Goal: Task Accomplishment & Management: Manage account settings

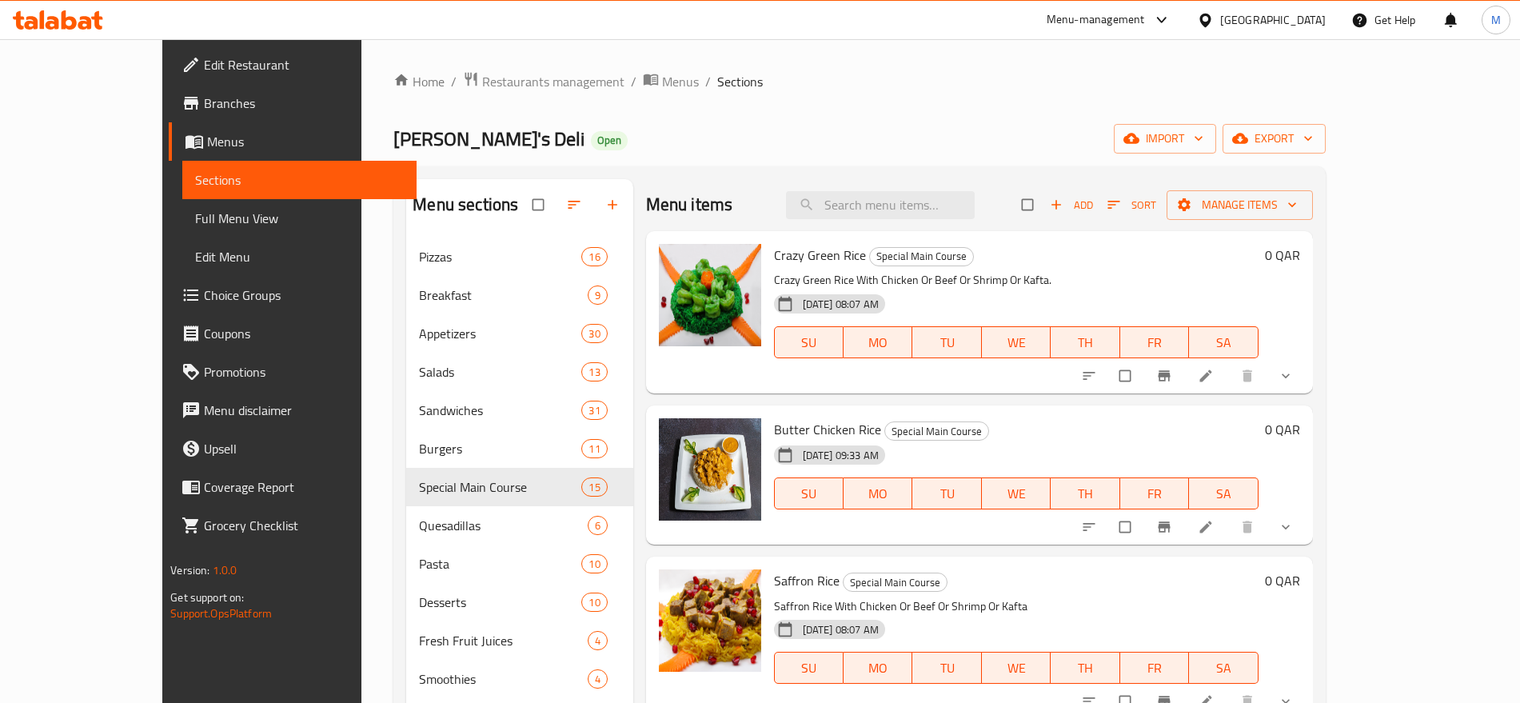
click at [1305, 22] on div "Qatar" at bounding box center [1273, 20] width 106 height 18
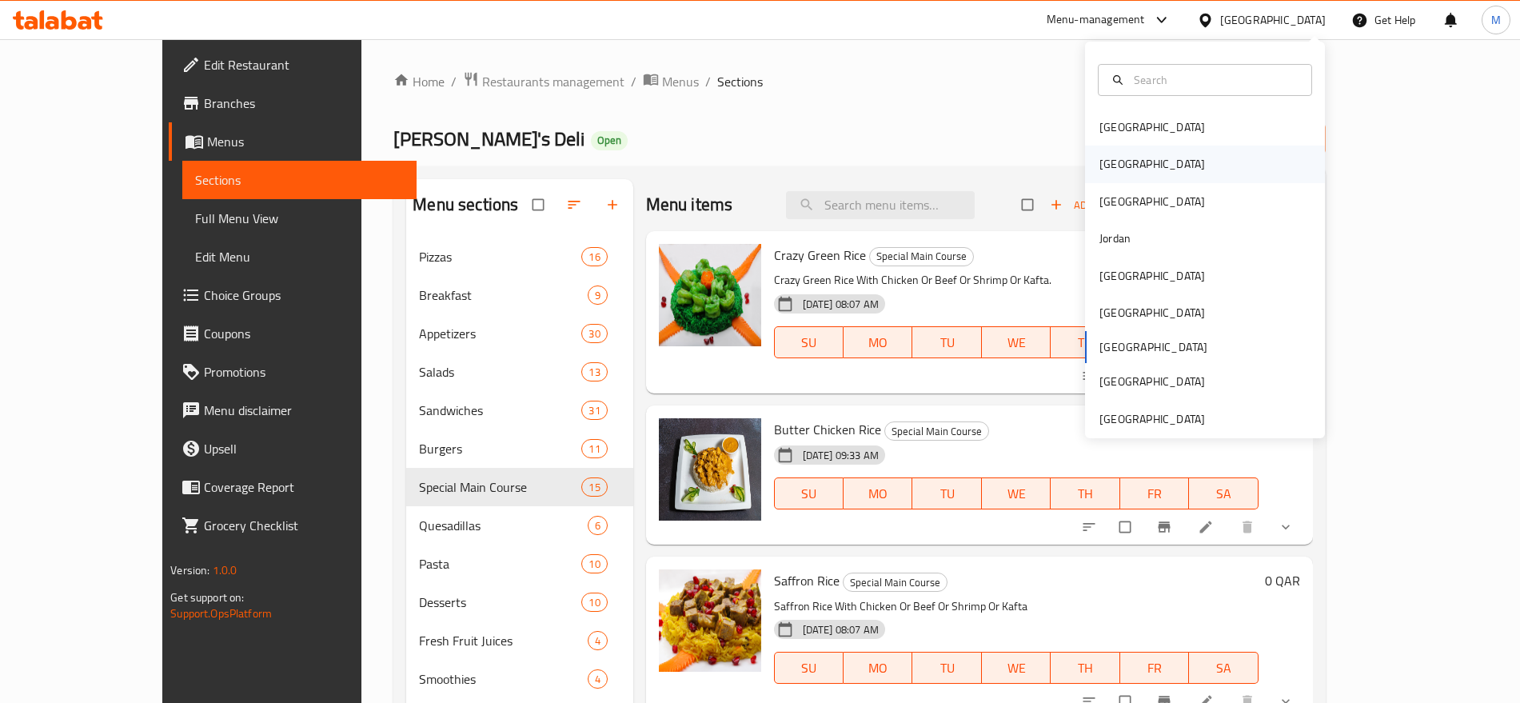
click at [1110, 165] on div "[GEOGRAPHIC_DATA]" at bounding box center [1152, 164] width 106 height 18
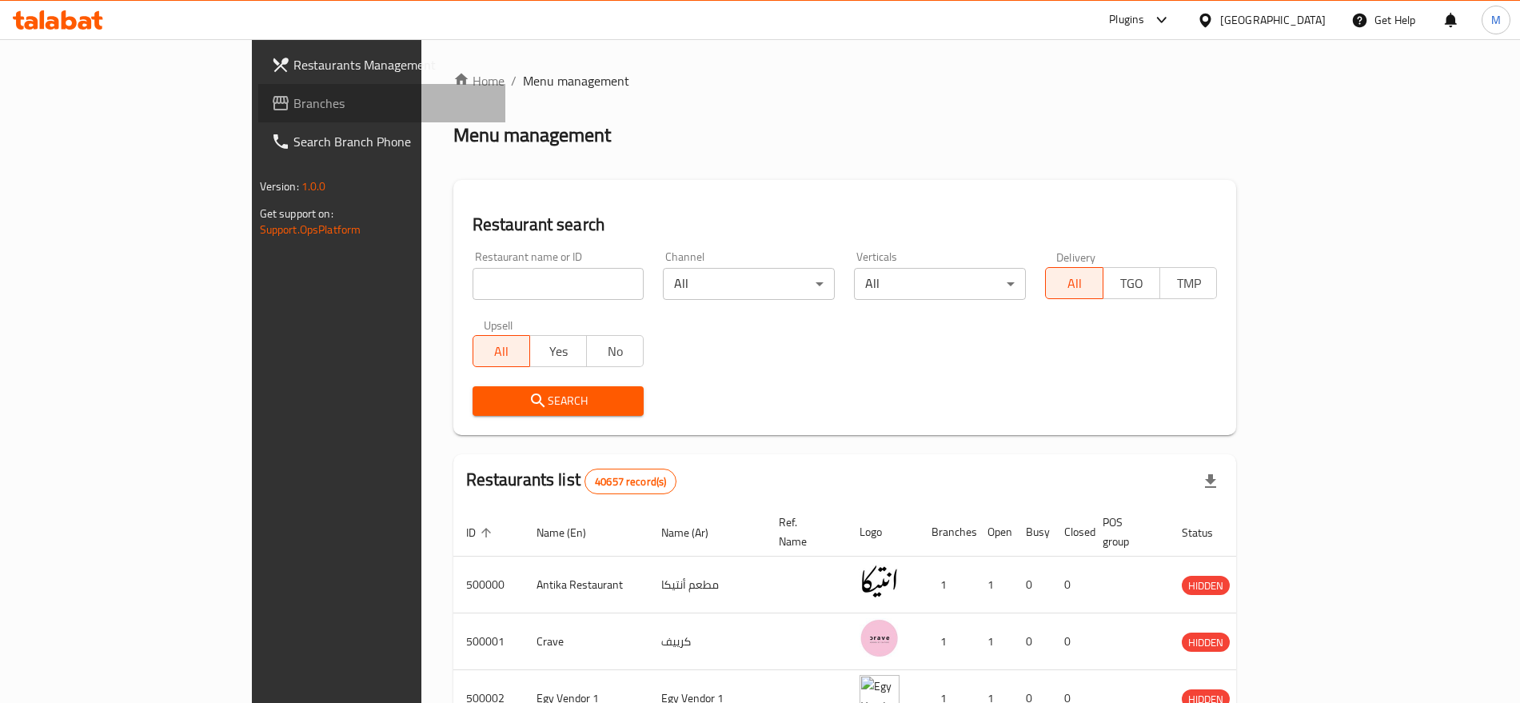
click at [293, 94] on span "Branches" at bounding box center [392, 103] width 199 height 19
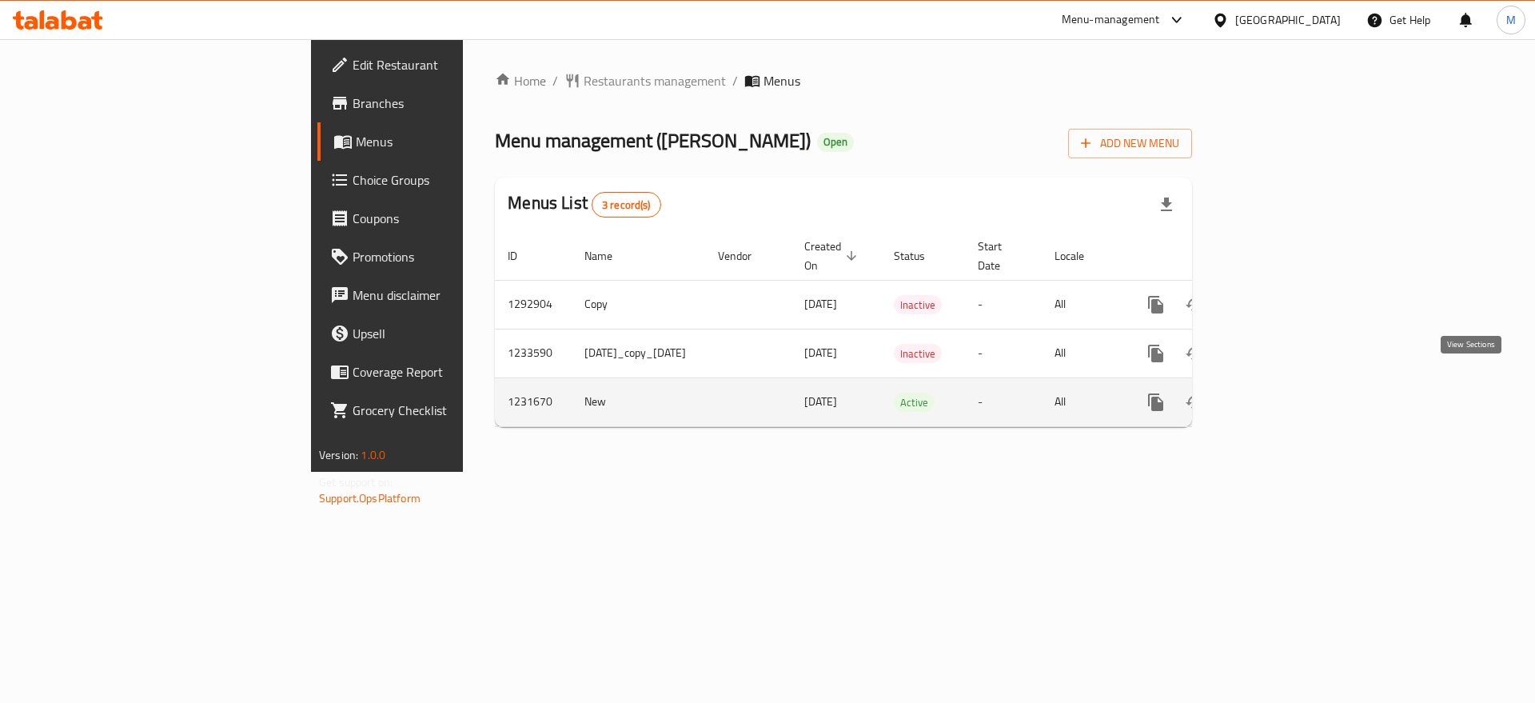
click at [1278, 395] on icon "enhanced table" at bounding box center [1271, 402] width 14 height 14
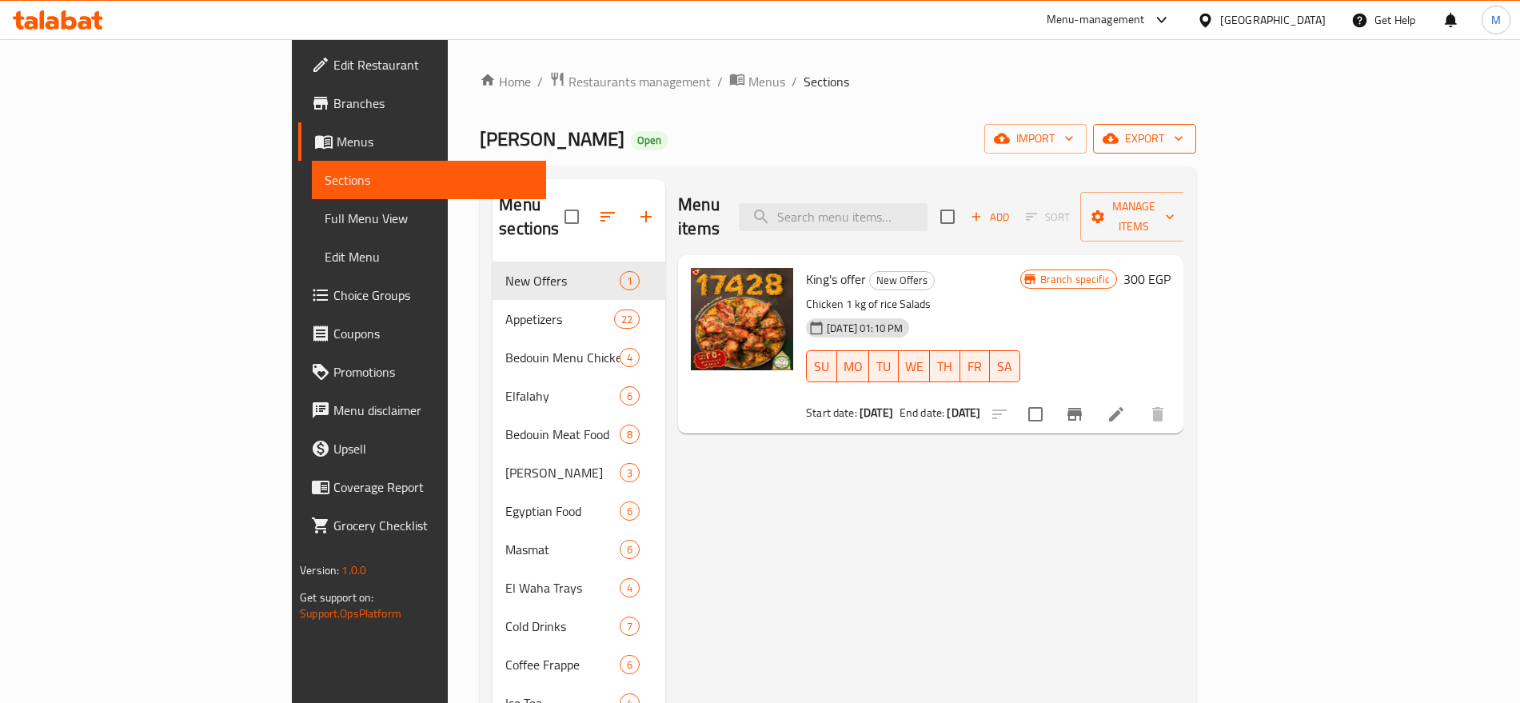
click at [1183, 136] on span "export" at bounding box center [1144, 139] width 78 height 20
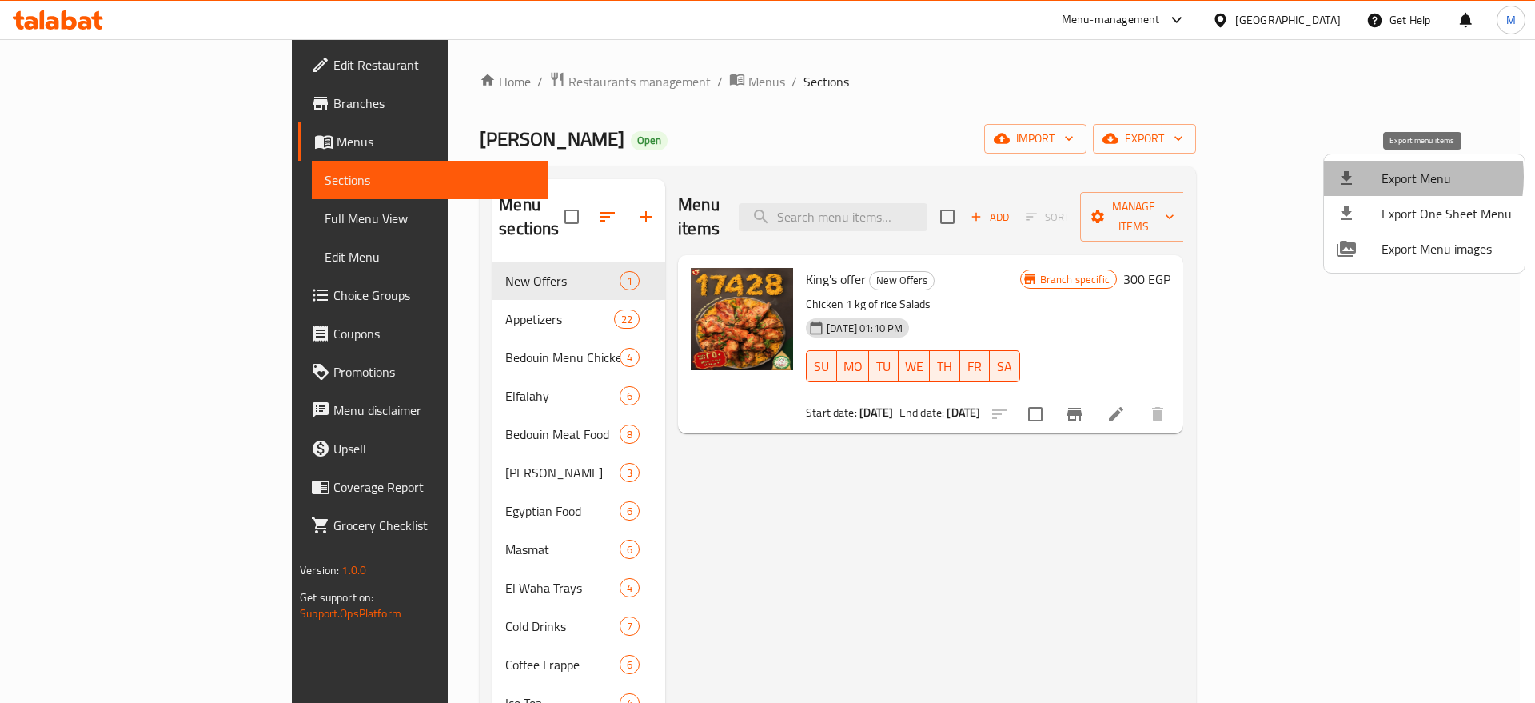
click at [1382, 177] on span "Export Menu" at bounding box center [1446, 178] width 130 height 19
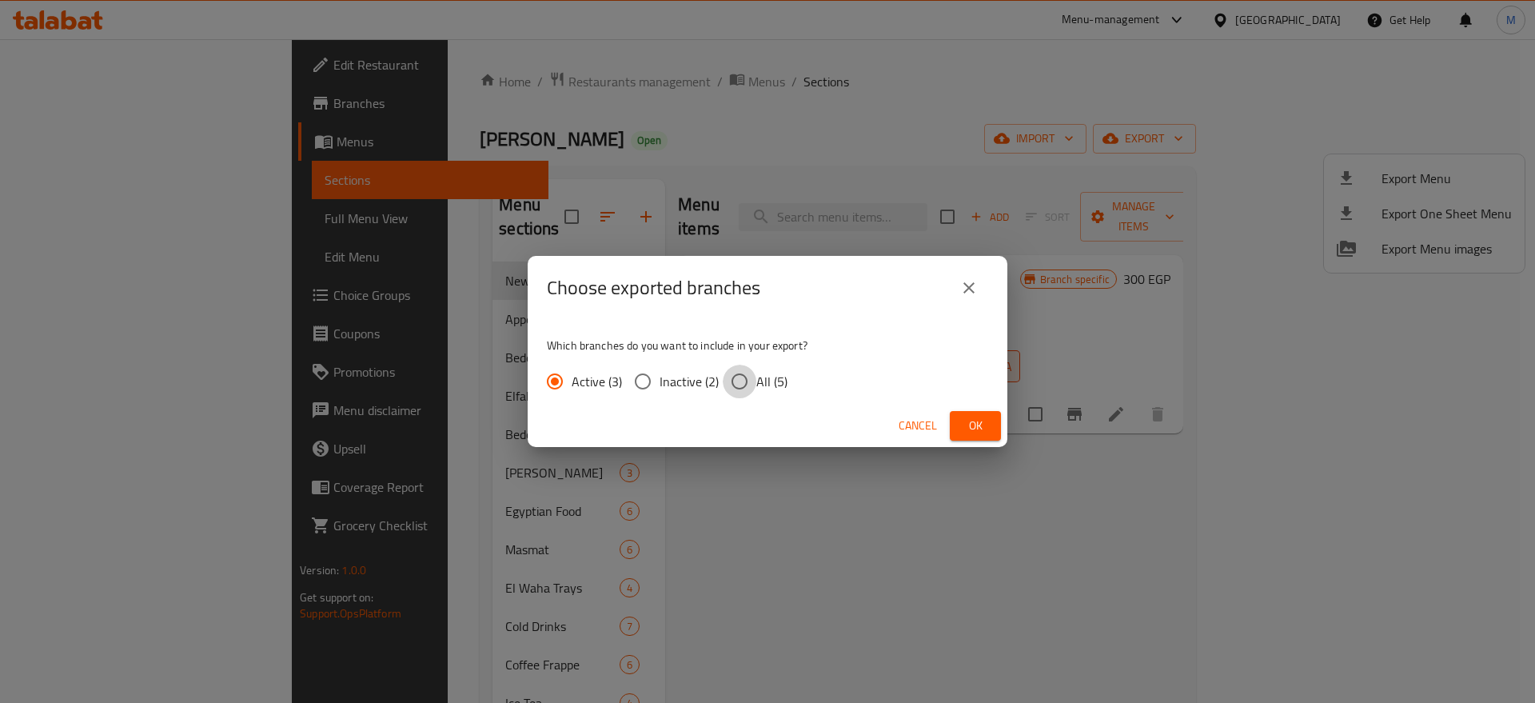
click at [745, 388] on input "All (5)" at bounding box center [740, 381] width 34 height 34
radio input "true"
click at [961, 422] on button "Ok" at bounding box center [975, 426] width 51 height 30
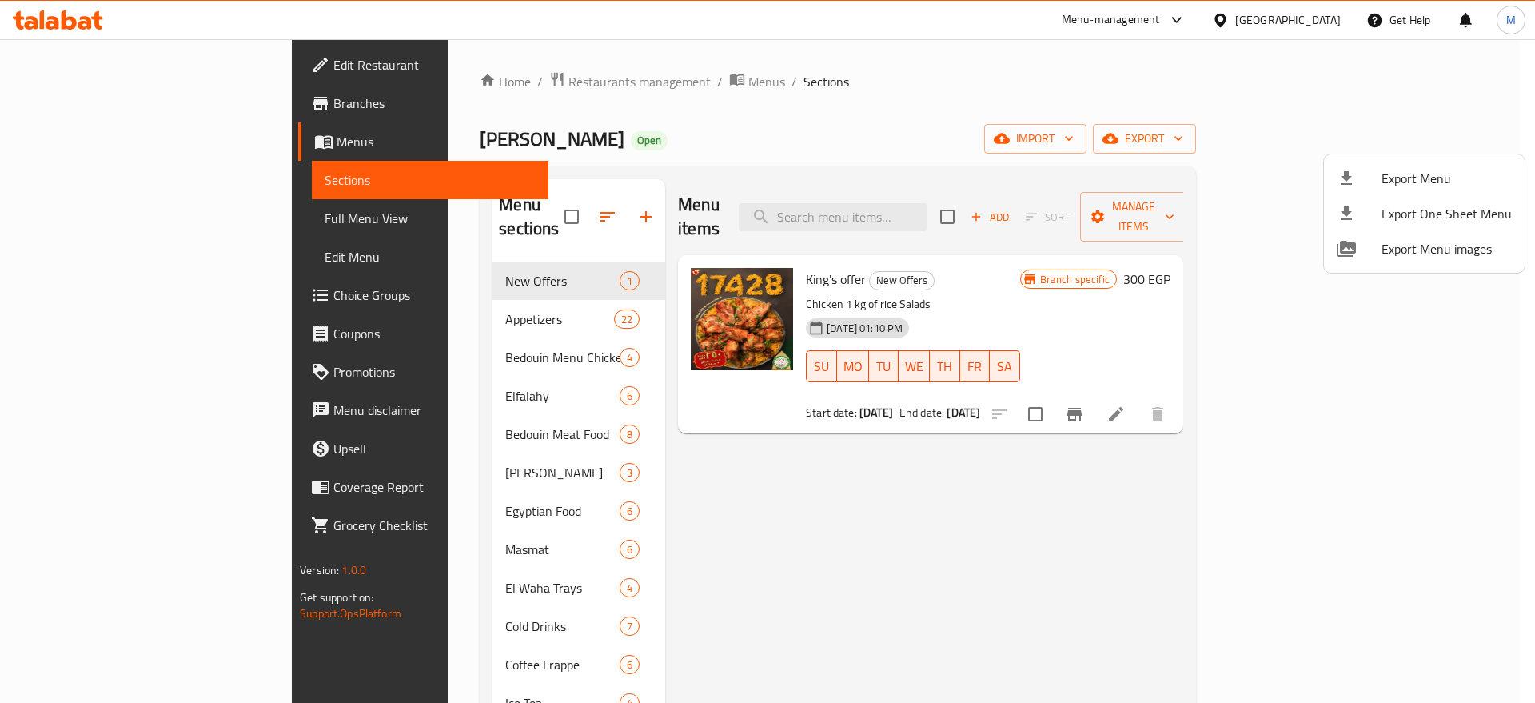
click at [363, 560] on div at bounding box center [767, 351] width 1535 height 703
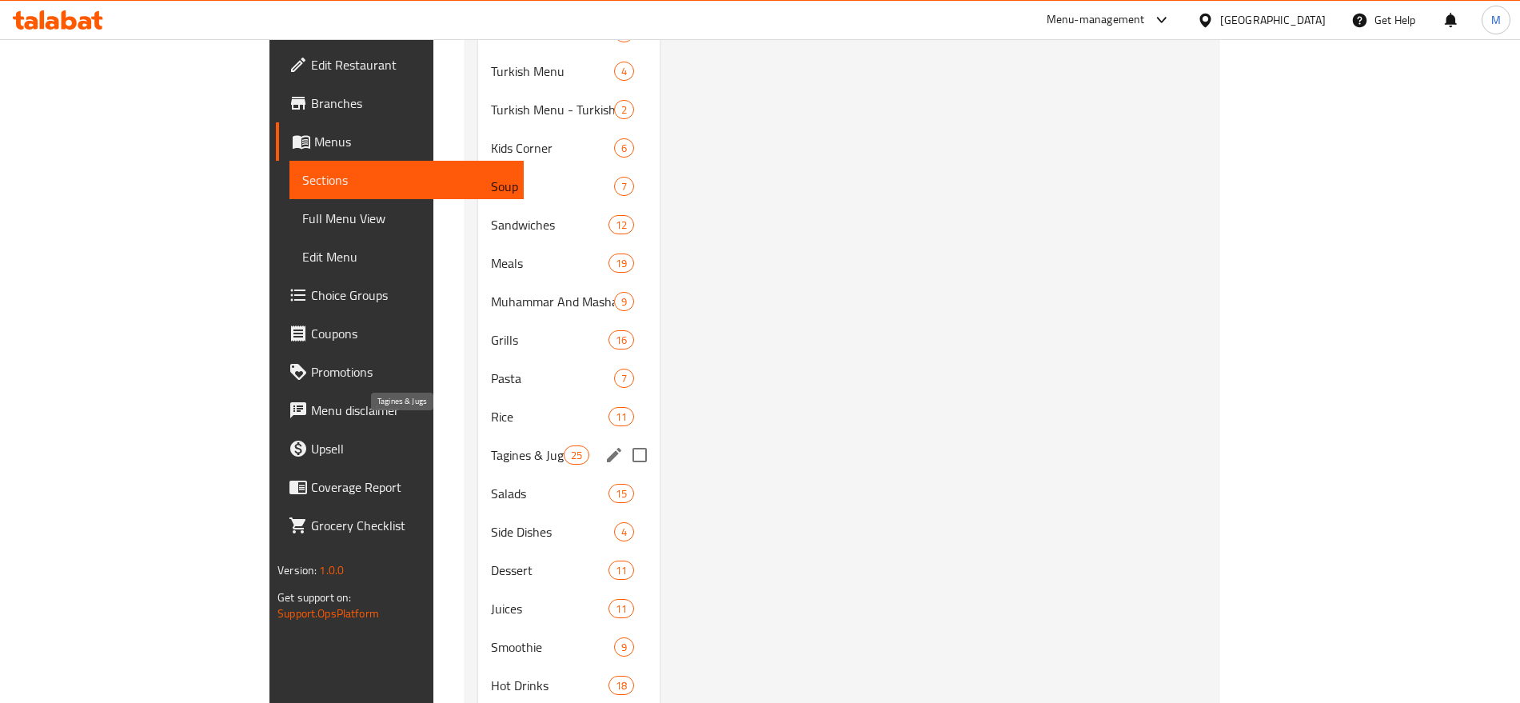
scroll to position [1323, 0]
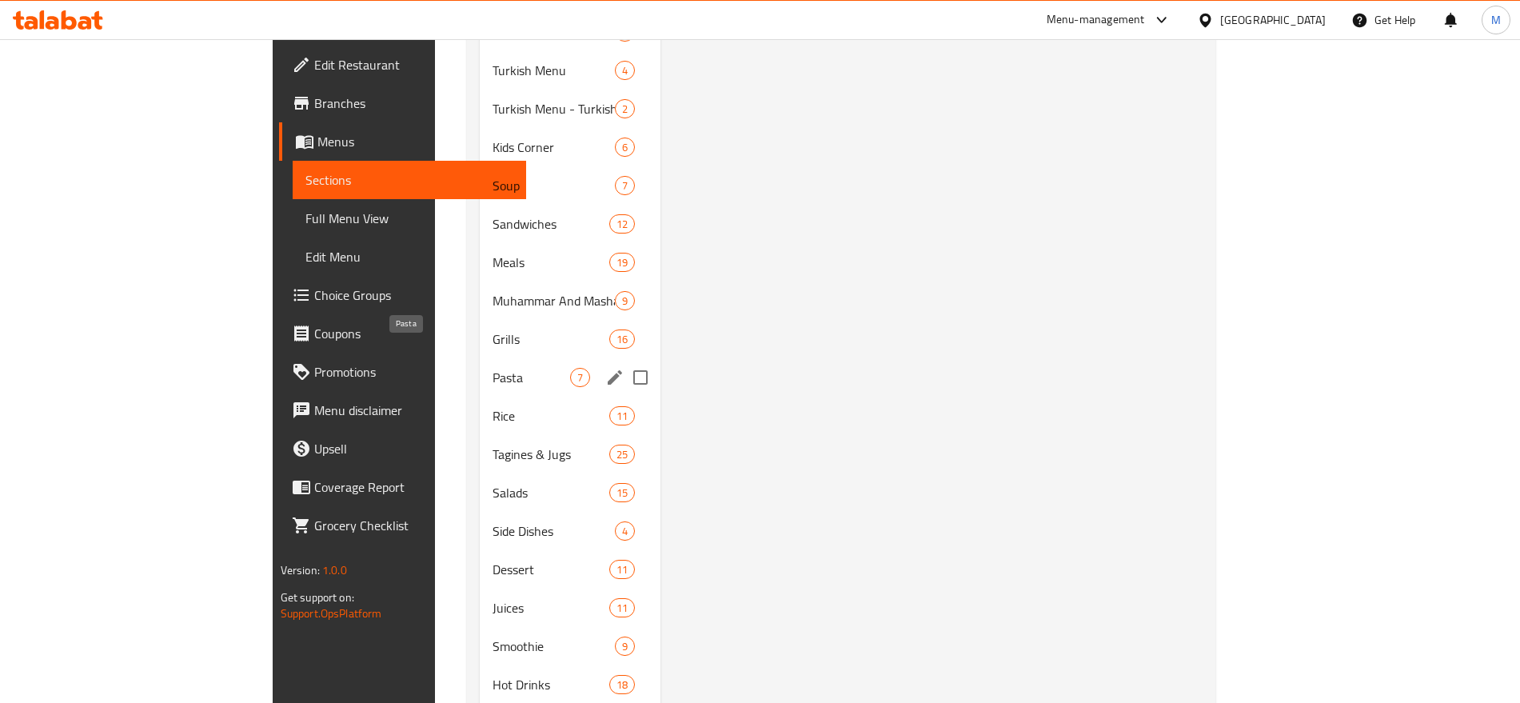
click at [492, 368] on span "Pasta" at bounding box center [531, 377] width 78 height 19
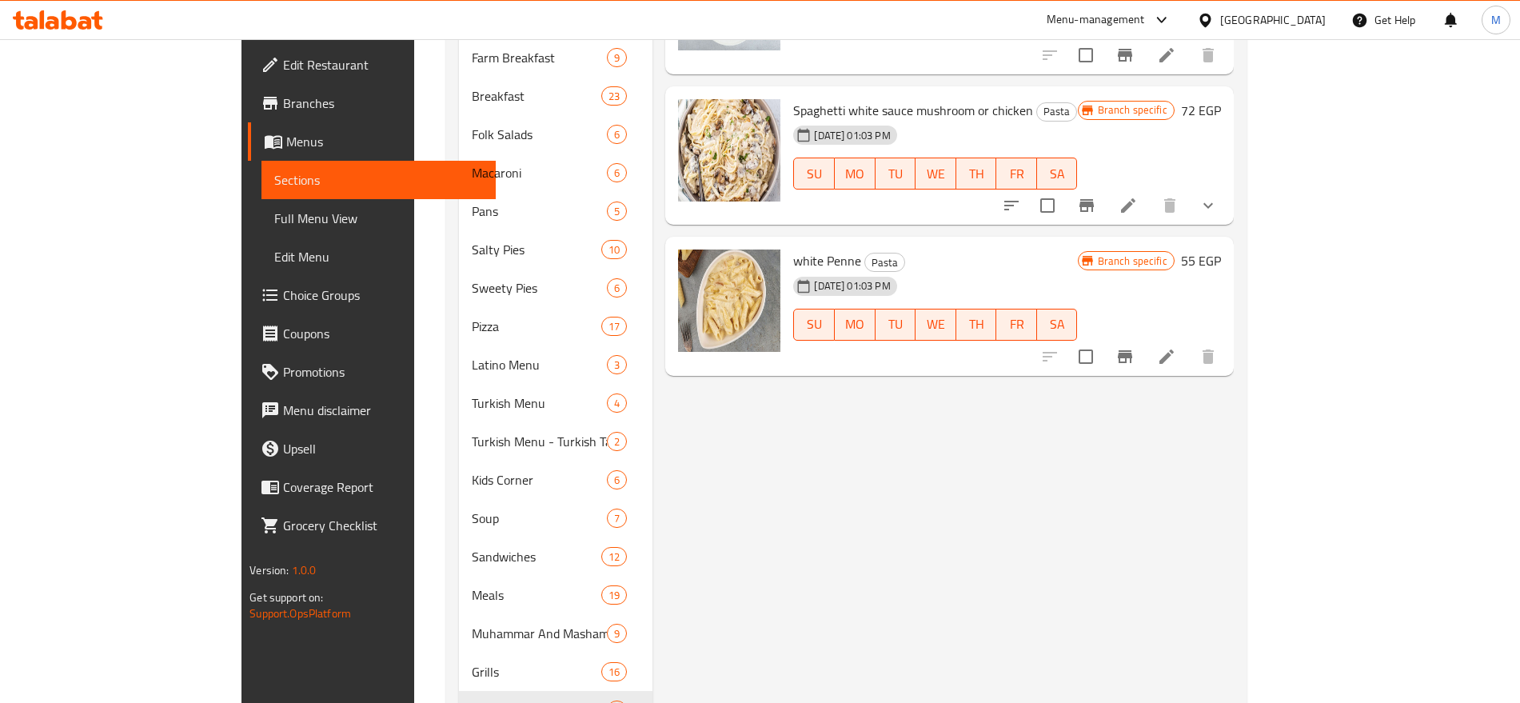
scroll to position [716, 0]
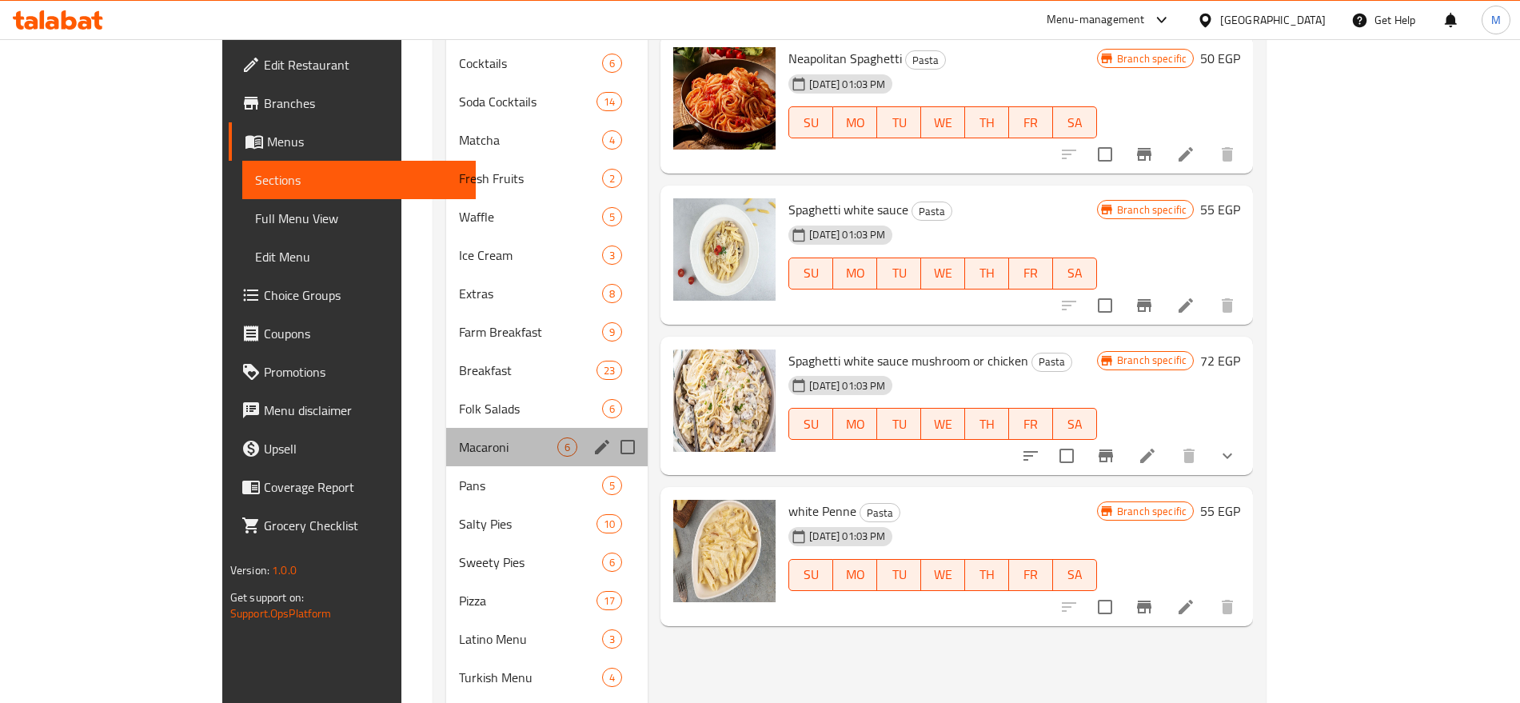
click at [446, 428] on div "Macaroni 6" at bounding box center [546, 447] width 201 height 38
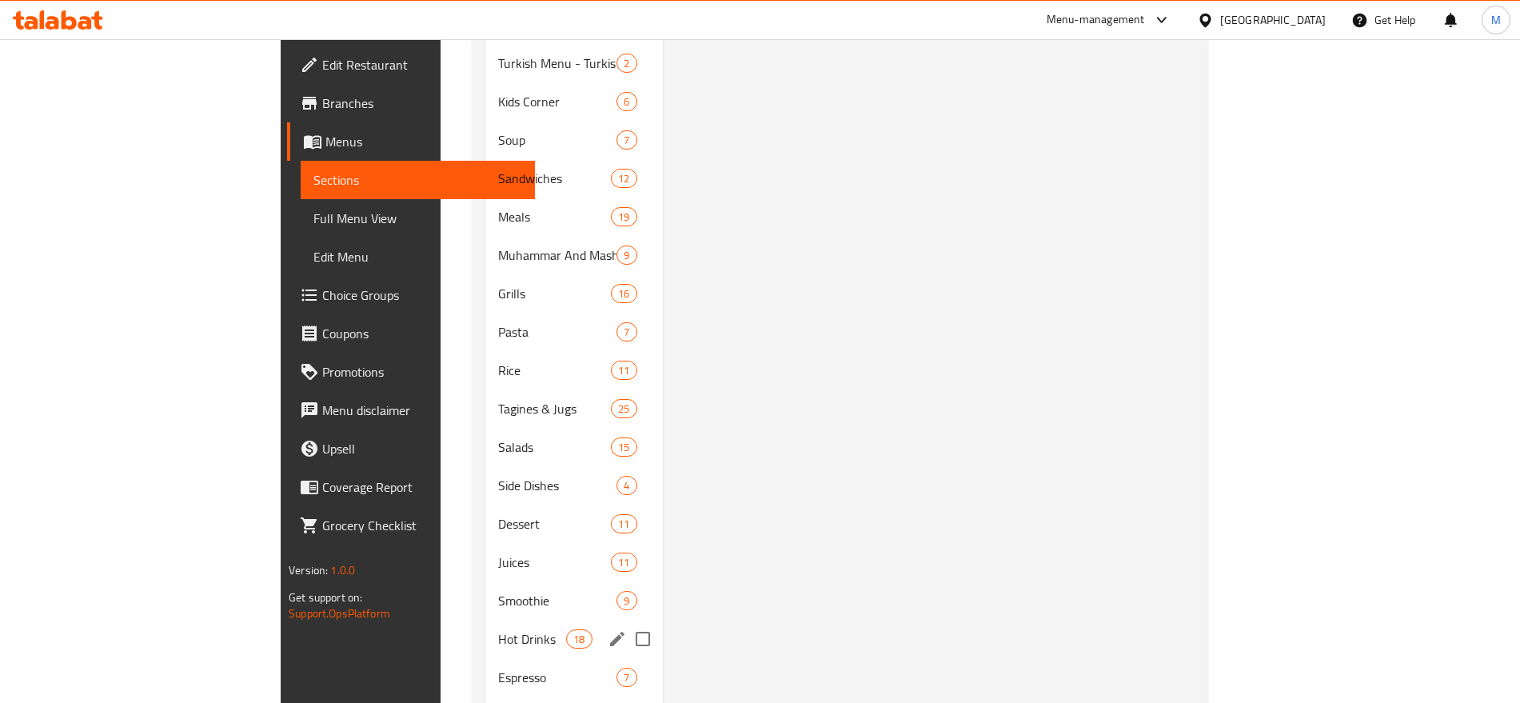
scroll to position [1367, 0]
click at [485, 285] on div "Grills 16" at bounding box center [573, 295] width 177 height 38
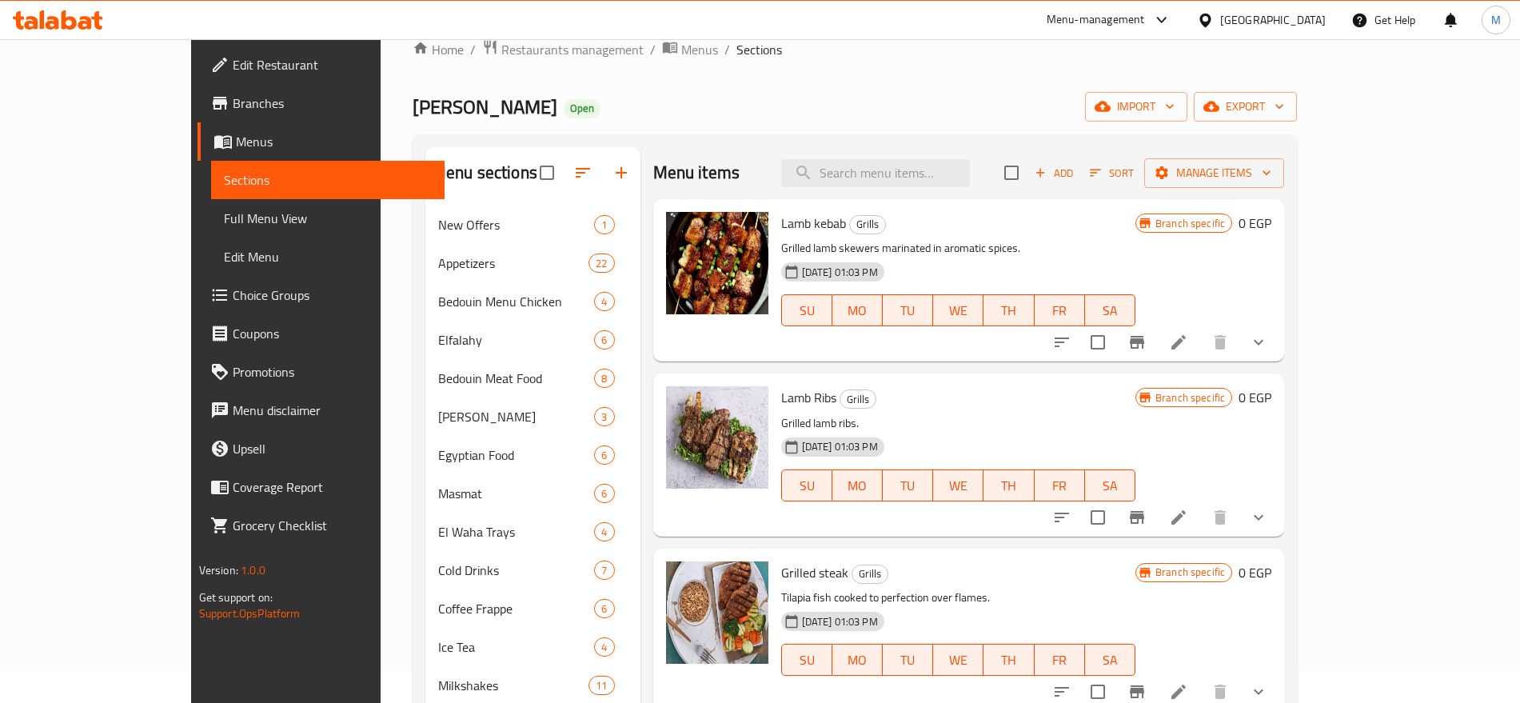
scroll to position [30, 0]
click at [1144, 515] on icon "Branch-specific-item" at bounding box center [1136, 518] width 14 height 13
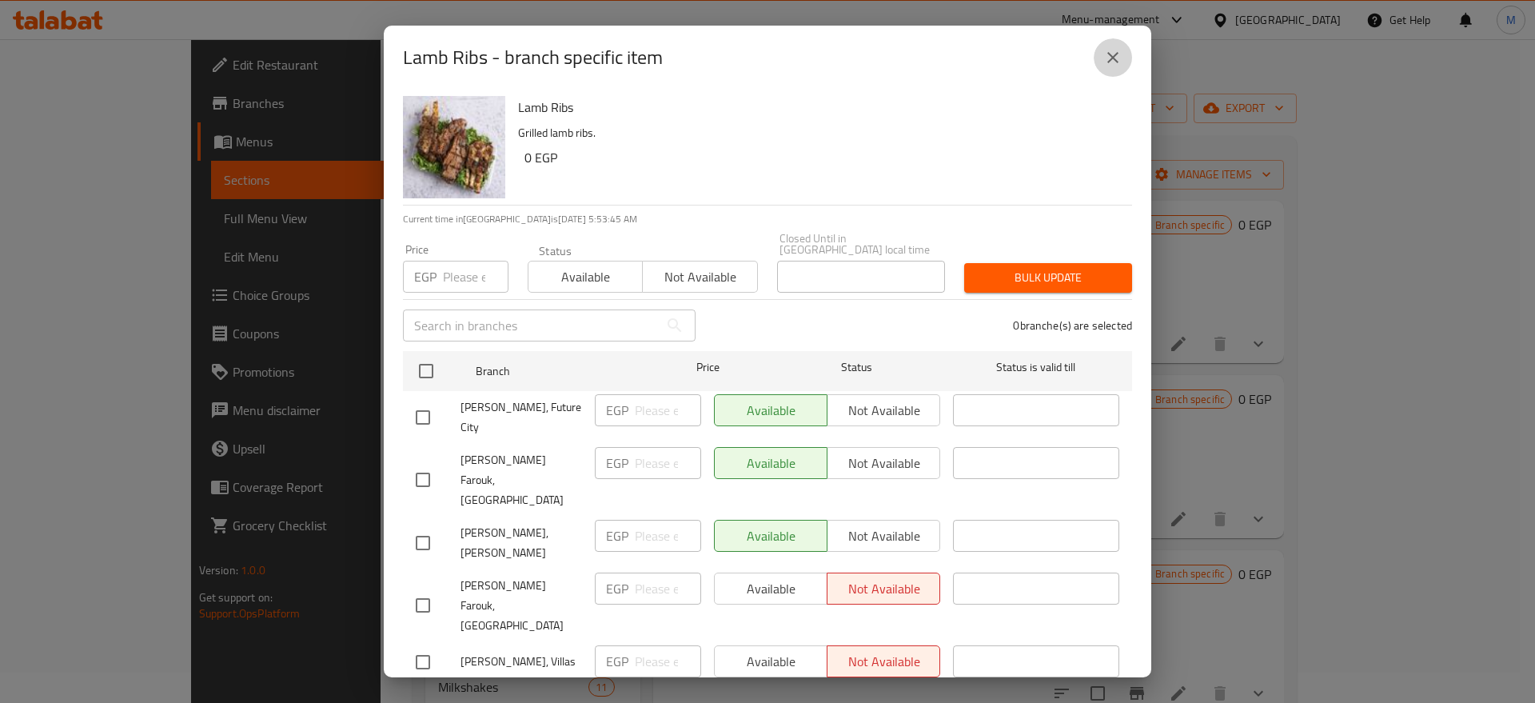
click at [1112, 58] on icon "close" at bounding box center [1112, 57] width 11 height 11
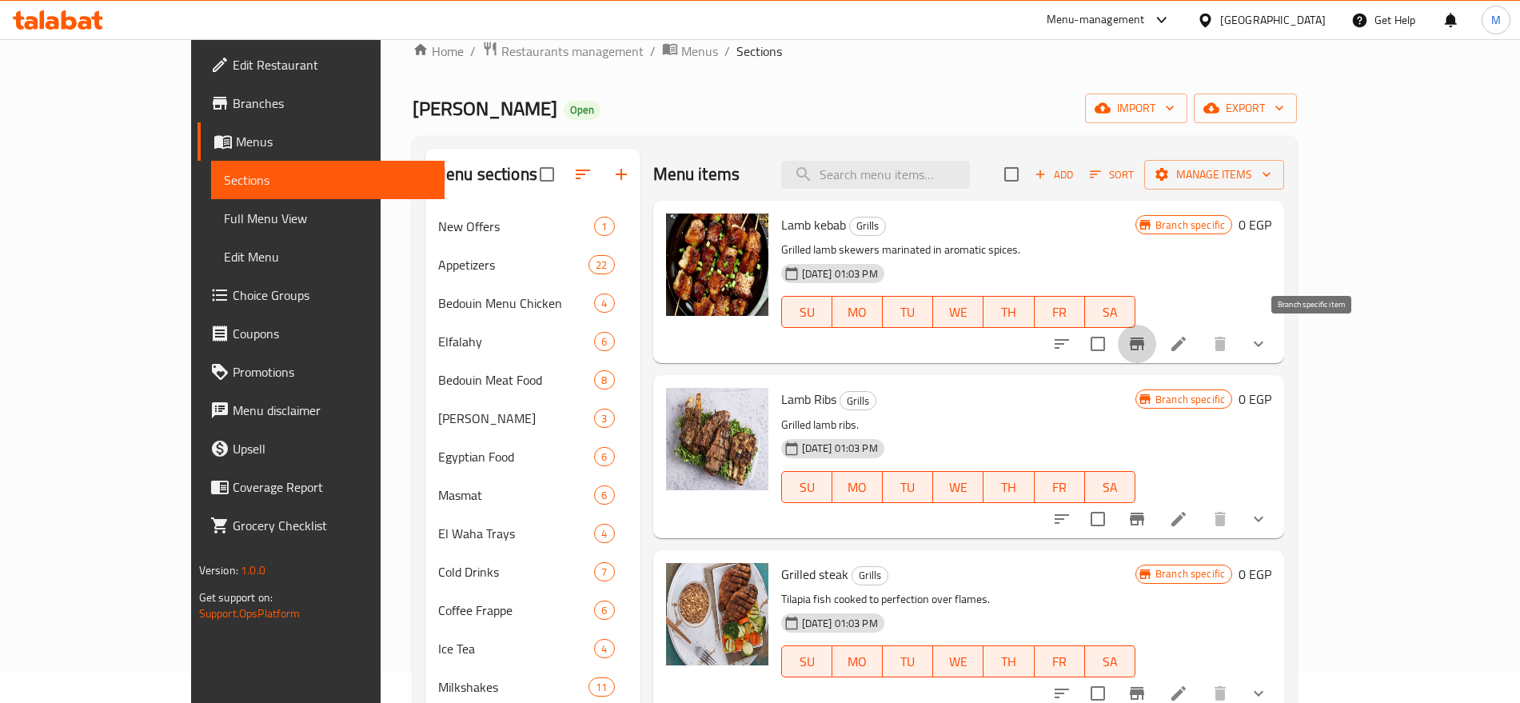
click at [1146, 345] on icon "Branch-specific-item" at bounding box center [1136, 343] width 19 height 19
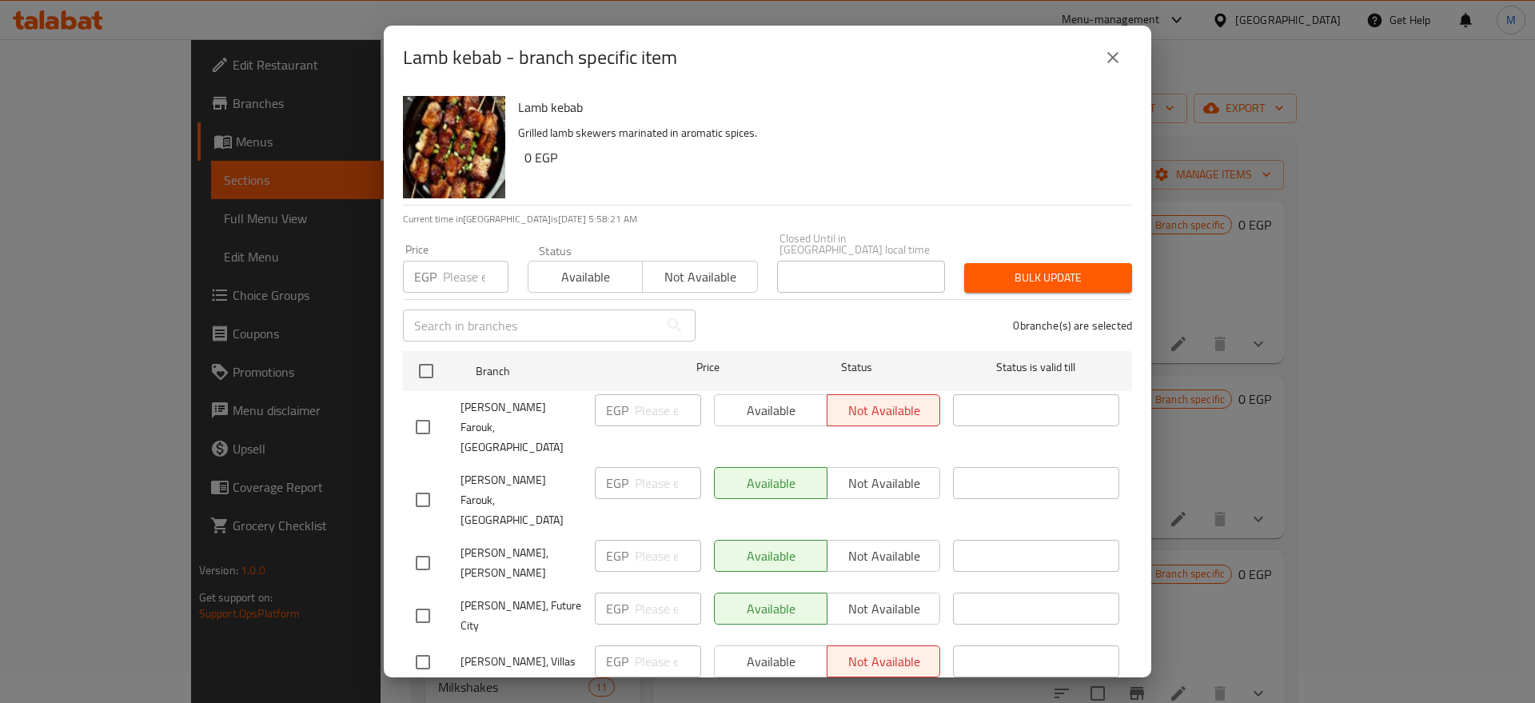
click at [432, 599] on input "checkbox" at bounding box center [423, 616] width 34 height 34
checkbox input "true"
click at [657, 592] on input "number" at bounding box center [668, 608] width 66 height 32
paste input "900"
type input "900"
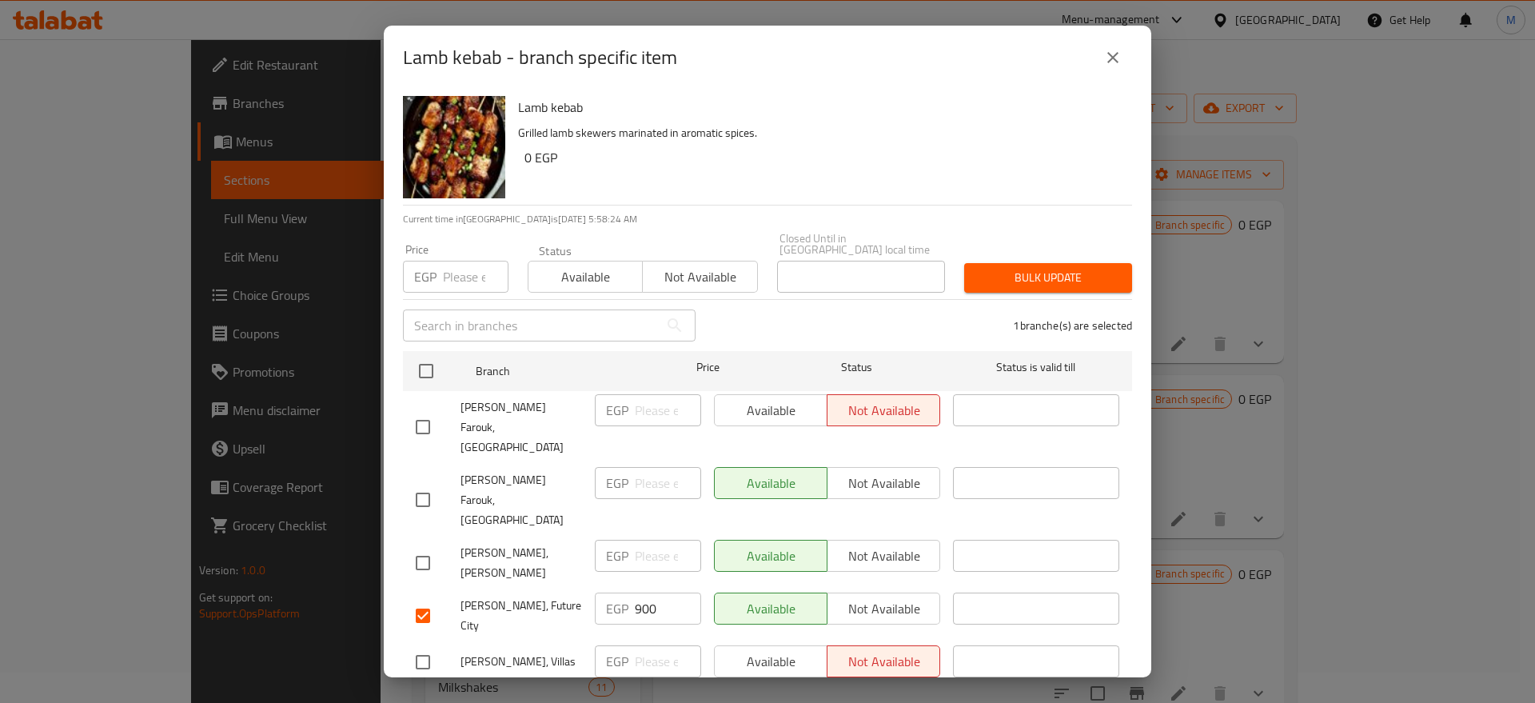
click at [698, 693] on span "Save" at bounding box center [767, 703] width 703 height 20
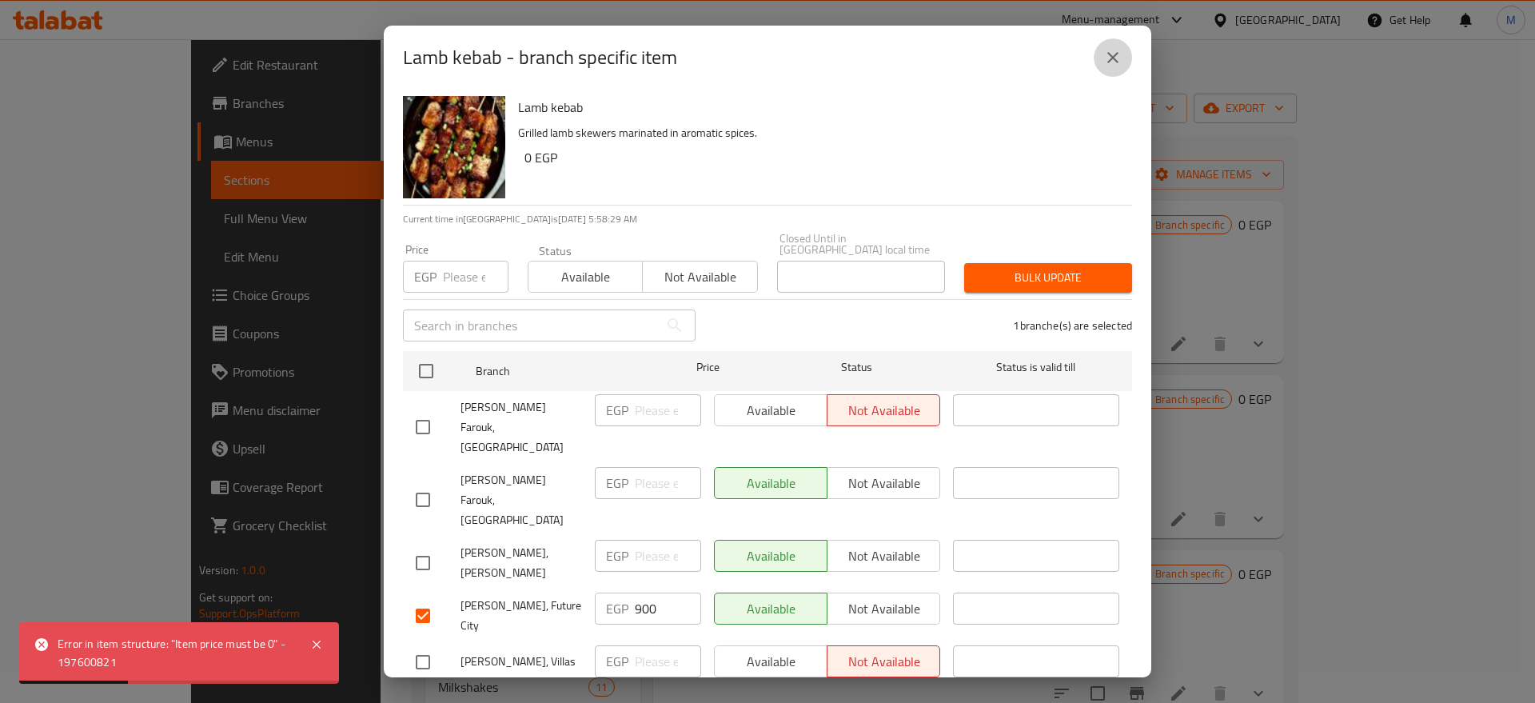
click at [1095, 66] on button "close" at bounding box center [1112, 57] width 38 height 38
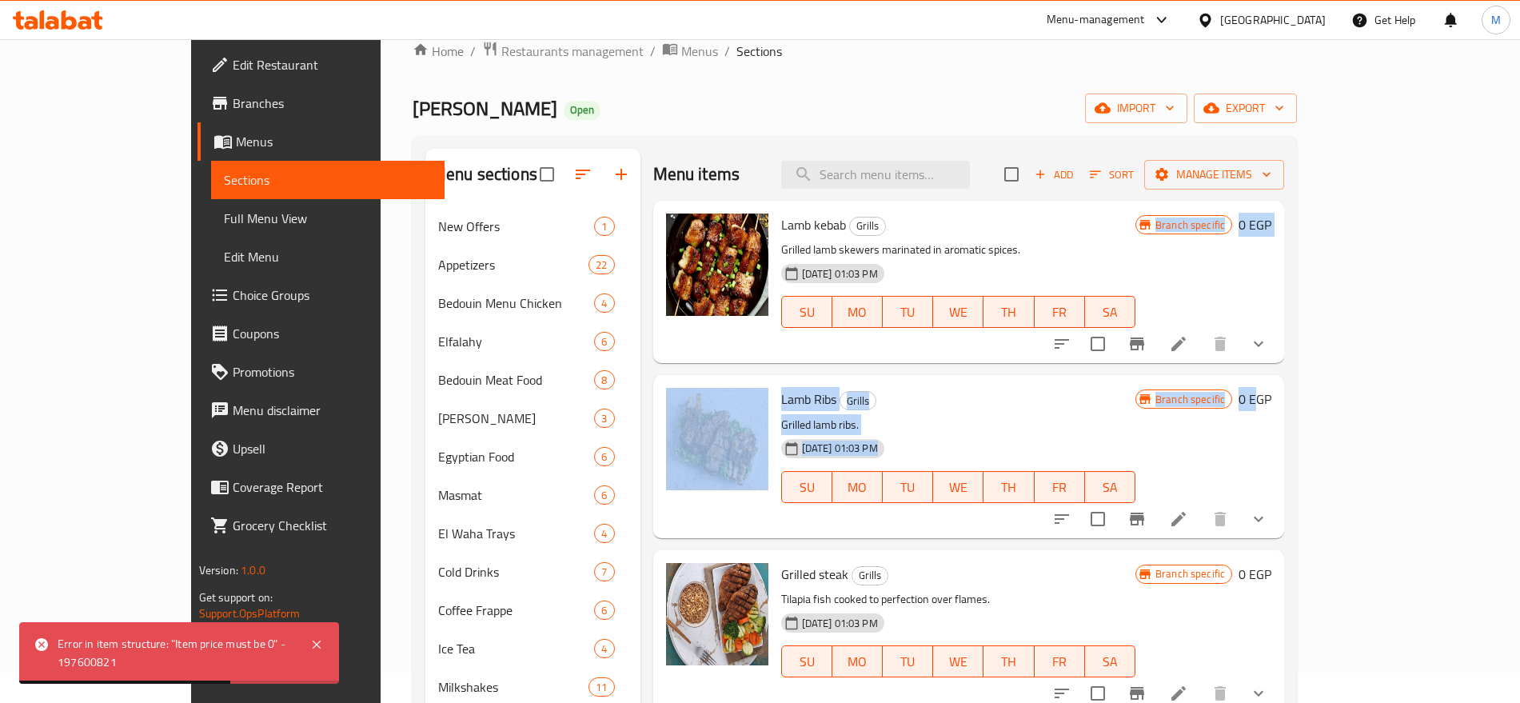
drag, startPoint x: 1429, startPoint y: 364, endPoint x: 1436, endPoint y: 329, distance: 35.1
click at [1277, 329] on button "show more" at bounding box center [1258, 344] width 38 height 38
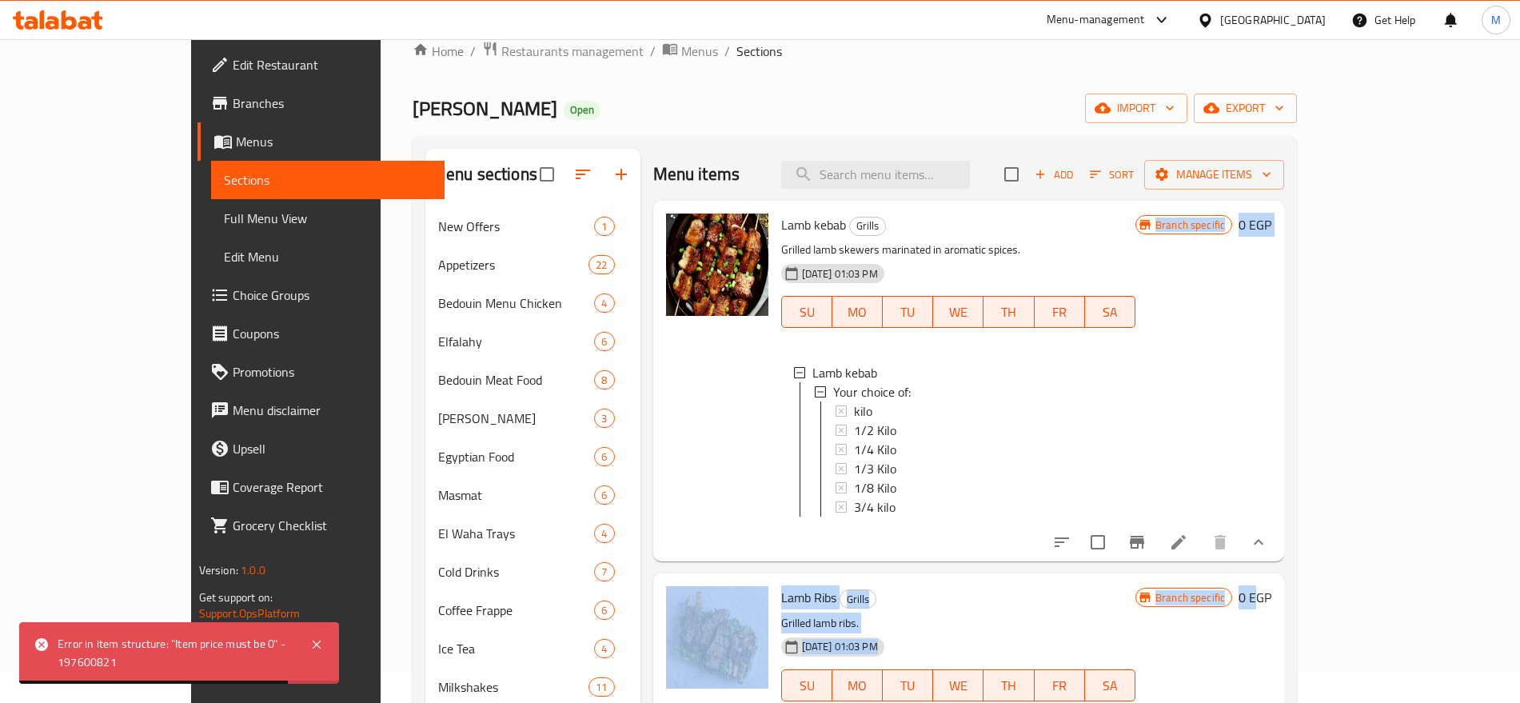
click at [1271, 396] on div "Branch specific 0 EGP" at bounding box center [1203, 380] width 136 height 335
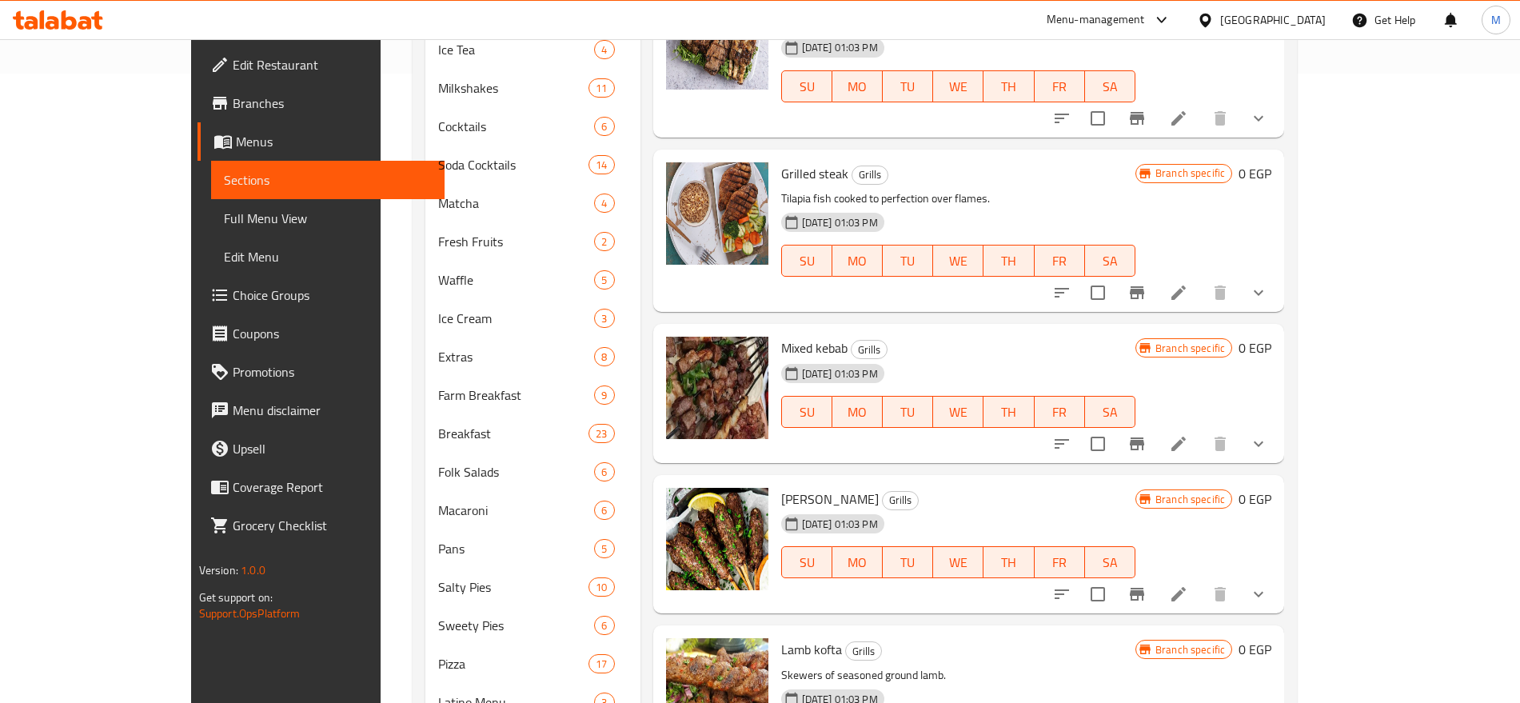
scroll to position [0, 0]
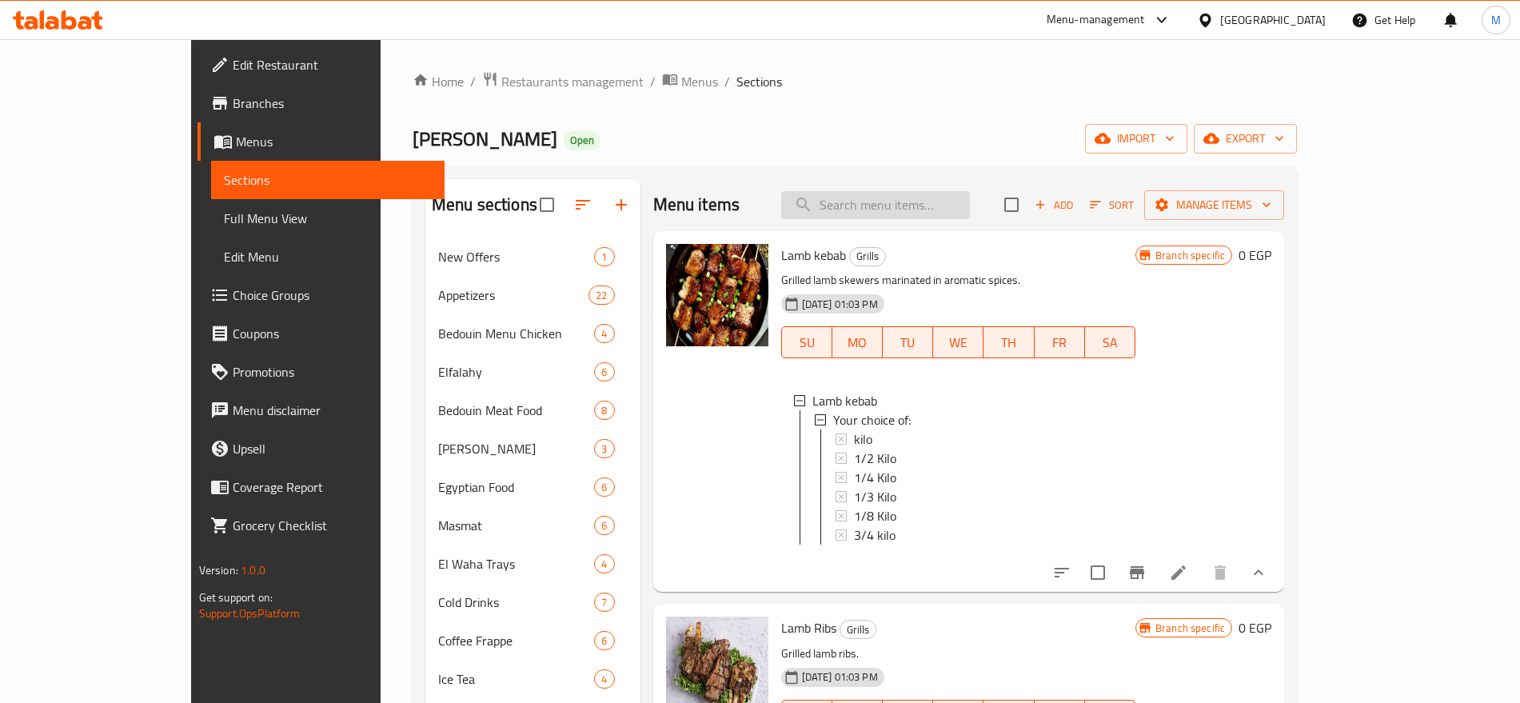
paste input "أوزى مشوى"
click at [954, 200] on input "أوزى مشوى" at bounding box center [875, 205] width 189 height 28
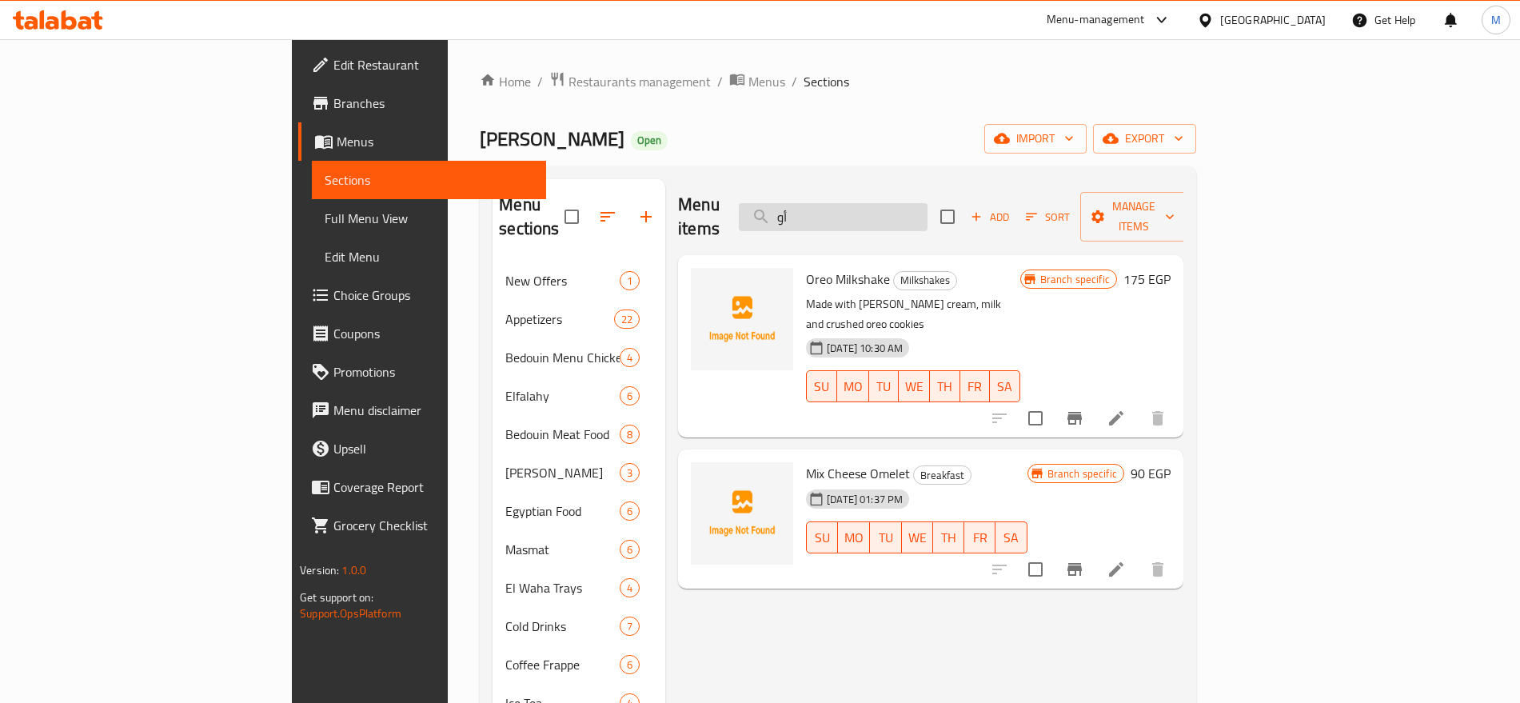
type input "أ"
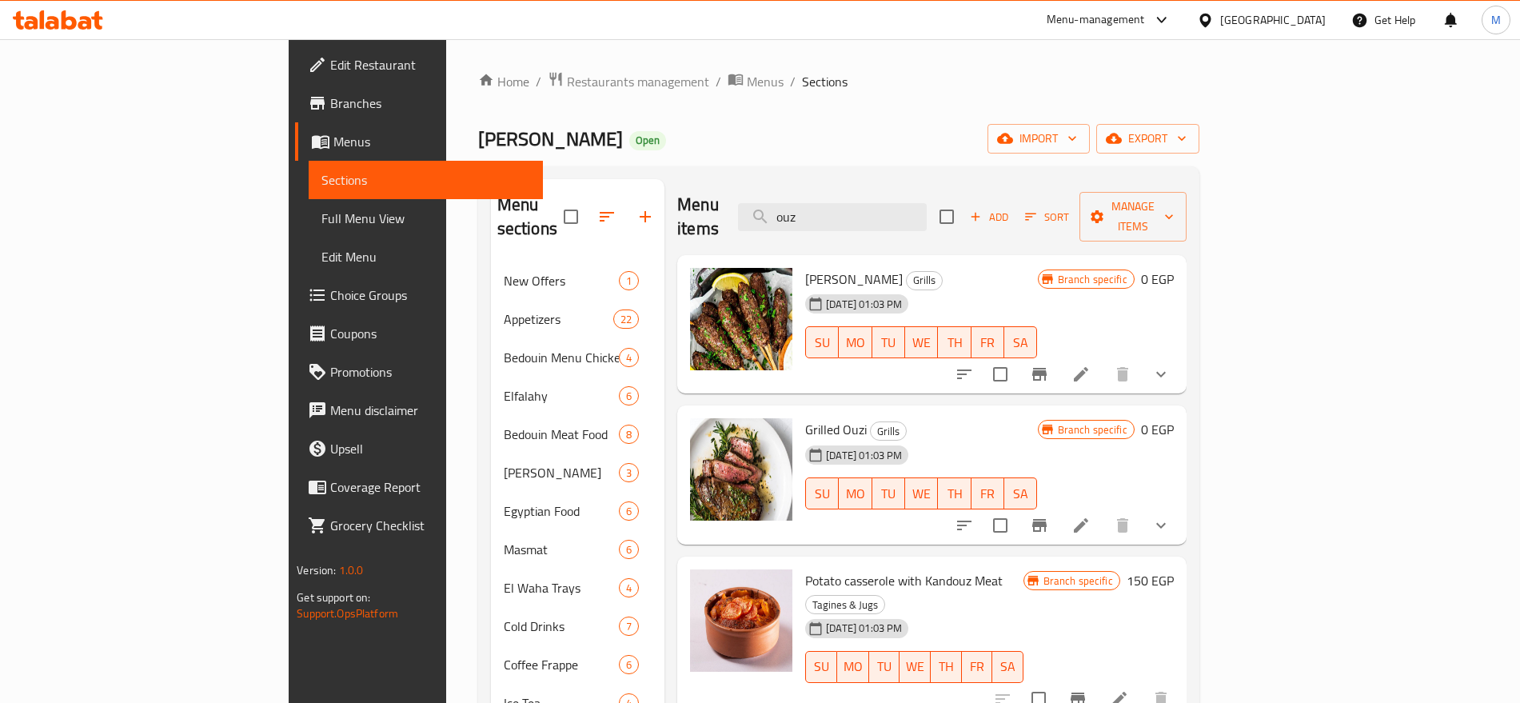
type input "ouz"
click at [1090, 516] on icon at bounding box center [1080, 525] width 19 height 19
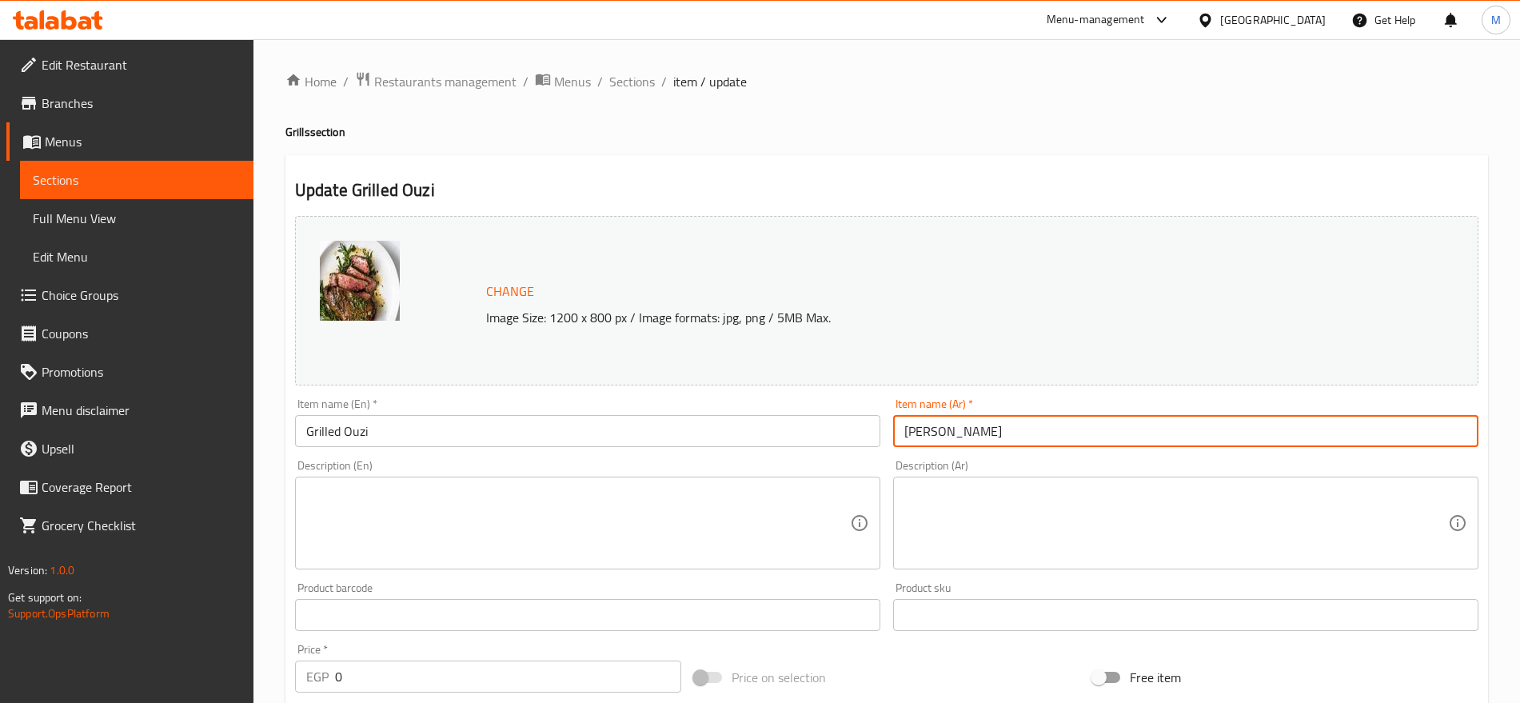
click at [987, 424] on input "[PERSON_NAME]" at bounding box center [1185, 431] width 585 height 32
click at [1007, 438] on input "[PERSON_NAME]" at bounding box center [1185, 431] width 585 height 32
paste input "وزى مشوى"
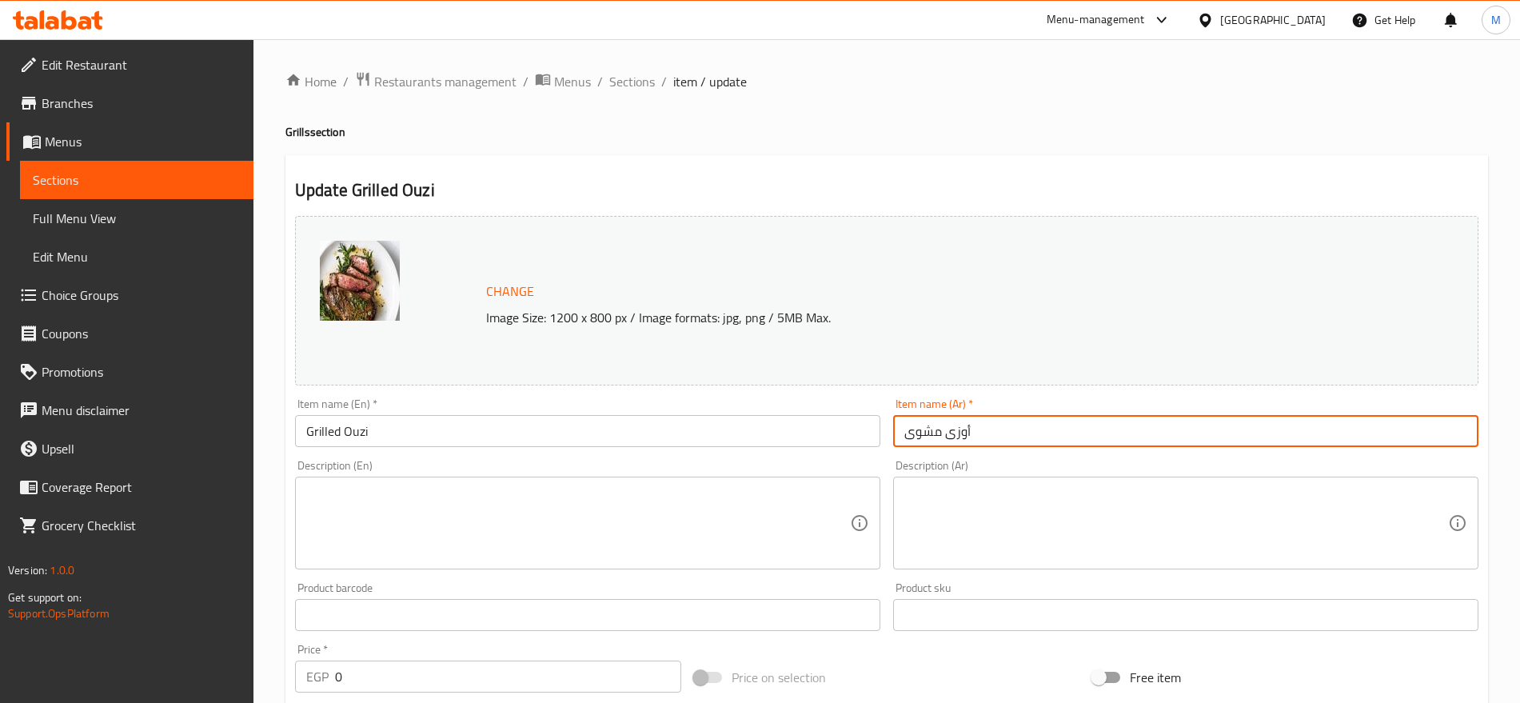
type input "أوزى مشوى"
click at [626, 77] on span "Sections" at bounding box center [632, 81] width 46 height 19
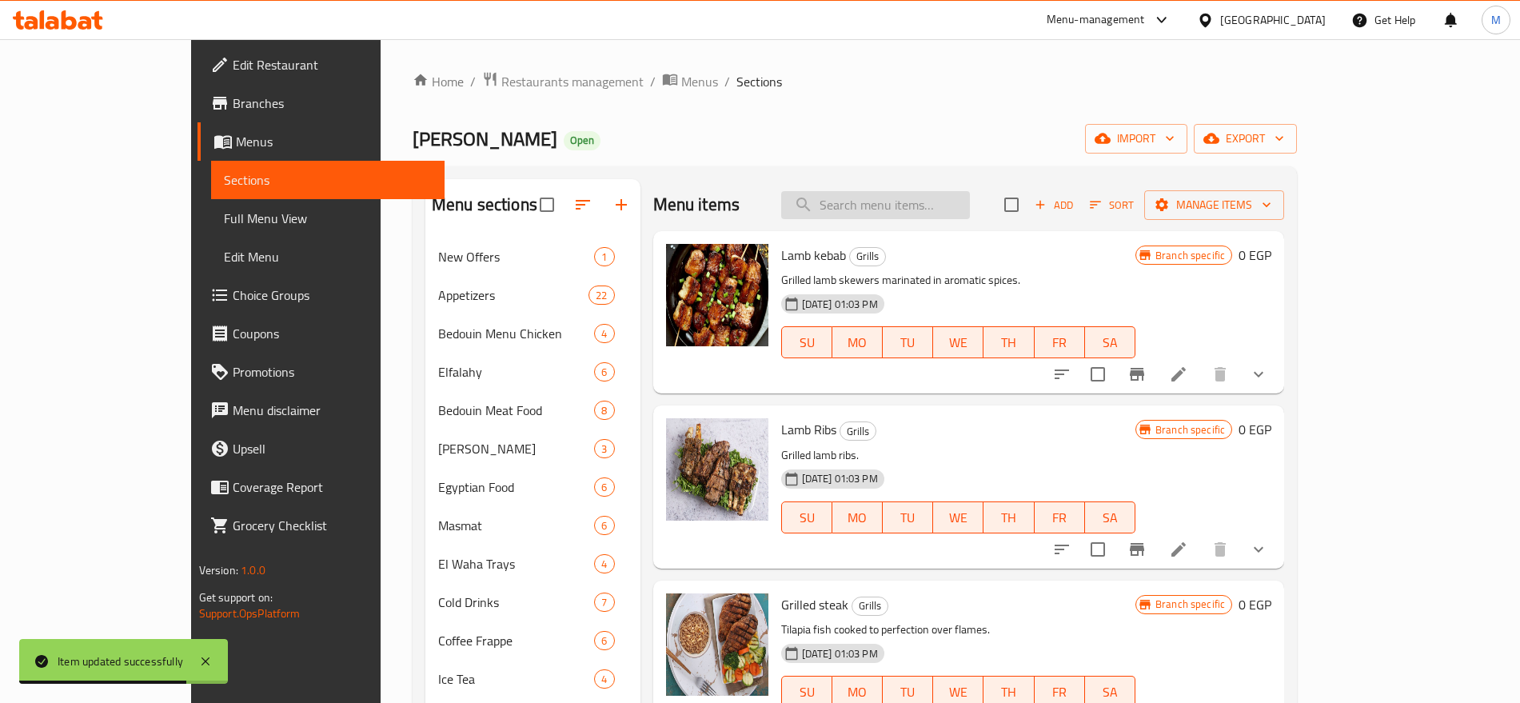
click at [970, 211] on input "search" at bounding box center [875, 205] width 189 height 28
paste input "نيفا مشوية"
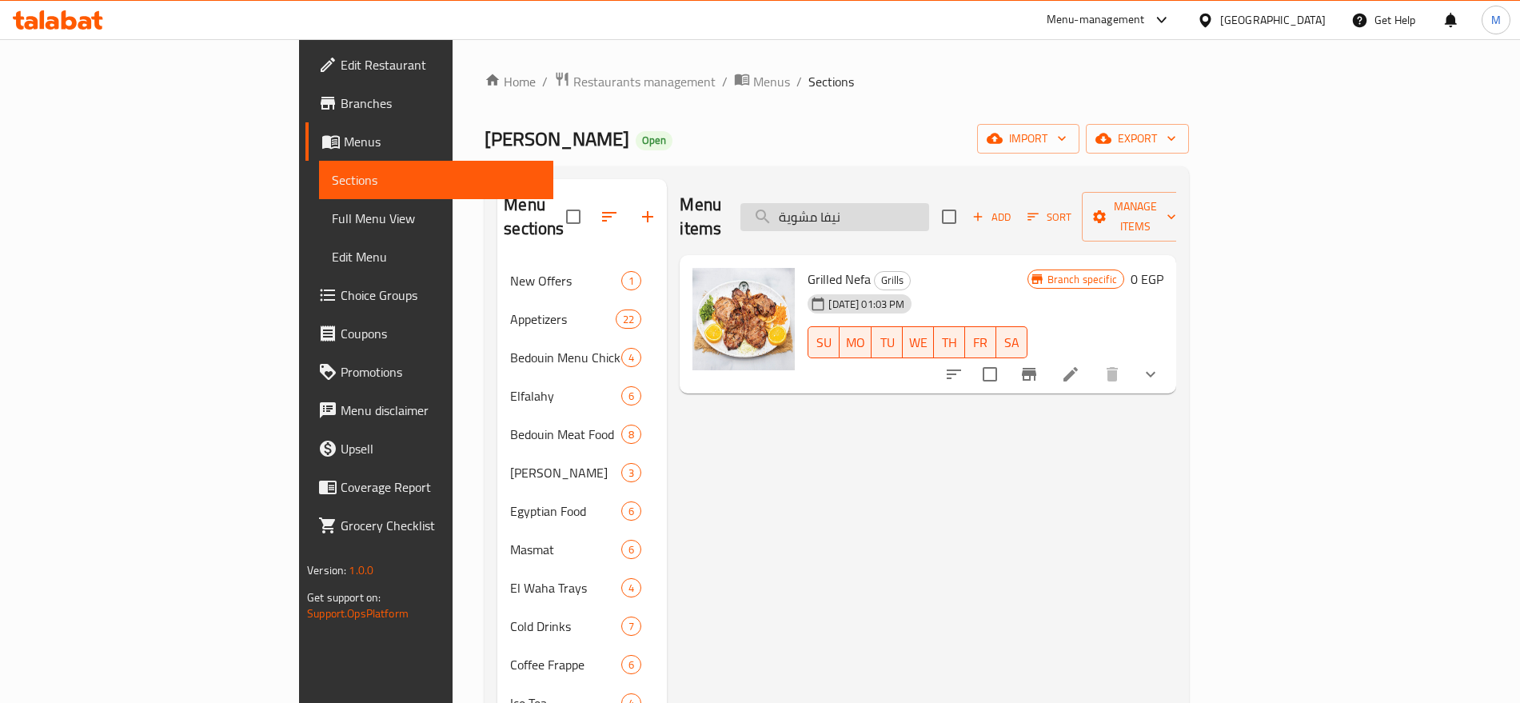
click at [929, 215] on input "نيفا مشوية" at bounding box center [834, 217] width 189 height 28
paste input "فتة كندوز"
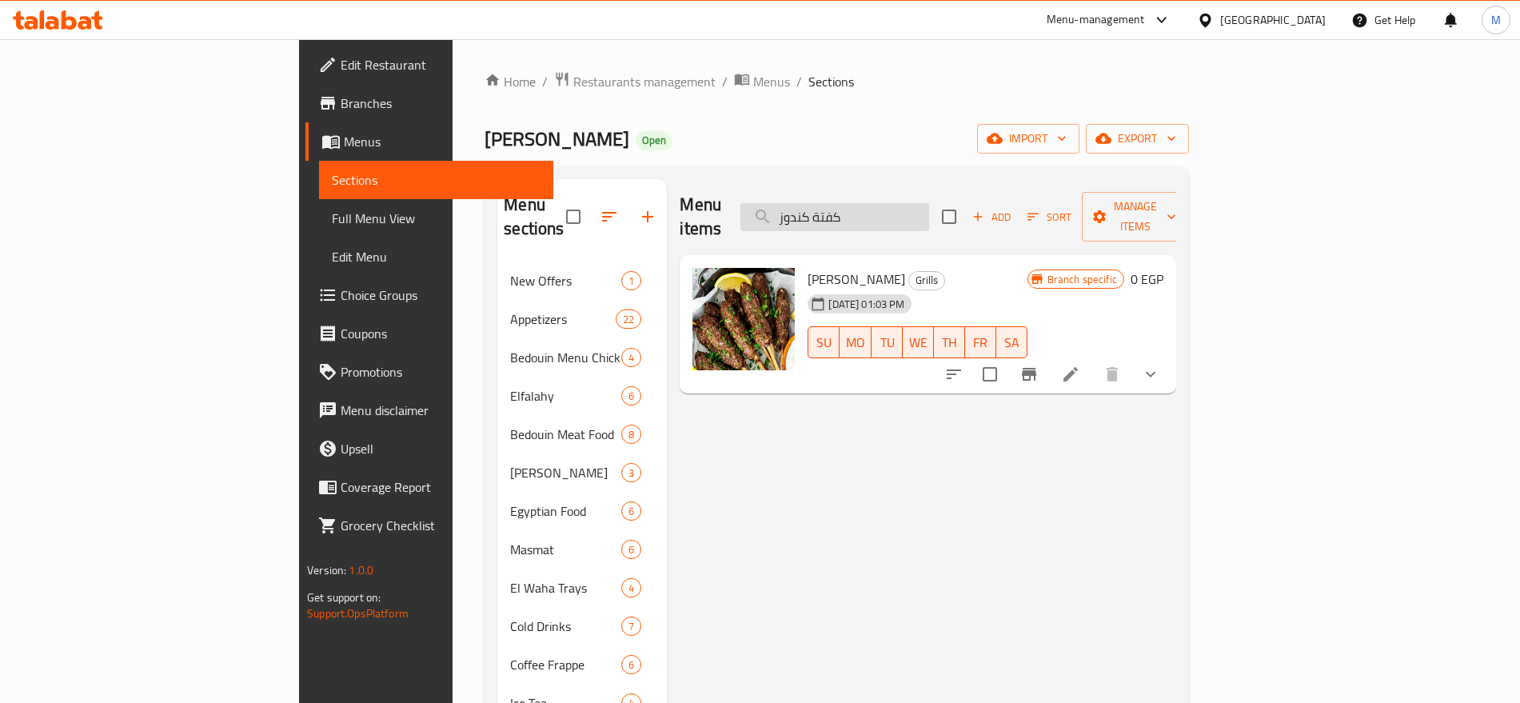
click at [929, 203] on input "كفتة كندوز" at bounding box center [834, 217] width 189 height 28
paste input "طرب مشوى"
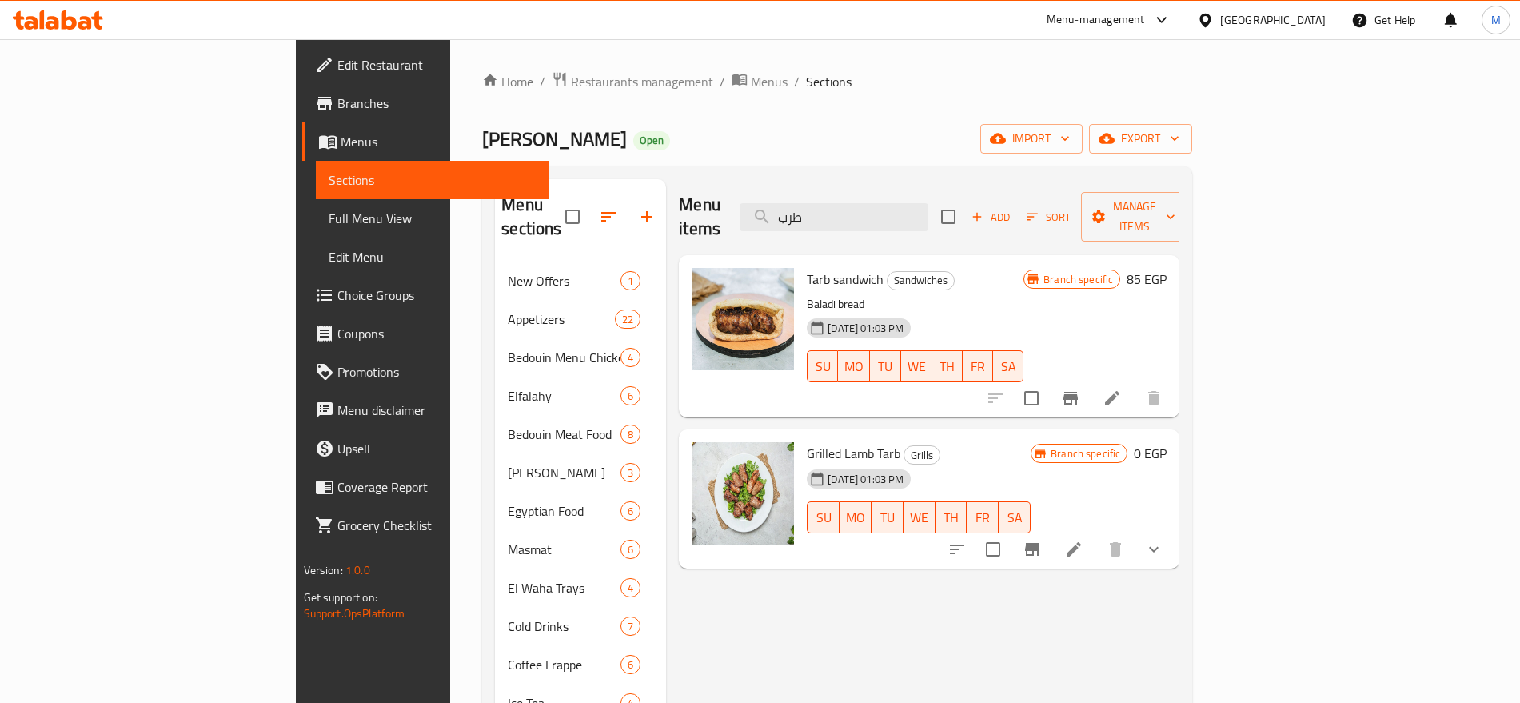
type input "طرب"
click at [1081, 542] on icon at bounding box center [1073, 549] width 14 height 14
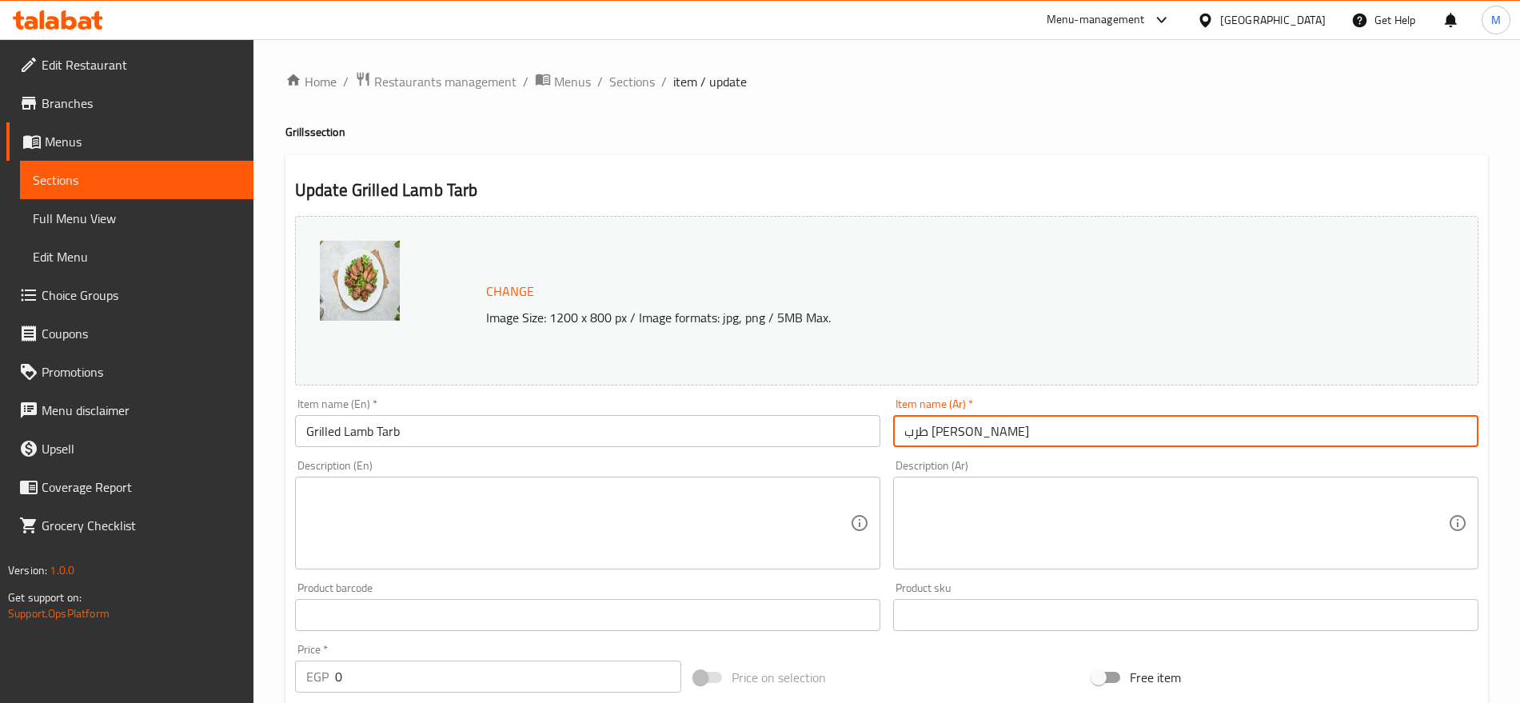
click at [962, 432] on input "طرب [PERSON_NAME]" at bounding box center [1185, 431] width 585 height 32
type input "طرب مشوي"
click at [362, 432] on input "Grilled Lamb Tarb" at bounding box center [587, 431] width 585 height 32
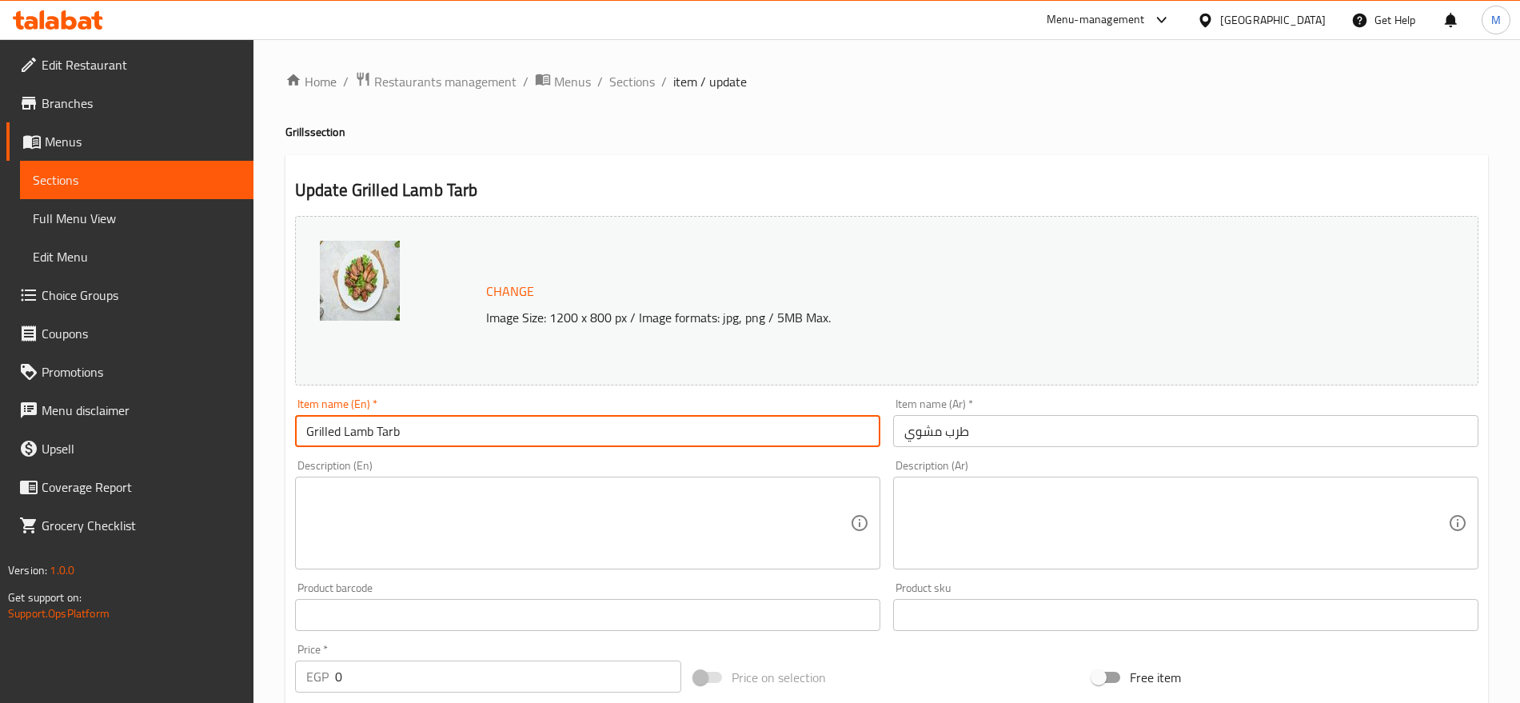
click at [362, 432] on input "Grilled Lamb Tarb" at bounding box center [587, 431] width 585 height 32
type input "Grilled Tarb"
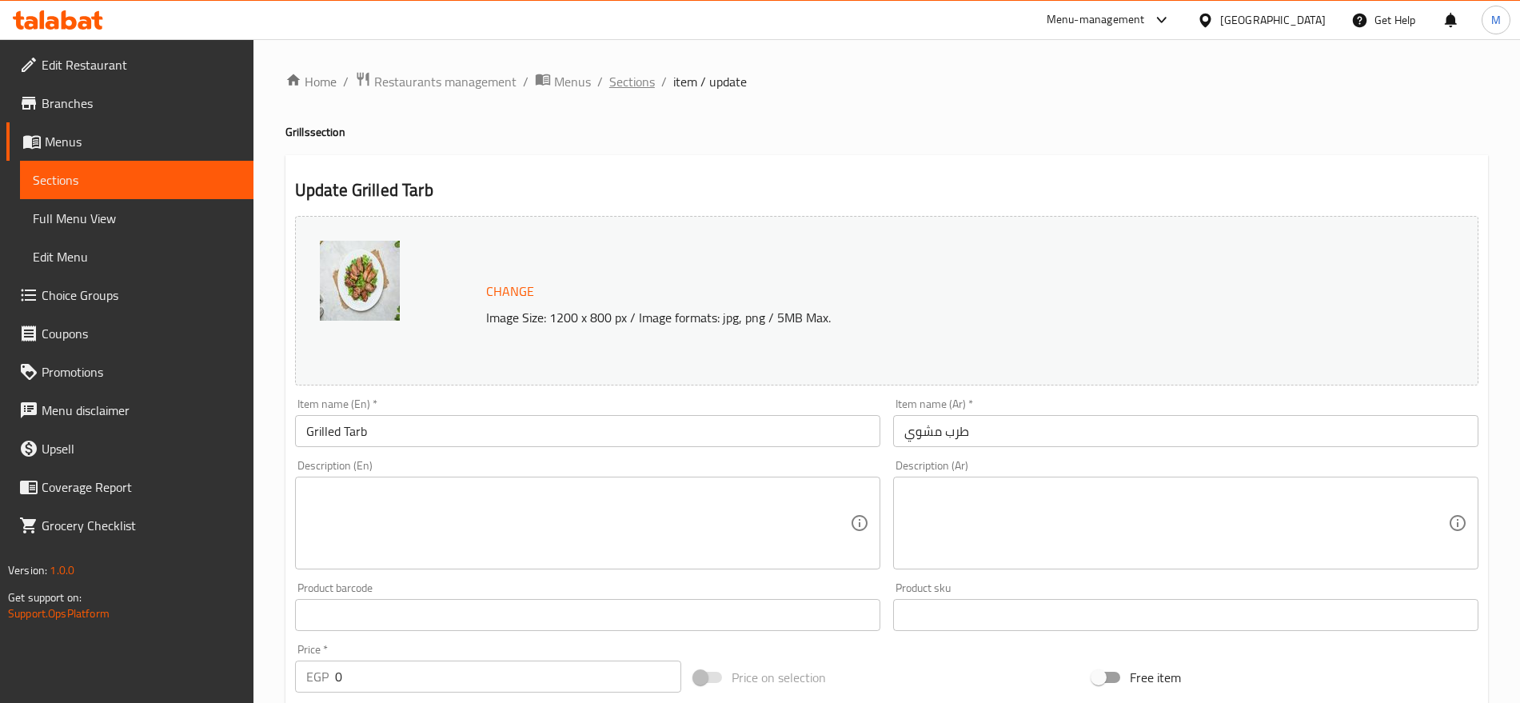
click at [637, 76] on span "Sections" at bounding box center [632, 81] width 46 height 19
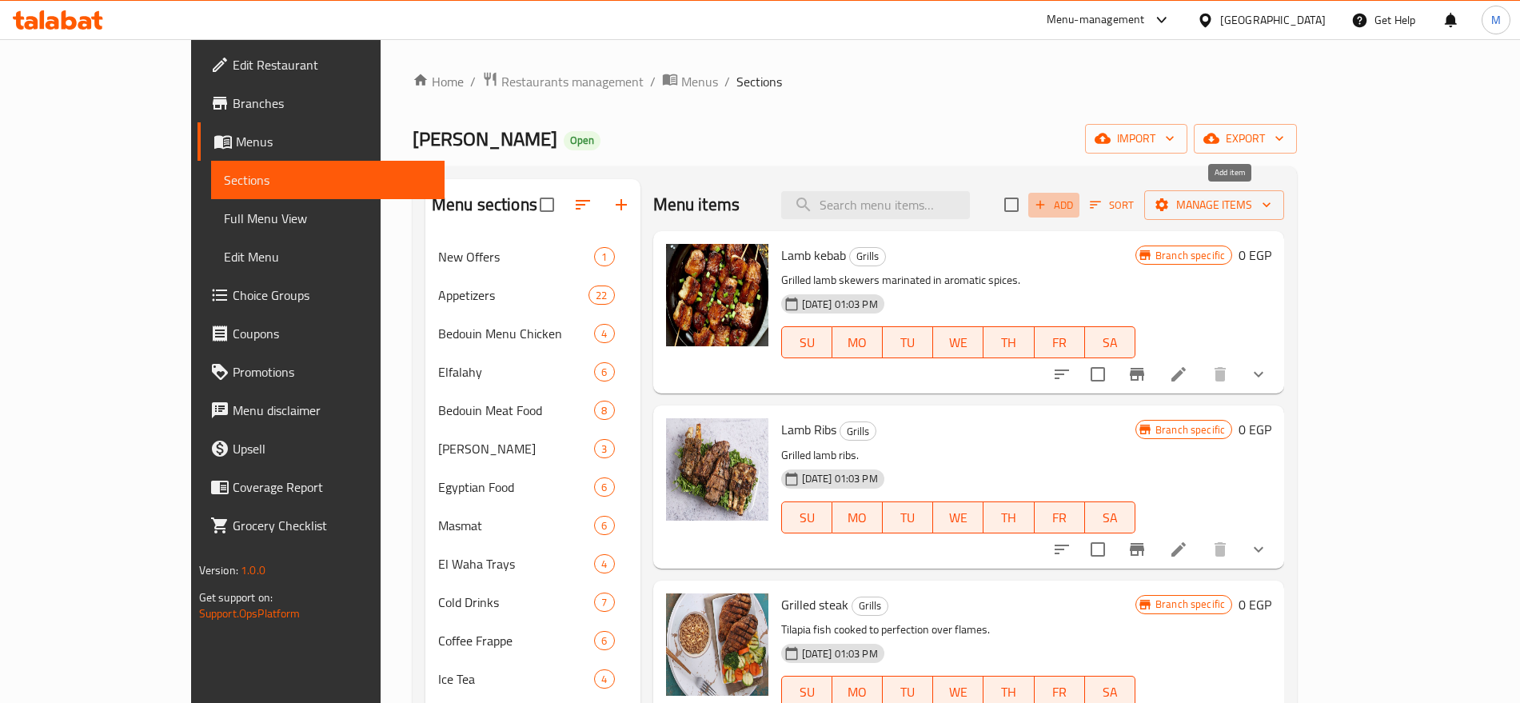
click at [1079, 194] on button "Add" at bounding box center [1053, 205] width 51 height 25
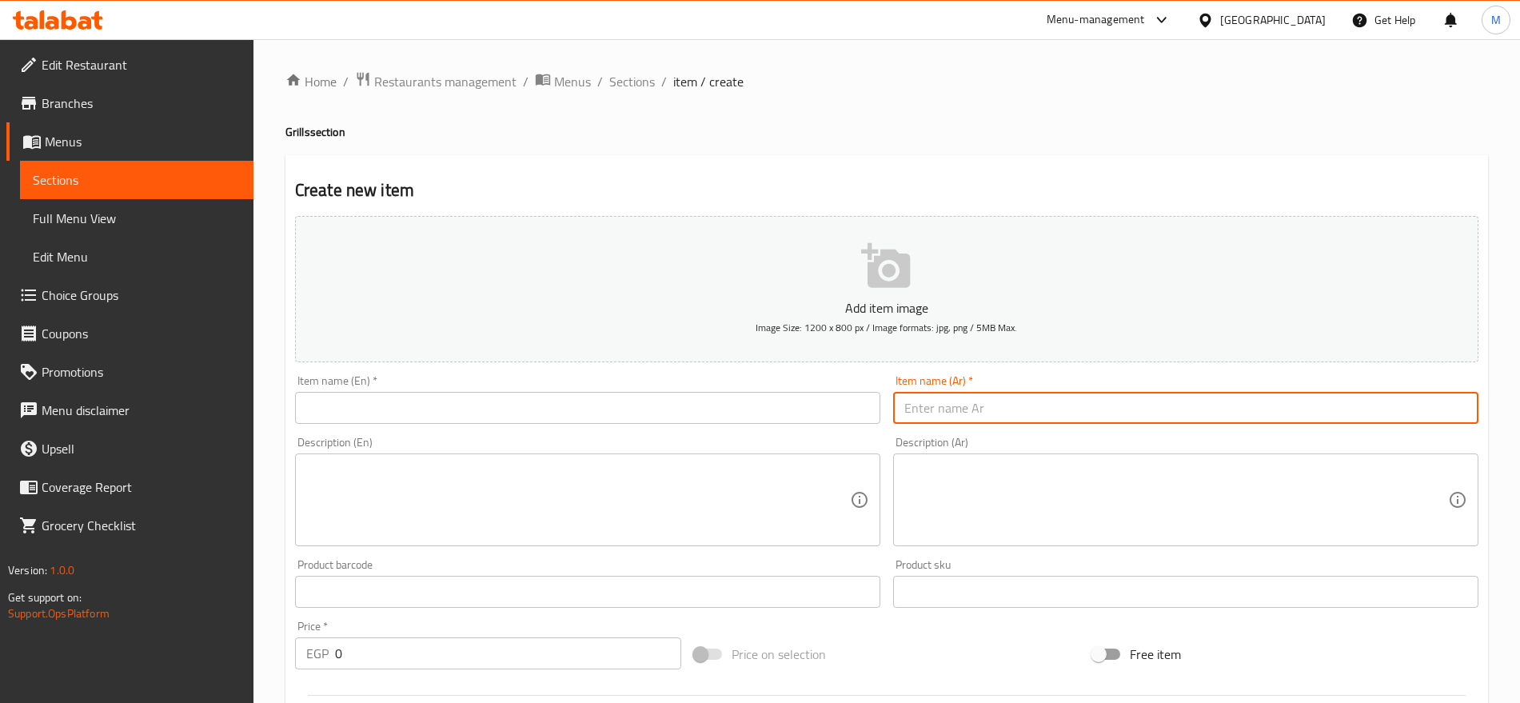
click at [1152, 415] on input "text" at bounding box center [1185, 408] width 585 height 32
paste input "طرب مشوى"
type input "طرب مشوى"
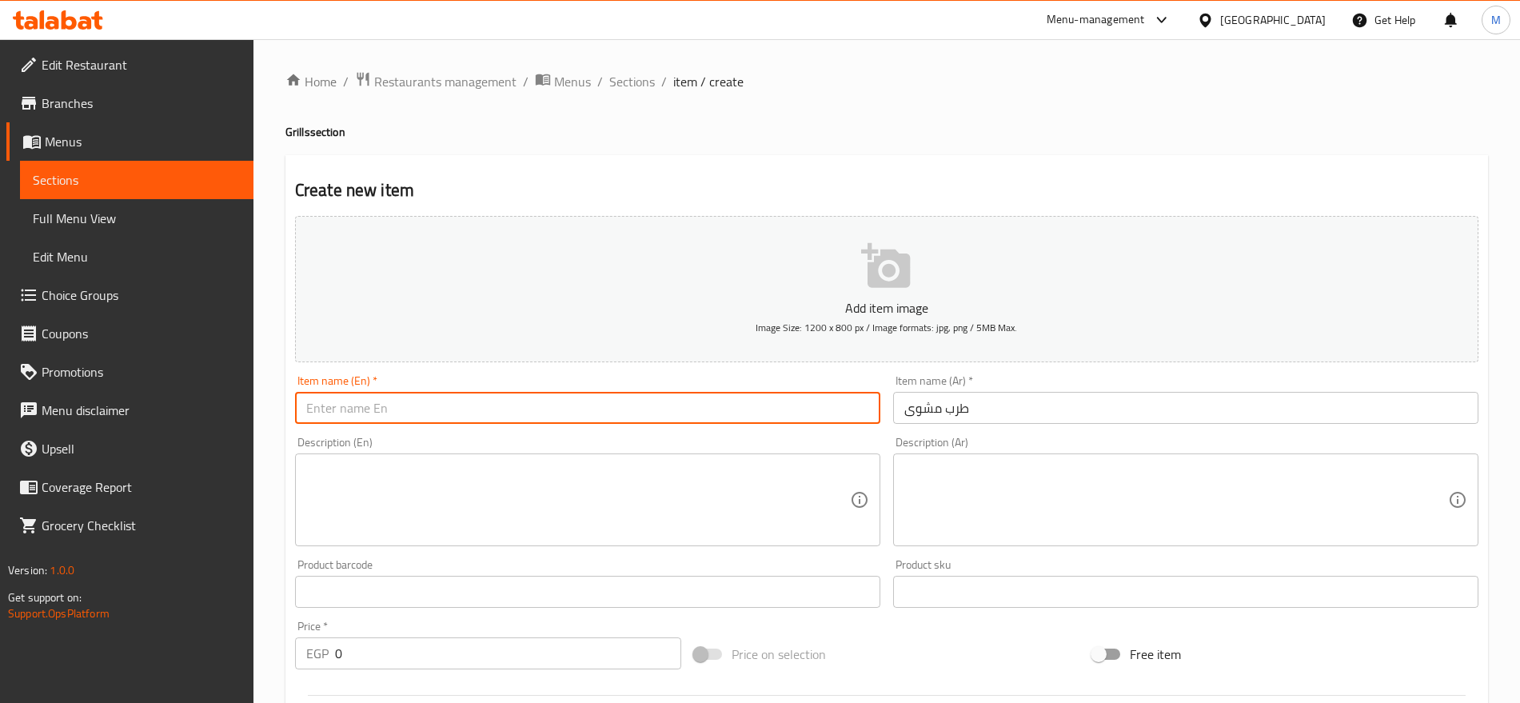
click at [752, 421] on input "text" at bounding box center [587, 408] width 585 height 32
type input "Grilled Tarb"
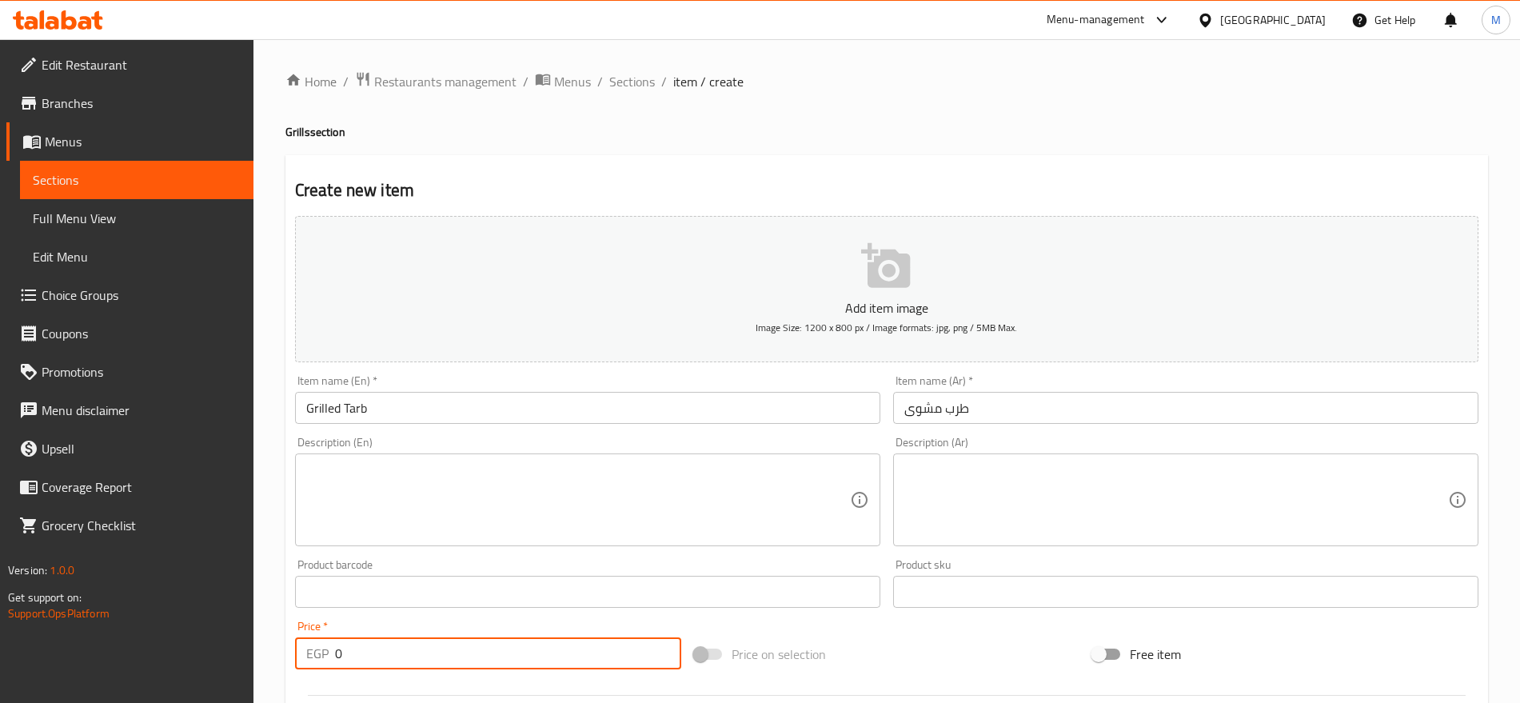
click at [379, 661] on input "0" at bounding box center [508, 653] width 346 height 32
paste input "75"
type input "750"
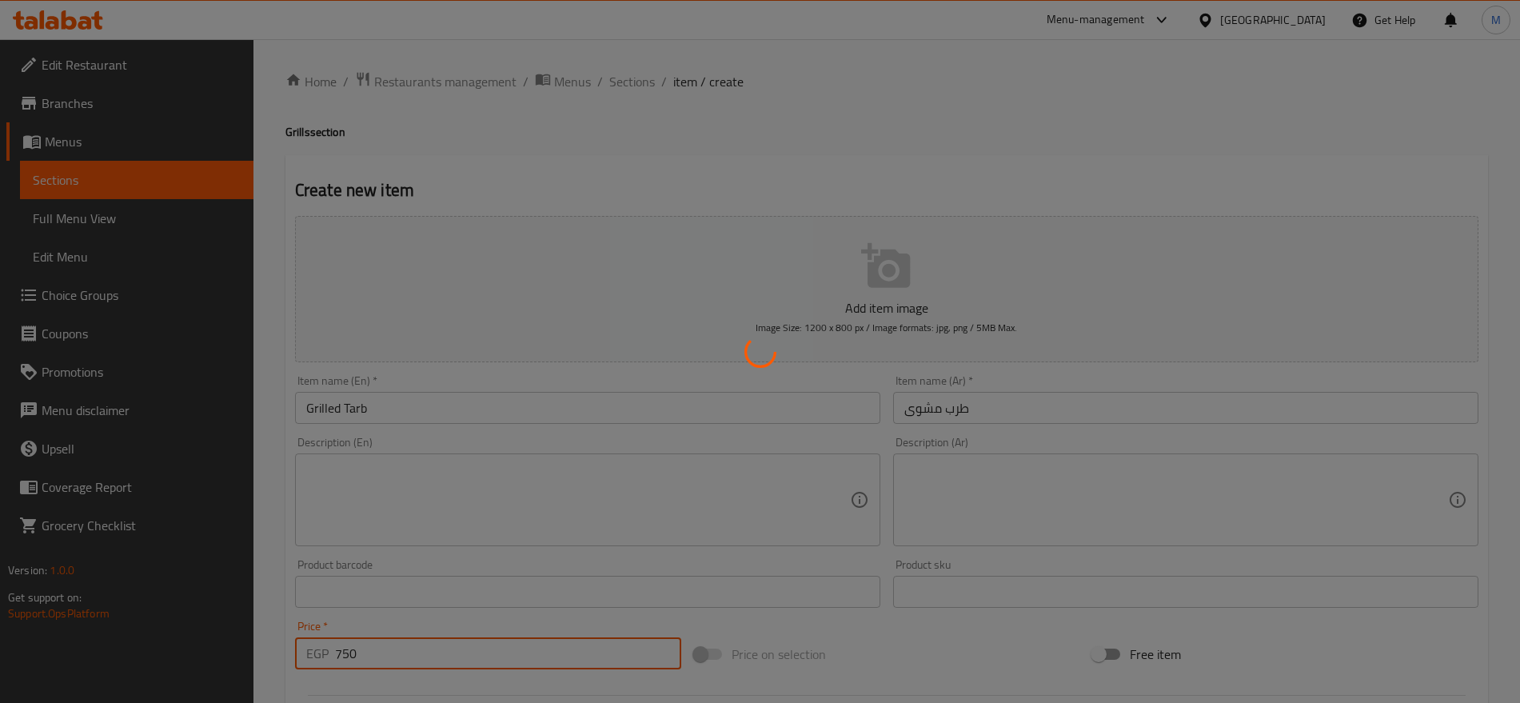
type input "0"
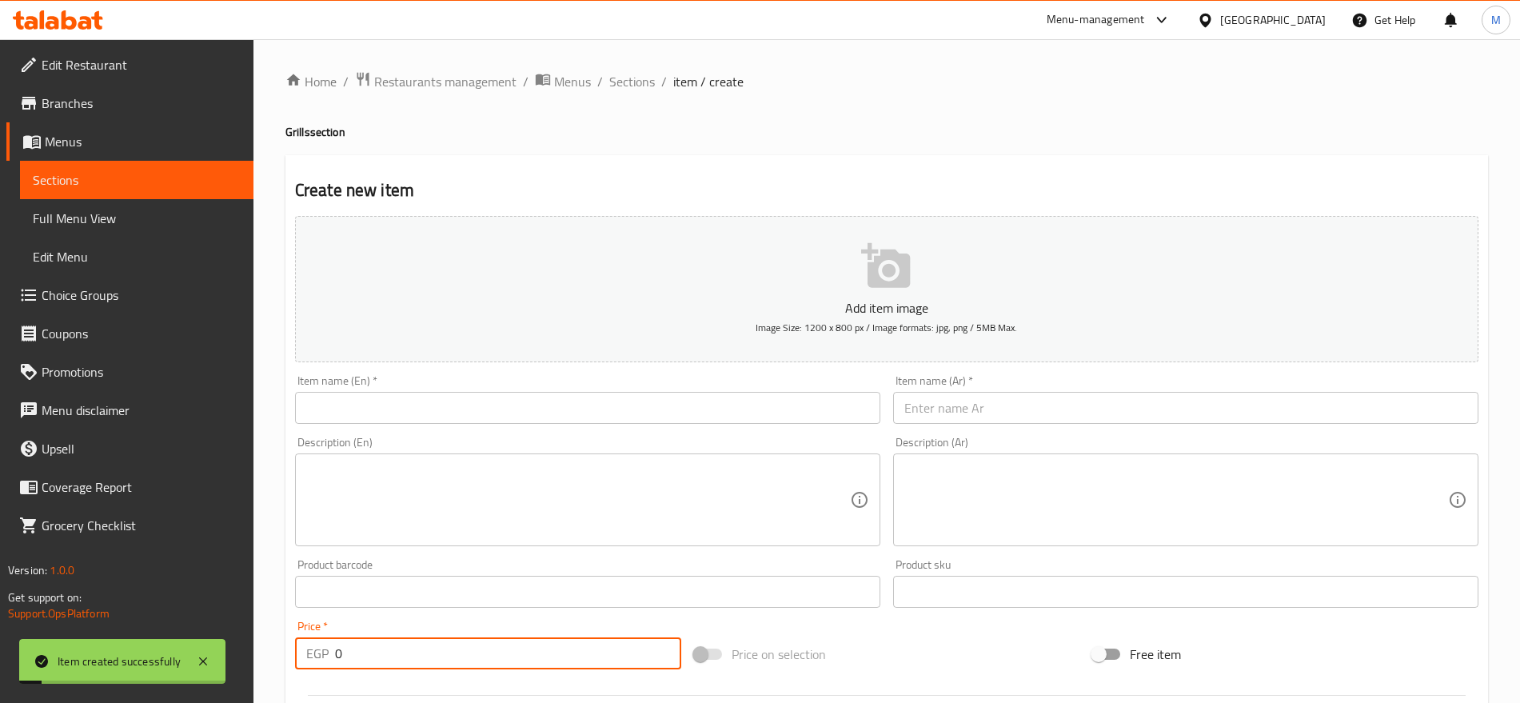
click at [484, 514] on textarea at bounding box center [578, 500] width 544 height 76
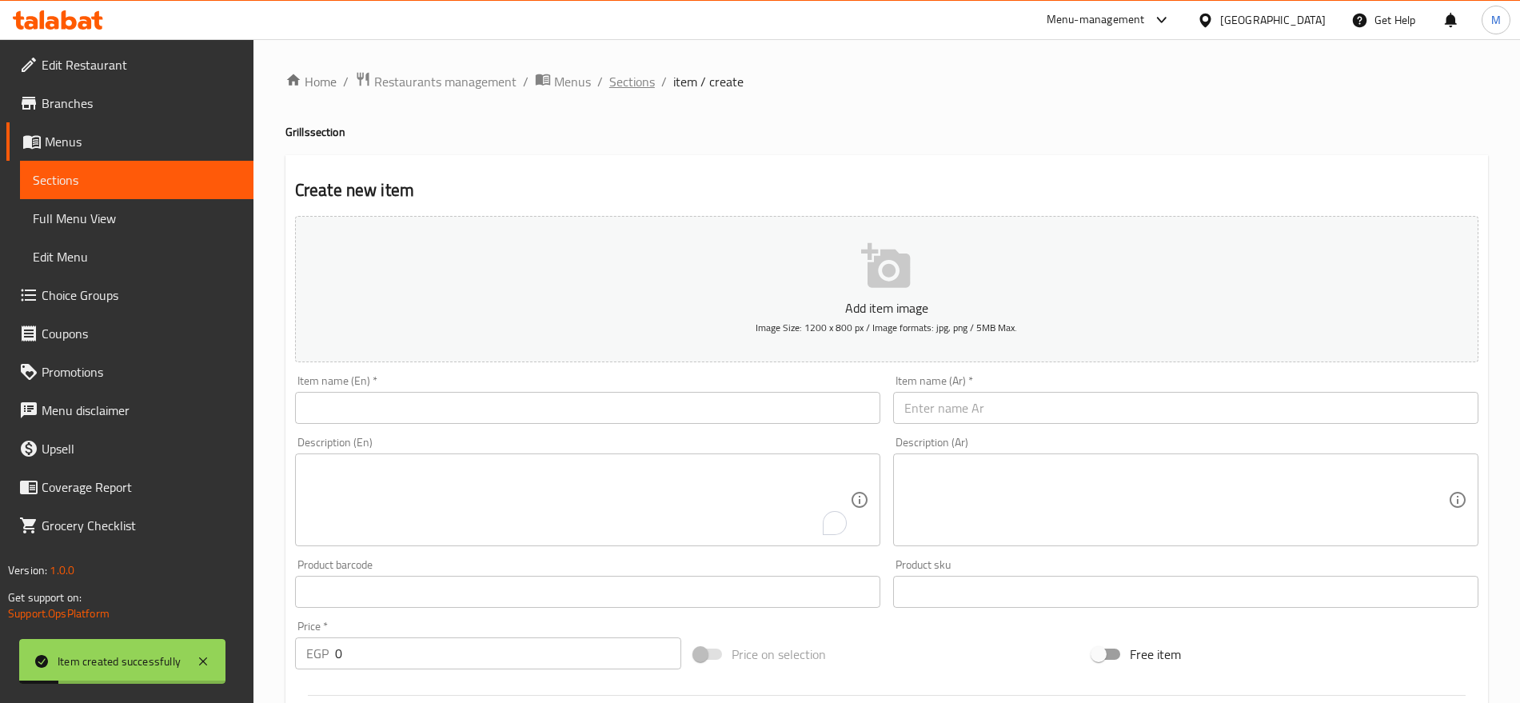
click at [629, 83] on span "Sections" at bounding box center [632, 81] width 46 height 19
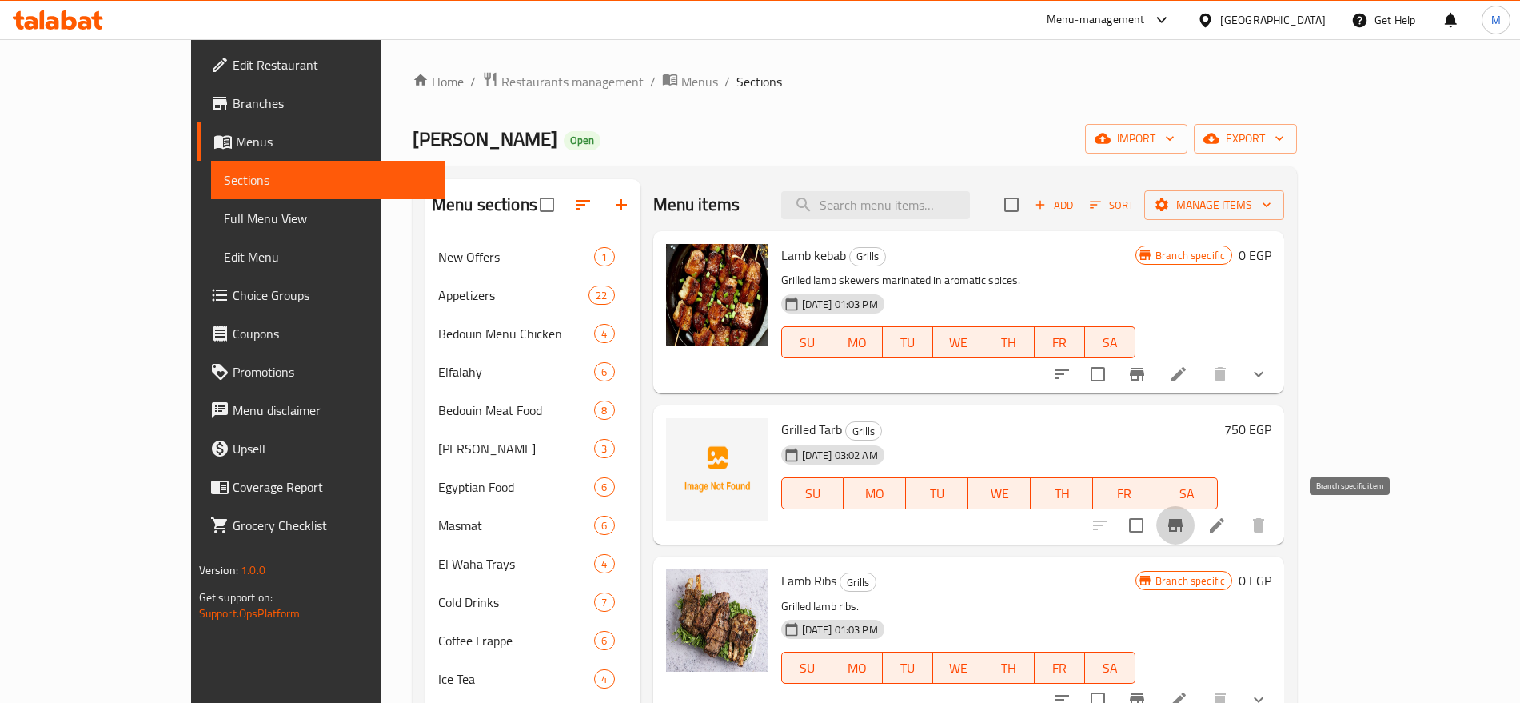
click at [1182, 526] on icon "Branch-specific-item" at bounding box center [1175, 525] width 14 height 13
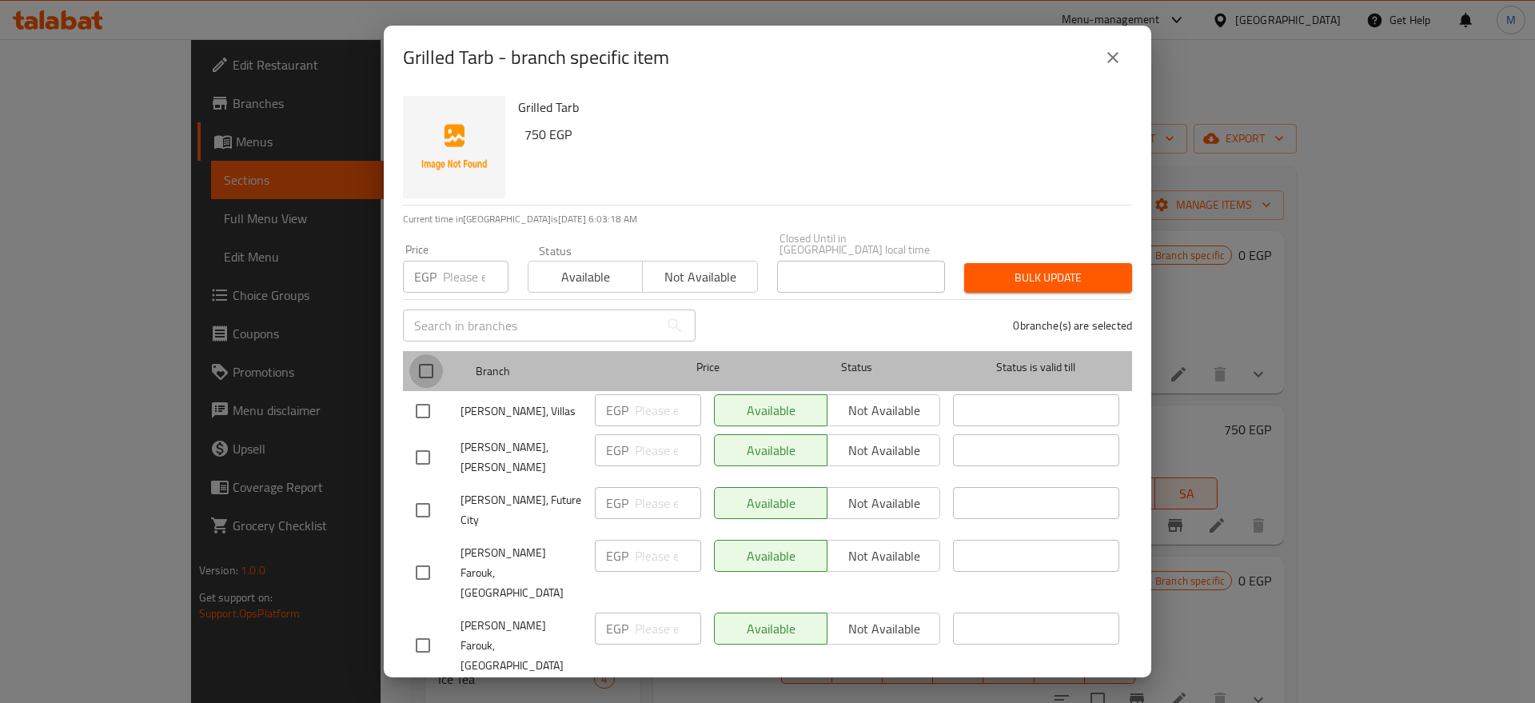
click at [433, 360] on input "checkbox" at bounding box center [426, 371] width 34 height 34
checkbox input "true"
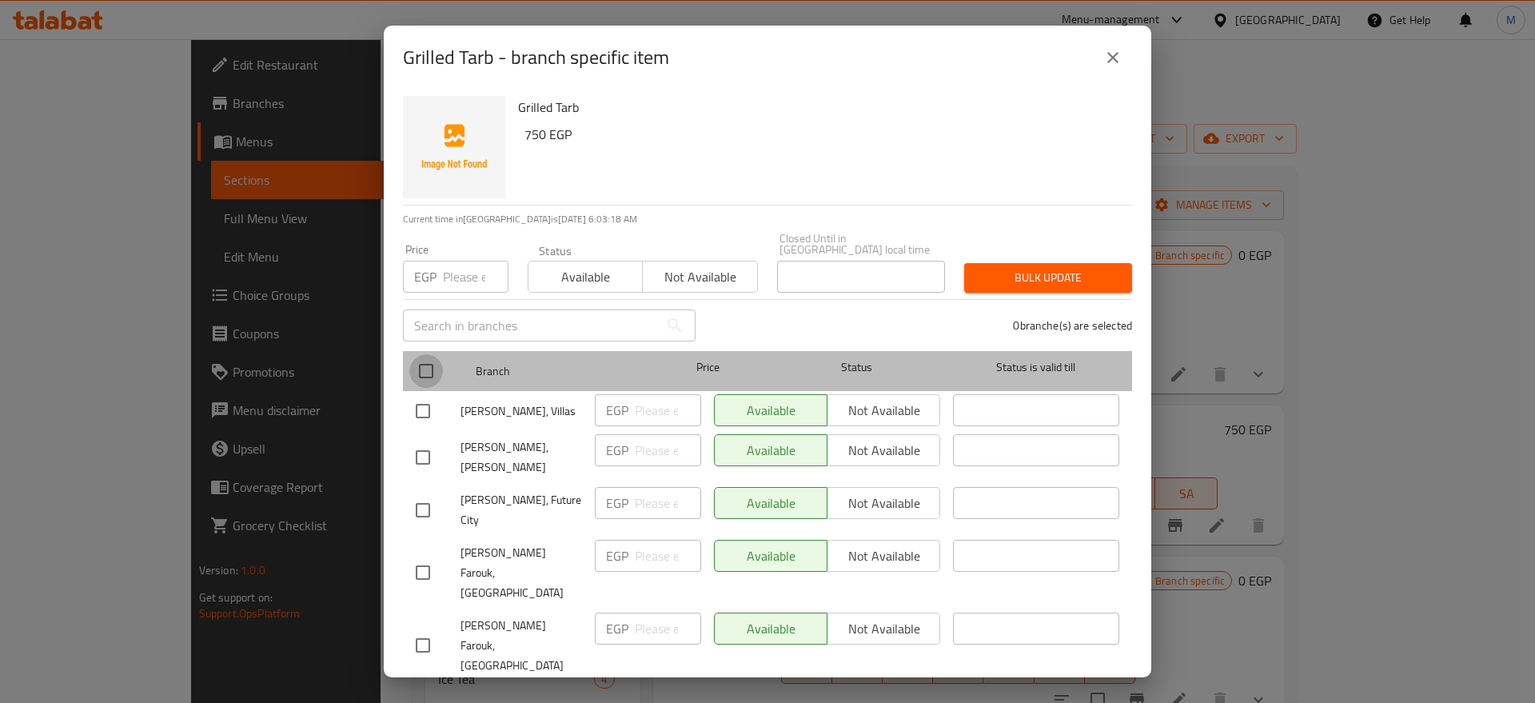
checkbox input "true"
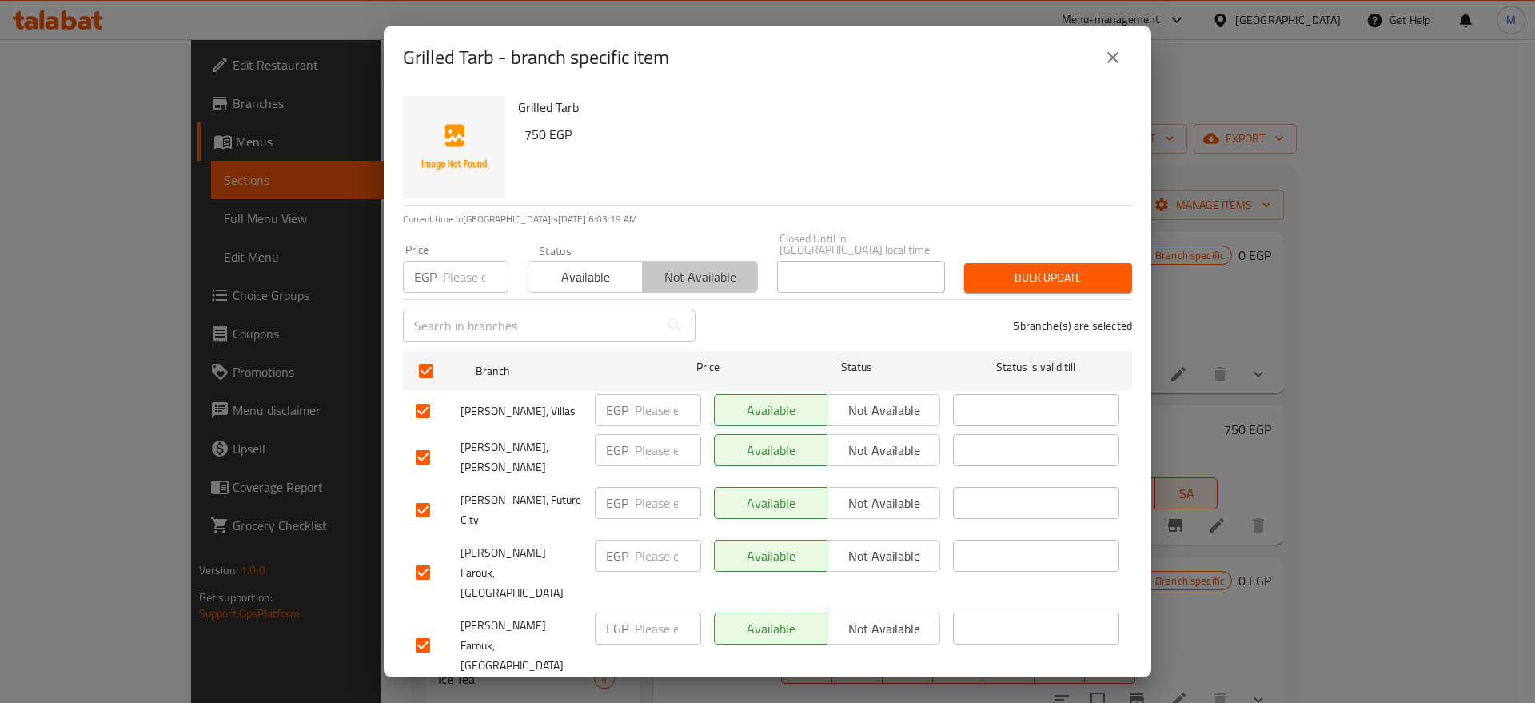
click at [691, 281] on button "Not available" at bounding box center [699, 277] width 115 height 32
click at [997, 276] on span "Bulk update" at bounding box center [1048, 278] width 142 height 20
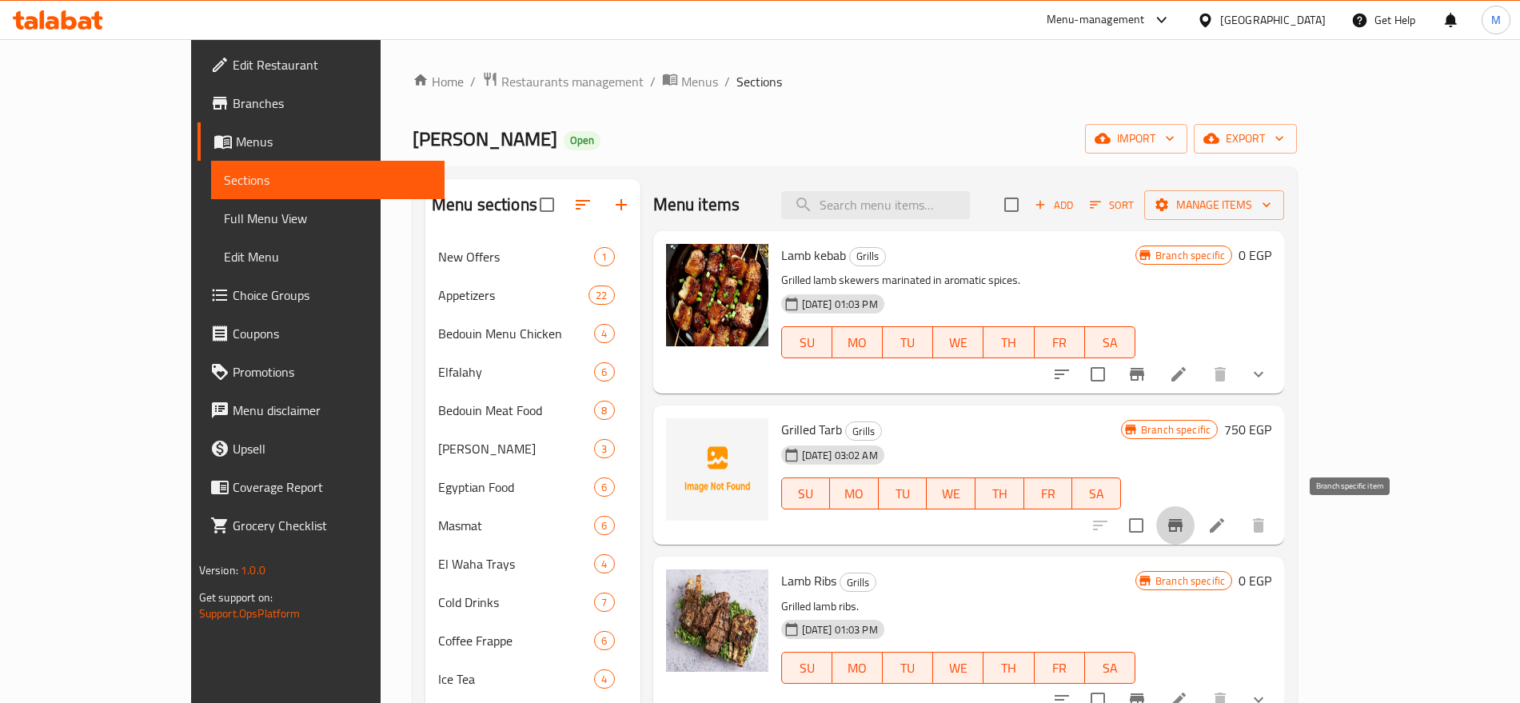
click at [1185, 520] on icon "Branch-specific-item" at bounding box center [1174, 525] width 19 height 19
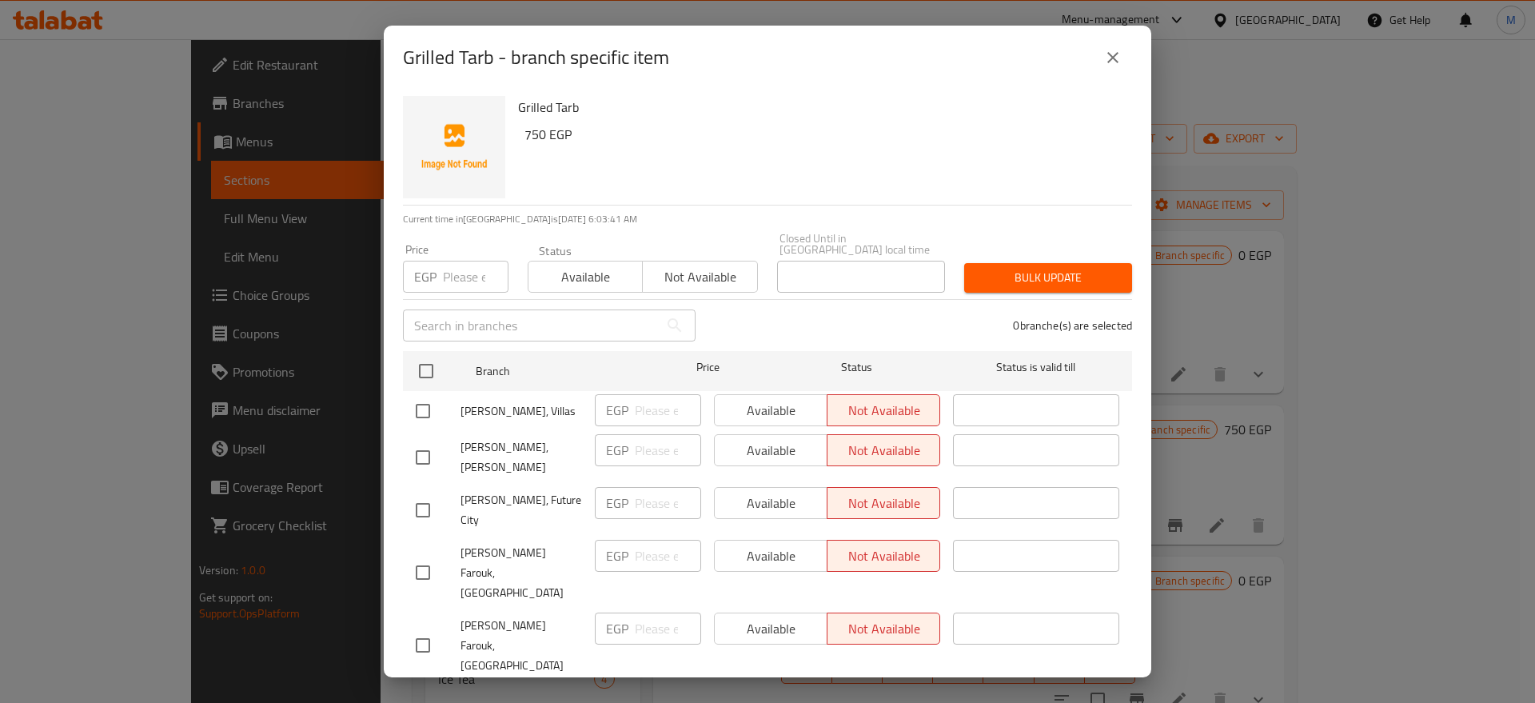
click at [532, 130] on h6 "750 EGP" at bounding box center [821, 134] width 595 height 22
copy h6 "750"
click at [423, 493] on input "checkbox" at bounding box center [423, 510] width 34 height 34
checkbox input "true"
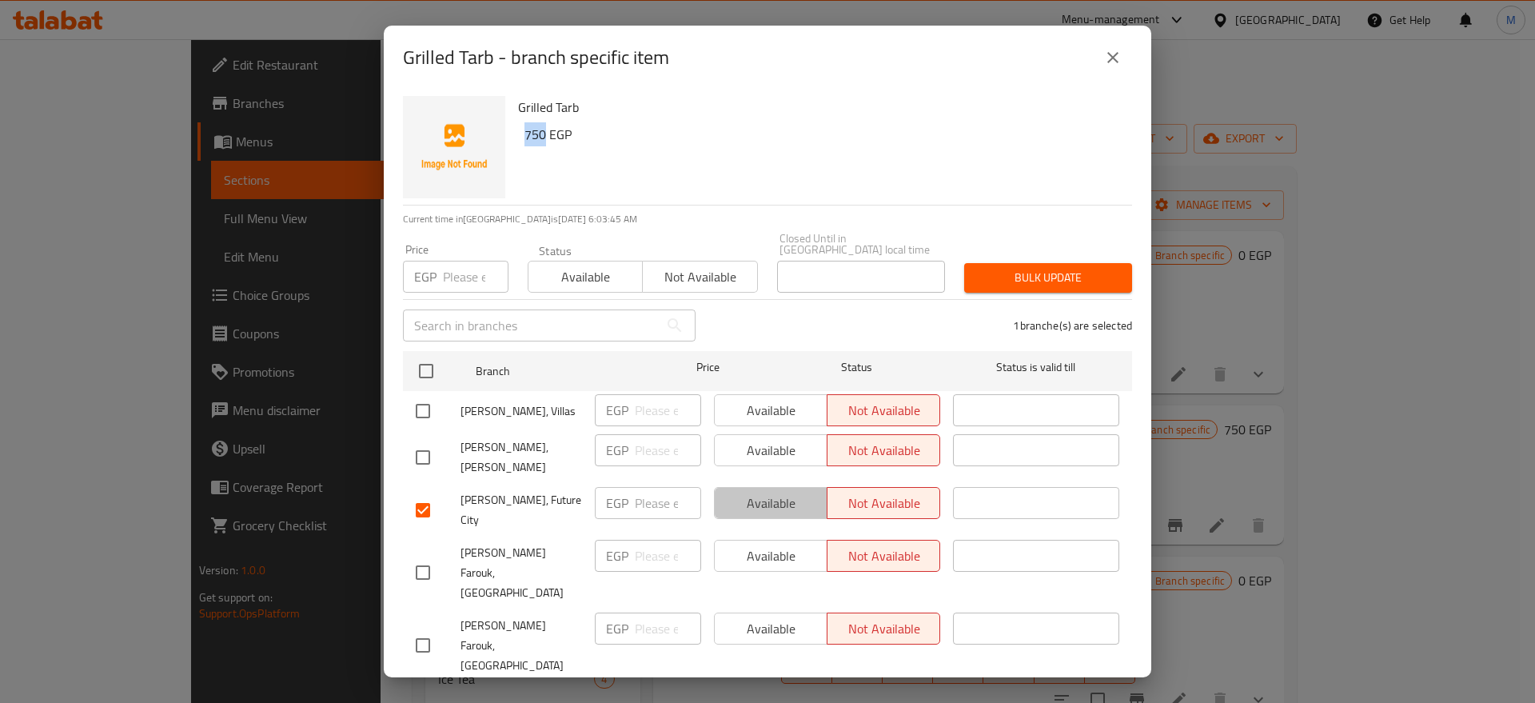
click at [773, 504] on span "Available" at bounding box center [771, 503] width 100 height 23
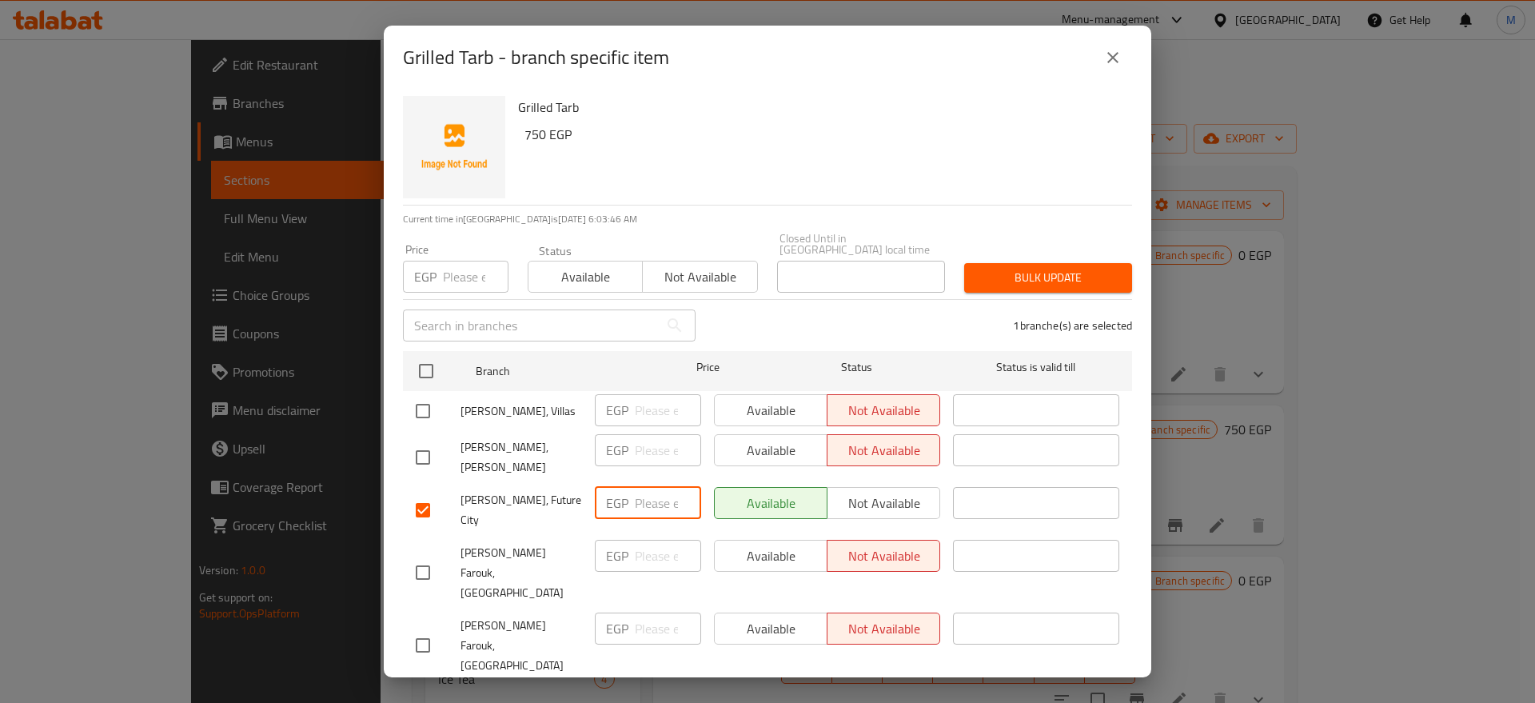
click at [659, 494] on input "number" at bounding box center [668, 503] width 66 height 32
paste input "750"
type input "750"
click at [751, 693] on span "Save" at bounding box center [767, 703] width 703 height 20
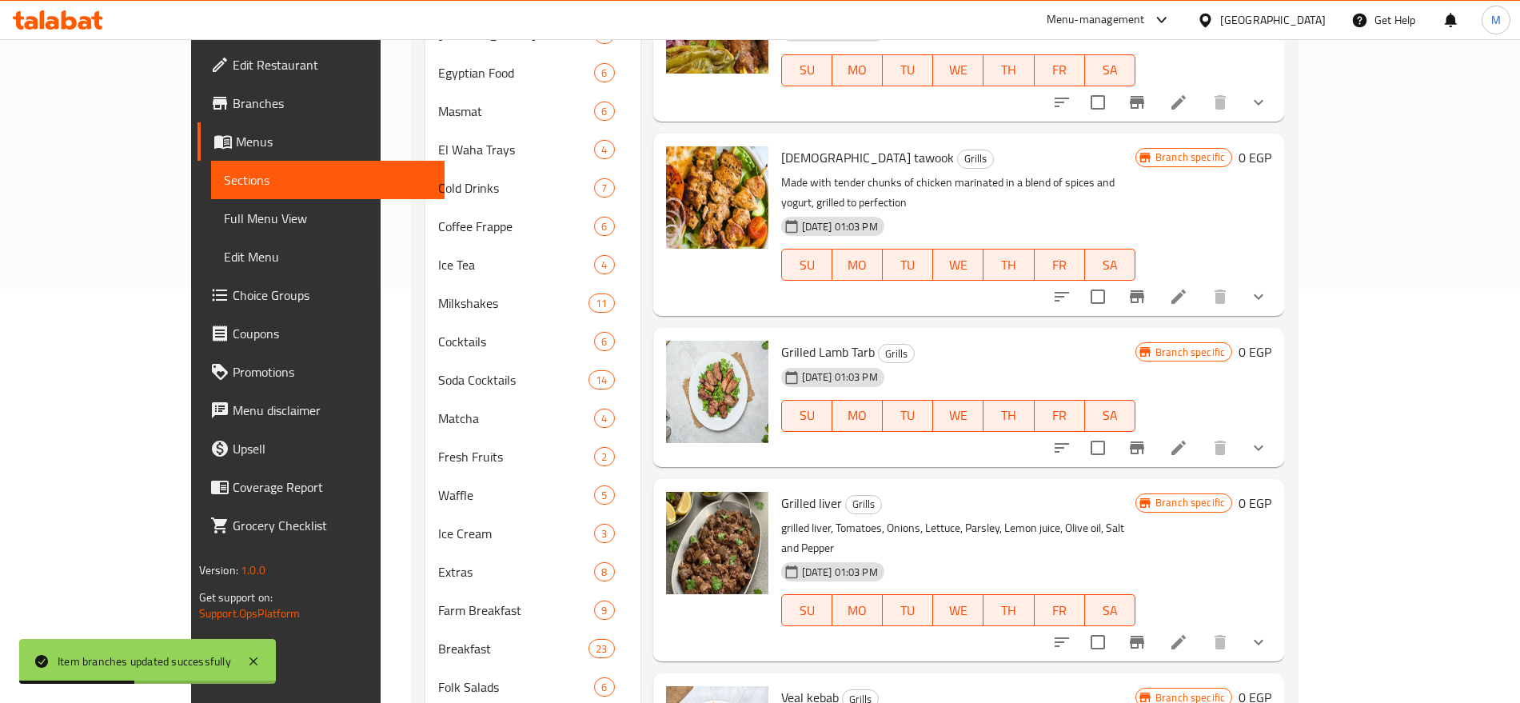
scroll to position [476, 0]
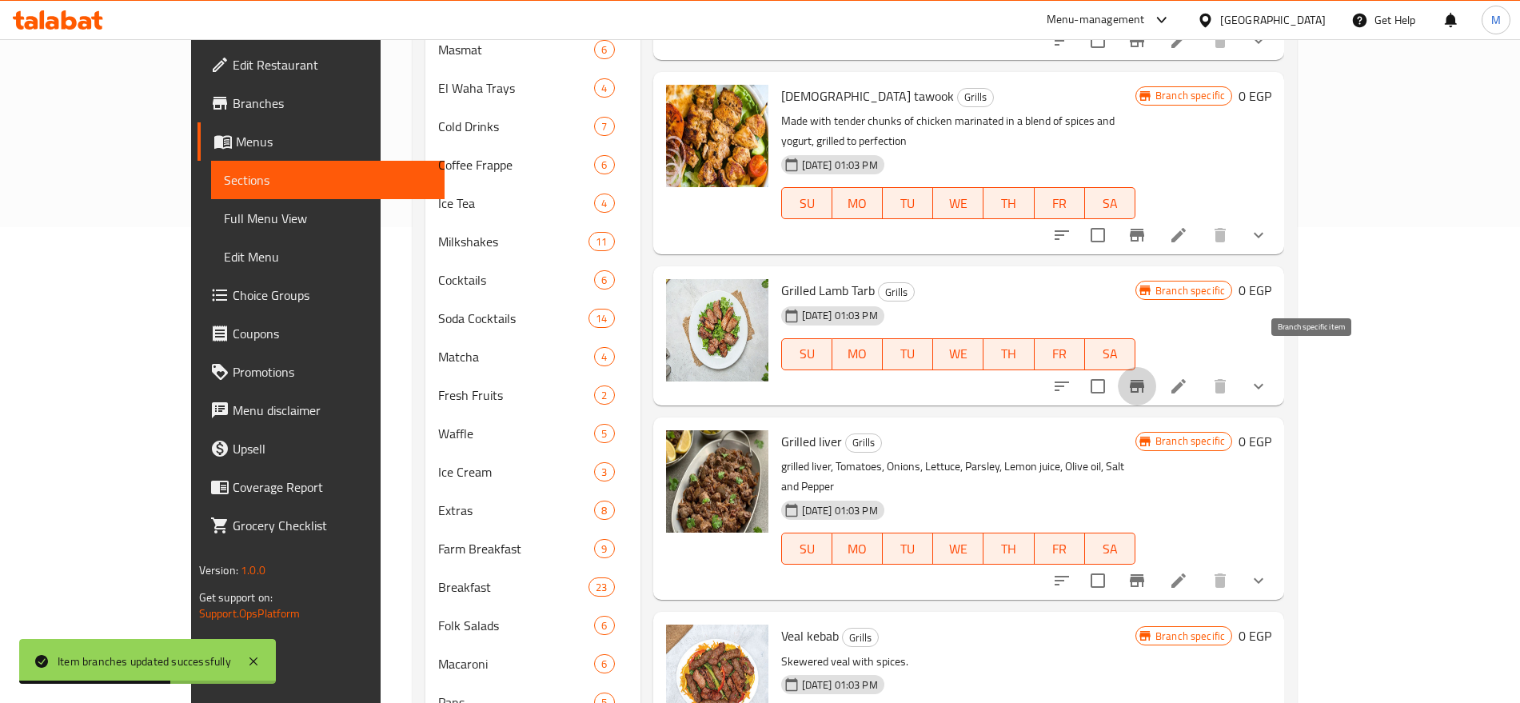
click at [1156, 367] on button "Branch-specific-item" at bounding box center [1136, 386] width 38 height 38
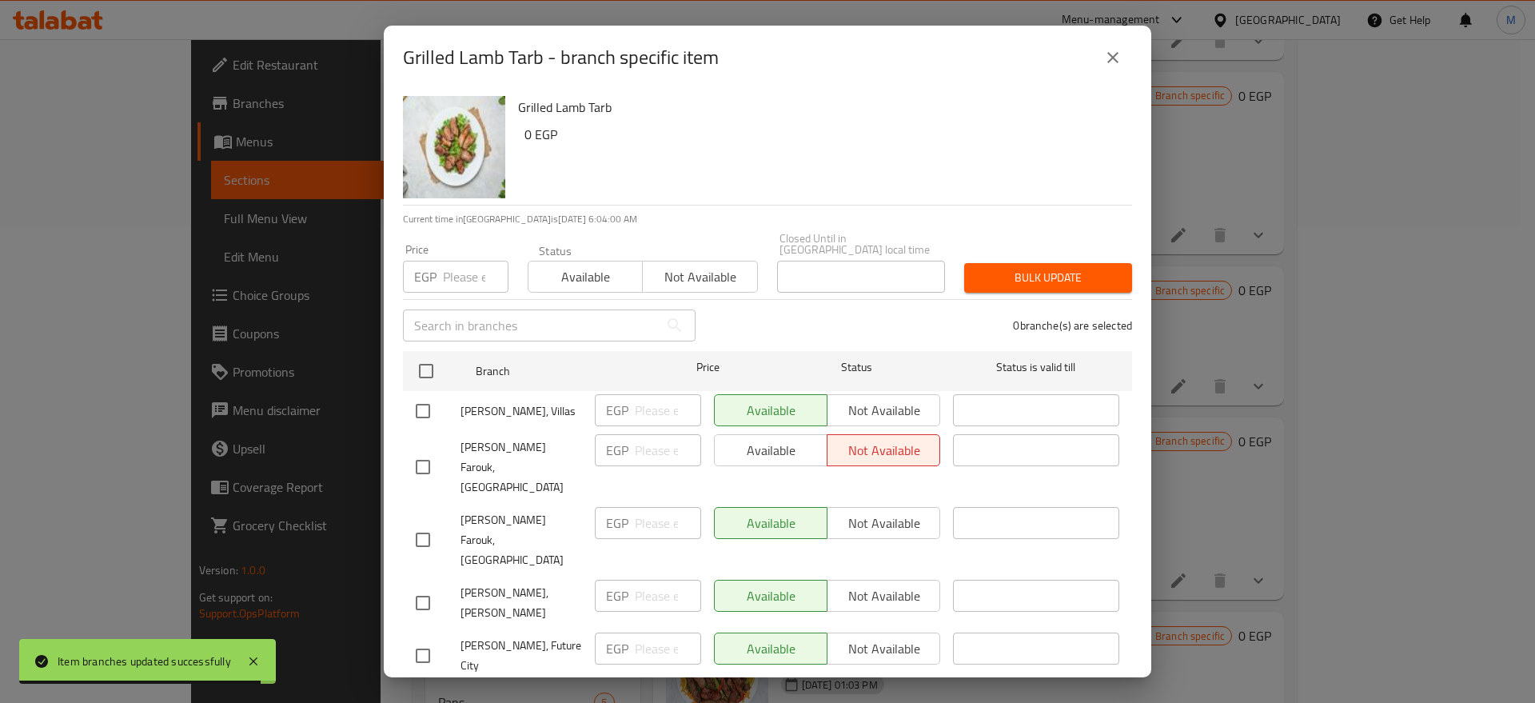
click at [431, 639] on input "checkbox" at bounding box center [423, 656] width 34 height 34
checkbox input "true"
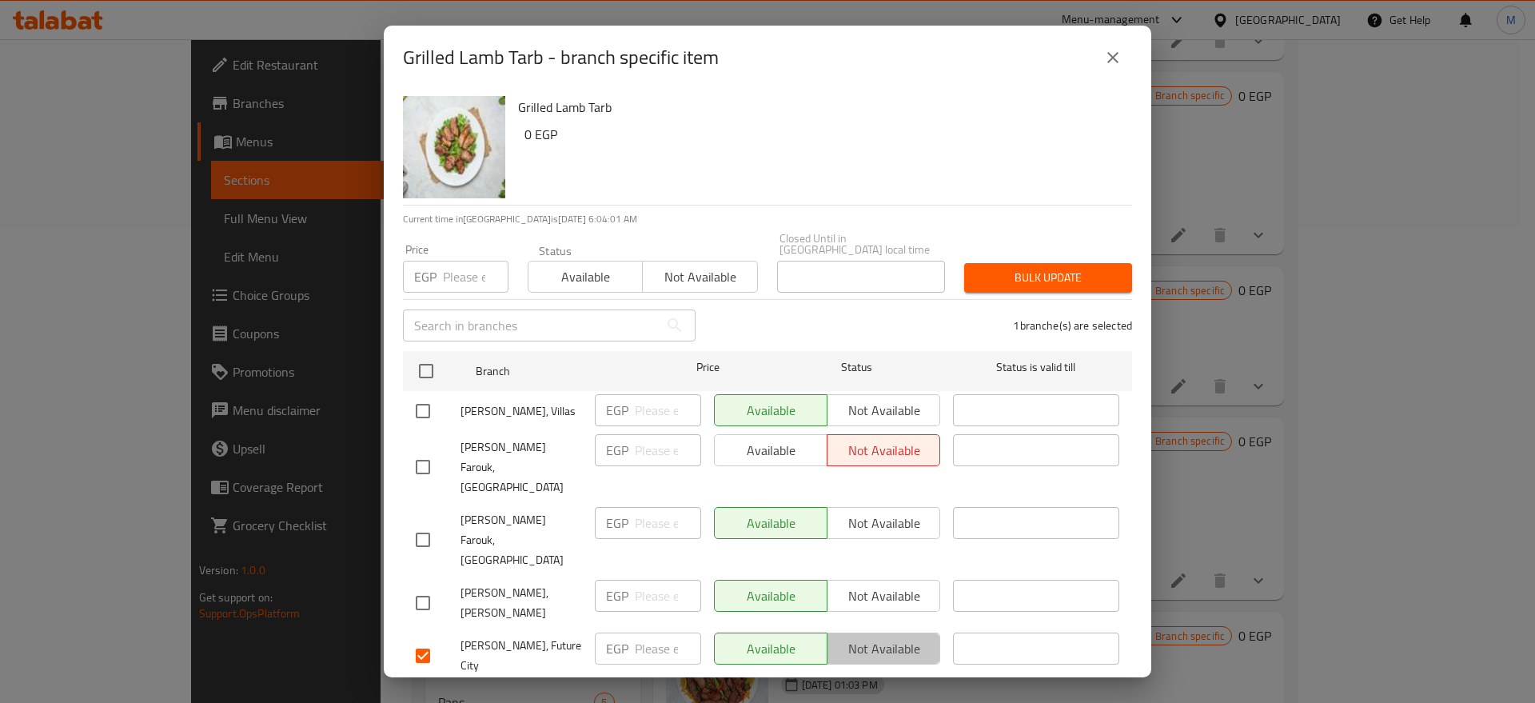
click at [869, 637] on span "Not available" at bounding box center [884, 648] width 100 height 23
click at [816, 693] on span "Save" at bounding box center [767, 703] width 703 height 20
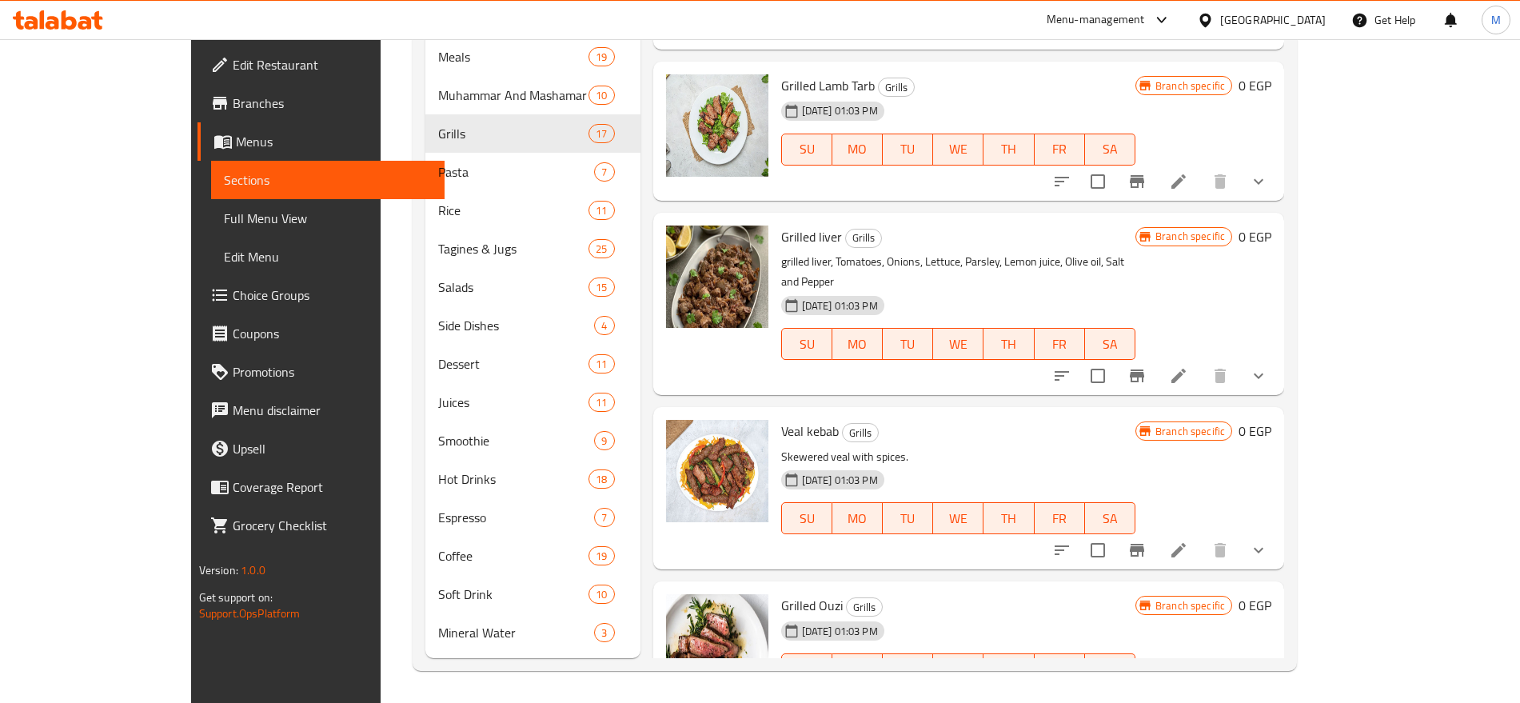
scroll to position [10, 0]
click at [1268, 367] on icon "show more" at bounding box center [1258, 376] width 19 height 19
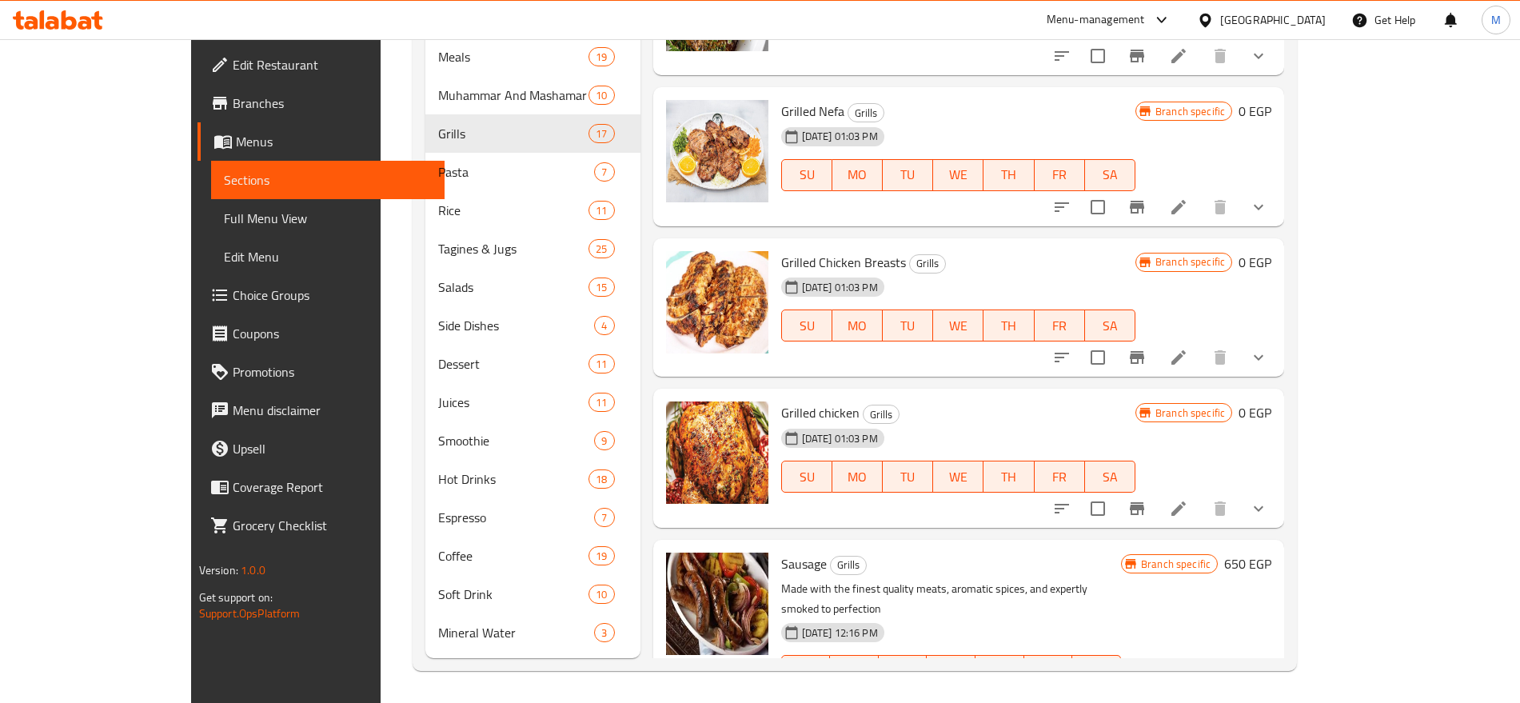
scroll to position [1048, 0]
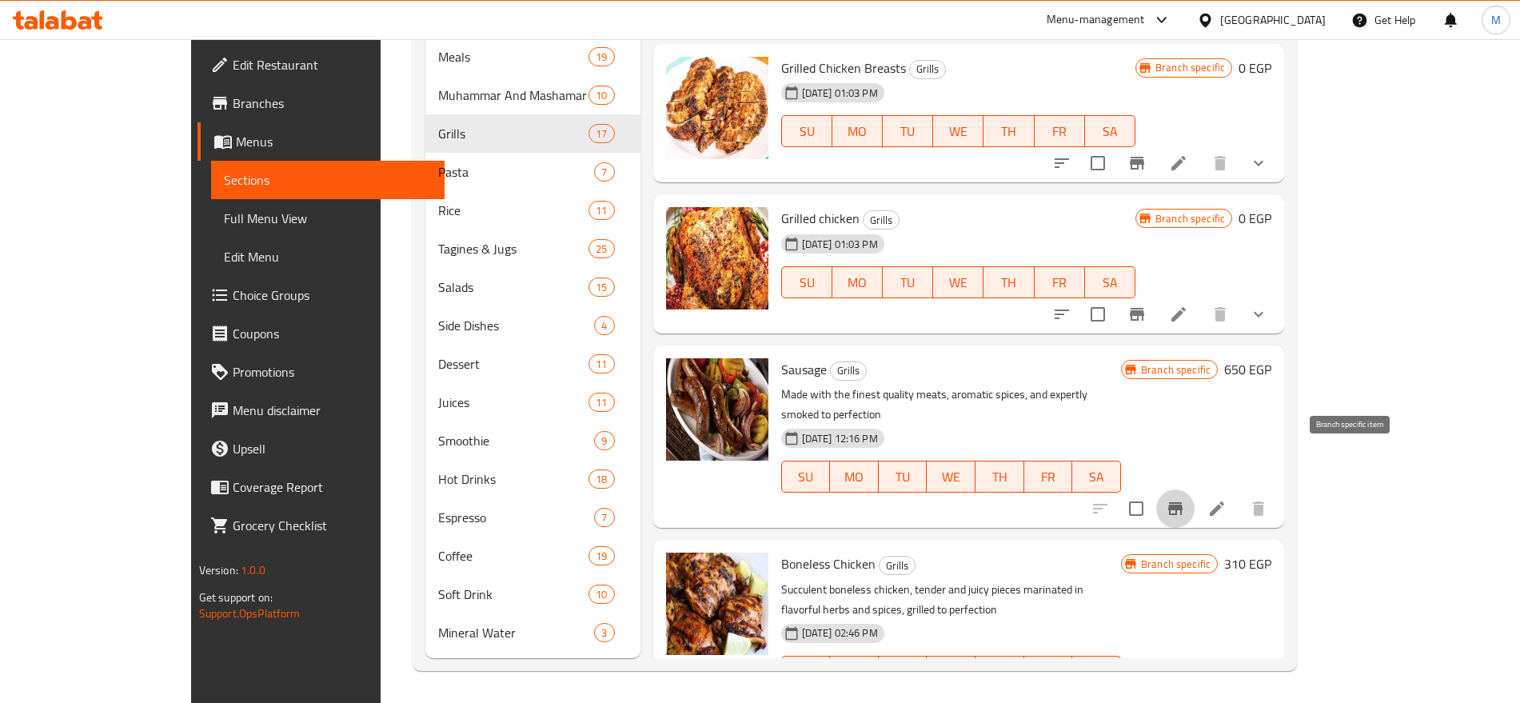
click at [1185, 499] on icon "Branch-specific-item" at bounding box center [1174, 508] width 19 height 19
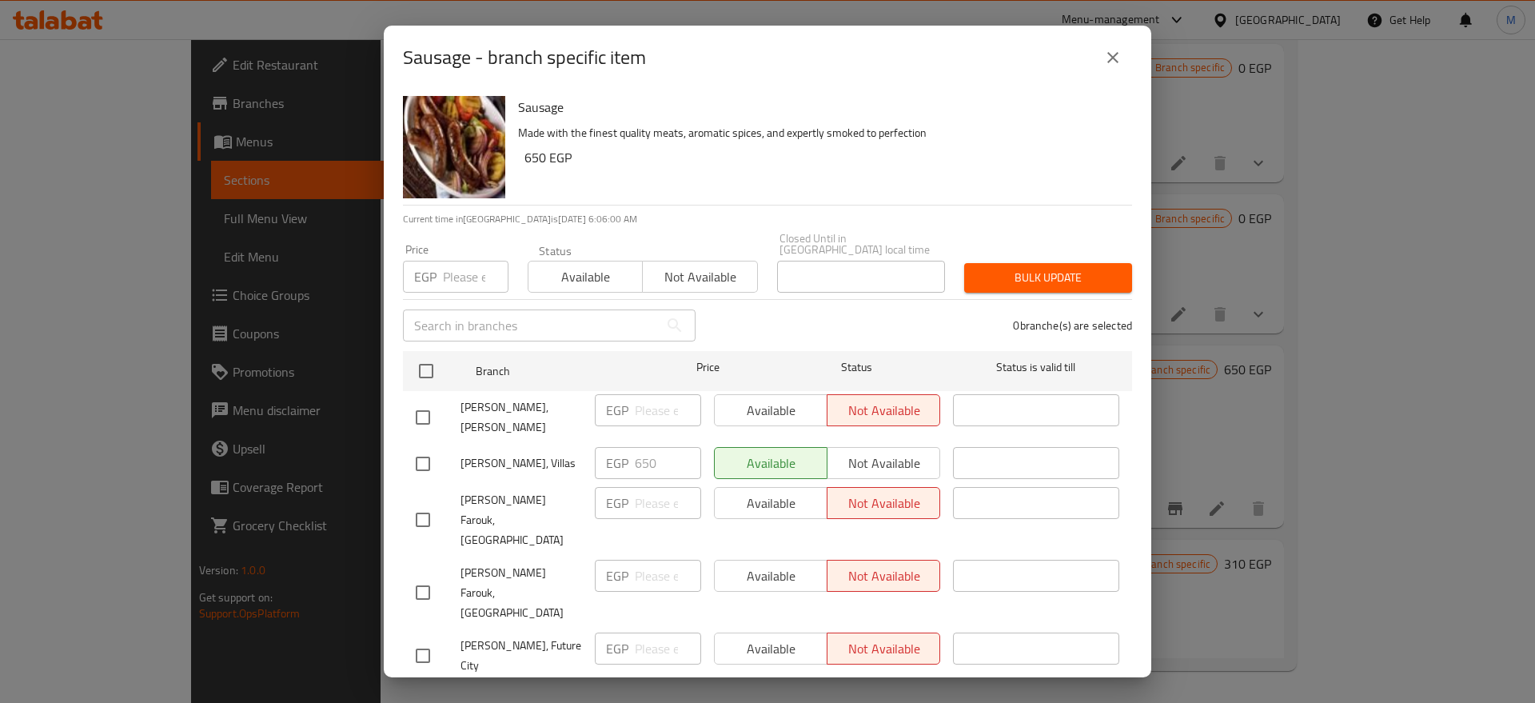
click at [430, 639] on input "checkbox" at bounding box center [423, 656] width 34 height 34
checkbox input "true"
click at [645, 632] on input "number" at bounding box center [668, 648] width 66 height 32
paste input "650"
type input "650"
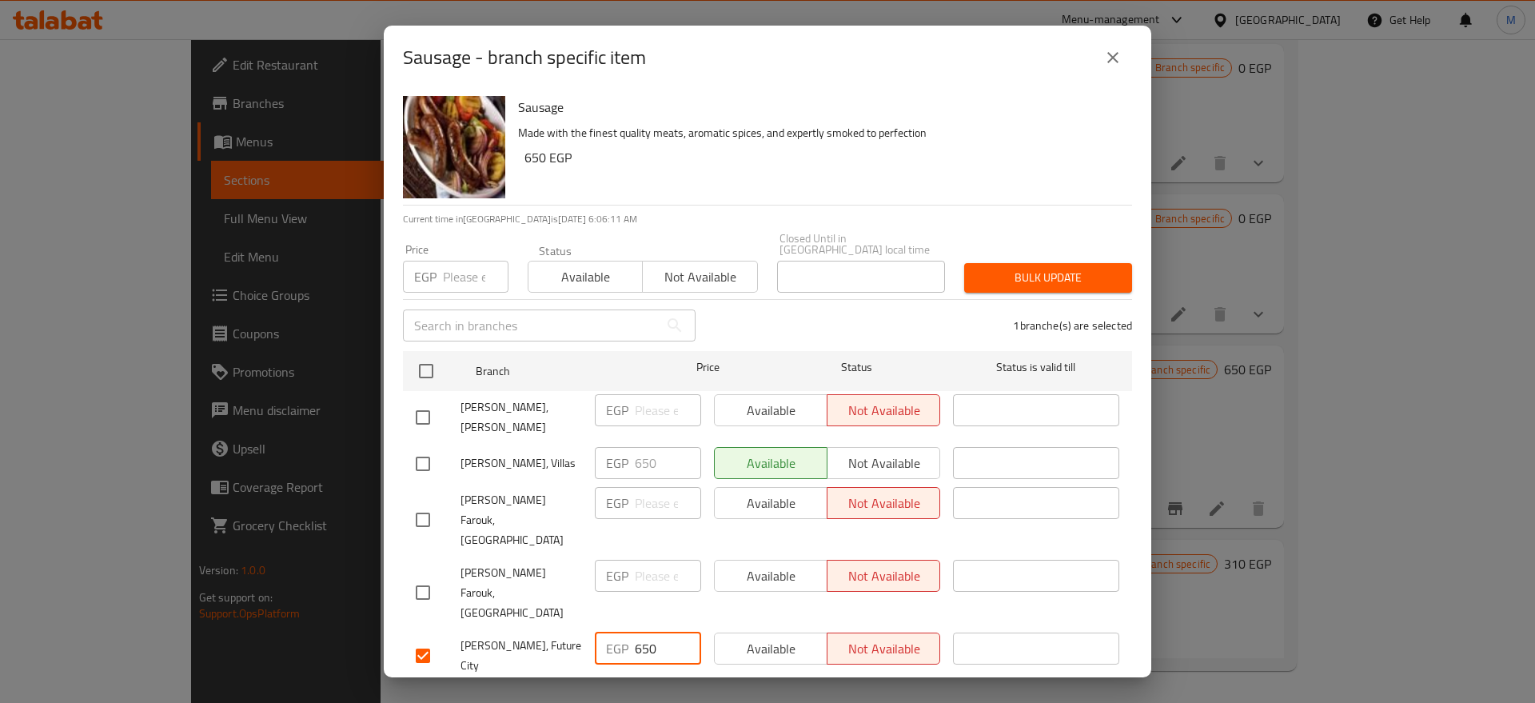
click at [703, 688] on button "Save" at bounding box center [767, 703] width 729 height 30
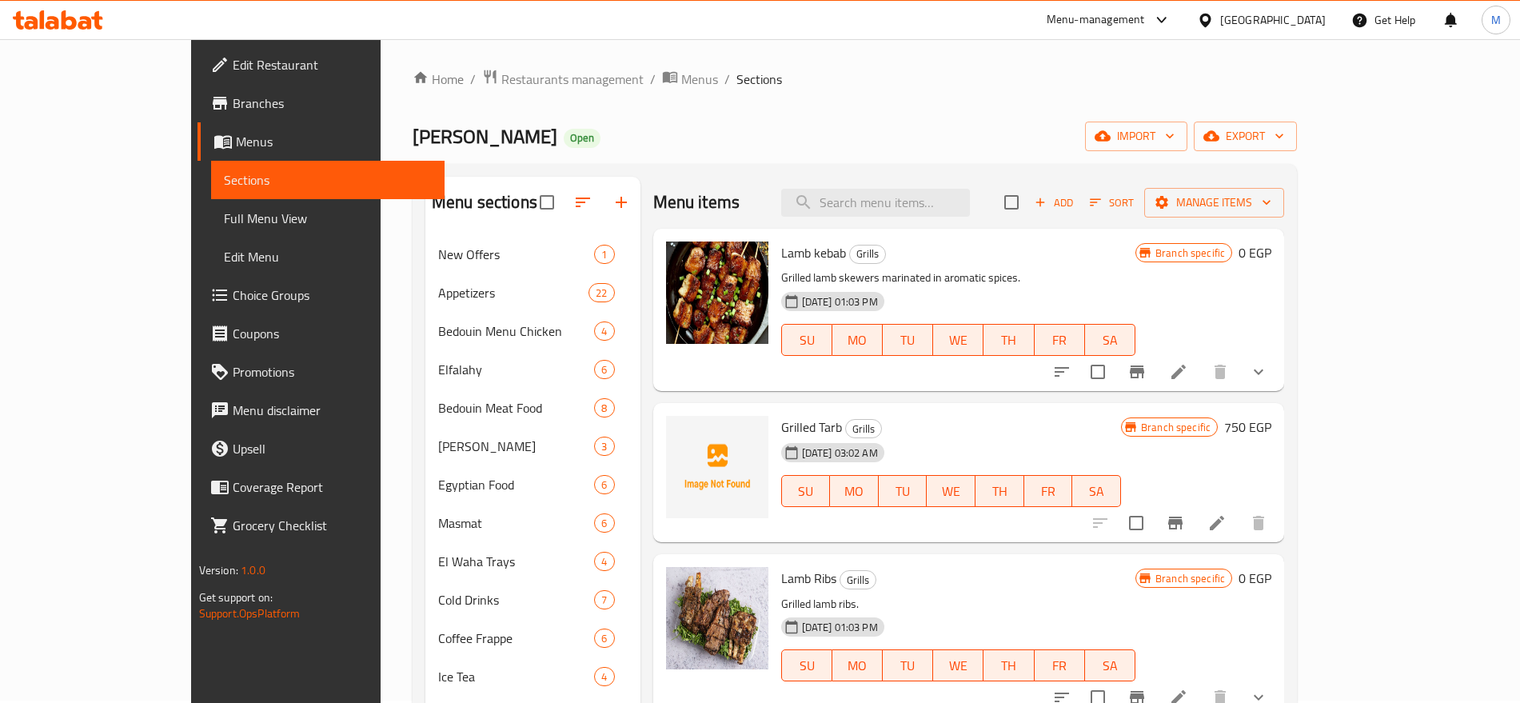
scroll to position [0, 0]
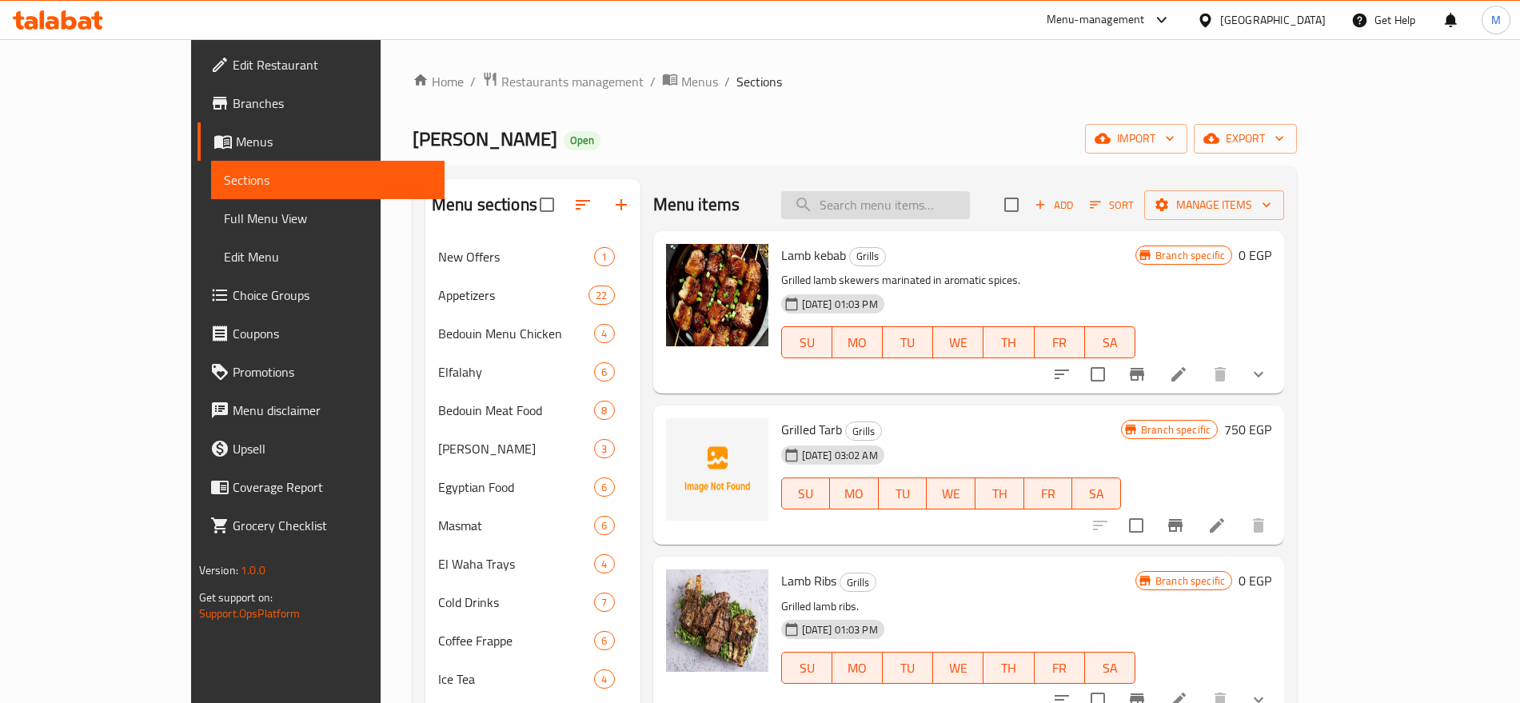
click at [941, 213] on input "search" at bounding box center [875, 205] width 189 height 28
paste input "شيش طاووق"
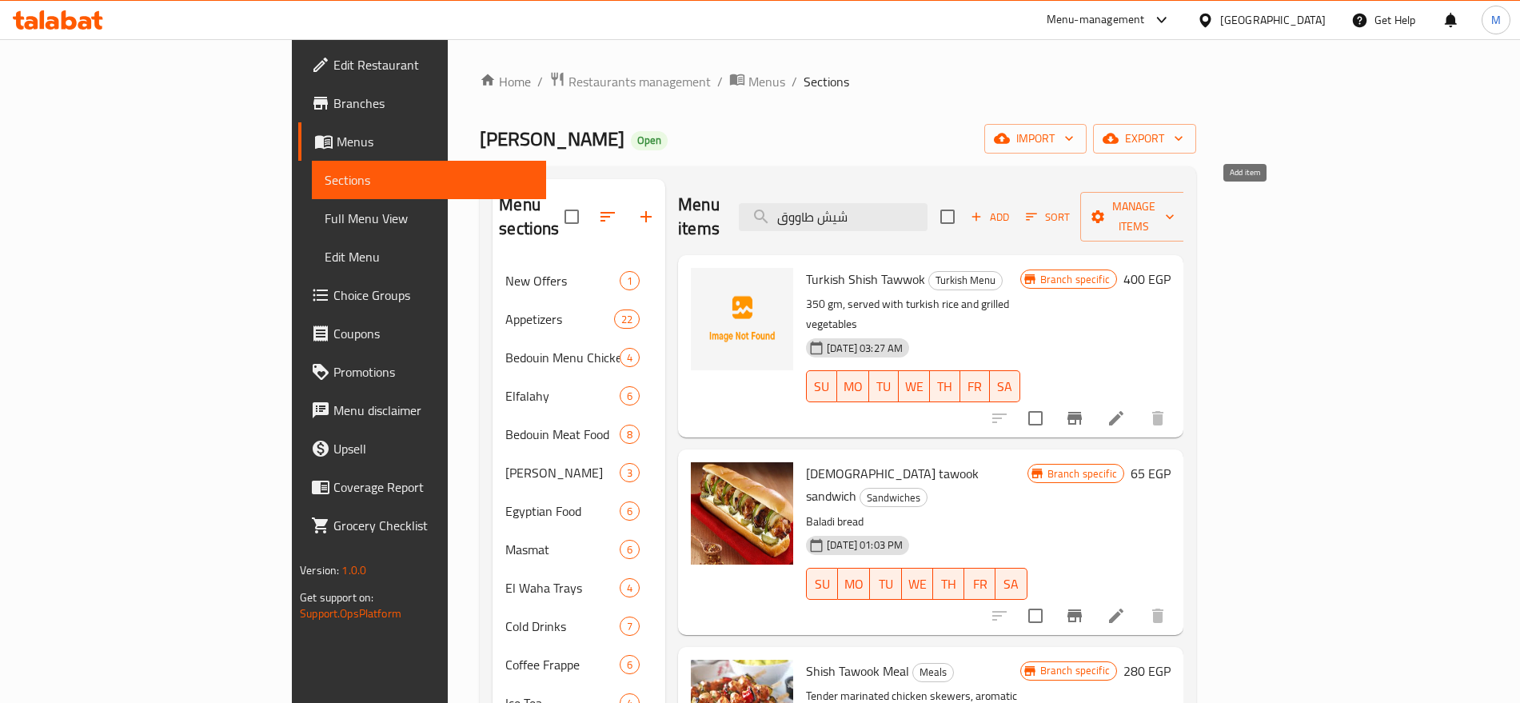
type input "شيش طاووق"
click at [1011, 208] on span "Add" at bounding box center [989, 217] width 43 height 18
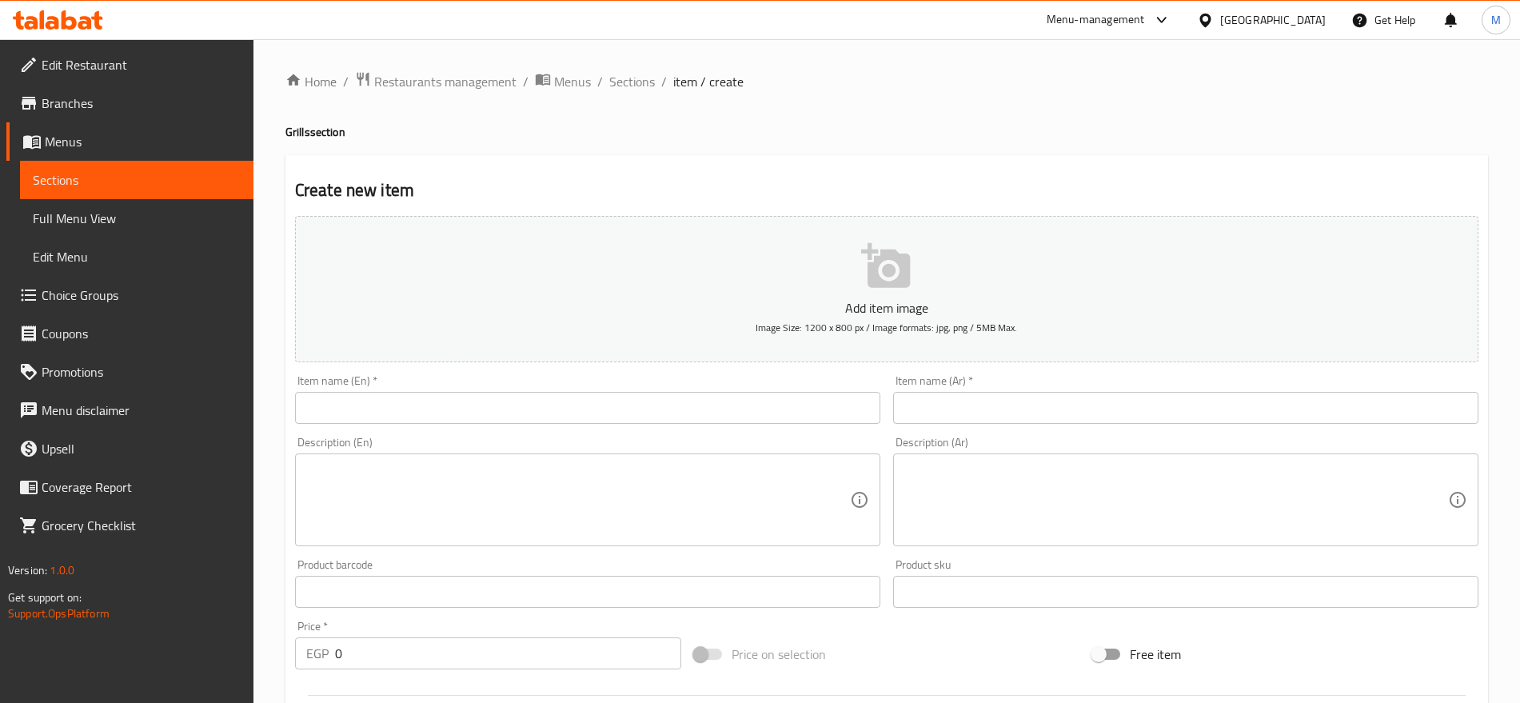
click at [1193, 410] on input "text" at bounding box center [1185, 408] width 585 height 32
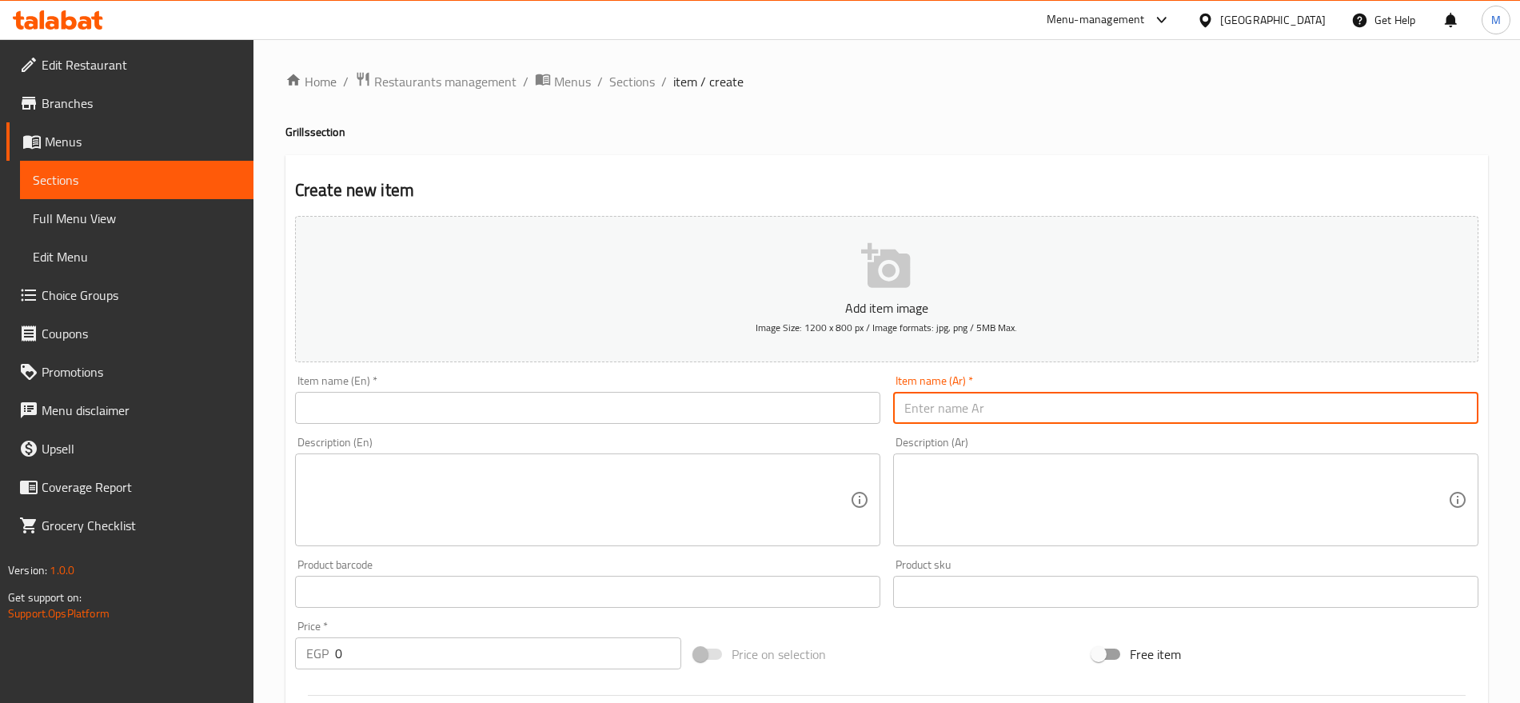
paste input "شيش طاووق"
type input "شيش طاووق"
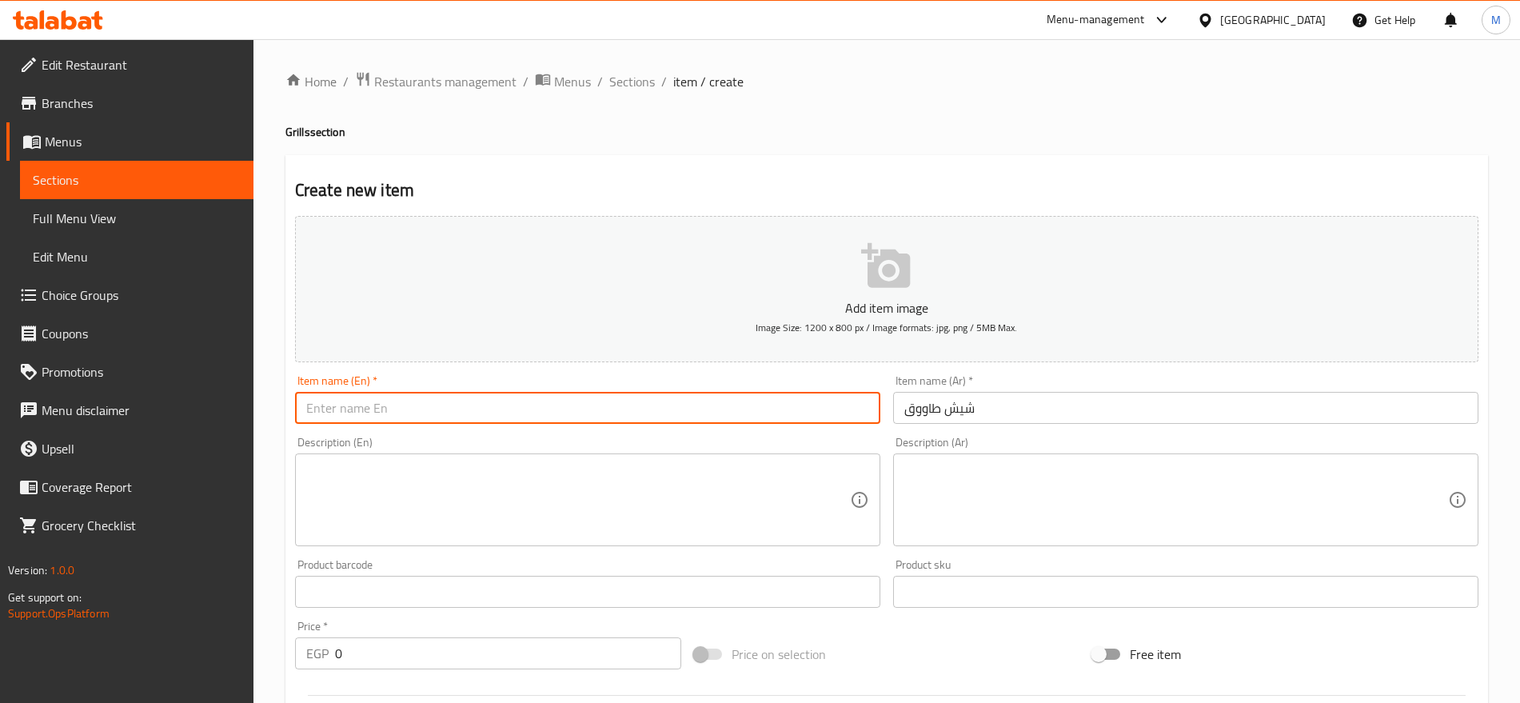
click at [763, 406] on input "text" at bounding box center [587, 408] width 585 height 32
type input "[PERSON_NAME]"
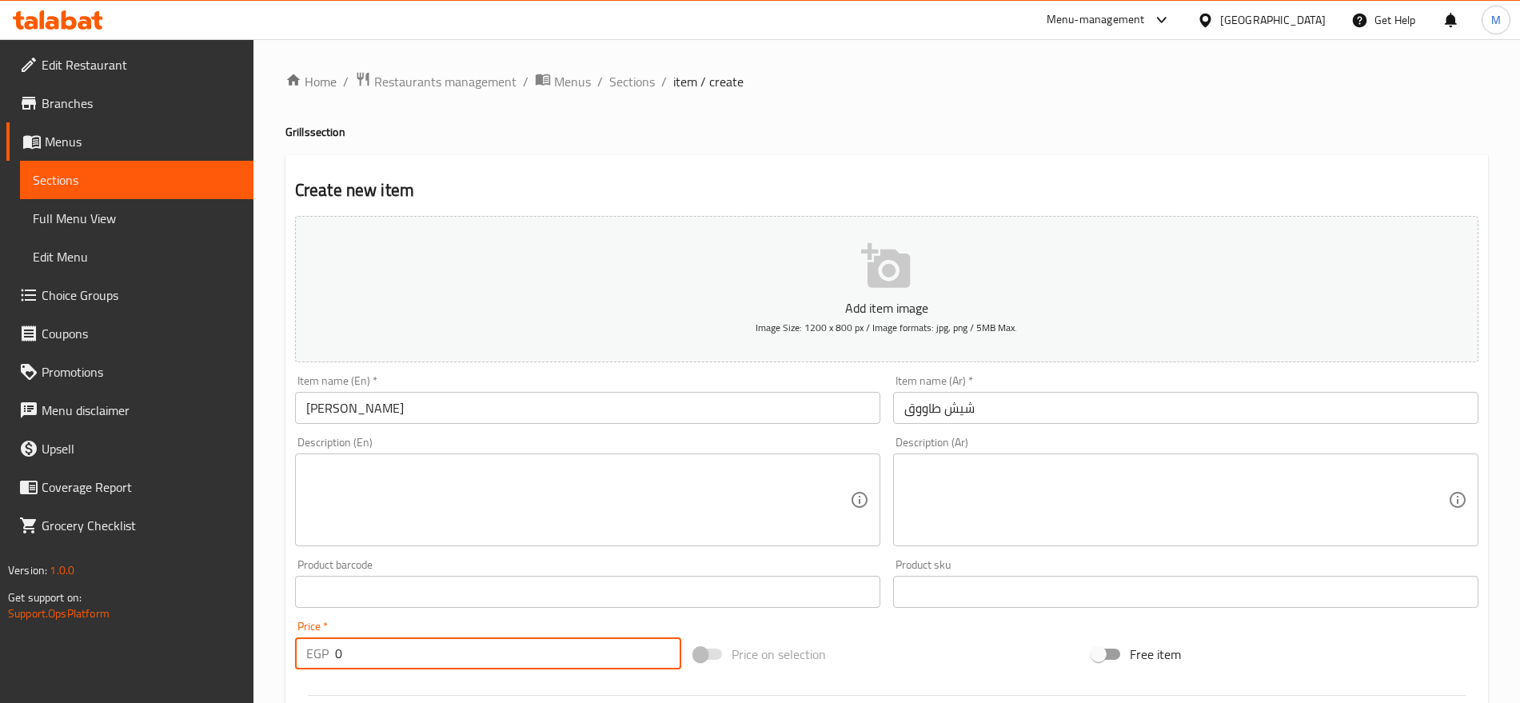
click at [461, 638] on input "0" at bounding box center [508, 653] width 346 height 32
paste input "44"
type input "440"
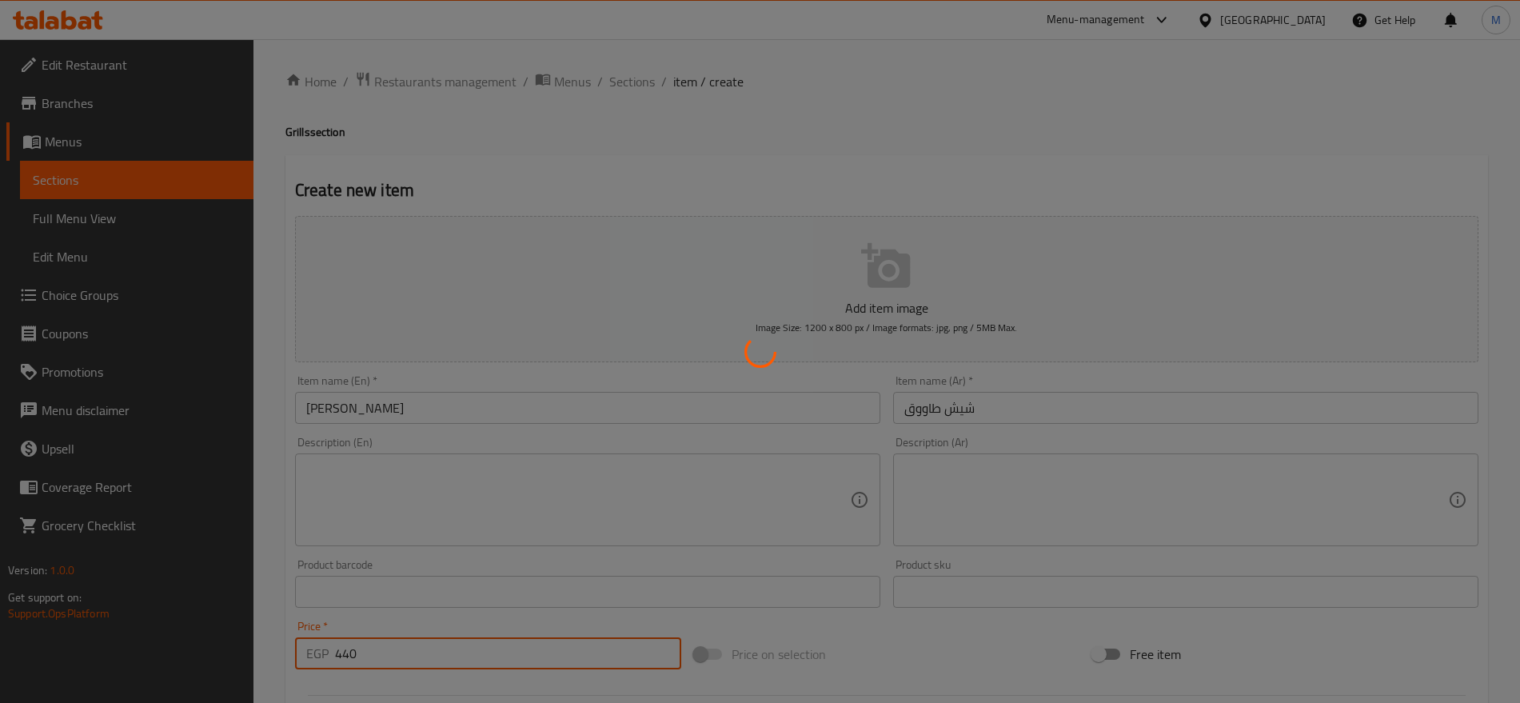
type input "0"
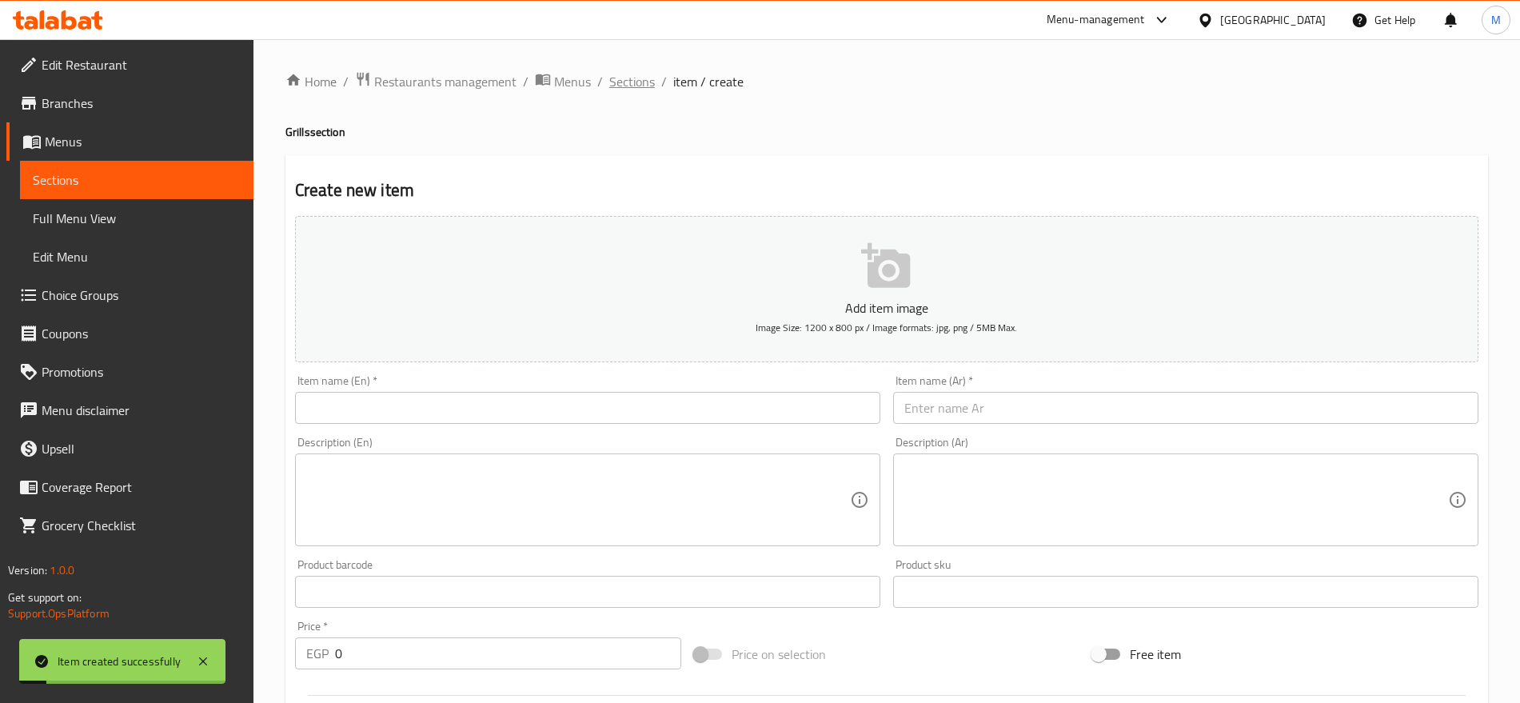
click at [644, 86] on span "Sections" at bounding box center [632, 81] width 46 height 19
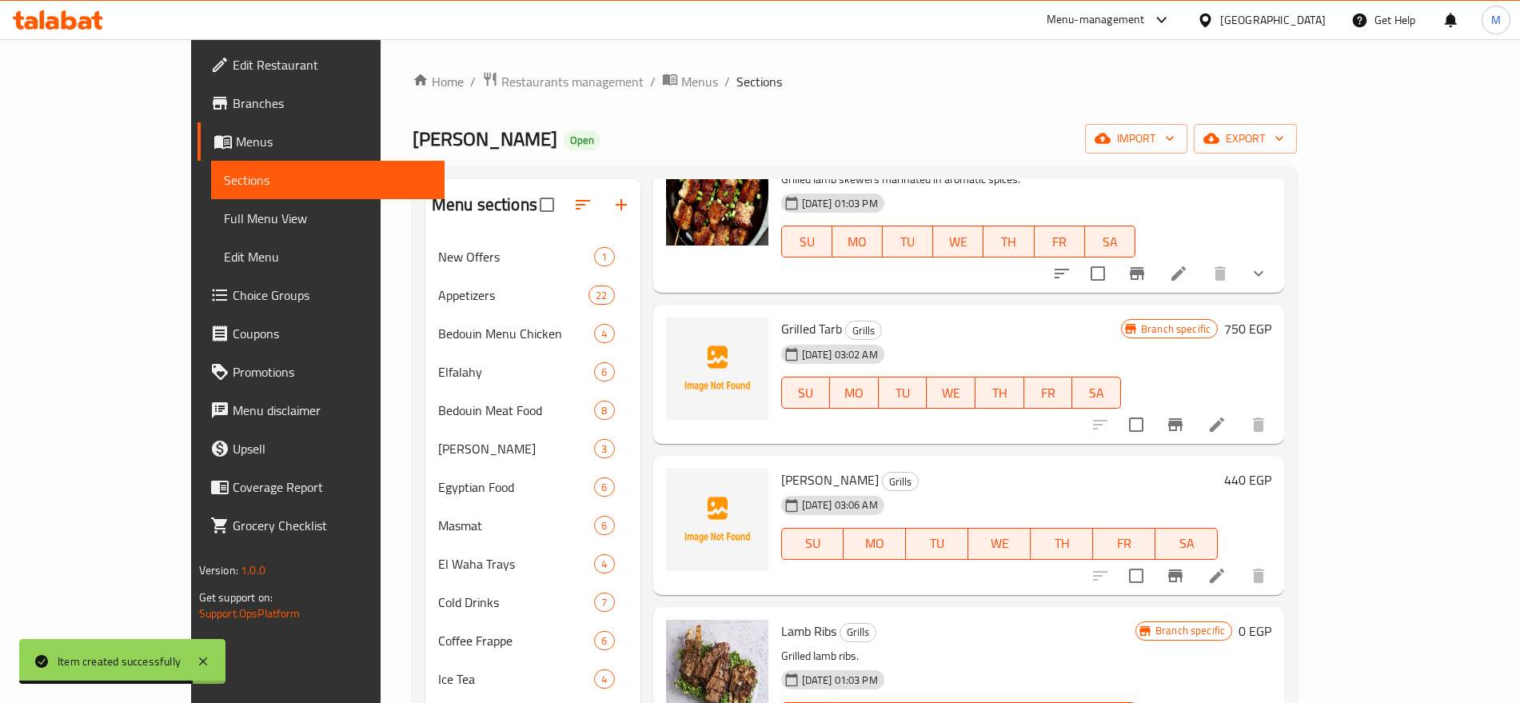
scroll to position [102, 0]
click at [1185, 566] on icon "Branch-specific-item" at bounding box center [1174, 573] width 19 height 19
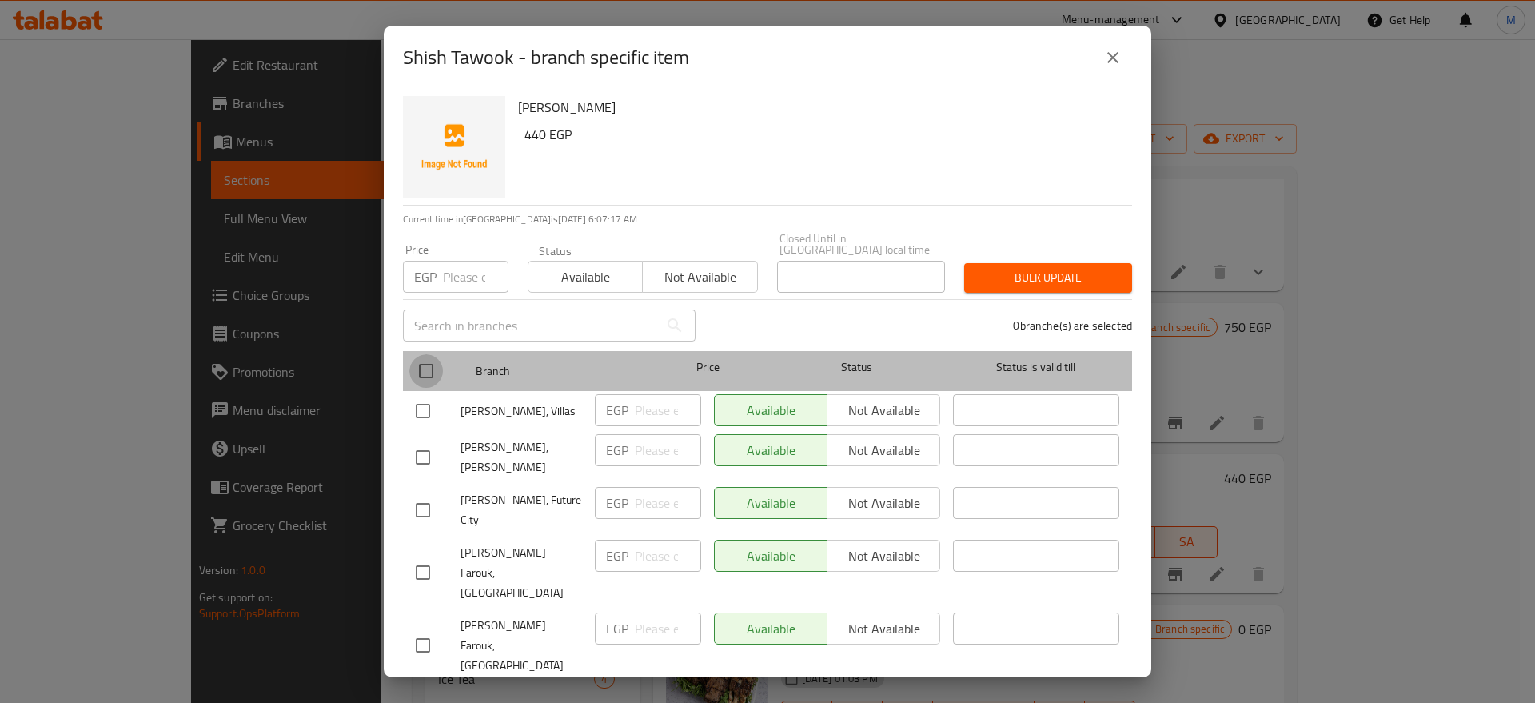
click at [421, 354] on input "checkbox" at bounding box center [426, 371] width 34 height 34
checkbox input "true"
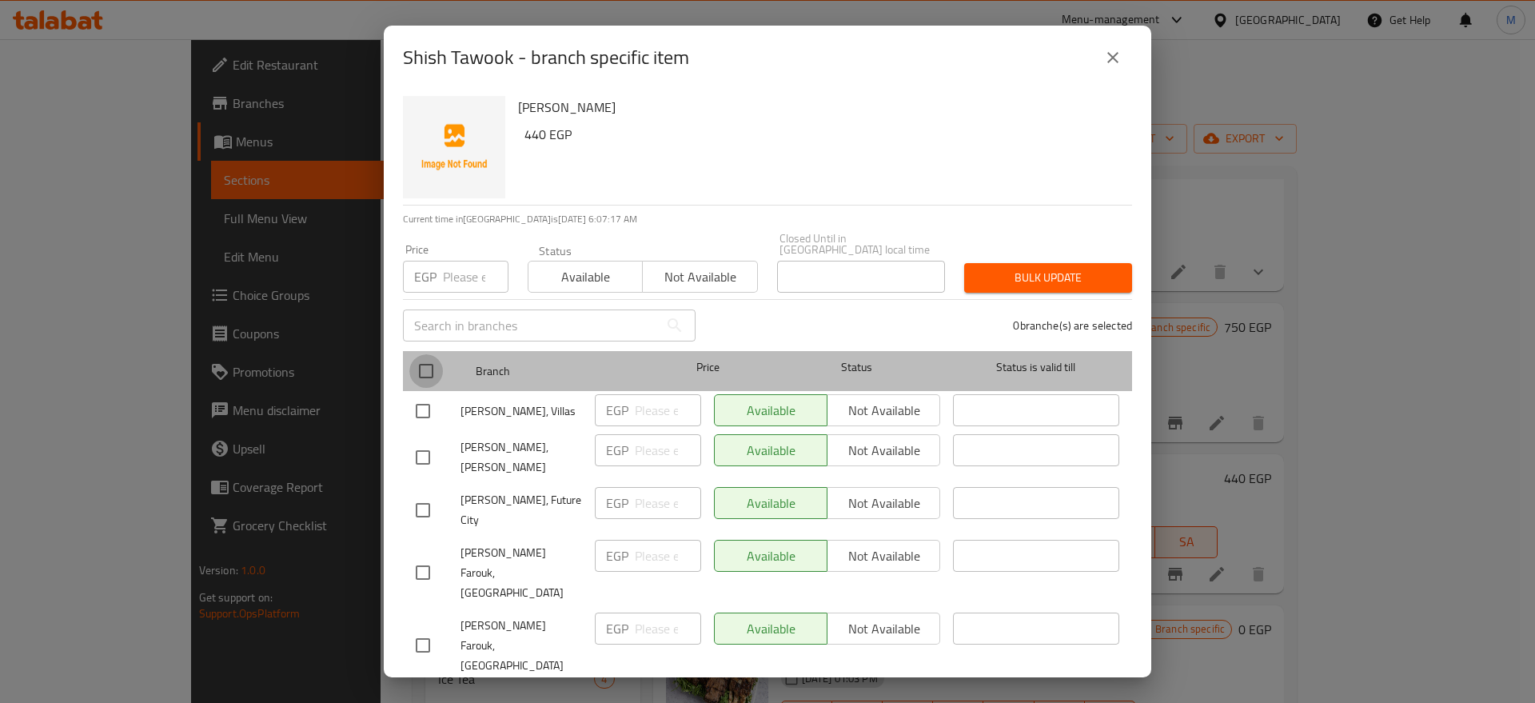
checkbox input "true"
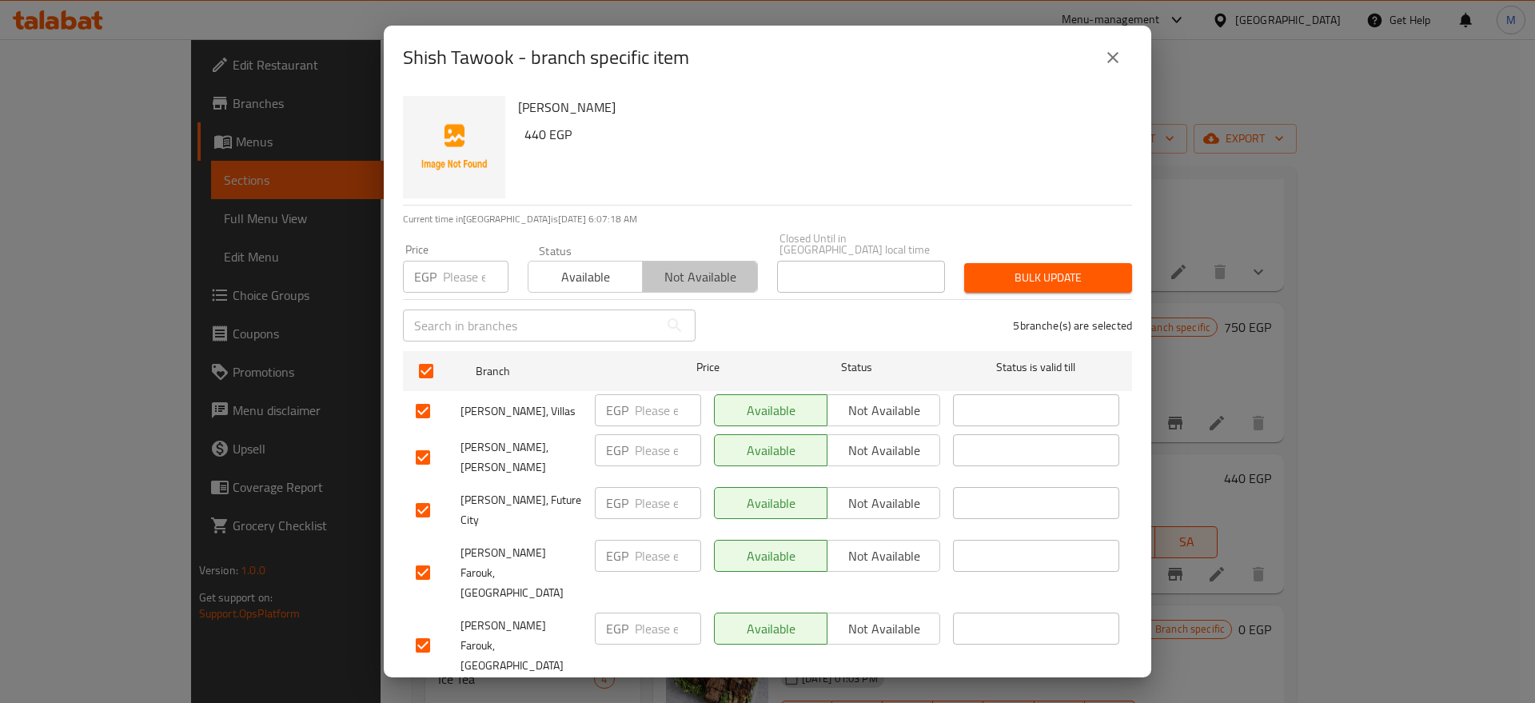
click at [678, 265] on span "Not available" at bounding box center [700, 276] width 102 height 23
click at [1031, 277] on span "Bulk update" at bounding box center [1048, 278] width 142 height 20
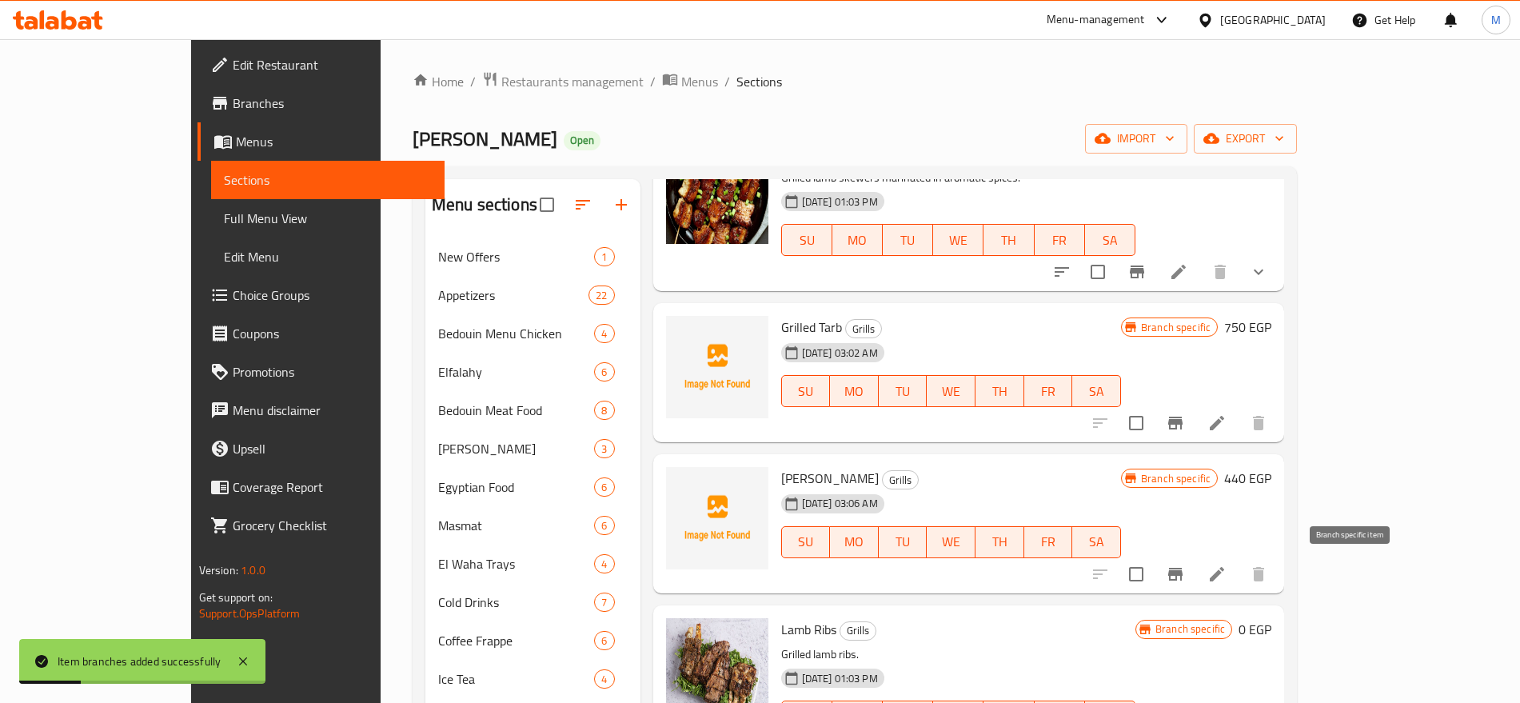
click at [1182, 571] on icon "Branch-specific-item" at bounding box center [1175, 574] width 14 height 13
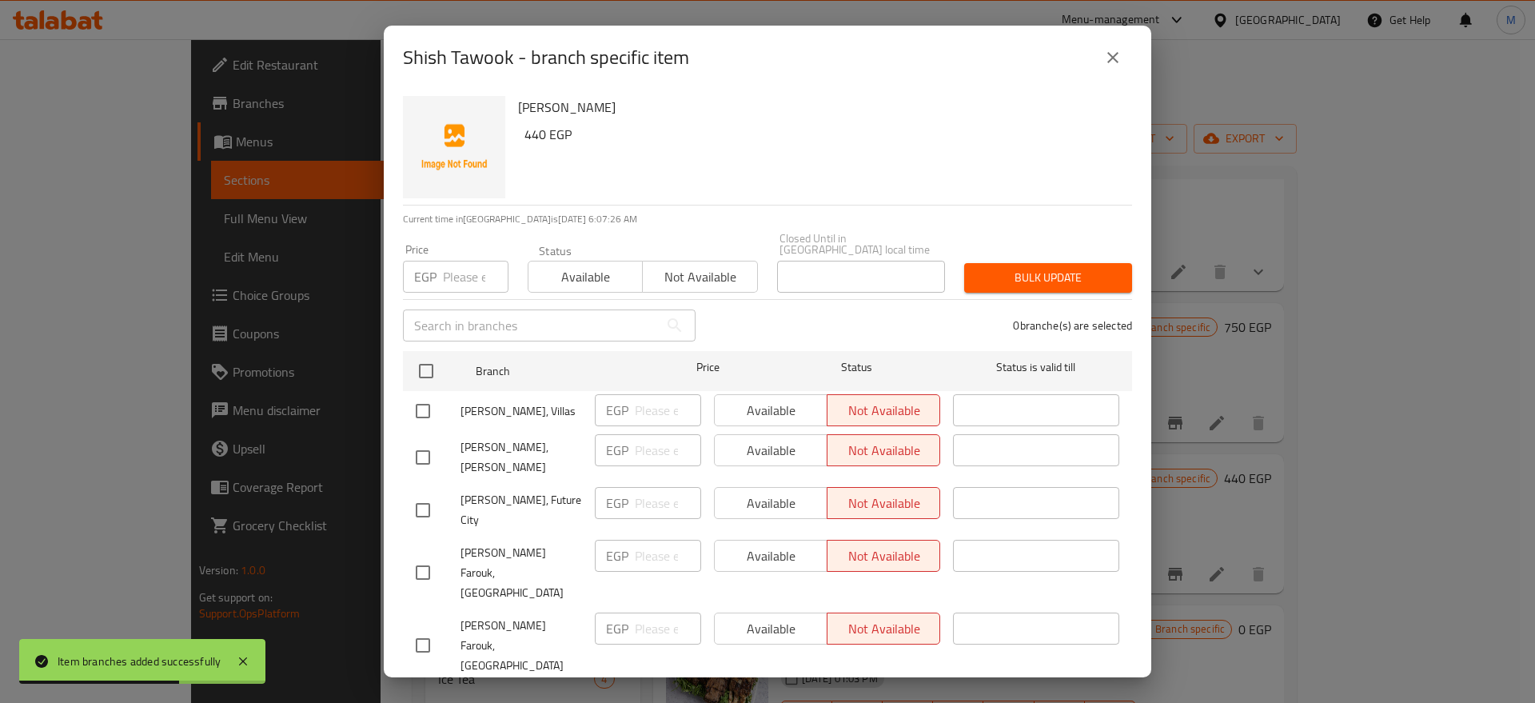
click at [427, 499] on input "checkbox" at bounding box center [423, 510] width 34 height 34
checkbox input "true"
click at [534, 133] on h6 "440 EGP" at bounding box center [821, 134] width 595 height 22
copy h6 "440"
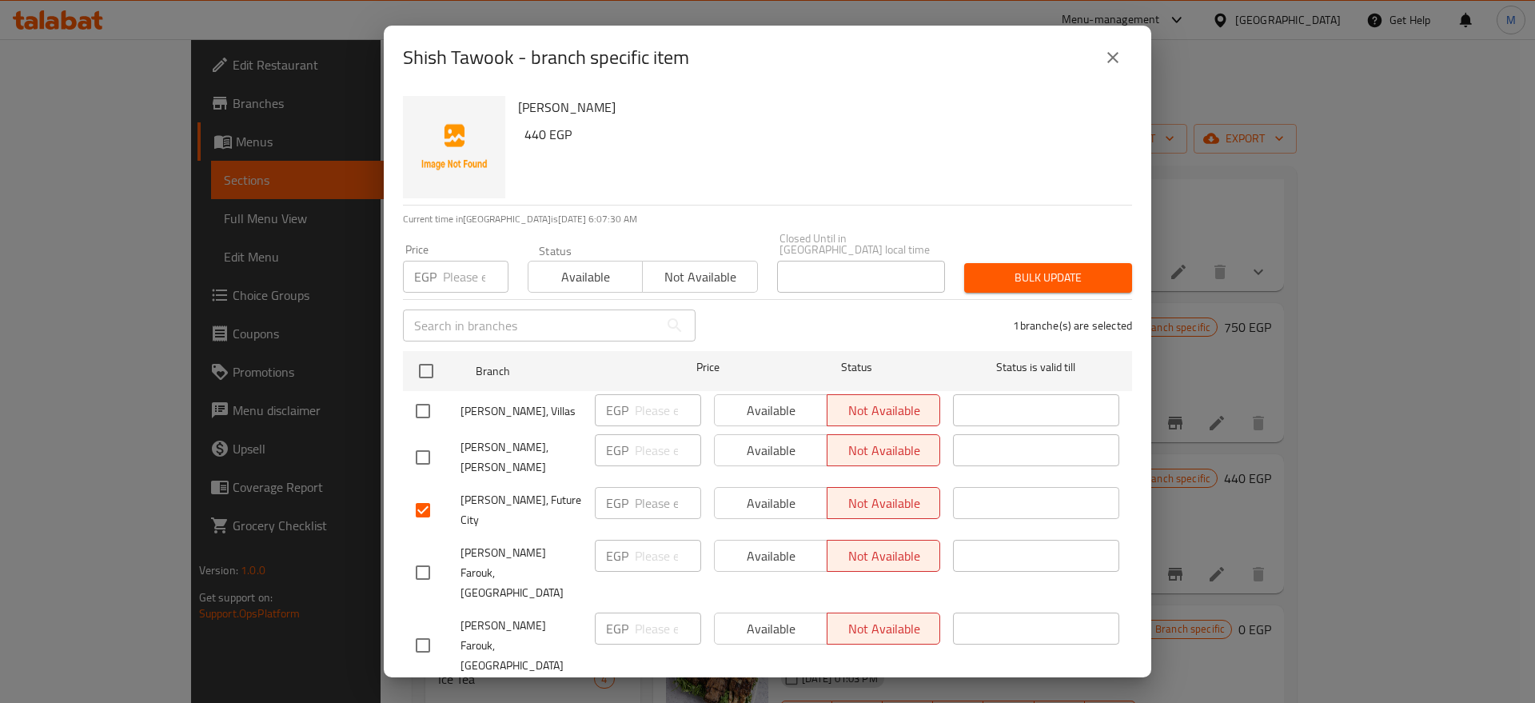
click at [647, 502] on input "number" at bounding box center [668, 503] width 66 height 32
paste input "440"
type input "440"
click at [771, 492] on span "Available" at bounding box center [771, 503] width 100 height 23
click at [739, 693] on span "Save" at bounding box center [767, 703] width 703 height 20
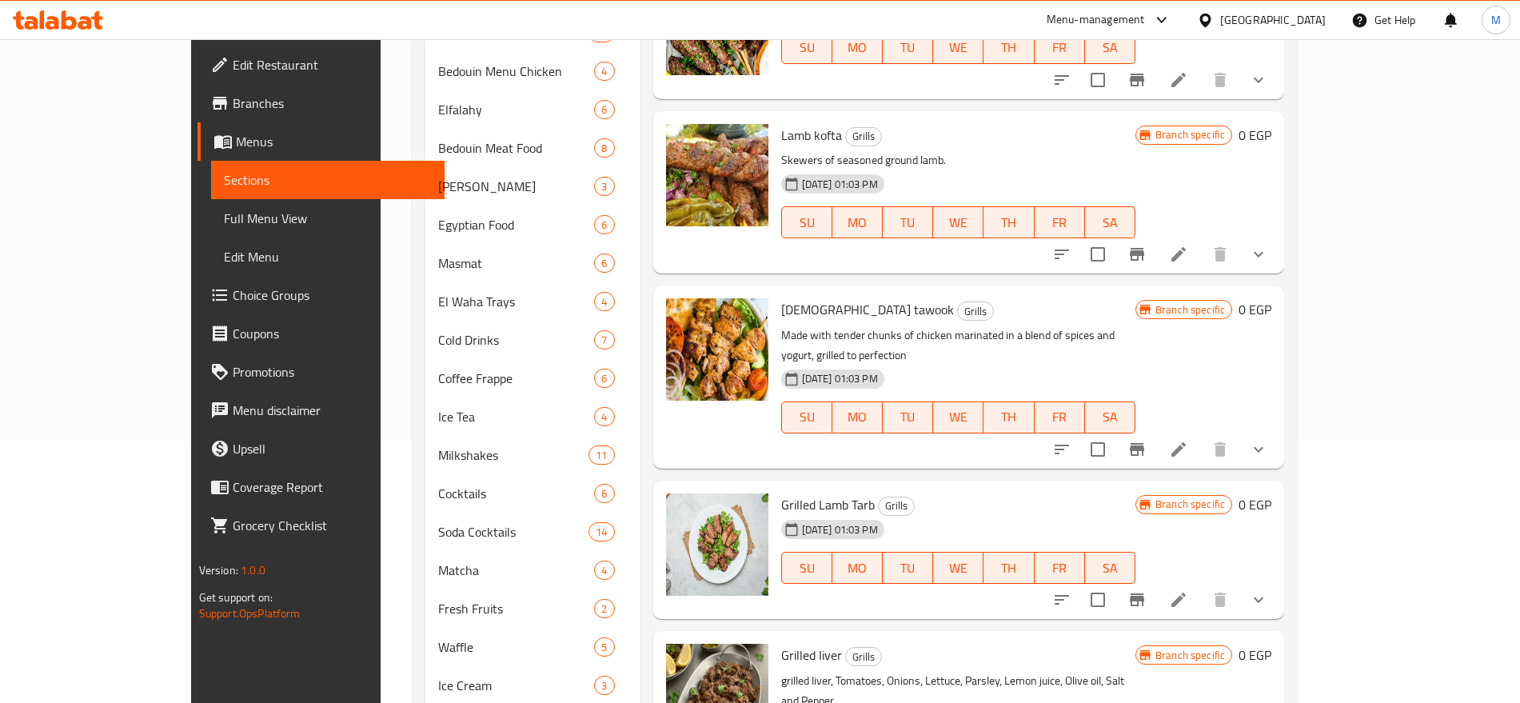
scroll to position [263, 0]
click at [1268, 439] on icon "show more" at bounding box center [1258, 448] width 19 height 19
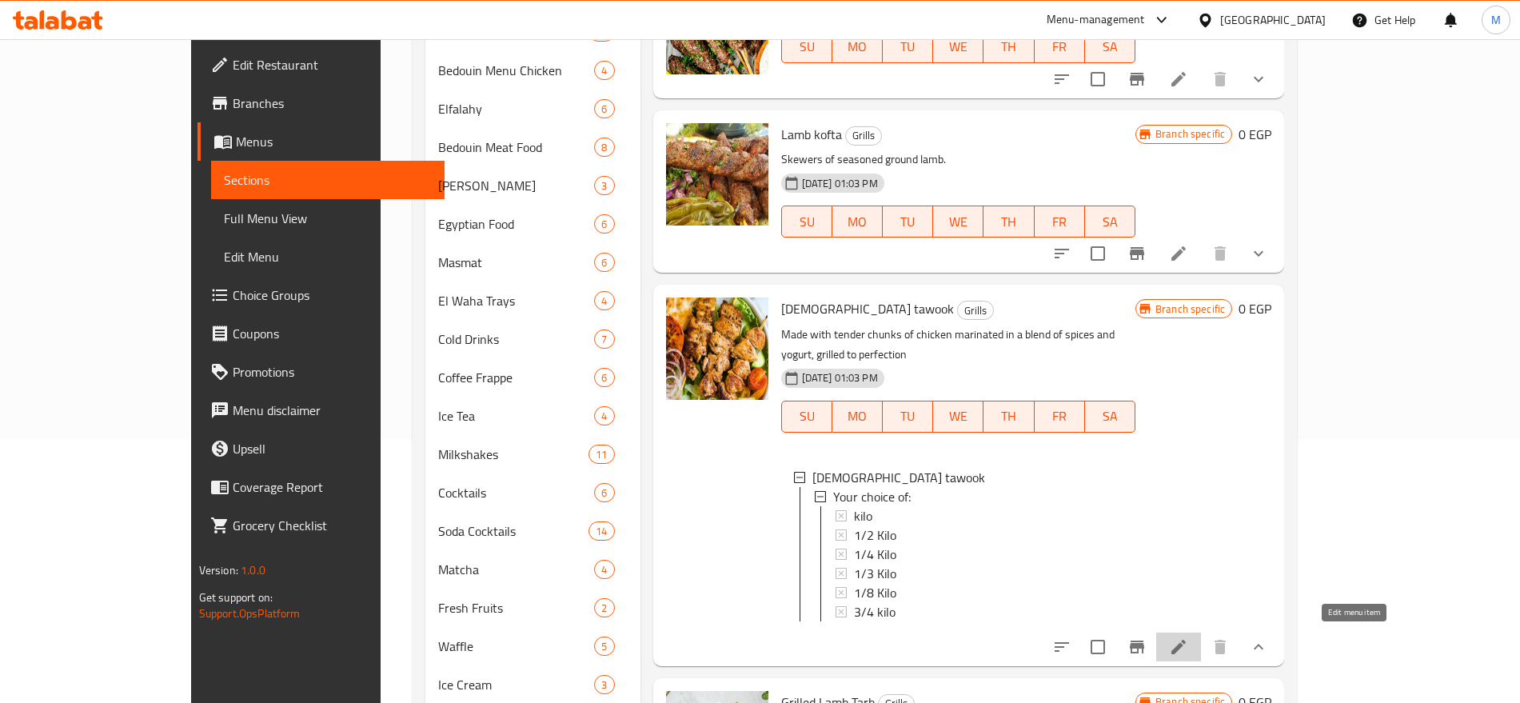
click at [1188, 637] on icon at bounding box center [1178, 646] width 19 height 19
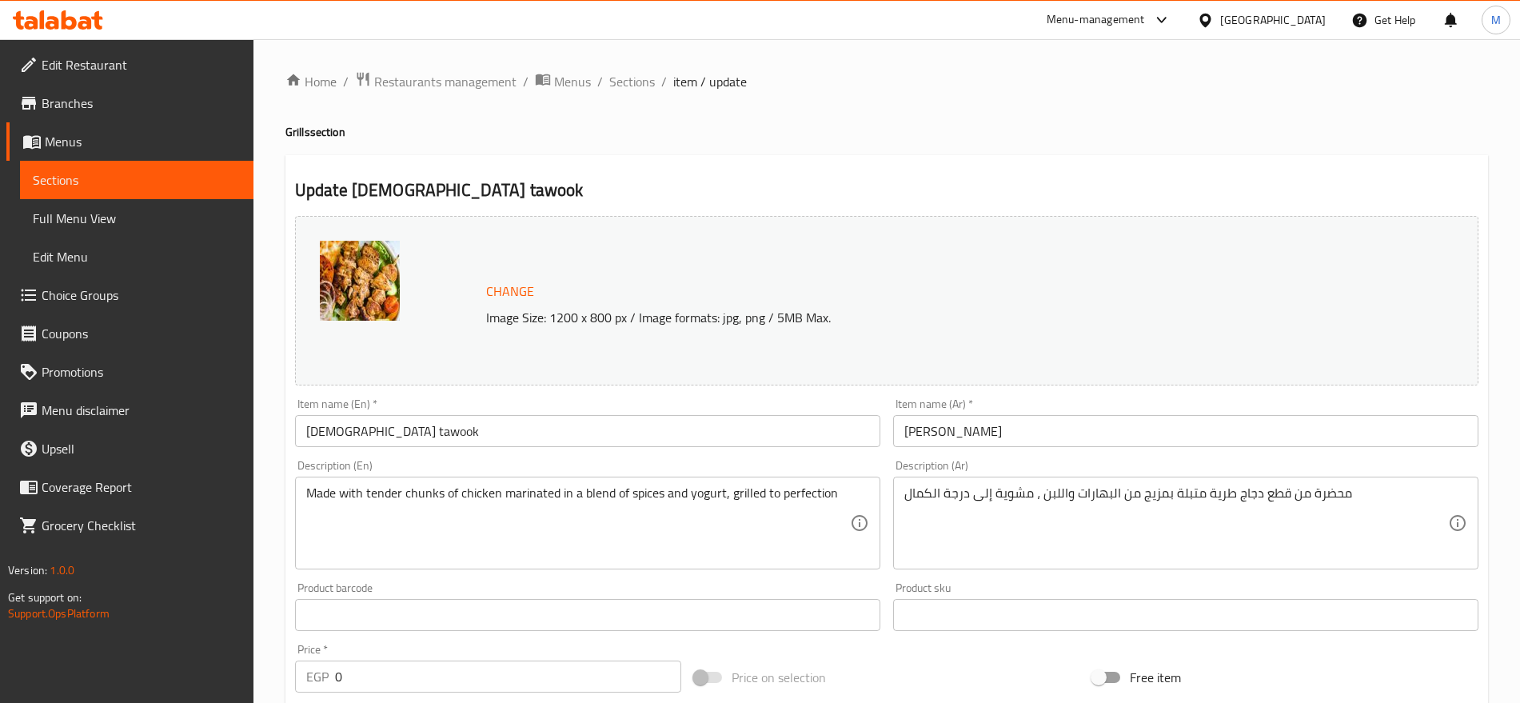
click at [982, 415] on input "[PERSON_NAME]" at bounding box center [1185, 431] width 585 height 32
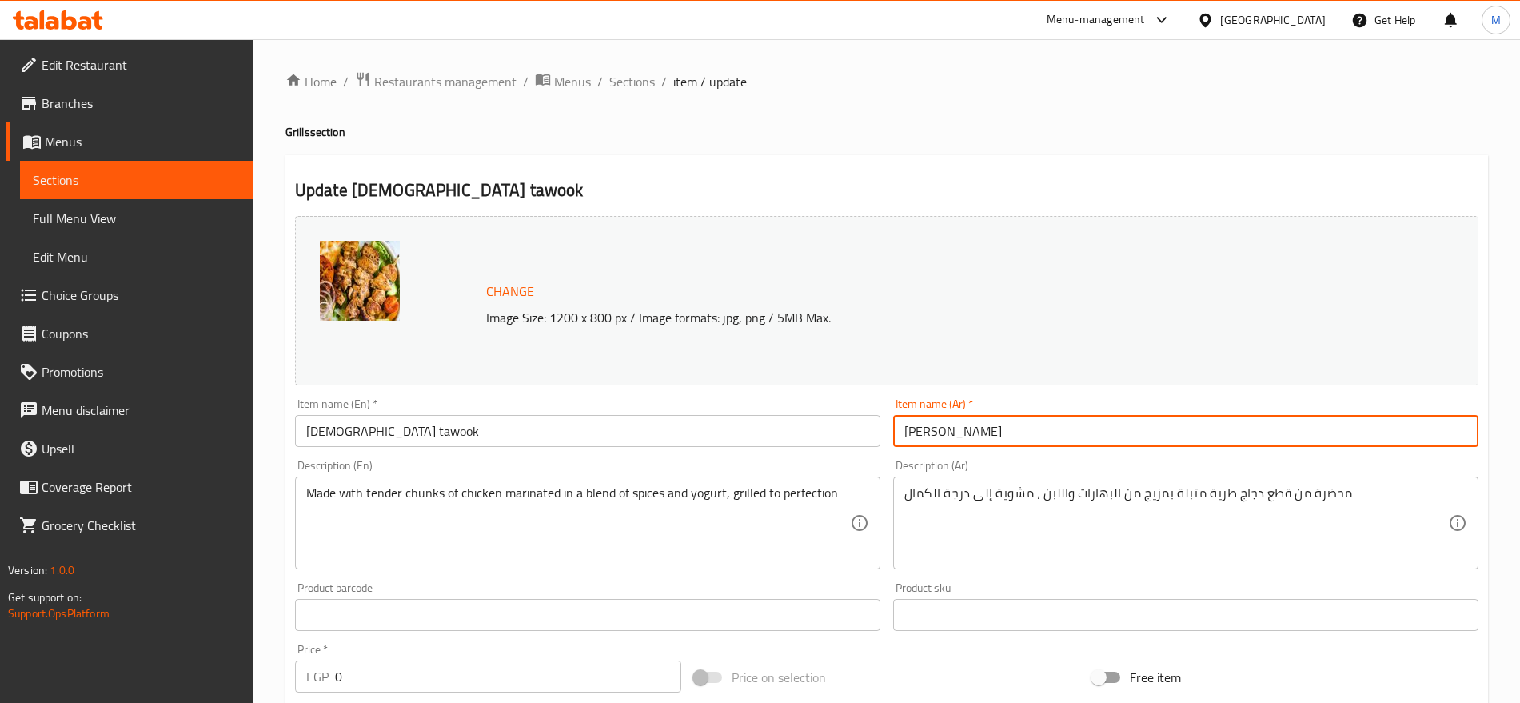
click at [982, 415] on input "[PERSON_NAME]" at bounding box center [1185, 431] width 585 height 32
paste input "text"
type input "شيش طاووق"
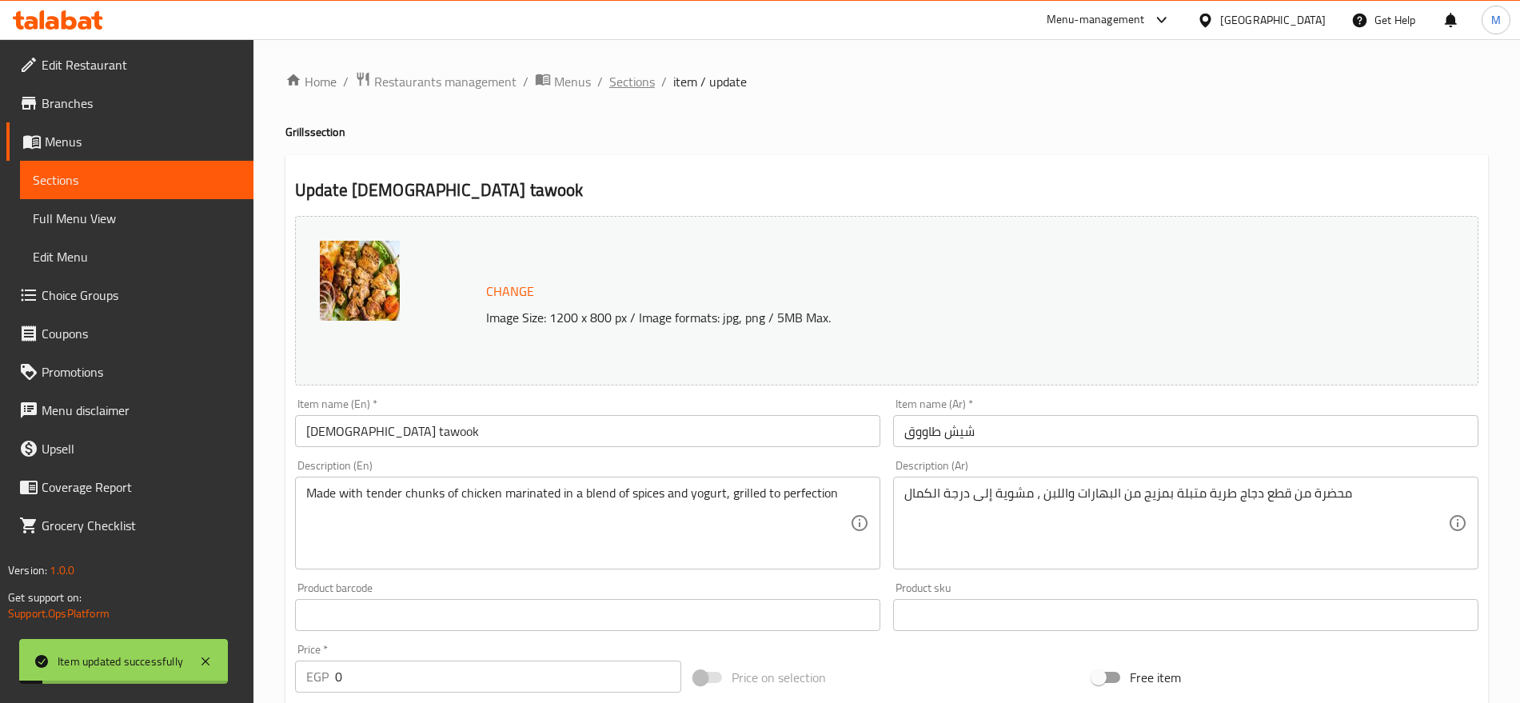
click at [635, 83] on span "Sections" at bounding box center [632, 81] width 46 height 19
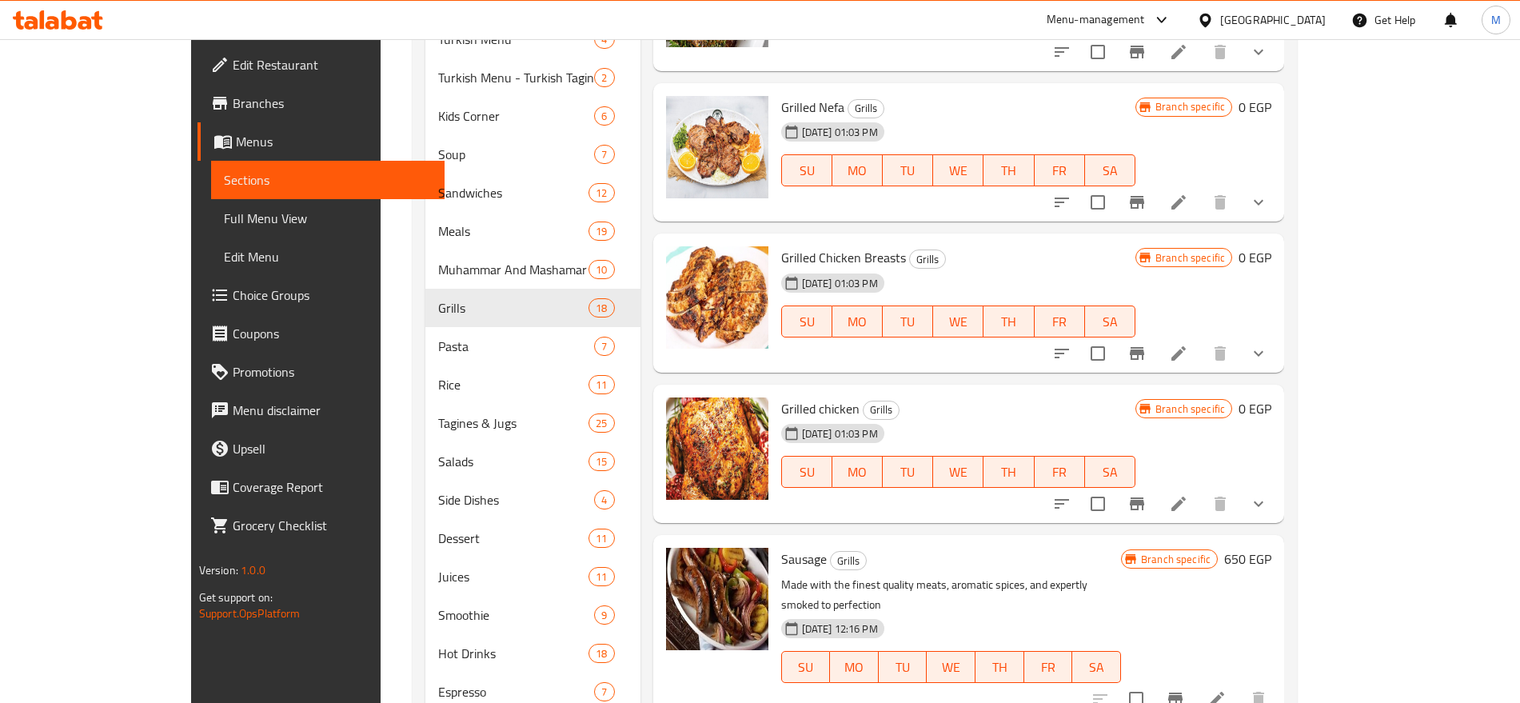
scroll to position [1504, 0]
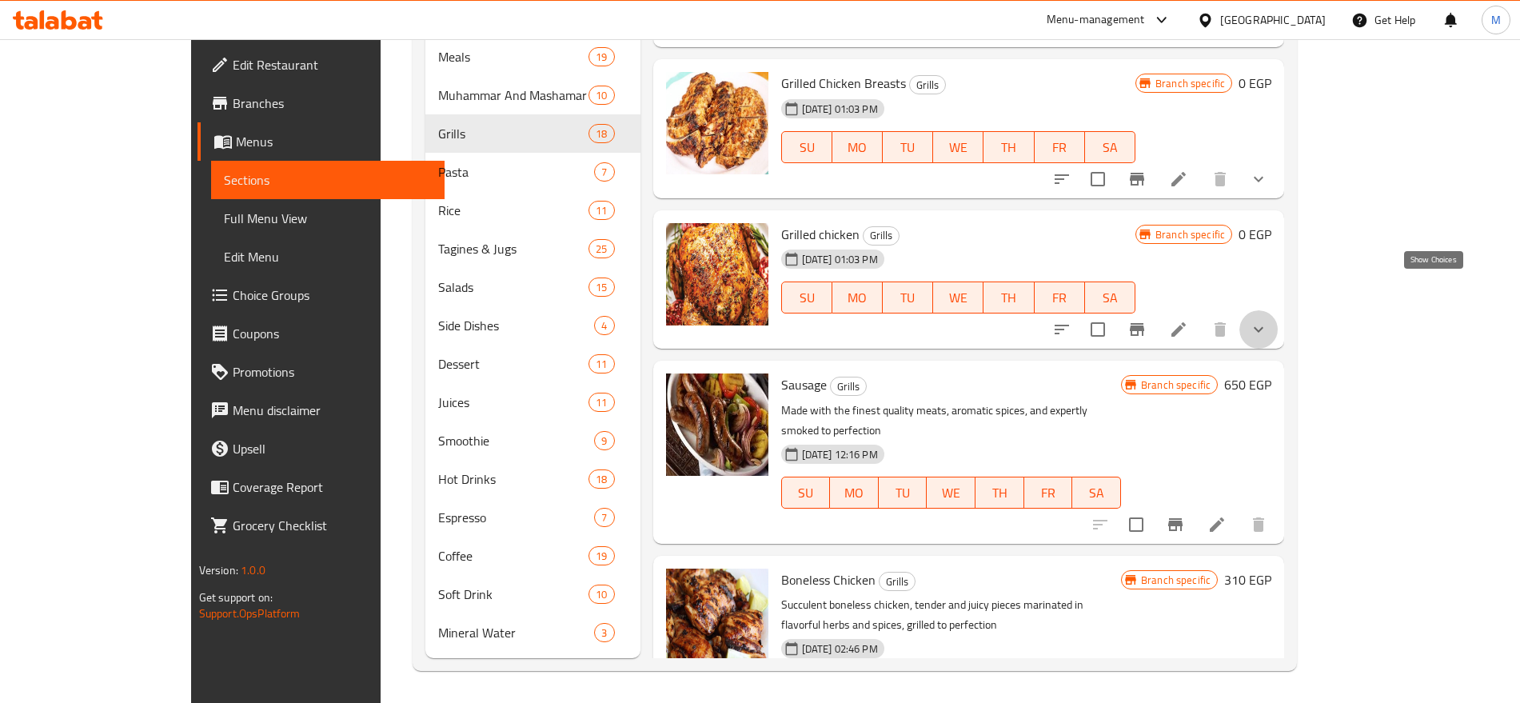
click at [1268, 320] on icon "show more" at bounding box center [1258, 329] width 19 height 19
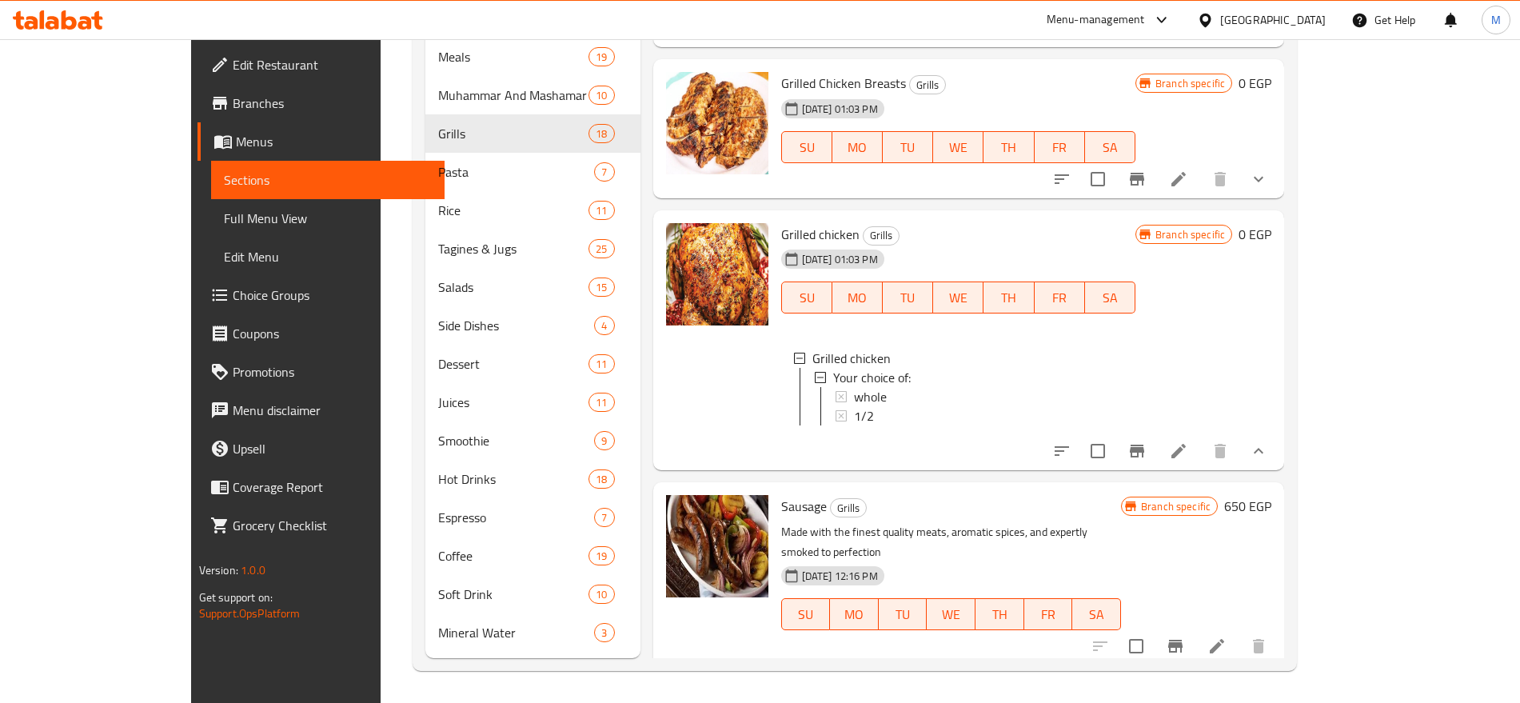
scroll to position [1121, 0]
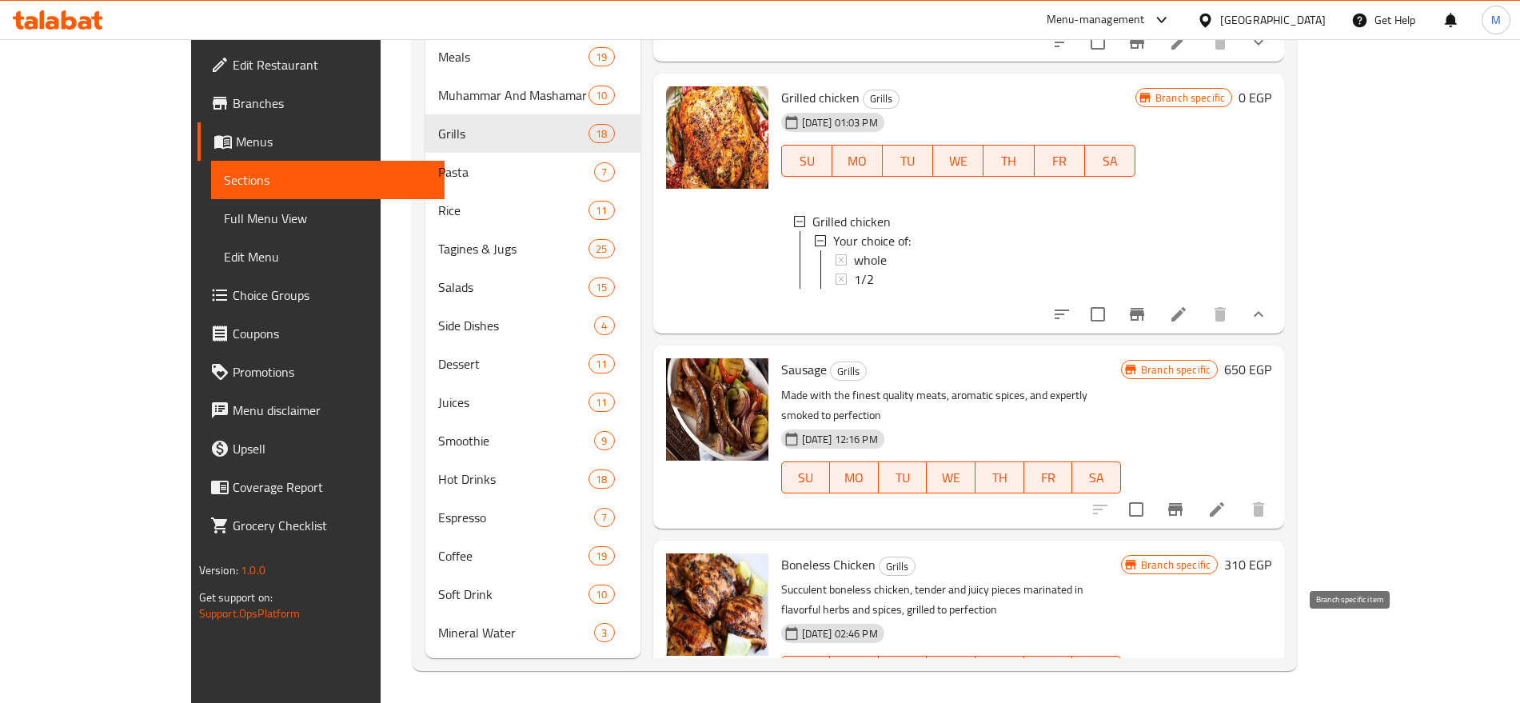
click at [1194, 684] on button "Branch-specific-item" at bounding box center [1175, 703] width 38 height 38
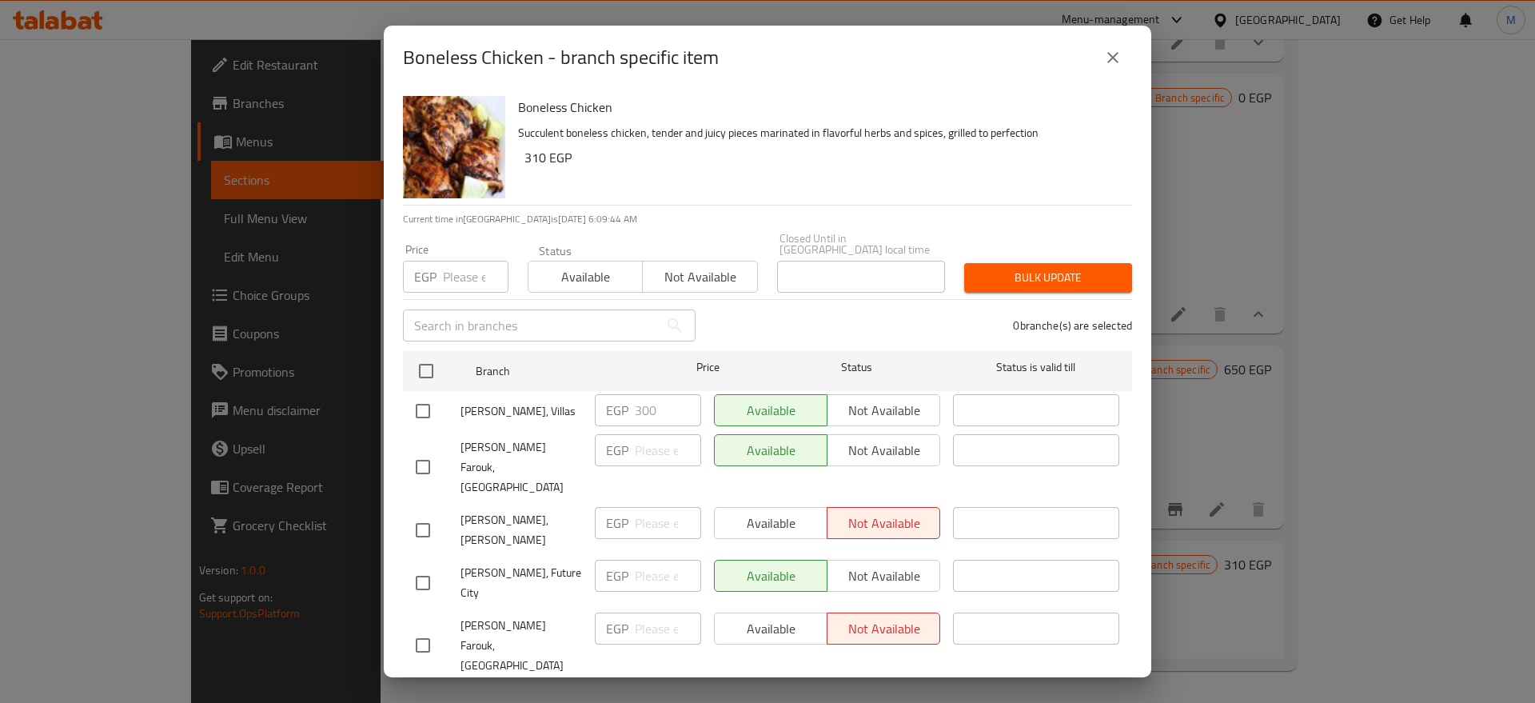
click at [422, 566] on input "checkbox" at bounding box center [423, 583] width 34 height 34
checkbox input "true"
click at [659, 560] on input "number" at bounding box center [668, 576] width 66 height 32
paste input "310"
type input "310"
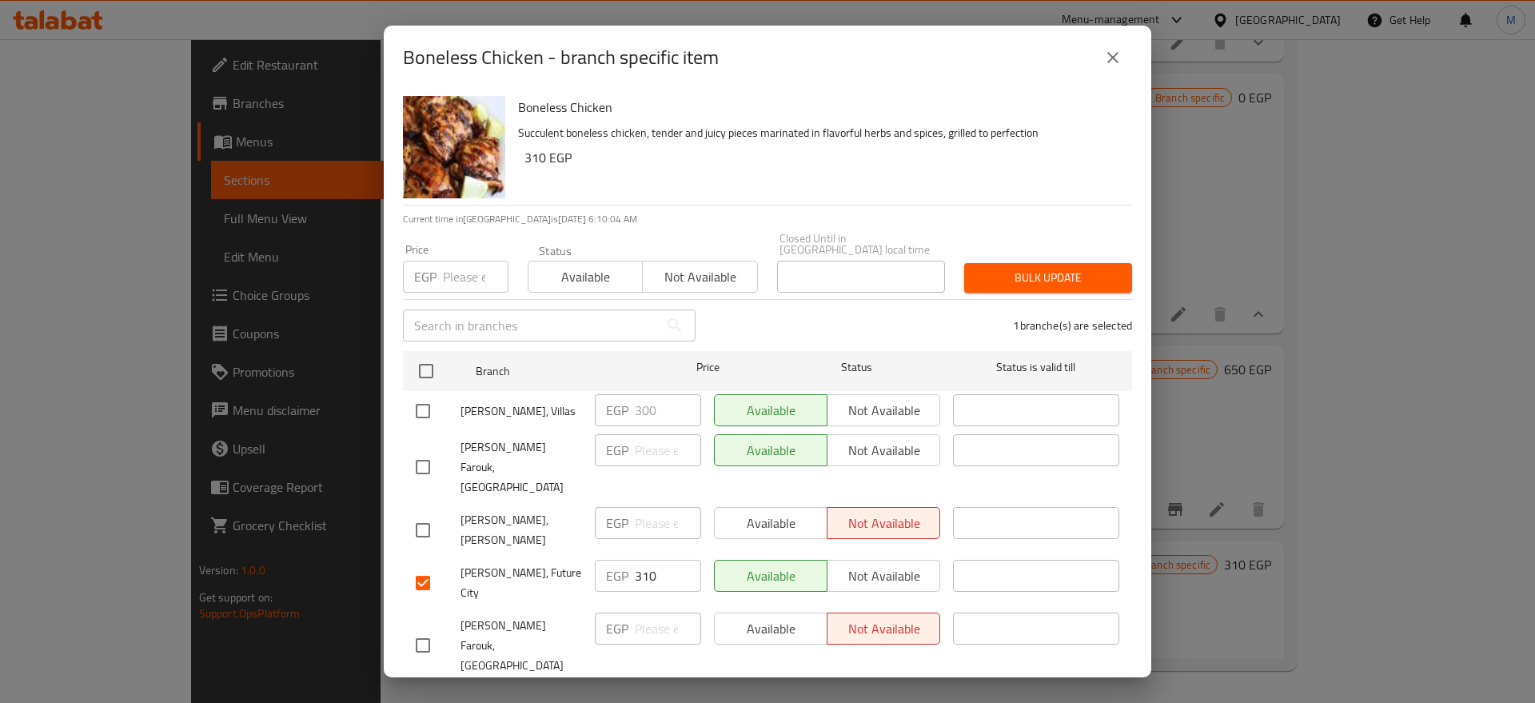
click at [694, 693] on span "Save" at bounding box center [767, 703] width 703 height 20
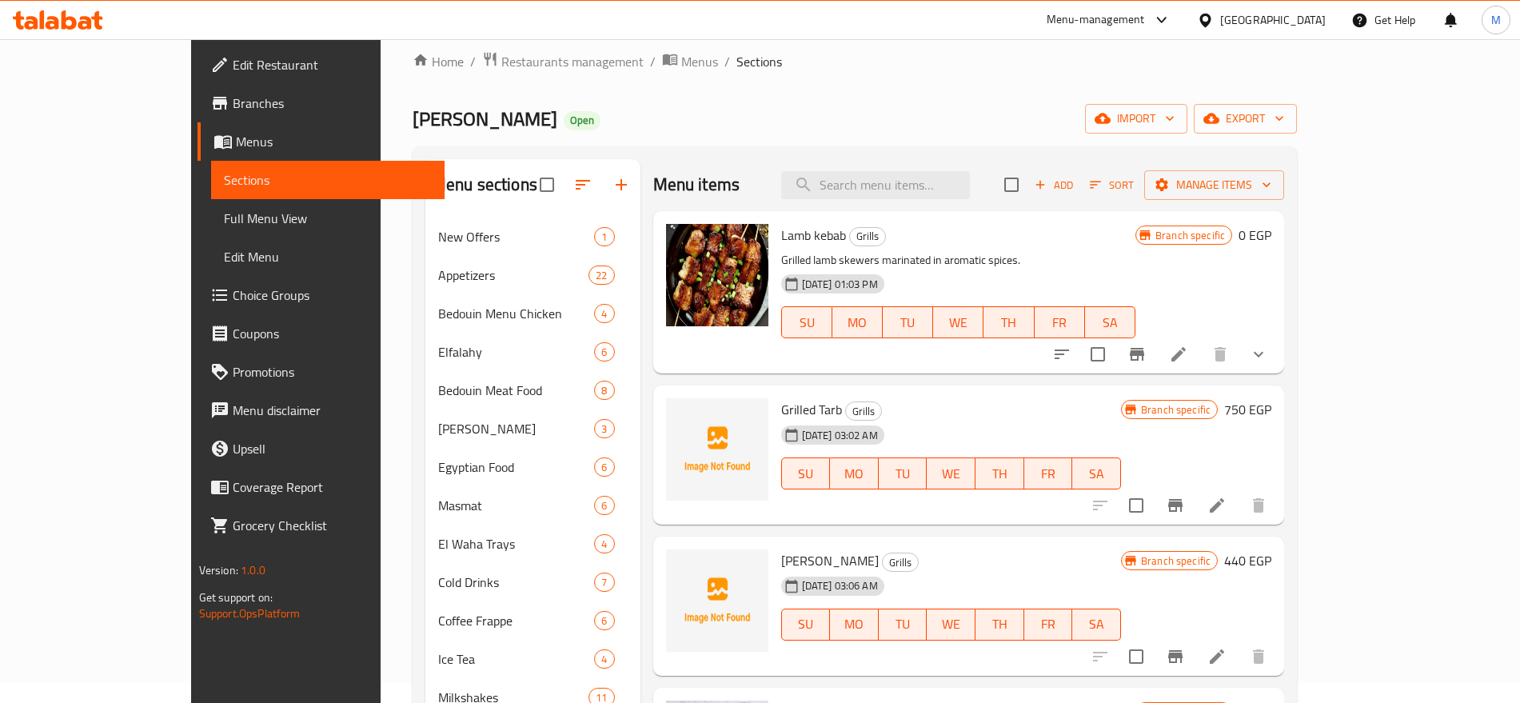
scroll to position [0, 0]
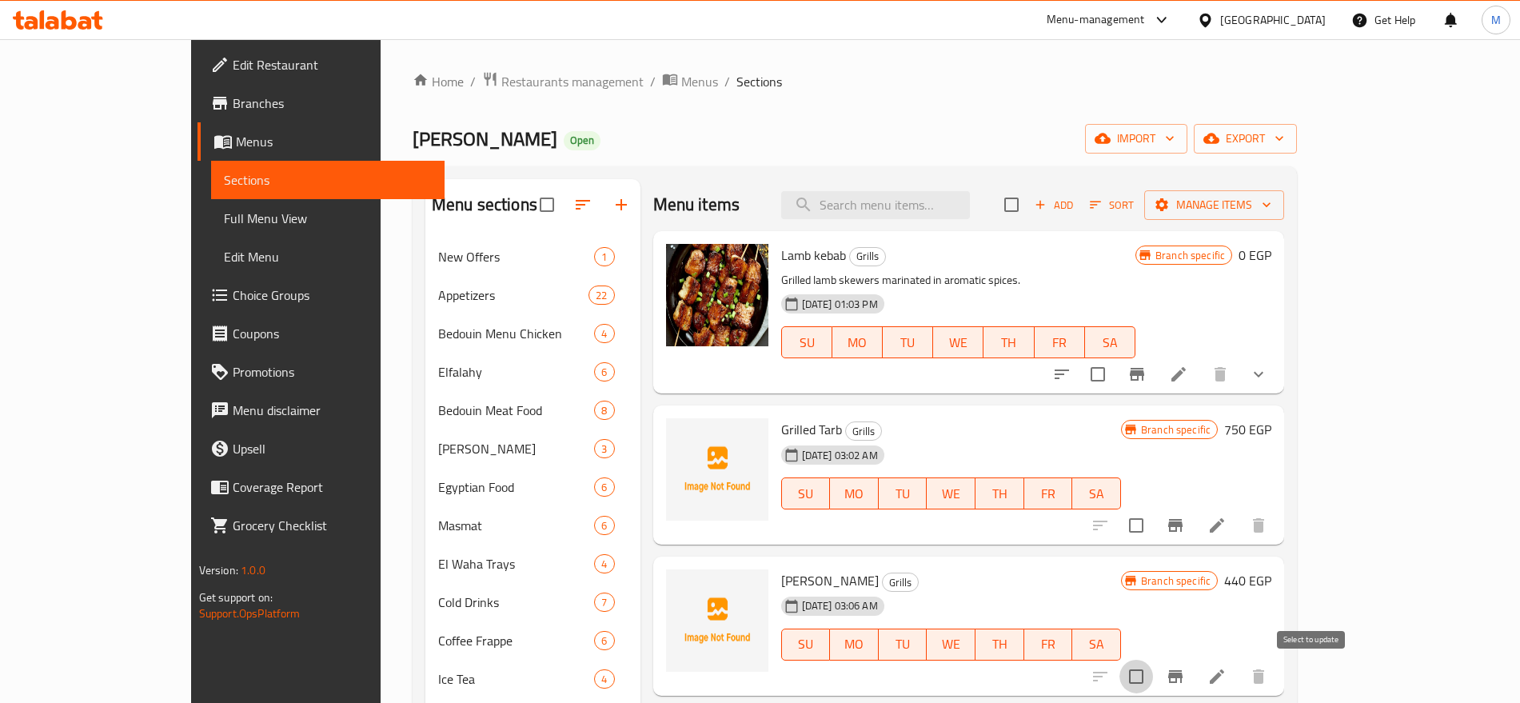
click at [1153, 667] on input "checkbox" at bounding box center [1136, 676] width 34 height 34
checkbox input "true"
click at [1271, 201] on span "Manage items" at bounding box center [1214, 205] width 114 height 20
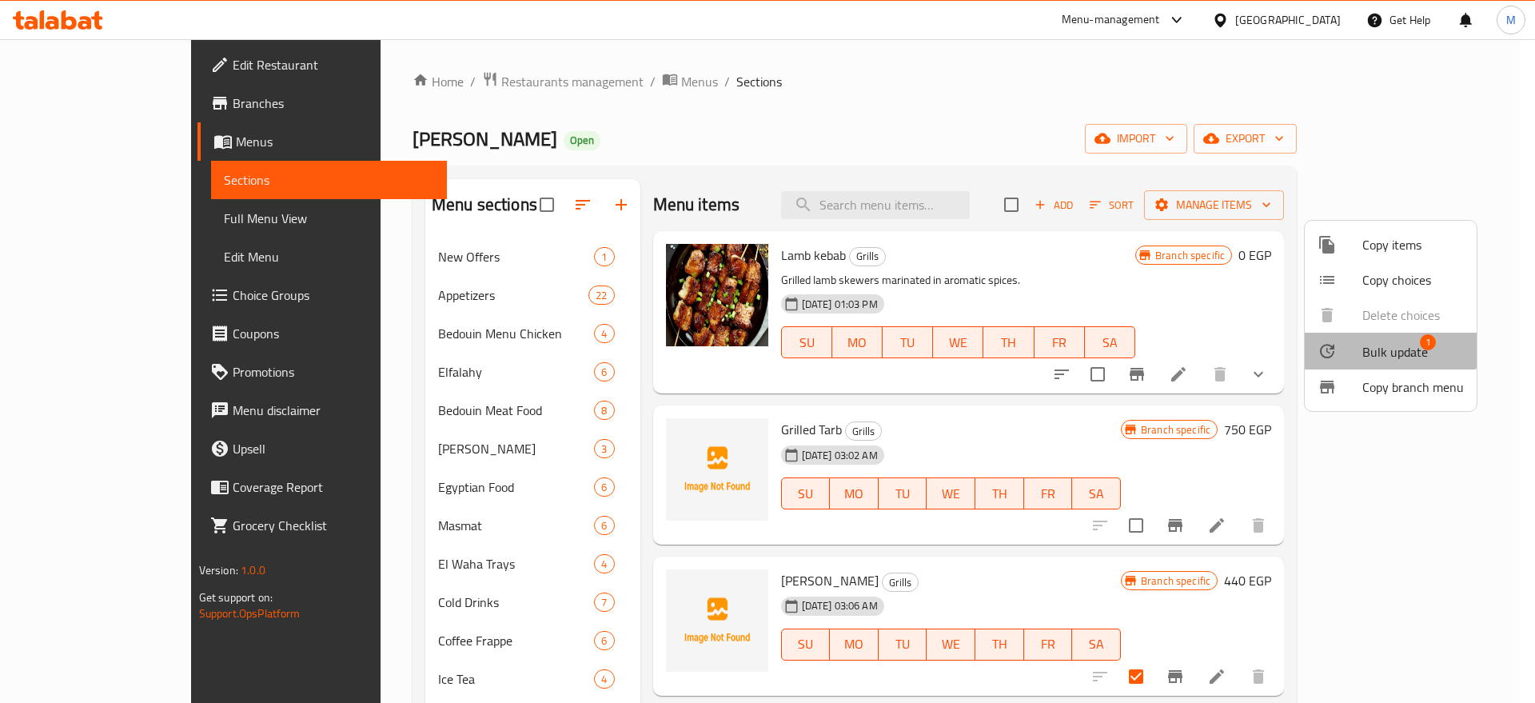
click at [1386, 349] on span "Bulk update" at bounding box center [1395, 351] width 66 height 19
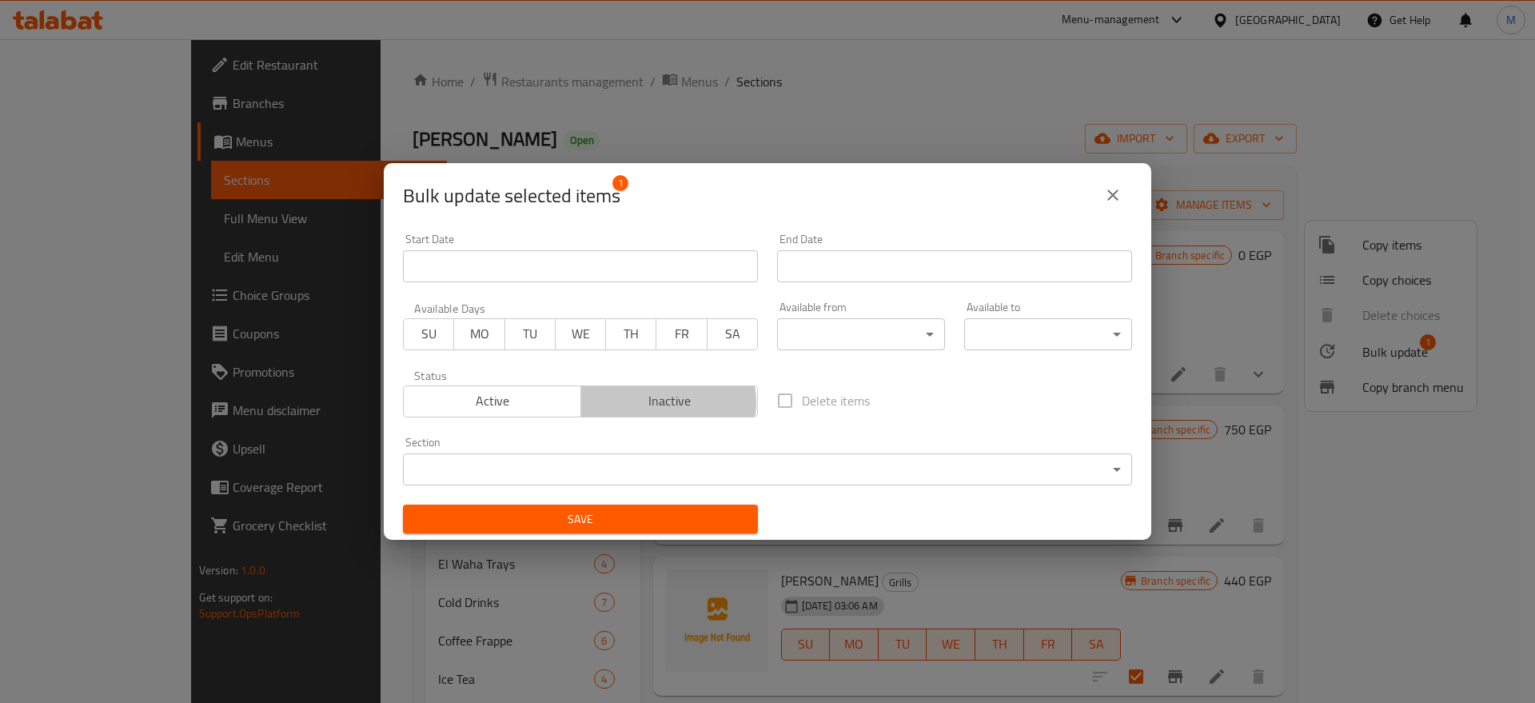
click at [659, 402] on span "Inactive" at bounding box center [670, 400] width 165 height 23
click at [616, 514] on span "Save" at bounding box center [580, 519] width 329 height 20
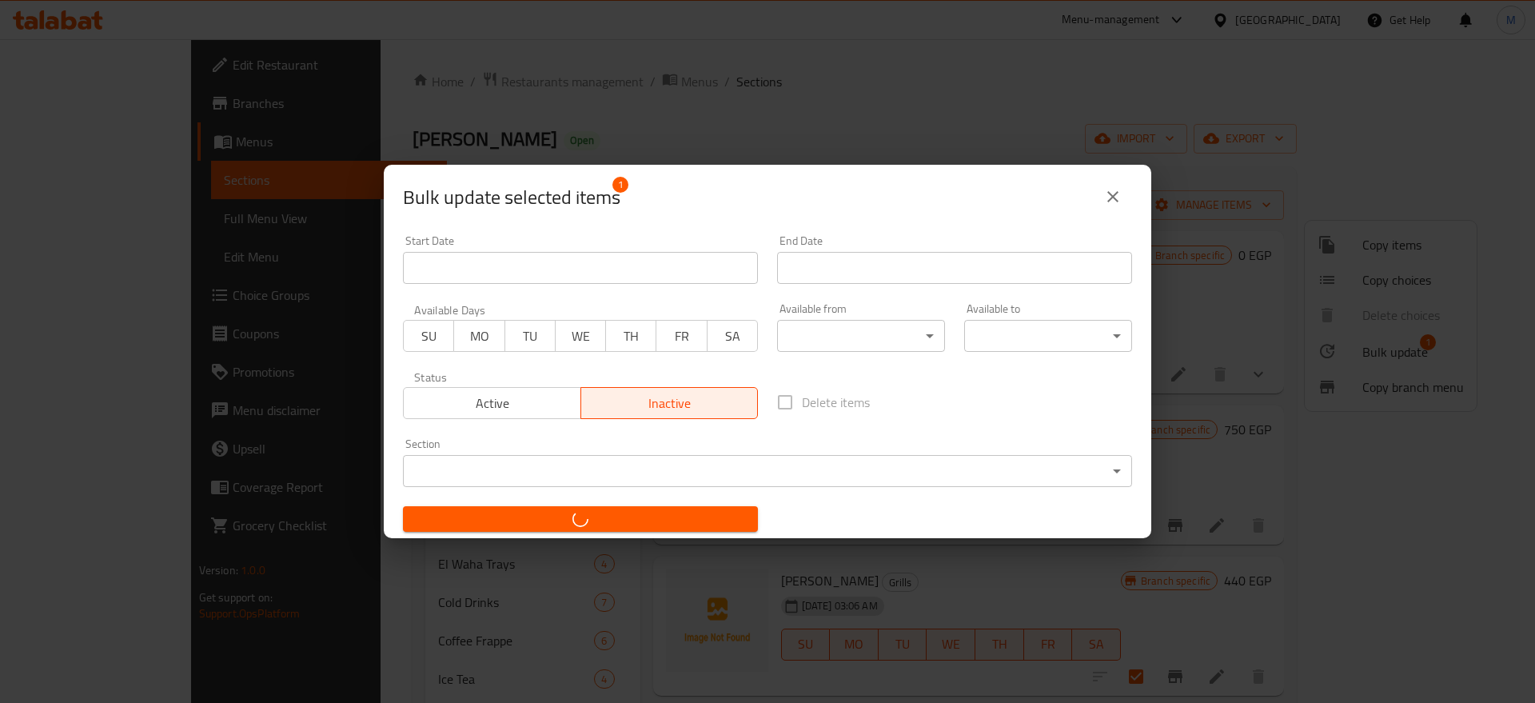
checkbox input "false"
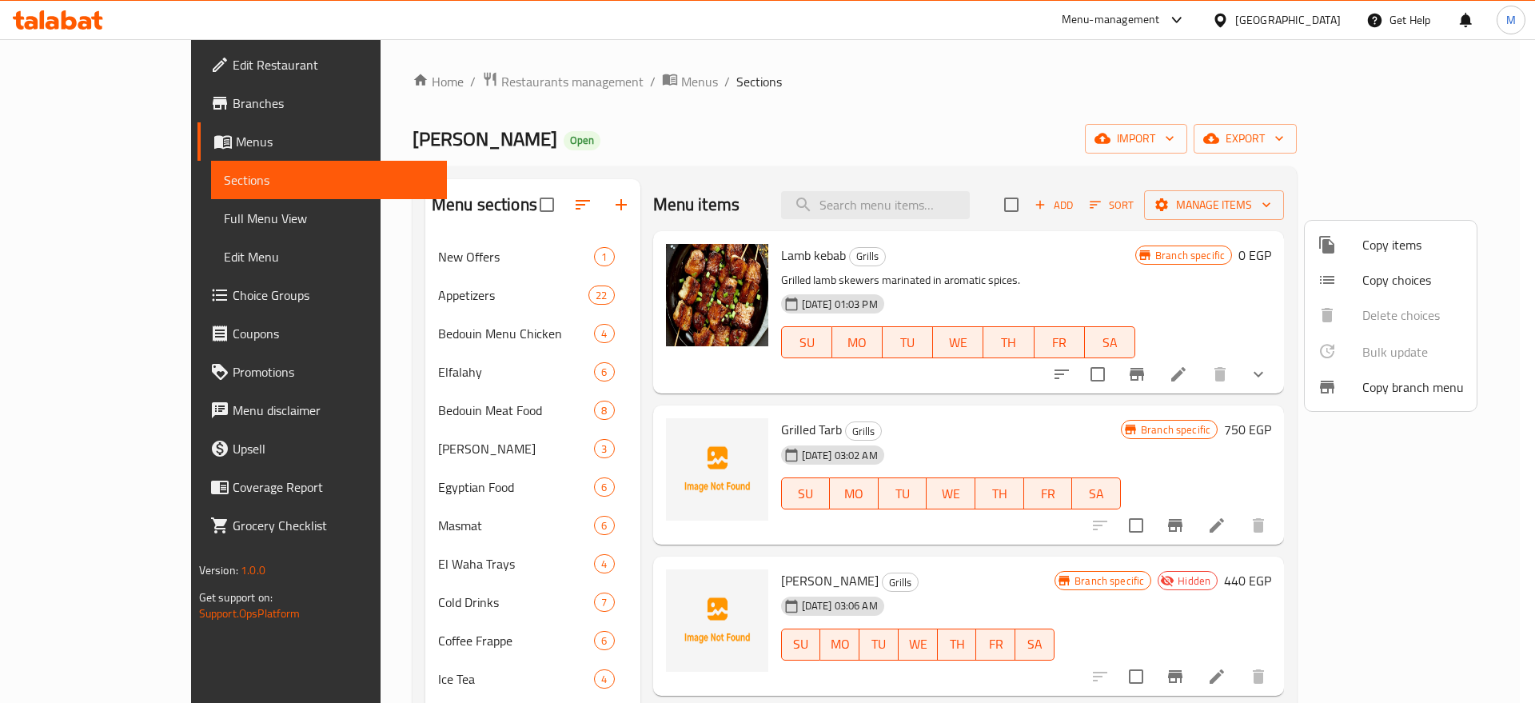
click at [773, 227] on div at bounding box center [767, 351] width 1535 height 703
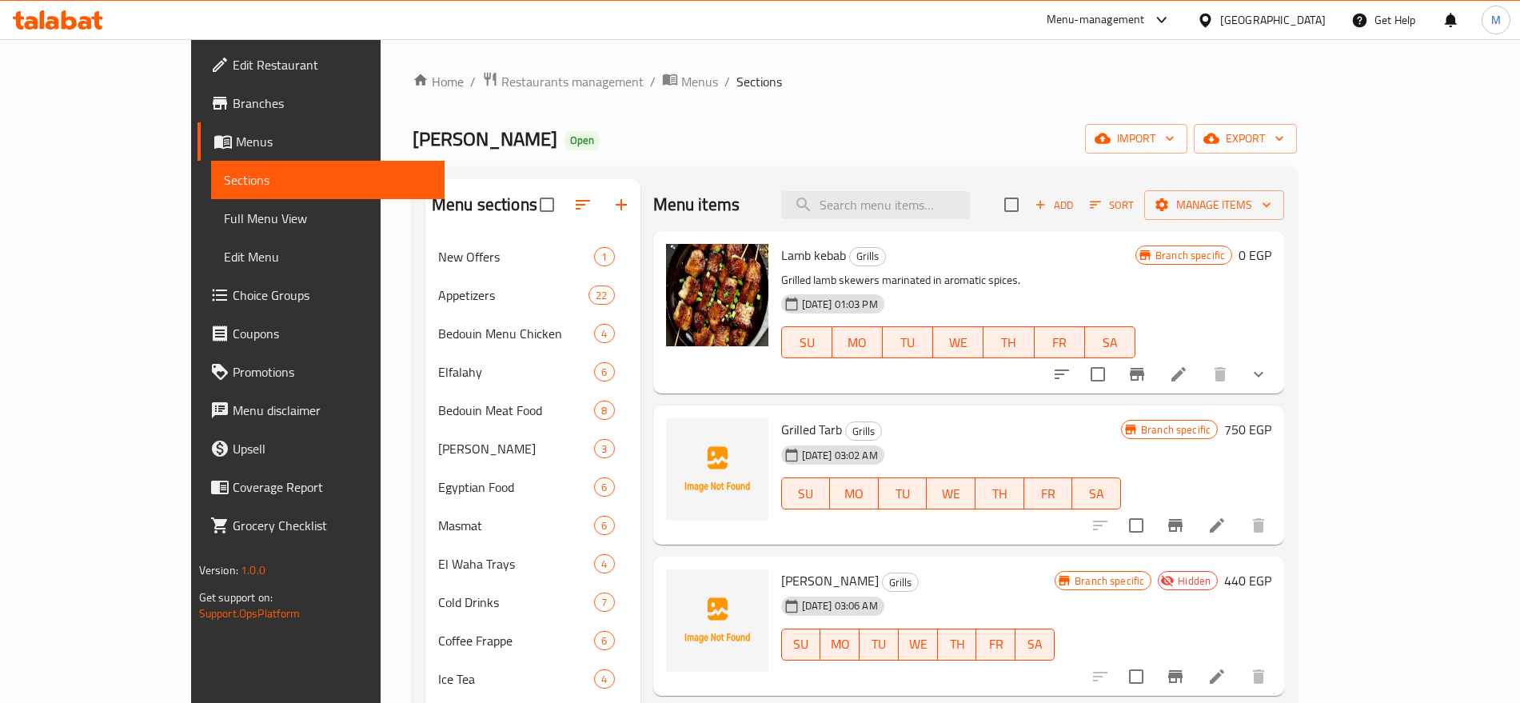
click at [773, 227] on div "Menu items Add Sort Manage items" at bounding box center [968, 205] width 631 height 52
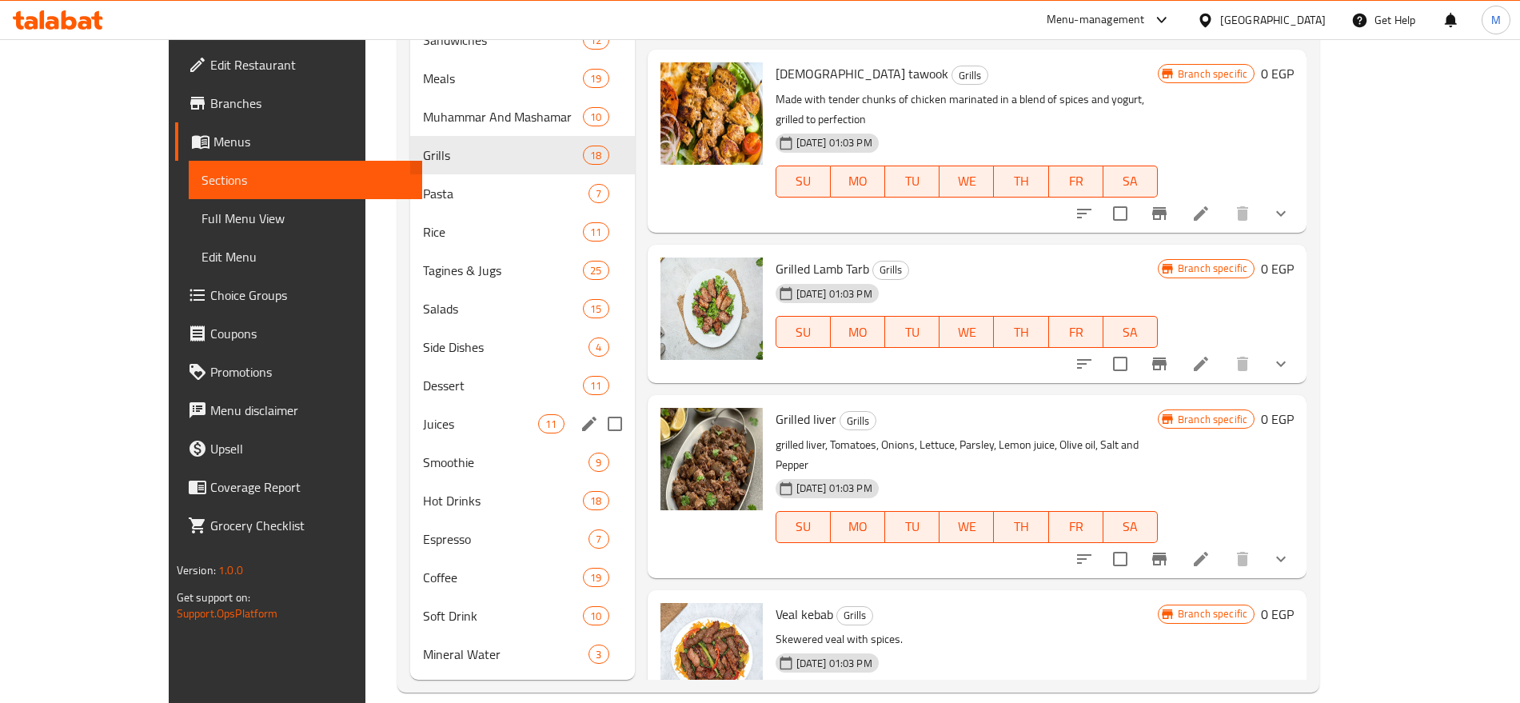
scroll to position [1504, 0]
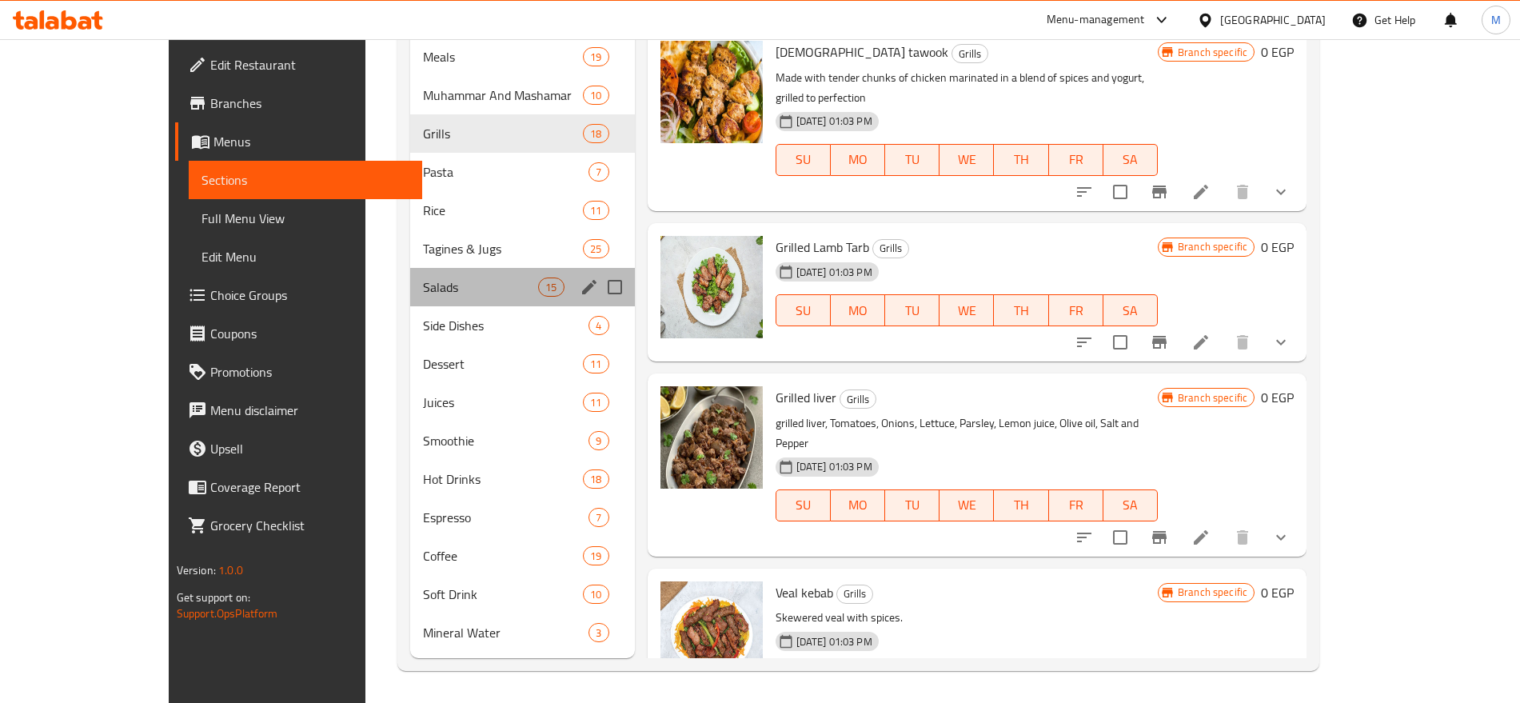
click at [416, 299] on div "Salads 15" at bounding box center [522, 287] width 224 height 38
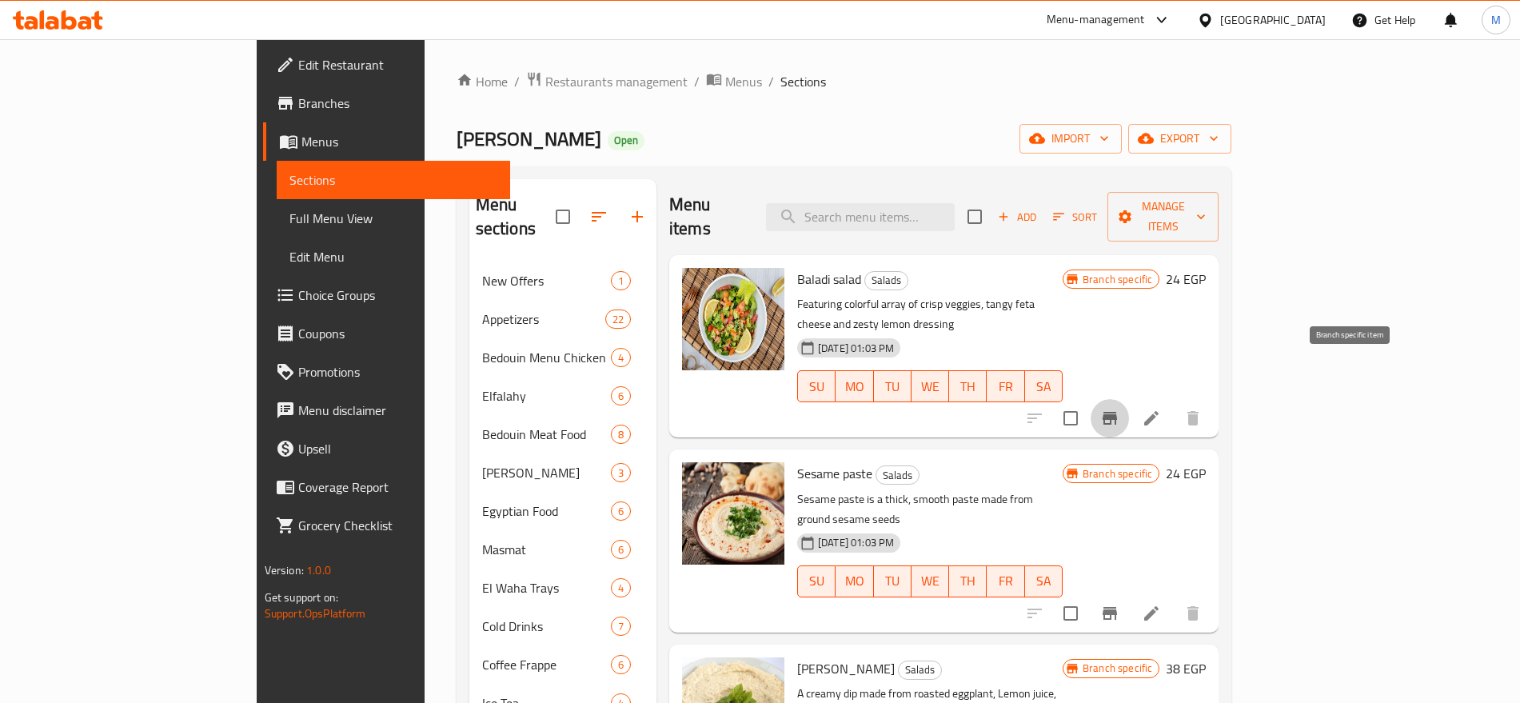
click at [1129, 399] on button "Branch-specific-item" at bounding box center [1109, 418] width 38 height 38
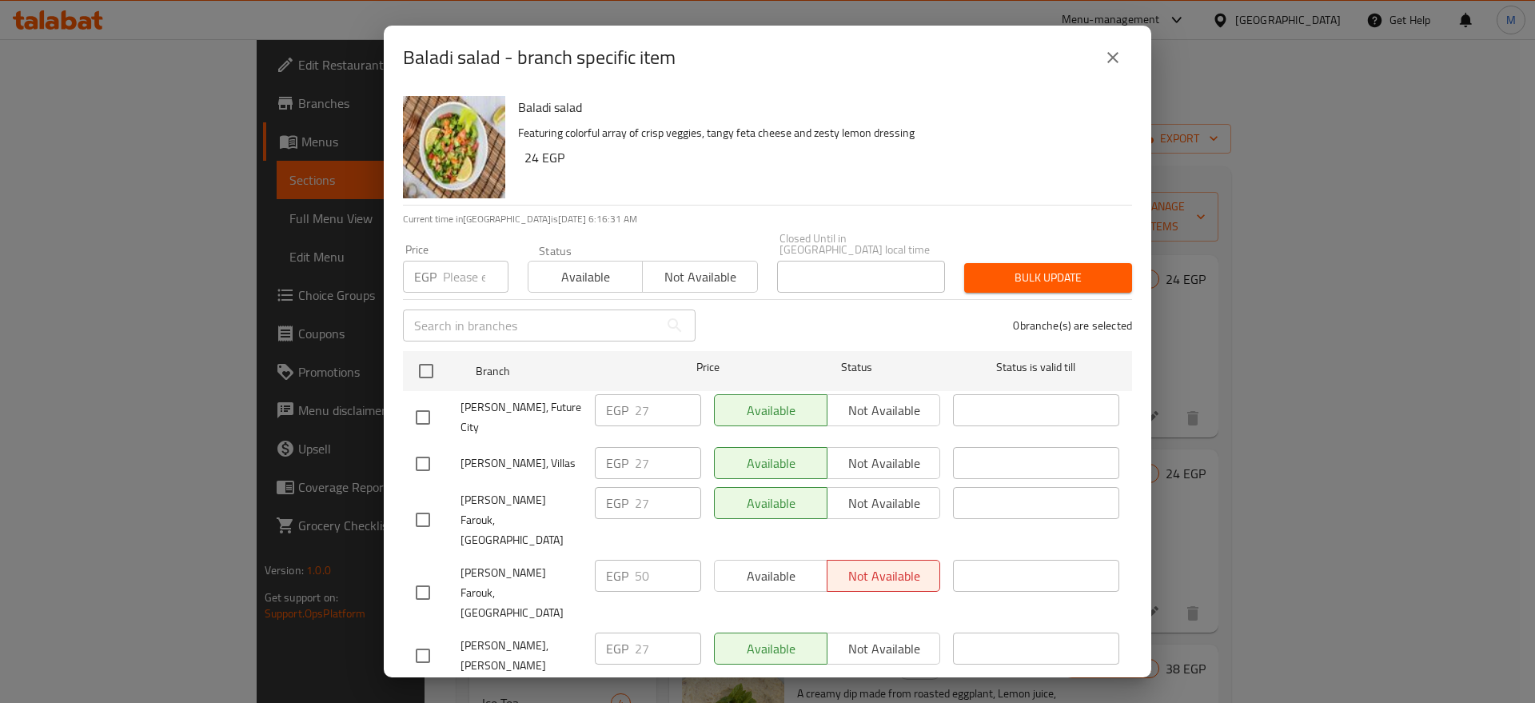
drag, startPoint x: 1134, startPoint y: 62, endPoint x: 1120, endPoint y: 63, distance: 14.4
click at [1120, 63] on div "Baladi salad - branch specific item" at bounding box center [767, 58] width 767 height 64
click at [1120, 63] on icon "close" at bounding box center [1112, 57] width 19 height 19
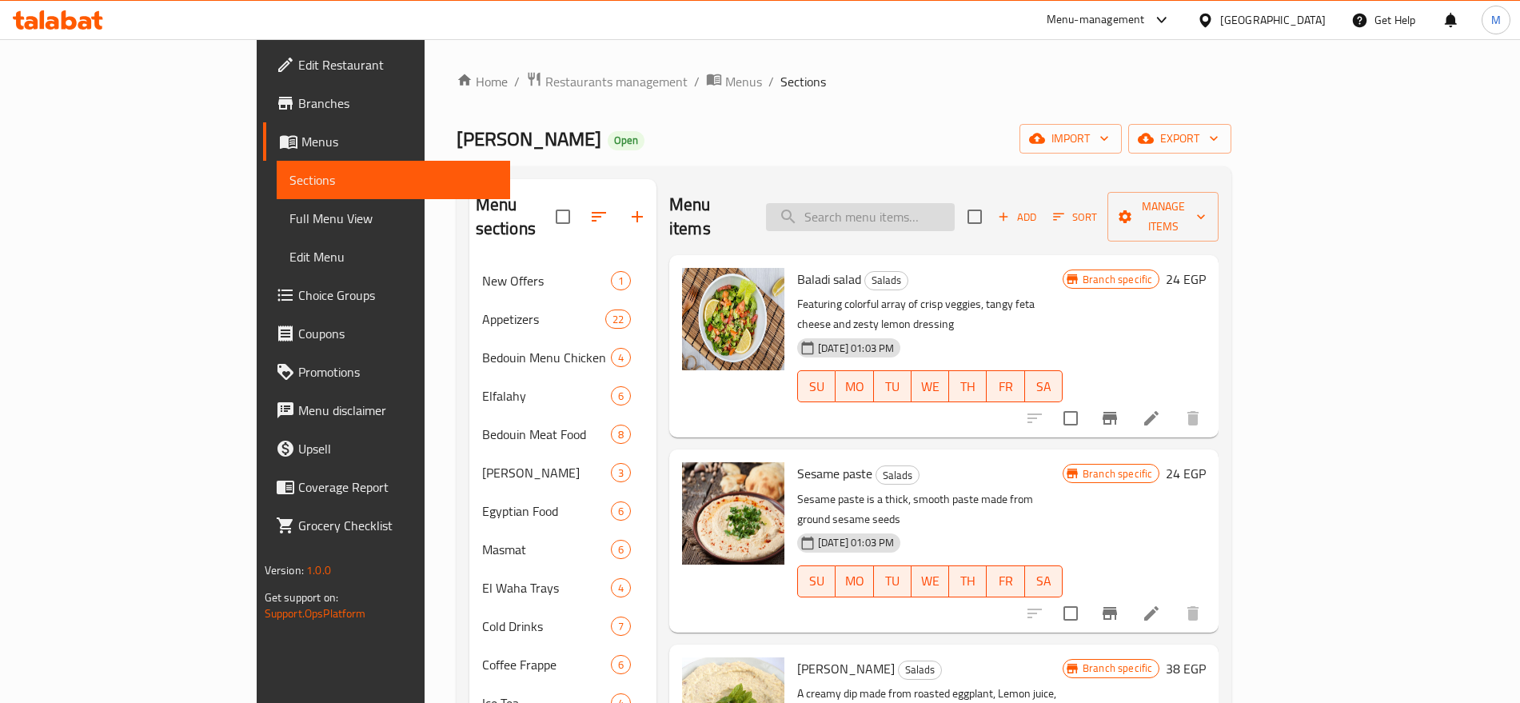
click at [954, 209] on input "search" at bounding box center [860, 217] width 189 height 28
paste input "سلاطه"
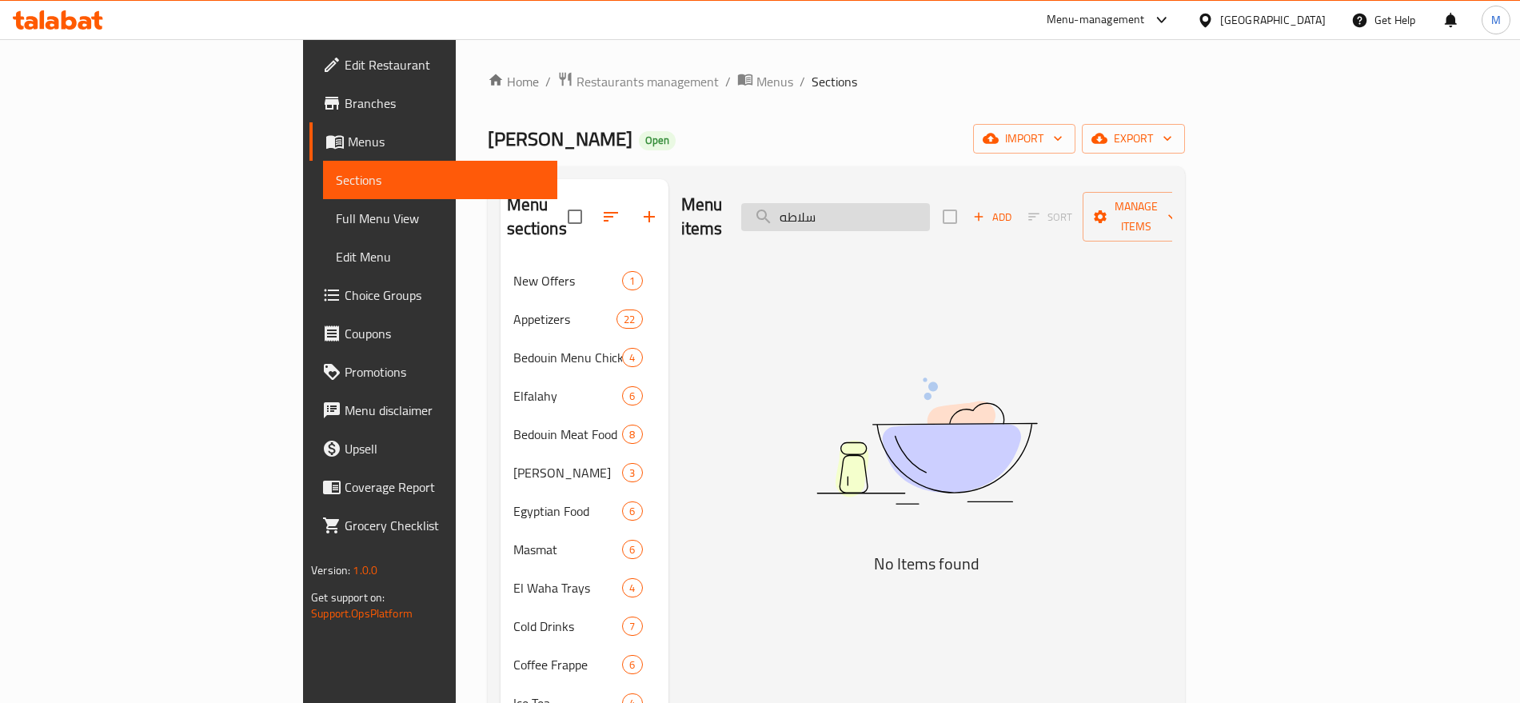
type input "سلاطه"
drag, startPoint x: 961, startPoint y: 219, endPoint x: 963, endPoint y: 208, distance: 11.4
click at [963, 208] on div "Menu items سلاطه Add Sort Manage items" at bounding box center [926, 217] width 491 height 76
click at [930, 208] on input "سلاطه" at bounding box center [835, 217] width 189 height 28
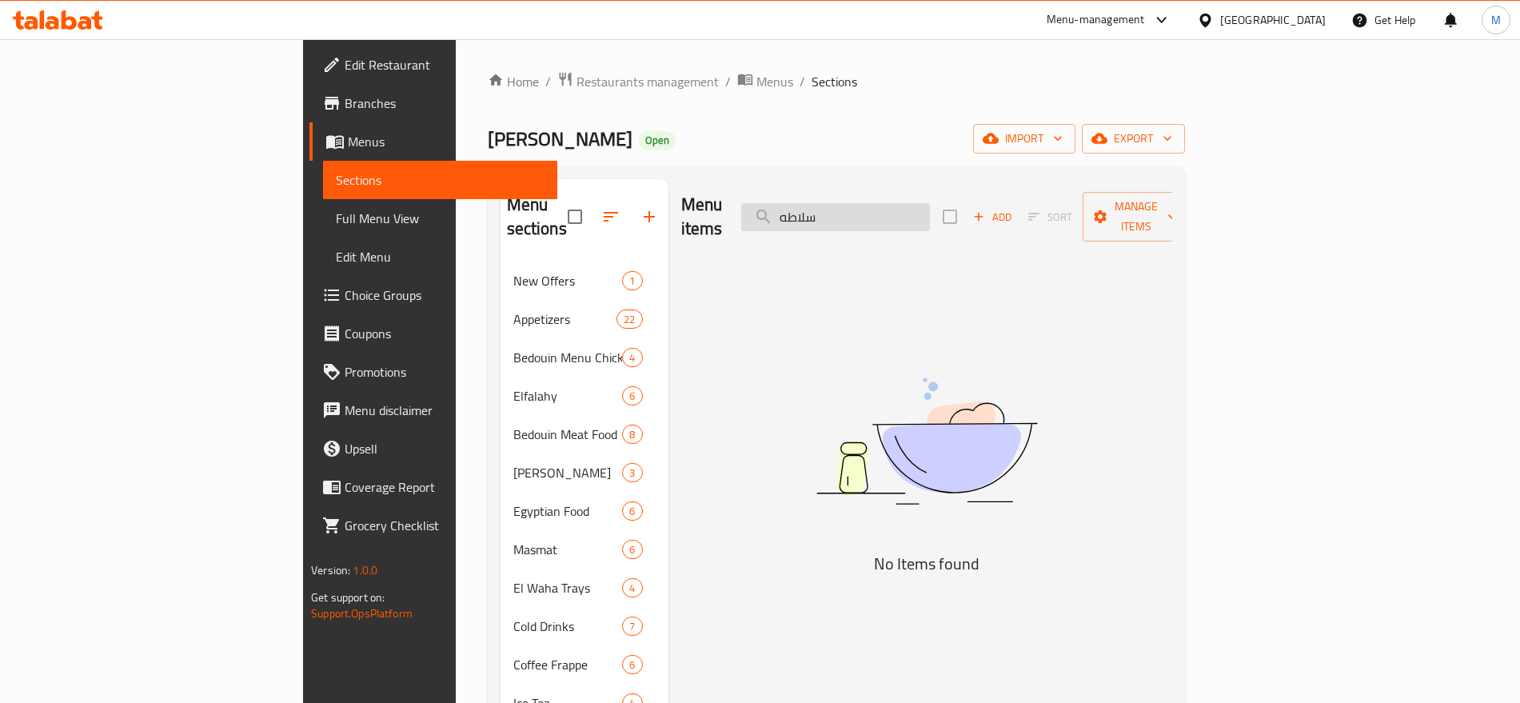
click at [930, 208] on input "سلاطه" at bounding box center [835, 217] width 189 height 28
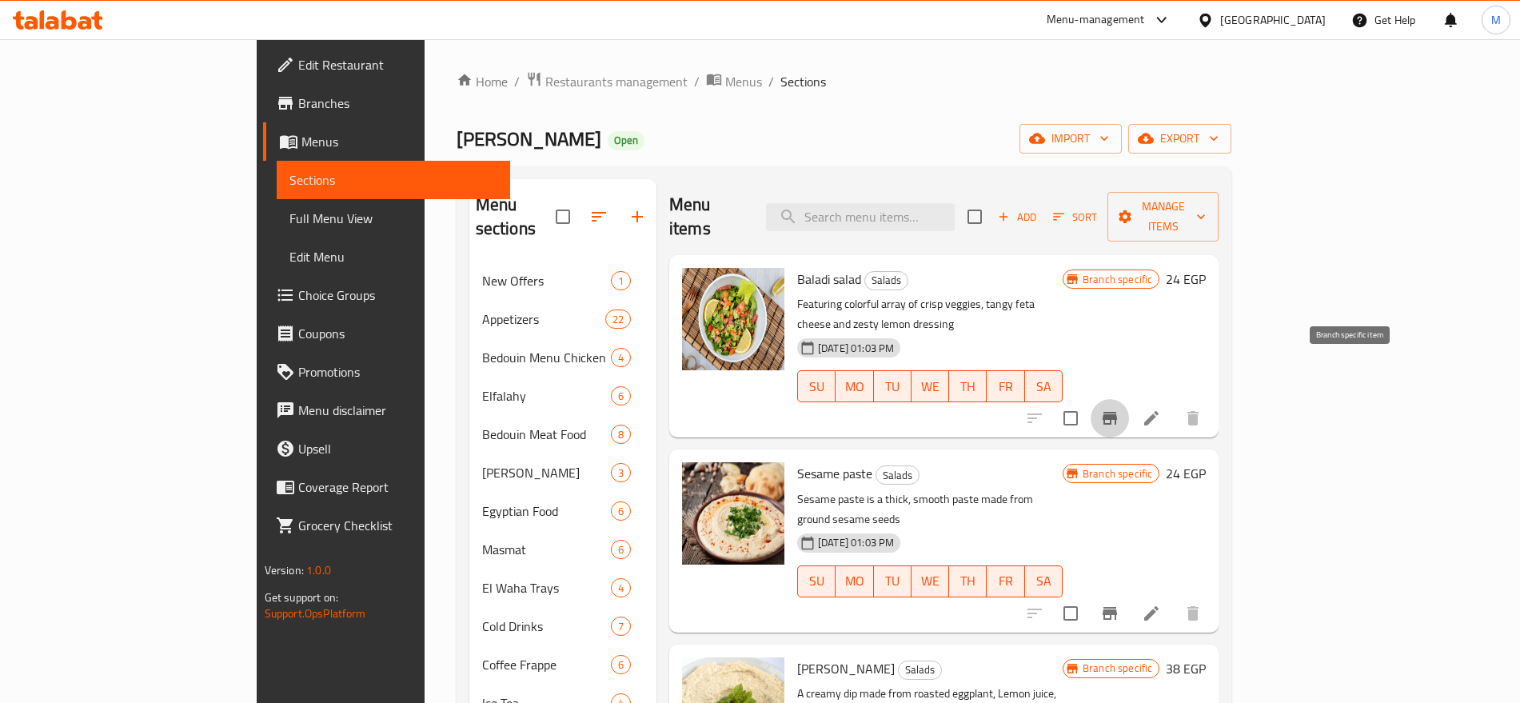
click at [1117, 412] on icon "Branch-specific-item" at bounding box center [1109, 418] width 14 height 13
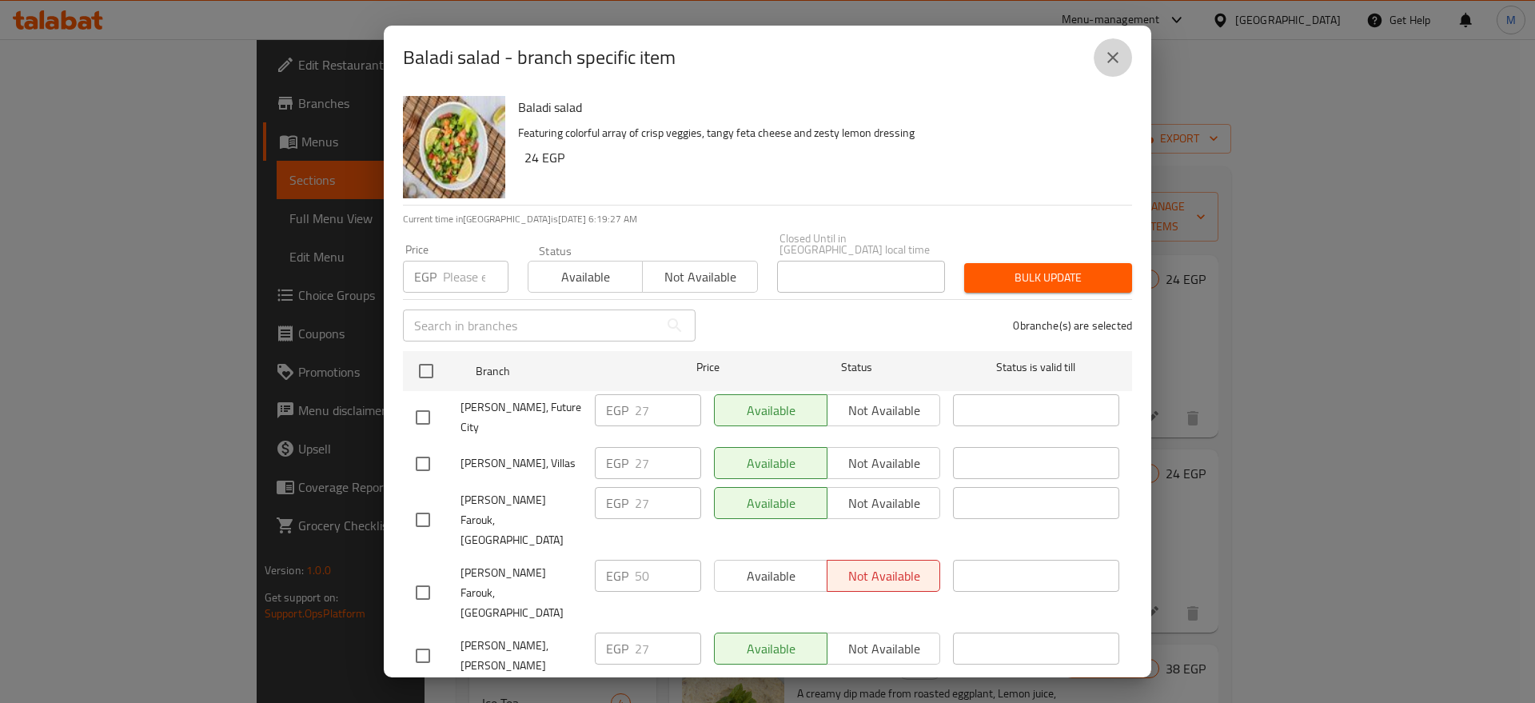
click at [1109, 62] on icon "close" at bounding box center [1112, 57] width 11 height 11
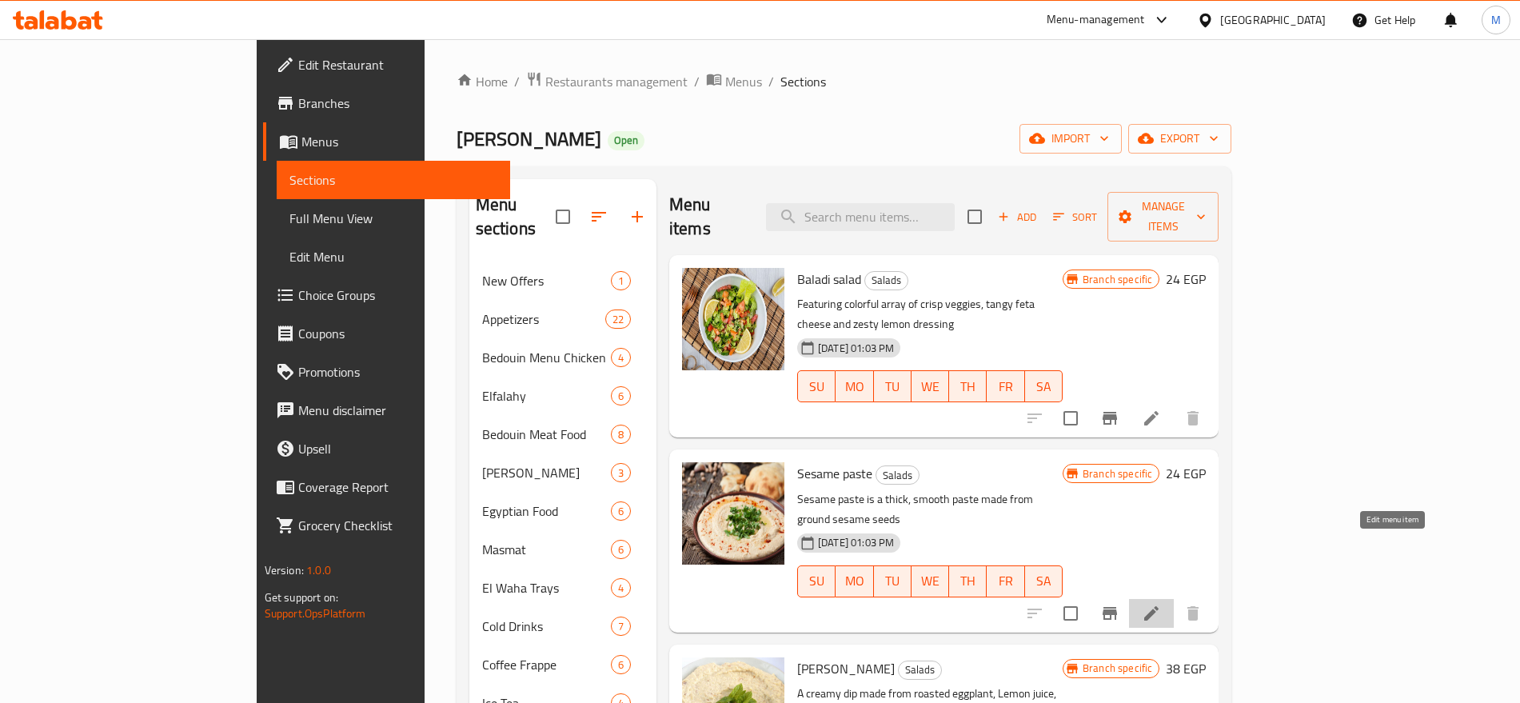
click at [1158, 606] on icon at bounding box center [1151, 613] width 14 height 14
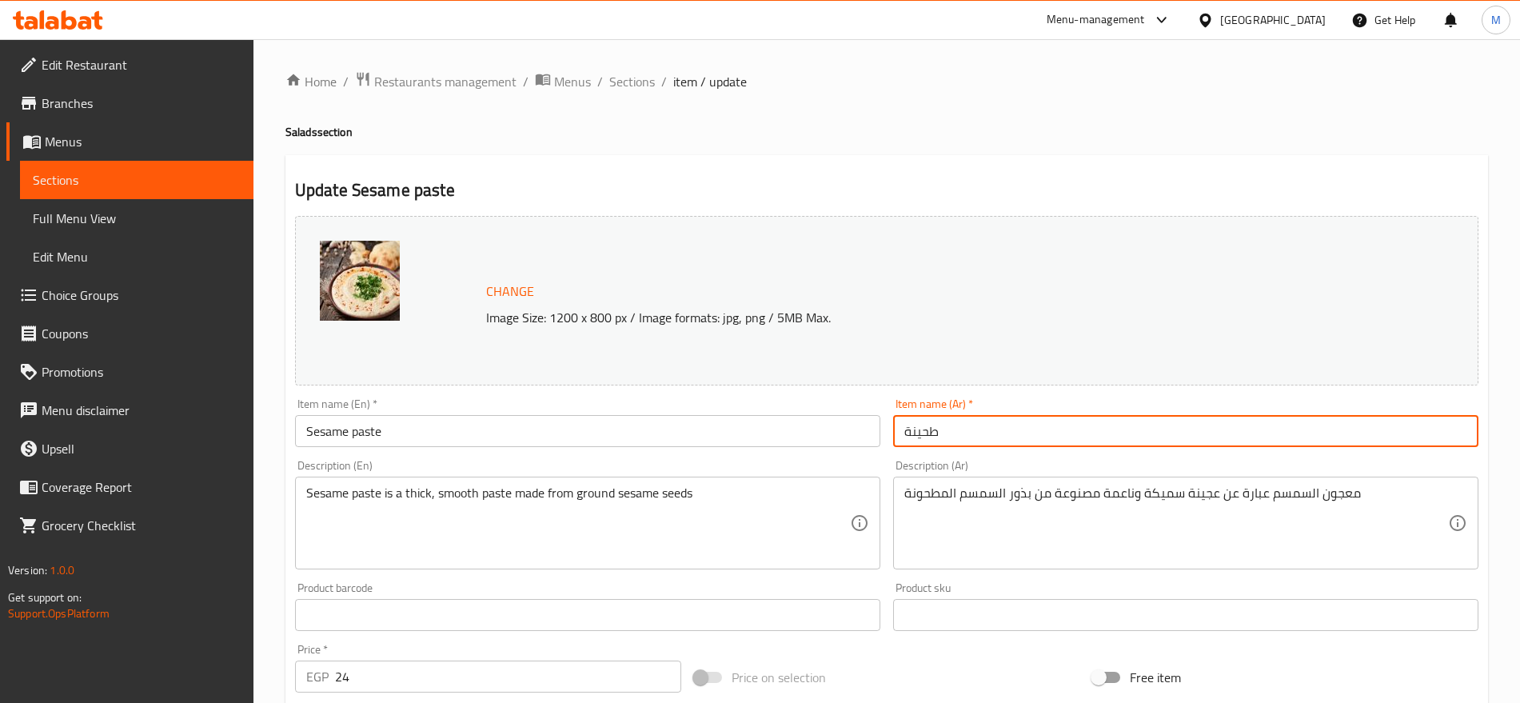
click at [980, 428] on input "طحينة" at bounding box center [1185, 431] width 585 height 32
click at [1069, 442] on input "طحينة" at bounding box center [1185, 431] width 585 height 32
paste input "سلاطه"
click at [1069, 442] on input "سلاطه طحينة" at bounding box center [1185, 431] width 585 height 32
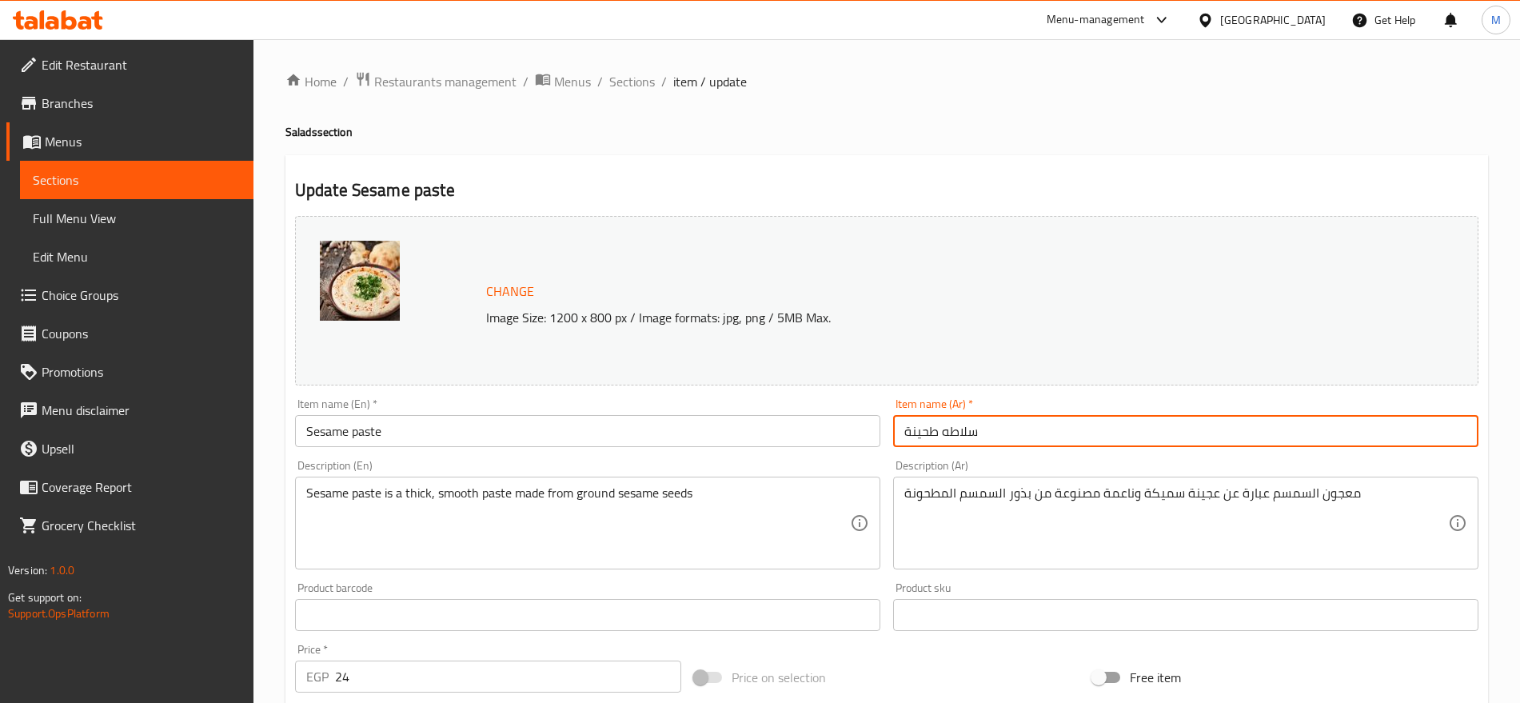
type input "سلاطه طحينة"
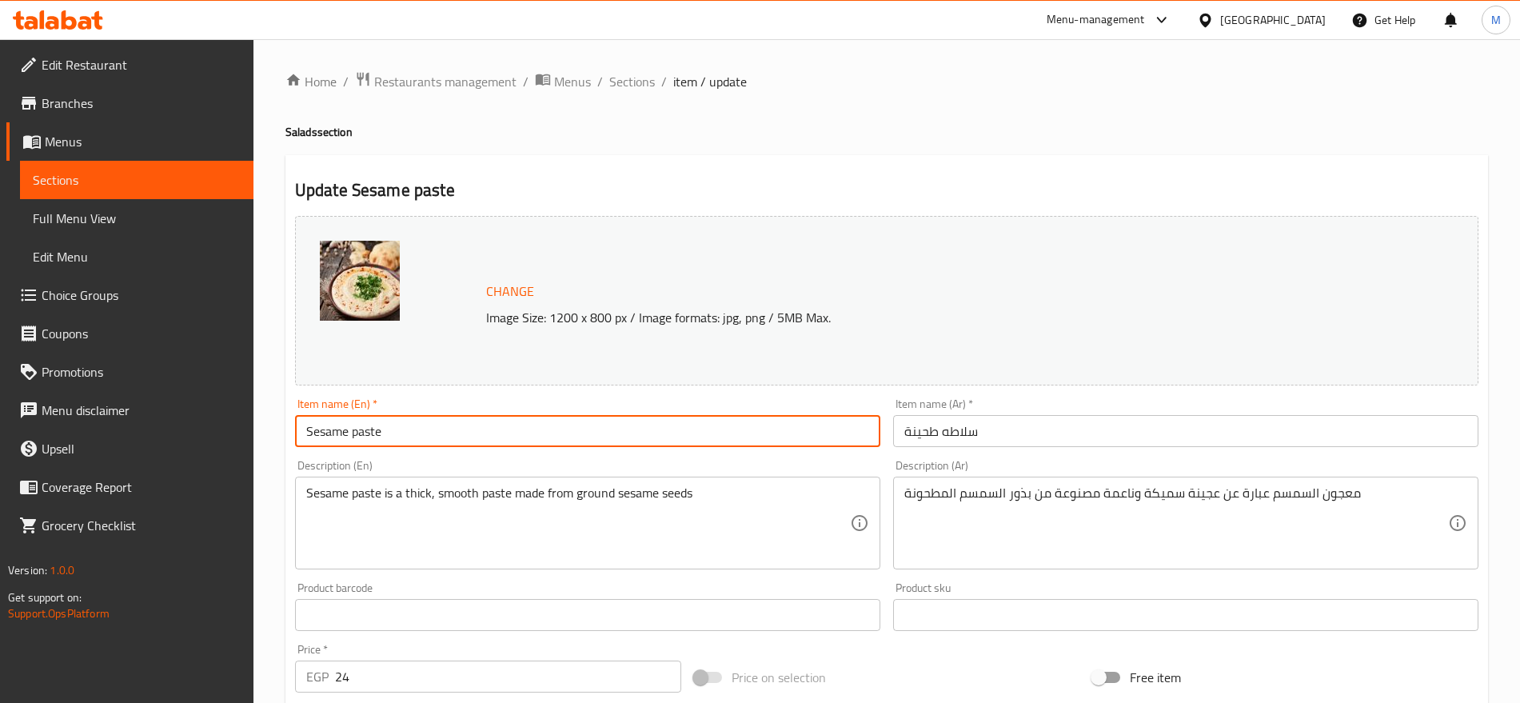
click at [584, 436] on input "Sesame paste" at bounding box center [587, 431] width 585 height 32
type input "Sesame Paste Salad"
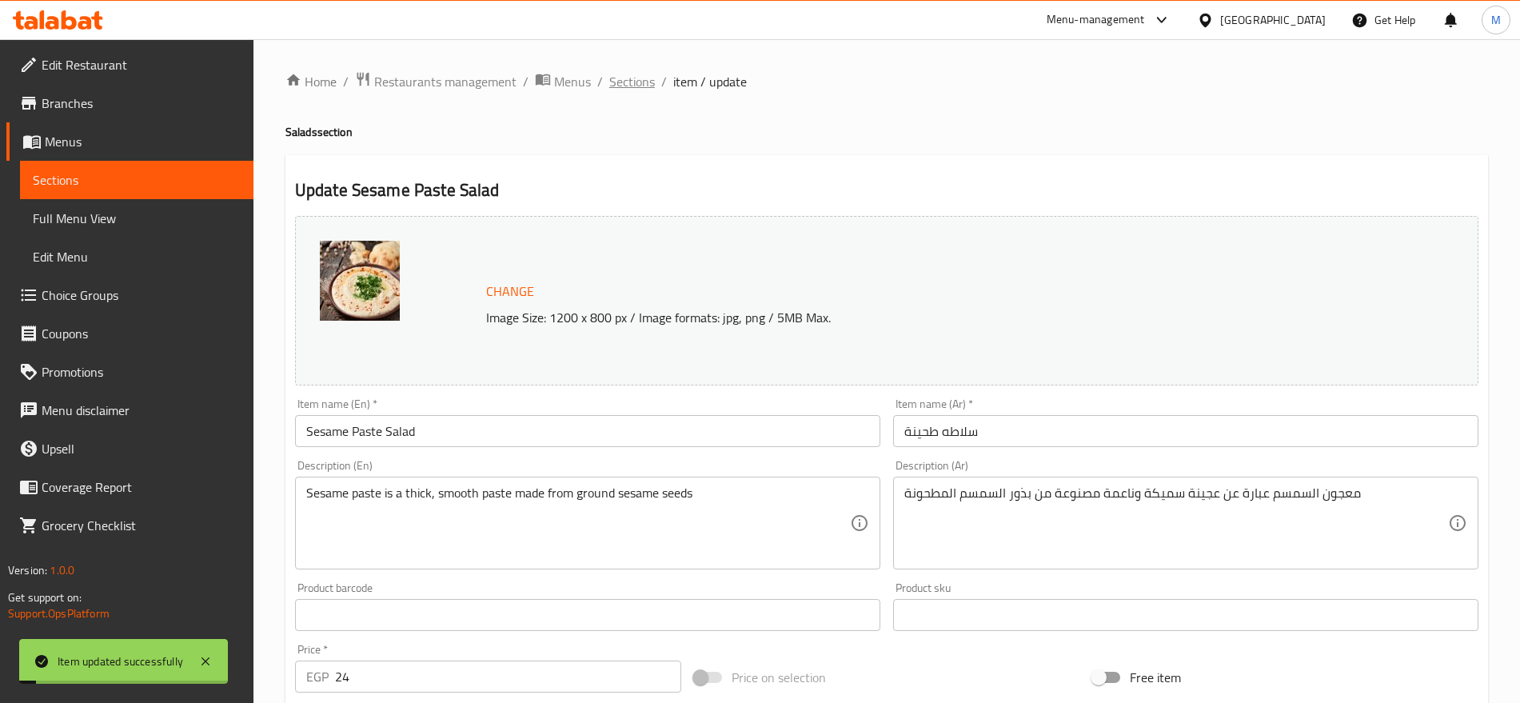
click at [624, 86] on span "Sections" at bounding box center [632, 81] width 46 height 19
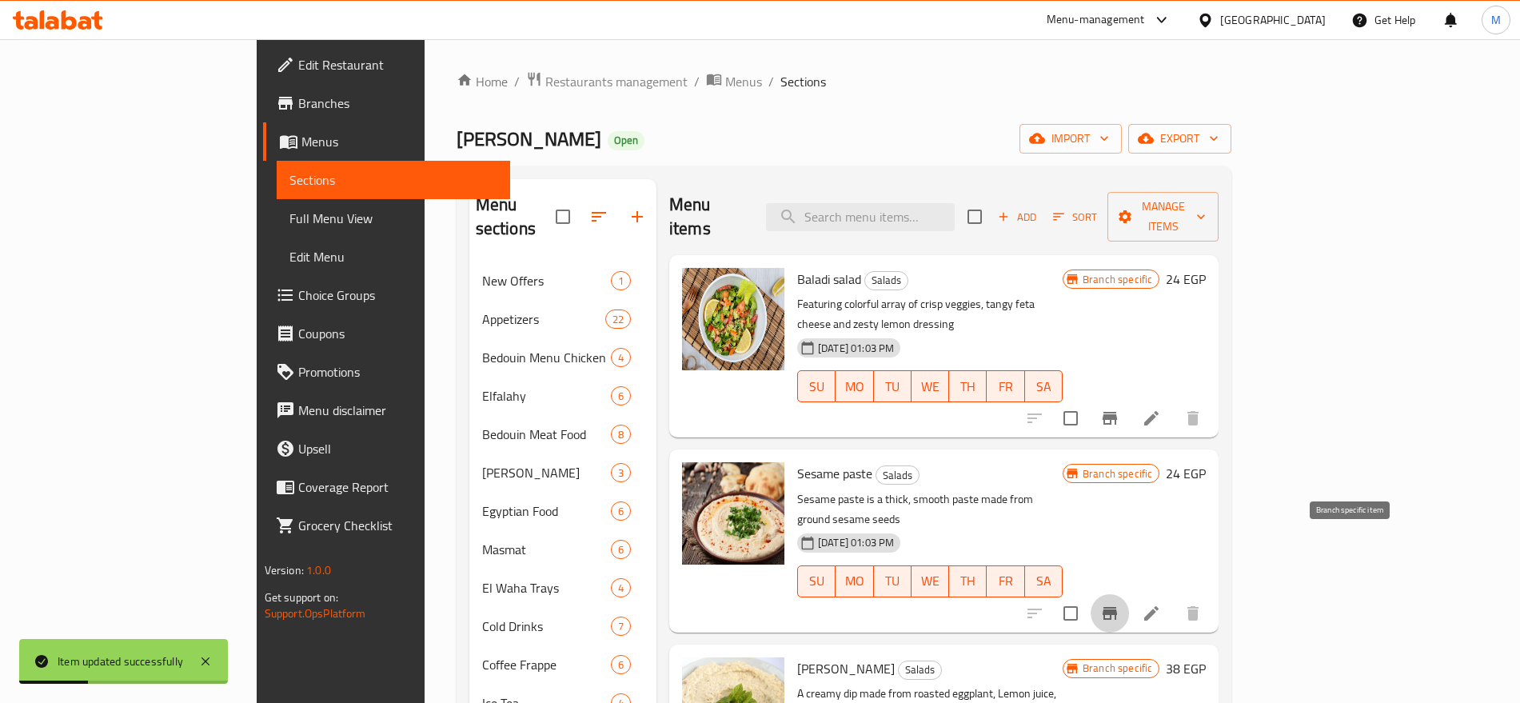
click at [1119, 603] on icon "Branch-specific-item" at bounding box center [1109, 612] width 19 height 19
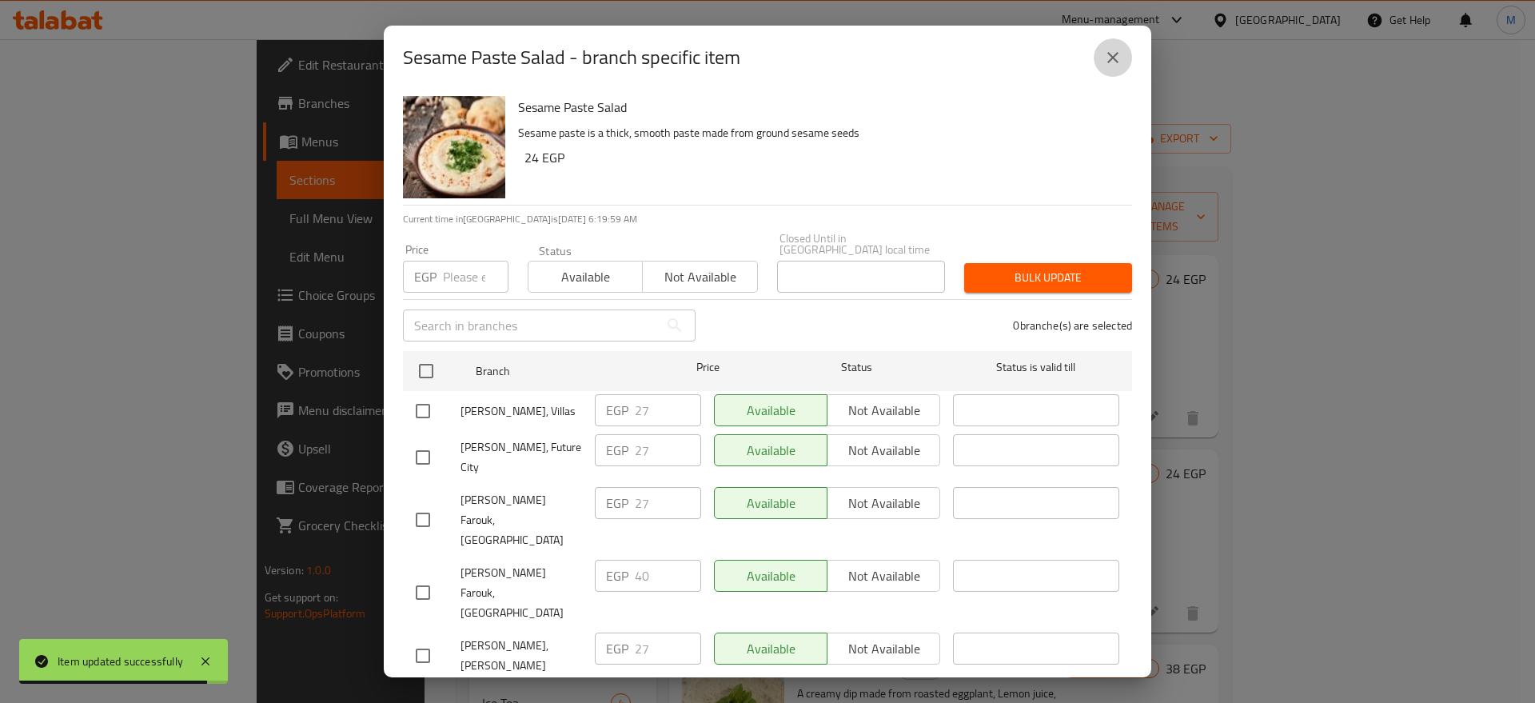
click at [1117, 67] on icon "close" at bounding box center [1112, 57] width 19 height 19
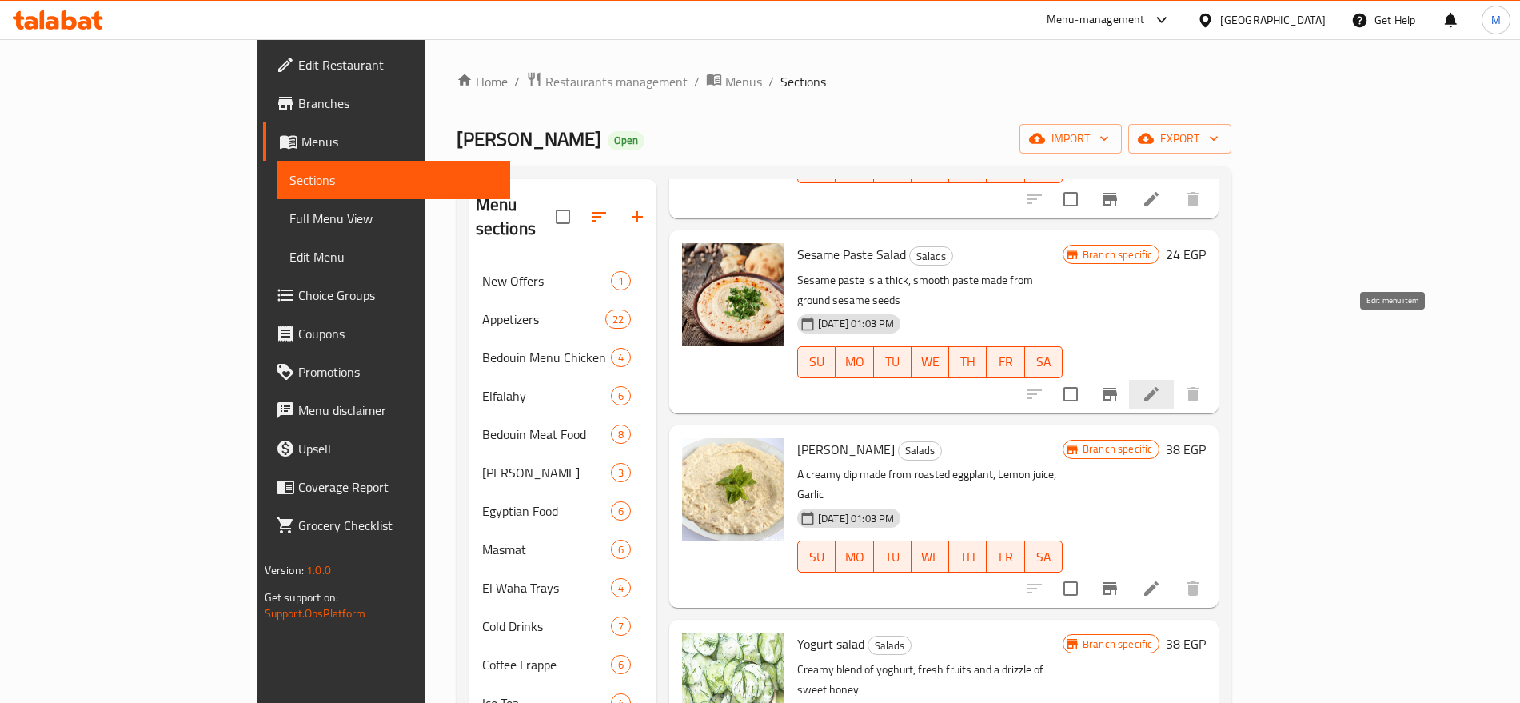
scroll to position [221, 0]
click at [1173, 572] on li at bounding box center [1151, 586] width 45 height 29
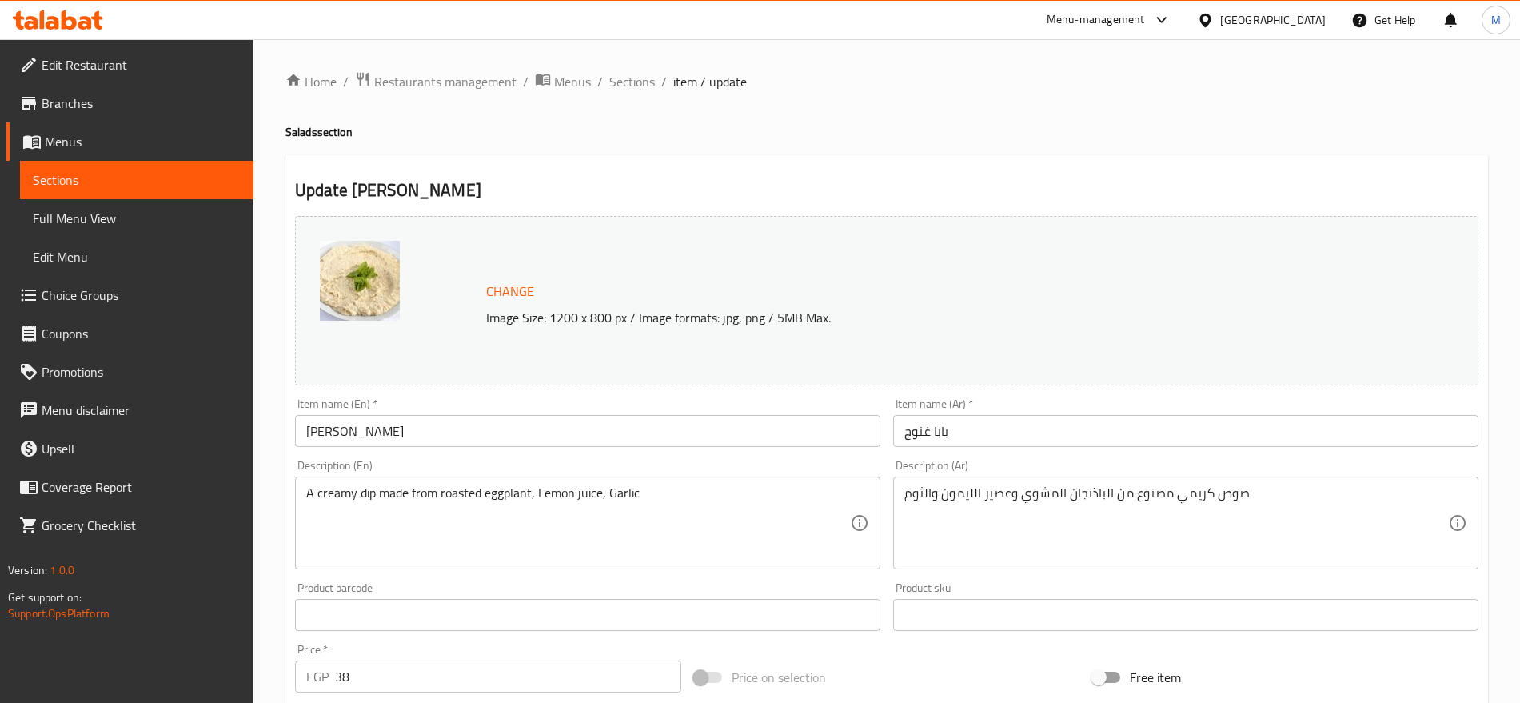
click at [999, 428] on input "بابا غنوج" at bounding box center [1185, 431] width 585 height 32
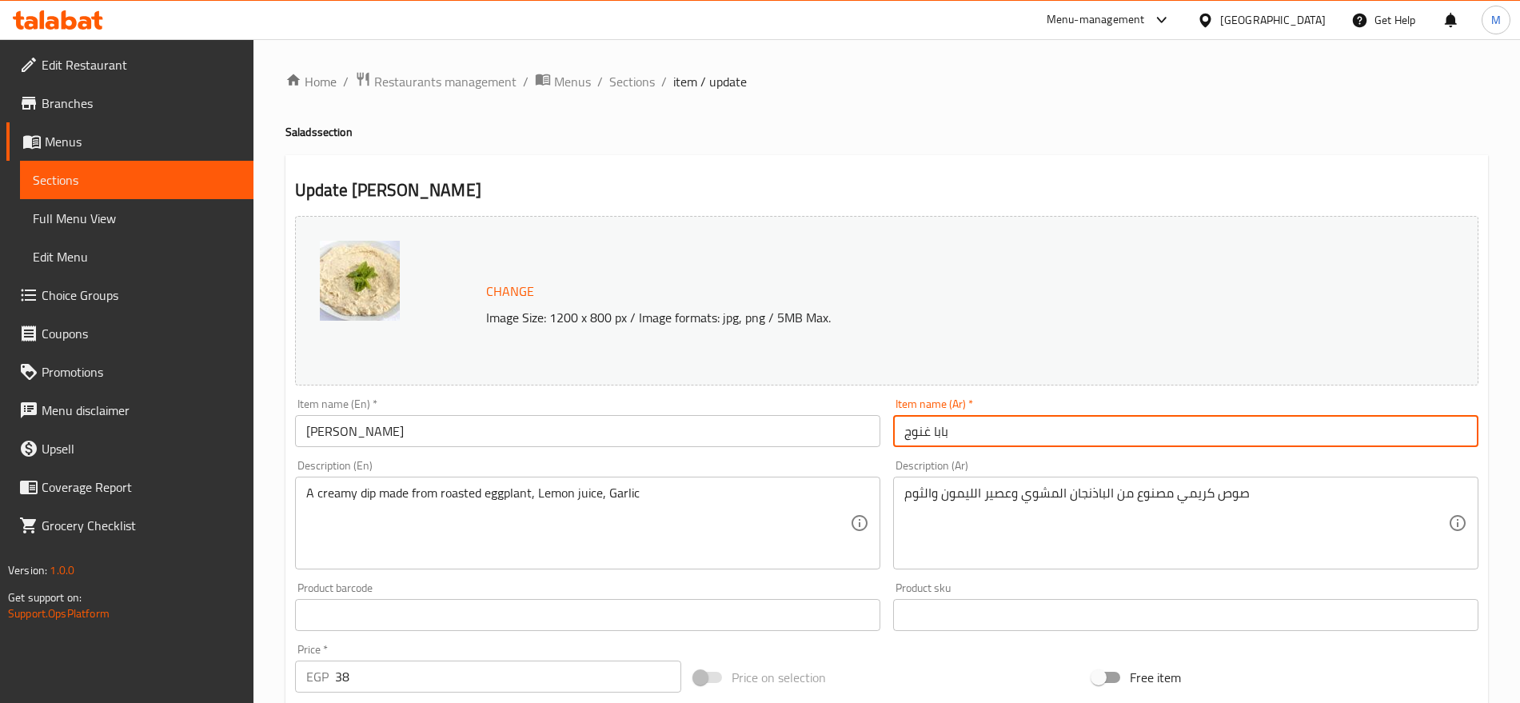
click at [999, 428] on input "بابا غنوج" at bounding box center [1185, 431] width 585 height 32
paste input "سلاطة"
type input "سلاطة بابا غنوج"
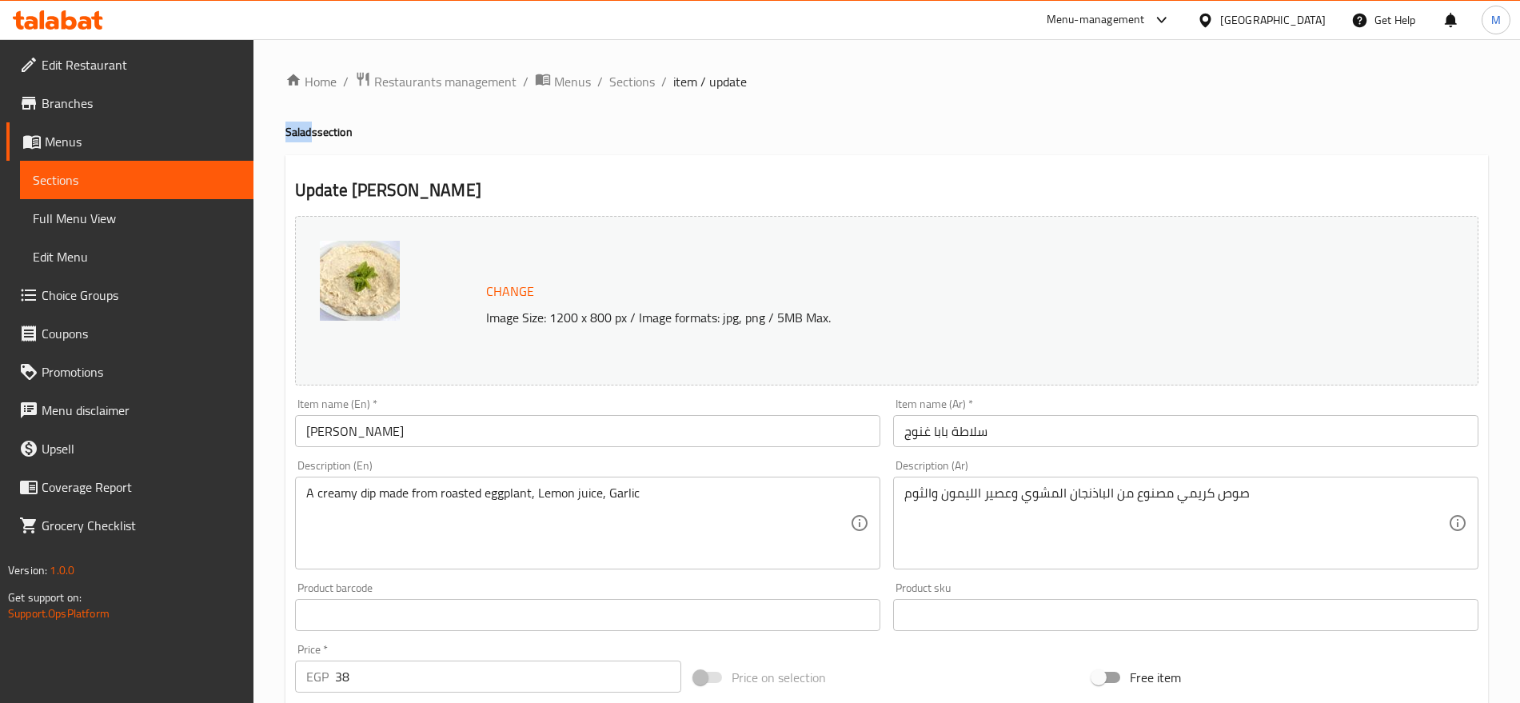
drag, startPoint x: 313, startPoint y: 125, endPoint x: 269, endPoint y: 137, distance: 45.6
click at [269, 137] on div "Home / Restaurants management / Menus / Sections / item / update Salads section…" at bounding box center [886, 595] width 1266 height 1113
copy h4 "Salad"
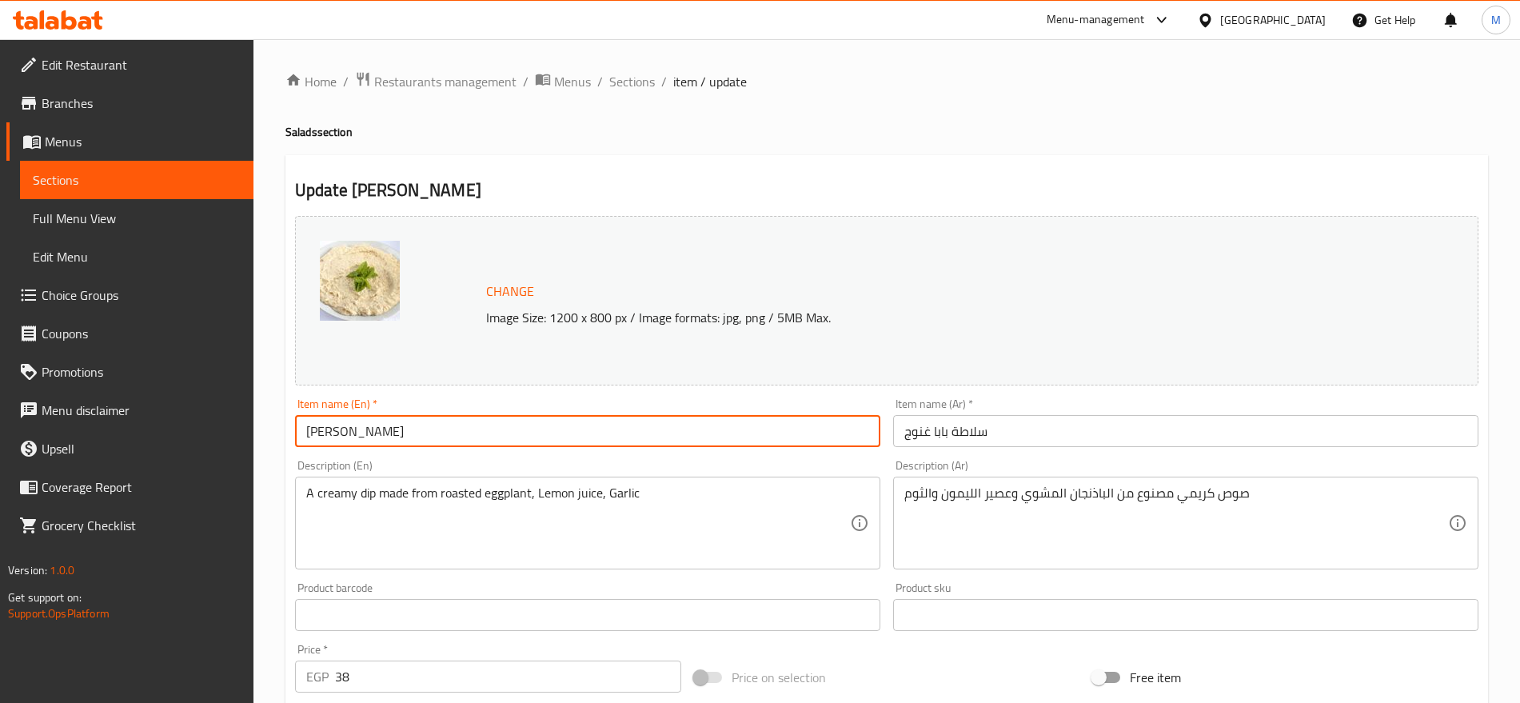
click at [491, 431] on input "[PERSON_NAME]" at bounding box center [587, 431] width 585 height 32
paste input "Salad"
type input "[PERSON_NAME] Salad"
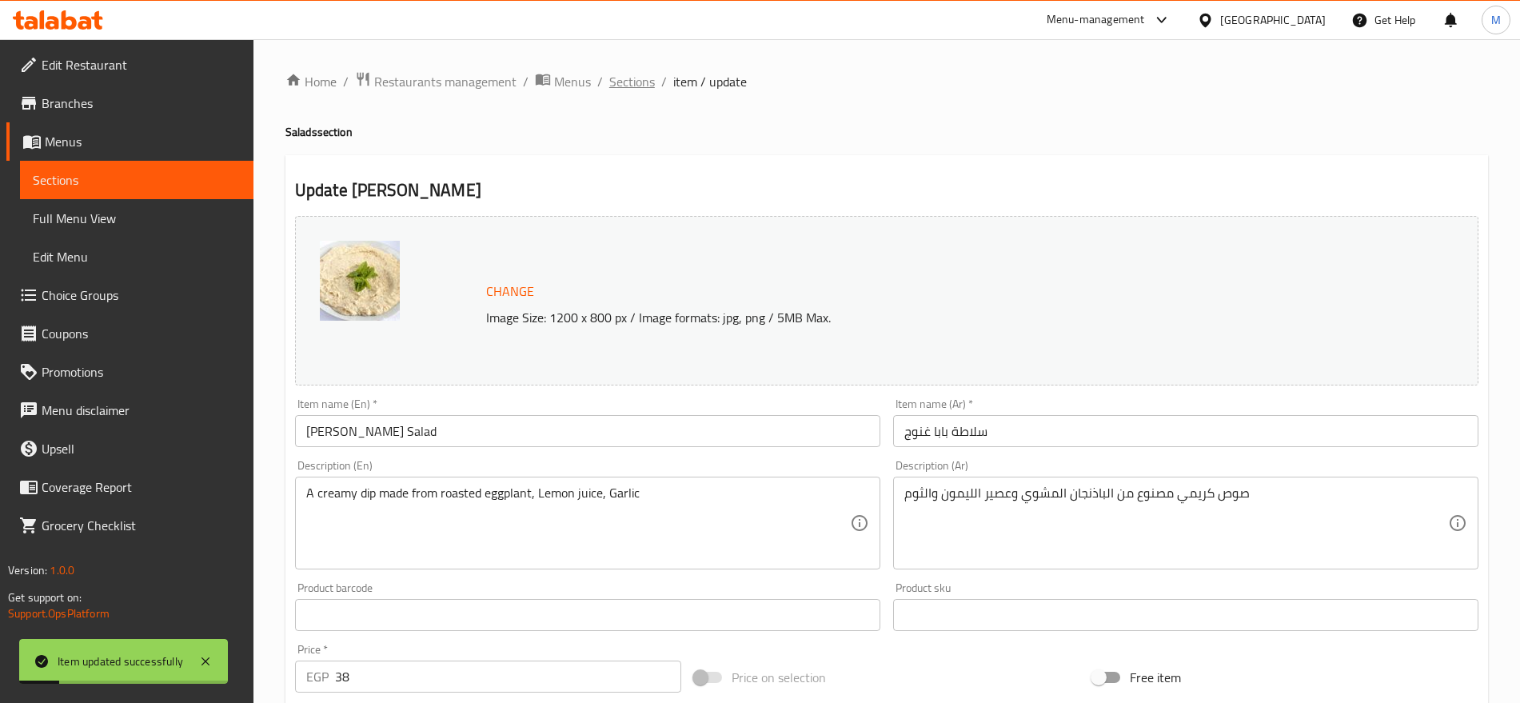
click at [626, 72] on span "Sections" at bounding box center [632, 81] width 46 height 19
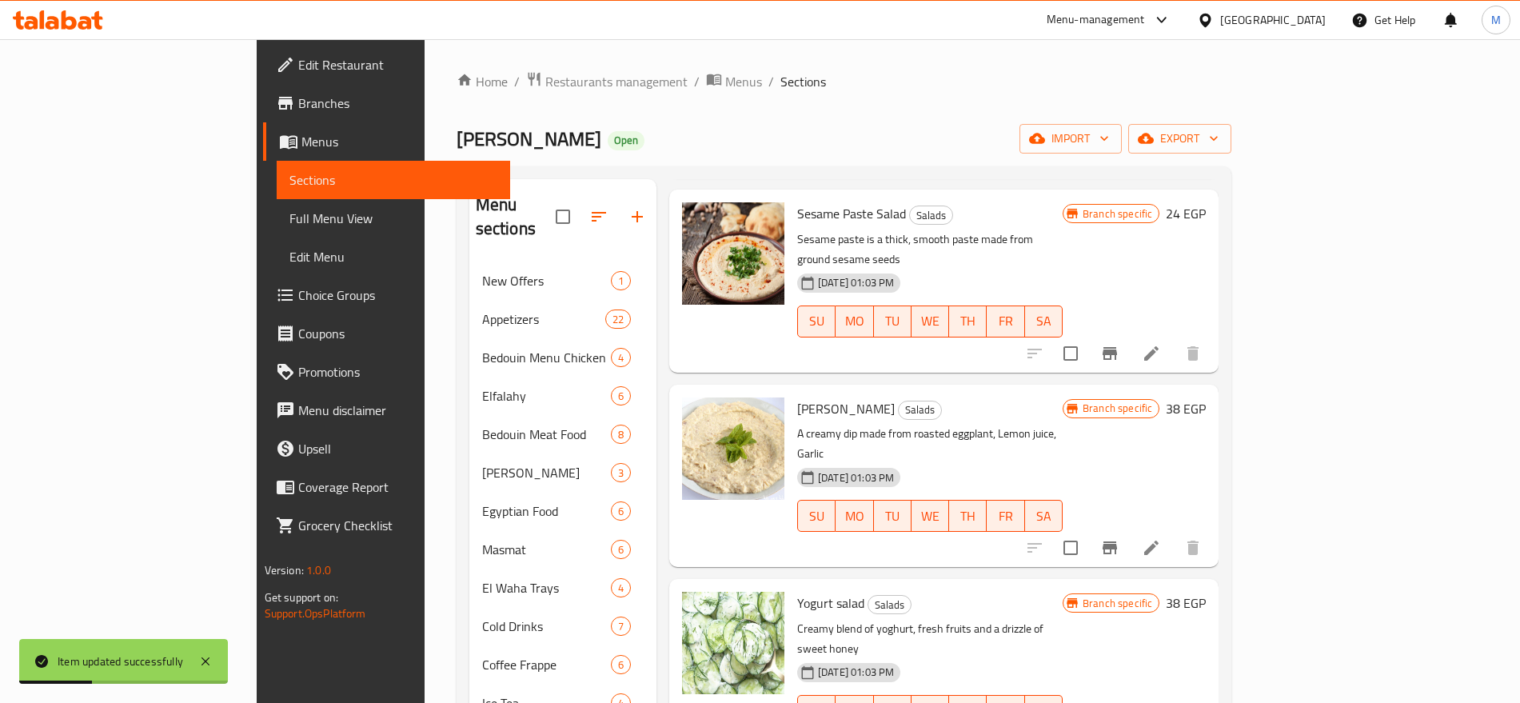
scroll to position [263, 0]
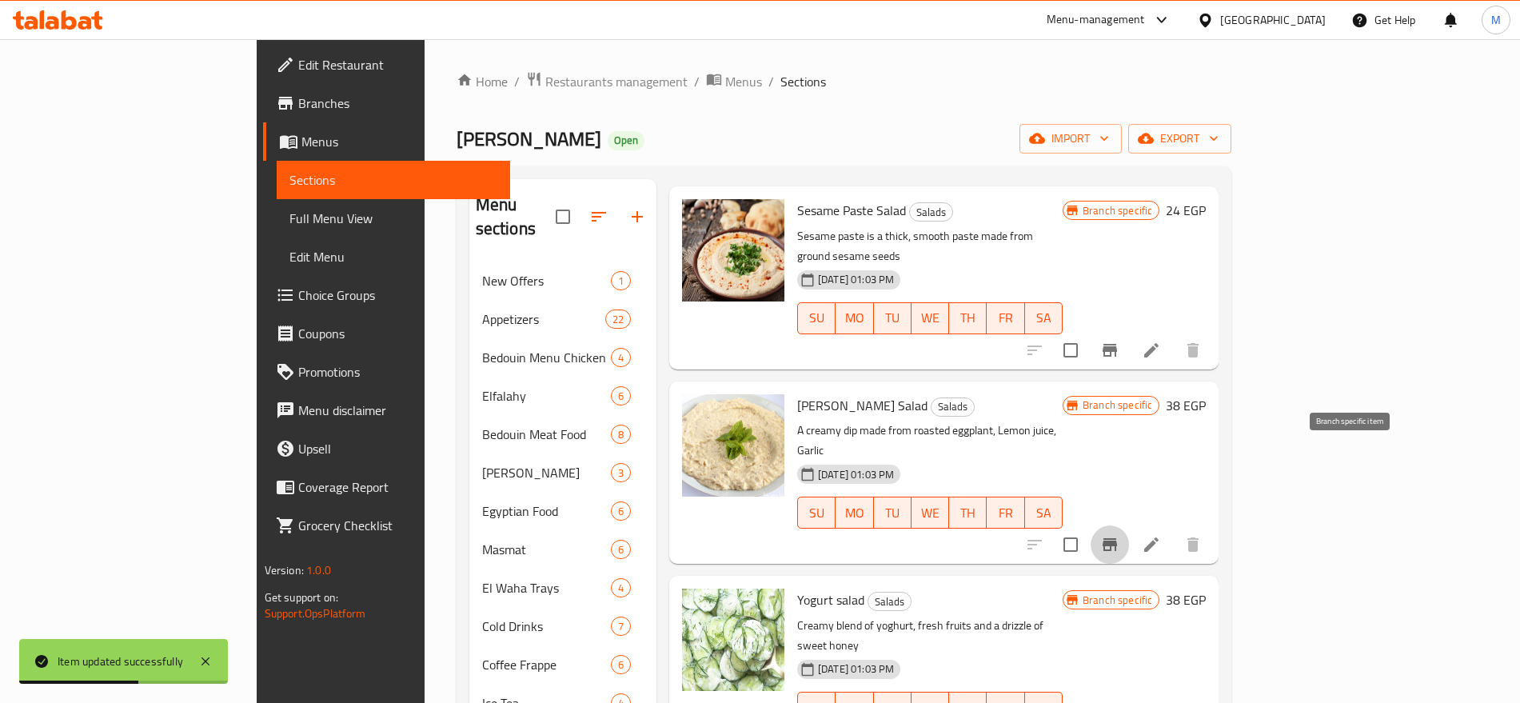
click at [1117, 538] on icon "Branch-specific-item" at bounding box center [1109, 544] width 14 height 13
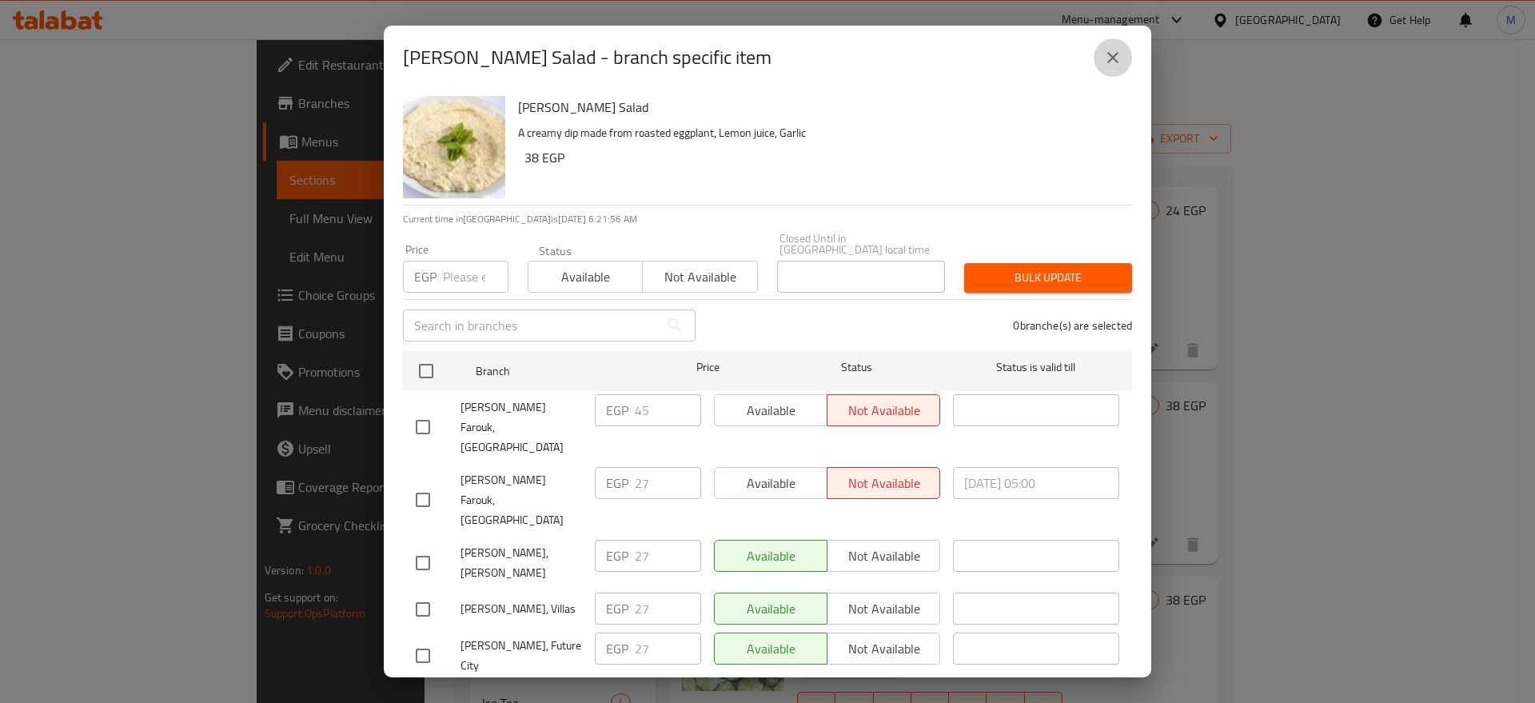
click at [1098, 71] on button "close" at bounding box center [1112, 57] width 38 height 38
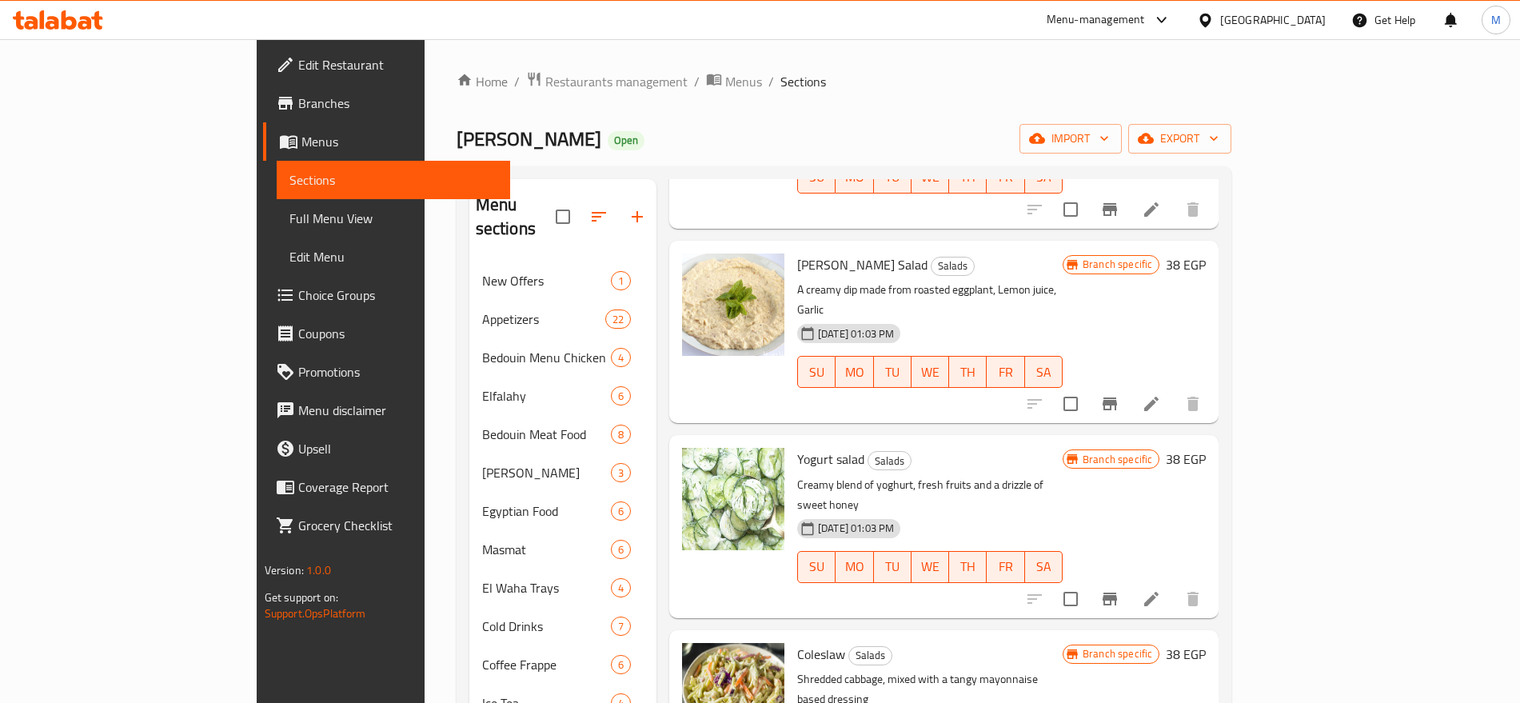
scroll to position [436, 0]
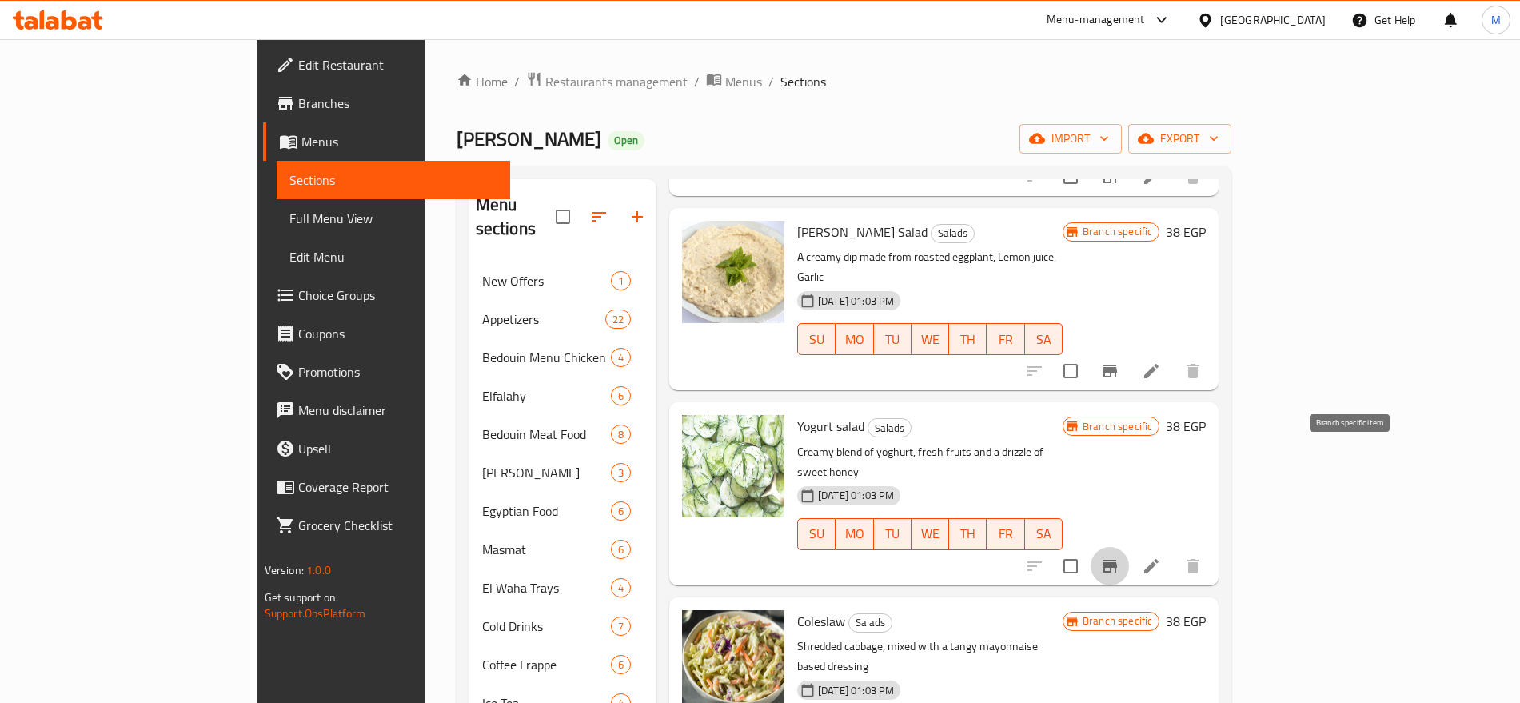
click at [1117, 560] on icon "Branch-specific-item" at bounding box center [1109, 566] width 14 height 13
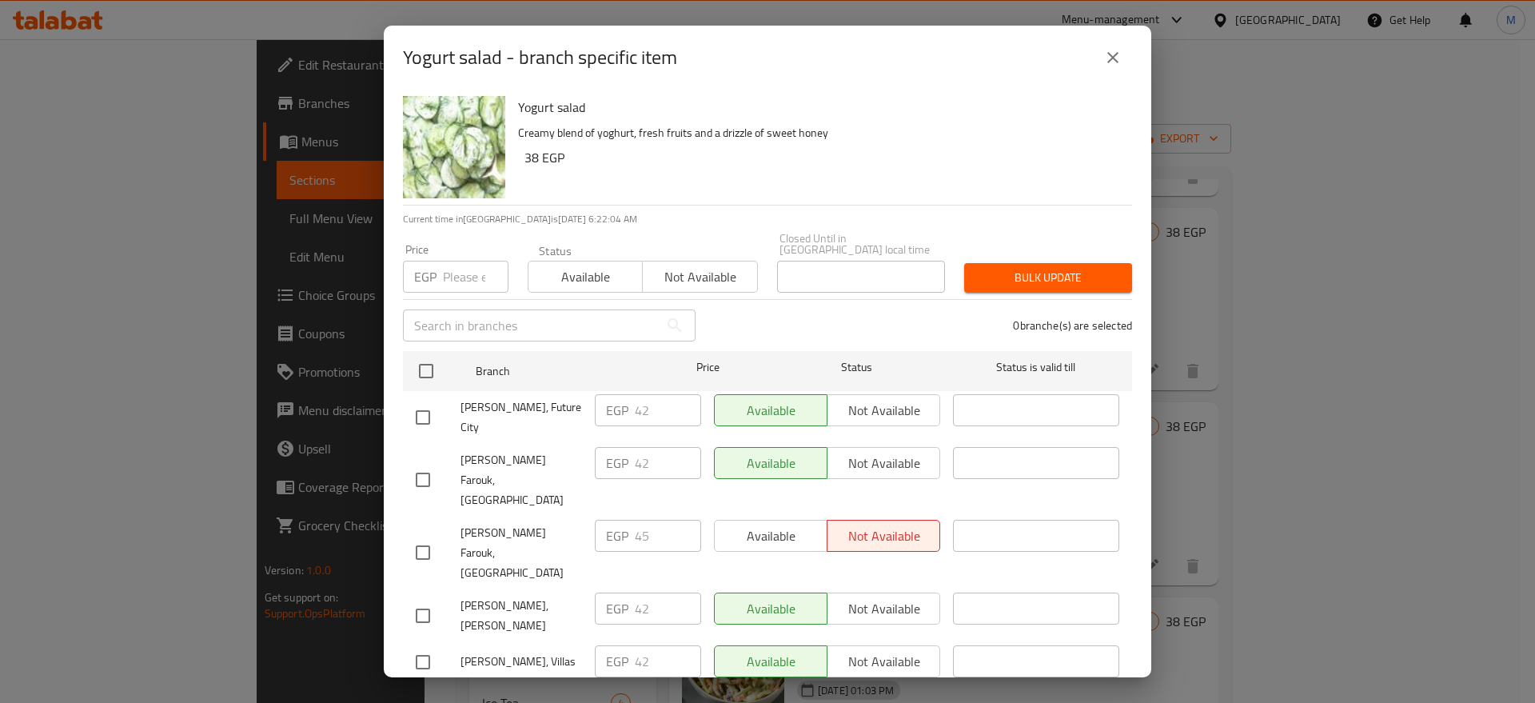
click at [1123, 43] on button "close" at bounding box center [1112, 57] width 38 height 38
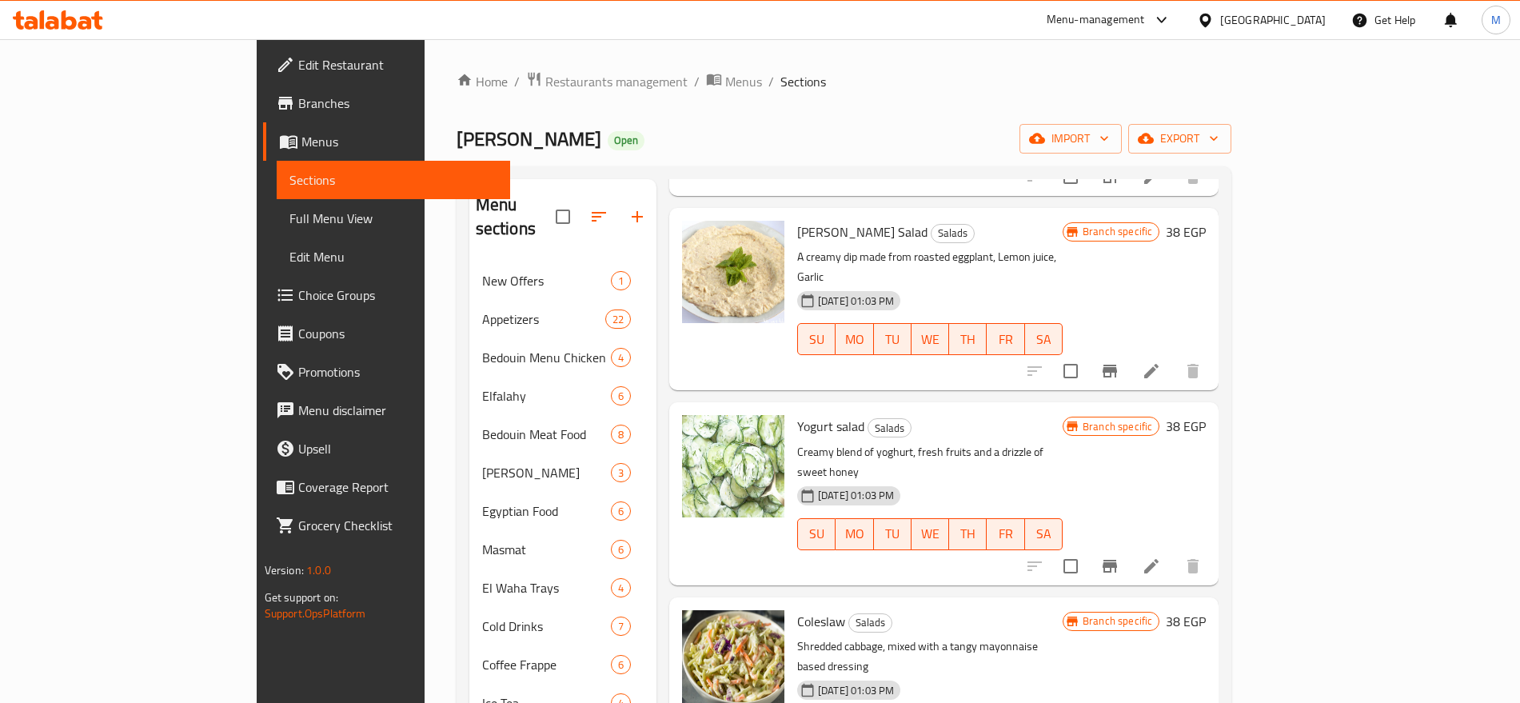
scroll to position [485, 0]
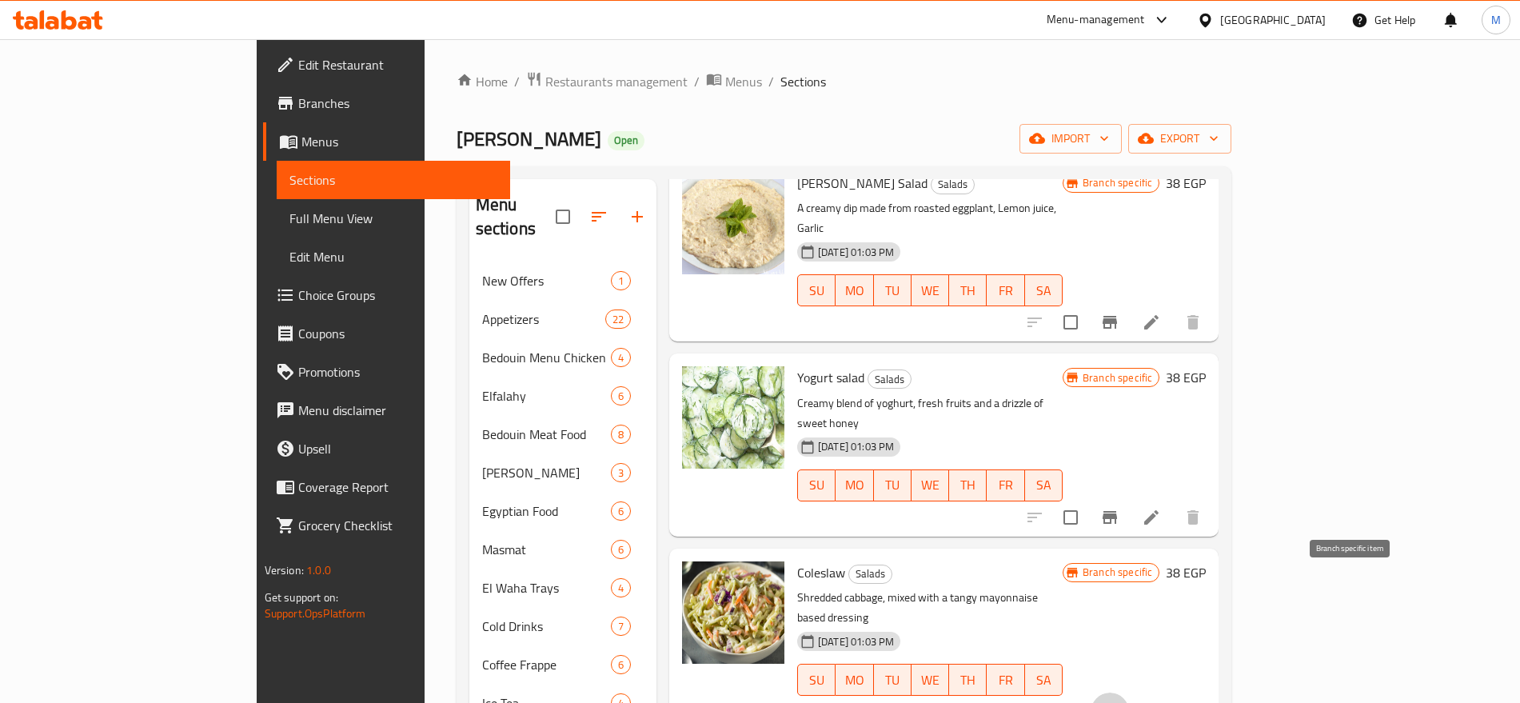
click at [1129, 692] on button "Branch-specific-item" at bounding box center [1109, 711] width 38 height 38
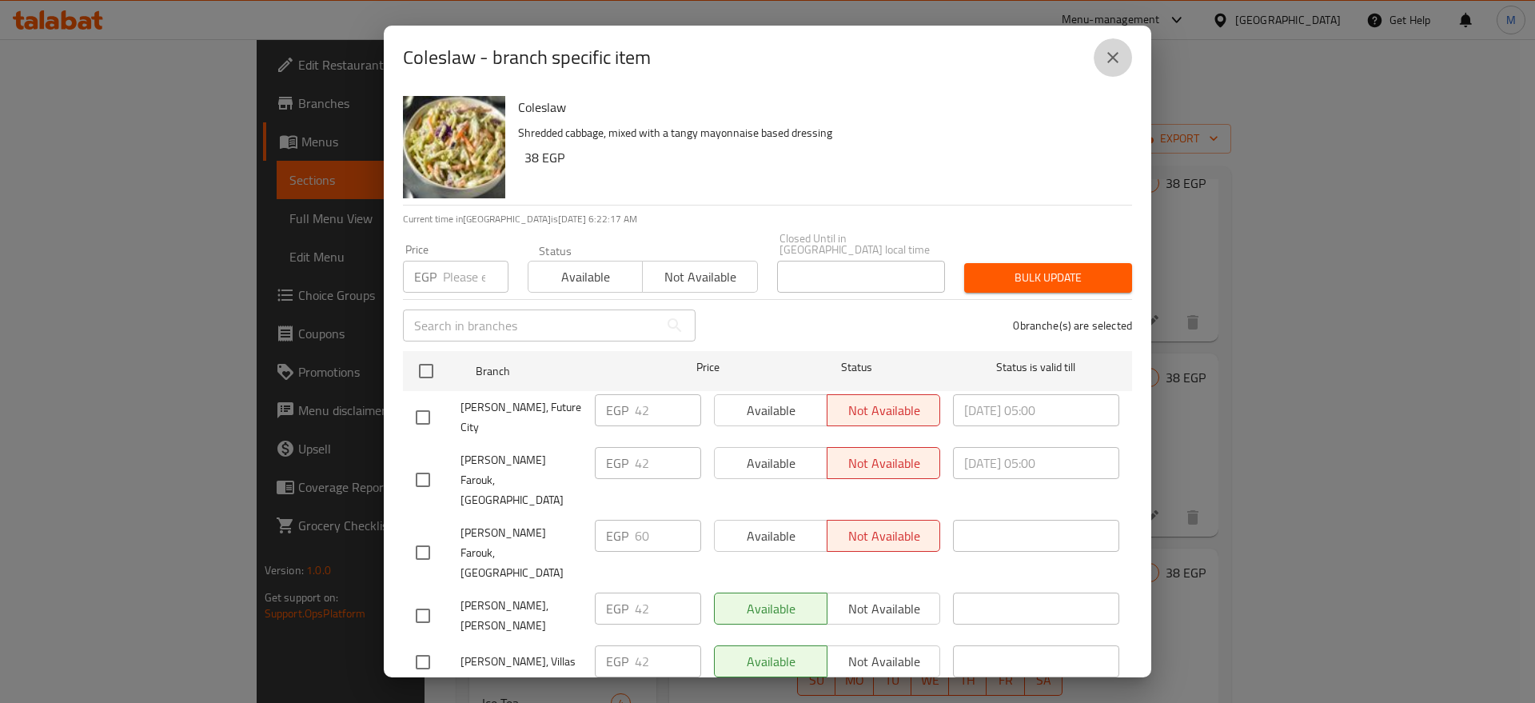
click at [1125, 64] on button "close" at bounding box center [1112, 57] width 38 height 38
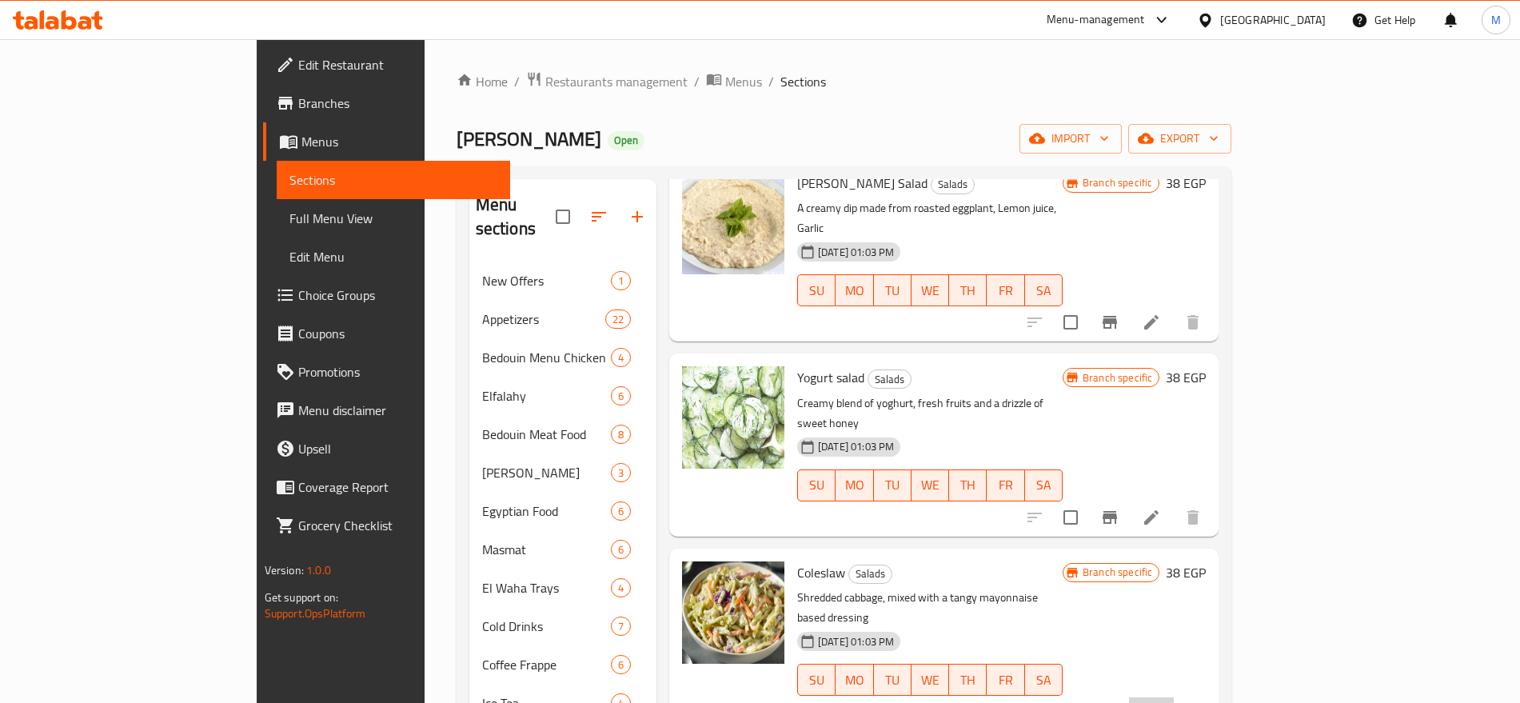
click at [1173, 697] on li at bounding box center [1151, 711] width 45 height 29
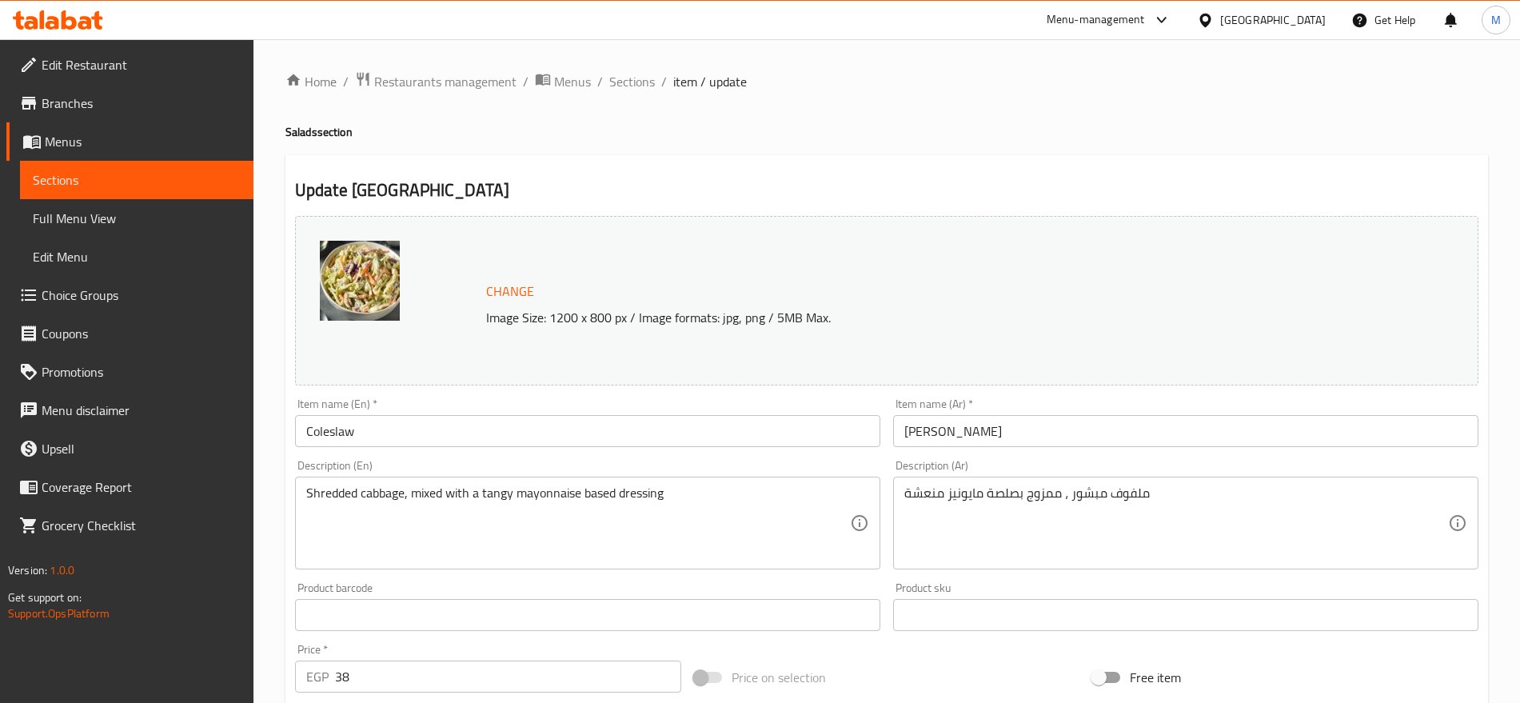
click at [490, 430] on input "Coleslaw" at bounding box center [587, 431] width 585 height 32
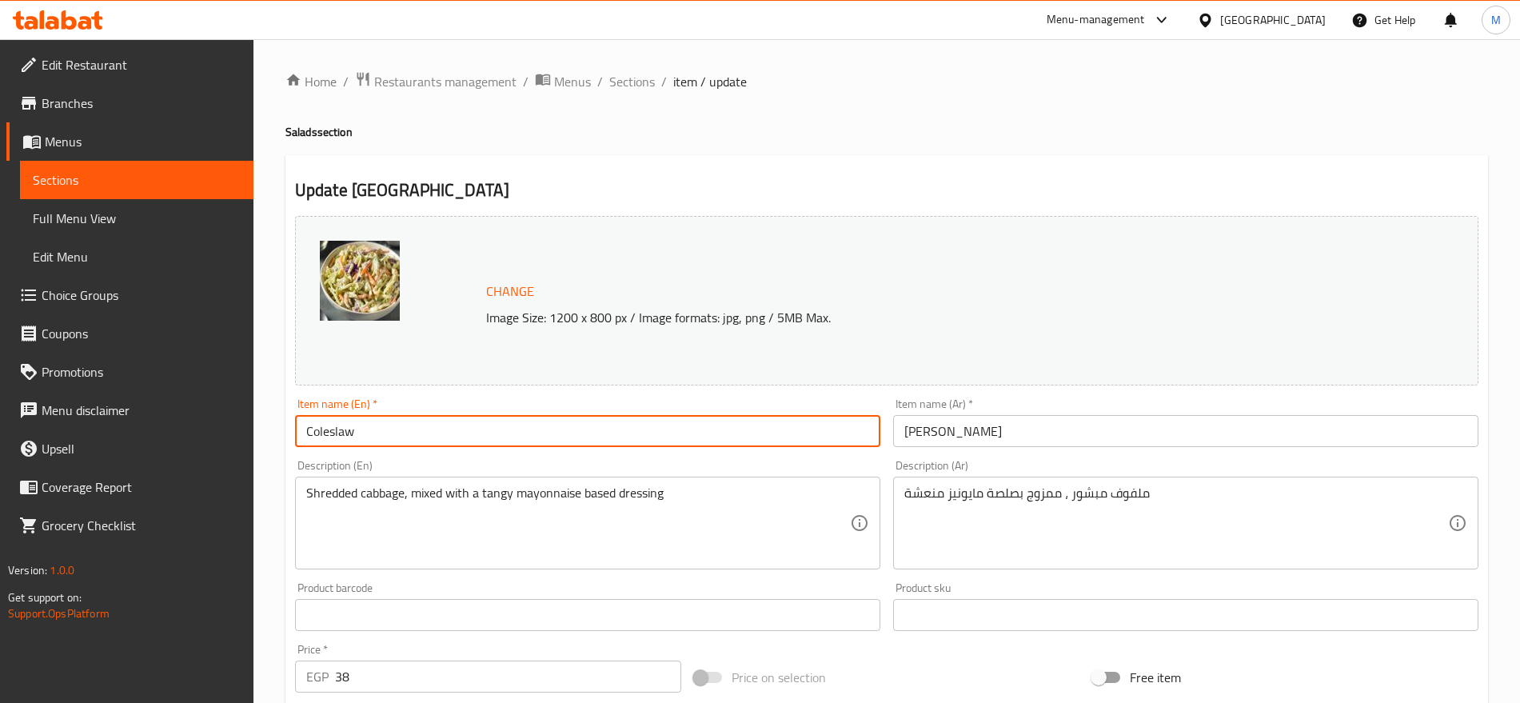
paste input "Salad"
type input "Coleslaw Salad"
click at [951, 437] on input "[PERSON_NAME]" at bounding box center [1185, 431] width 585 height 32
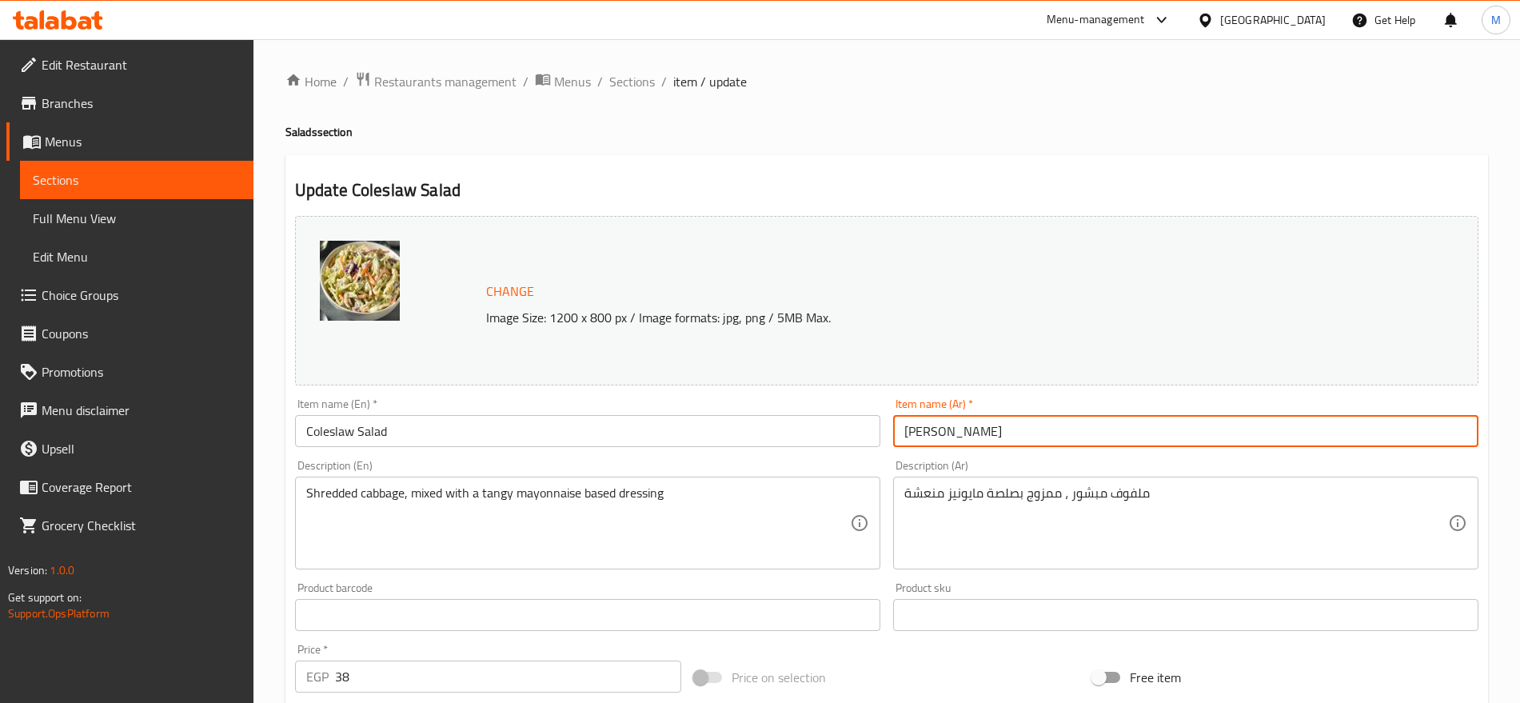
click at [951, 437] on input "[PERSON_NAME]" at bounding box center [1185, 431] width 585 height 32
paste input "سلاطة كلو"
type input "سلاطة كلوسلو"
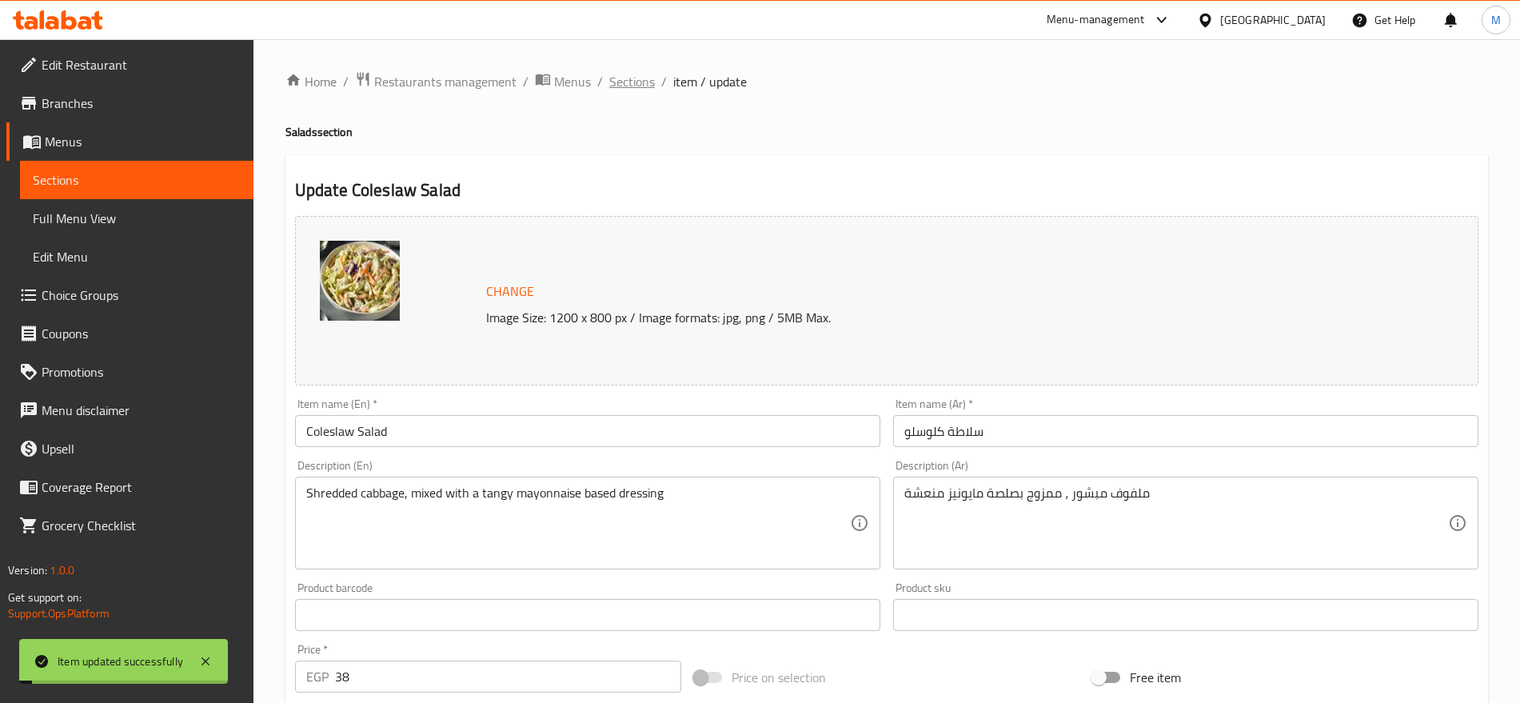
click at [623, 75] on span "Sections" at bounding box center [632, 81] width 46 height 19
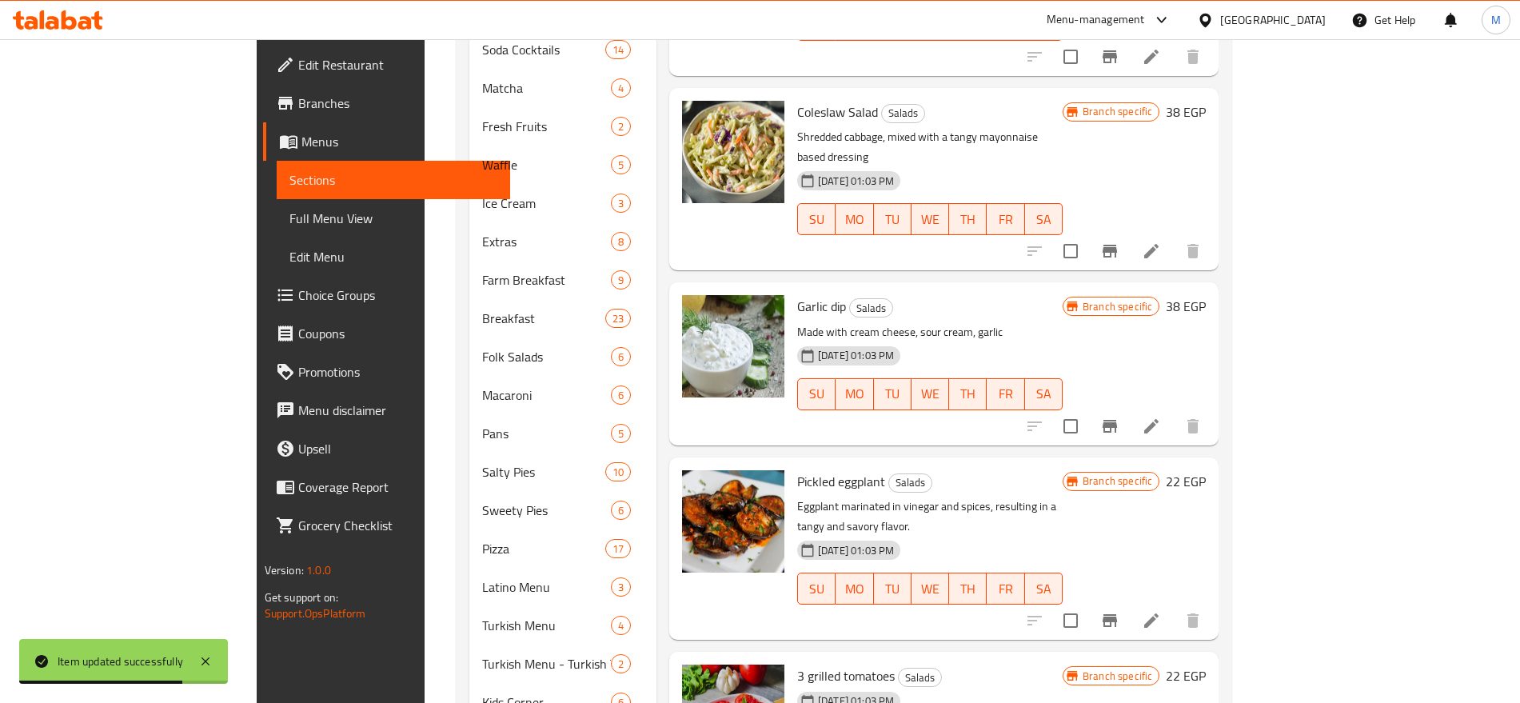
scroll to position [177, 0]
click at [1129, 407] on button "Branch-specific-item" at bounding box center [1109, 426] width 38 height 38
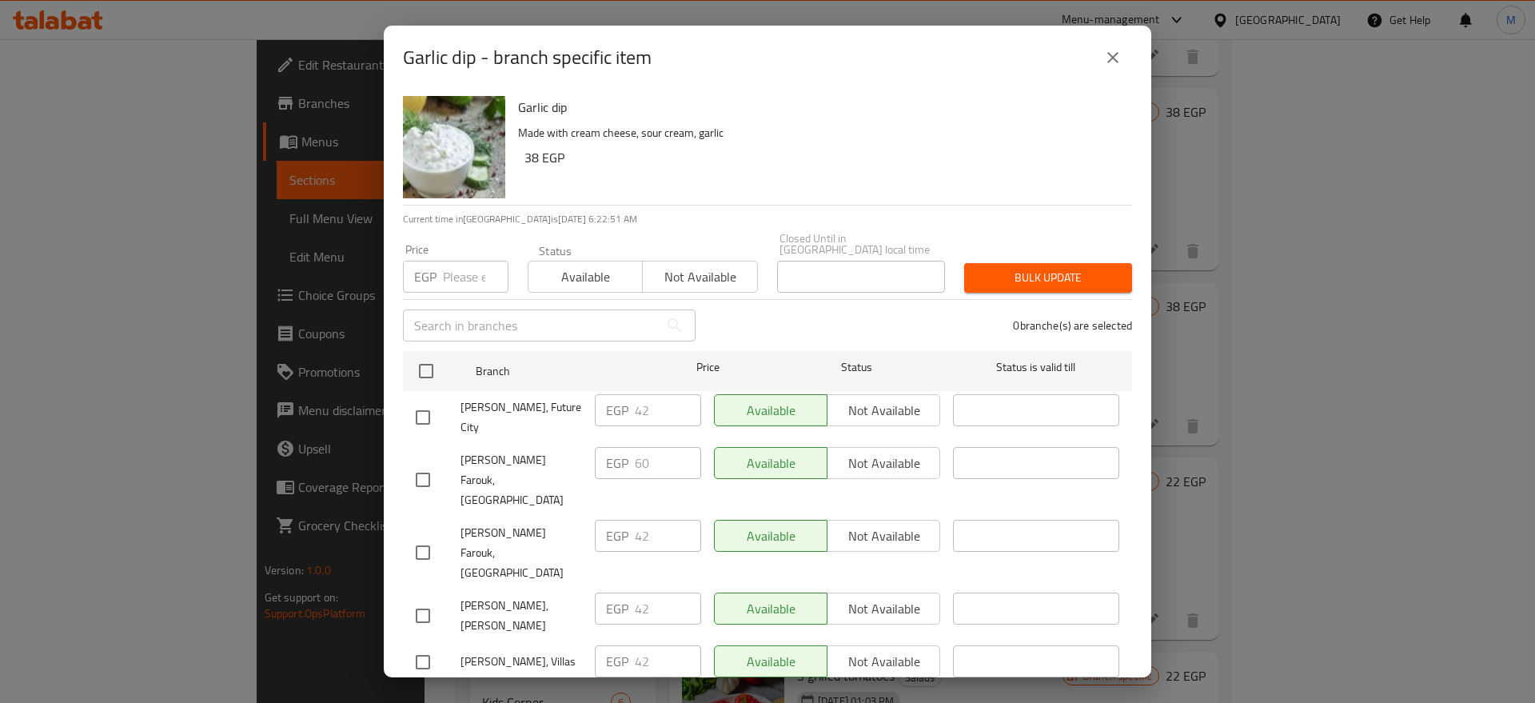
click at [1132, 49] on div "Garlic dip - branch specific item" at bounding box center [767, 58] width 767 height 64
click at [1118, 63] on icon "close" at bounding box center [1112, 57] width 19 height 19
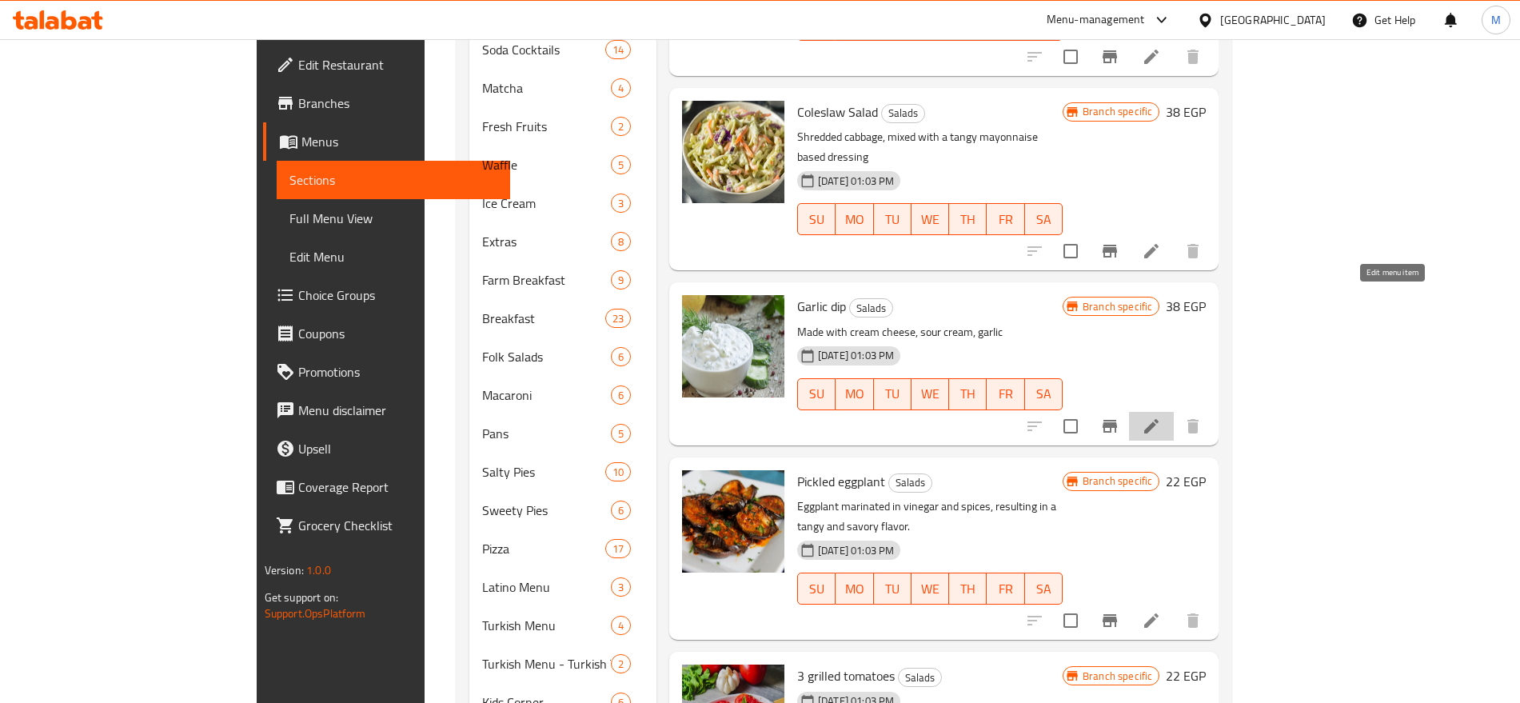
click at [1161, 416] on icon at bounding box center [1150, 425] width 19 height 19
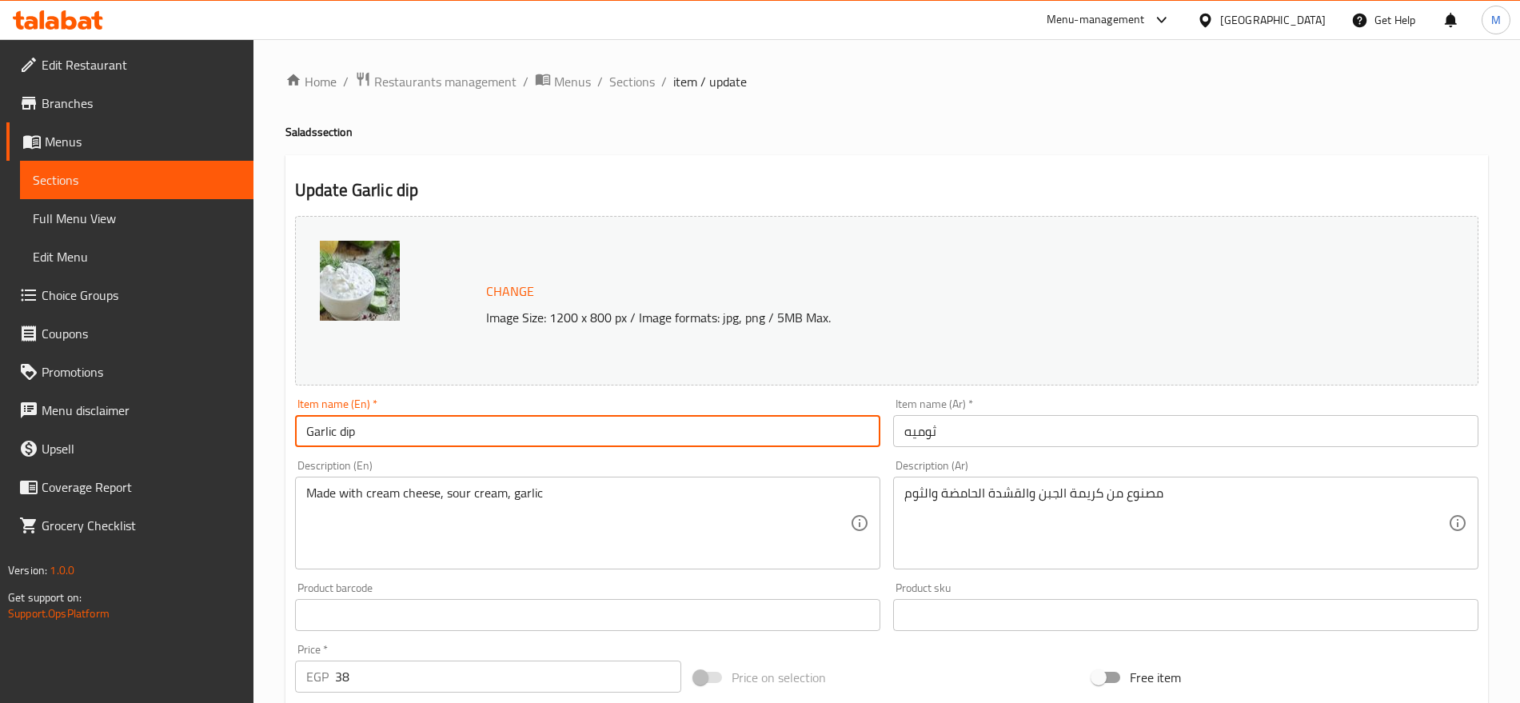
click at [431, 432] on input "Garlic dip" at bounding box center [587, 431] width 585 height 32
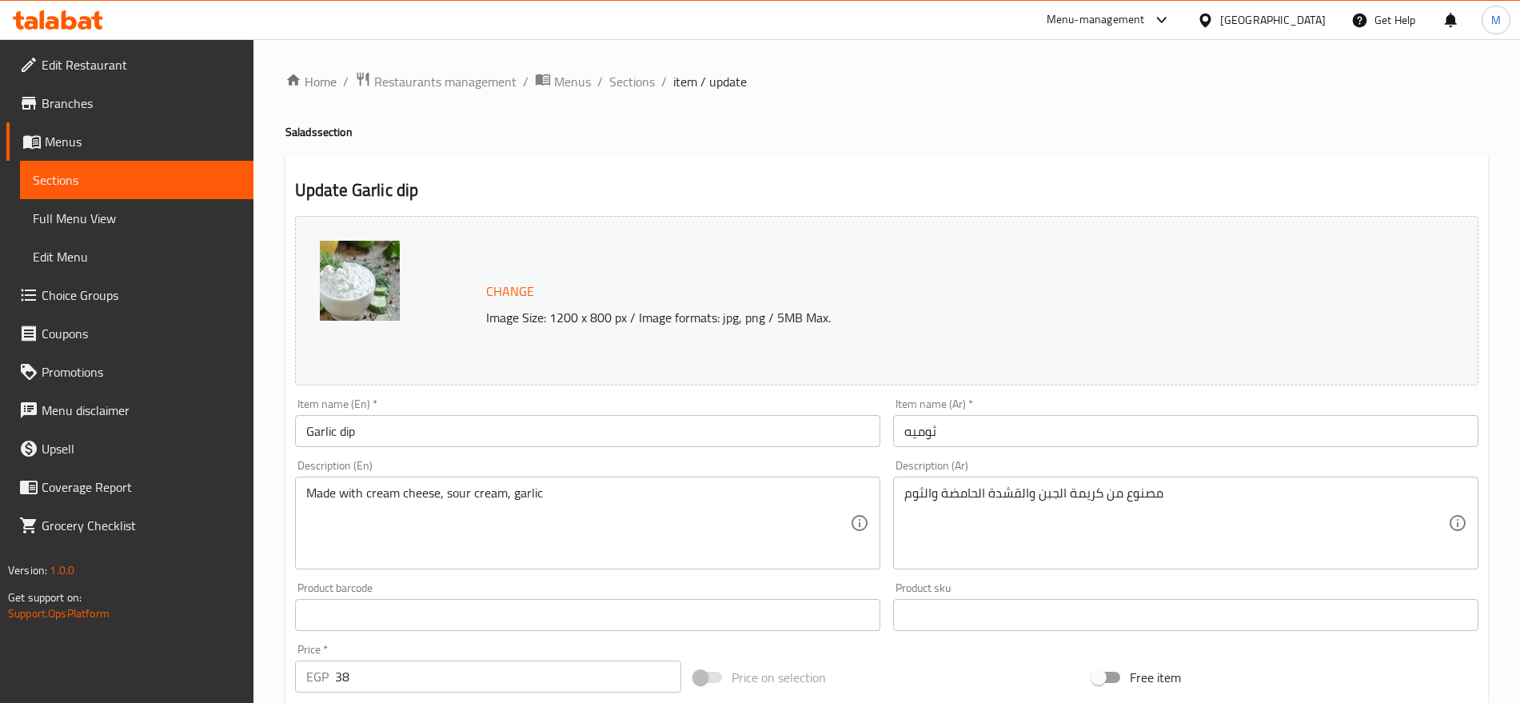
click at [299, 134] on h4 "Salads section" at bounding box center [886, 132] width 1202 height 16
copy h4 "Salads"
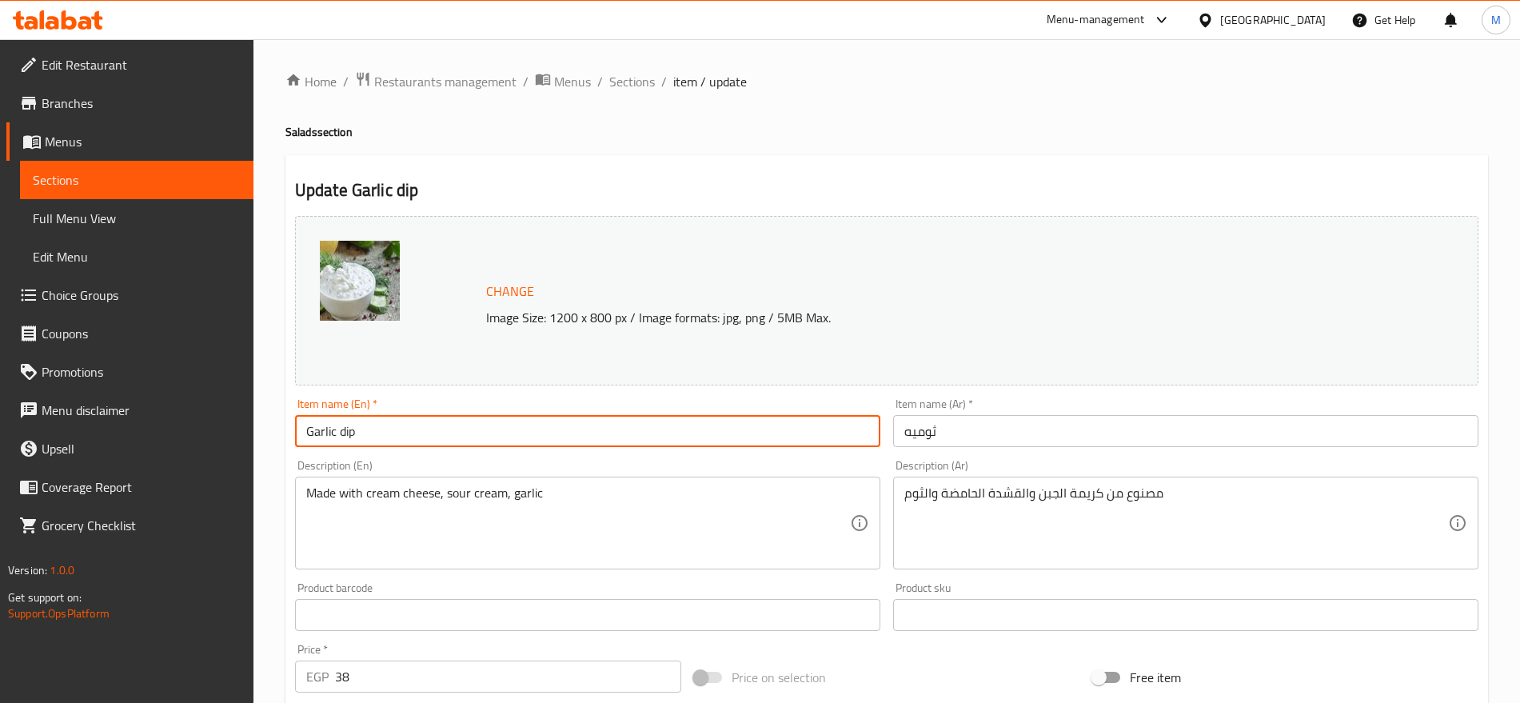
click at [368, 420] on input "Garlic dip" at bounding box center [587, 431] width 585 height 32
click at [376, 434] on input "Garlic Dip Box" at bounding box center [587, 431] width 585 height 32
paste input "Salads"
type input "Garlic Dip Salad"
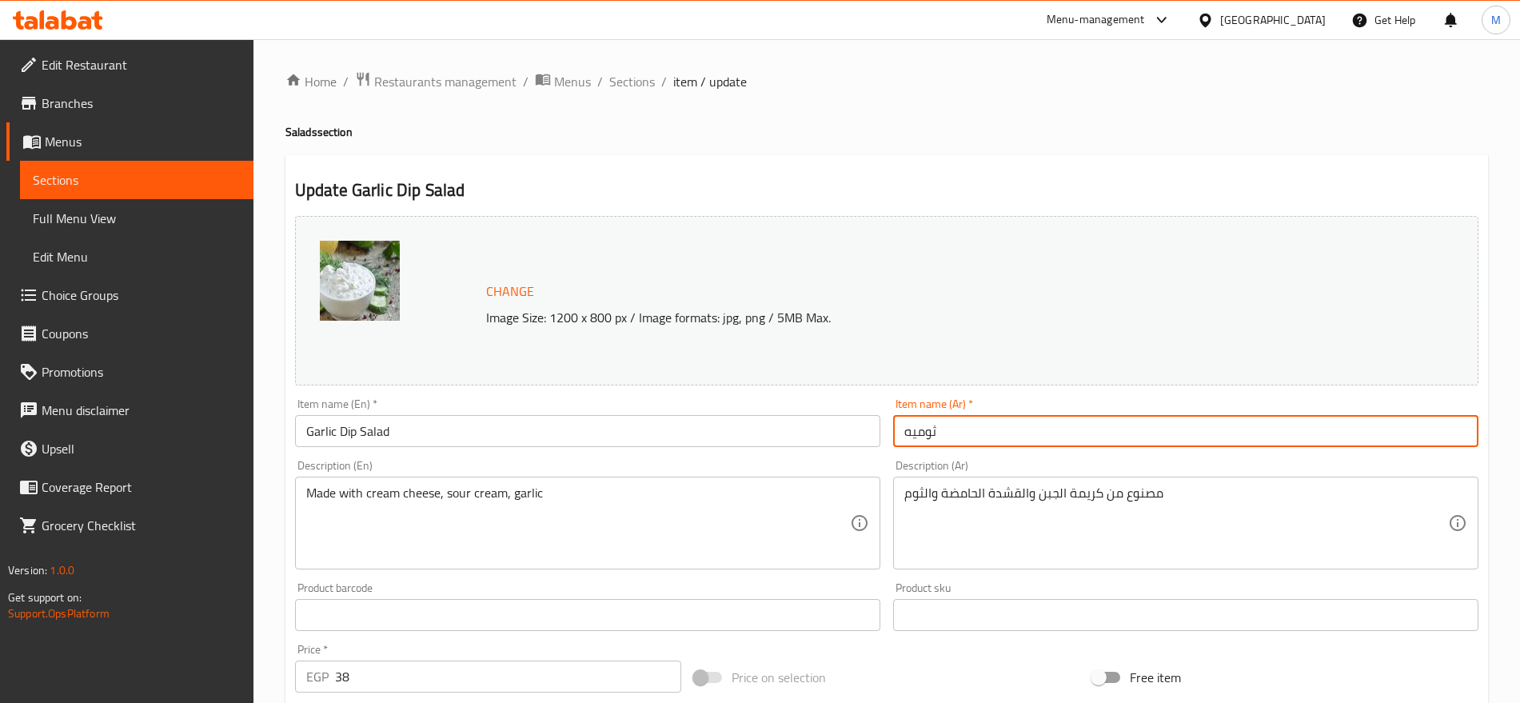
click at [983, 434] on input "ثوميه" at bounding box center [1185, 431] width 585 height 32
paste input "لاطة ثومية"
type input "سلاطة ثومية"
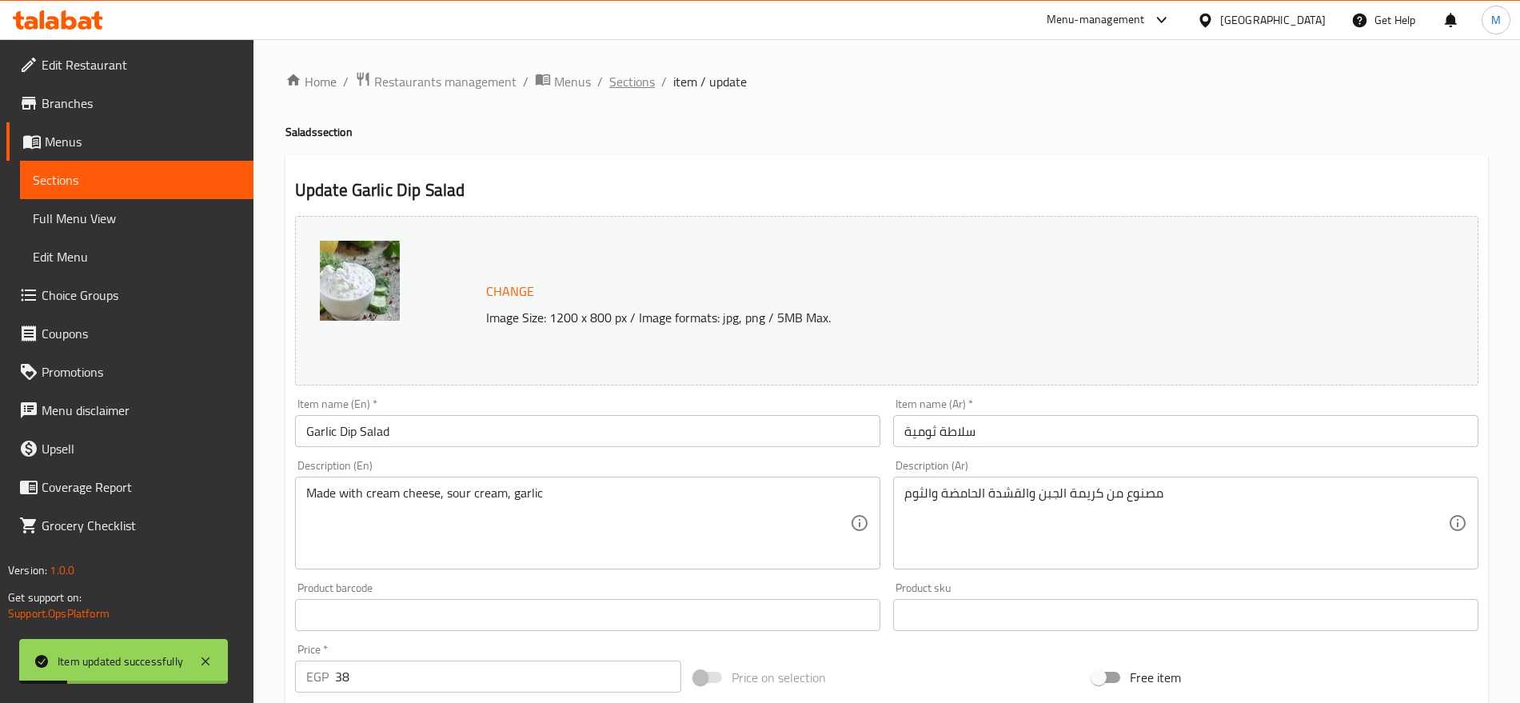
click at [649, 86] on span "Sections" at bounding box center [632, 81] width 46 height 19
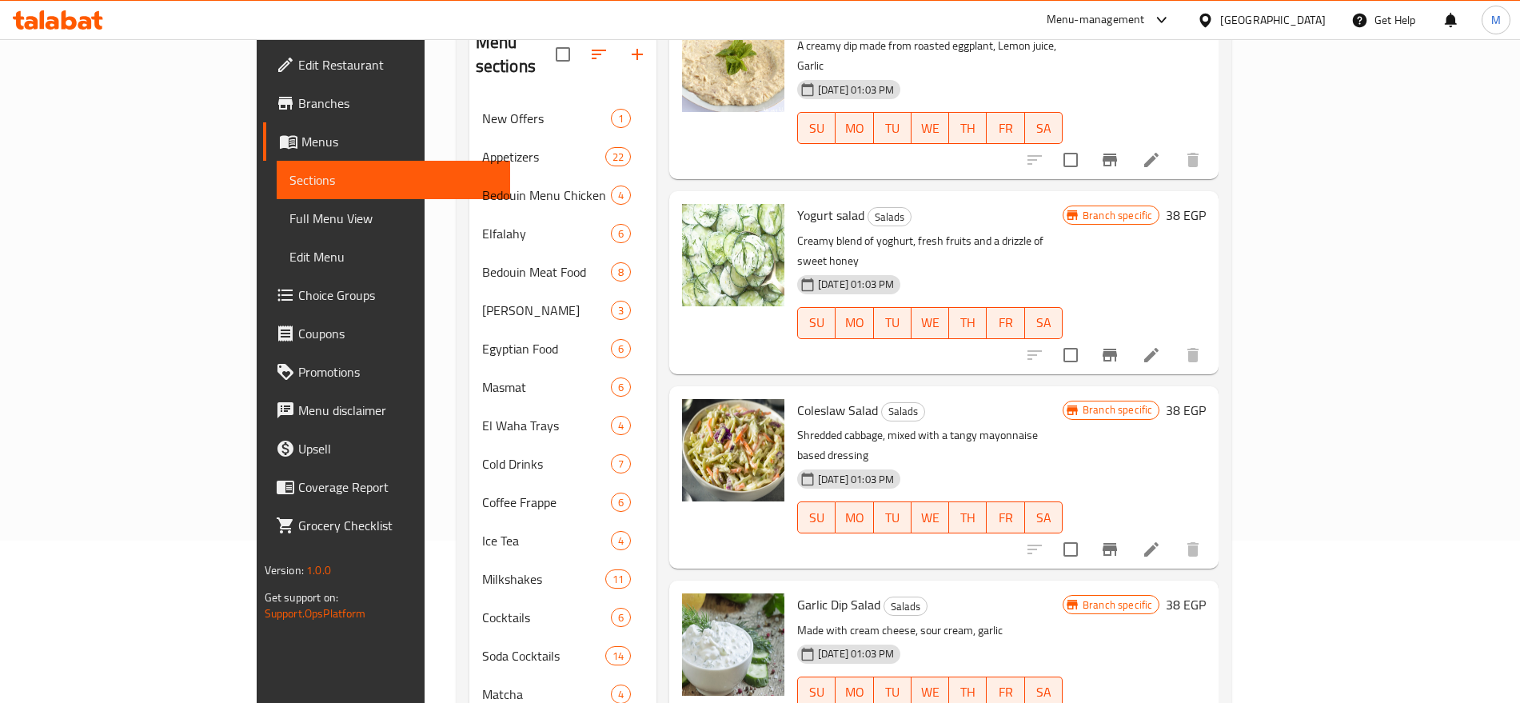
scroll to position [163, 0]
click at [949, 500] on button "WE" at bounding box center [930, 516] width 38 height 32
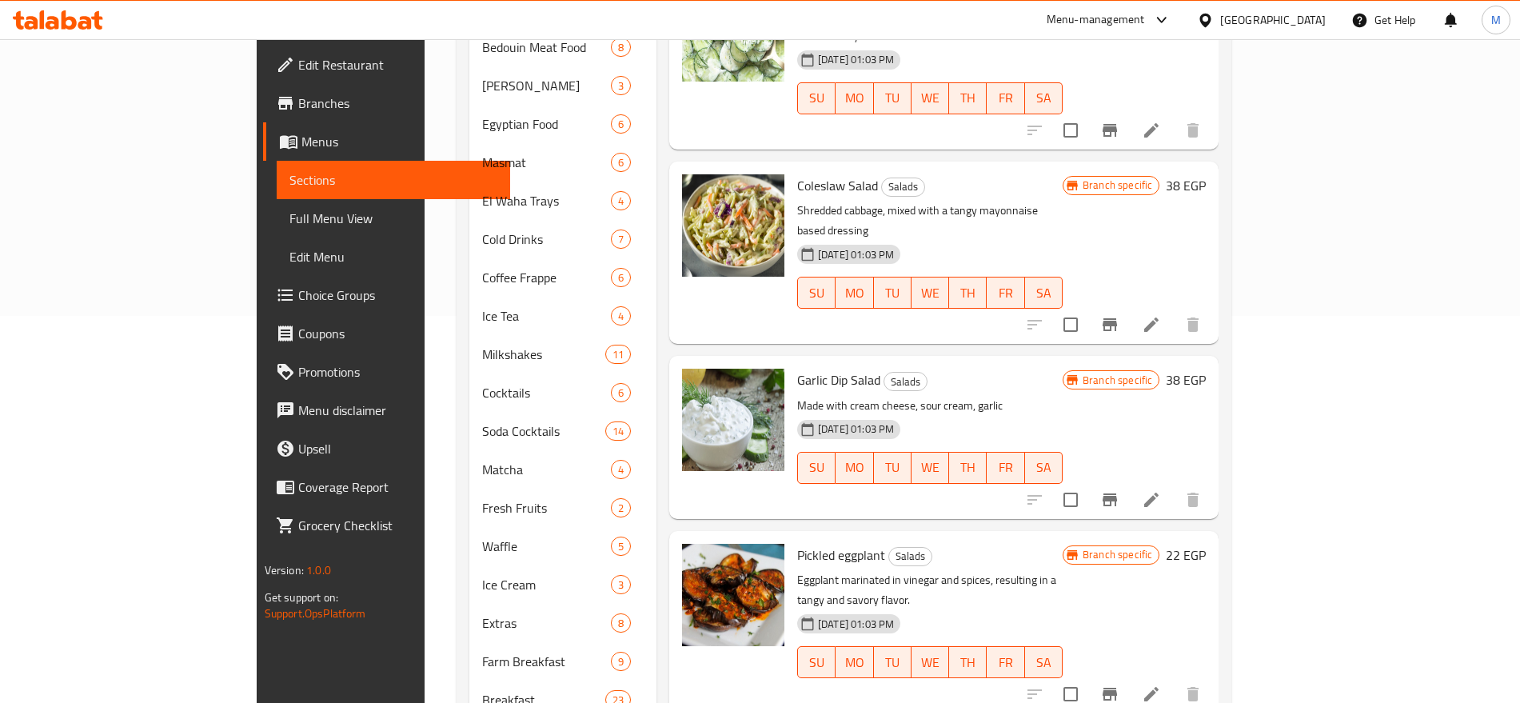
scroll to position [523, 0]
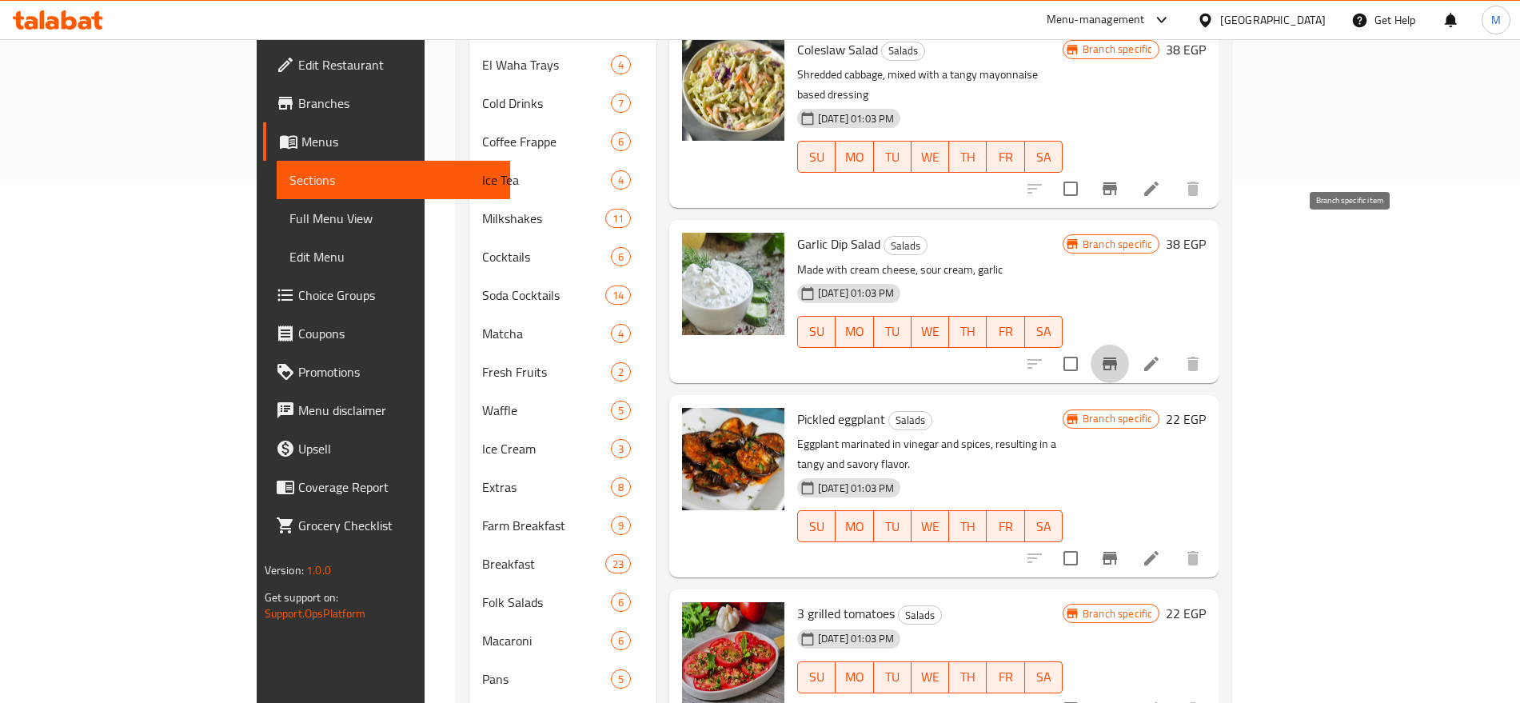
click at [1119, 354] on icon "Branch-specific-item" at bounding box center [1109, 363] width 19 height 19
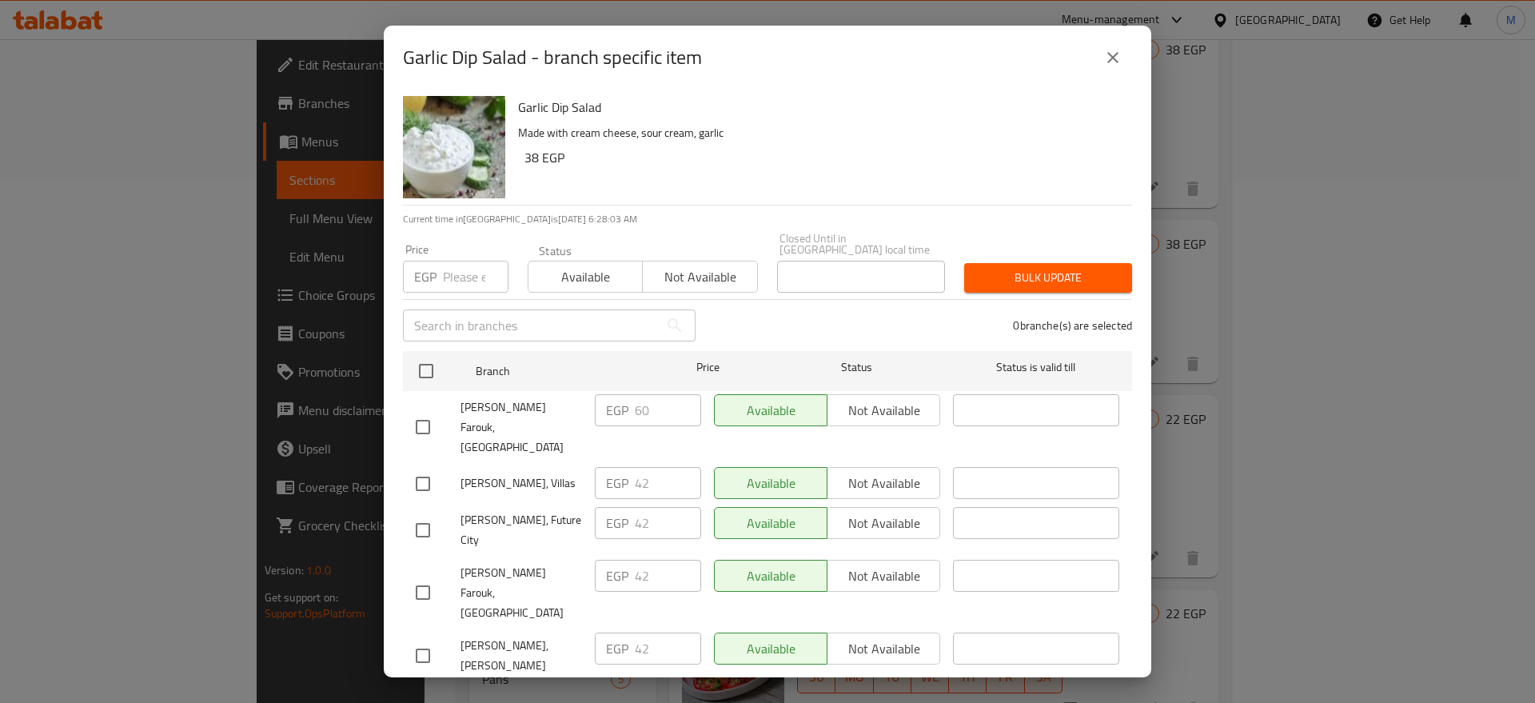
click at [1114, 50] on icon "close" at bounding box center [1112, 57] width 19 height 19
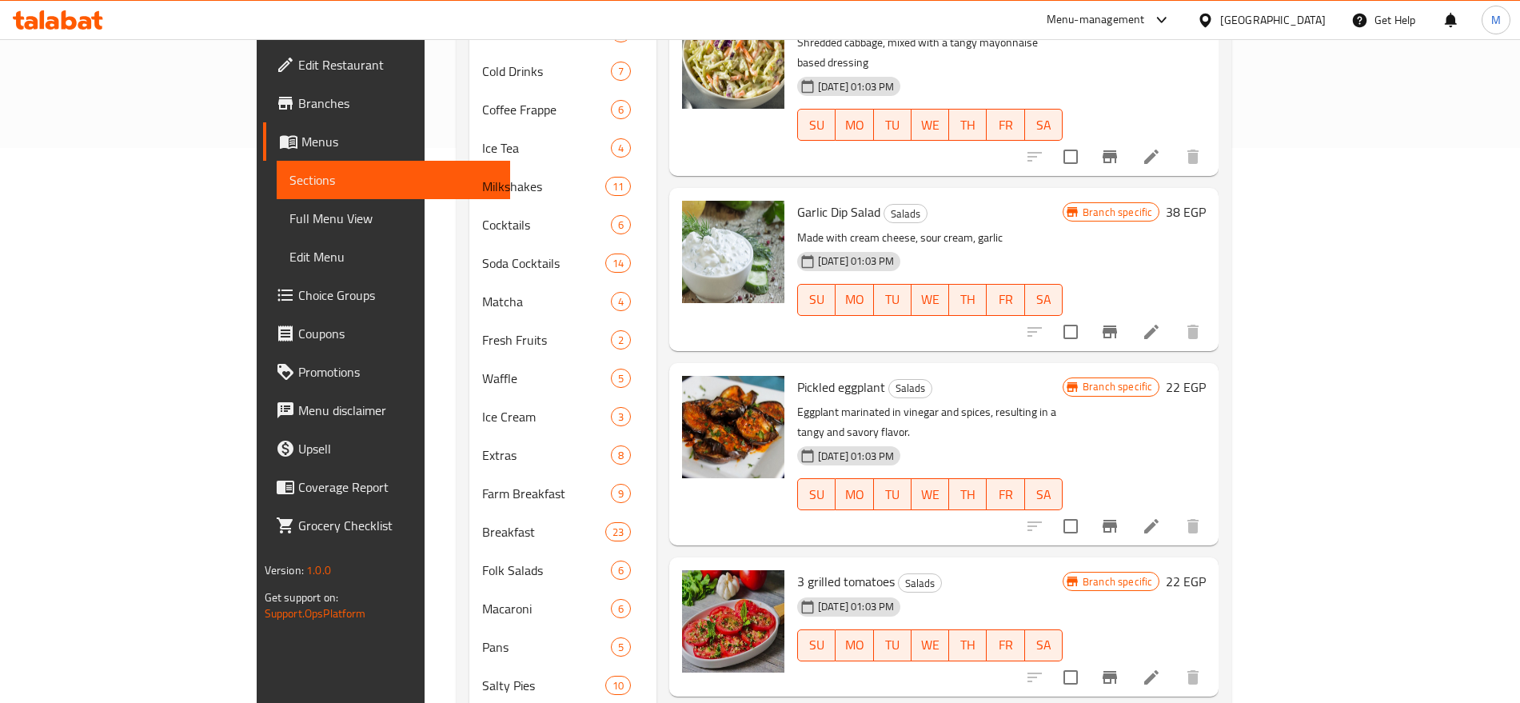
scroll to position [556, 0]
click at [1117, 519] on icon "Branch-specific-item" at bounding box center [1109, 525] width 14 height 13
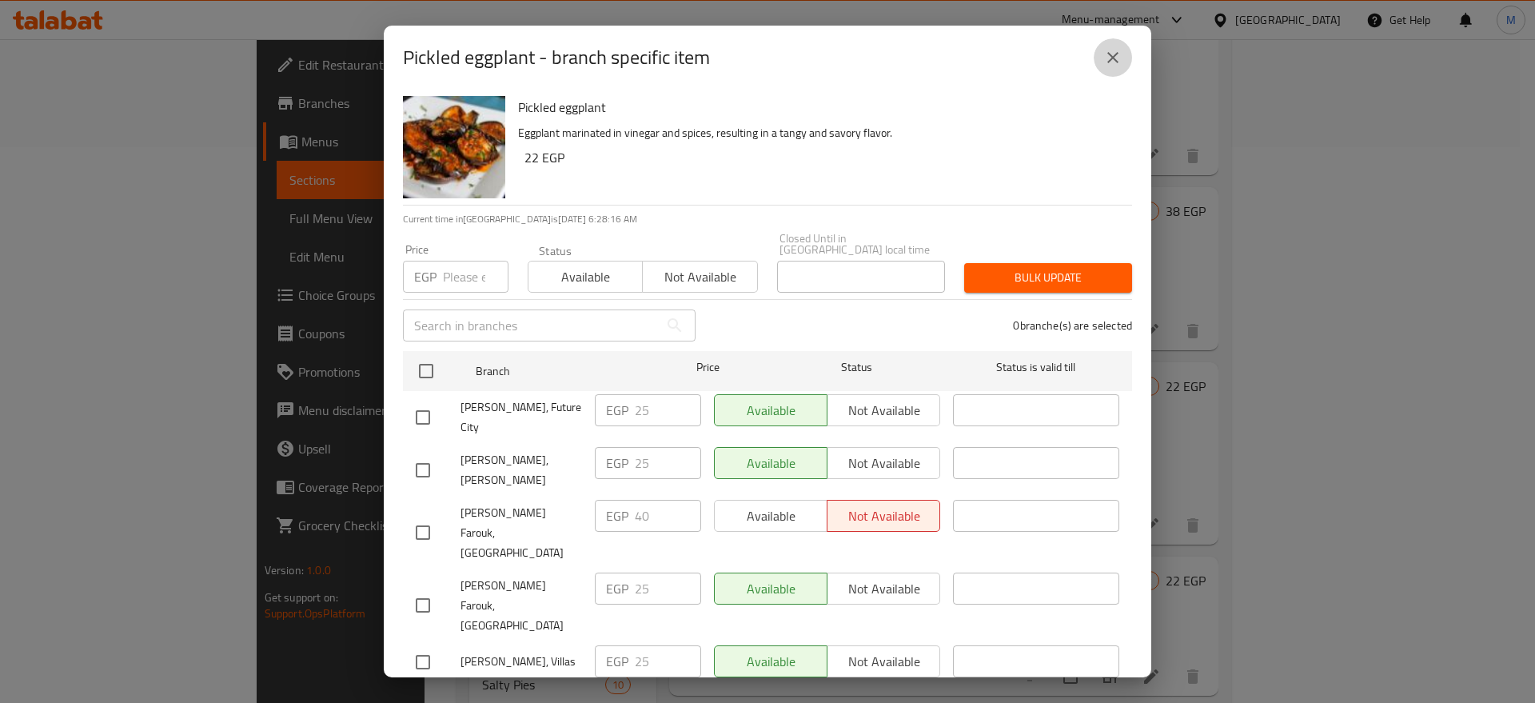
click at [1109, 48] on button "close" at bounding box center [1112, 57] width 38 height 38
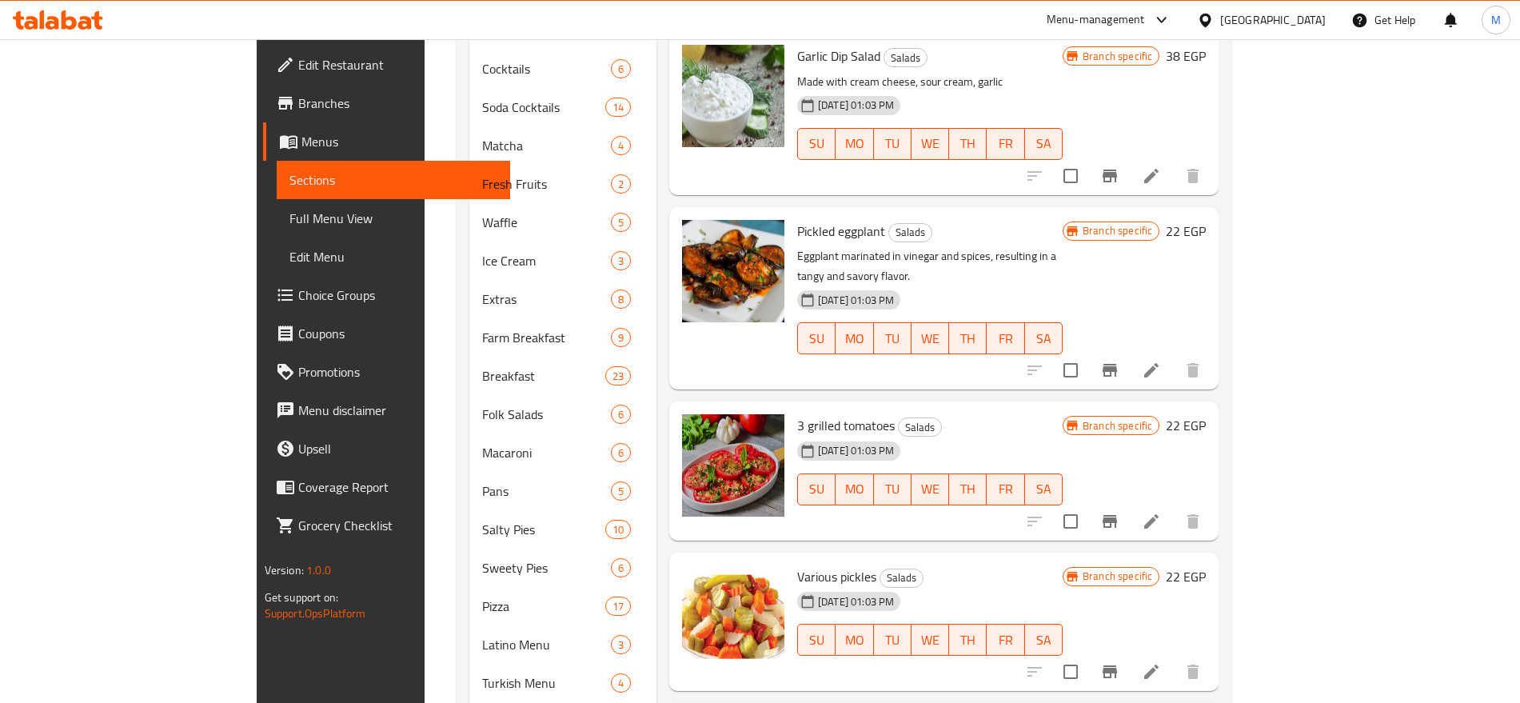
scroll to position [728, 0]
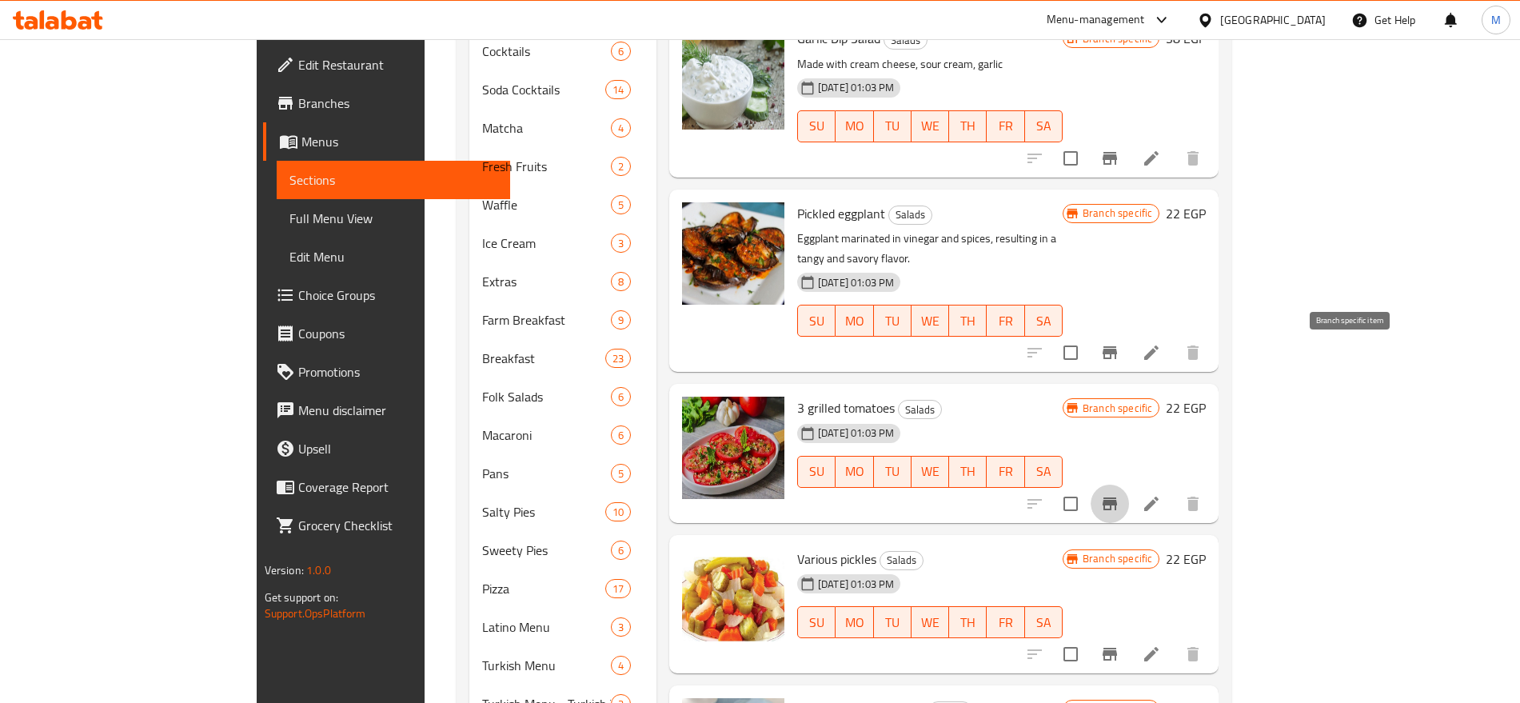
click at [1119, 494] on icon "Branch-specific-item" at bounding box center [1109, 503] width 19 height 19
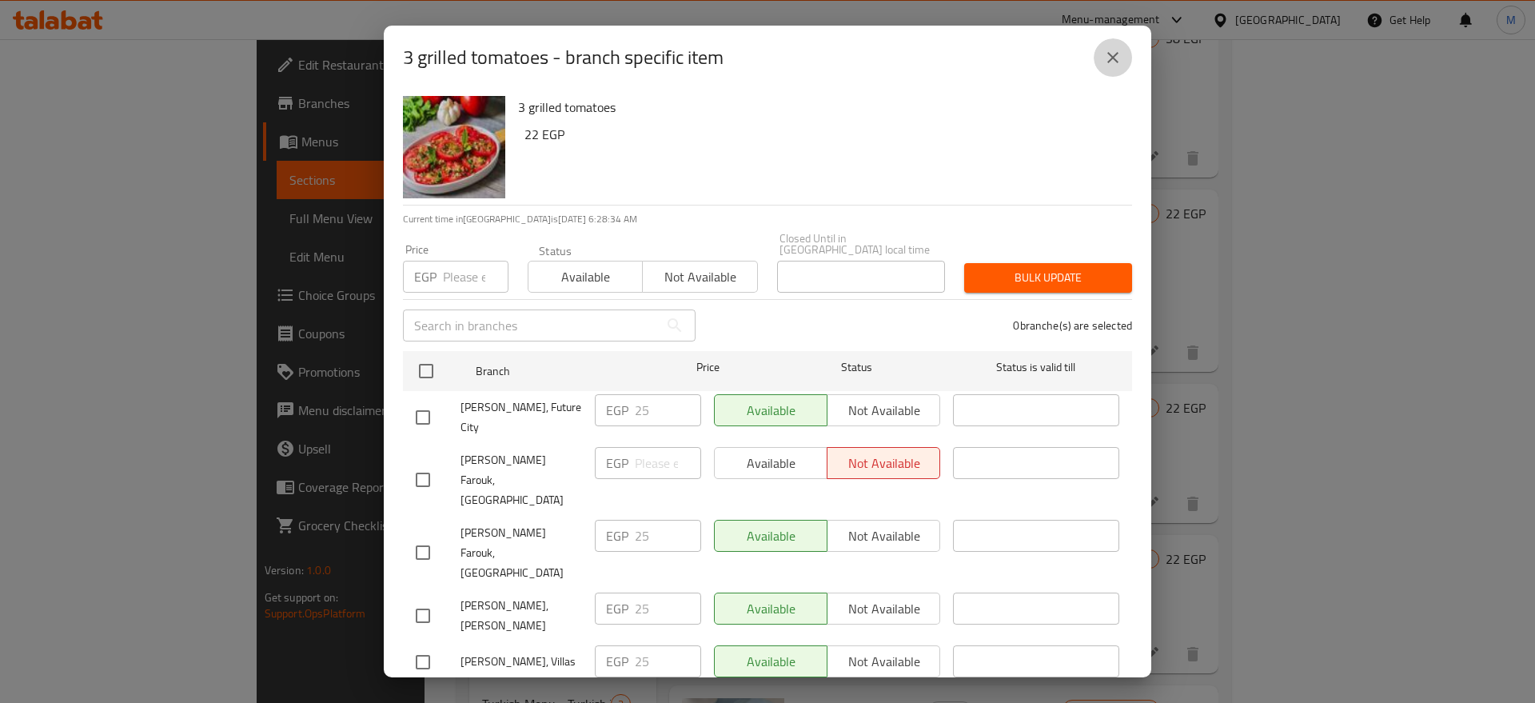
click at [1114, 52] on icon "close" at bounding box center [1112, 57] width 19 height 19
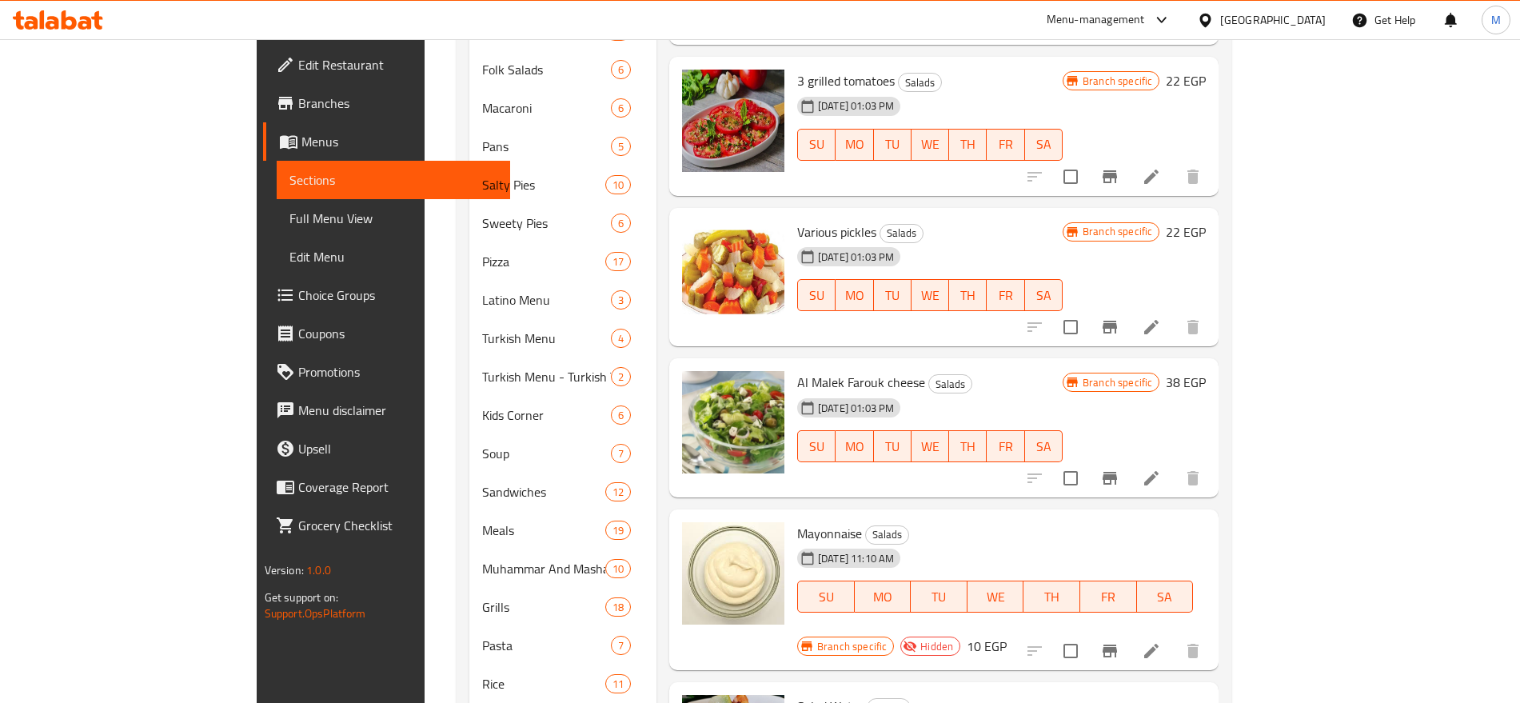
scroll to position [1060, 0]
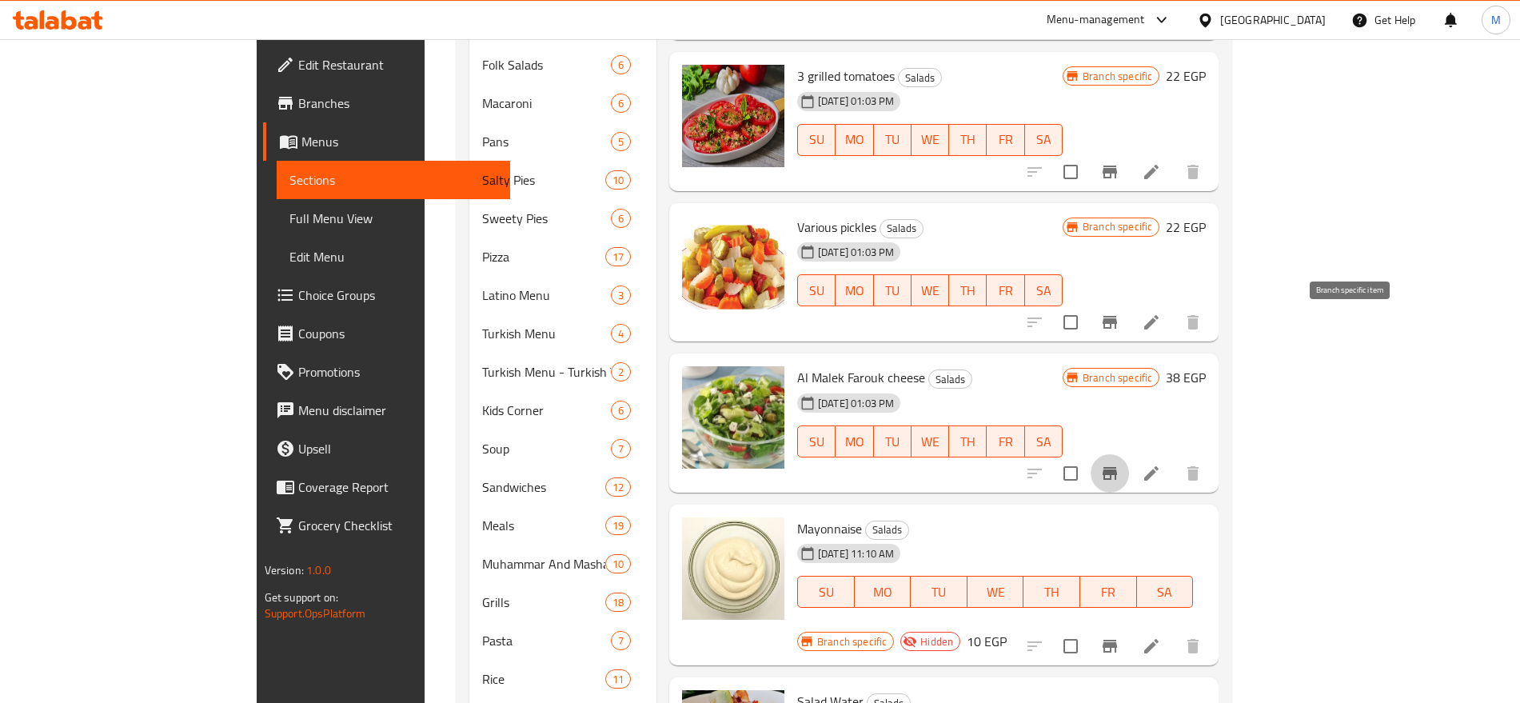
click at [1117, 467] on icon "Branch-specific-item" at bounding box center [1109, 473] width 14 height 13
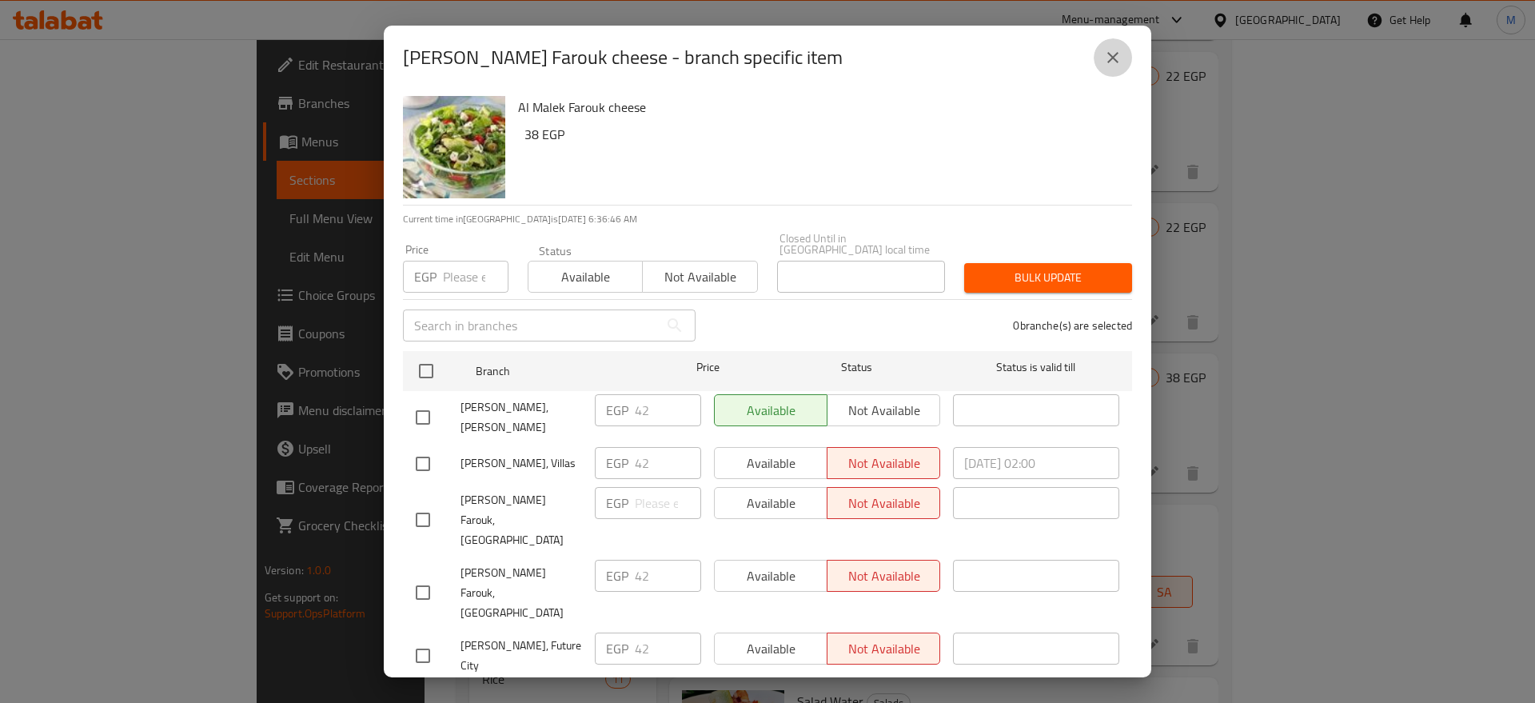
click at [1102, 60] on button "close" at bounding box center [1112, 57] width 38 height 38
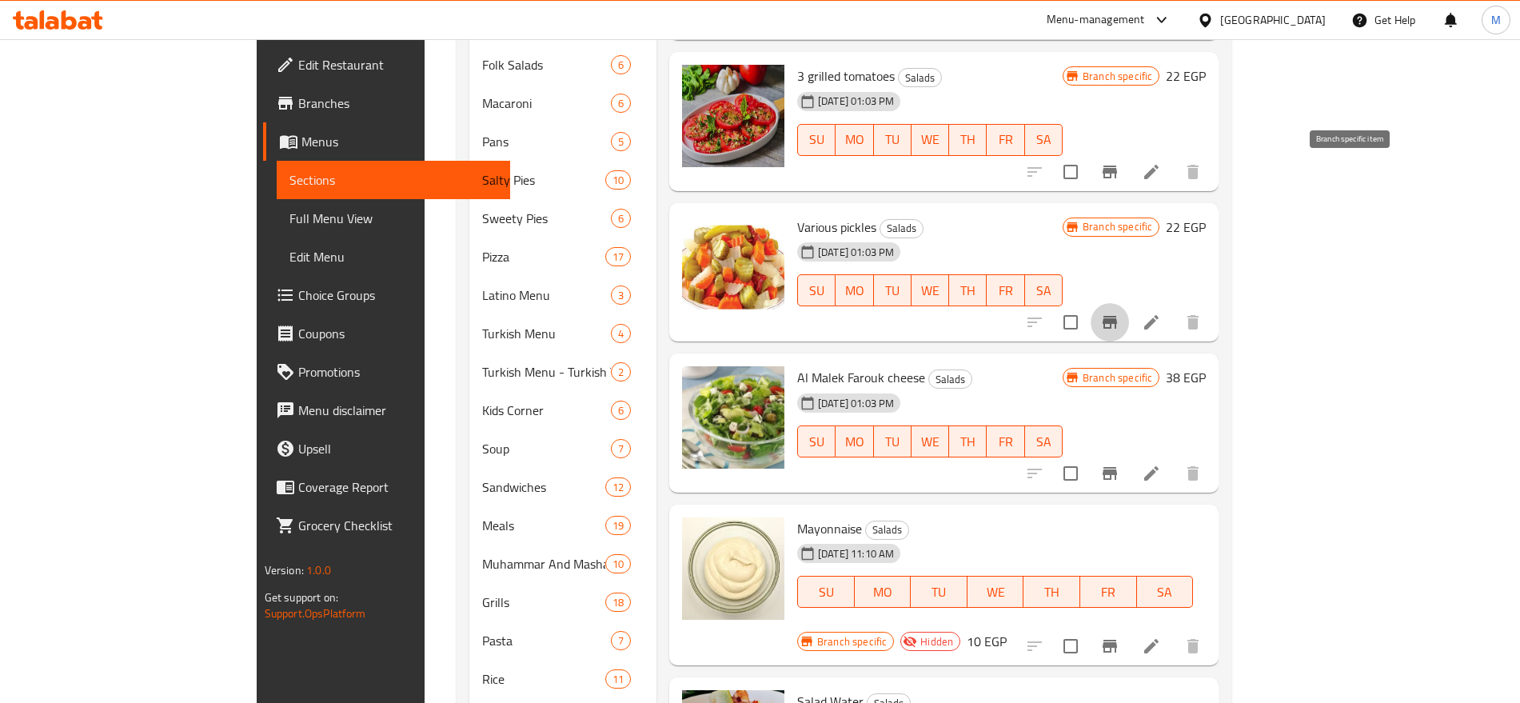
click at [1119, 313] on icon "Branch-specific-item" at bounding box center [1109, 322] width 19 height 19
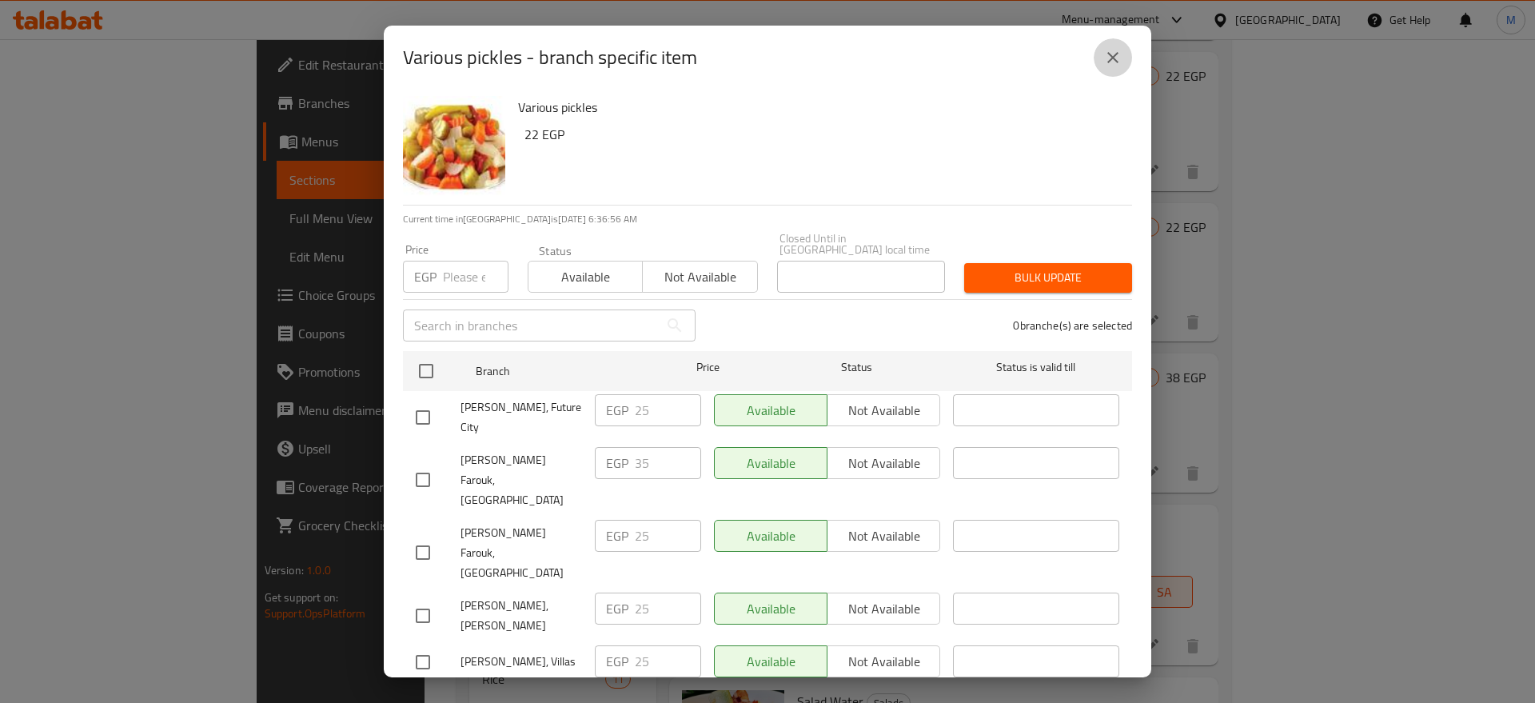
click at [1115, 57] on icon "close" at bounding box center [1112, 57] width 11 height 11
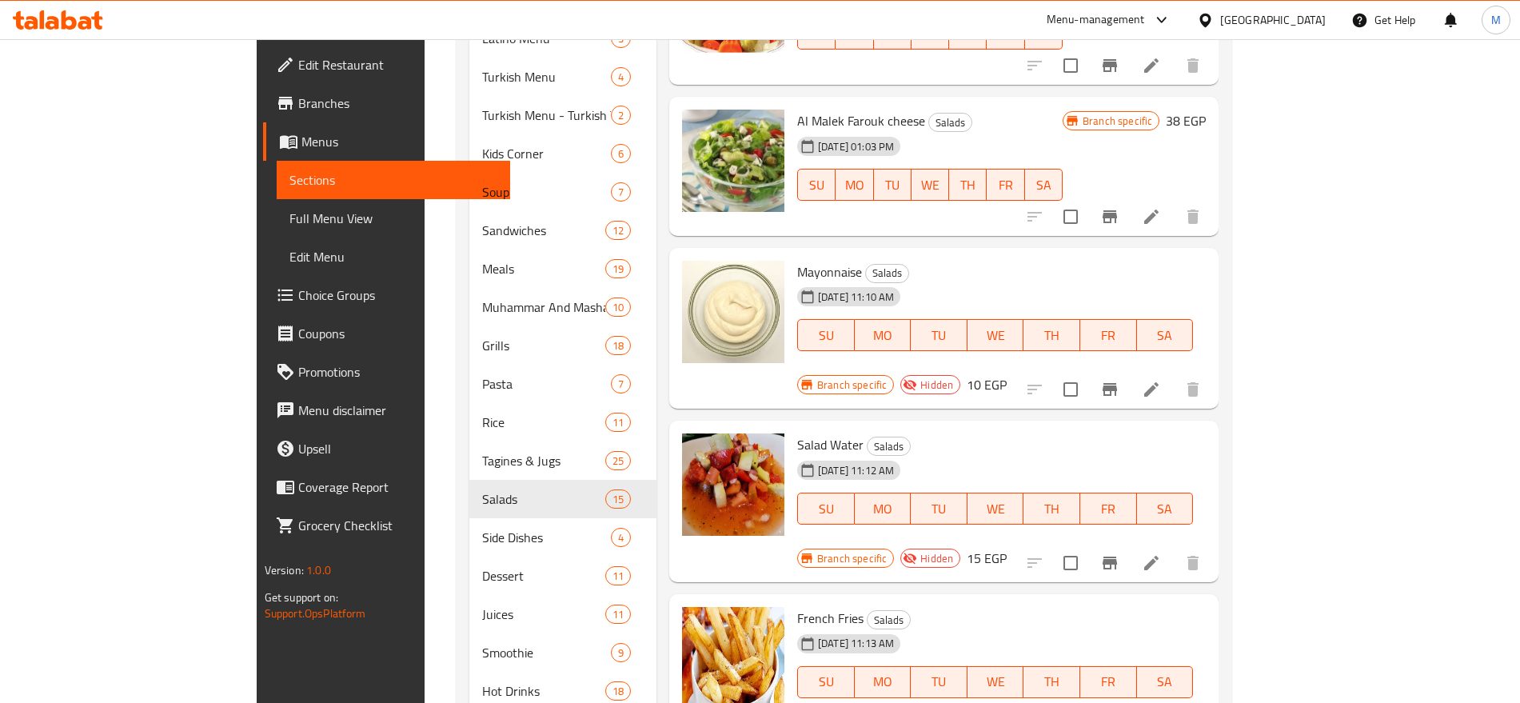
scroll to position [1504, 0]
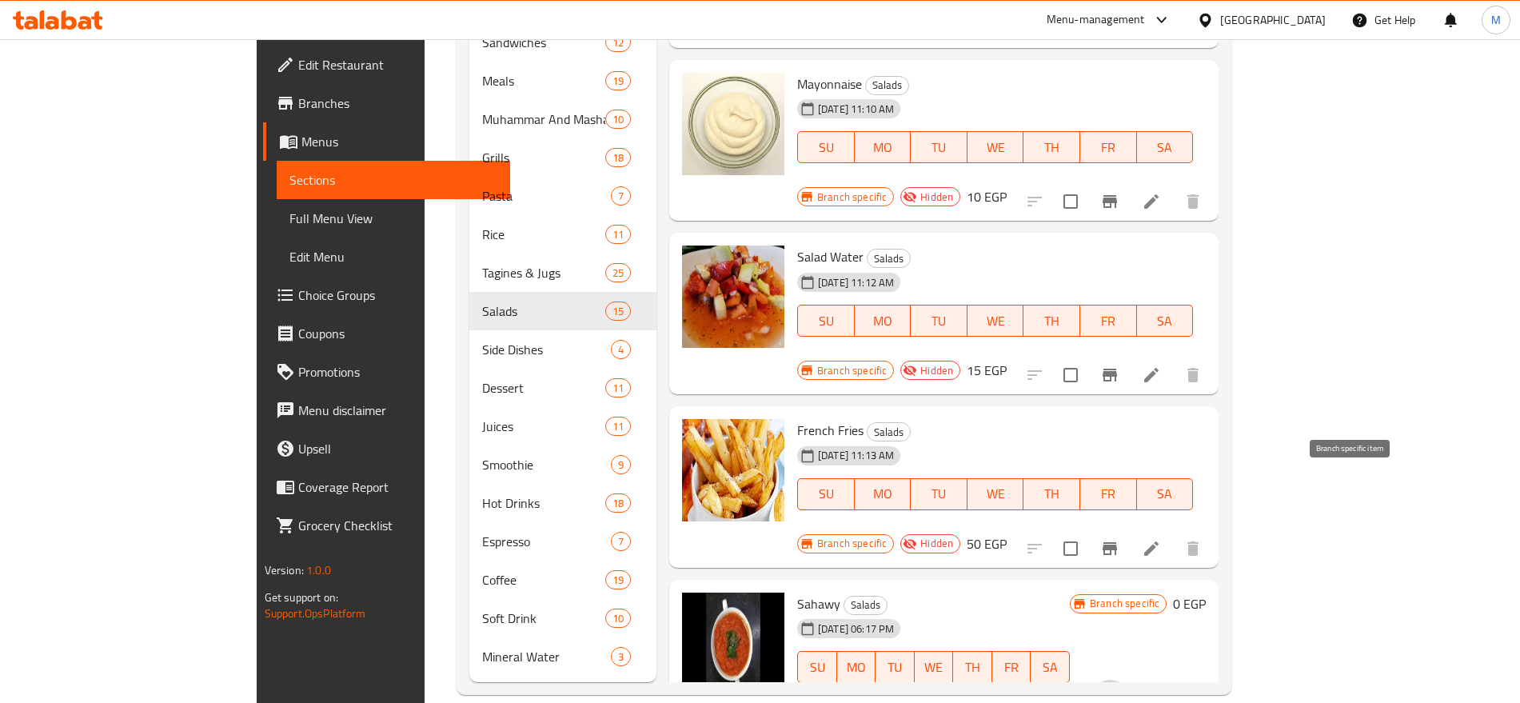
click at [1119, 689] on icon "Branch-specific-item" at bounding box center [1109, 698] width 19 height 19
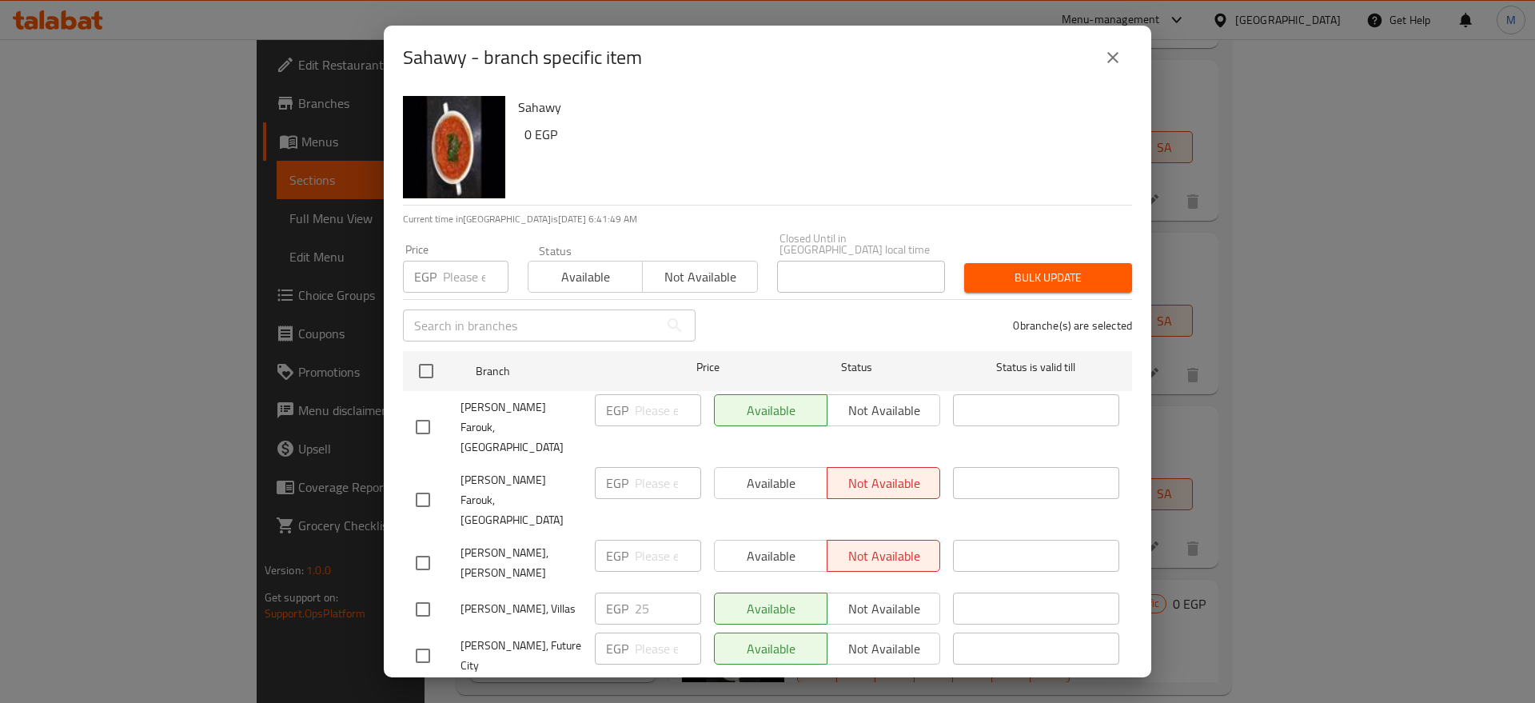
click at [422, 639] on input "checkbox" at bounding box center [423, 656] width 34 height 34
checkbox input "true"
click at [855, 637] on span "Not available" at bounding box center [884, 648] width 100 height 23
click at [807, 693] on span "Save" at bounding box center [767, 703] width 703 height 20
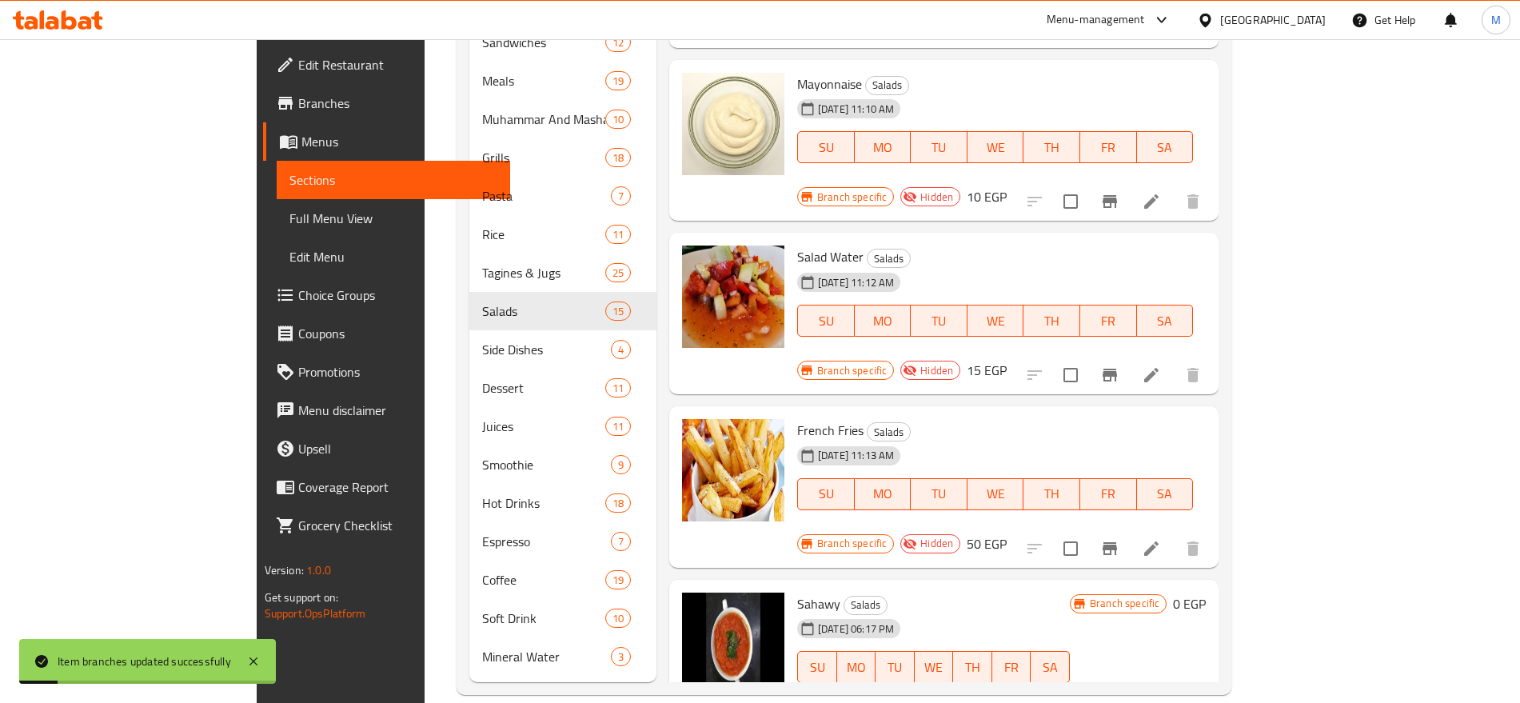
scroll to position [357, 0]
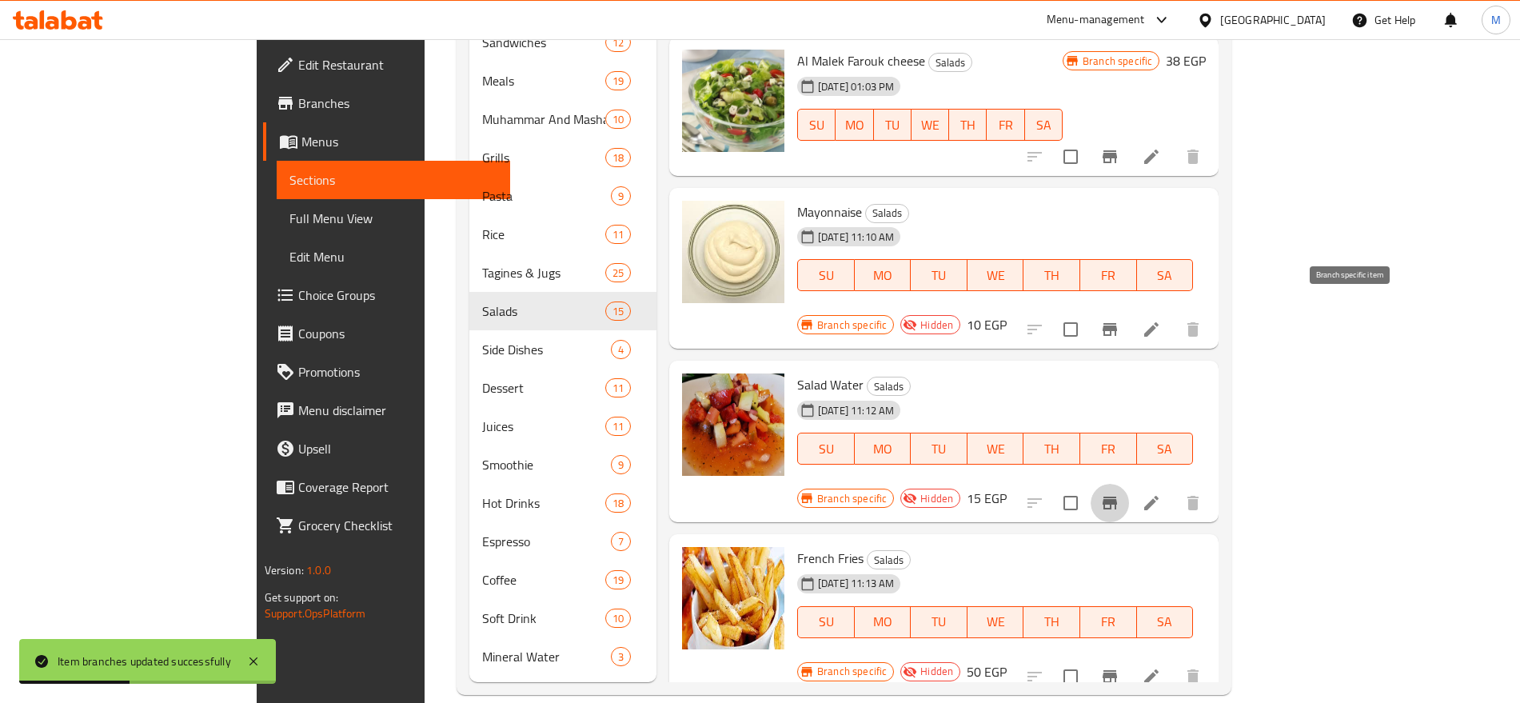
click at [1119, 493] on icon "Branch-specific-item" at bounding box center [1109, 502] width 19 height 19
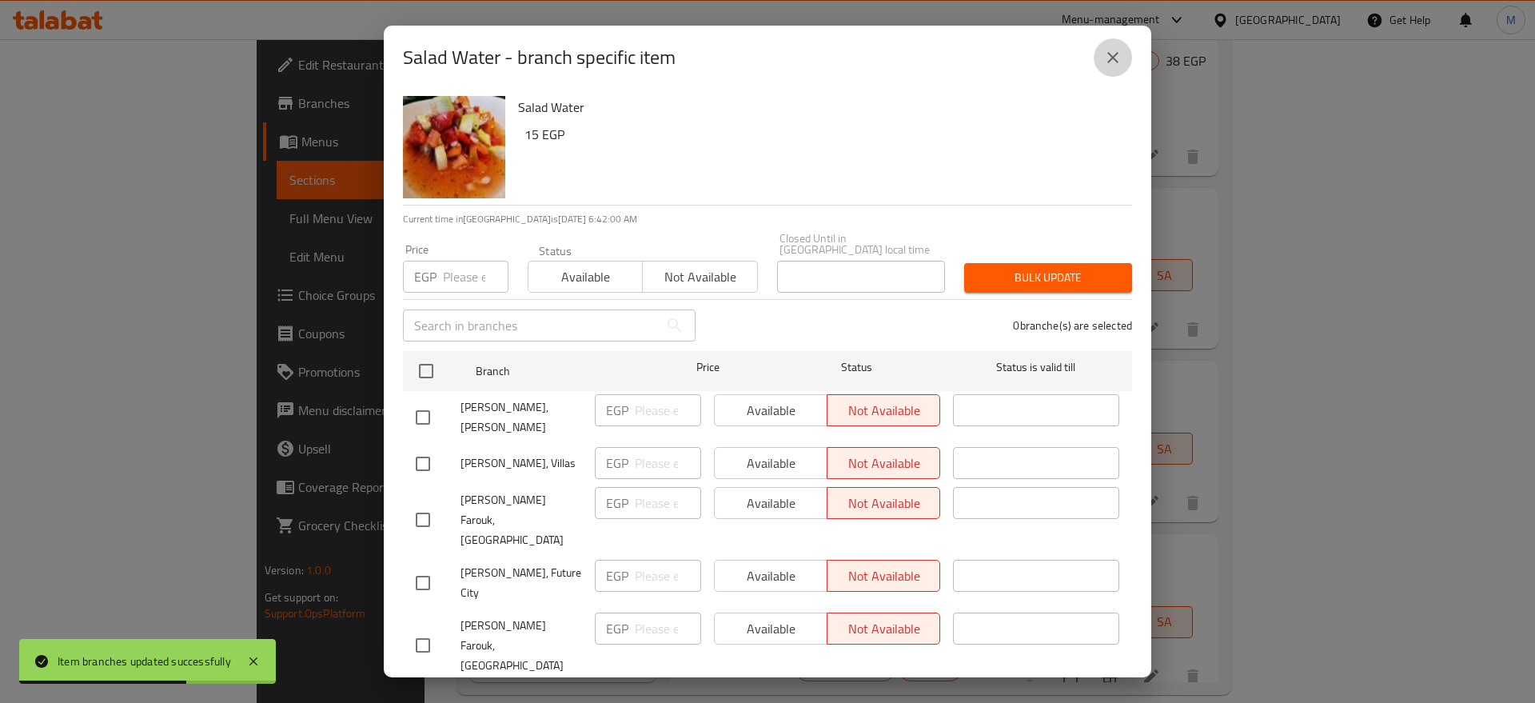
click at [1107, 49] on icon "close" at bounding box center [1112, 57] width 19 height 19
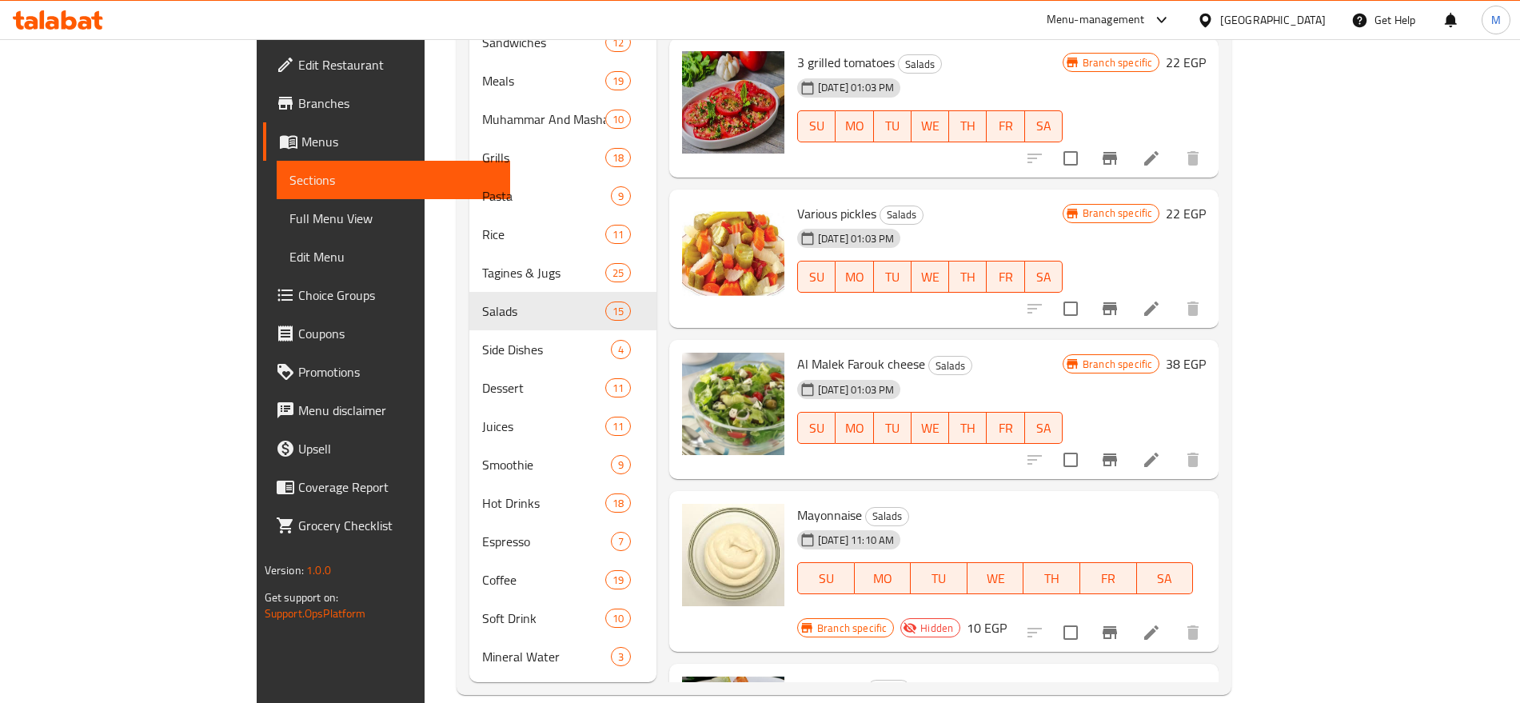
scroll to position [0, 0]
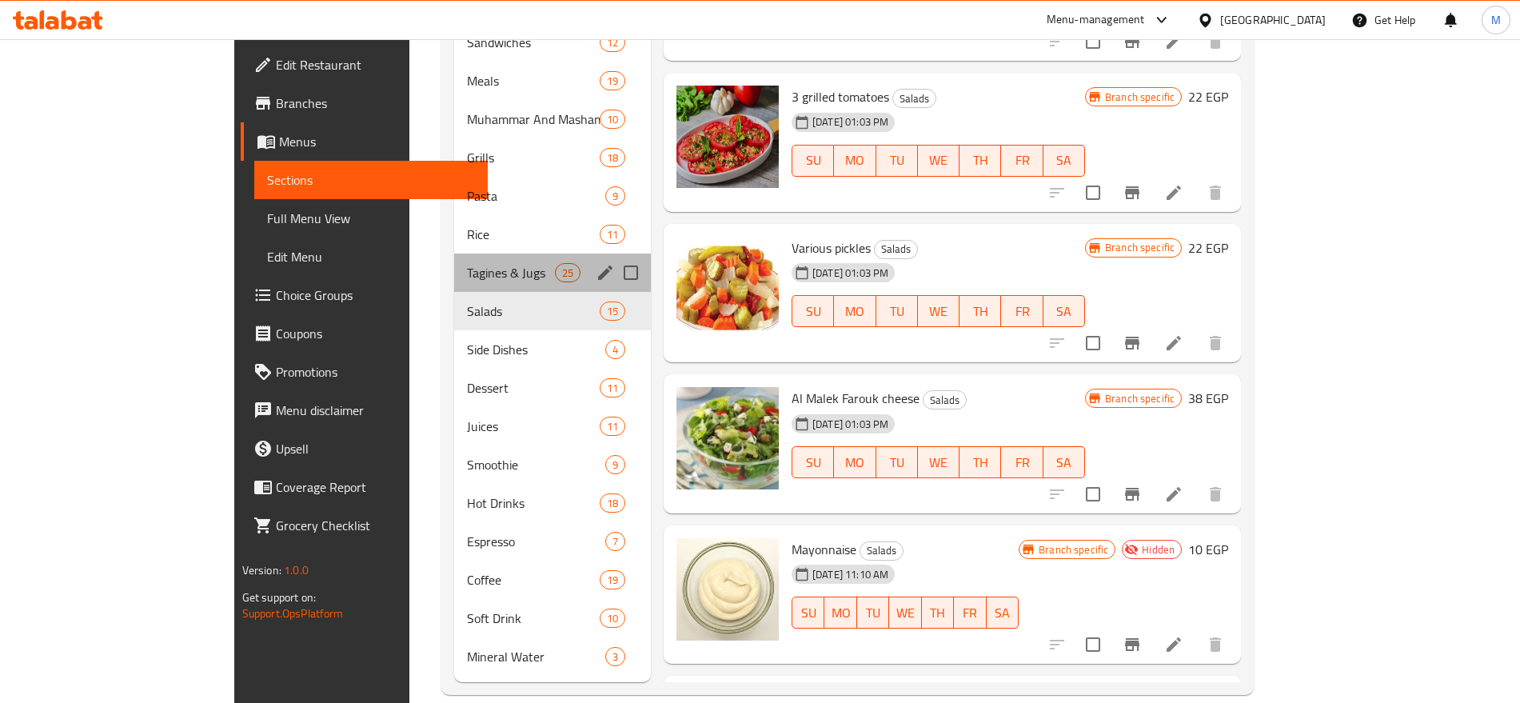
click at [454, 253] on div "Tagines & Jugs 25" at bounding box center [552, 272] width 197 height 38
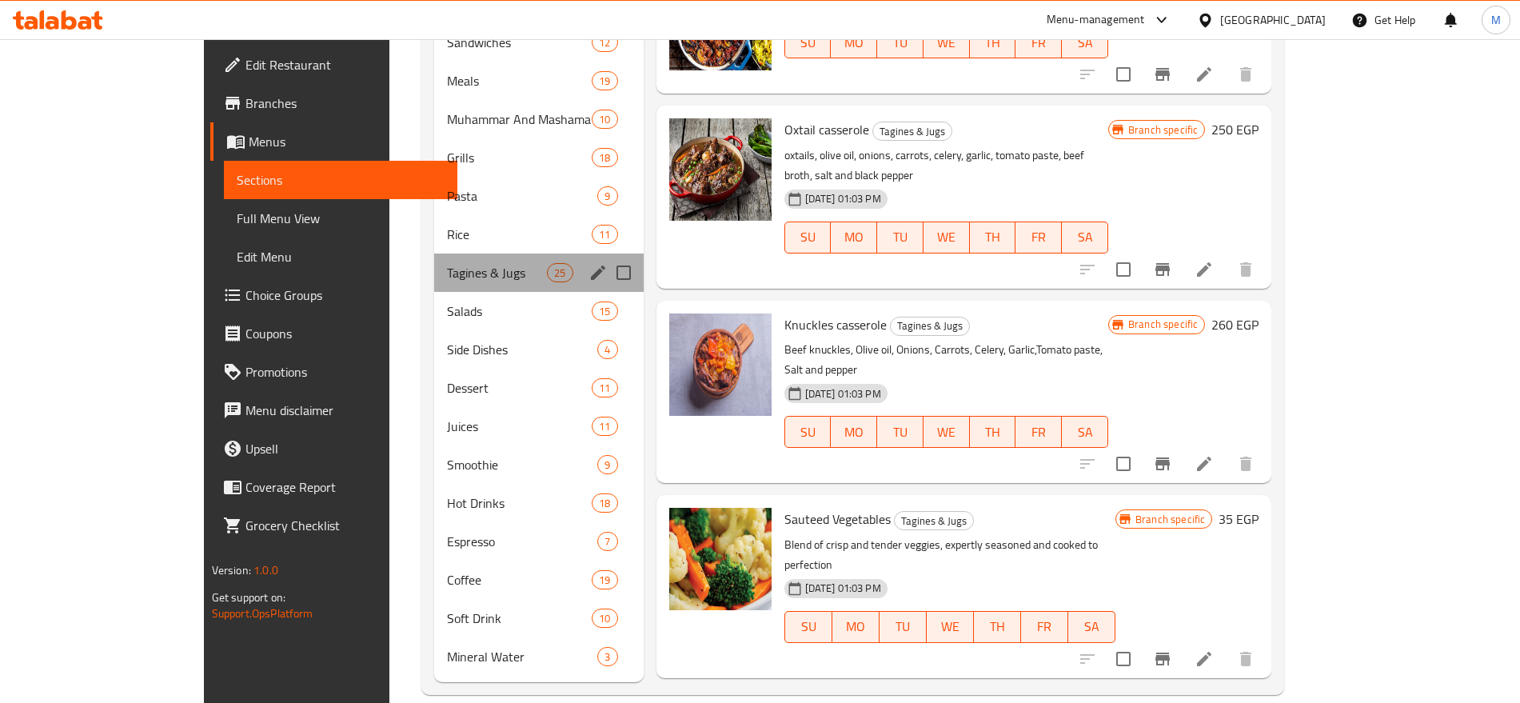
click at [434, 253] on div "Tagines & Jugs 25" at bounding box center [538, 272] width 209 height 38
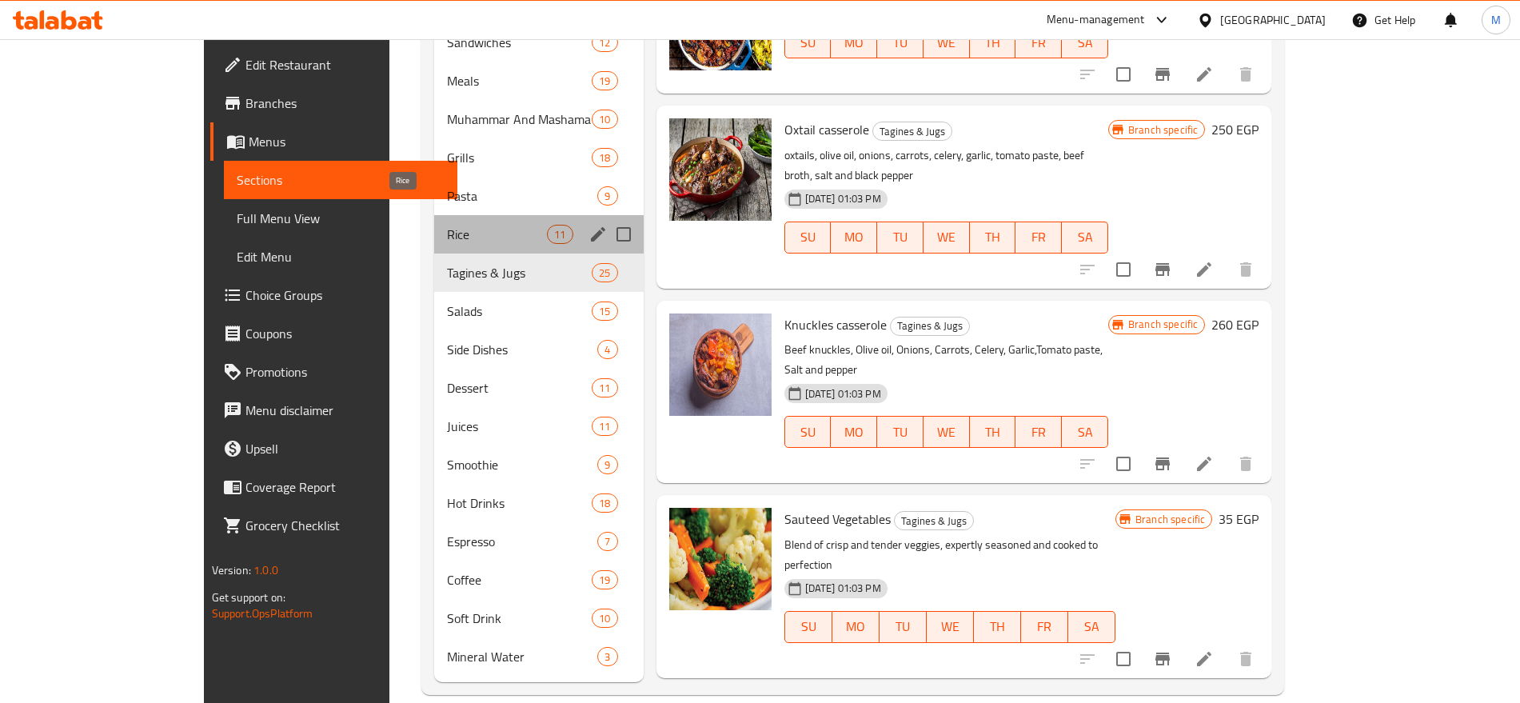
click at [447, 225] on span "Rice" at bounding box center [497, 234] width 101 height 19
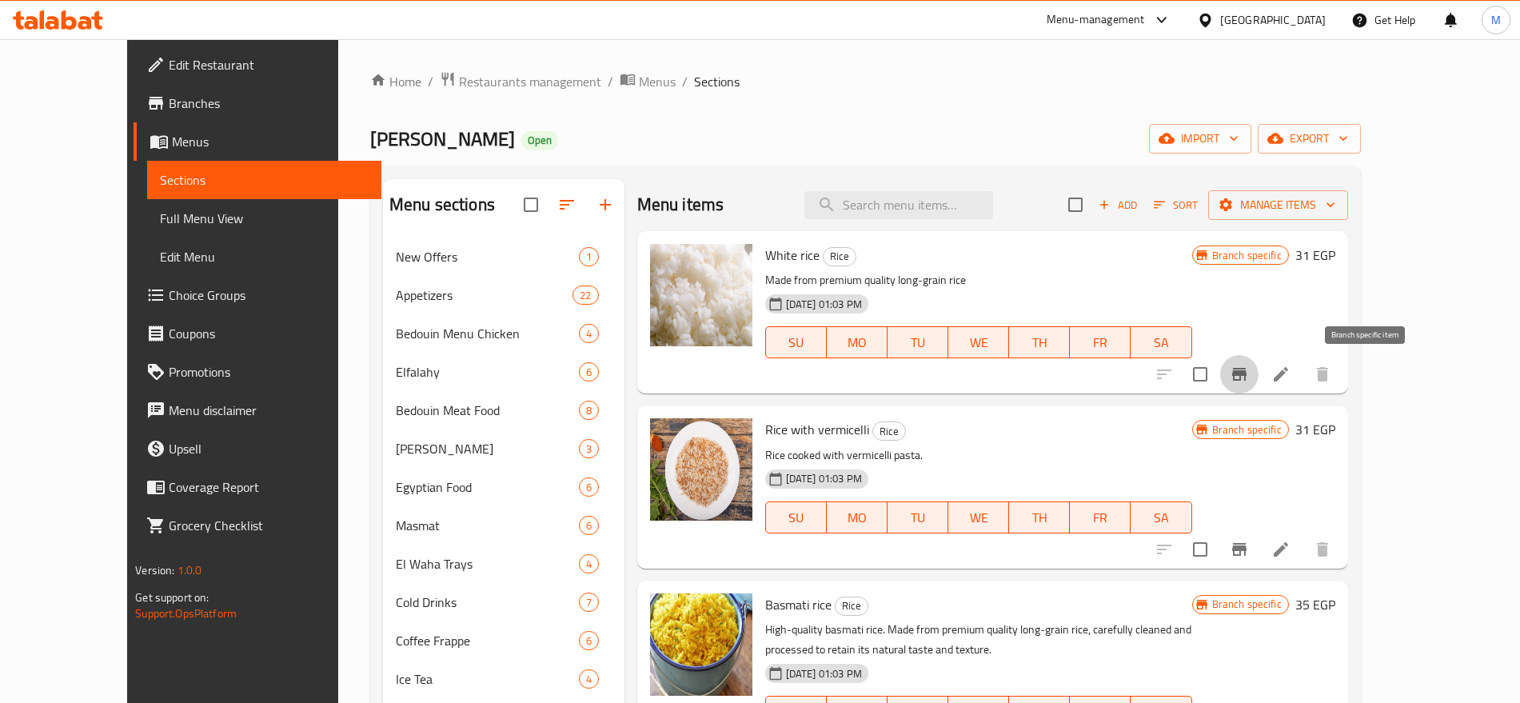
click at [1249, 379] on icon "Branch-specific-item" at bounding box center [1238, 373] width 19 height 19
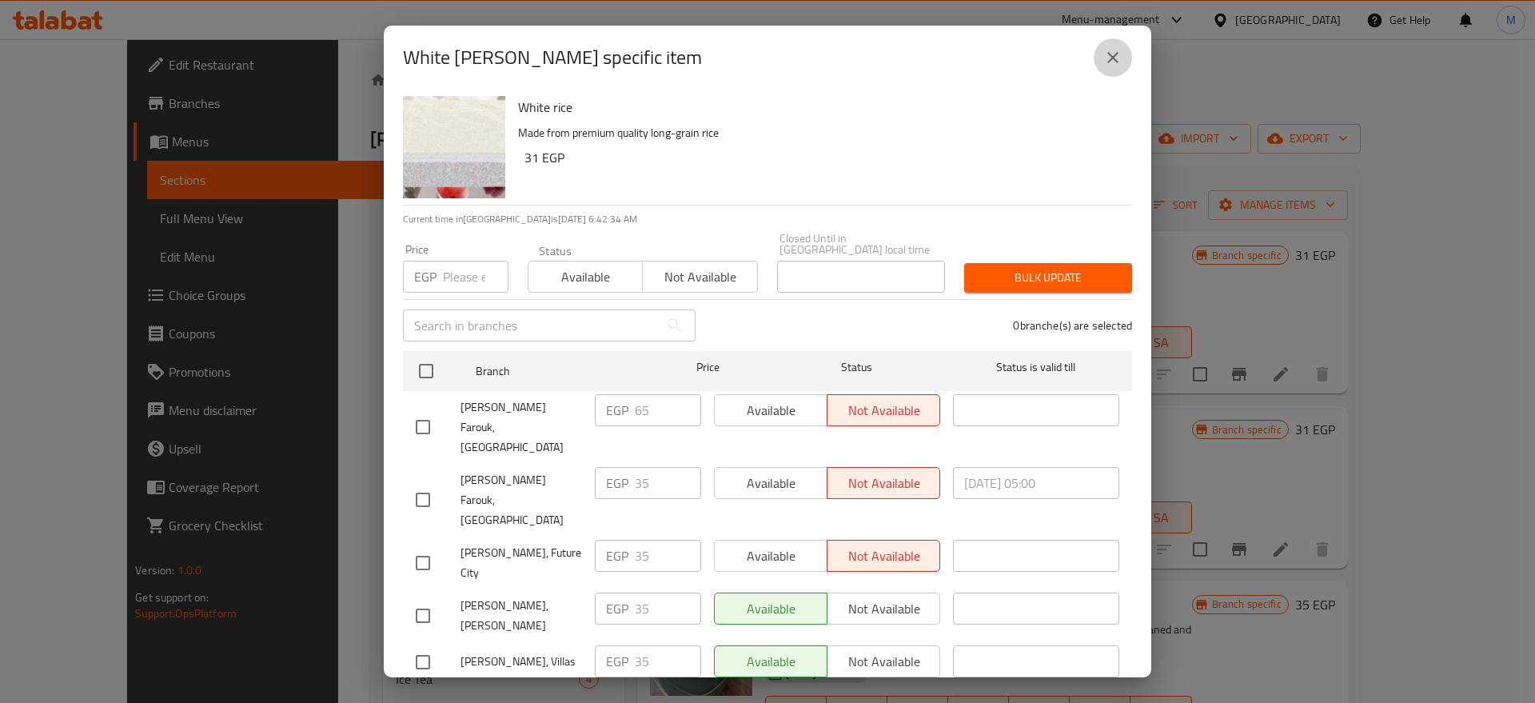
click at [1113, 52] on icon "close" at bounding box center [1112, 57] width 19 height 19
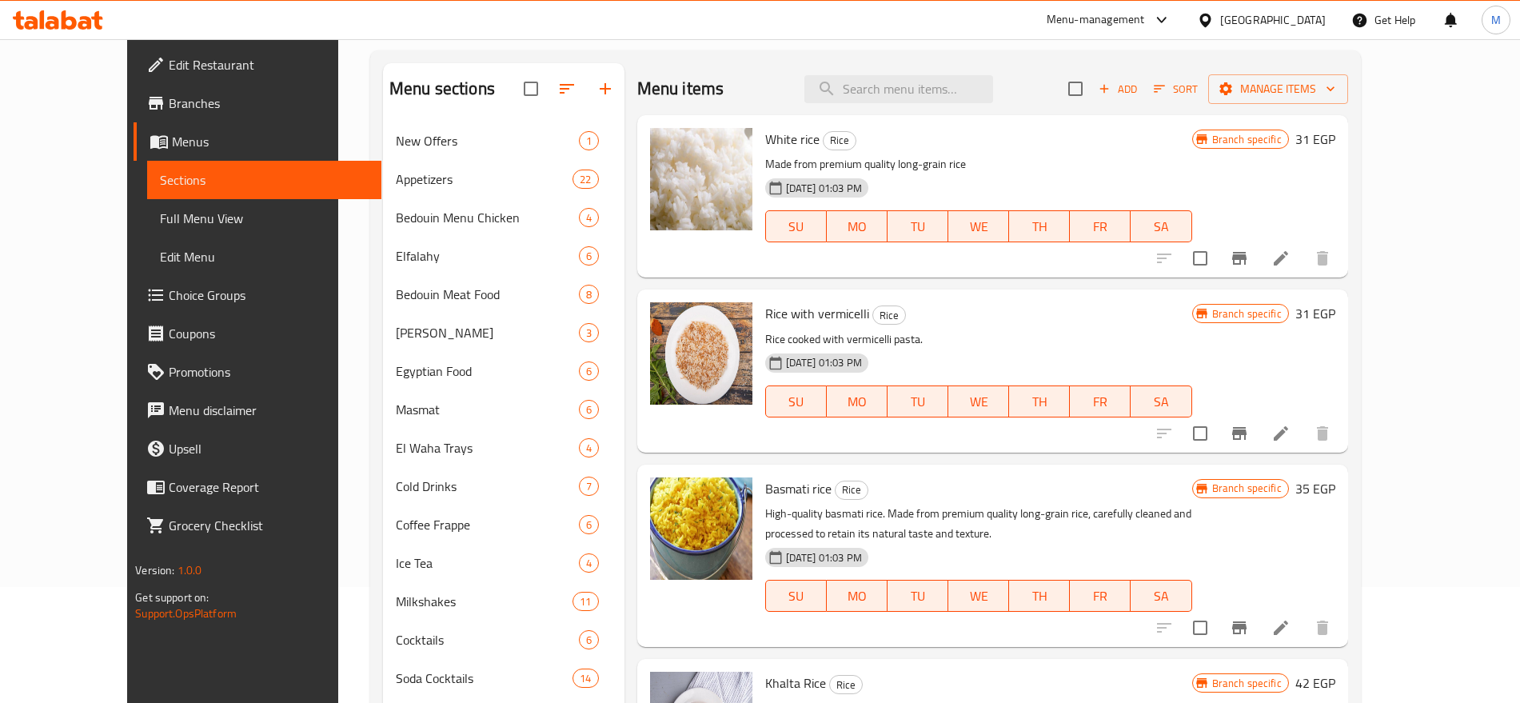
scroll to position [120, 0]
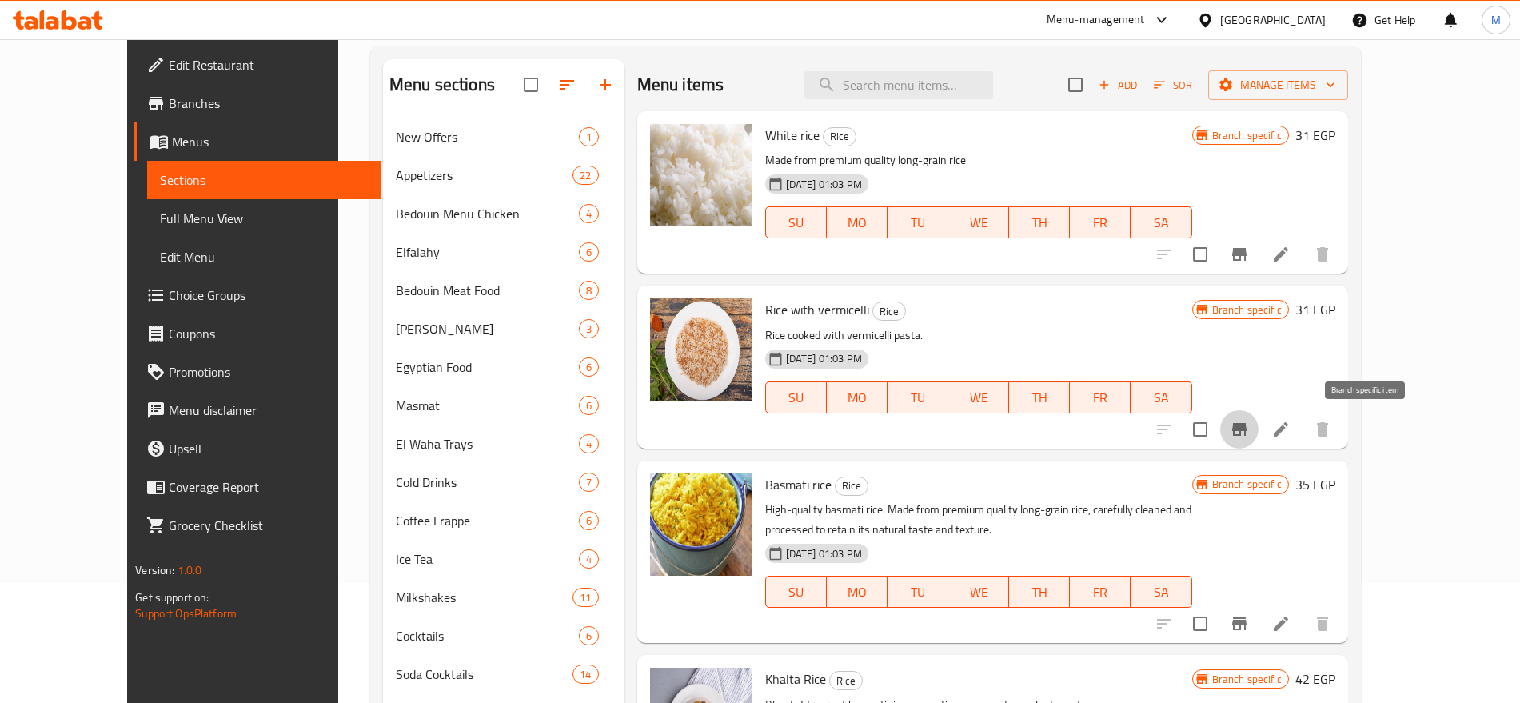
click at [1258, 431] on button "Branch-specific-item" at bounding box center [1239, 429] width 38 height 38
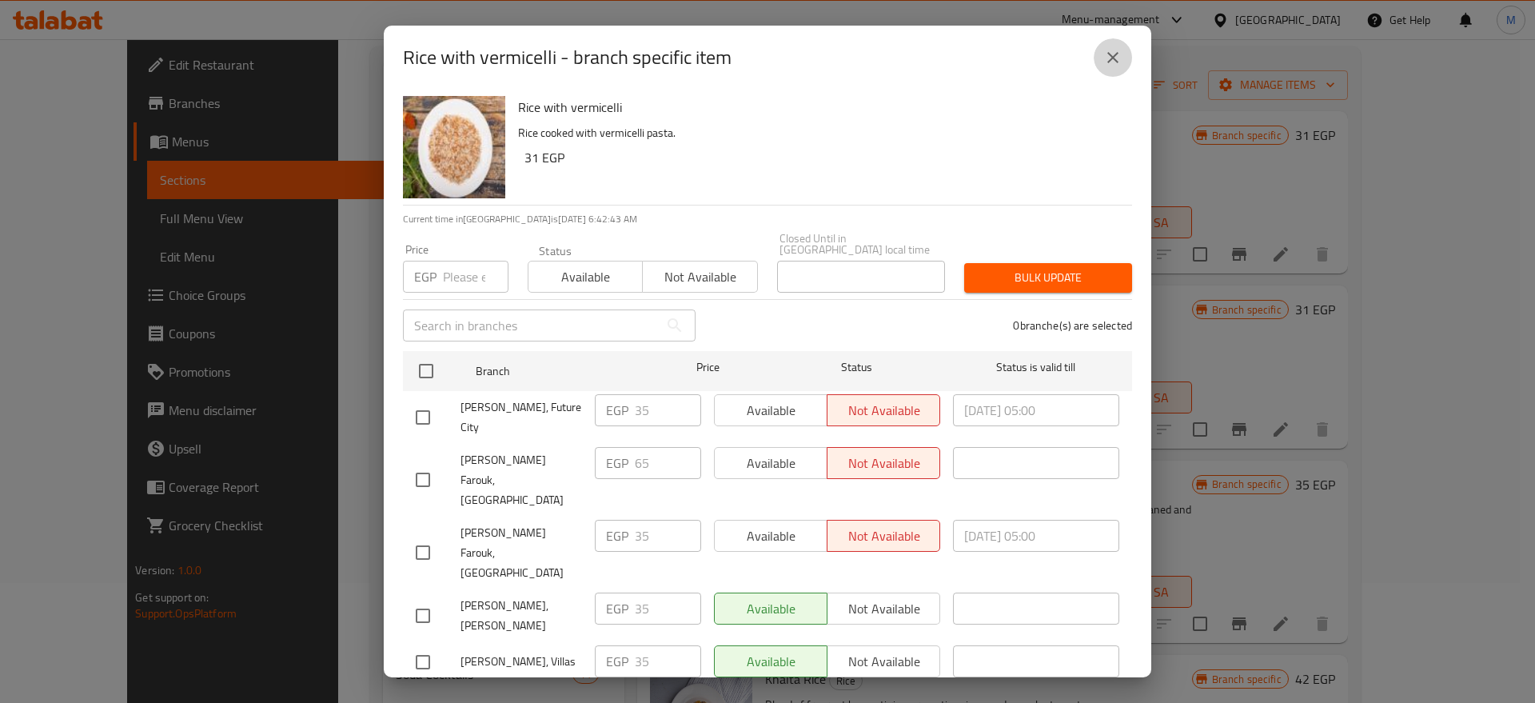
click at [1101, 54] on button "close" at bounding box center [1112, 57] width 38 height 38
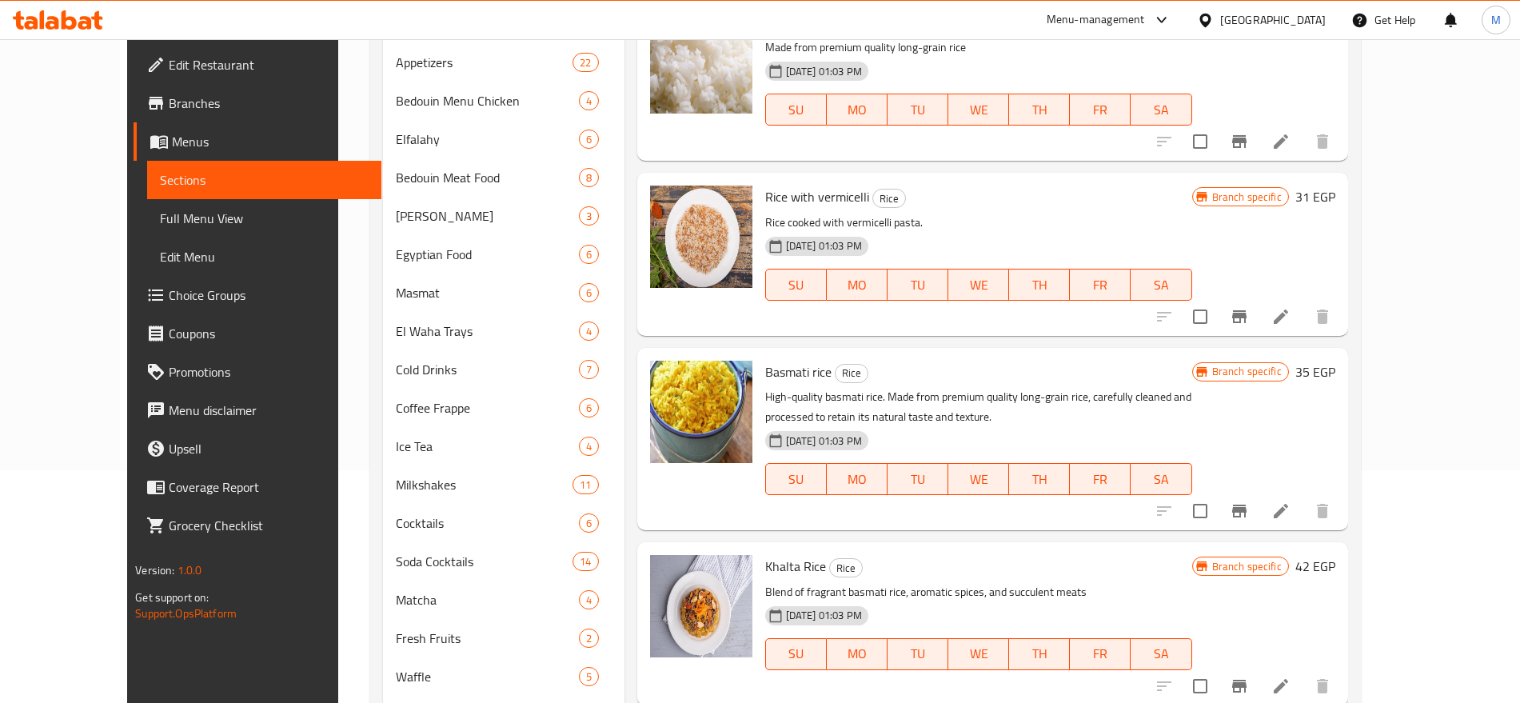
scroll to position [247, 0]
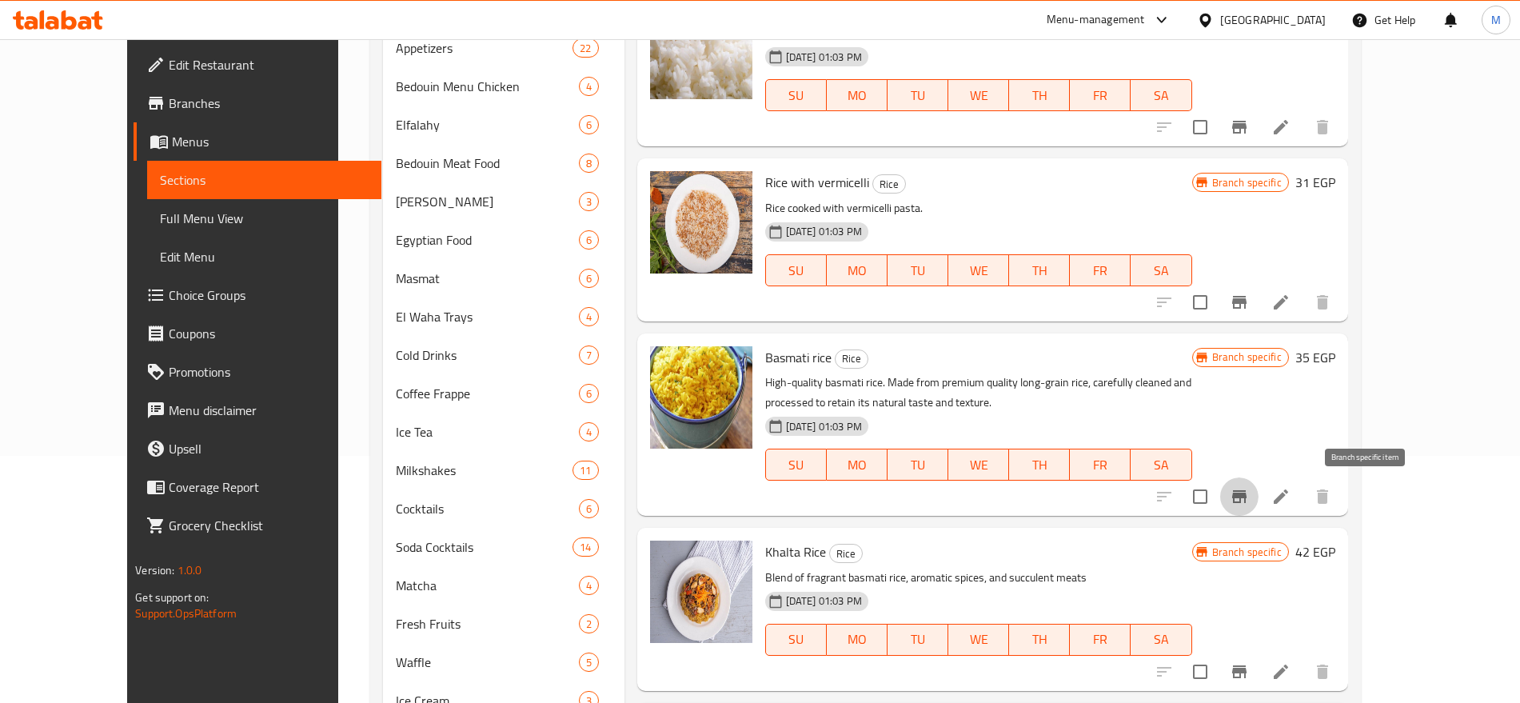
click at [1246, 496] on icon "Branch-specific-item" at bounding box center [1239, 496] width 14 height 13
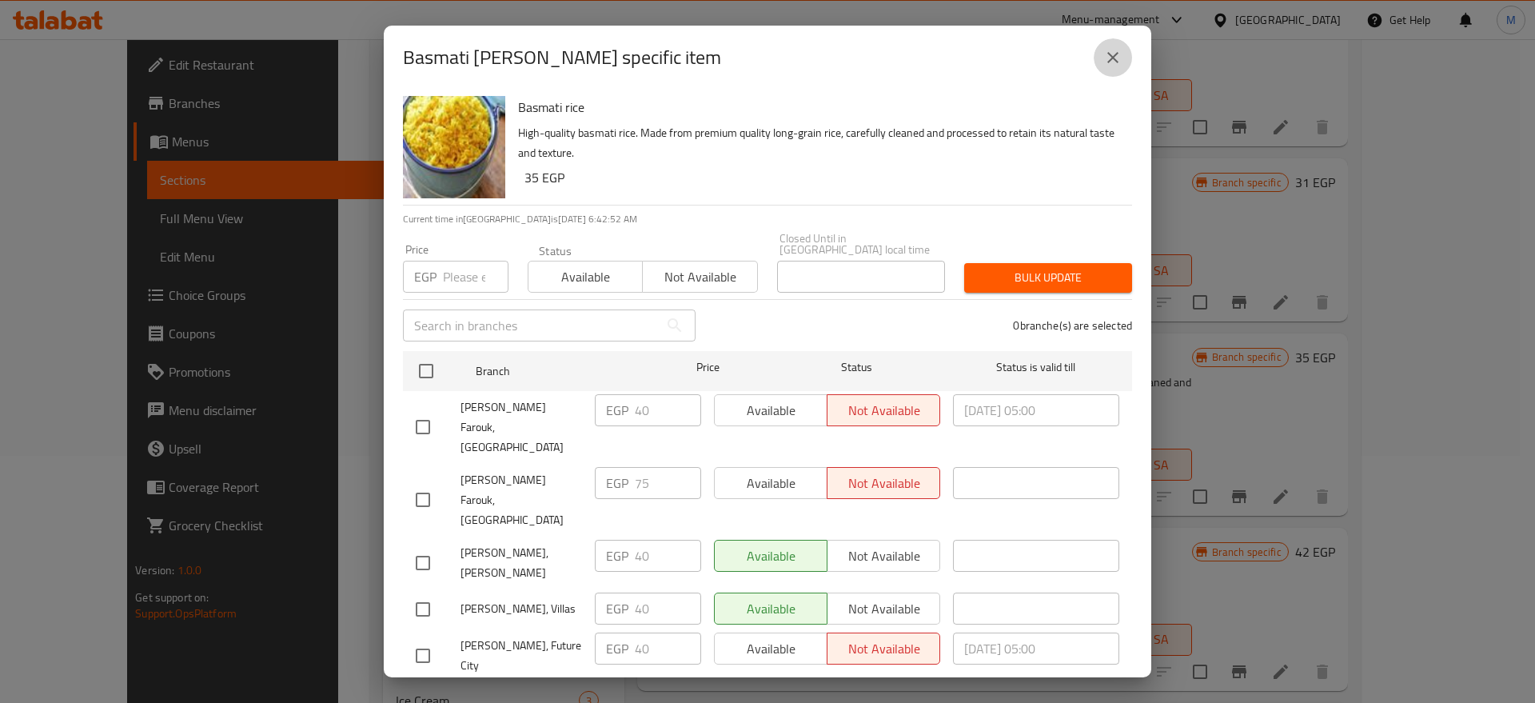
click at [1104, 60] on icon "close" at bounding box center [1112, 57] width 19 height 19
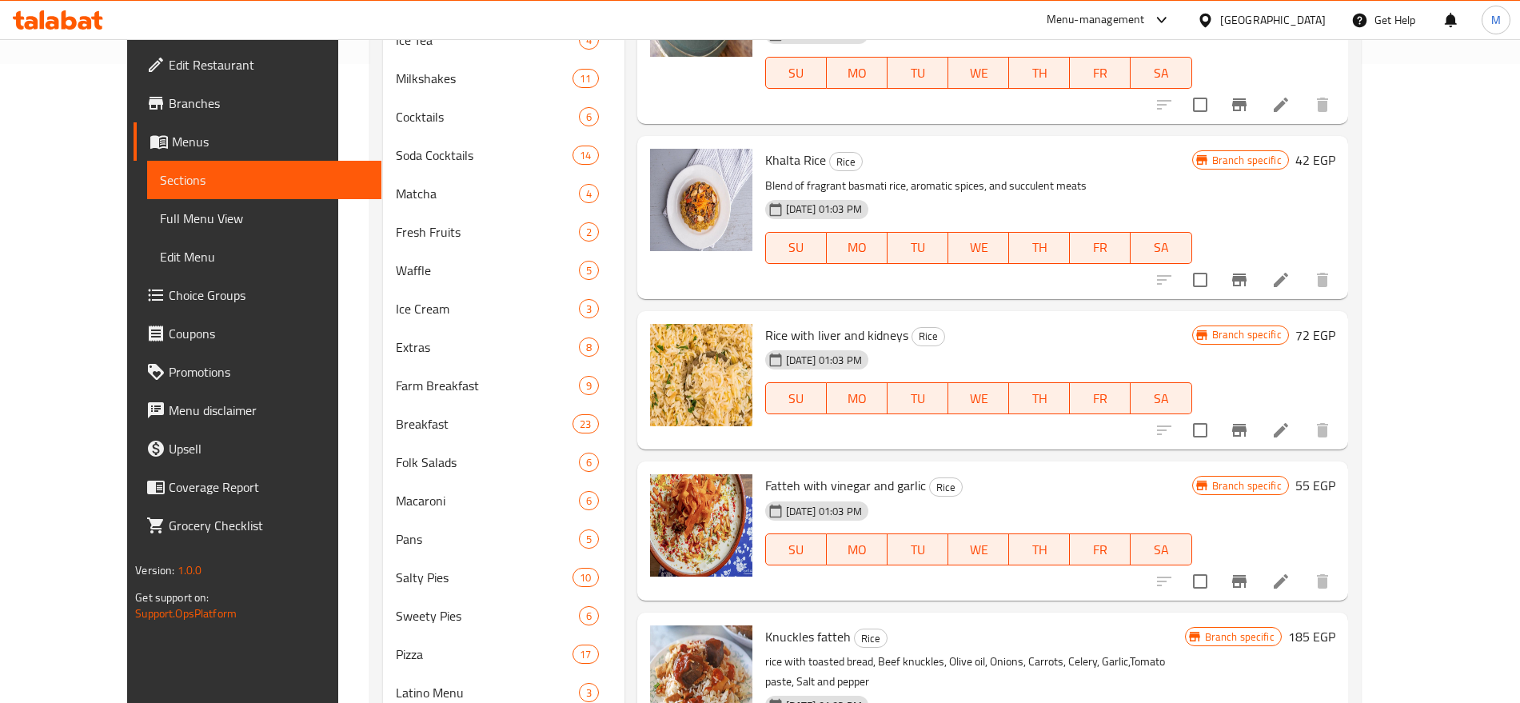
scroll to position [646, 0]
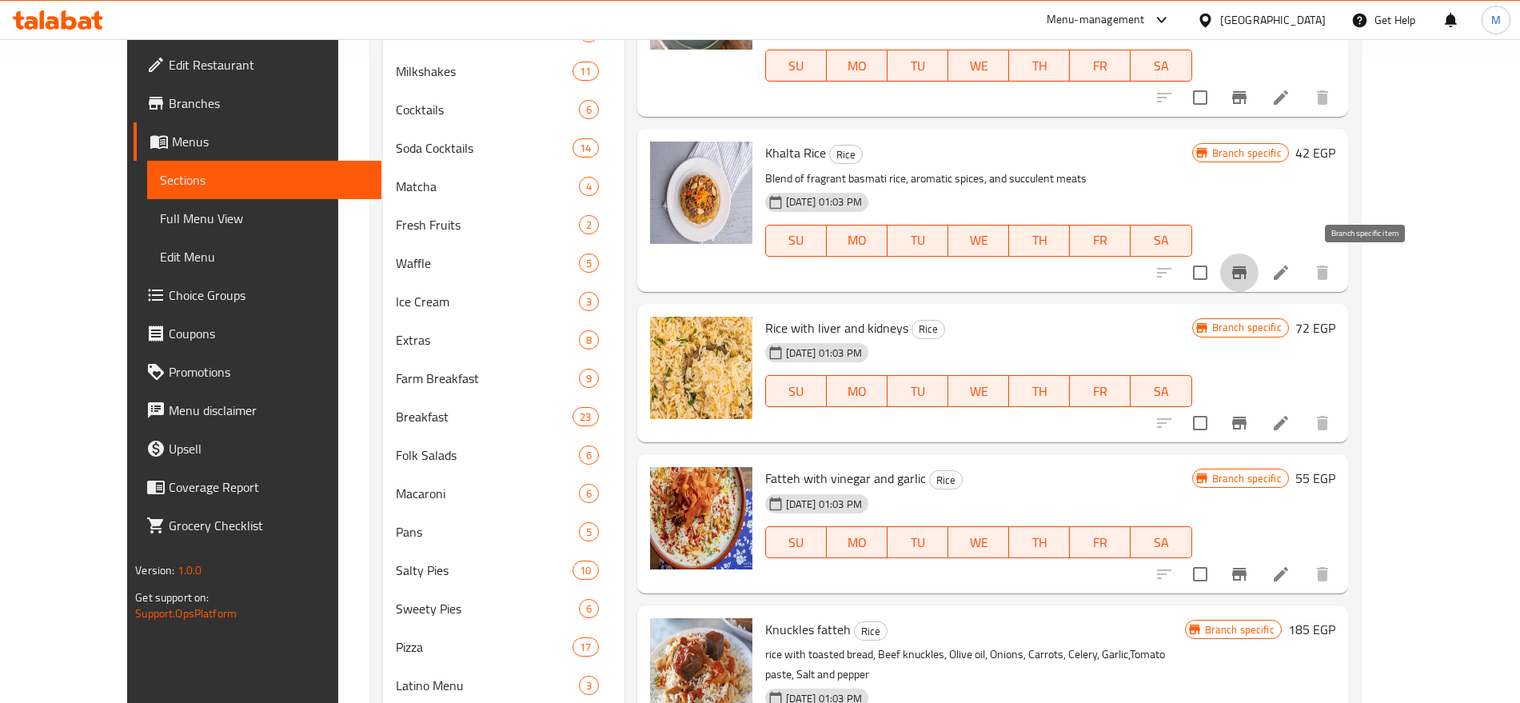
click at [1249, 265] on icon "Branch-specific-item" at bounding box center [1238, 272] width 19 height 19
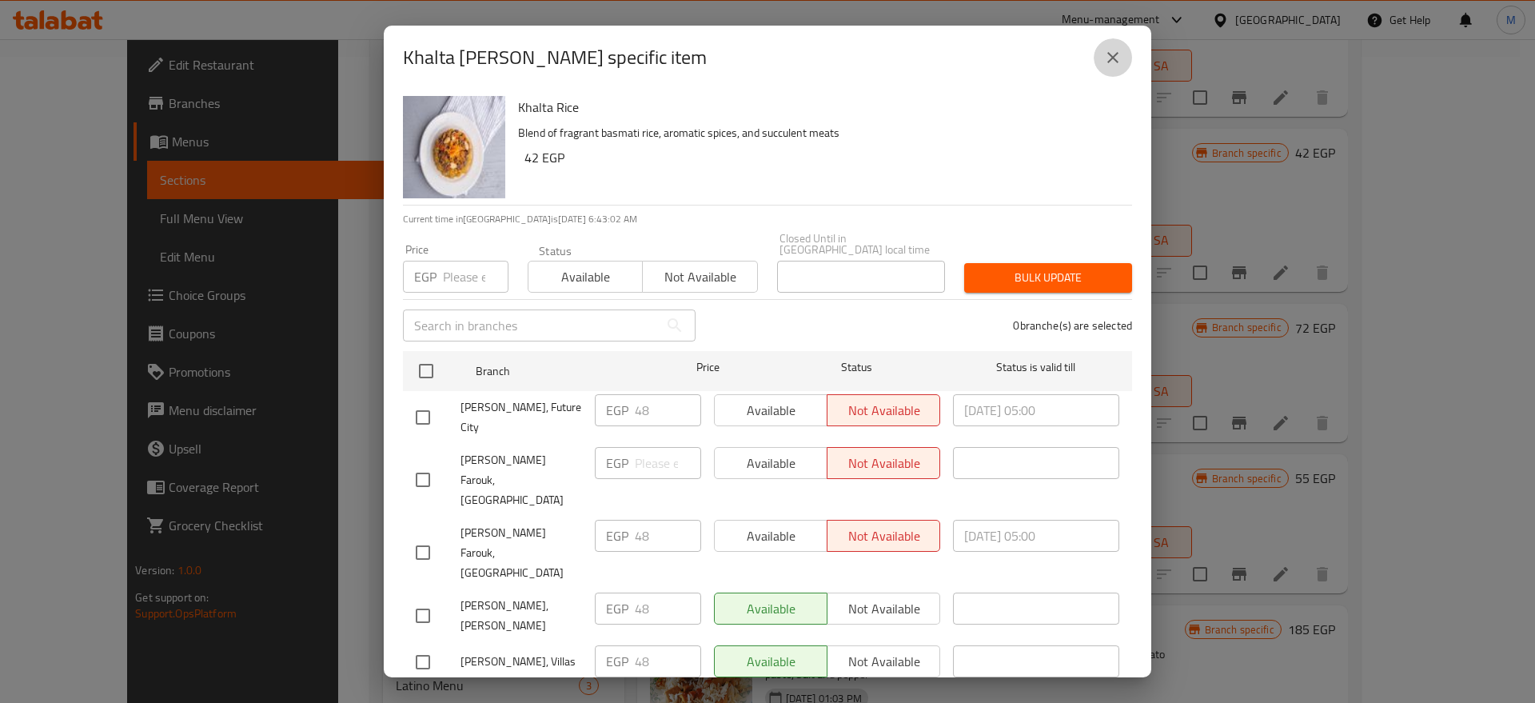
click at [1105, 54] on icon "close" at bounding box center [1112, 57] width 19 height 19
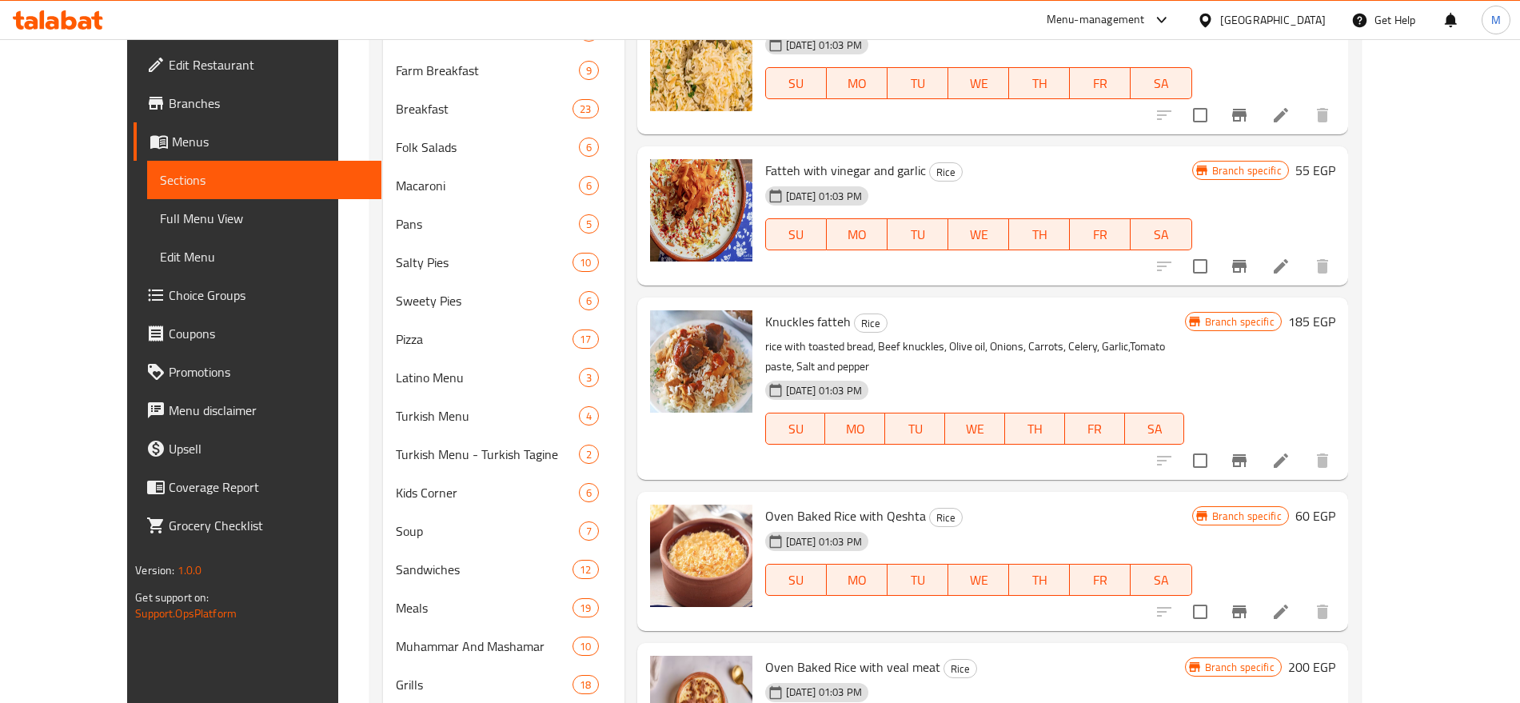
scroll to position [954, 0]
click at [1258, 254] on button "Branch-specific-item" at bounding box center [1239, 265] width 38 height 38
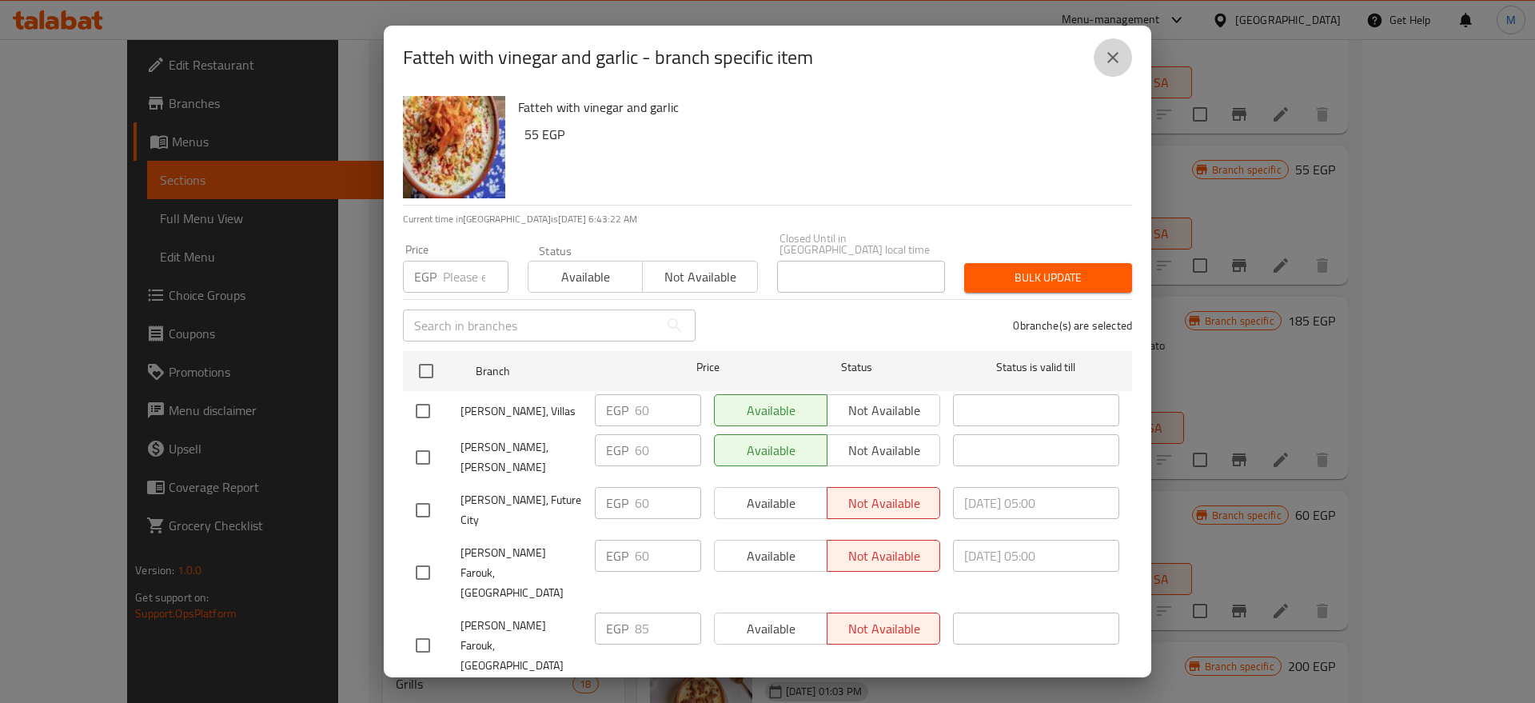
click at [1121, 66] on icon "close" at bounding box center [1112, 57] width 19 height 19
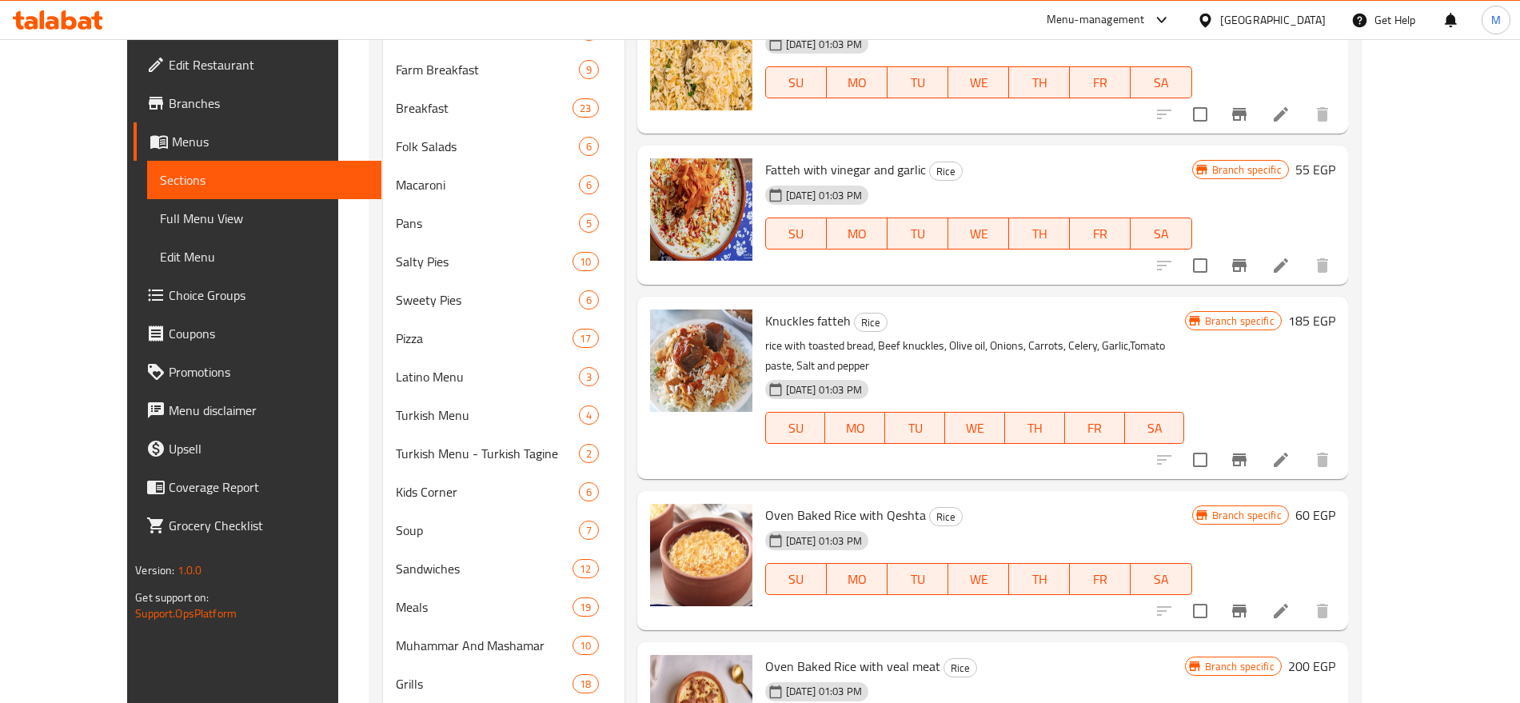
scroll to position [1086, 0]
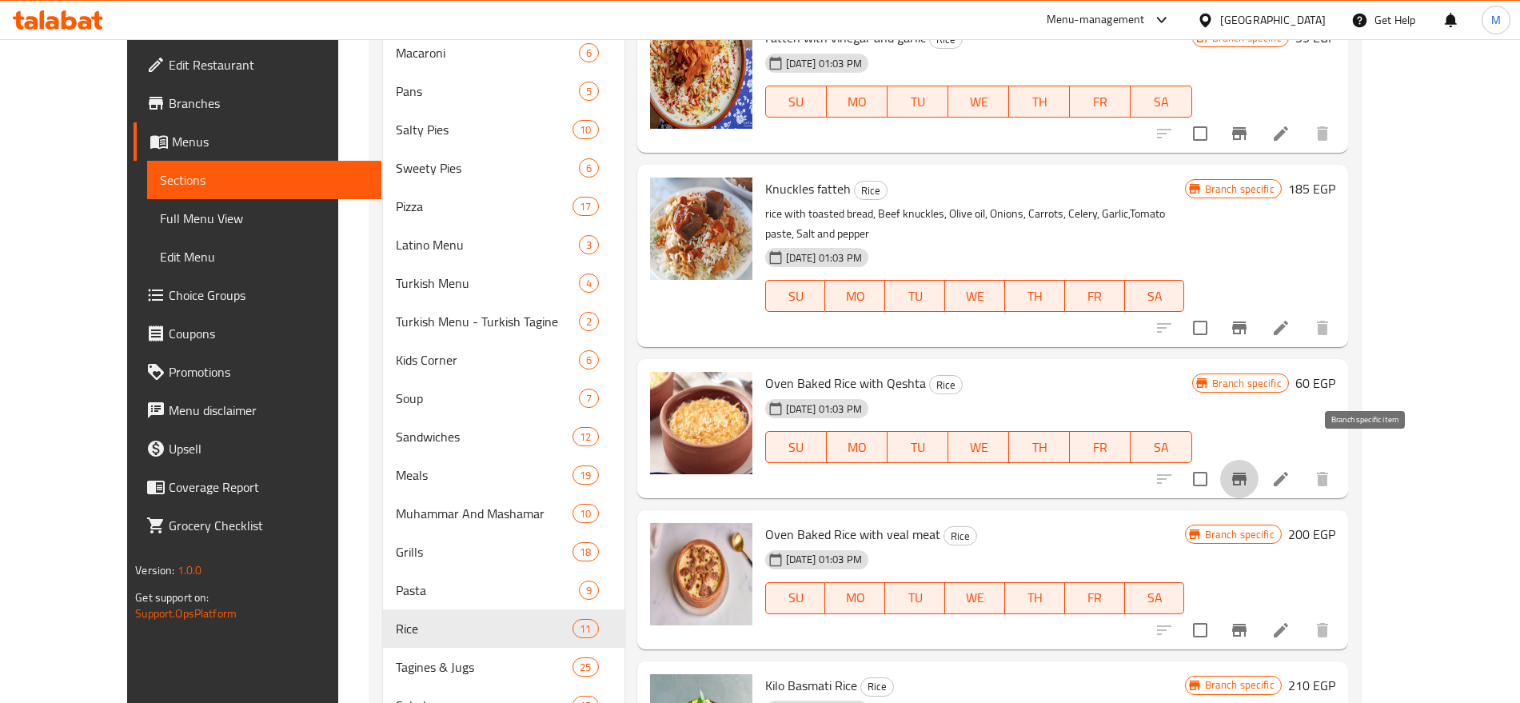
click at [1258, 460] on button "Branch-specific-item" at bounding box center [1239, 479] width 38 height 38
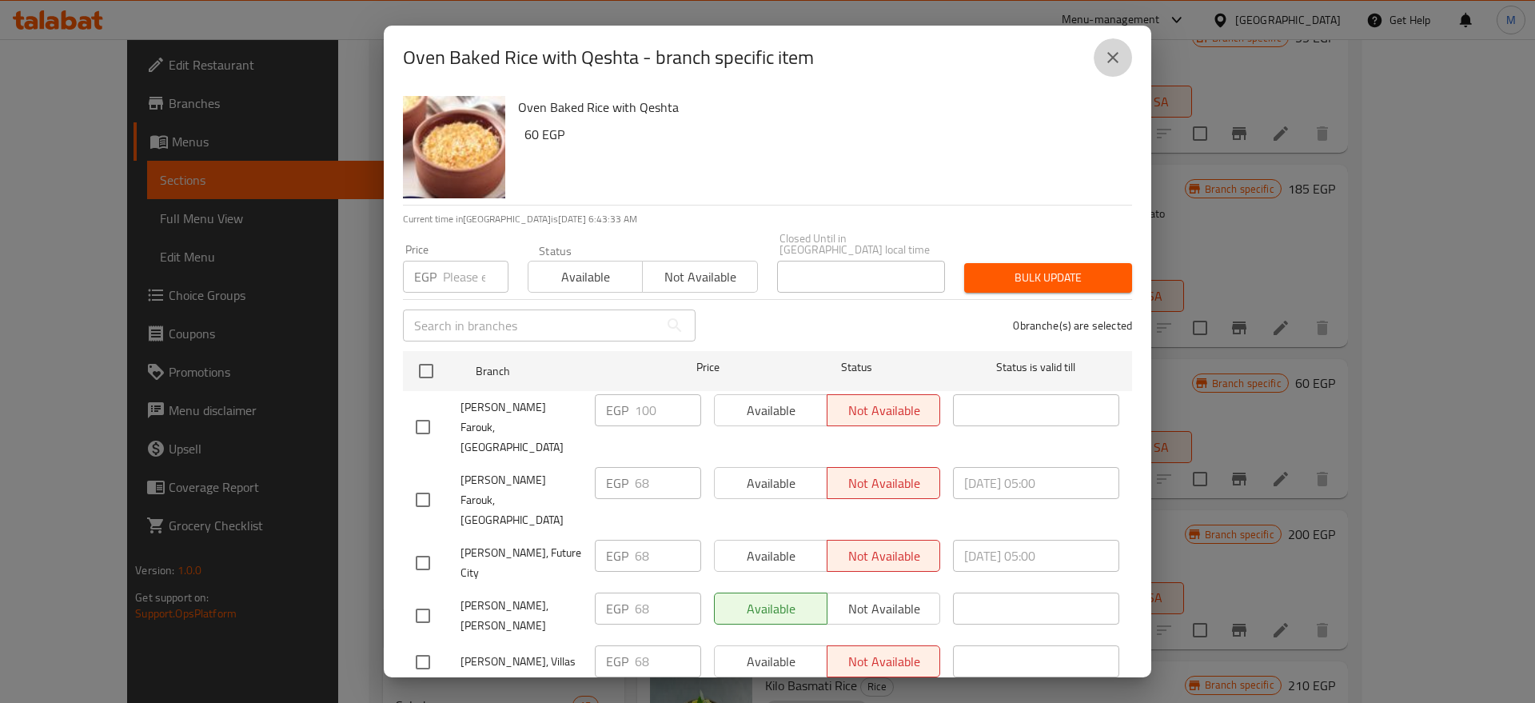
click at [1117, 62] on icon "close" at bounding box center [1112, 57] width 19 height 19
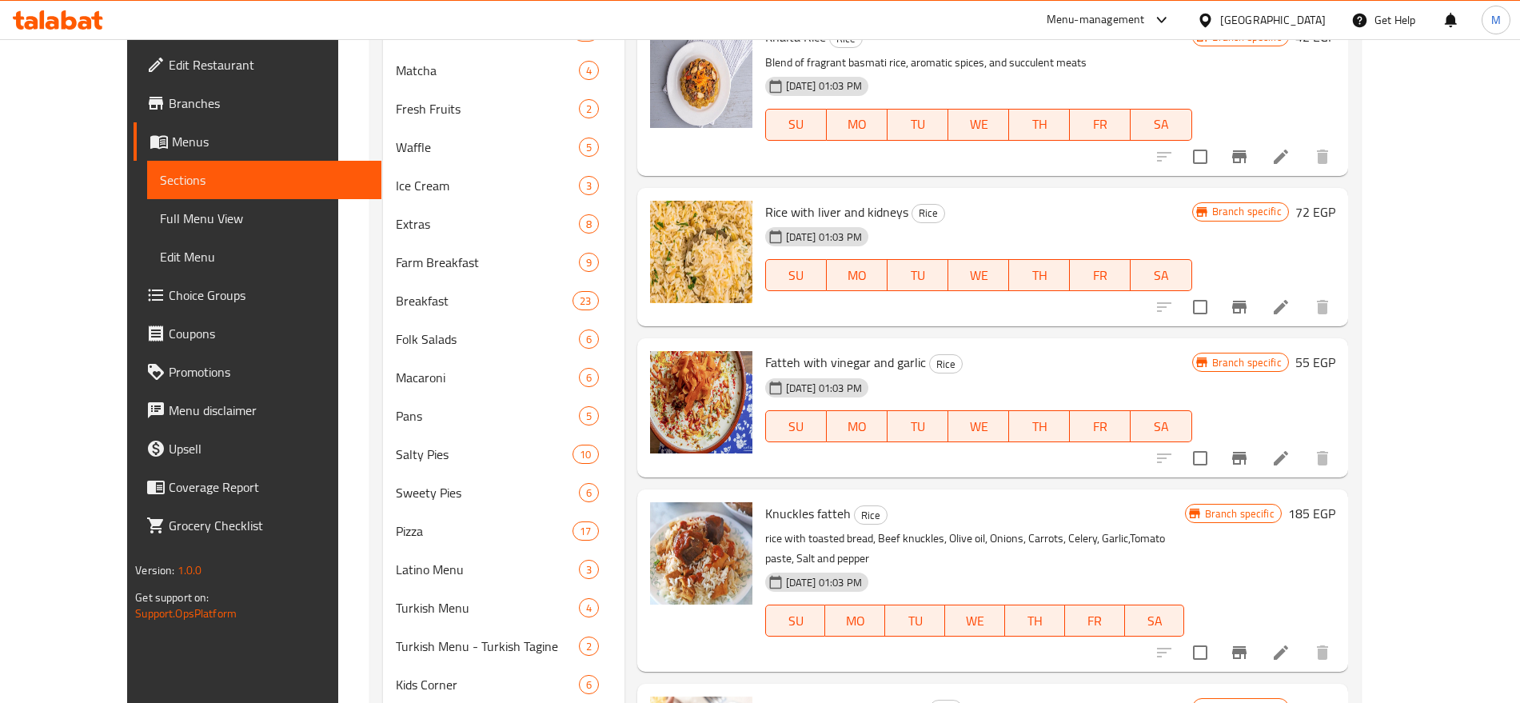
scroll to position [759, 0]
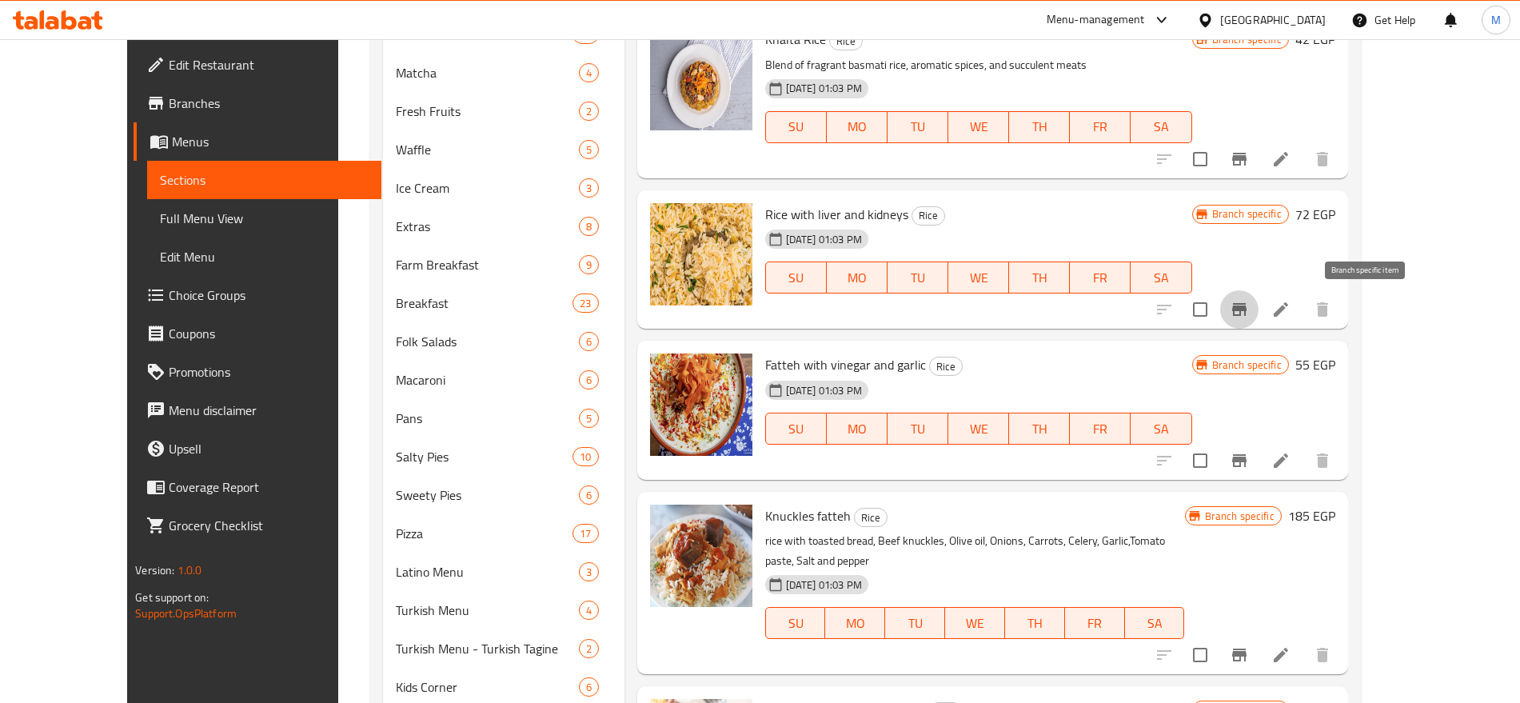
click at [1246, 306] on icon "Branch-specific-item" at bounding box center [1239, 309] width 14 height 13
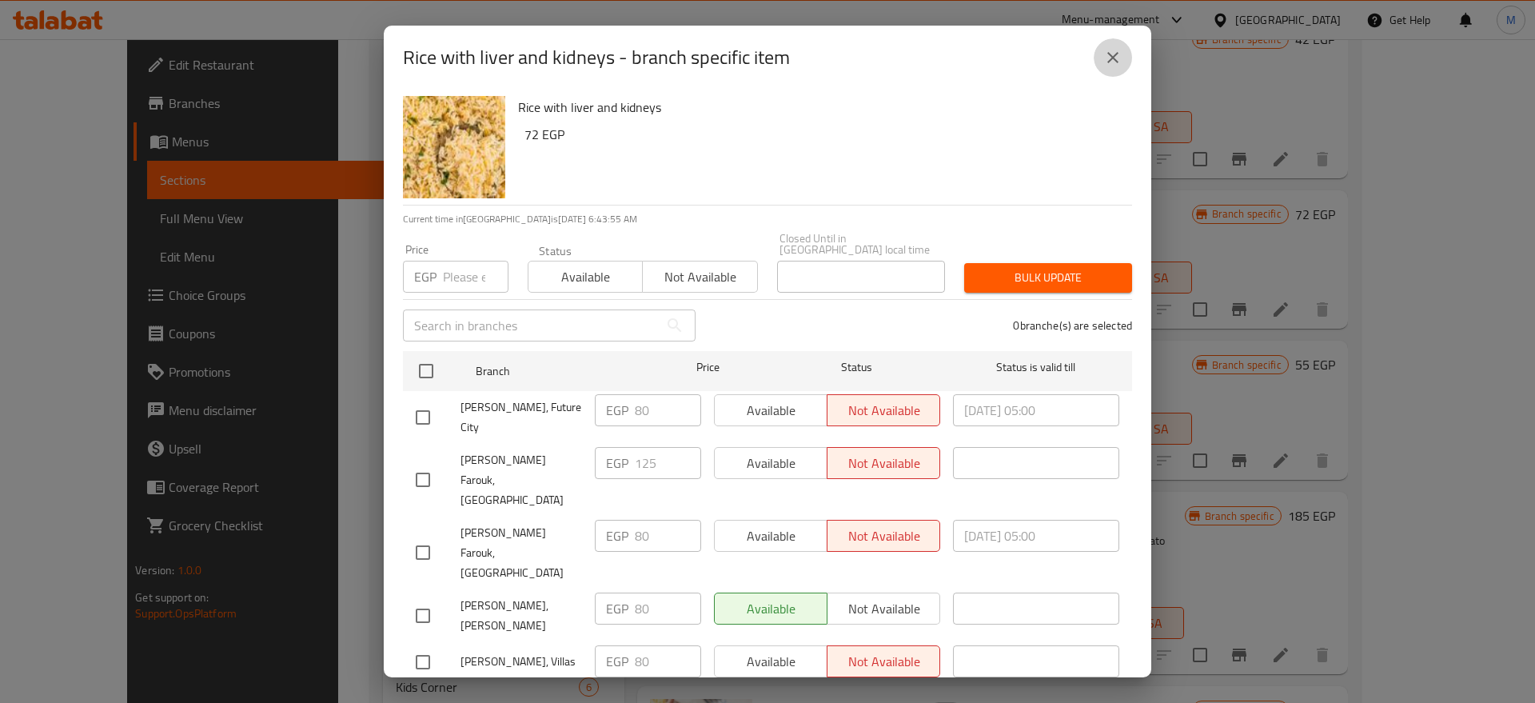
click at [1110, 52] on icon "close" at bounding box center [1112, 57] width 19 height 19
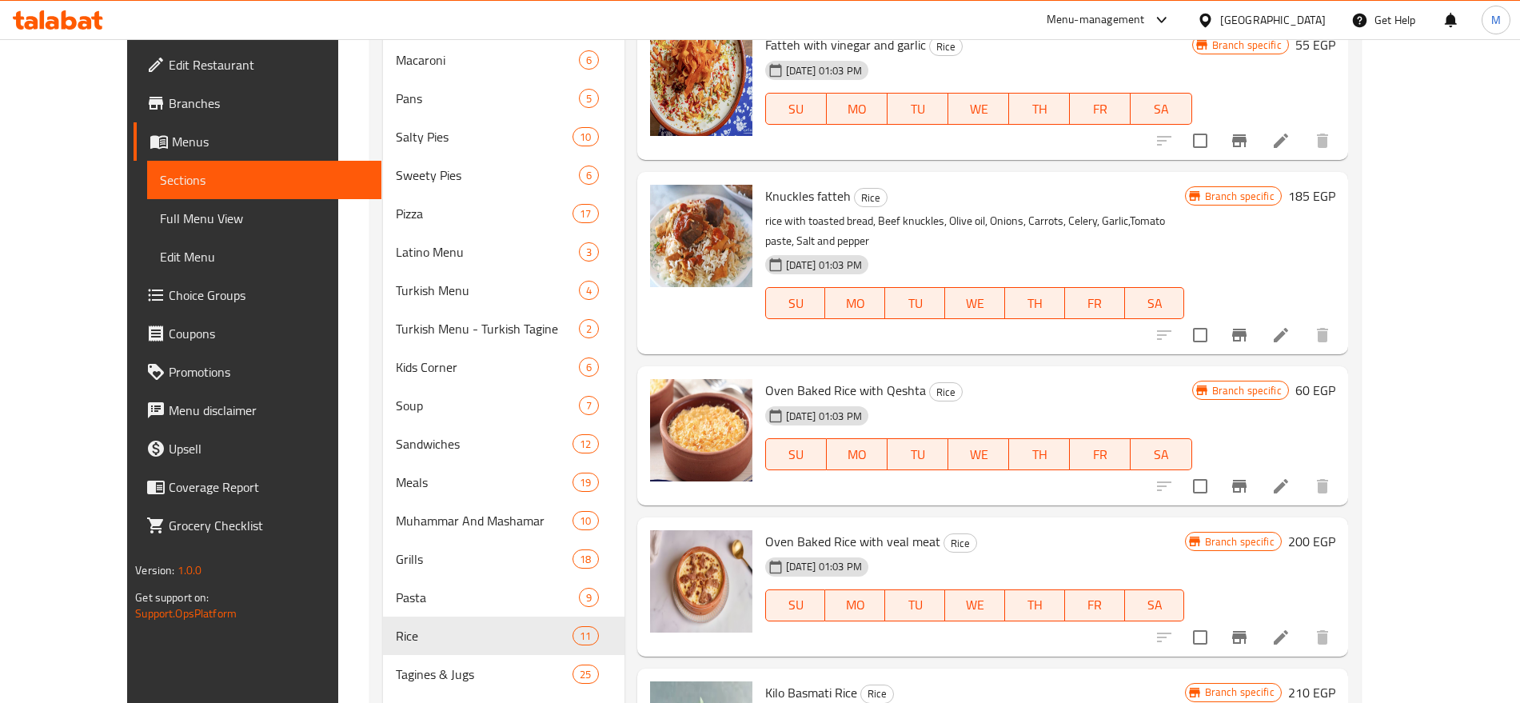
scroll to position [1001, 0]
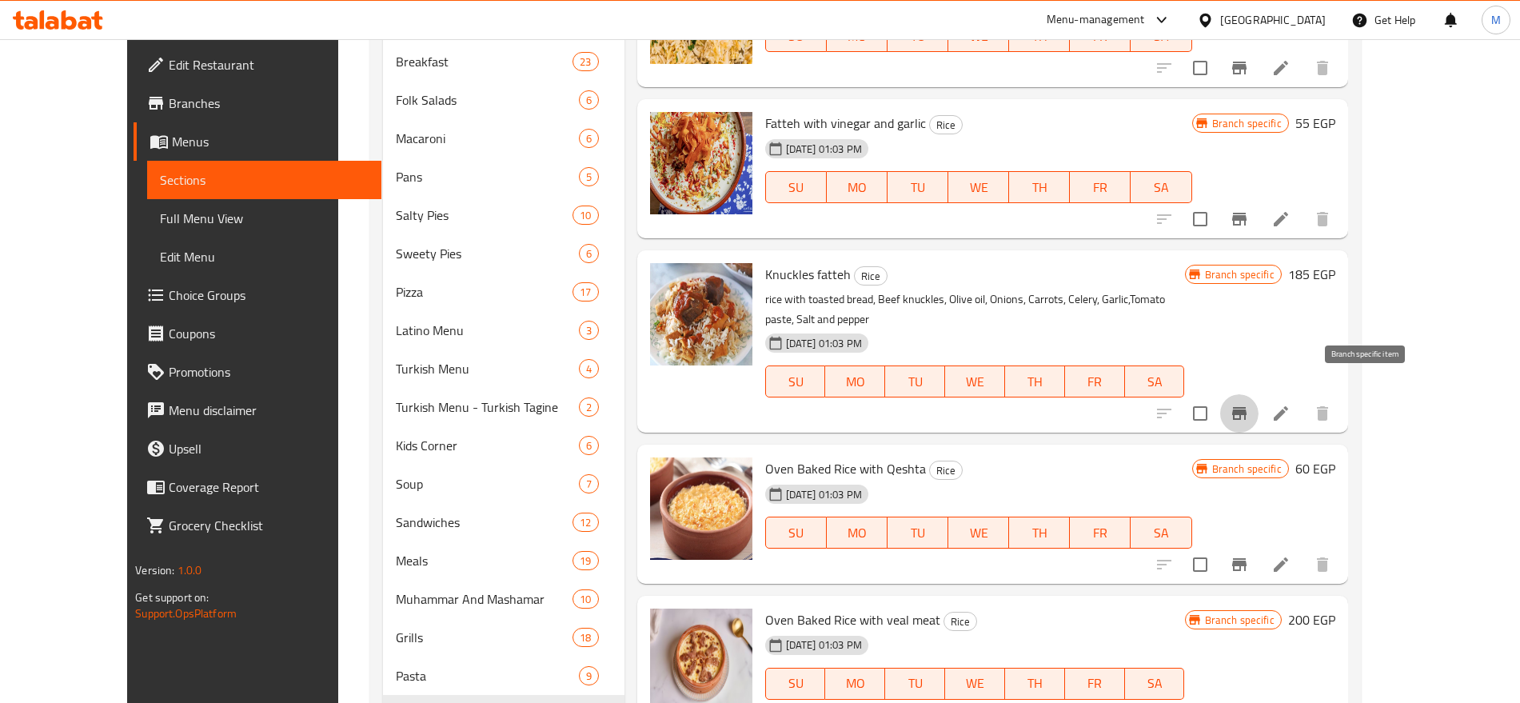
click at [1246, 407] on icon "Branch-specific-item" at bounding box center [1239, 413] width 14 height 13
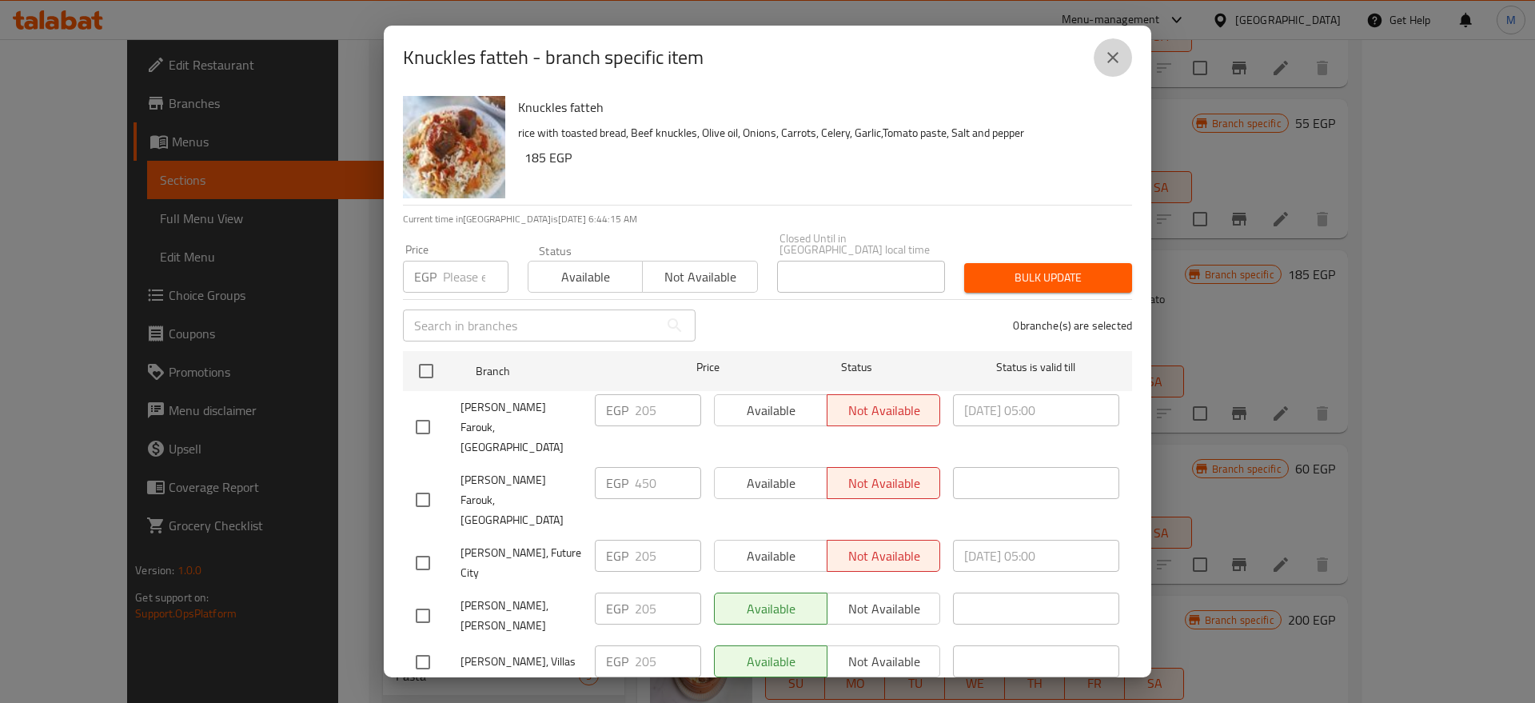
click at [1112, 66] on icon "close" at bounding box center [1112, 57] width 19 height 19
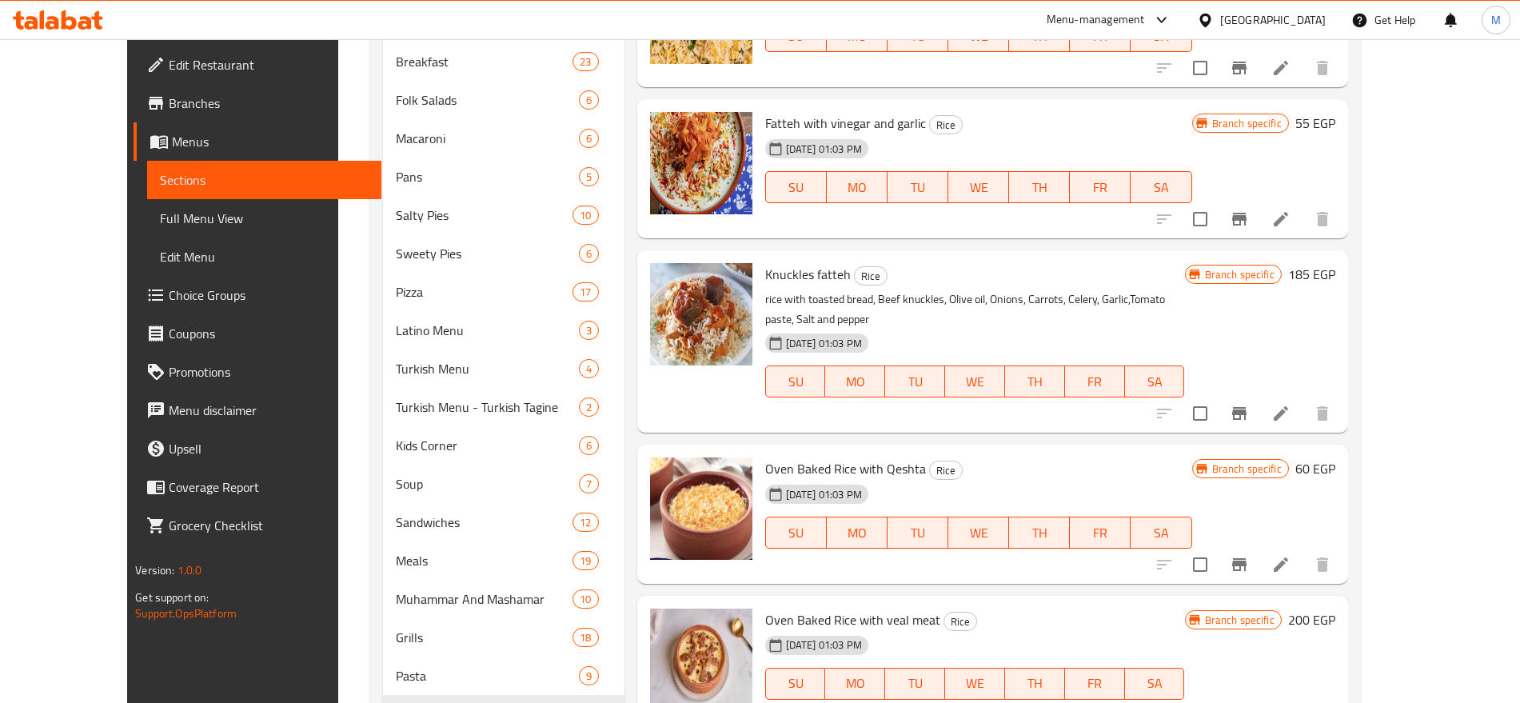
click at [1157, 451] on div "Oven Baked Rice with Qeshta Rice [DATE] 01:03 PM SU MO TU WE TH FR SA" at bounding box center [979, 514] width 440 height 126
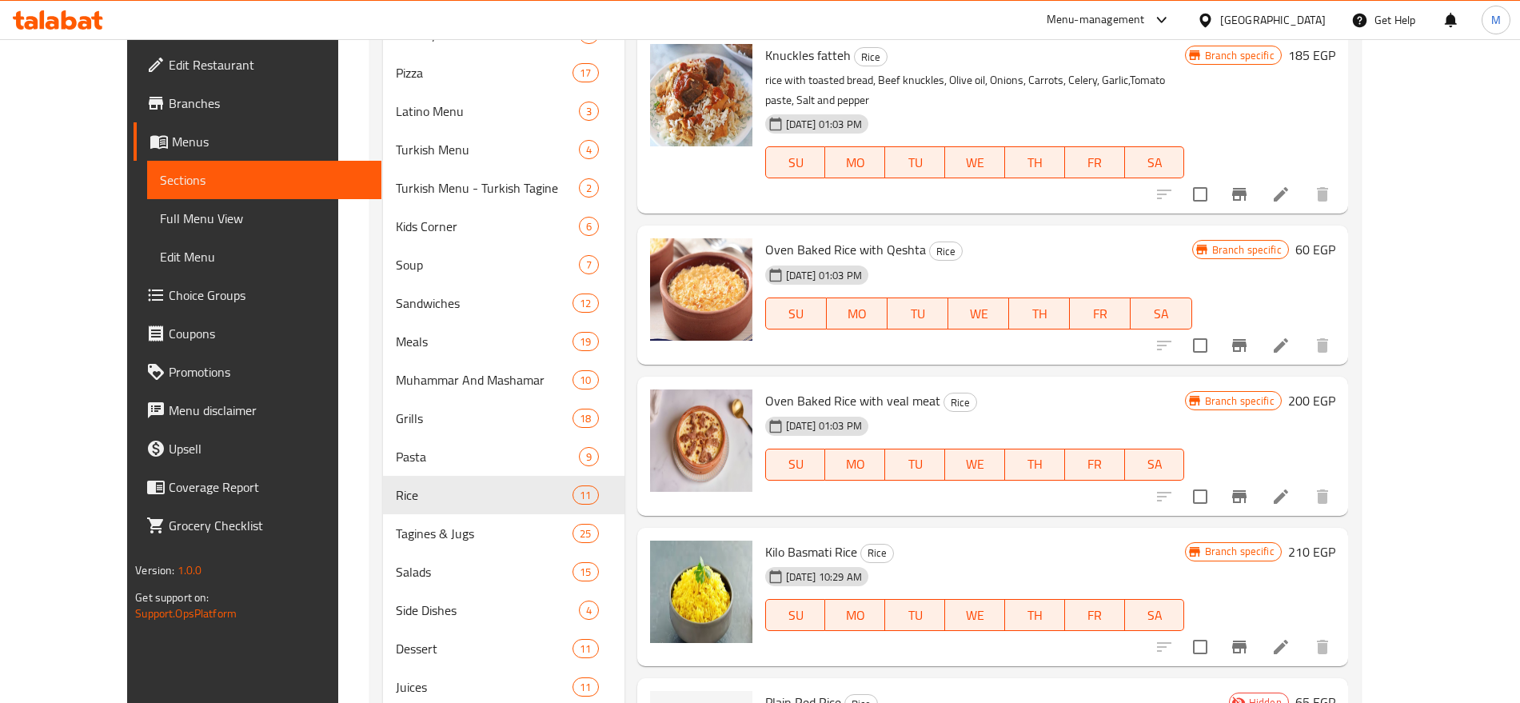
scroll to position [1221, 0]
click at [1246, 488] on icon "Branch-specific-item" at bounding box center [1239, 494] width 14 height 13
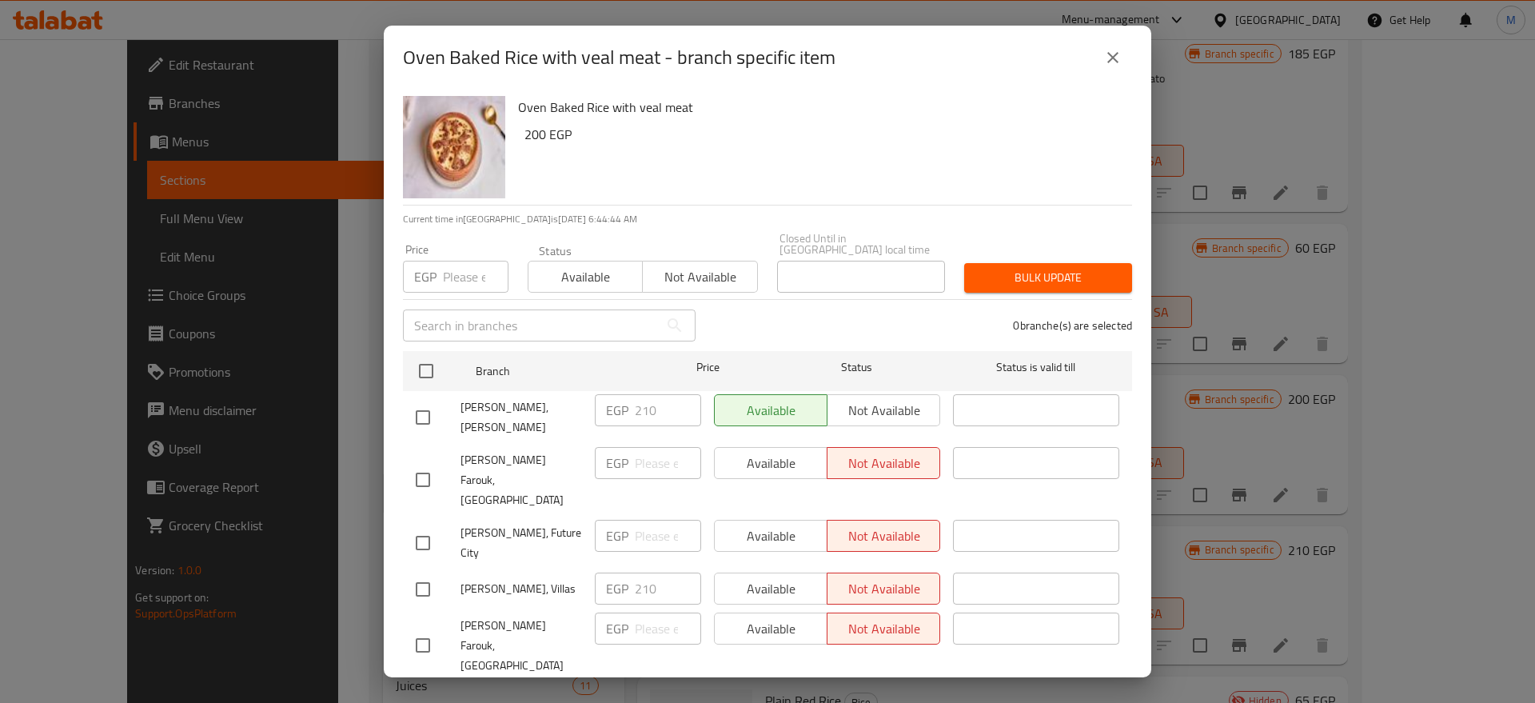
click at [437, 526] on input "checkbox" at bounding box center [423, 543] width 34 height 34
checkbox input "true"
click at [645, 520] on input "number" at bounding box center [668, 536] width 66 height 32
paste input "210"
type input "210"
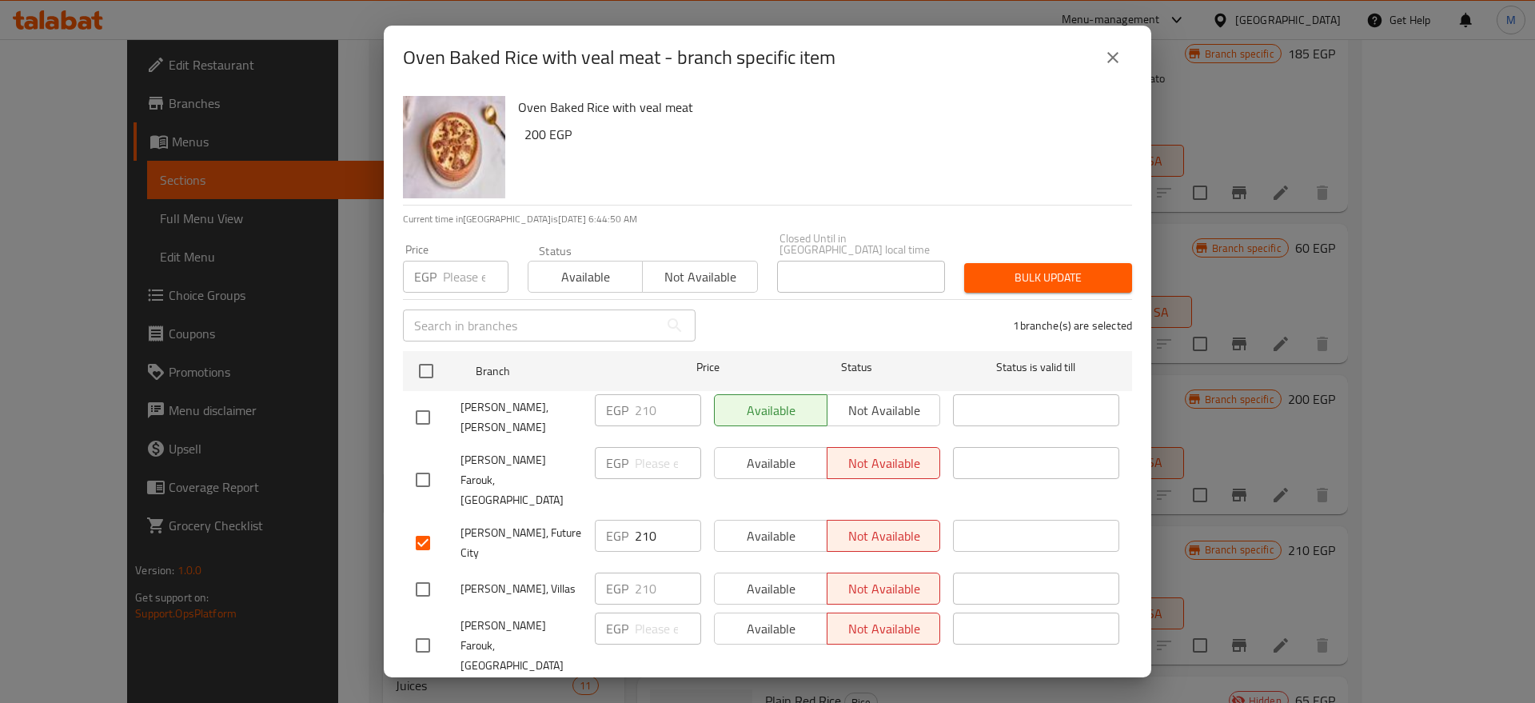
click at [720, 693] on span "Save" at bounding box center [767, 703] width 703 height 20
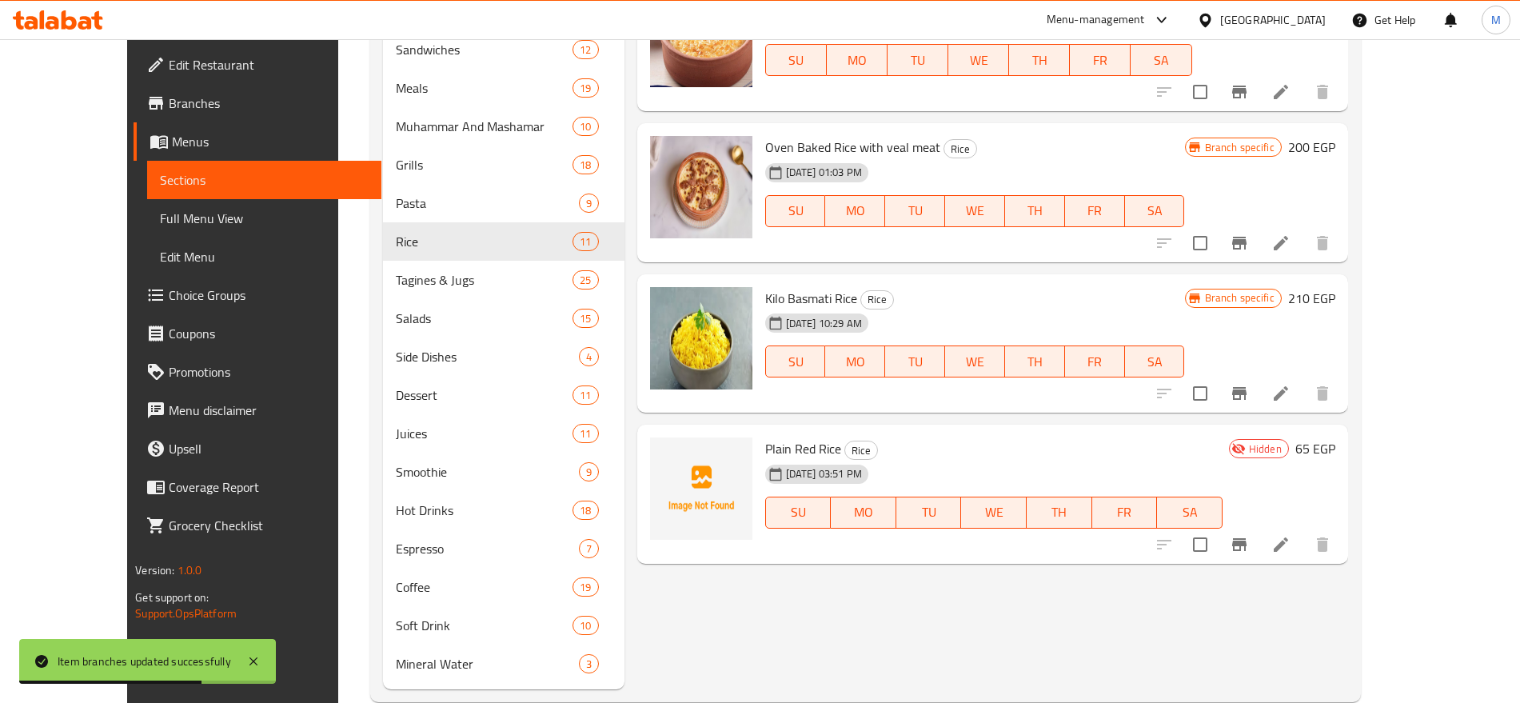
scroll to position [1428, 0]
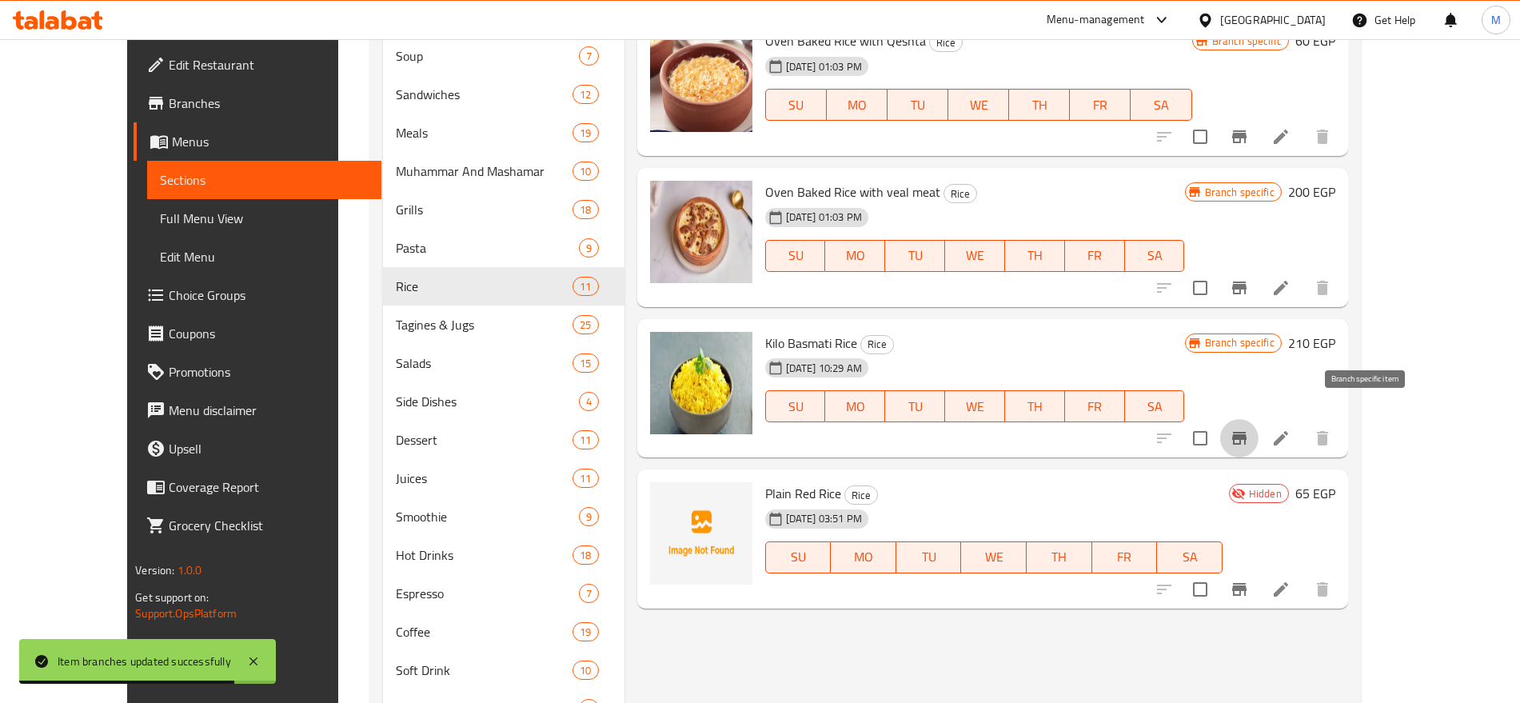
click at [1249, 428] on icon "Branch-specific-item" at bounding box center [1238, 437] width 19 height 19
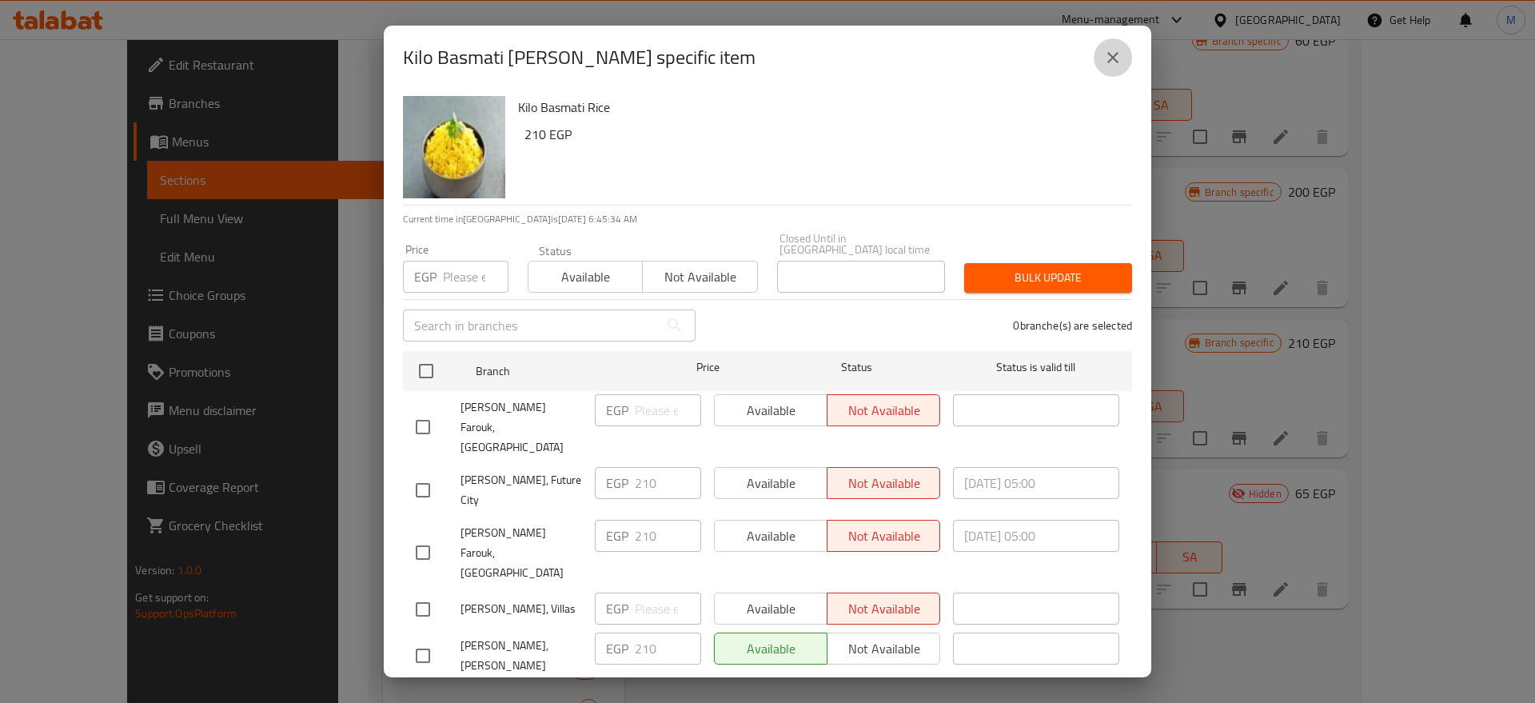
click at [1109, 62] on icon "close" at bounding box center [1112, 57] width 19 height 19
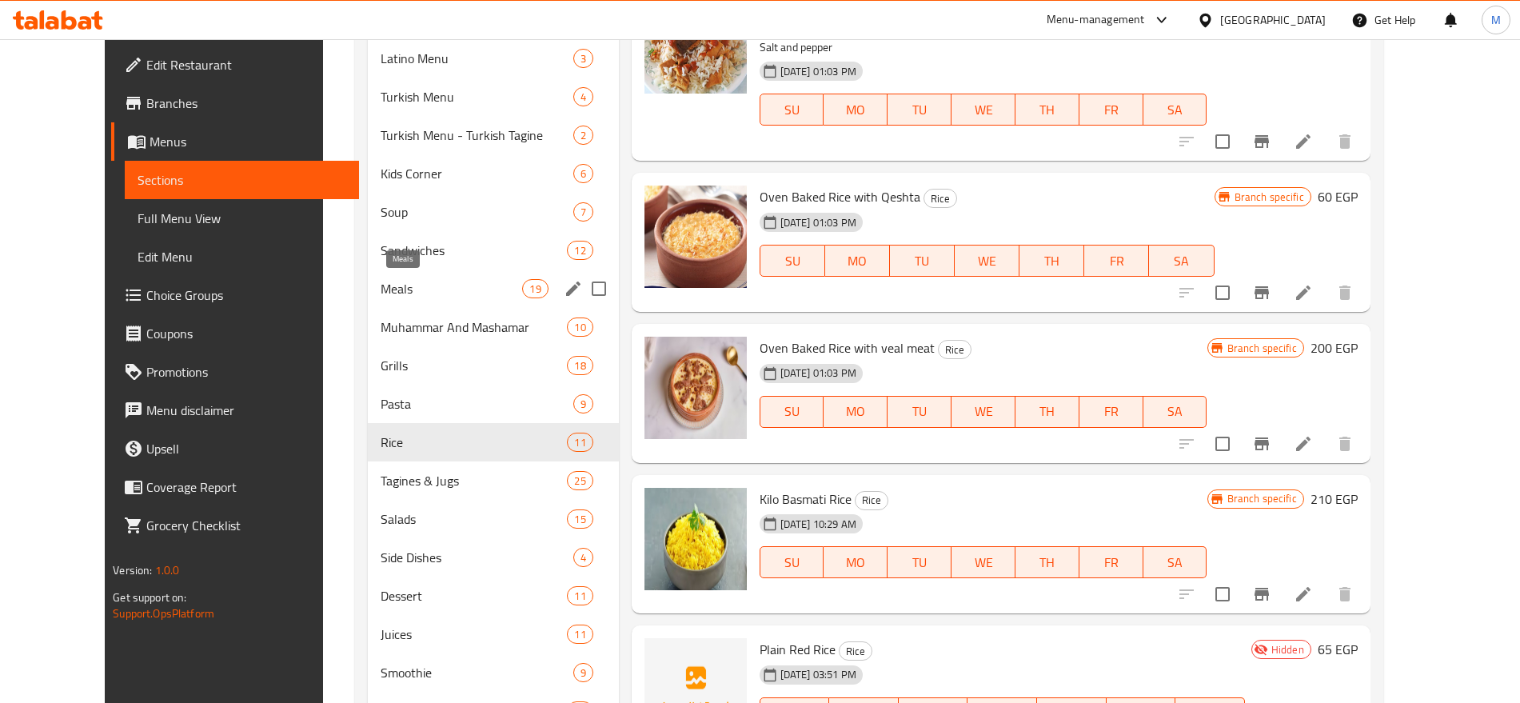
scroll to position [1229, 0]
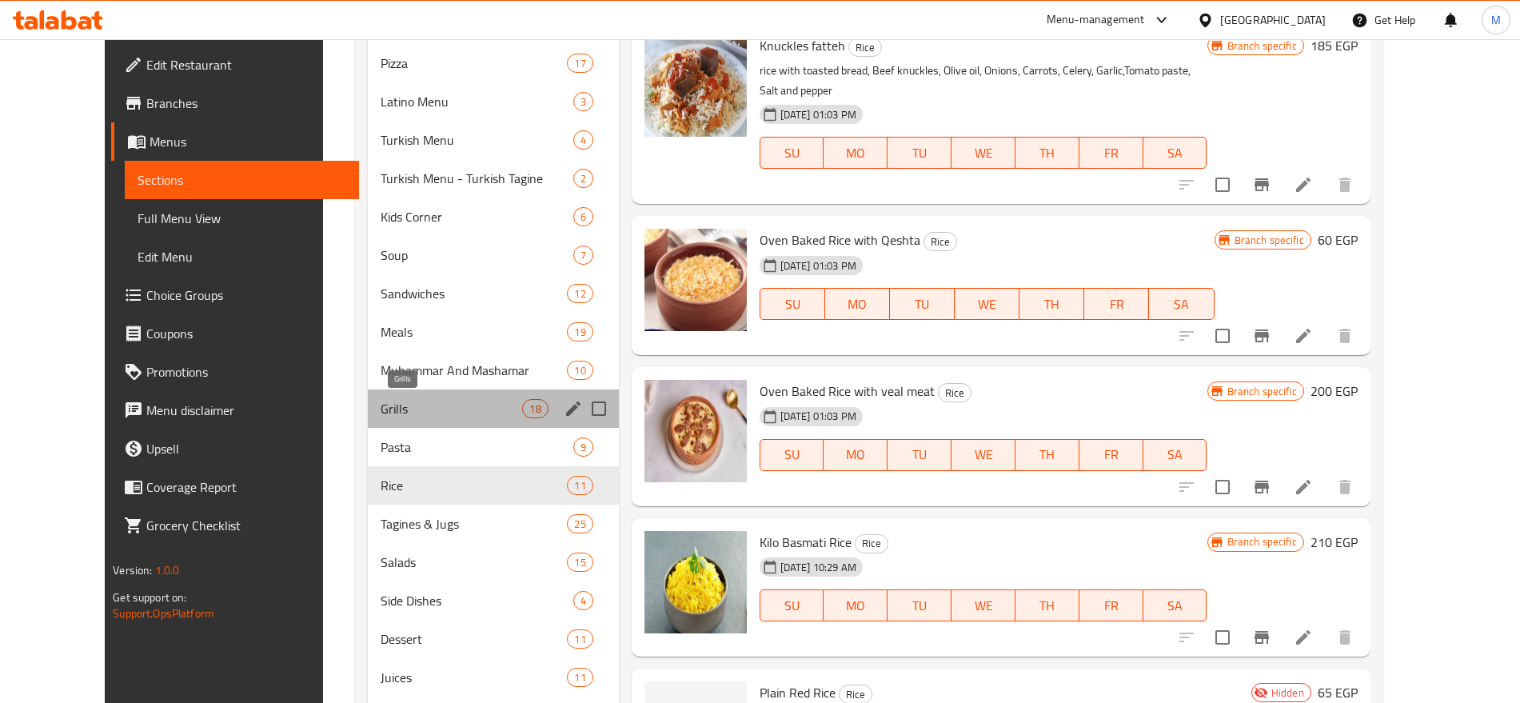
click at [396, 410] on span "Grills" at bounding box center [450, 408] width 141 height 19
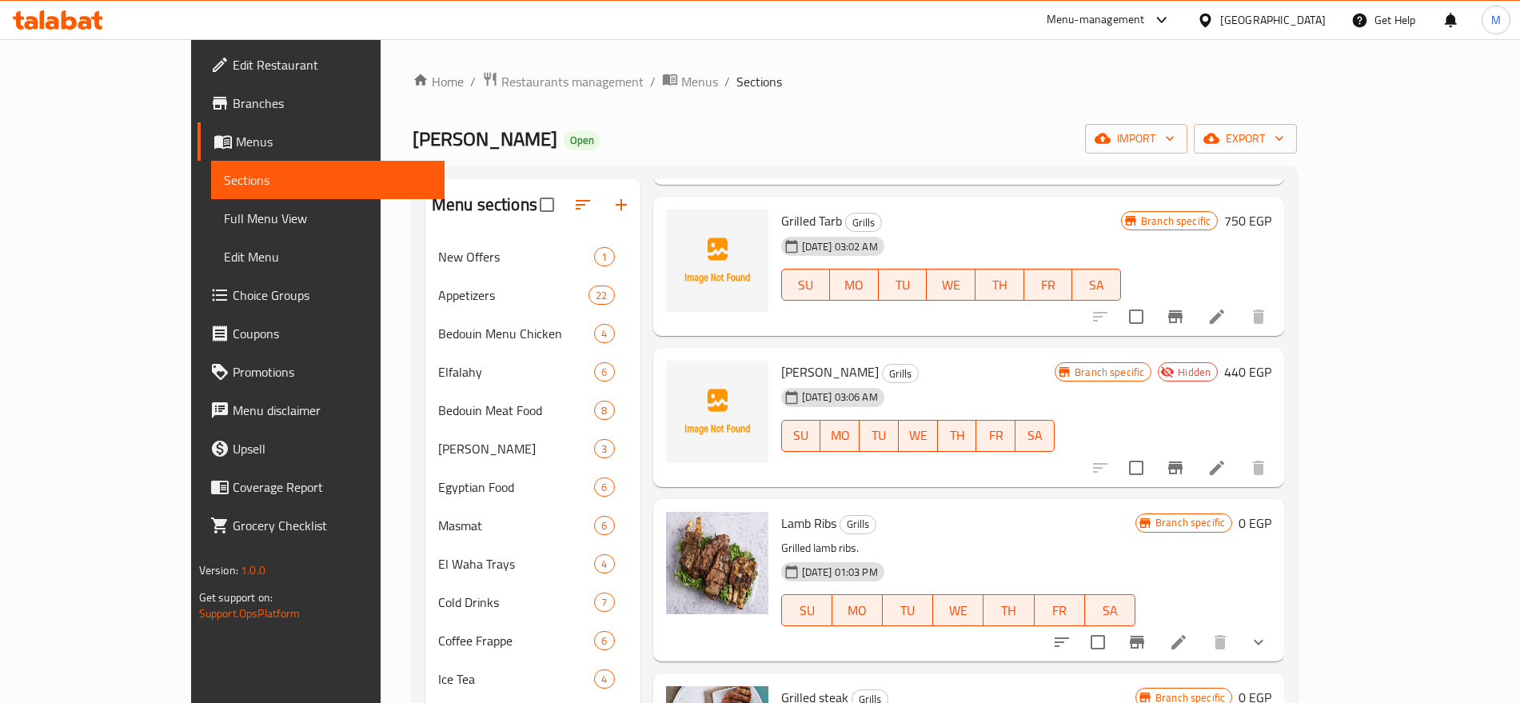
scroll to position [216, 0]
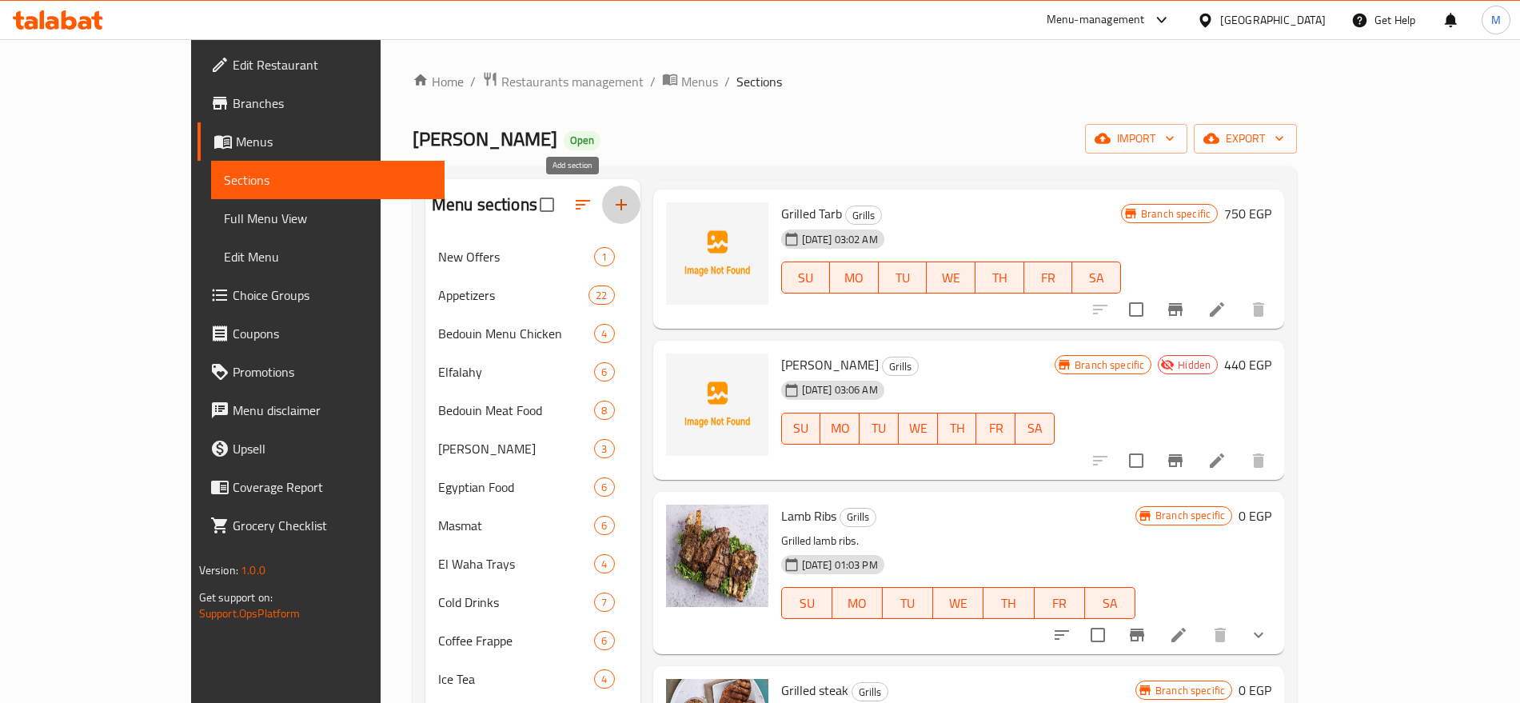
click at [611, 195] on icon "button" at bounding box center [620, 204] width 19 height 19
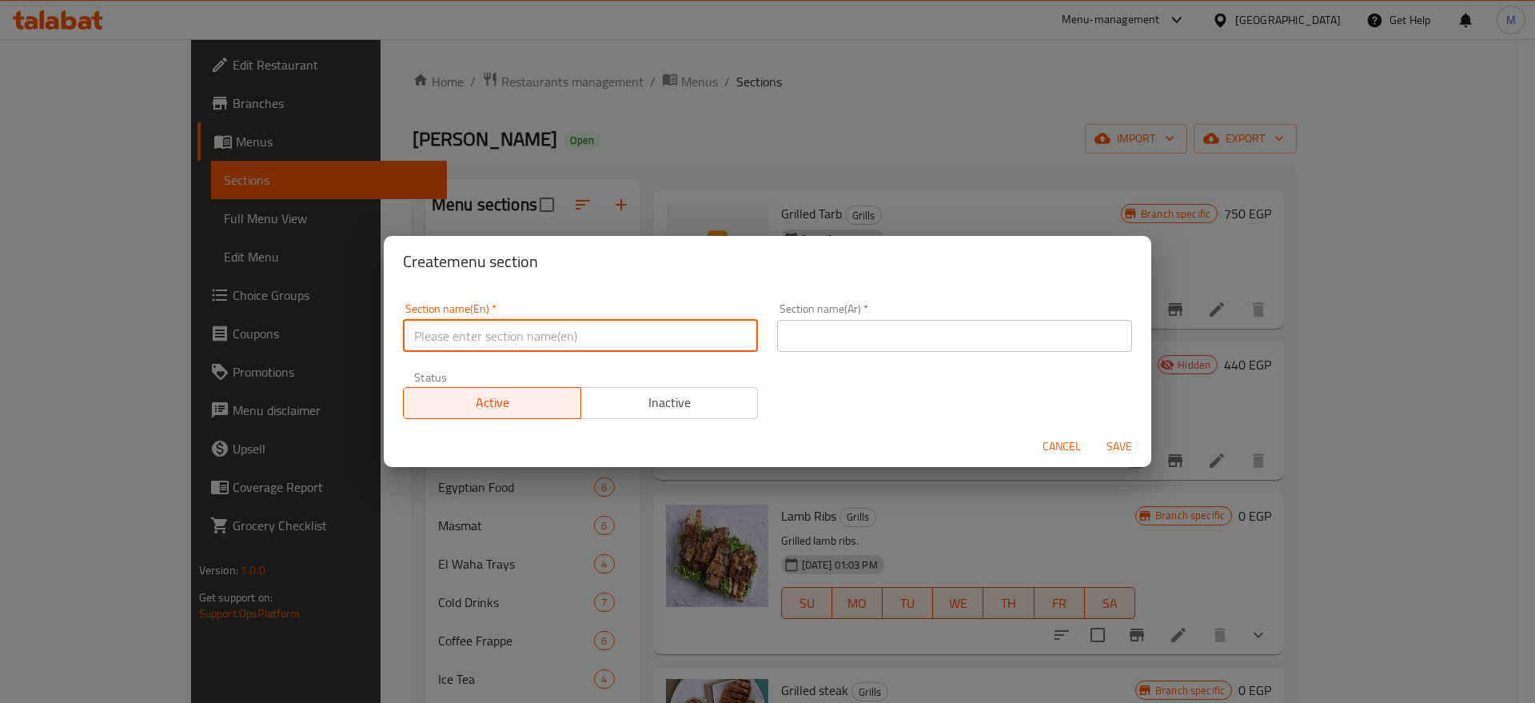
drag, startPoint x: 444, startPoint y: 351, endPoint x: 460, endPoint y: 337, distance: 21.0
click at [460, 337] on div "Section name(En)   * Section name(En) *" at bounding box center [580, 327] width 374 height 68
click at [460, 337] on input "text" at bounding box center [580, 336] width 355 height 32
type input "Delete"
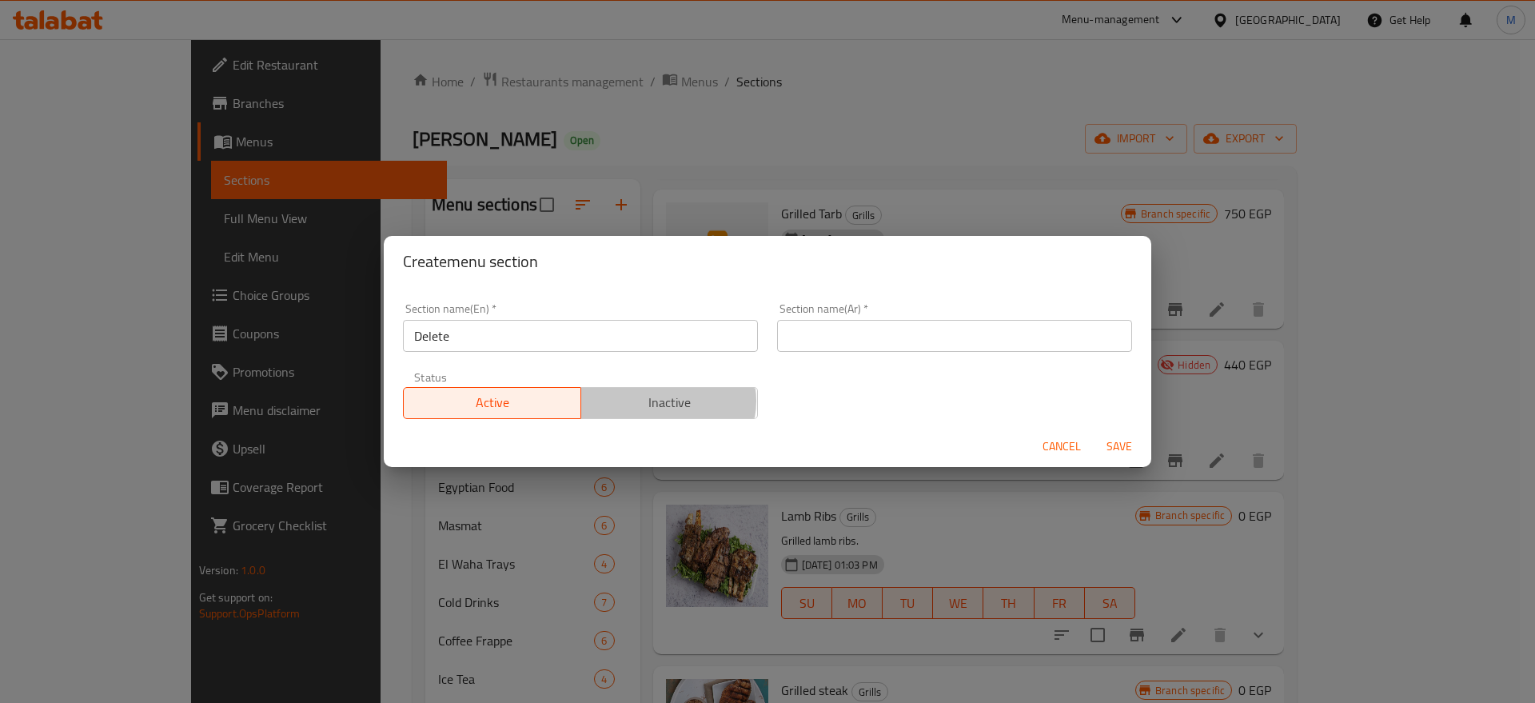
click at [663, 400] on span "Inactive" at bounding box center [670, 402] width 165 height 23
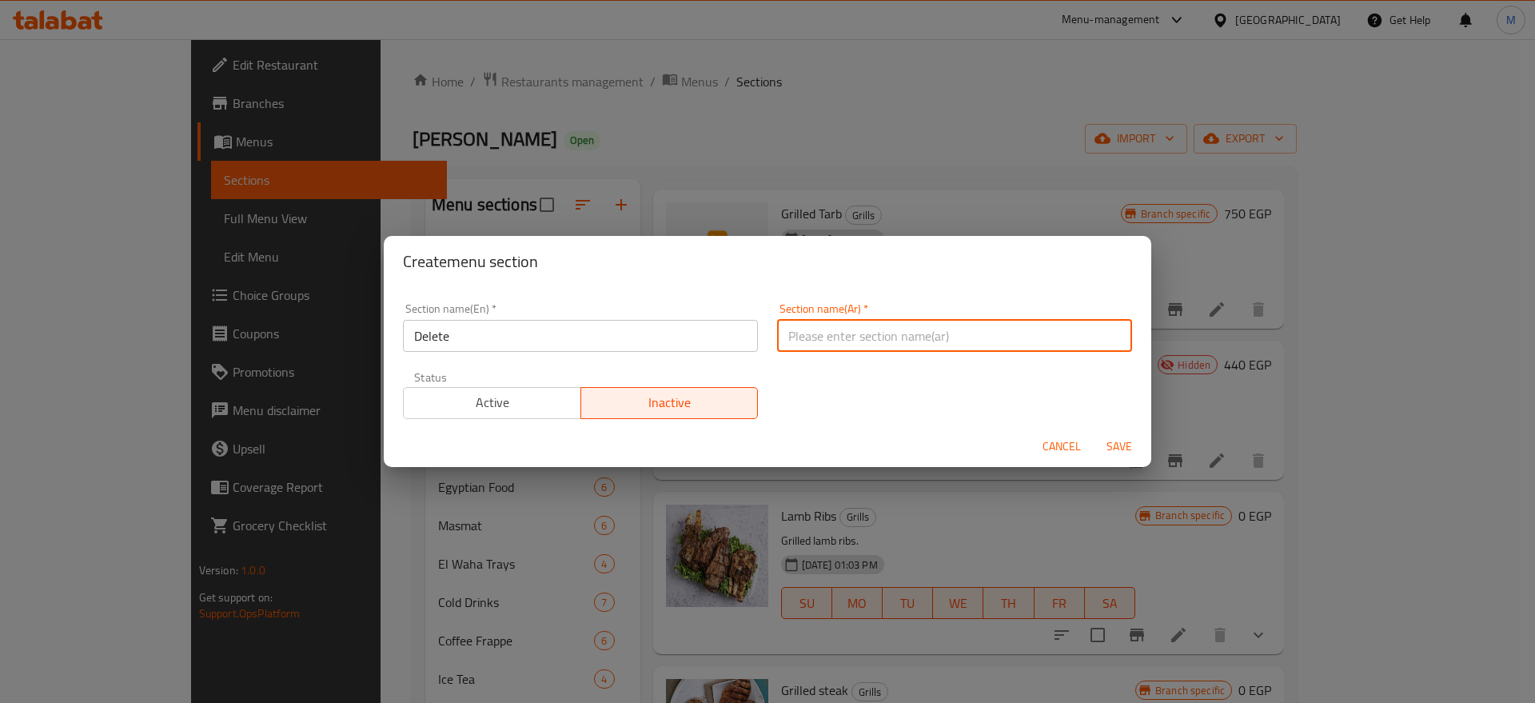
click at [887, 326] on input "text" at bounding box center [954, 336] width 355 height 32
type input "احذف"
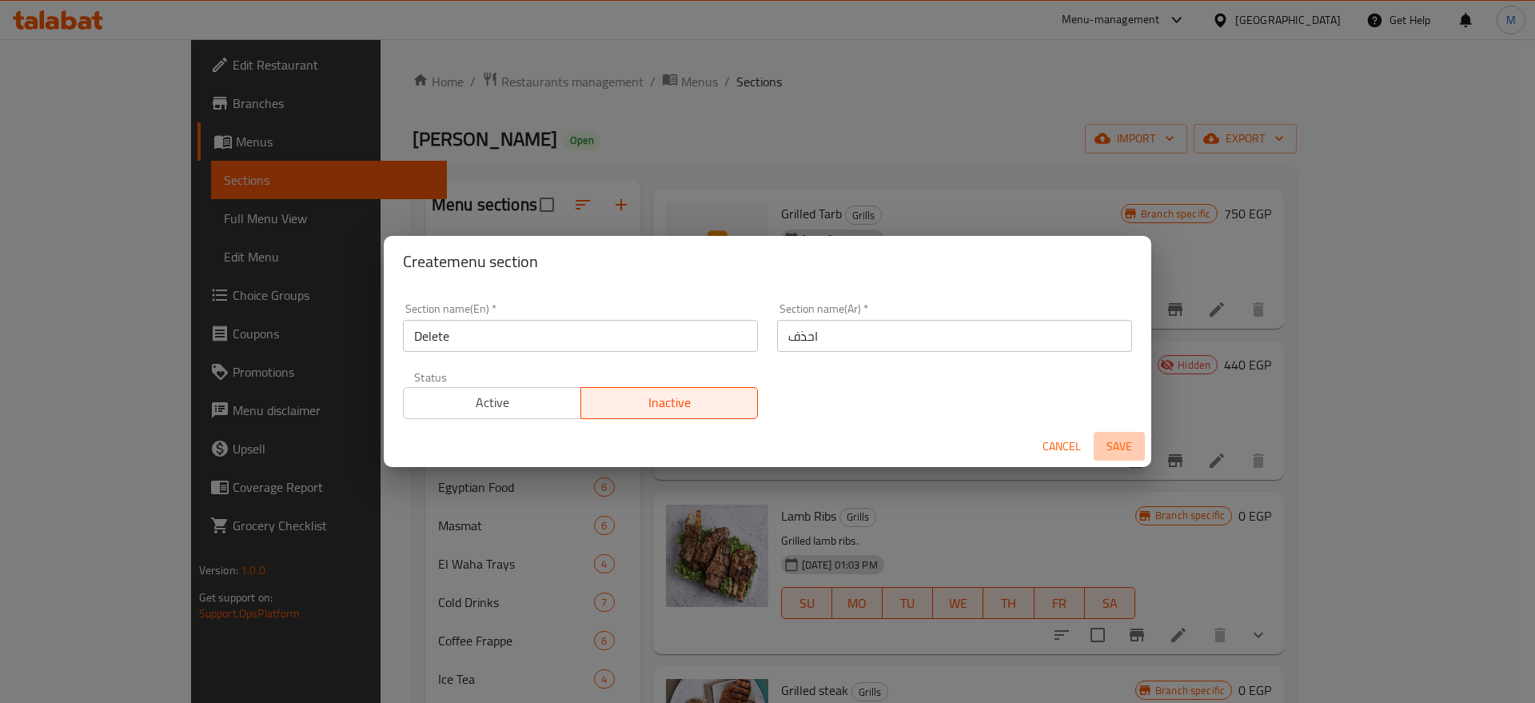
click at [1113, 439] on span "Save" at bounding box center [1119, 446] width 38 height 20
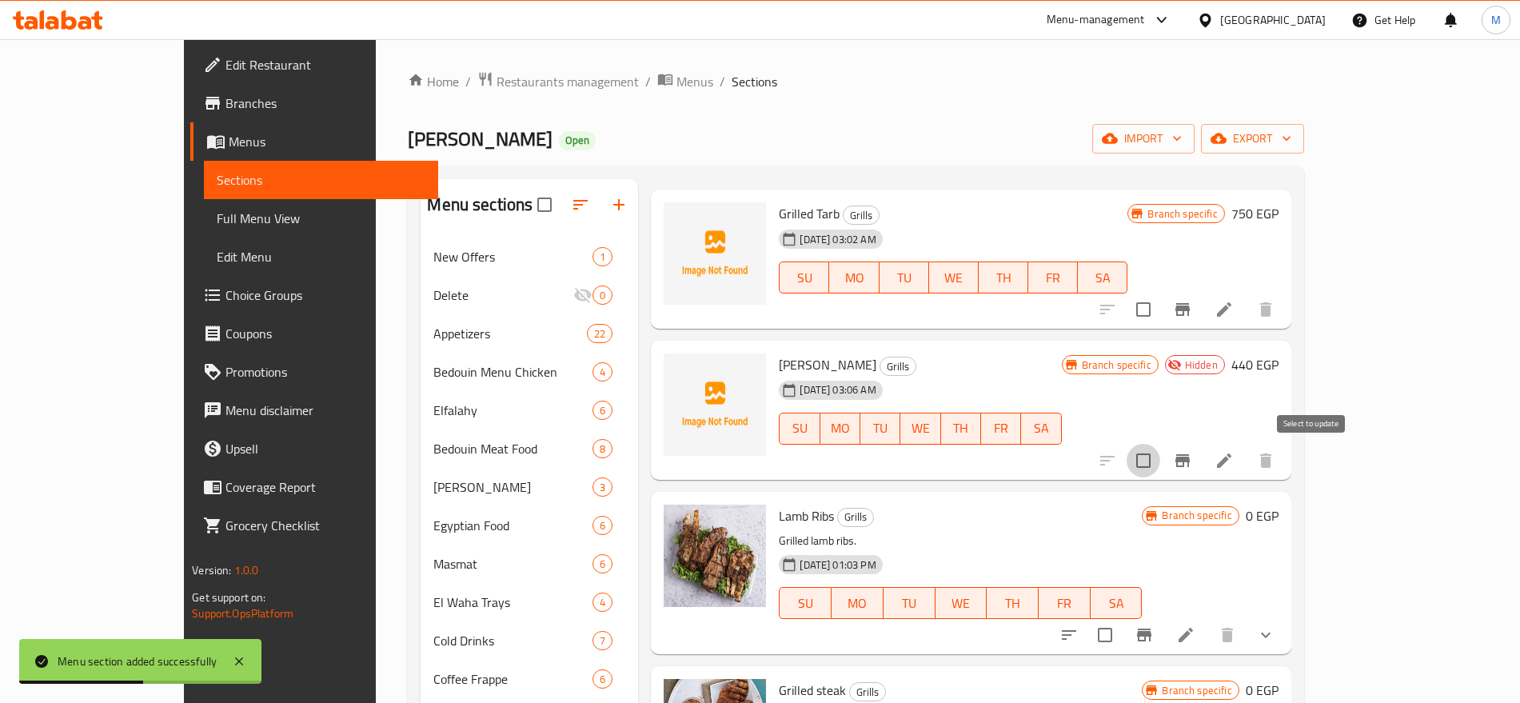
click at [1160, 464] on input "checkbox" at bounding box center [1143, 461] width 34 height 34
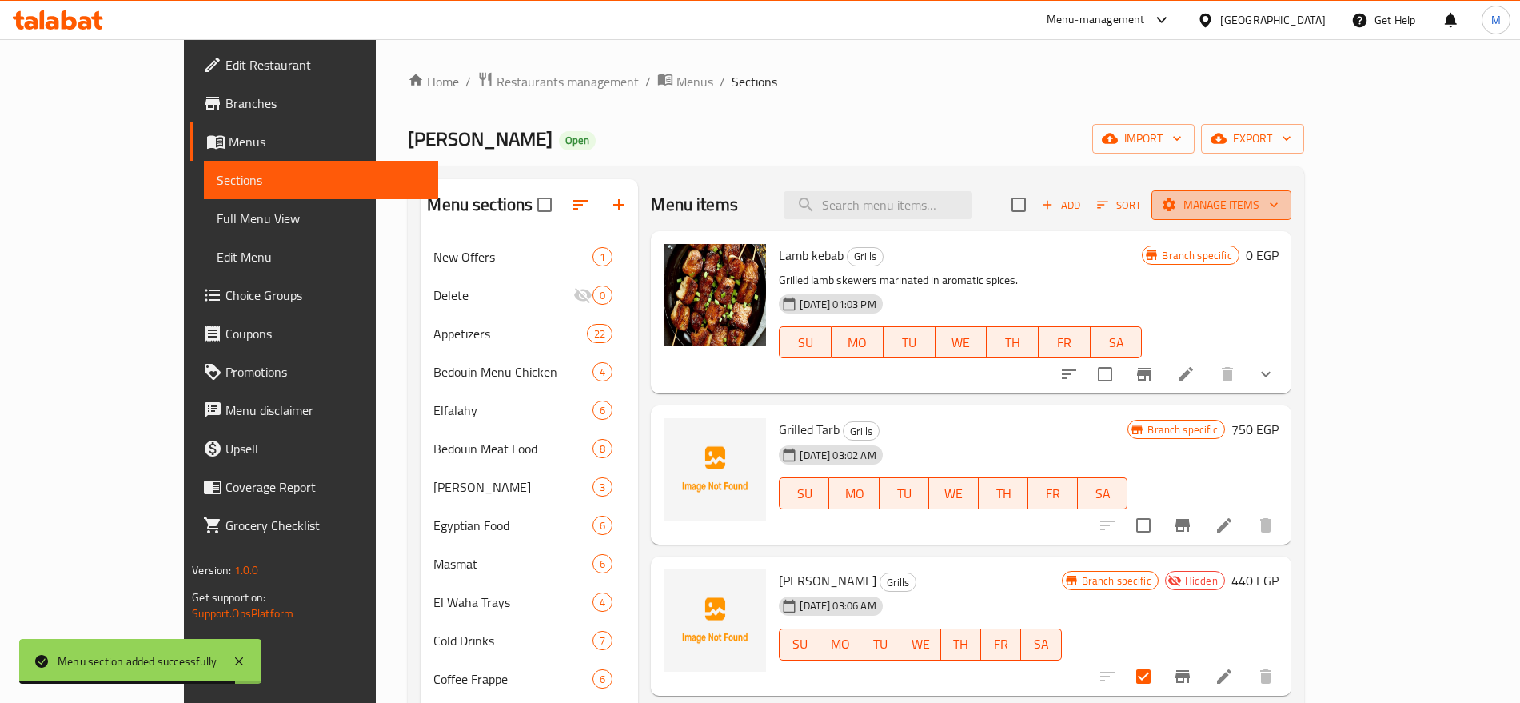
click at [1278, 213] on span "Manage items" at bounding box center [1221, 205] width 114 height 20
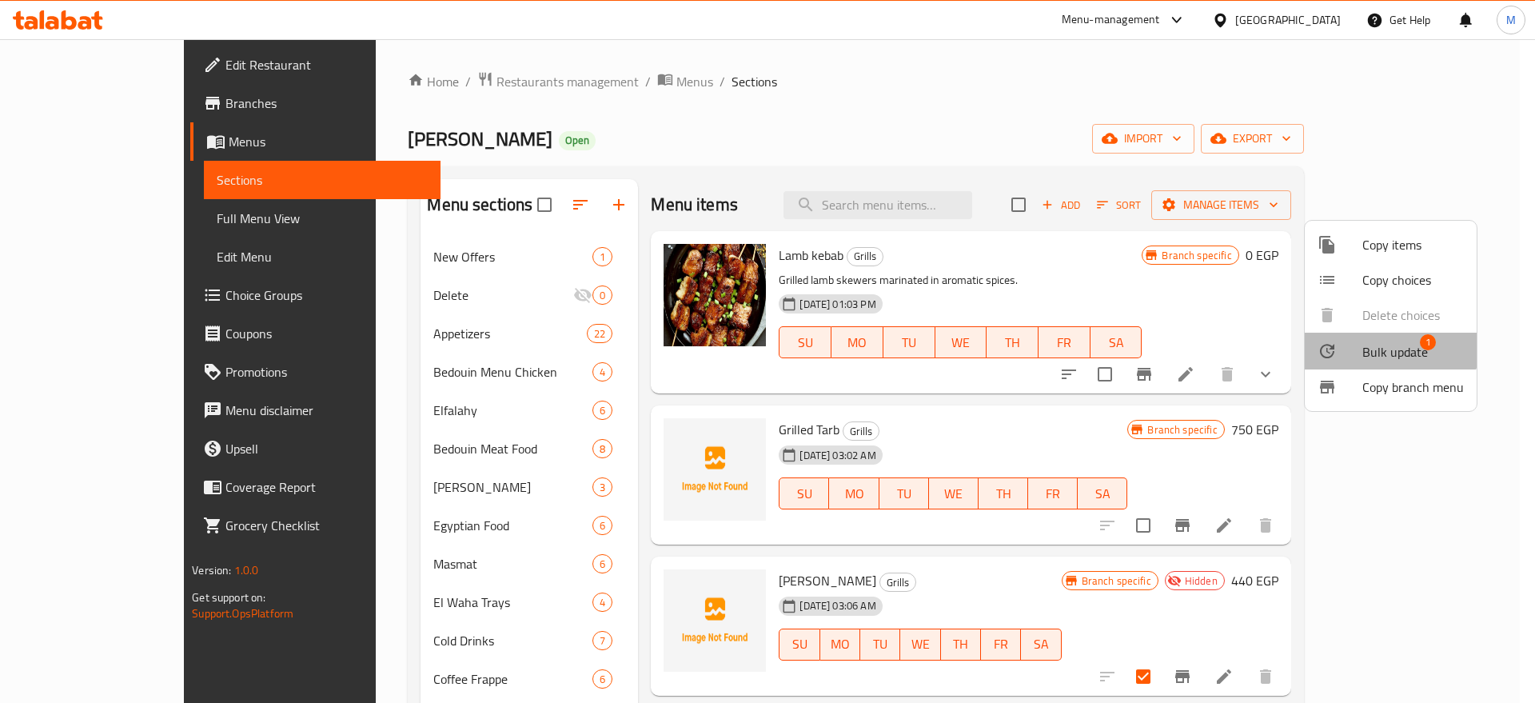
click at [1388, 342] on span "Bulk update" at bounding box center [1395, 351] width 66 height 19
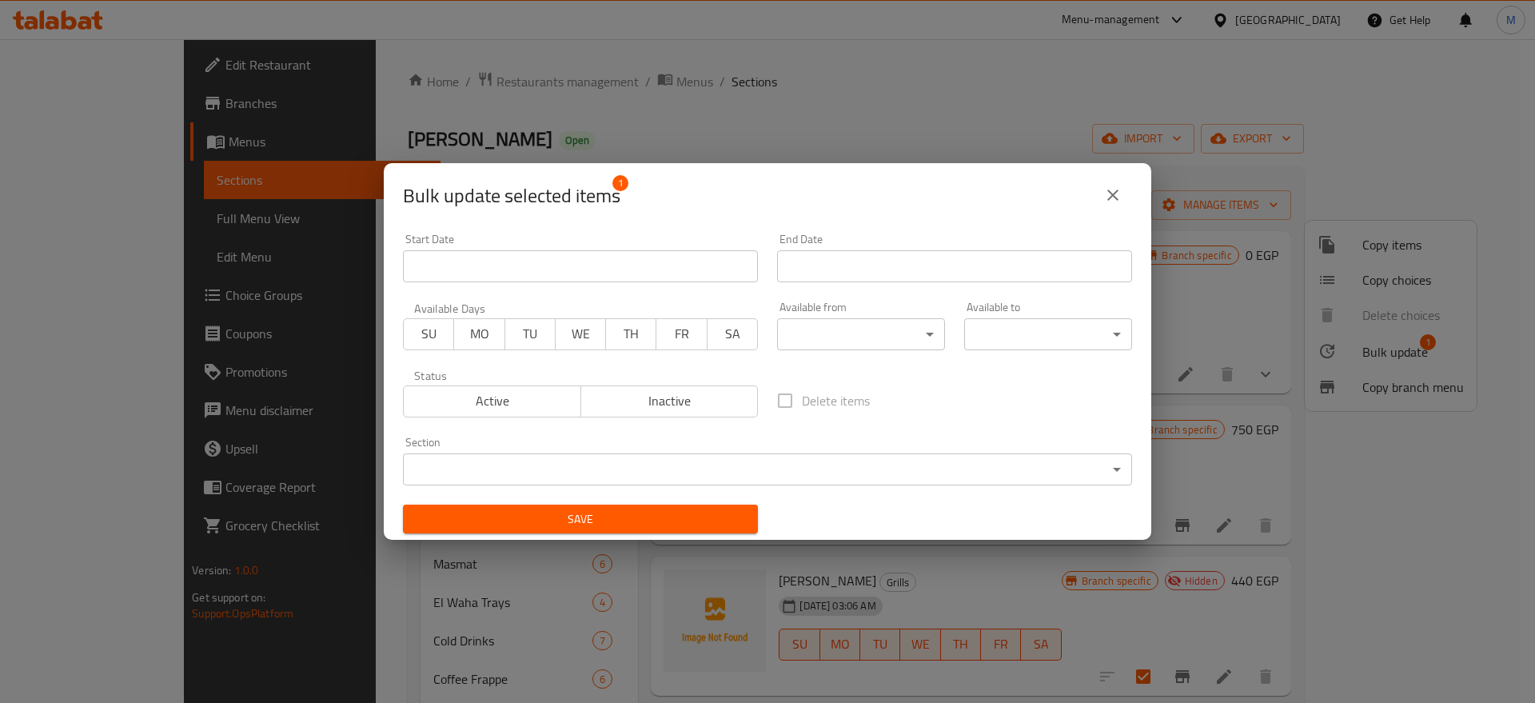
click at [1081, 452] on div "Section ​ ​" at bounding box center [767, 460] width 729 height 49
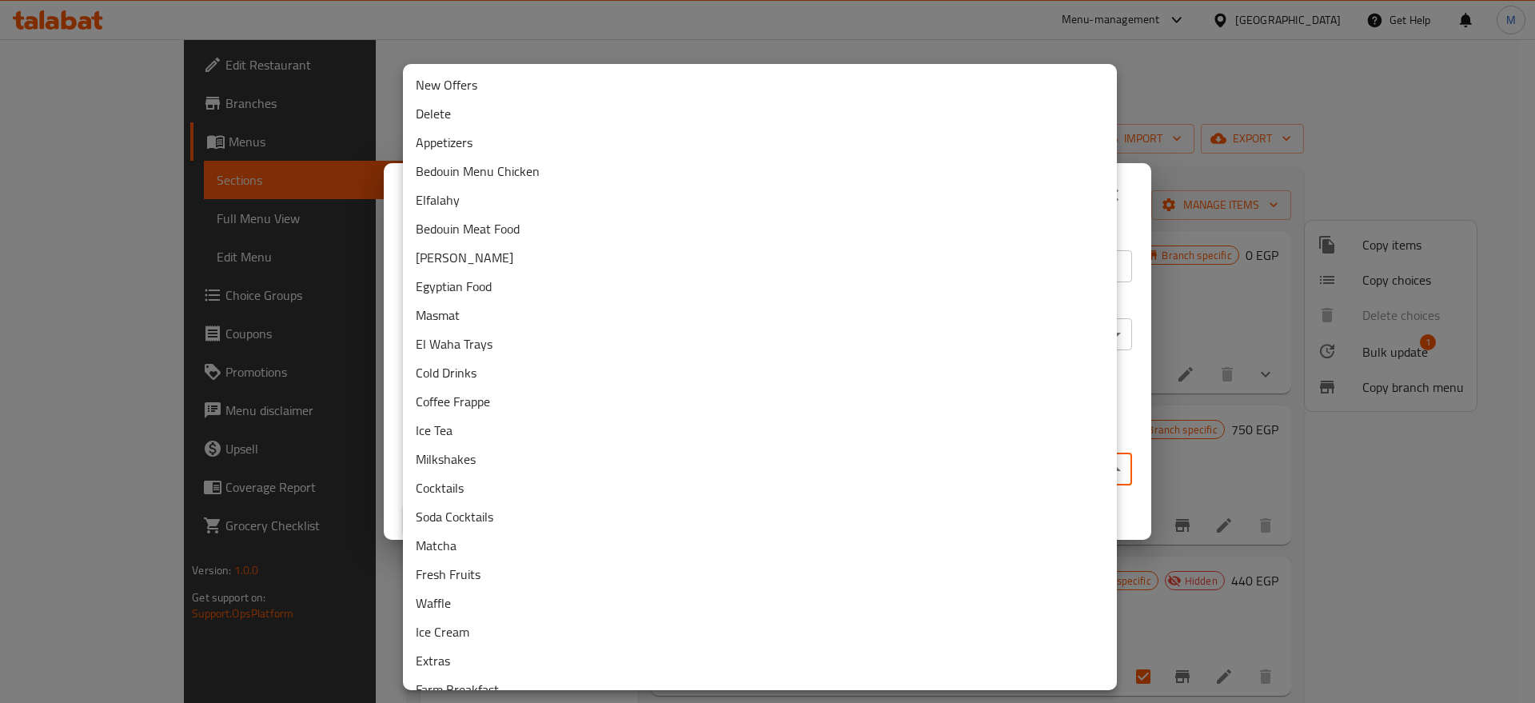
click at [1050, 464] on body "​ Menu-management [GEOGRAPHIC_DATA] Get Help M Edit Restaurant Branches Menus S…" at bounding box center [767, 370] width 1535 height 663
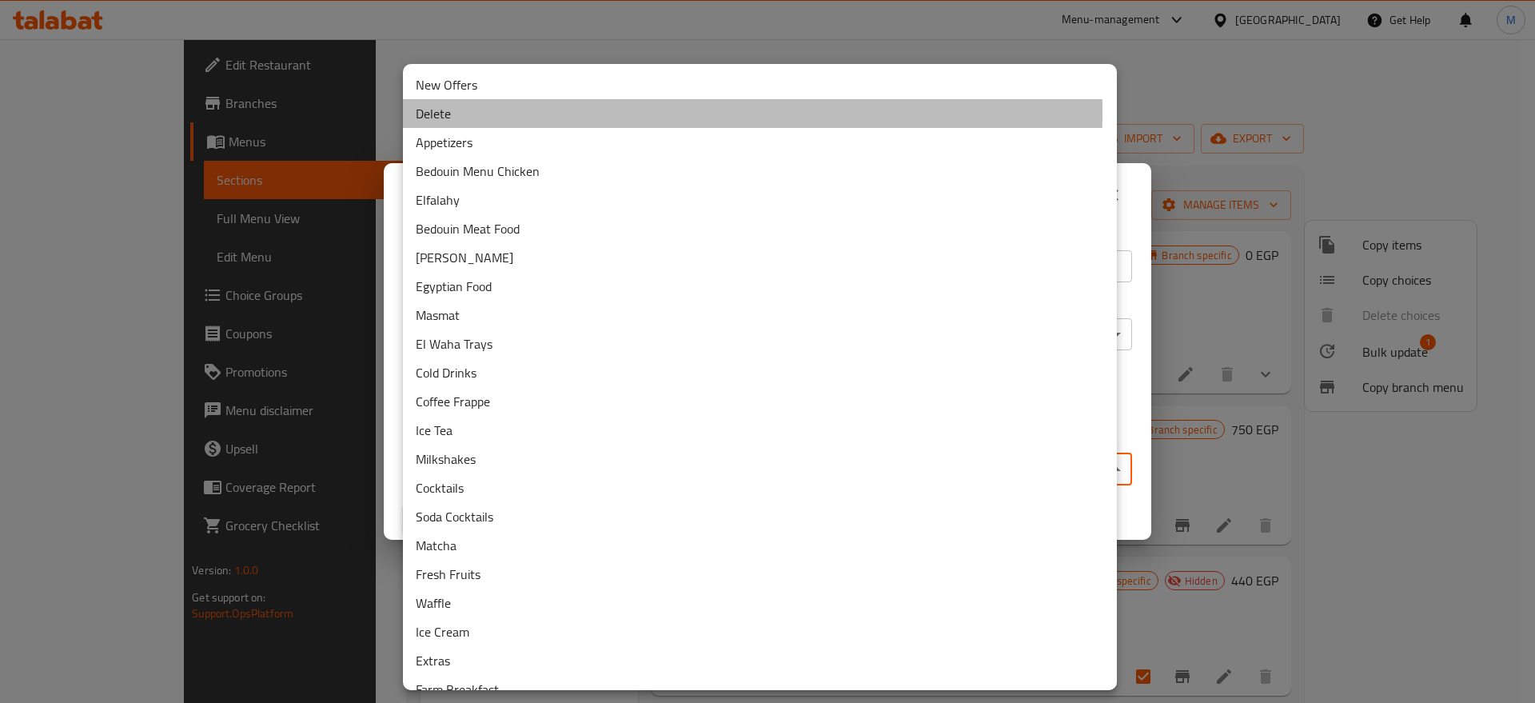
click at [502, 113] on li "Delete" at bounding box center [760, 113] width 714 height 29
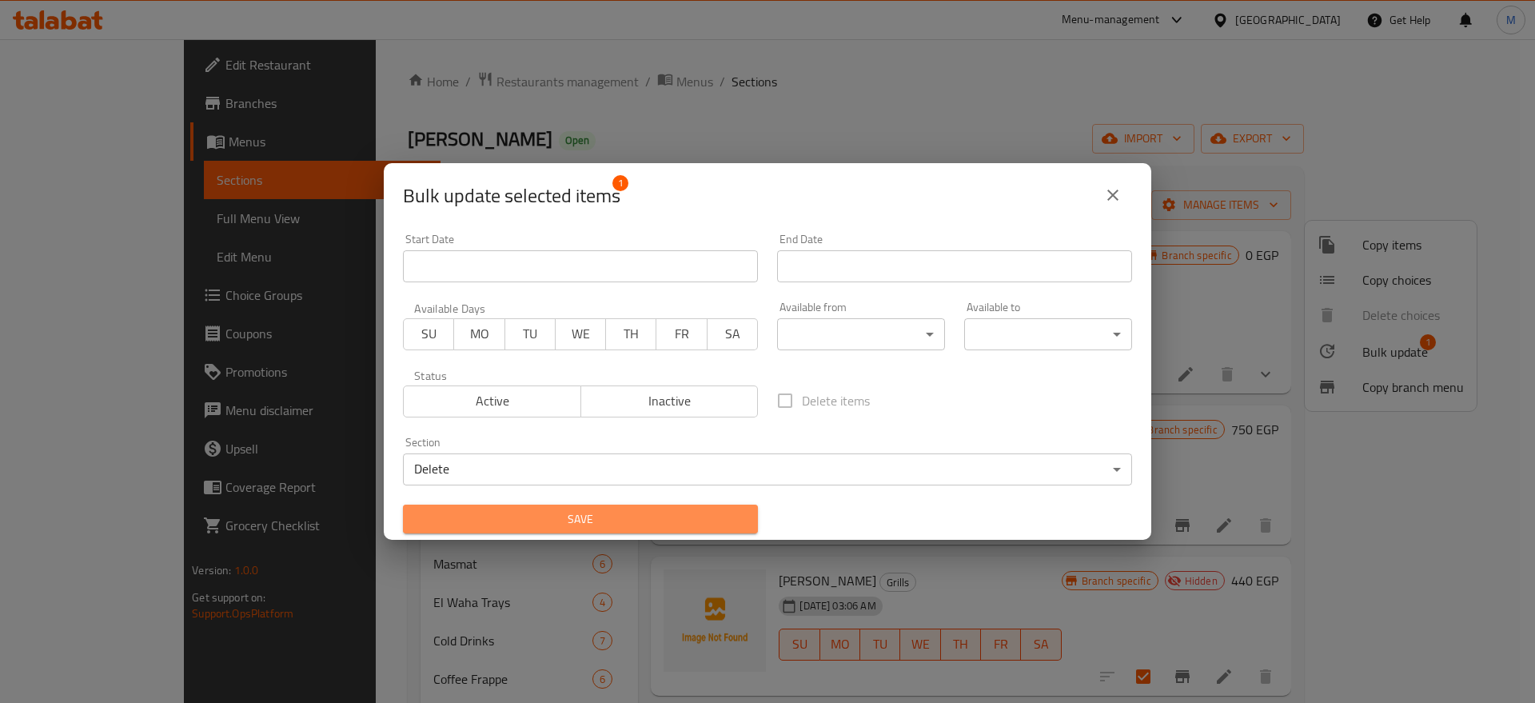
click at [638, 519] on span "Save" at bounding box center [580, 519] width 329 height 20
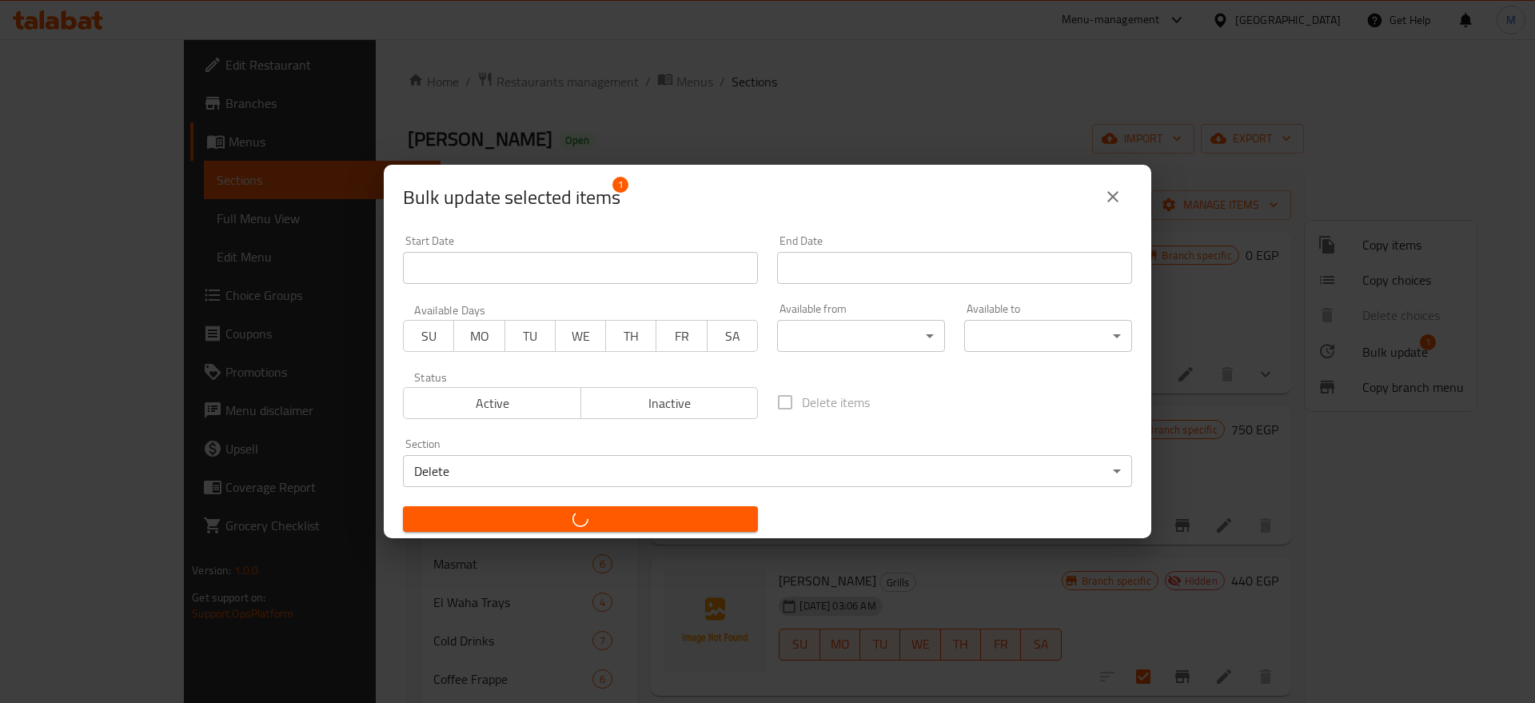
checkbox input "false"
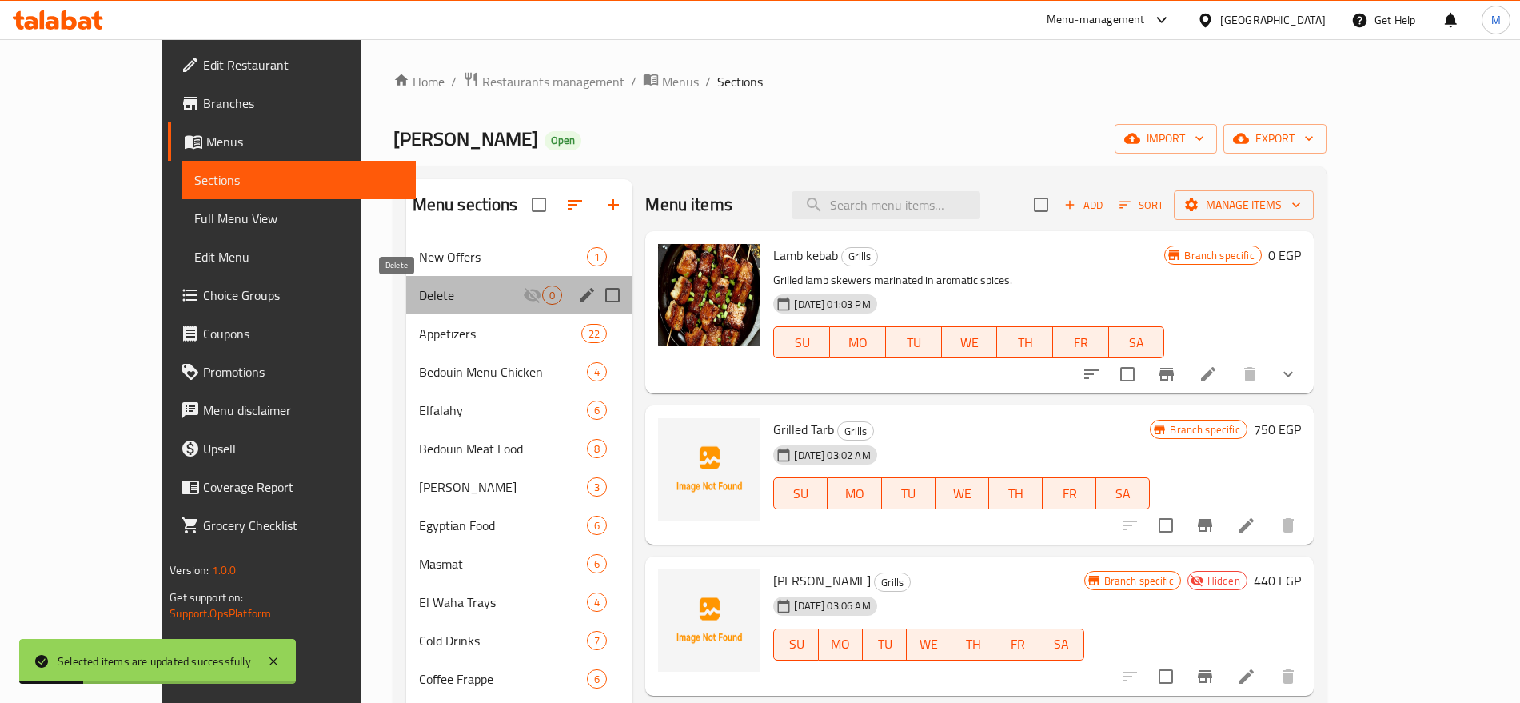
click at [481, 288] on span "Delete" at bounding box center [471, 294] width 105 height 19
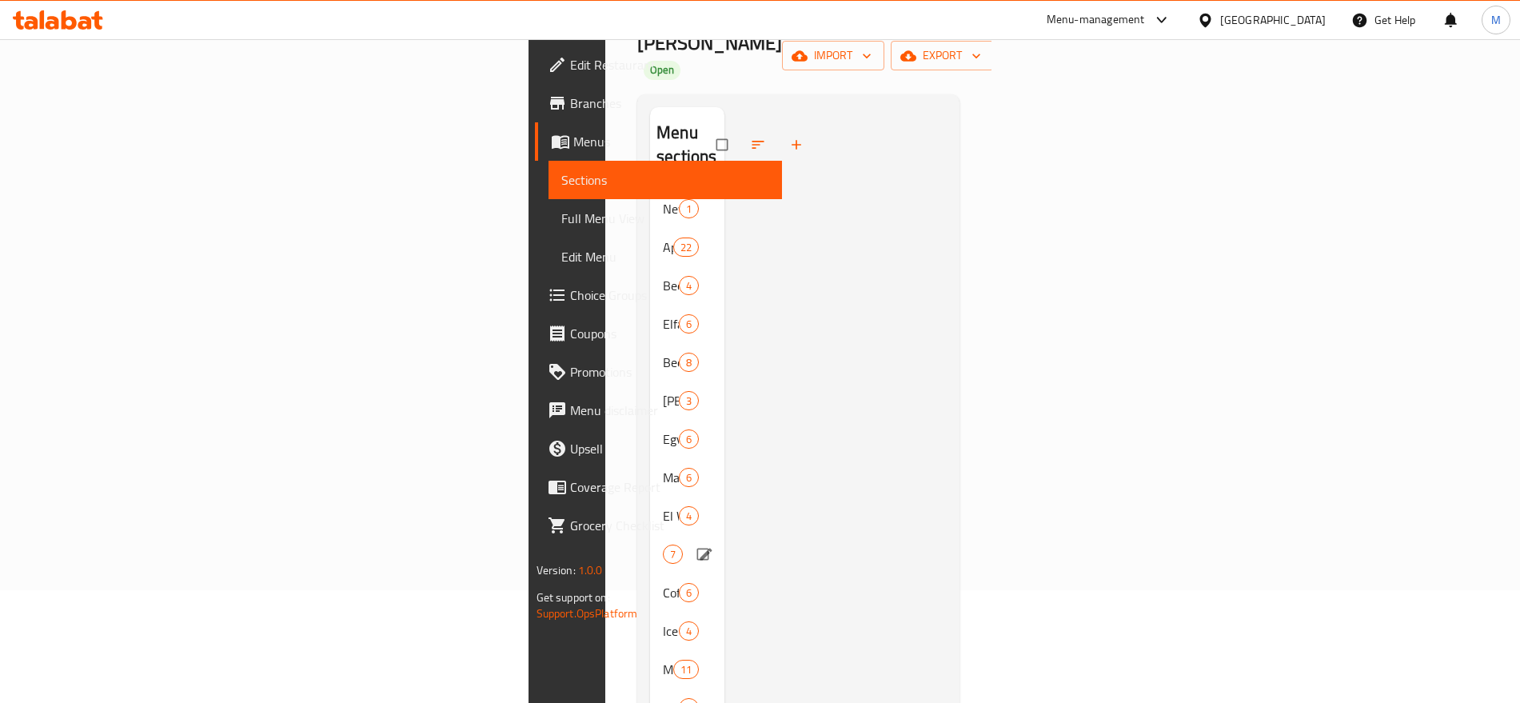
scroll to position [110, 0]
click at [663, 241] on span "Appetizers" at bounding box center [663, 250] width 0 height 19
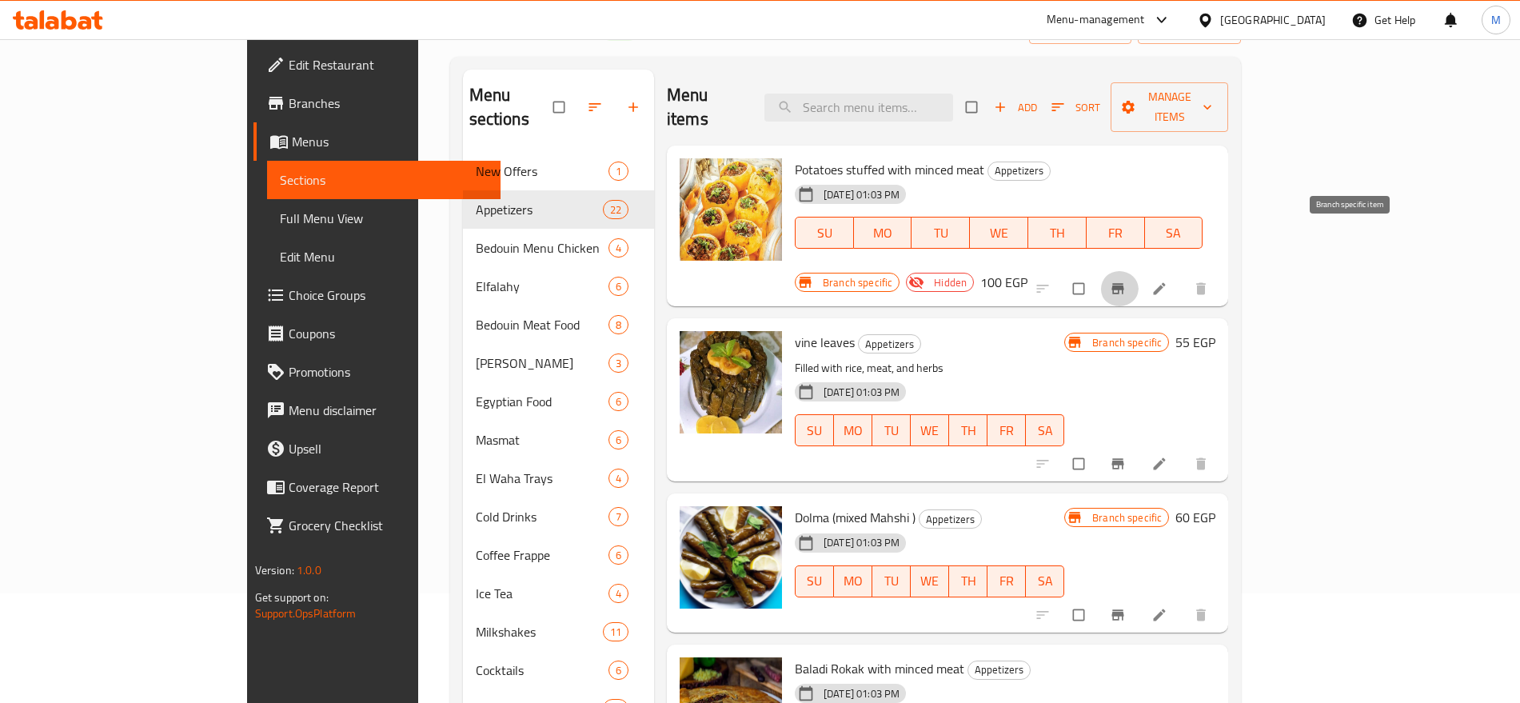
click at [1138, 271] on button "Branch-specific-item" at bounding box center [1119, 288] width 38 height 35
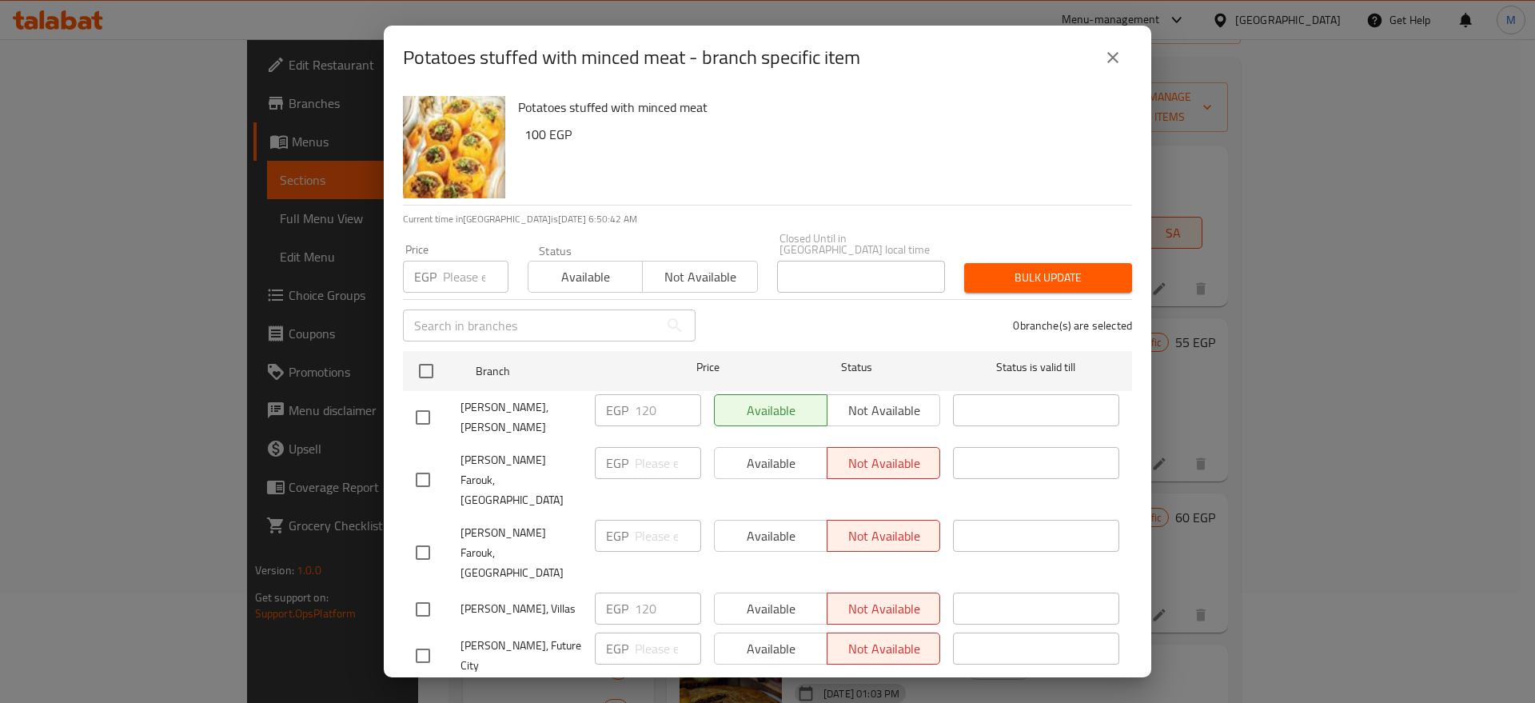
click at [416, 639] on input "checkbox" at bounding box center [423, 656] width 34 height 34
checkbox input "true"
click at [643, 632] on input "number" at bounding box center [668, 648] width 66 height 32
paste input "120"
type input "120"
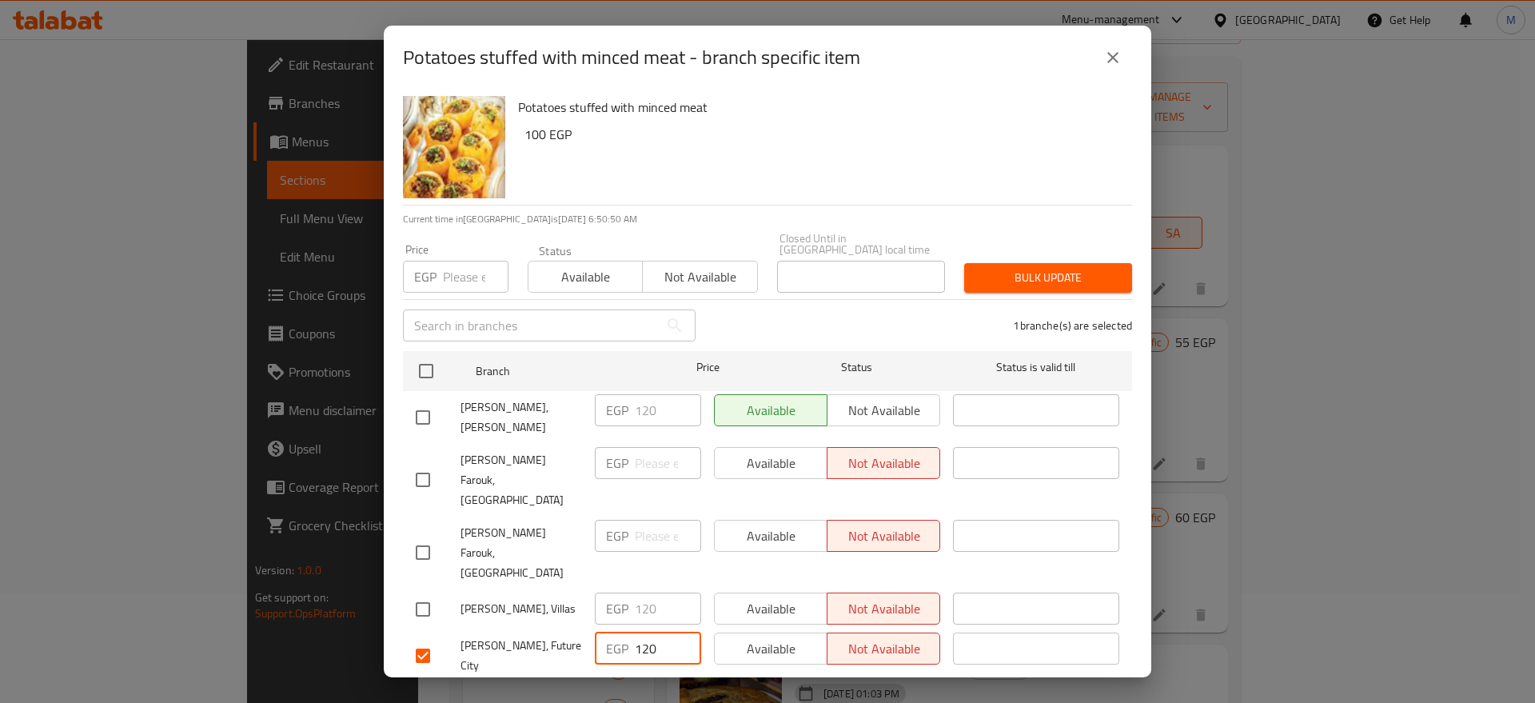
click at [692, 693] on span "Save" at bounding box center [767, 703] width 703 height 20
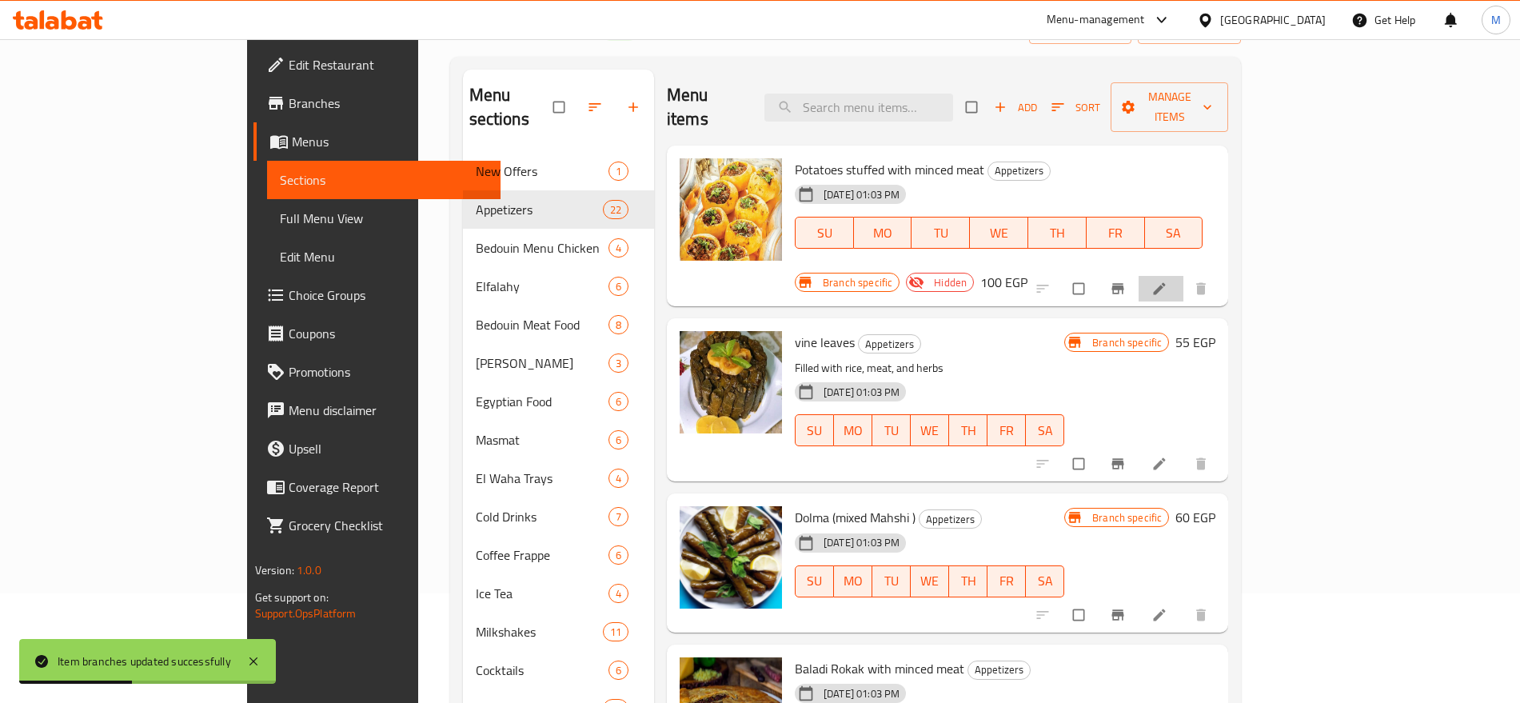
click at [1183, 276] on li at bounding box center [1160, 289] width 45 height 26
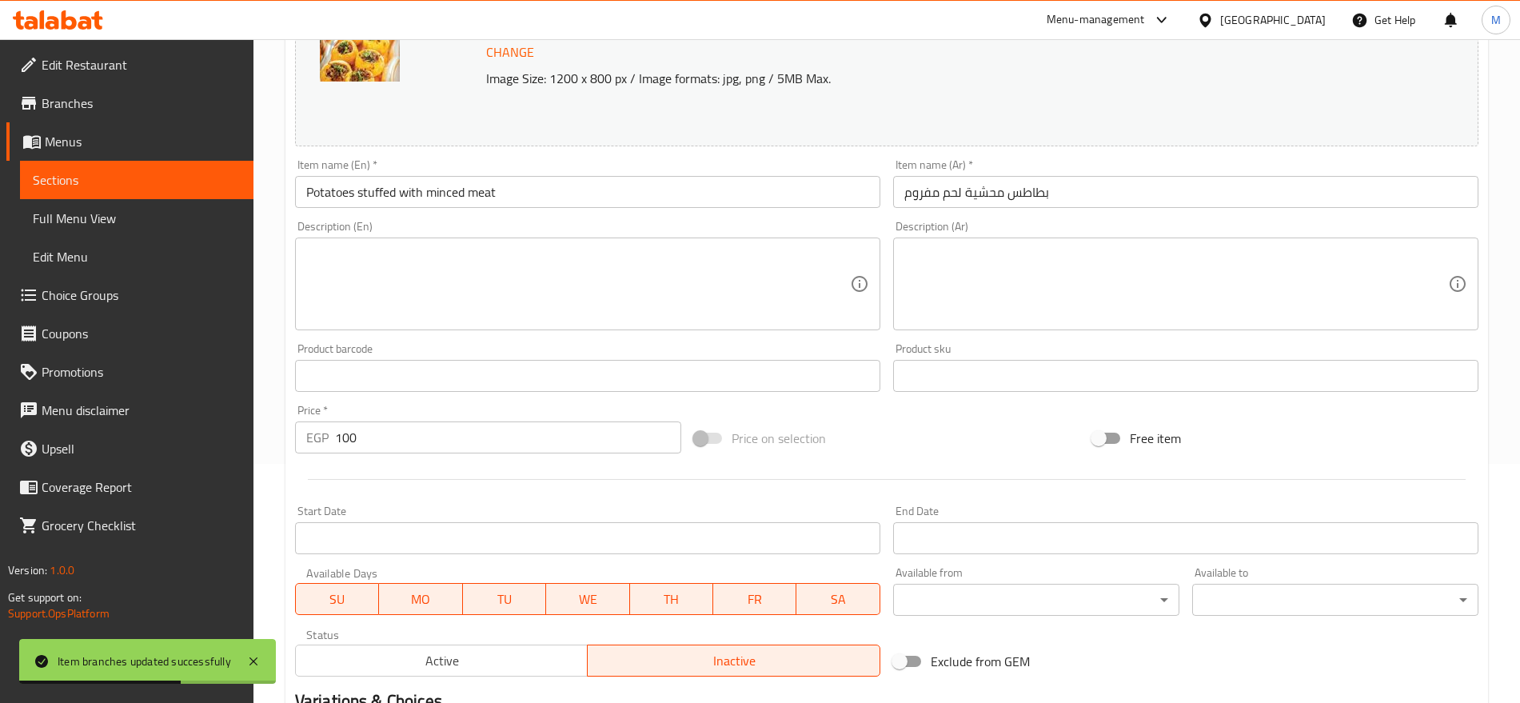
scroll to position [240, 0]
click at [552, 651] on span "Active" at bounding box center [442, 659] width 280 height 23
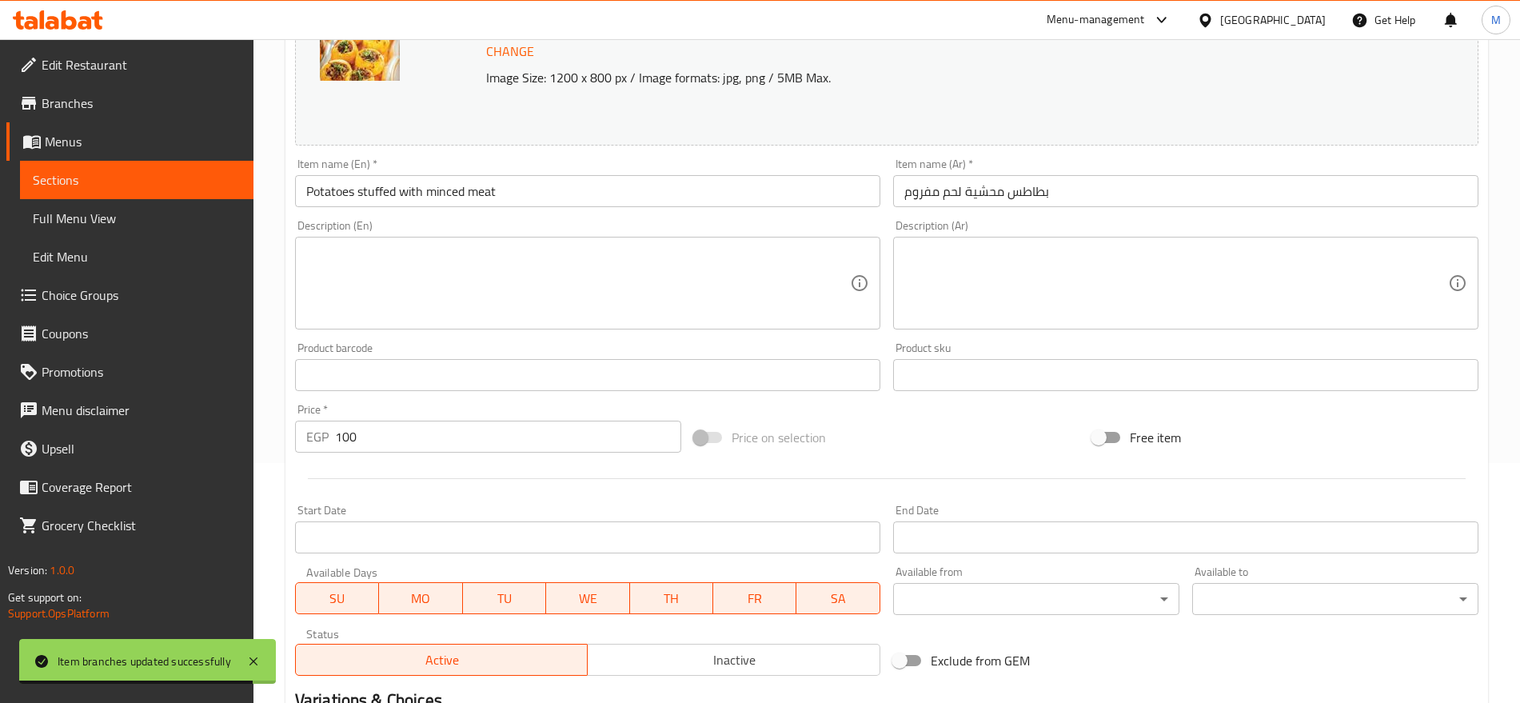
click at [524, 183] on input "Potatoes stuffed with minced meat" at bounding box center [587, 191] width 585 height 32
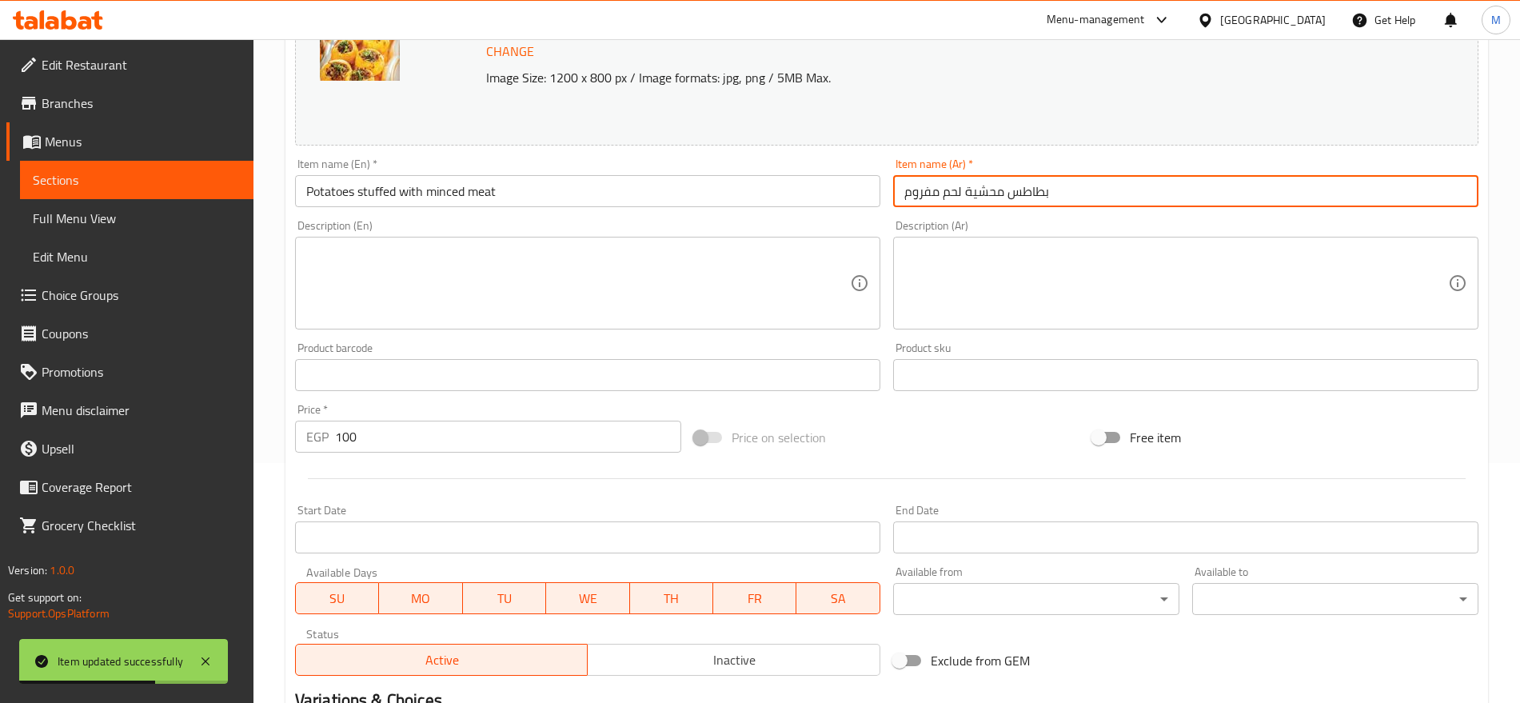
click at [971, 193] on input "بطاطس محشية لحم مفروم" at bounding box center [1185, 191] width 585 height 32
type input "بطاطس محشوة لحم مفروم"
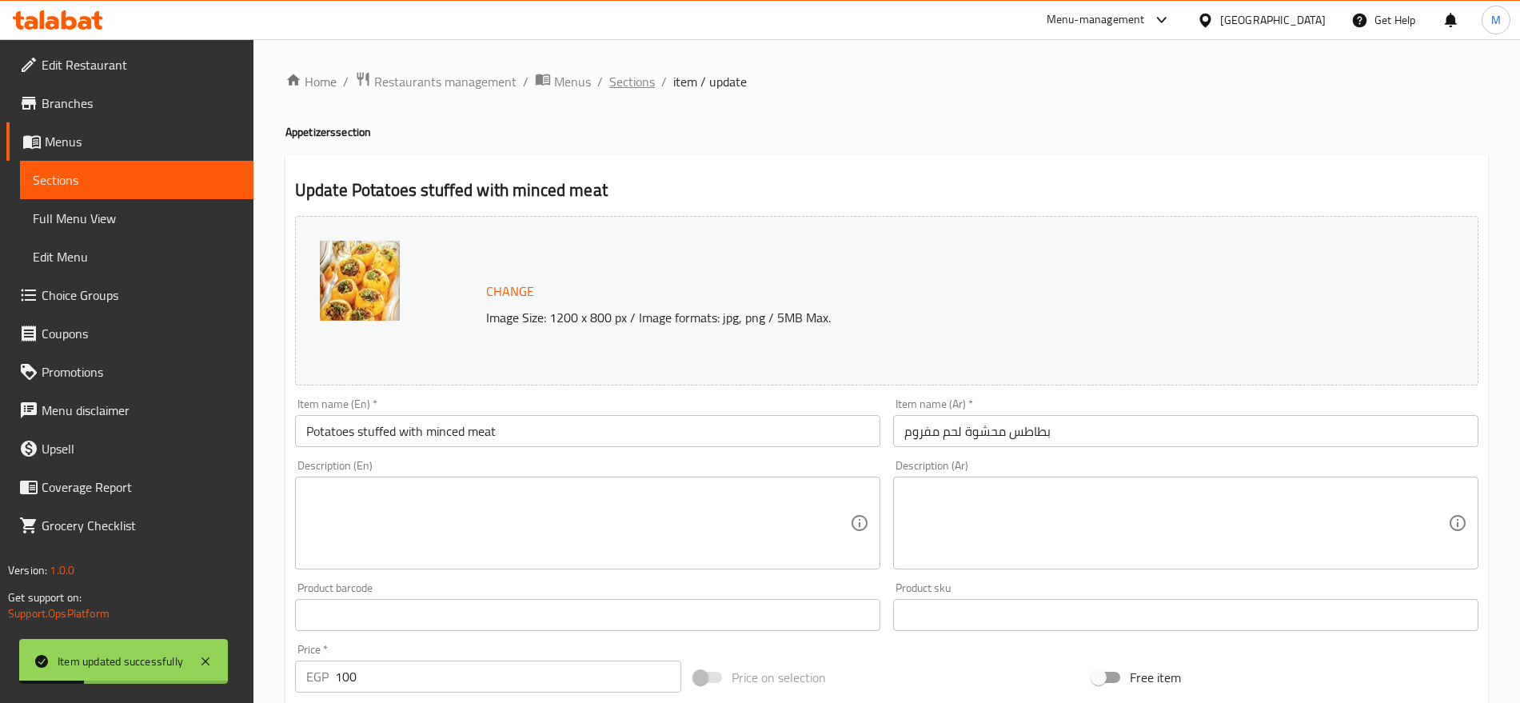
click at [646, 89] on span "Sections" at bounding box center [632, 81] width 46 height 19
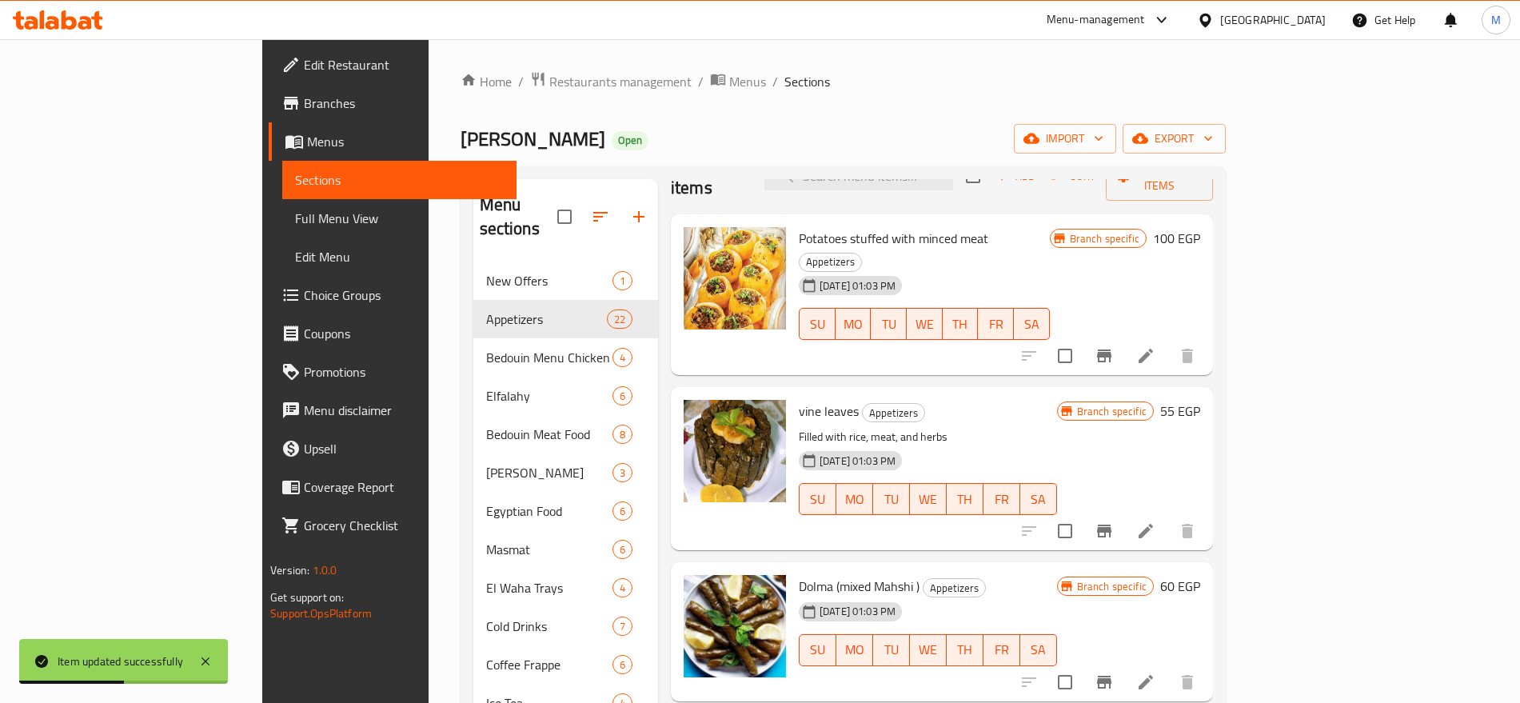
scroll to position [44, 0]
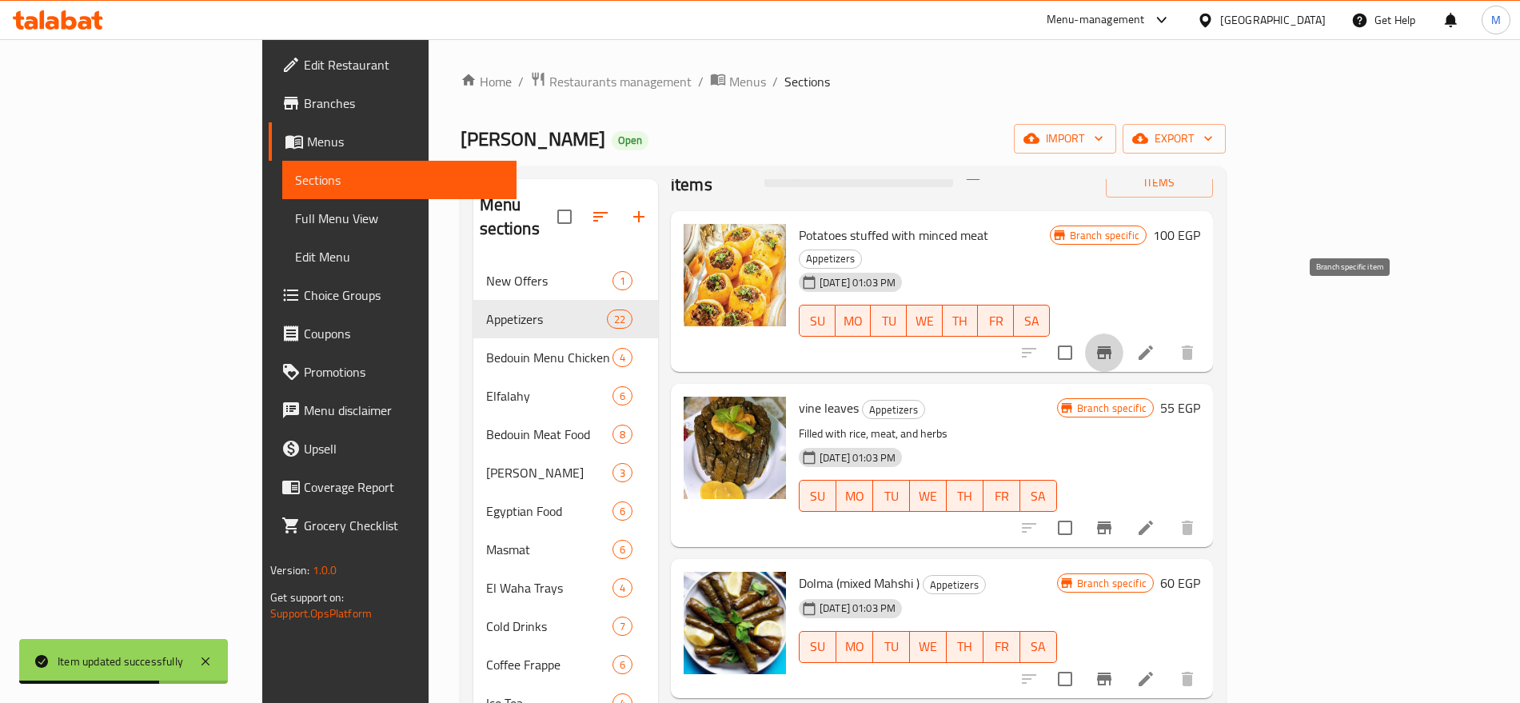
click at [1123, 333] on button "Branch-specific-item" at bounding box center [1104, 352] width 38 height 38
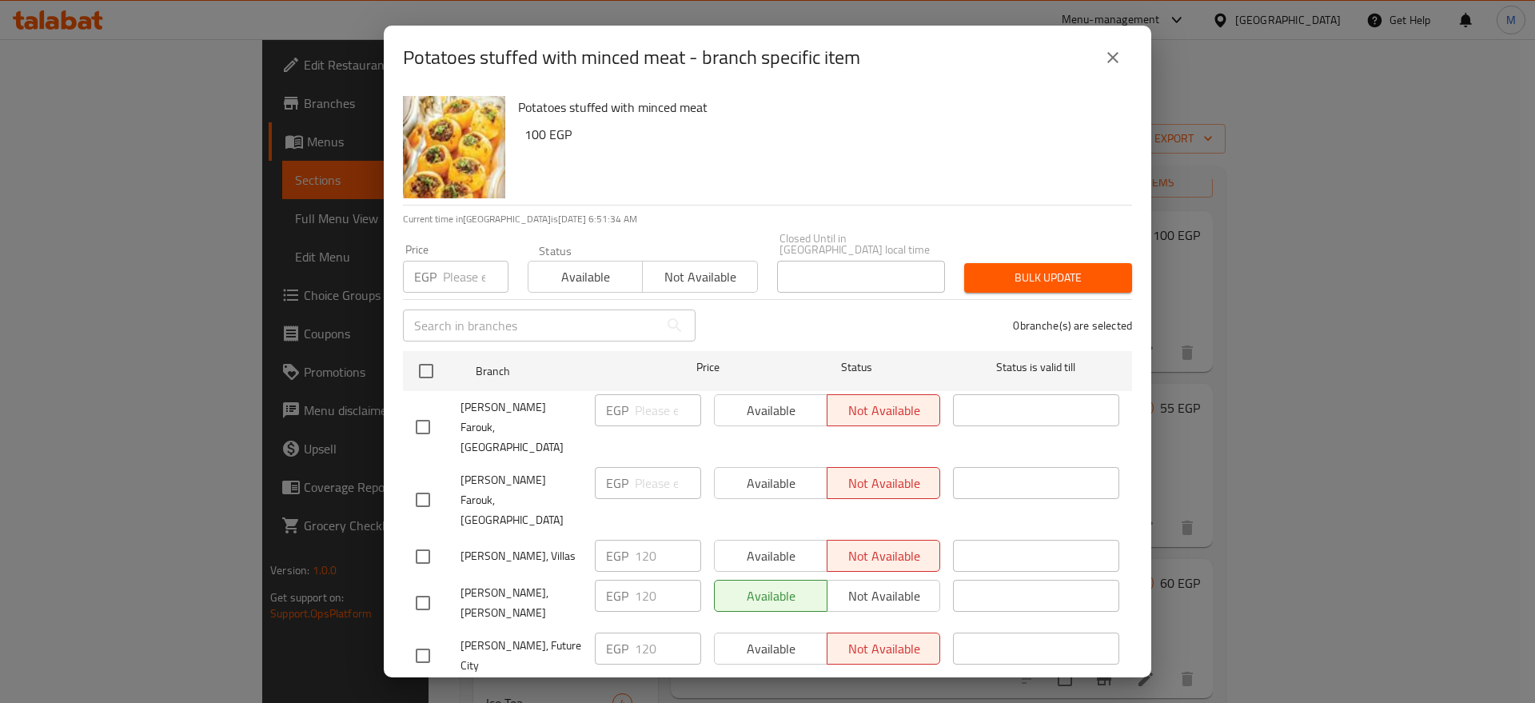
click at [429, 586] on input "checkbox" at bounding box center [423, 603] width 34 height 34
checkbox input "true"
click at [926, 584] on span "Not available" at bounding box center [884, 595] width 100 height 23
click at [870, 693] on span "Save" at bounding box center [767, 703] width 703 height 20
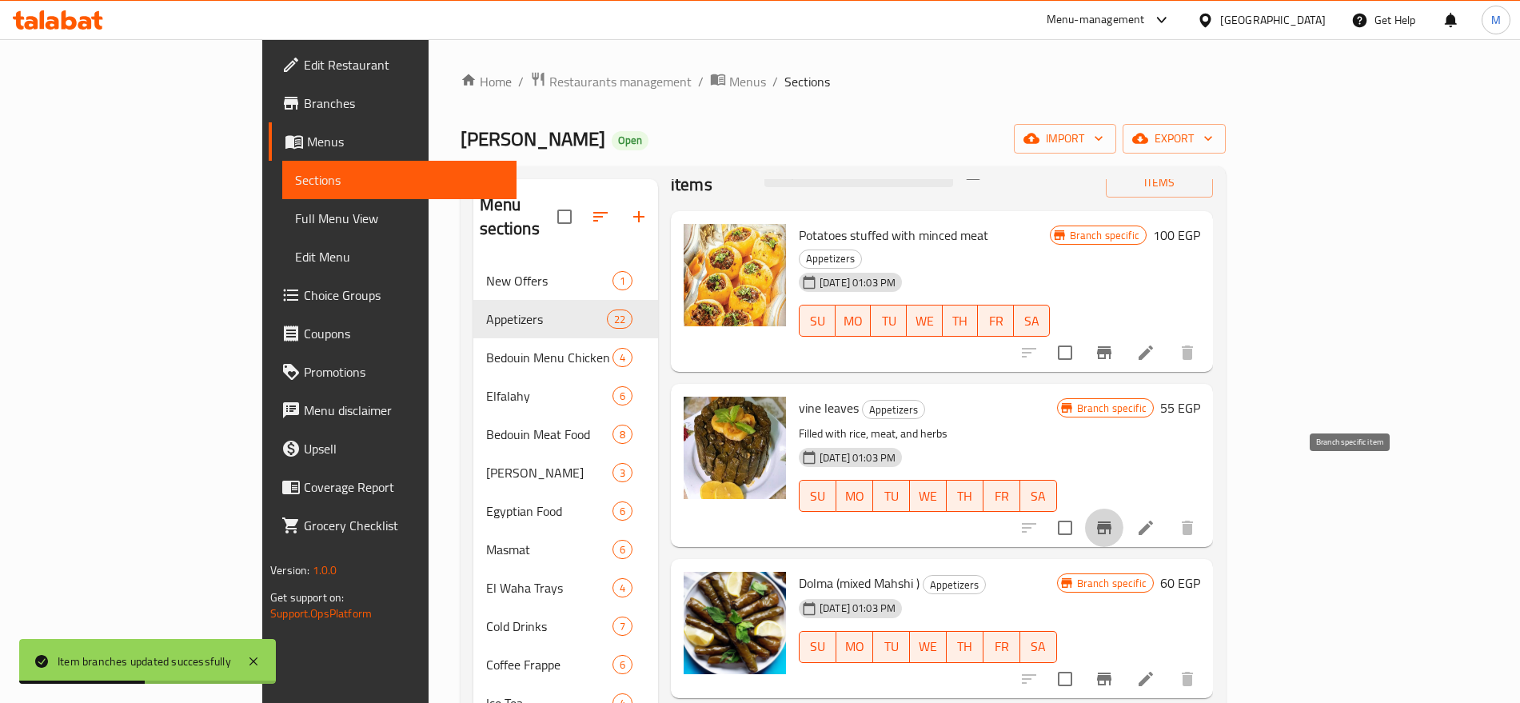
click at [1113, 518] on icon "Branch-specific-item" at bounding box center [1103, 527] width 19 height 19
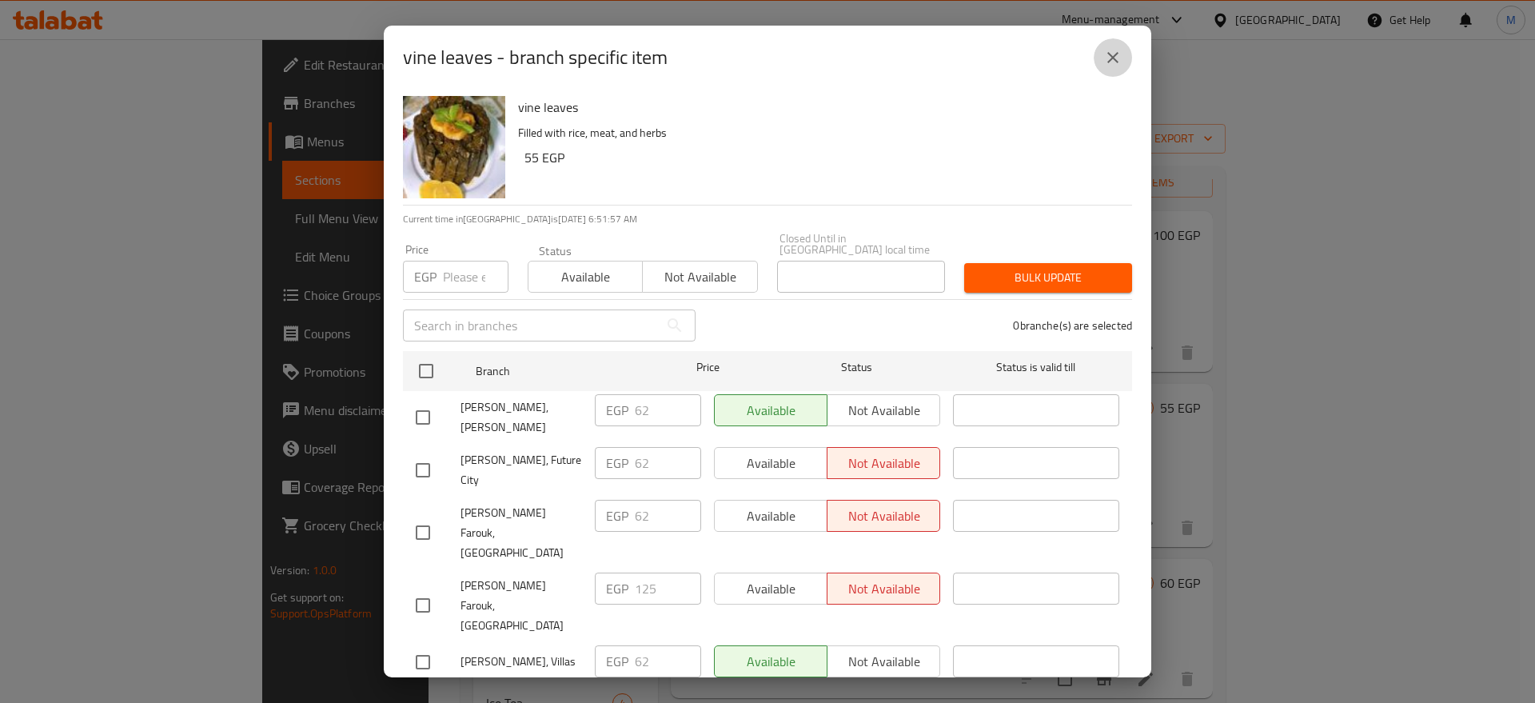
click at [1103, 48] on button "close" at bounding box center [1112, 57] width 38 height 38
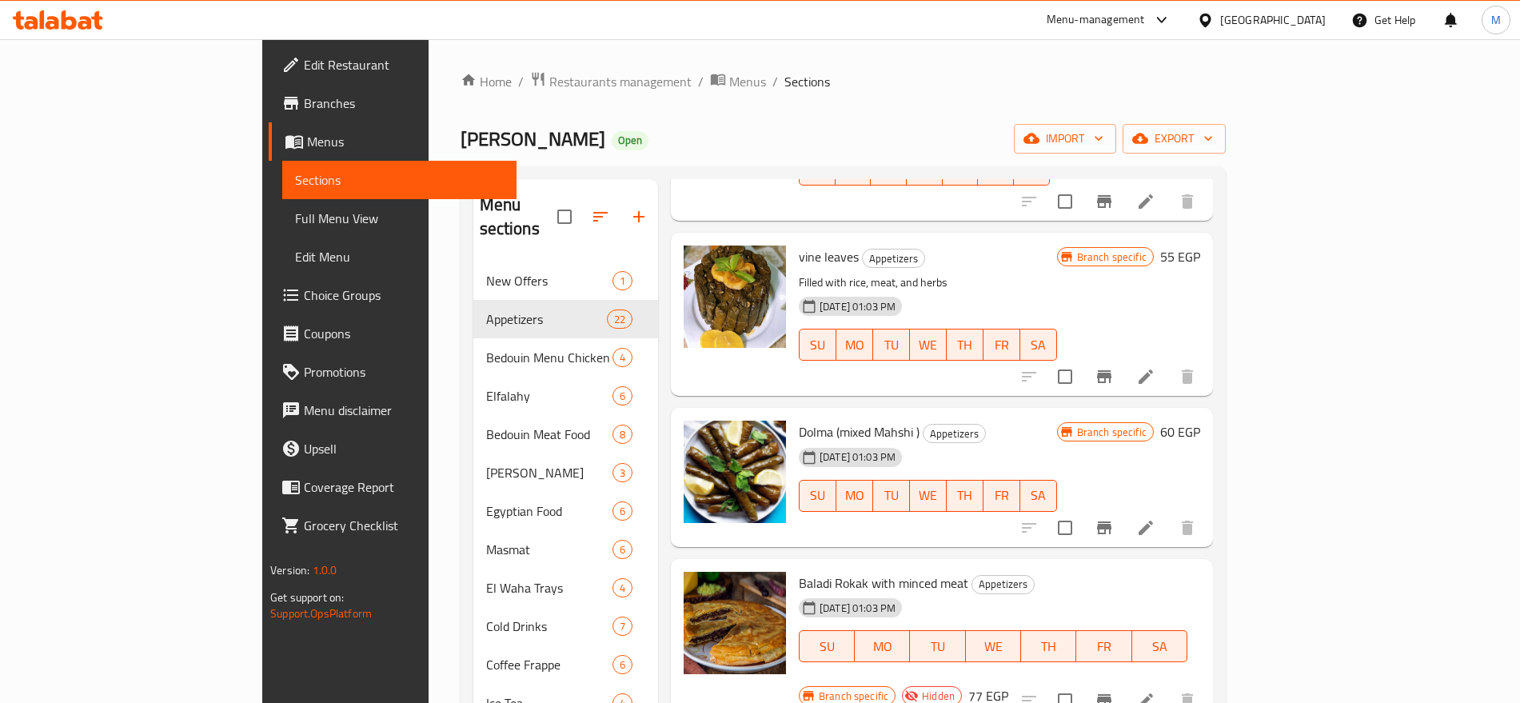
scroll to position [196, 0]
click at [1123, 508] on button "Branch-specific-item" at bounding box center [1104, 527] width 38 height 38
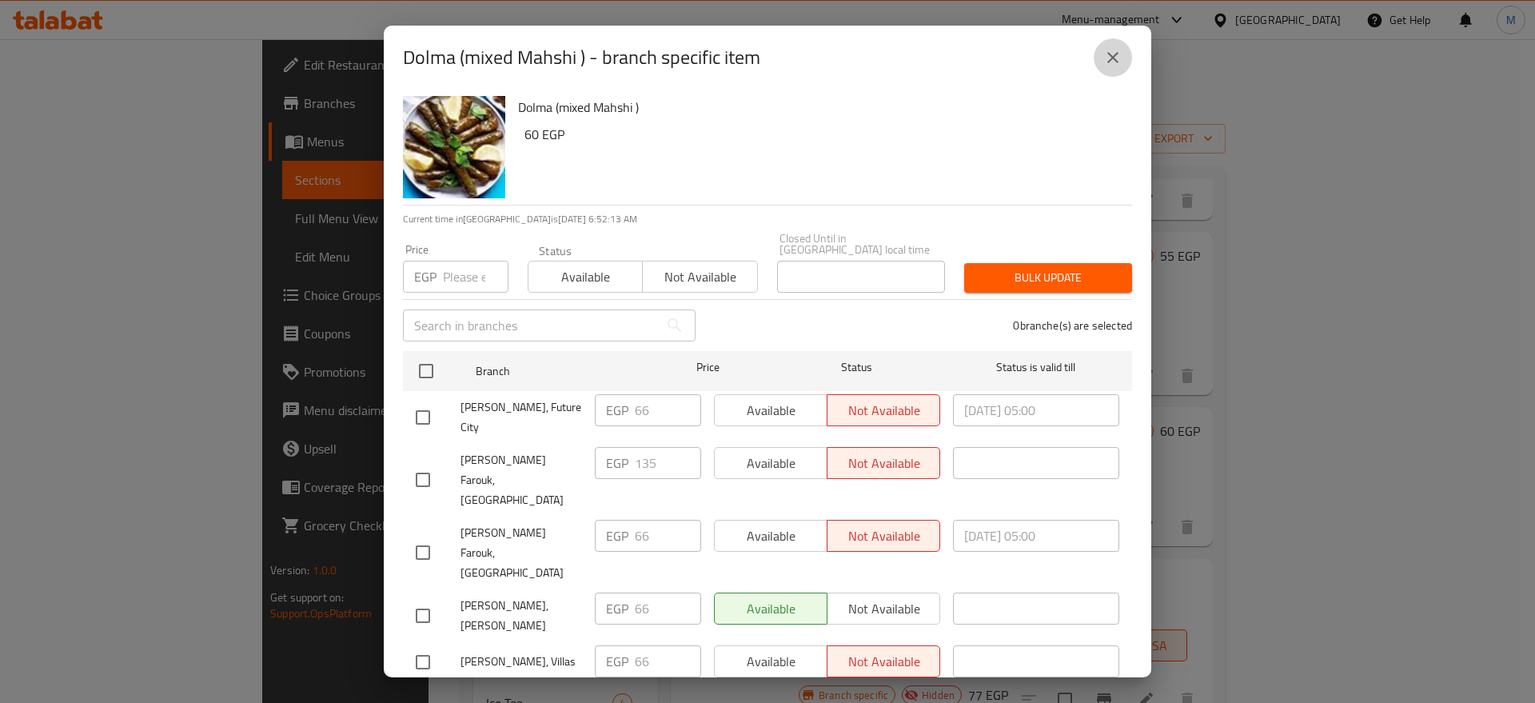
click at [1110, 73] on button "close" at bounding box center [1112, 57] width 38 height 38
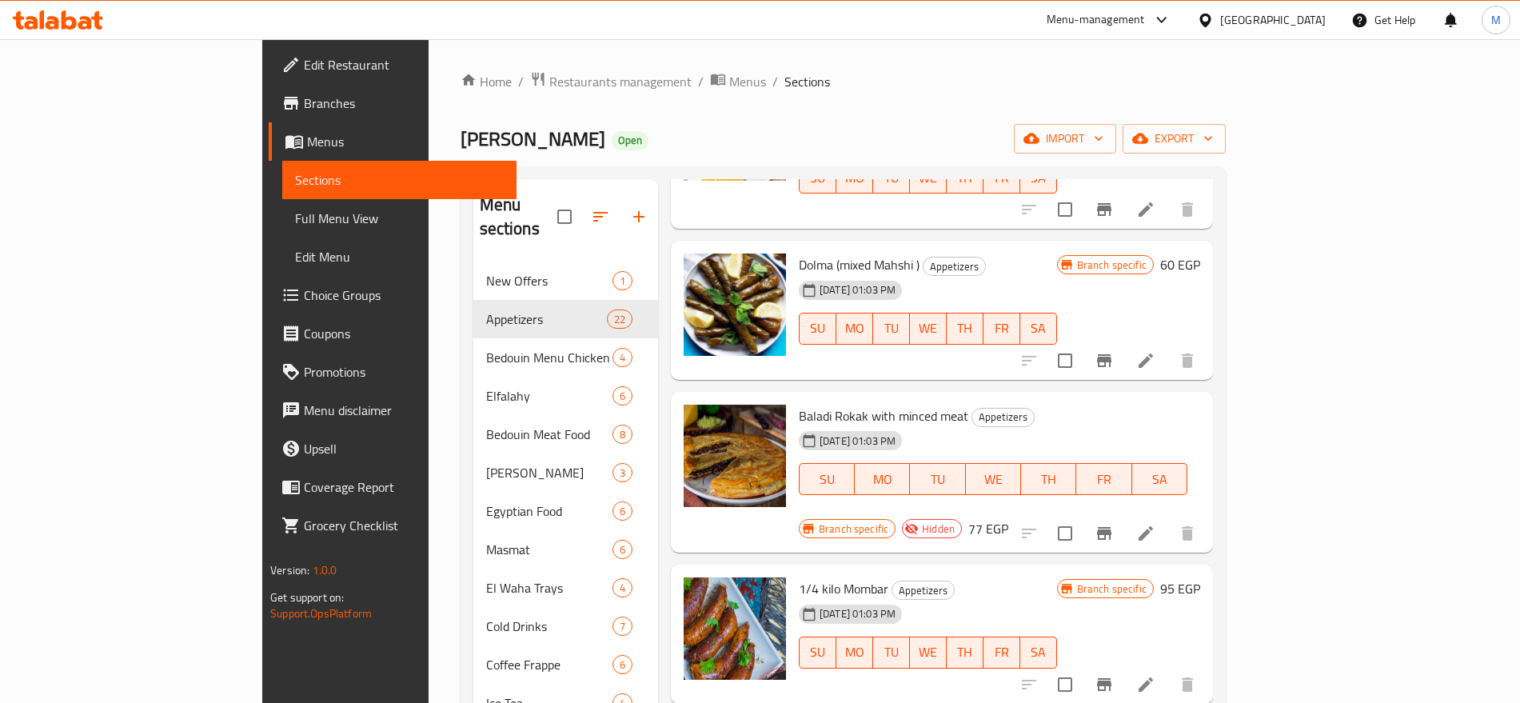
scroll to position [364, 0]
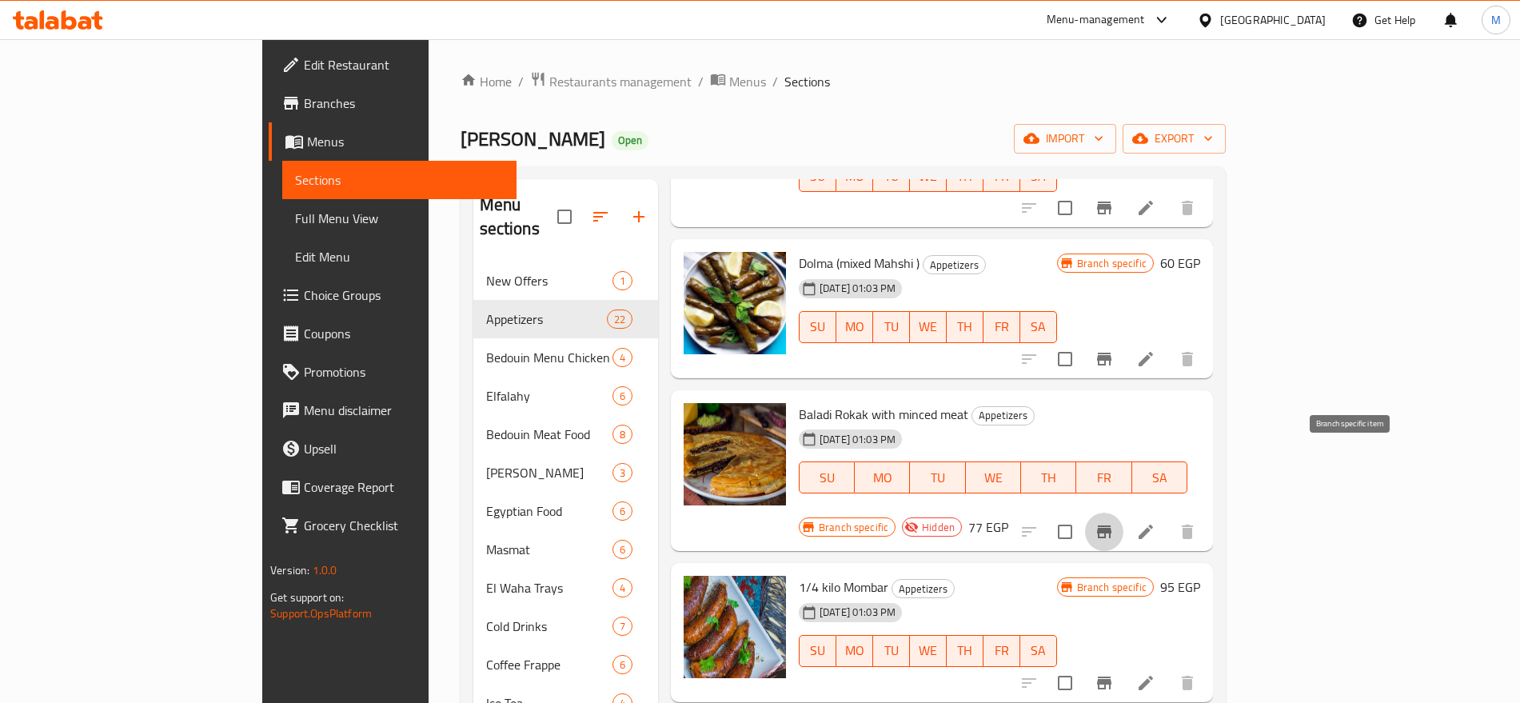
click at [1123, 512] on button "Branch-specific-item" at bounding box center [1104, 531] width 38 height 38
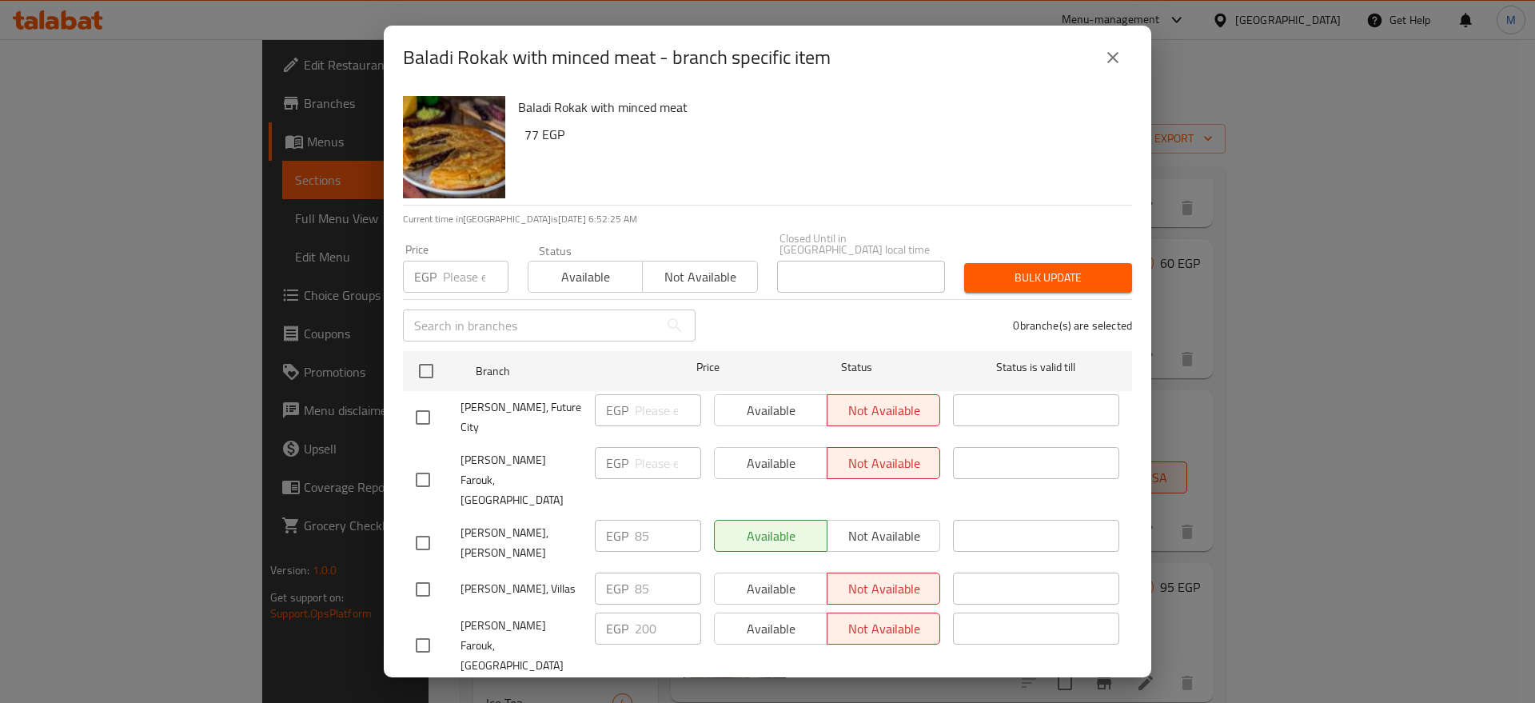
click at [429, 408] on input "checkbox" at bounding box center [423, 417] width 34 height 34
checkbox input "true"
click at [652, 404] on input "number" at bounding box center [668, 410] width 66 height 32
paste input "85"
type input "85"
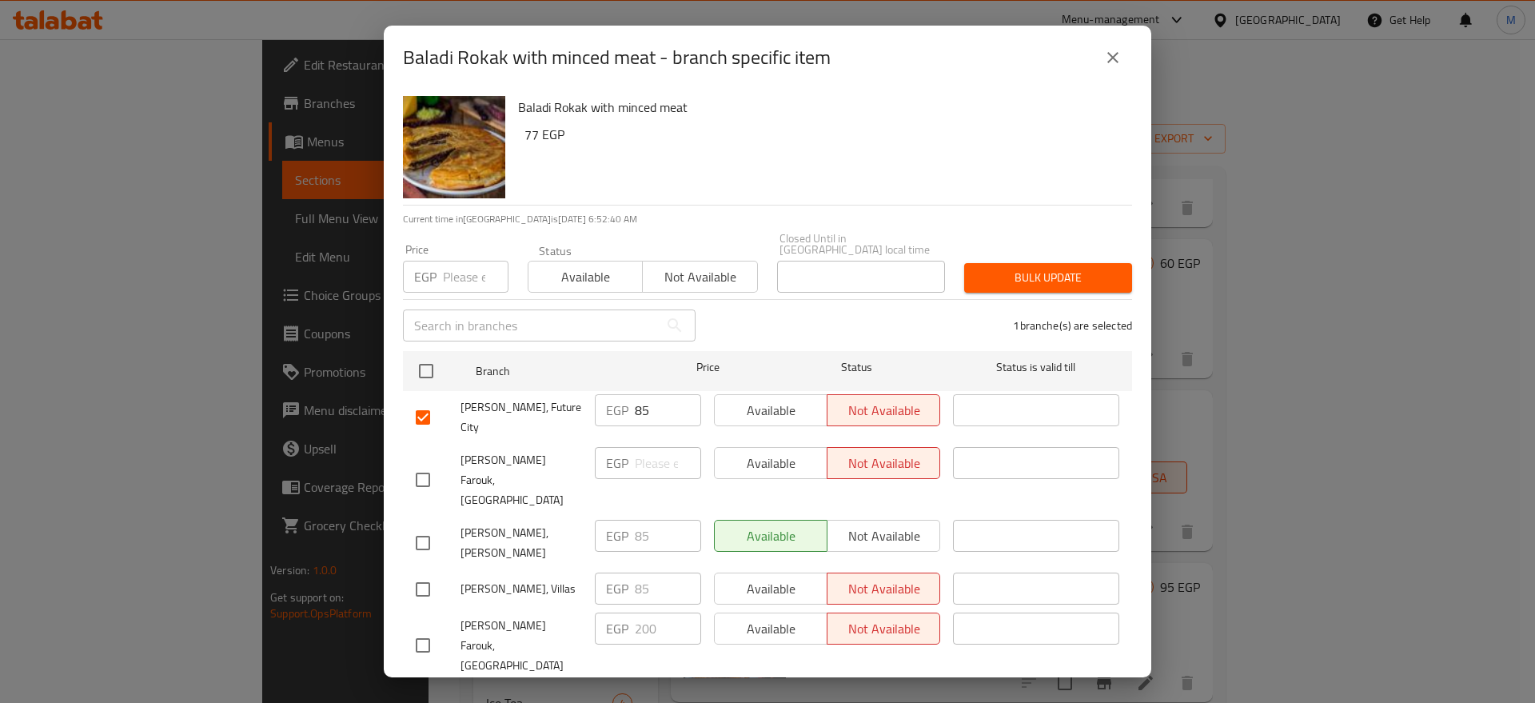
click at [422, 528] on input "checkbox" at bounding box center [423, 543] width 34 height 34
checkbox input "true"
click at [873, 524] on span "Not available" at bounding box center [884, 535] width 100 height 23
click at [751, 693] on span "Save" at bounding box center [767, 703] width 703 height 20
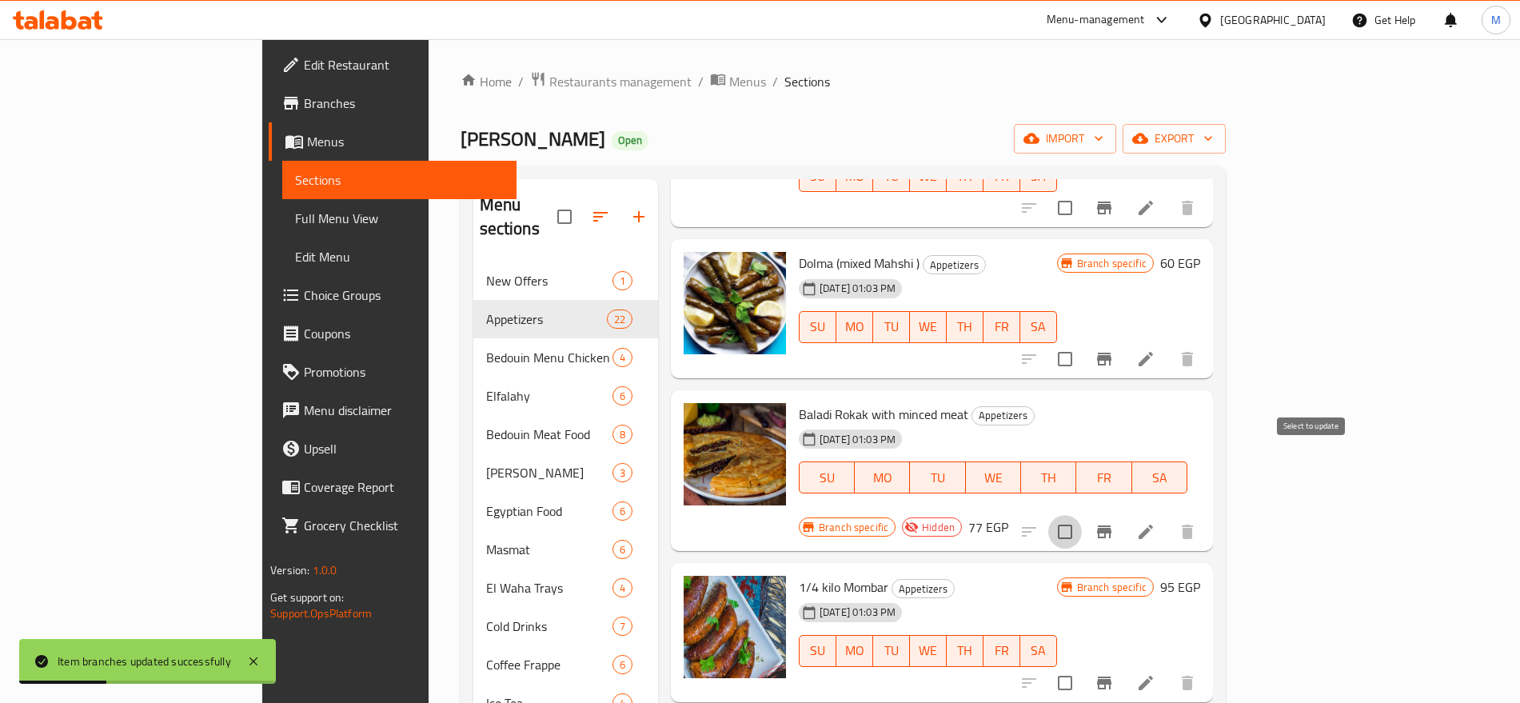
click at [1081, 515] on input "checkbox" at bounding box center [1065, 532] width 34 height 34
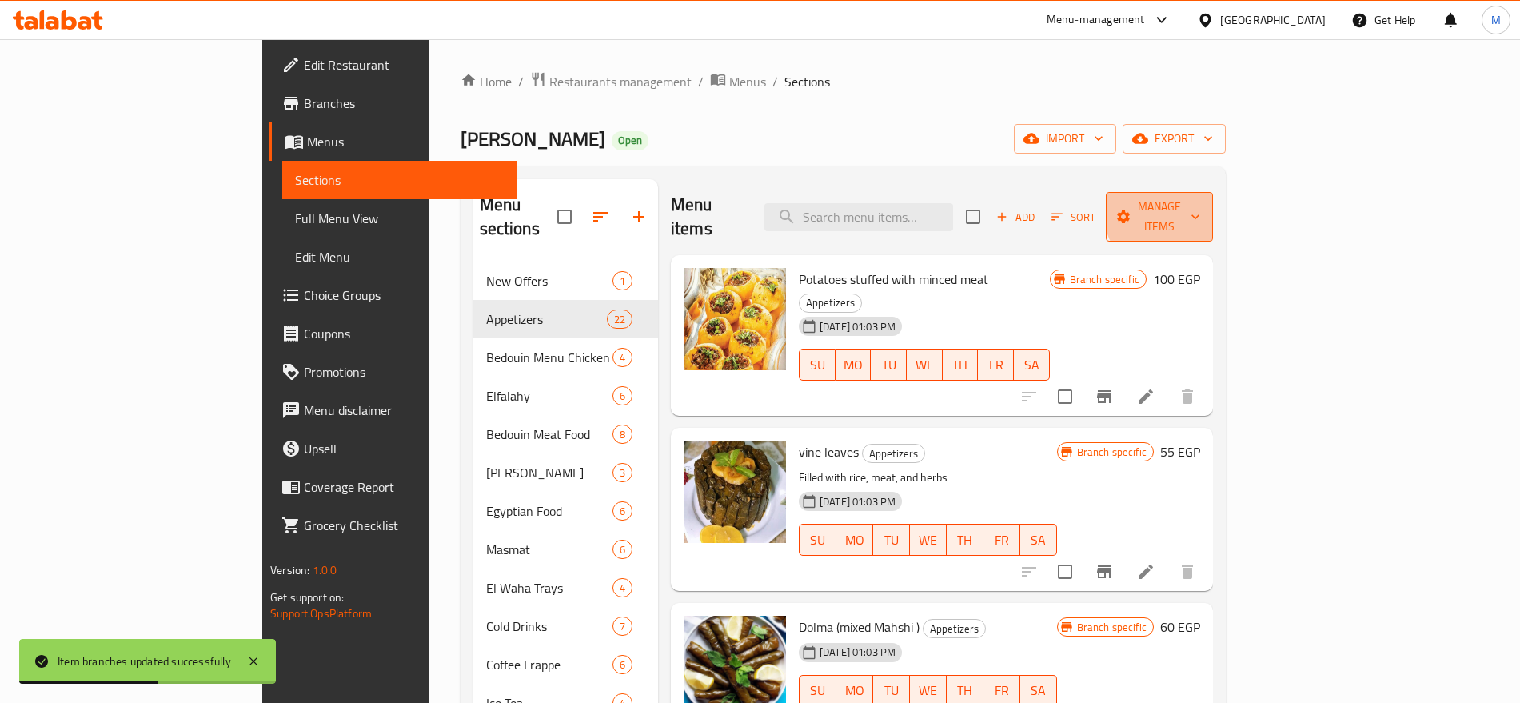
click at [1200, 208] on span "Manage items" at bounding box center [1159, 217] width 82 height 40
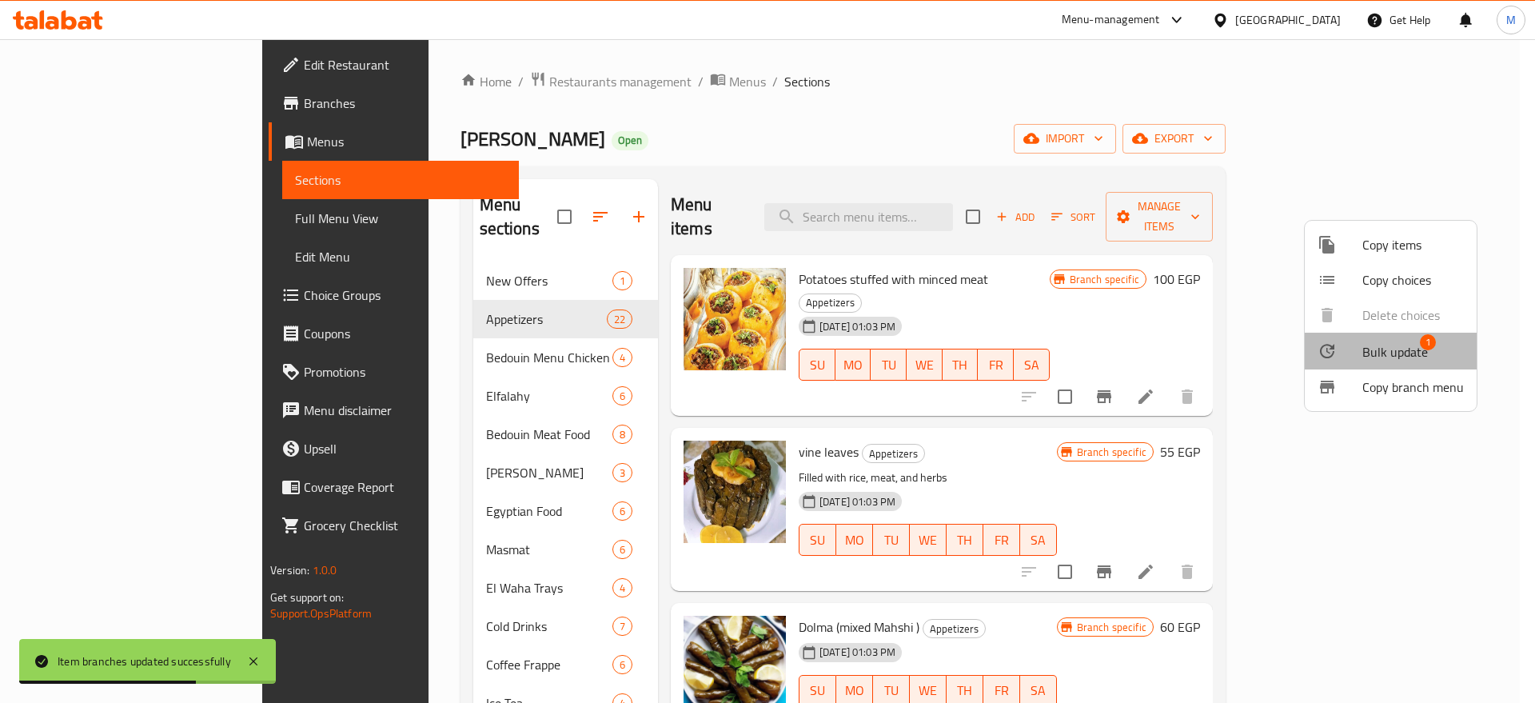
click at [1393, 353] on span "Bulk update" at bounding box center [1395, 351] width 66 height 19
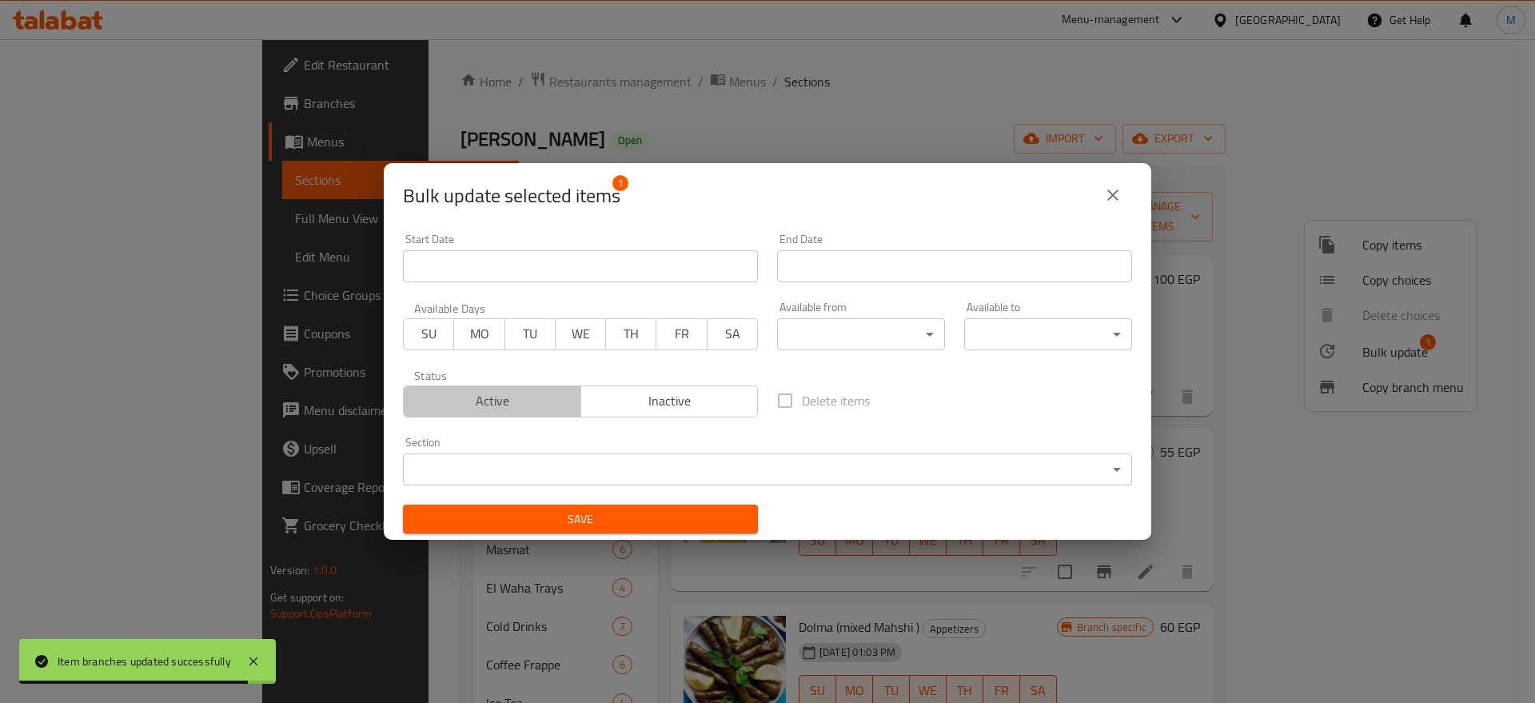
click at [500, 408] on span "Active" at bounding box center [492, 400] width 165 height 23
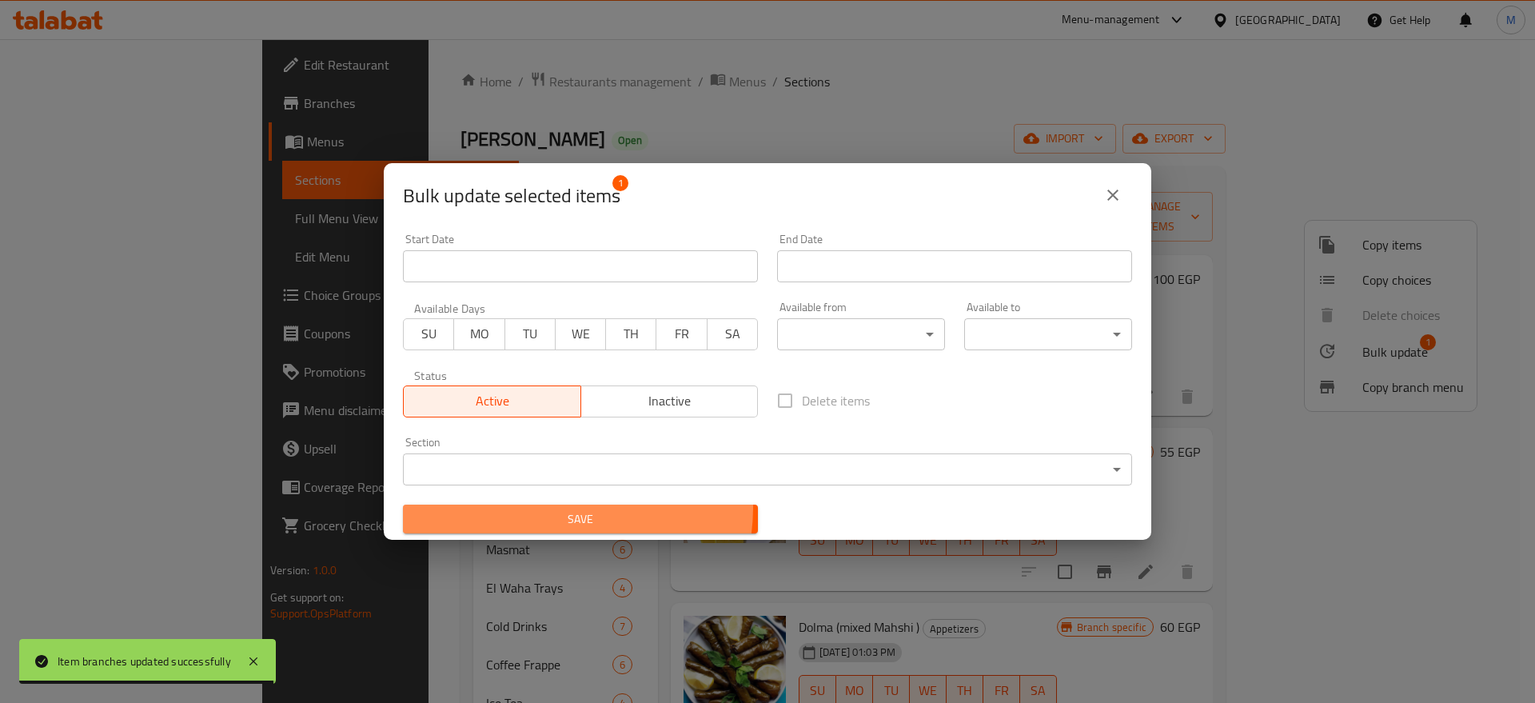
click at [548, 506] on button "Save" at bounding box center [580, 519] width 355 height 30
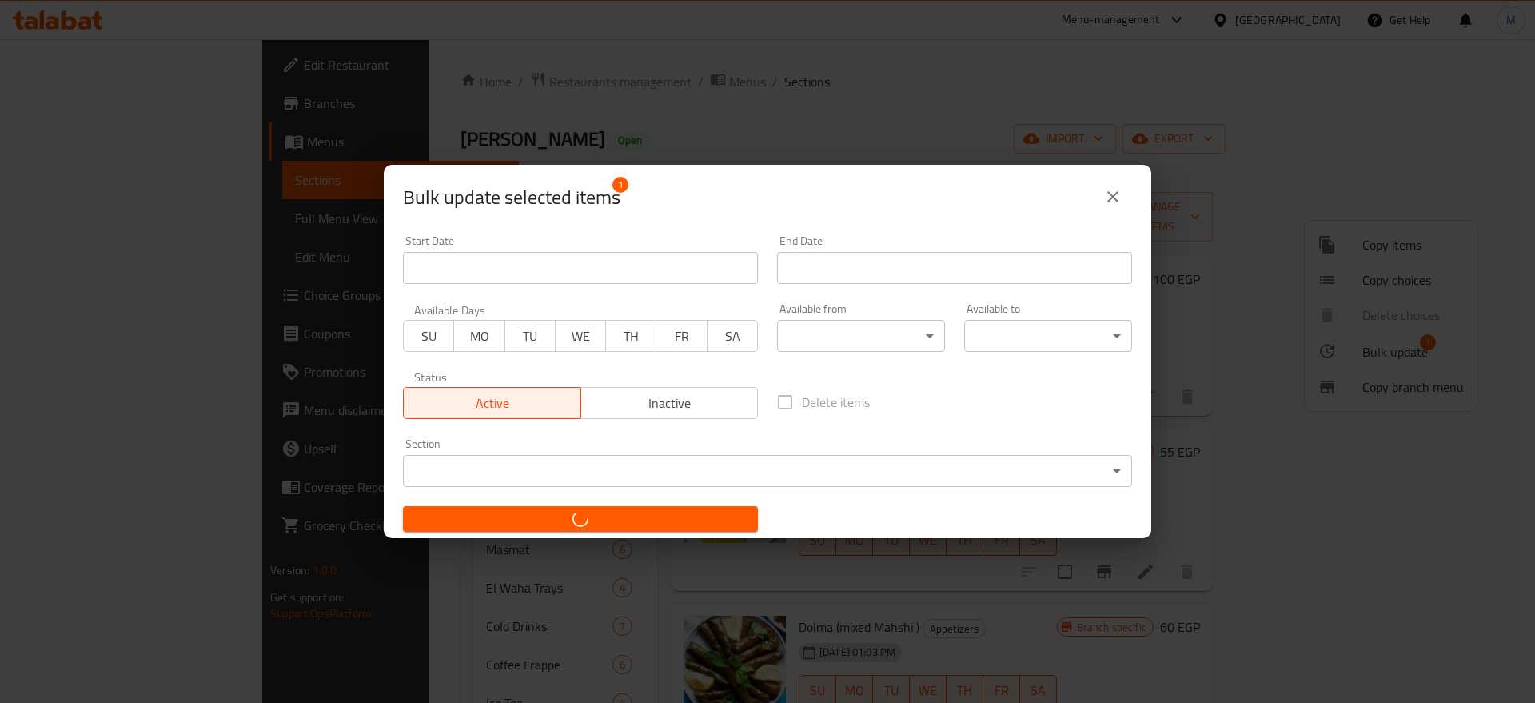
checkbox input "false"
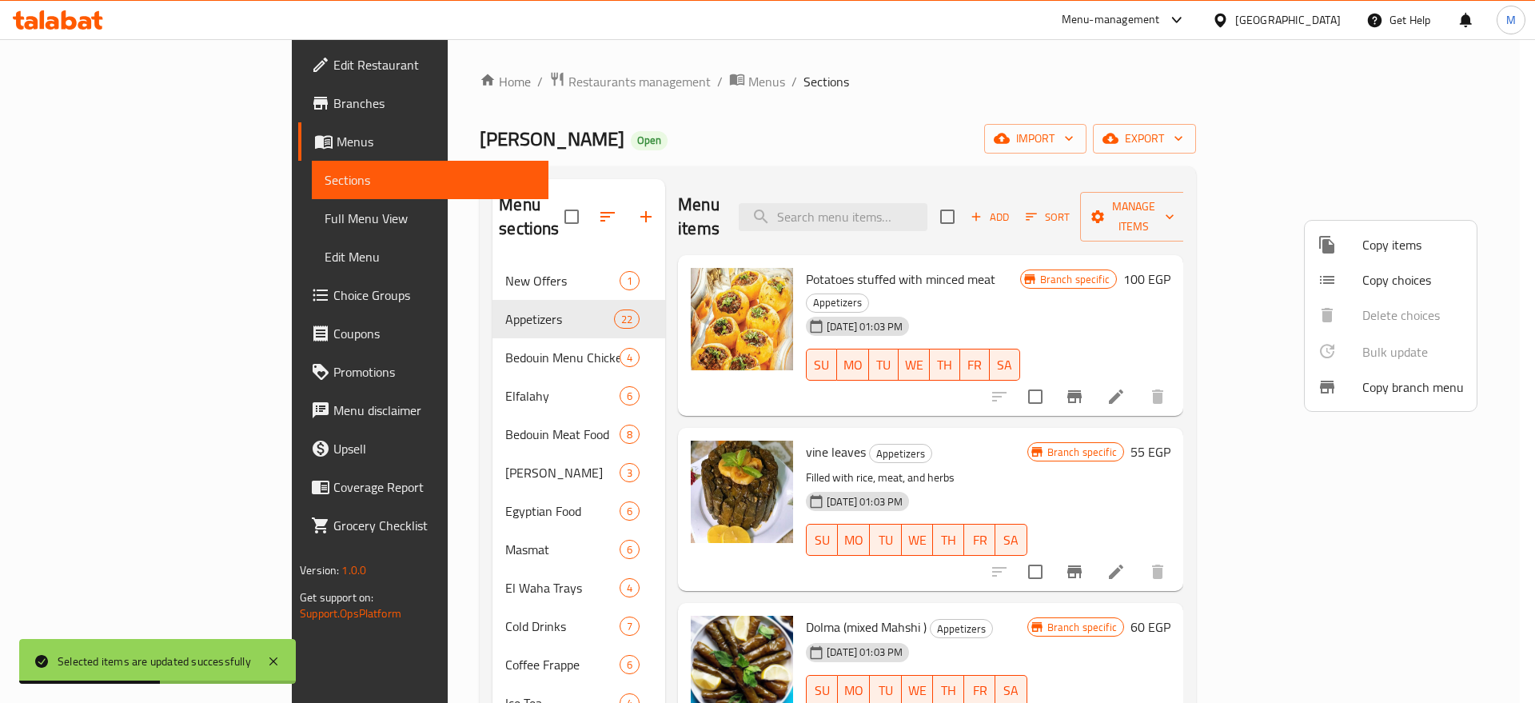
click at [1234, 540] on div at bounding box center [767, 351] width 1535 height 703
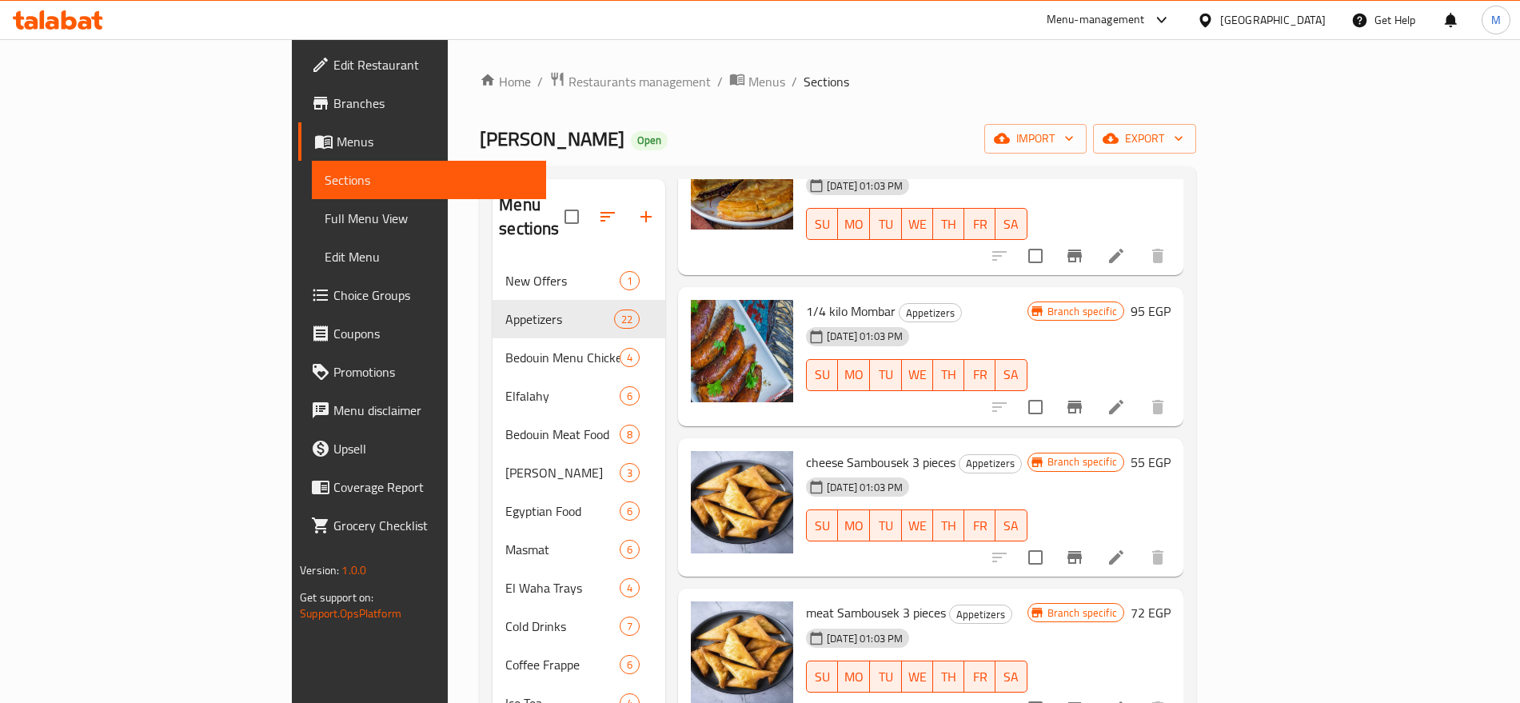
scroll to position [632, 0]
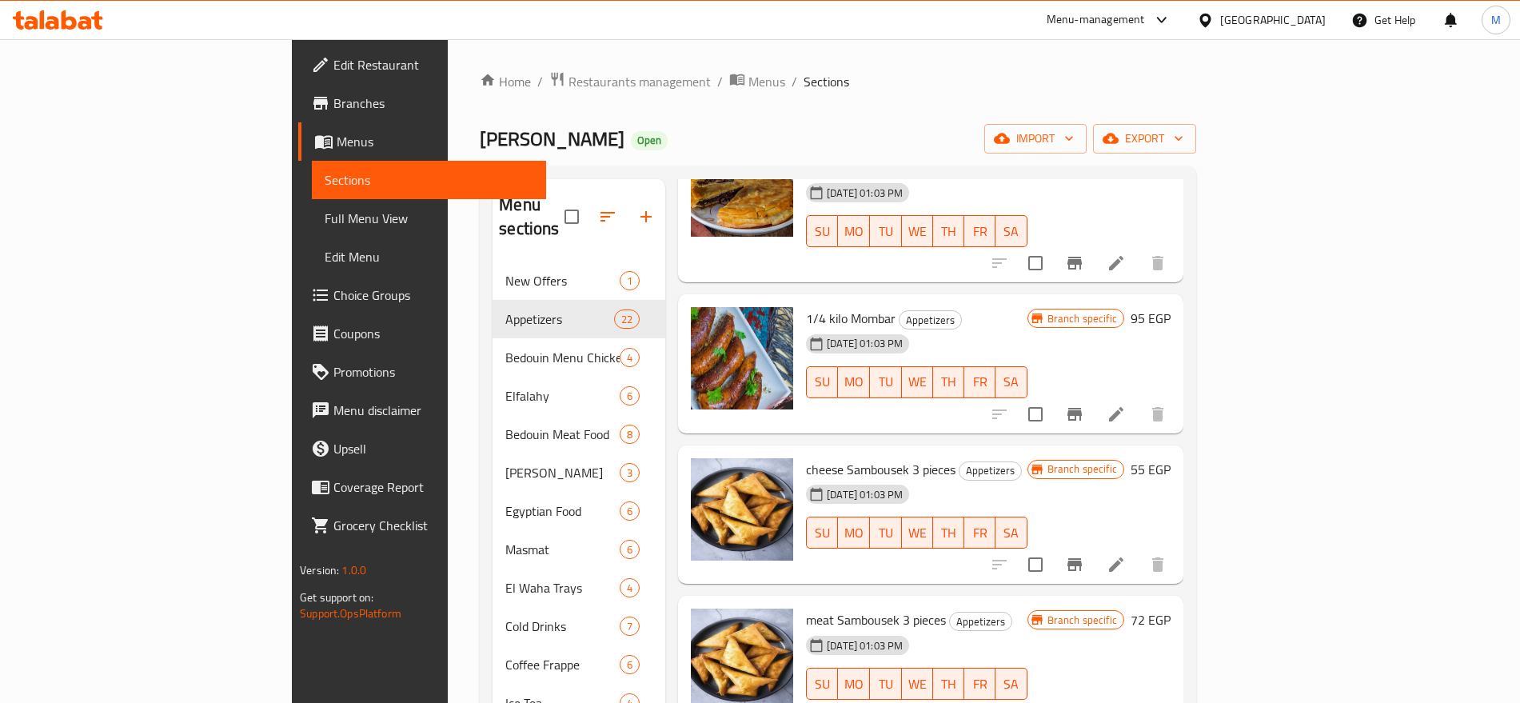
click at [806, 306] on span "1/4 kilo Mombar" at bounding box center [851, 318] width 90 height 24
copy span "Mombar"
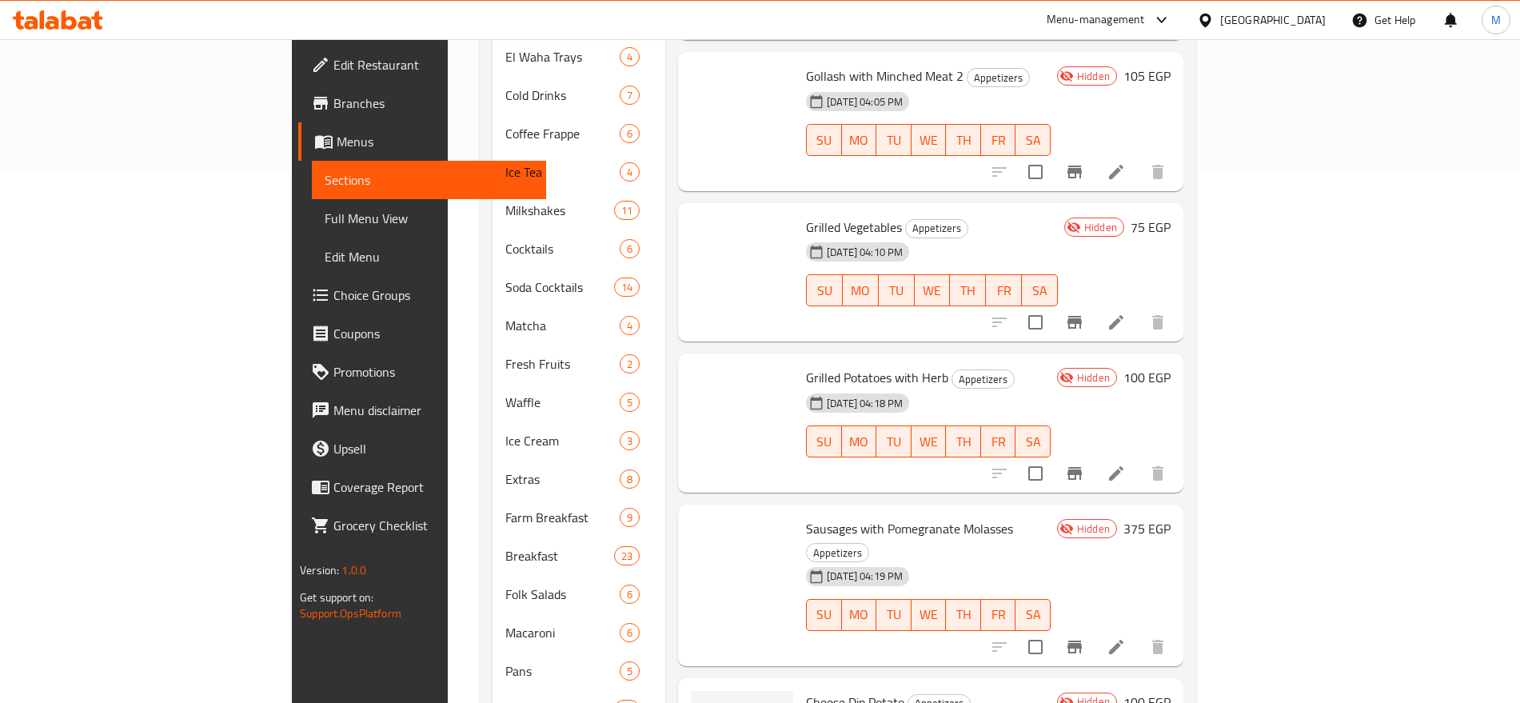
scroll to position [0, 0]
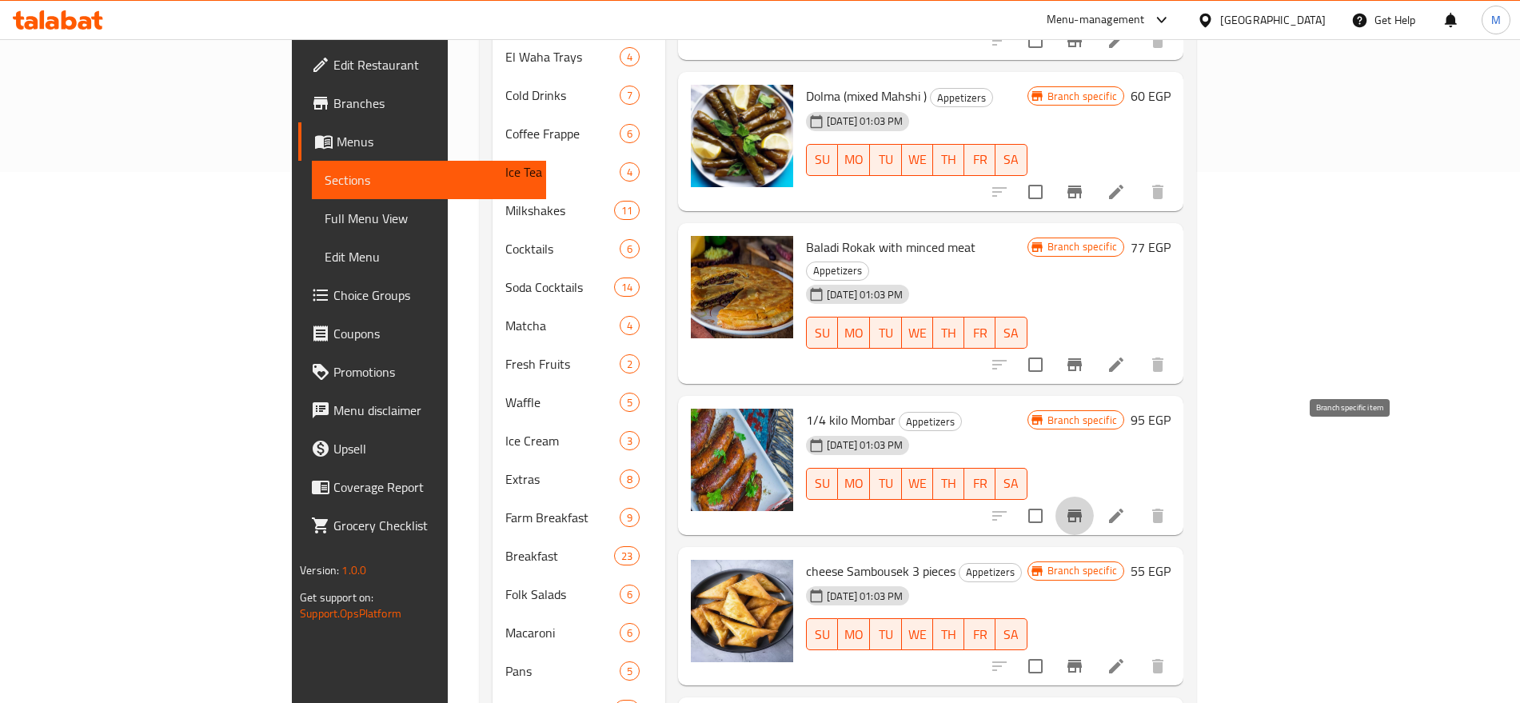
click at [1081, 509] on icon "Branch-specific-item" at bounding box center [1074, 515] width 14 height 13
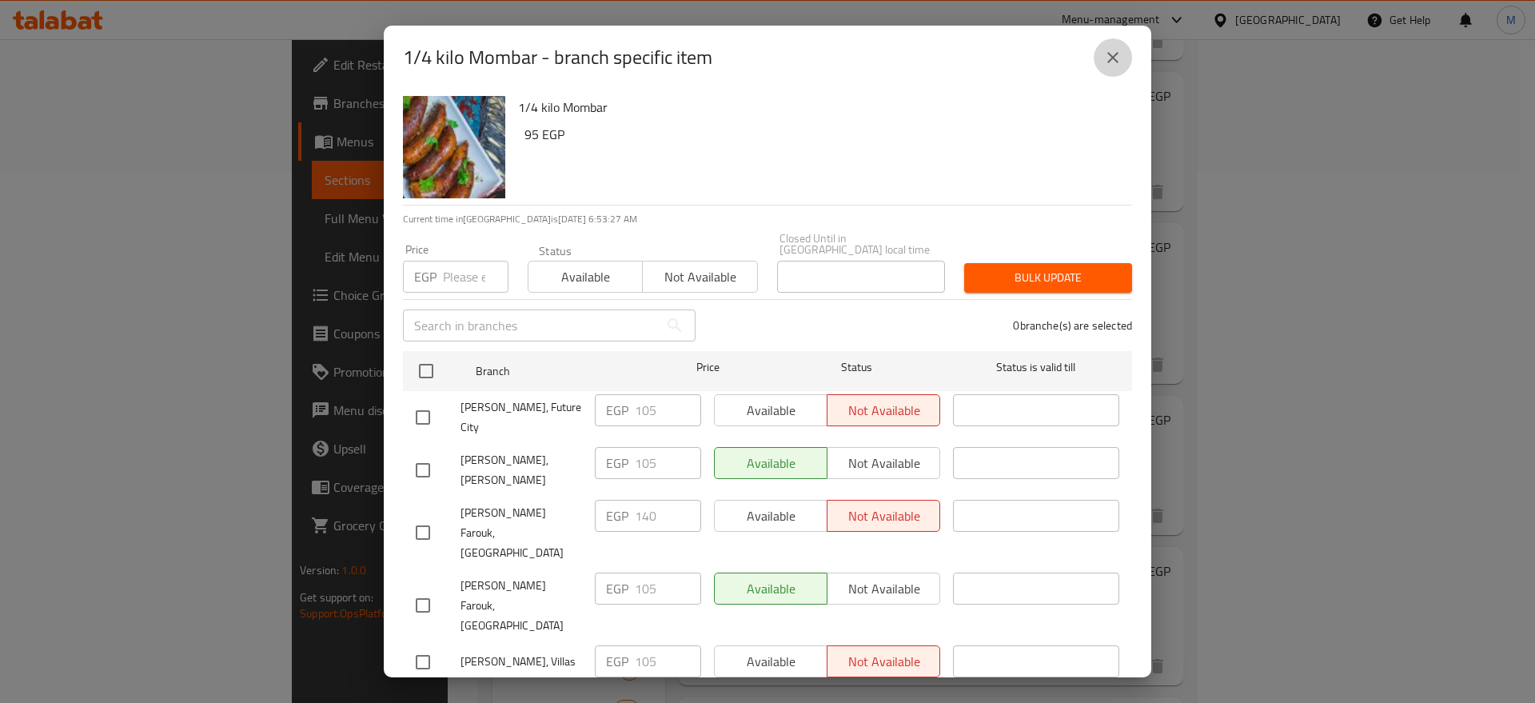
click at [1117, 63] on icon "close" at bounding box center [1112, 57] width 11 height 11
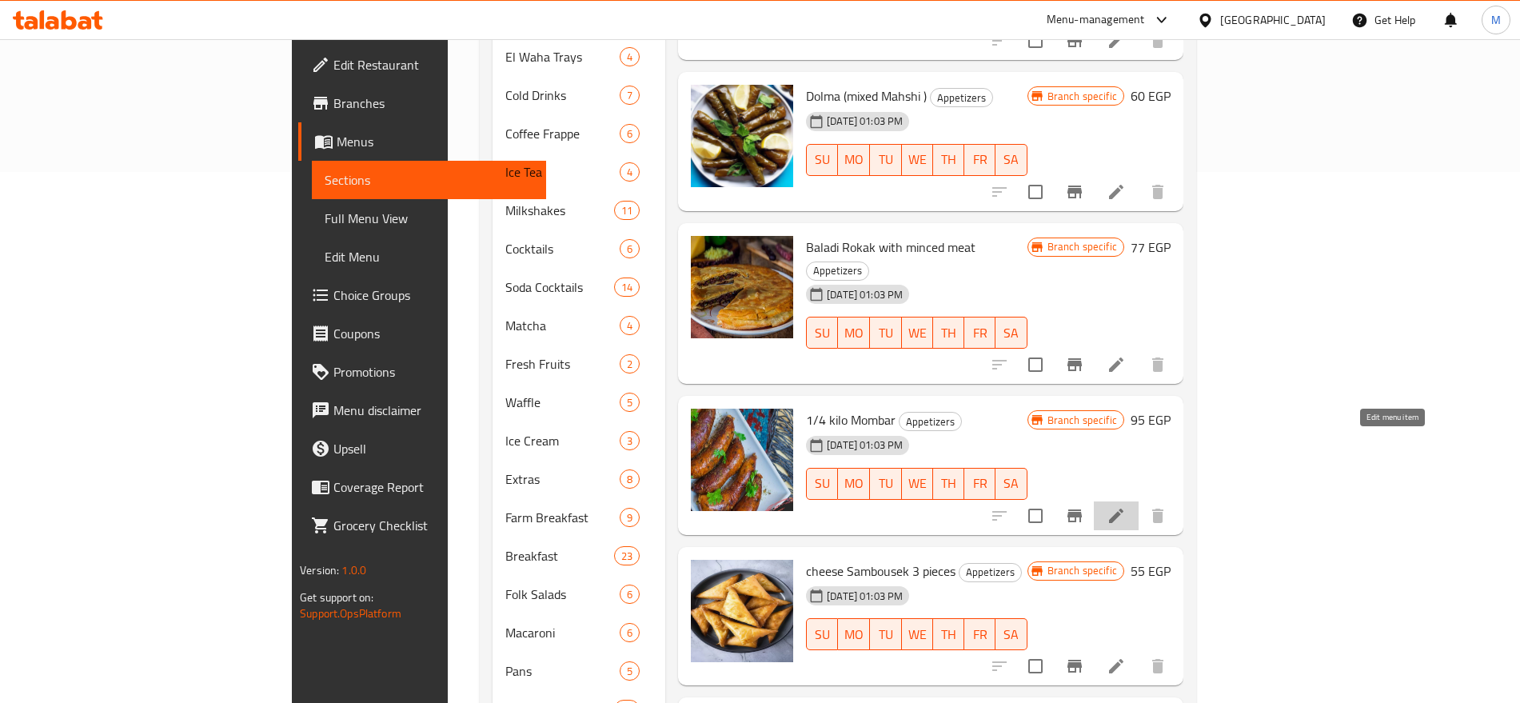
click at [1123, 508] on icon at bounding box center [1116, 515] width 14 height 14
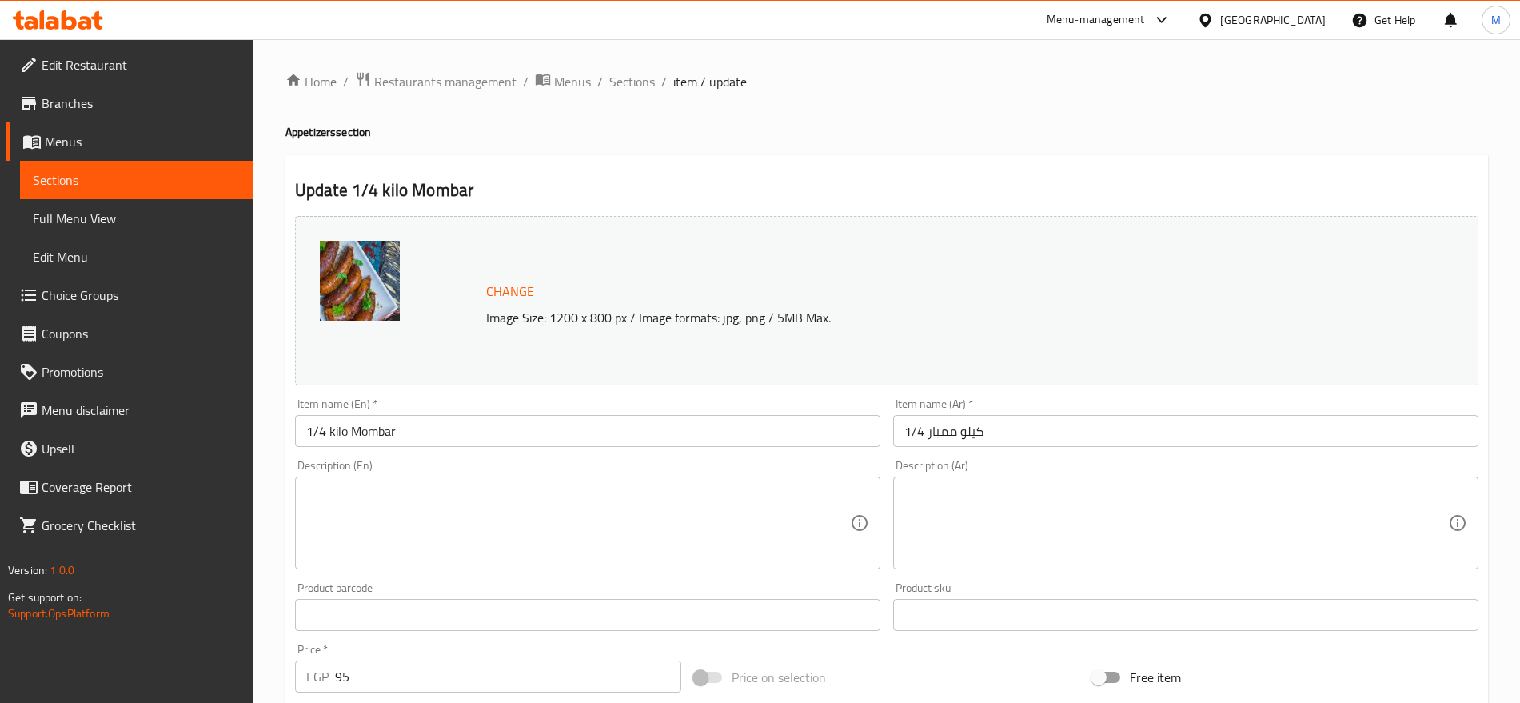
click at [1006, 433] on input "1/4 كيلو ممبار" at bounding box center [1185, 431] width 585 height 32
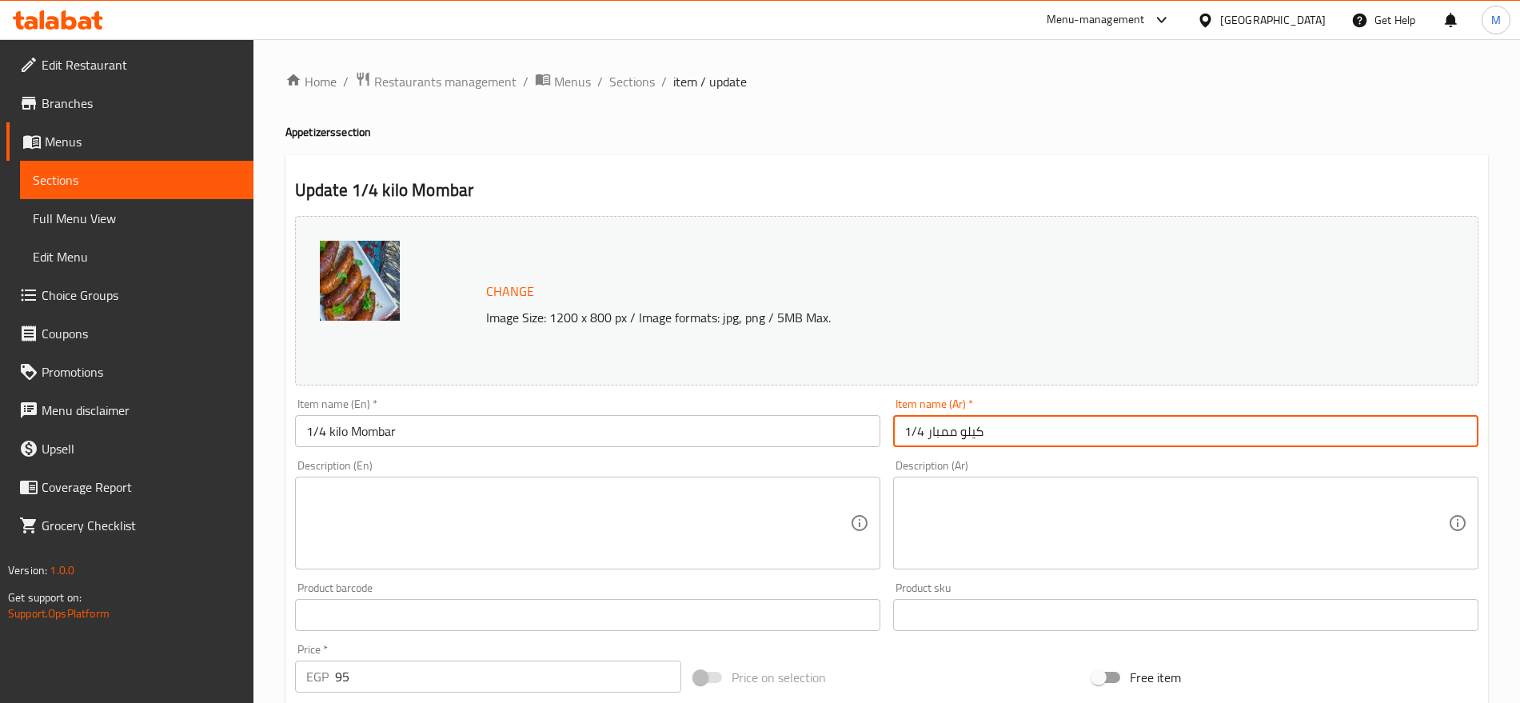
click at [1006, 433] on input "1/4 كيلو ممبار" at bounding box center [1185, 431] width 585 height 32
type input "ممبار مقلي"
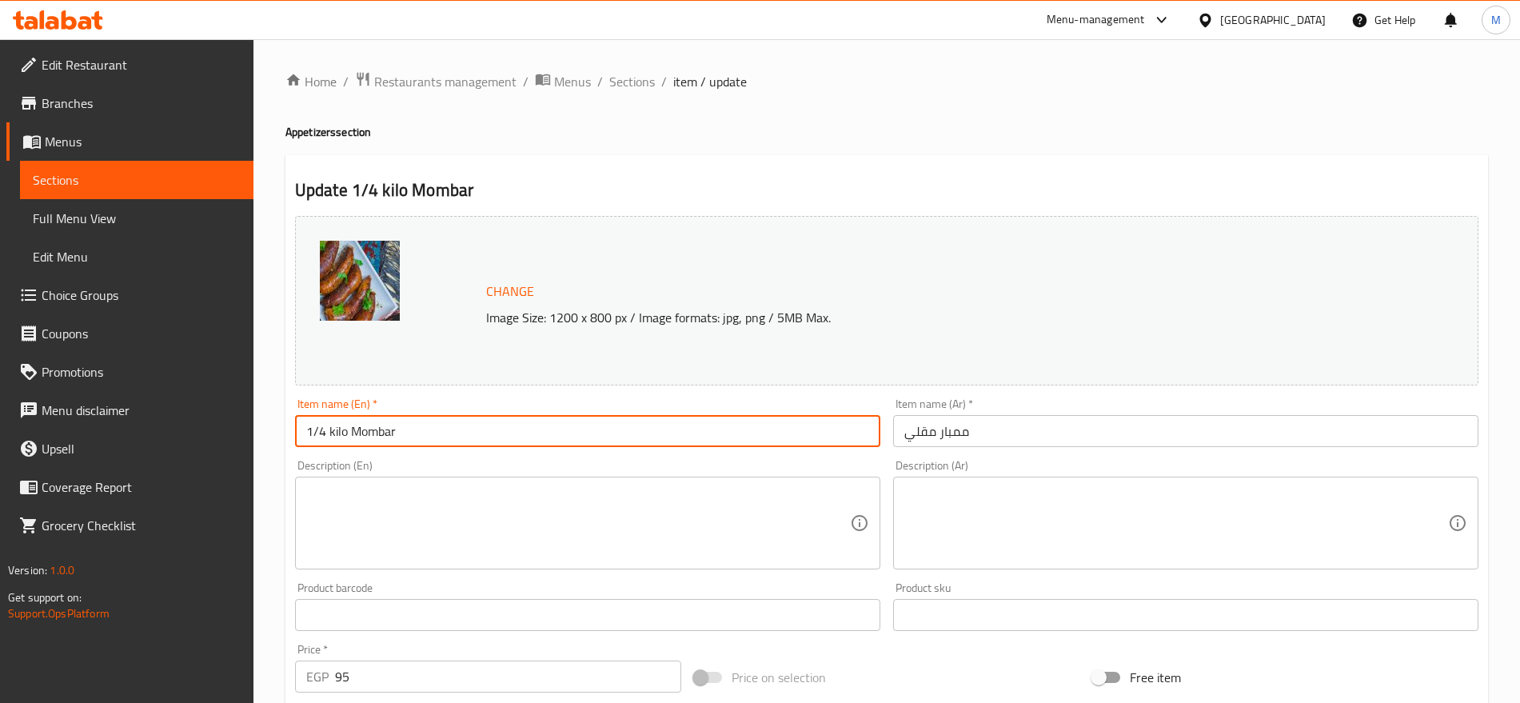
drag, startPoint x: 350, startPoint y: 428, endPoint x: 265, endPoint y: 436, distance: 85.9
click at [265, 436] on div "Home / Restaurants management / Menus / Sections / item / update Appetizers sec…" at bounding box center [886, 595] width 1266 height 1113
click at [448, 429] on input "Fried Mombar" at bounding box center [587, 431] width 585 height 32
type input "Fried Mombar"
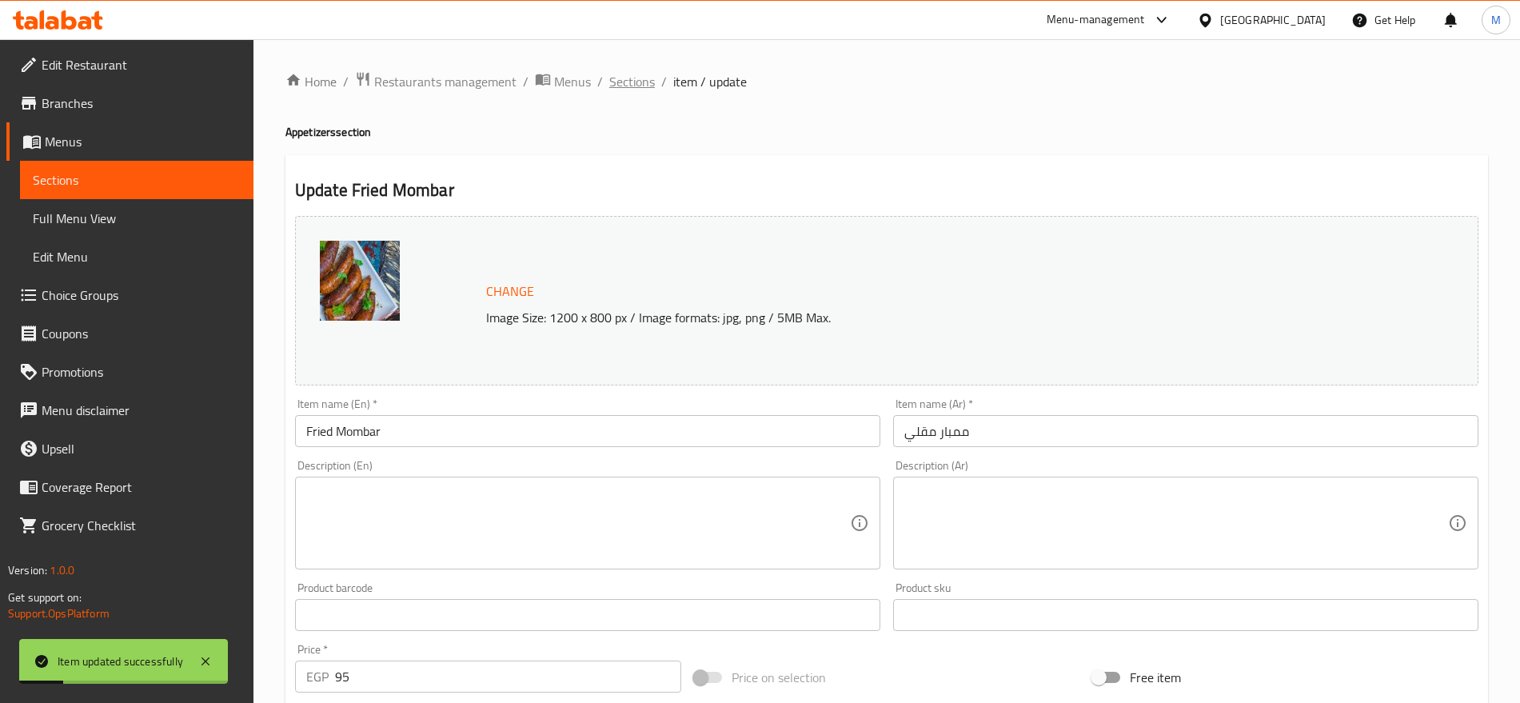
click at [609, 83] on span "Sections" at bounding box center [632, 81] width 46 height 19
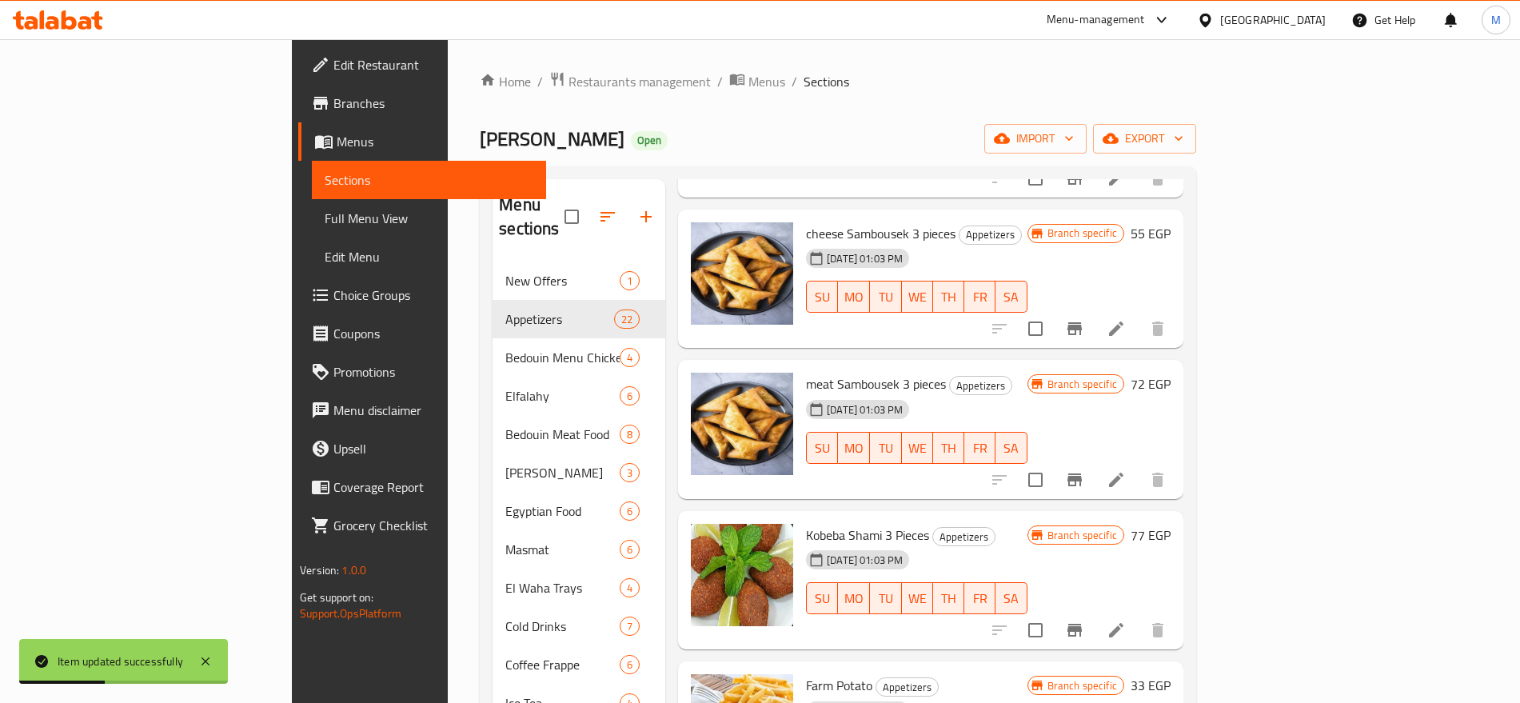
scroll to position [835, 0]
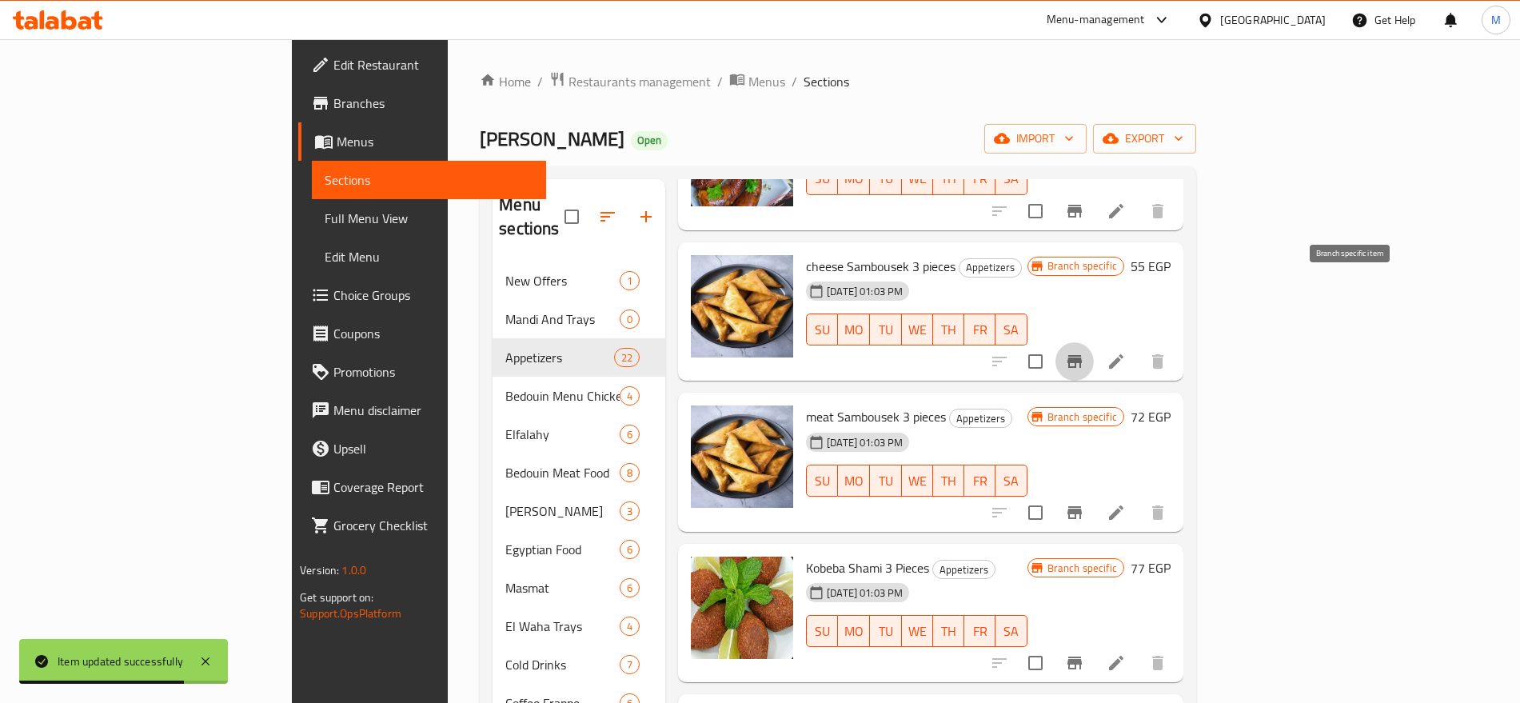
click at [1081, 355] on icon "Branch-specific-item" at bounding box center [1074, 361] width 14 height 13
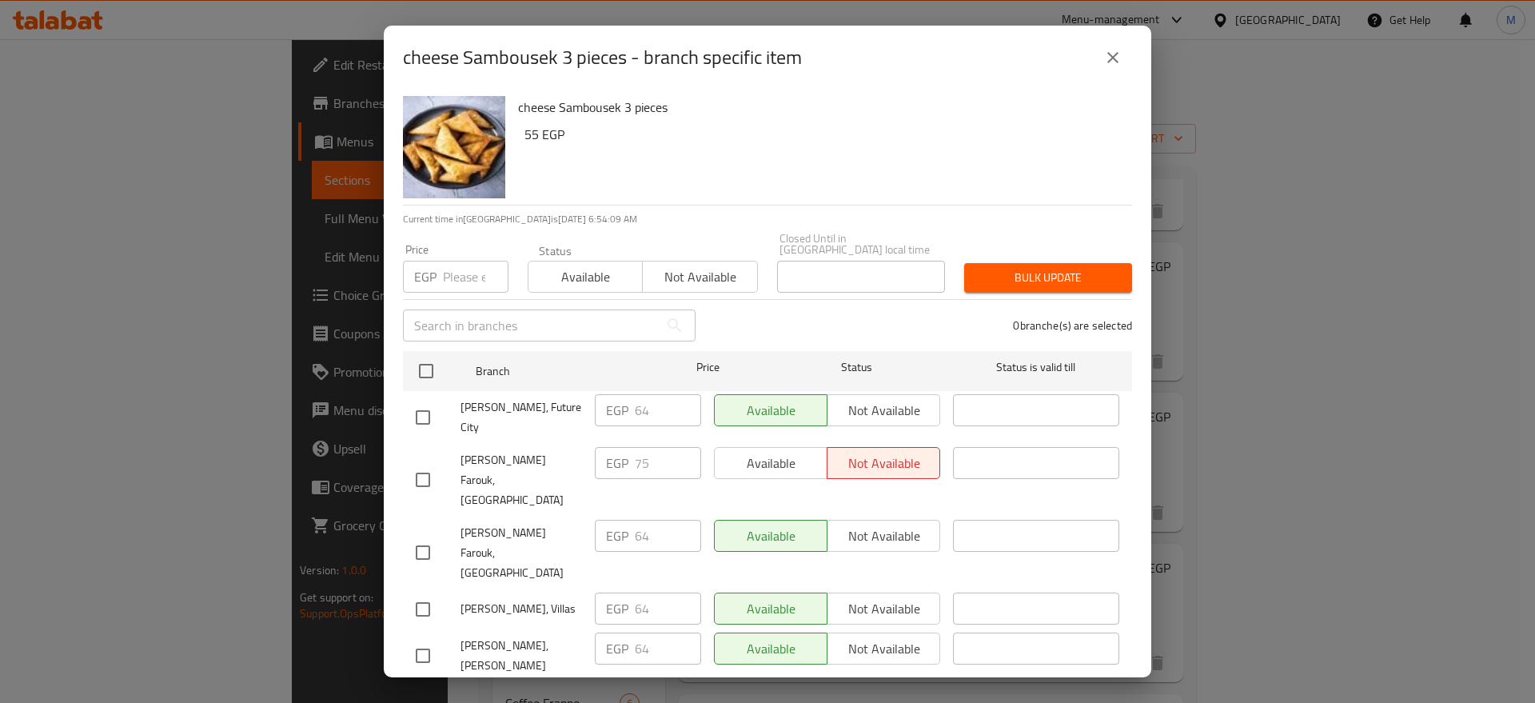
click at [1108, 67] on icon "close" at bounding box center [1112, 57] width 19 height 19
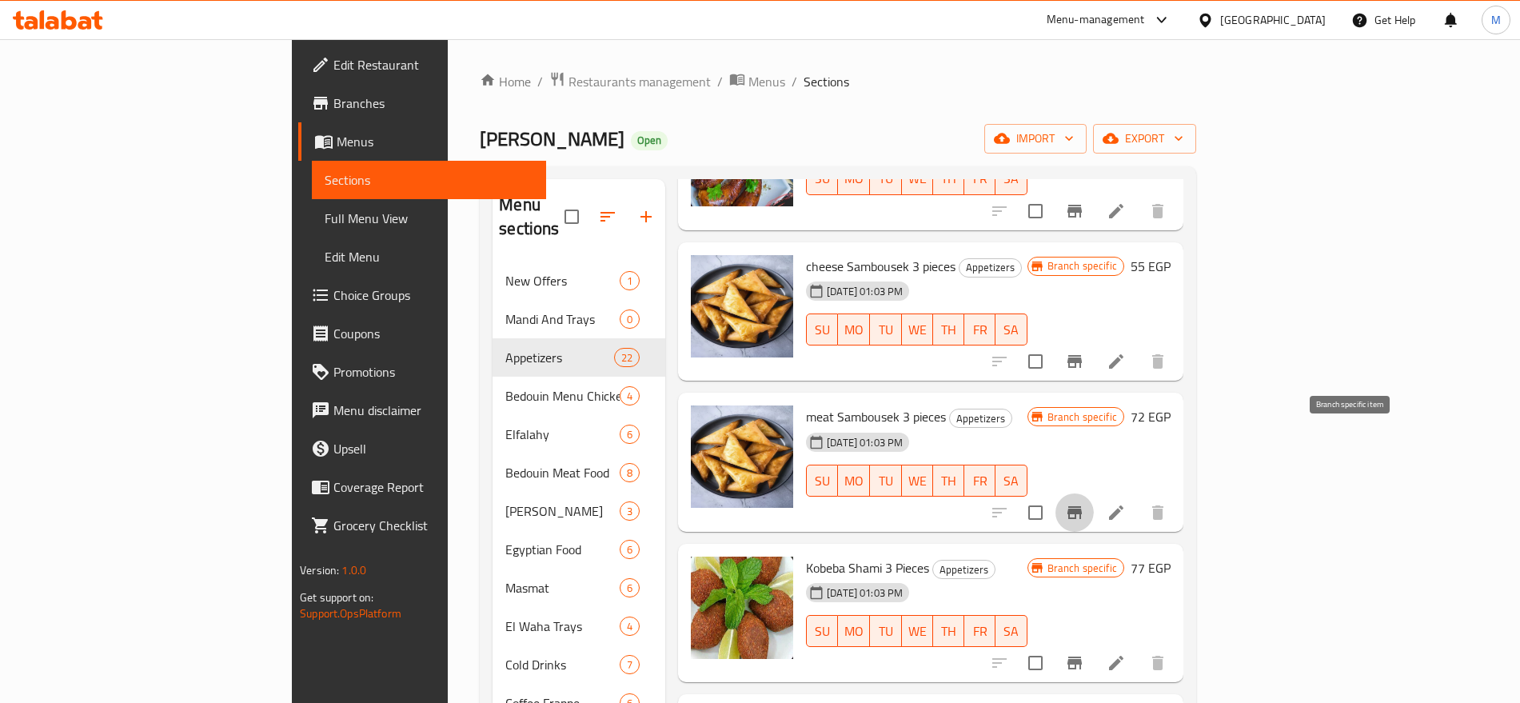
click at [1093, 493] on button "Branch-specific-item" at bounding box center [1074, 512] width 38 height 38
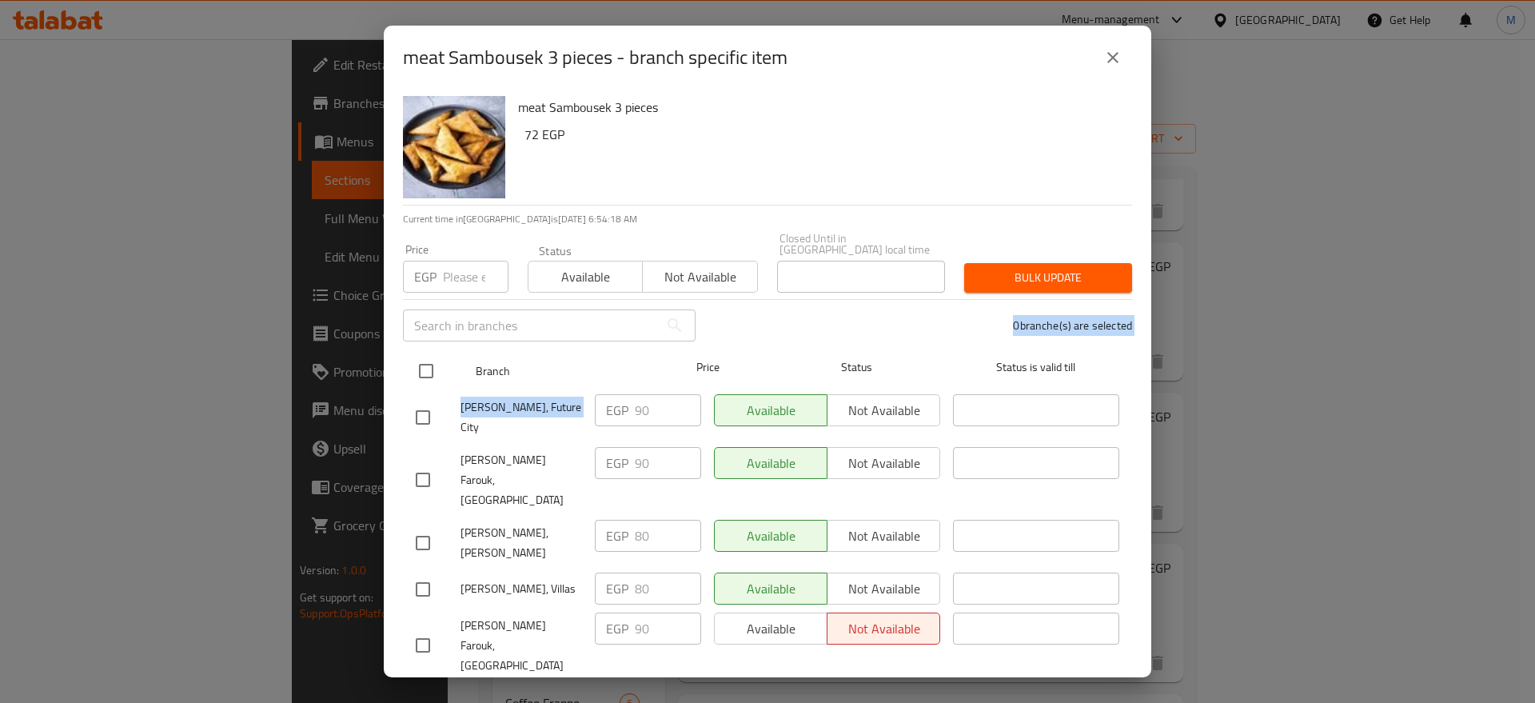
drag, startPoint x: 920, startPoint y: 317, endPoint x: 552, endPoint y: 374, distance: 372.2
click at [552, 374] on div "meat Sambousek 3 pieces 72 EGP Current time in Egypt is 13 Aug 2025 6:54:18 AM …" at bounding box center [767, 384] width 767 height 588
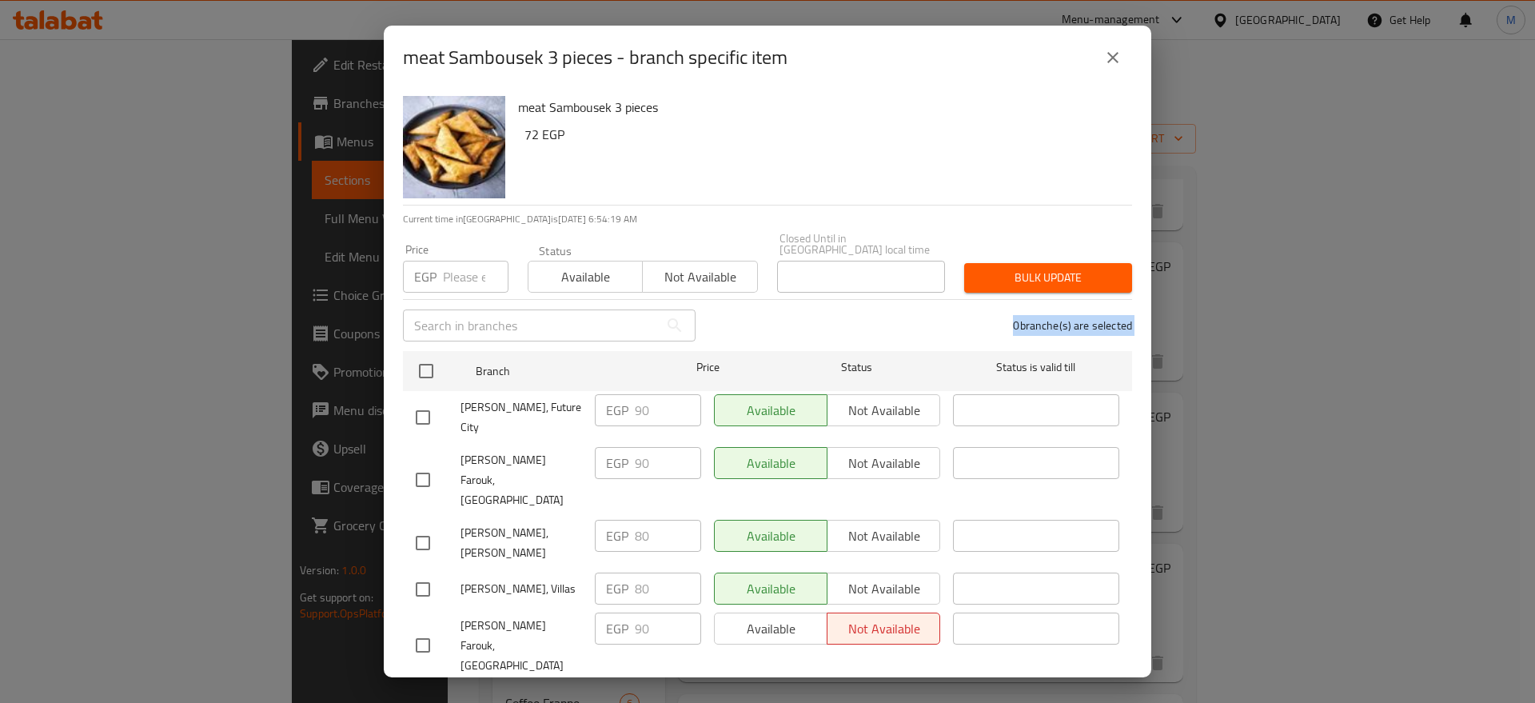
click at [428, 400] on input "checkbox" at bounding box center [423, 417] width 34 height 34
checkbox input "true"
click at [648, 401] on input "90" at bounding box center [668, 410] width 66 height 32
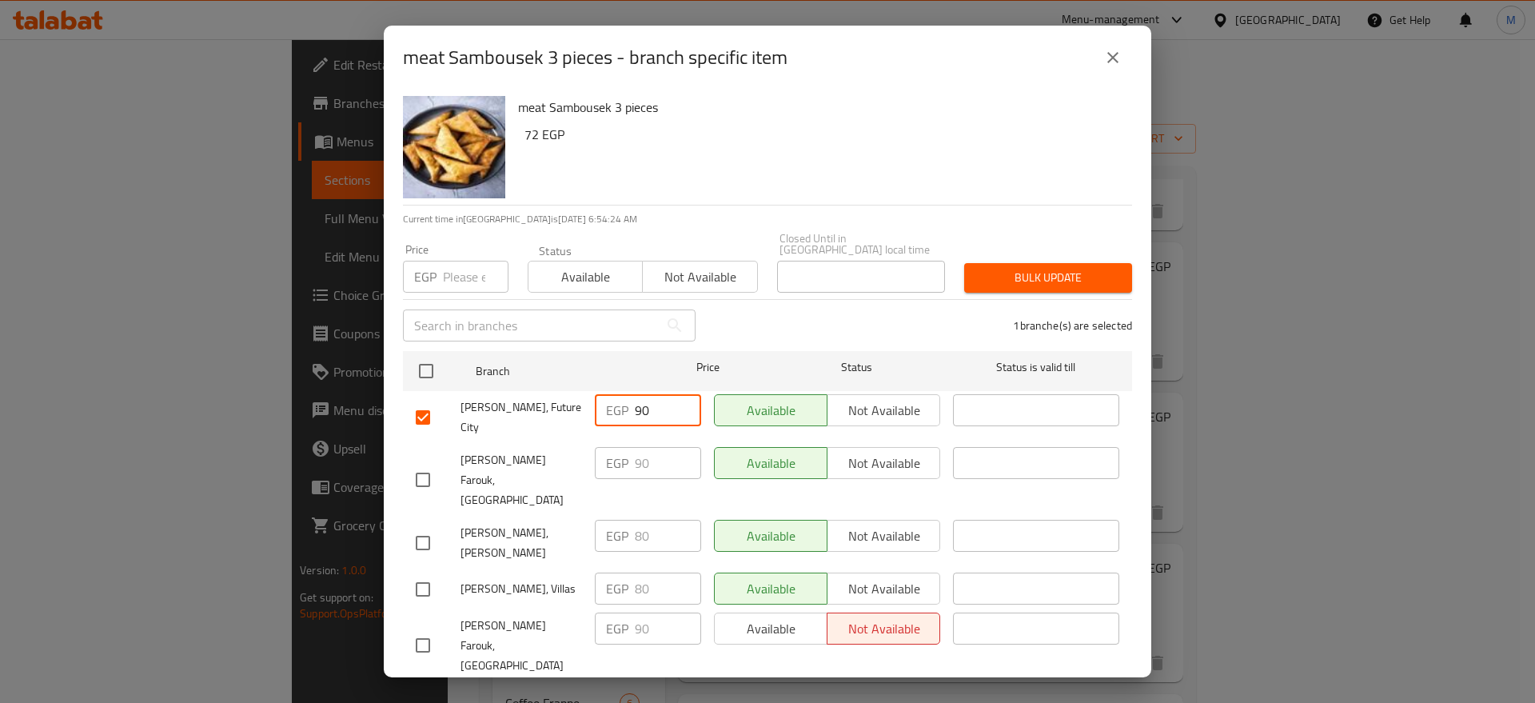
paste input "8"
type input "80"
click at [666, 688] on button "Save" at bounding box center [767, 703] width 729 height 30
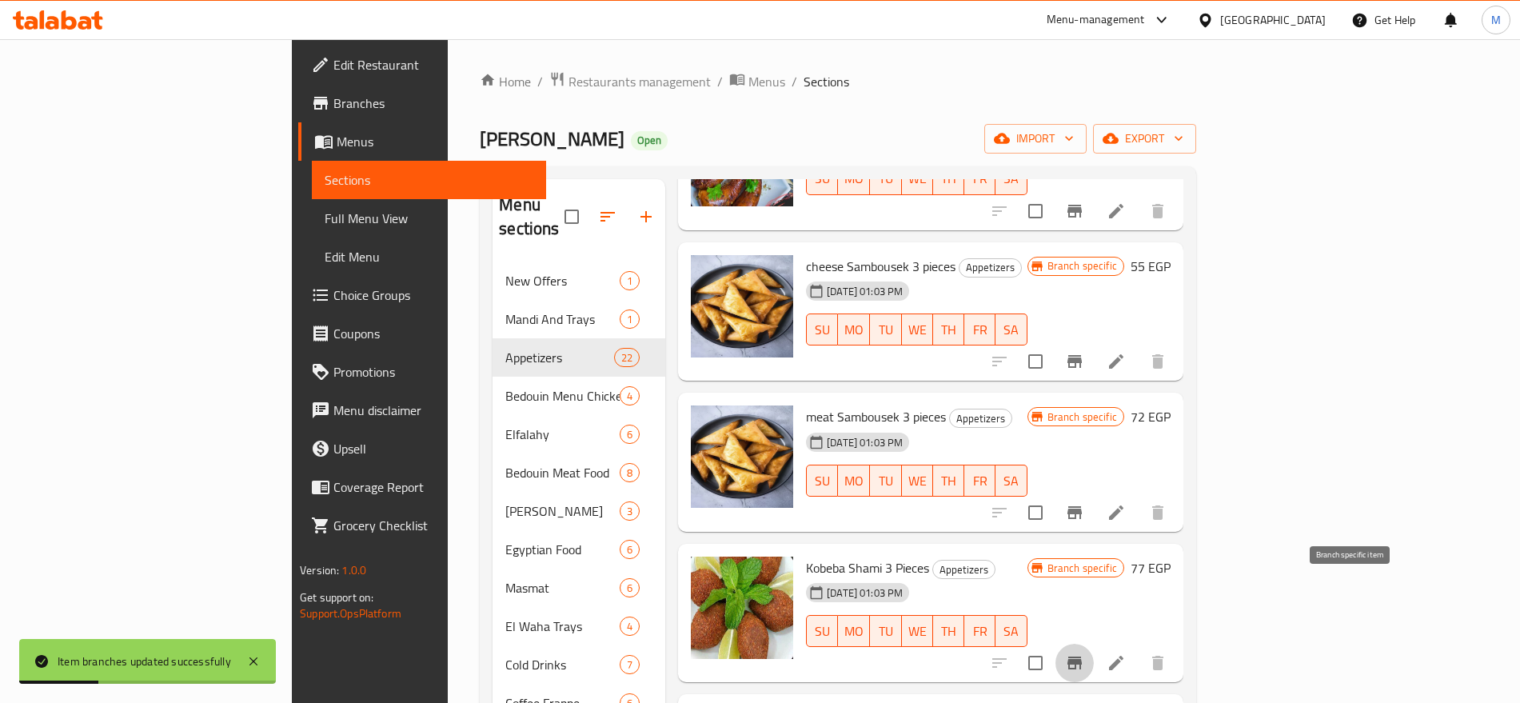
click at [1093, 643] on button "Branch-specific-item" at bounding box center [1074, 662] width 38 height 38
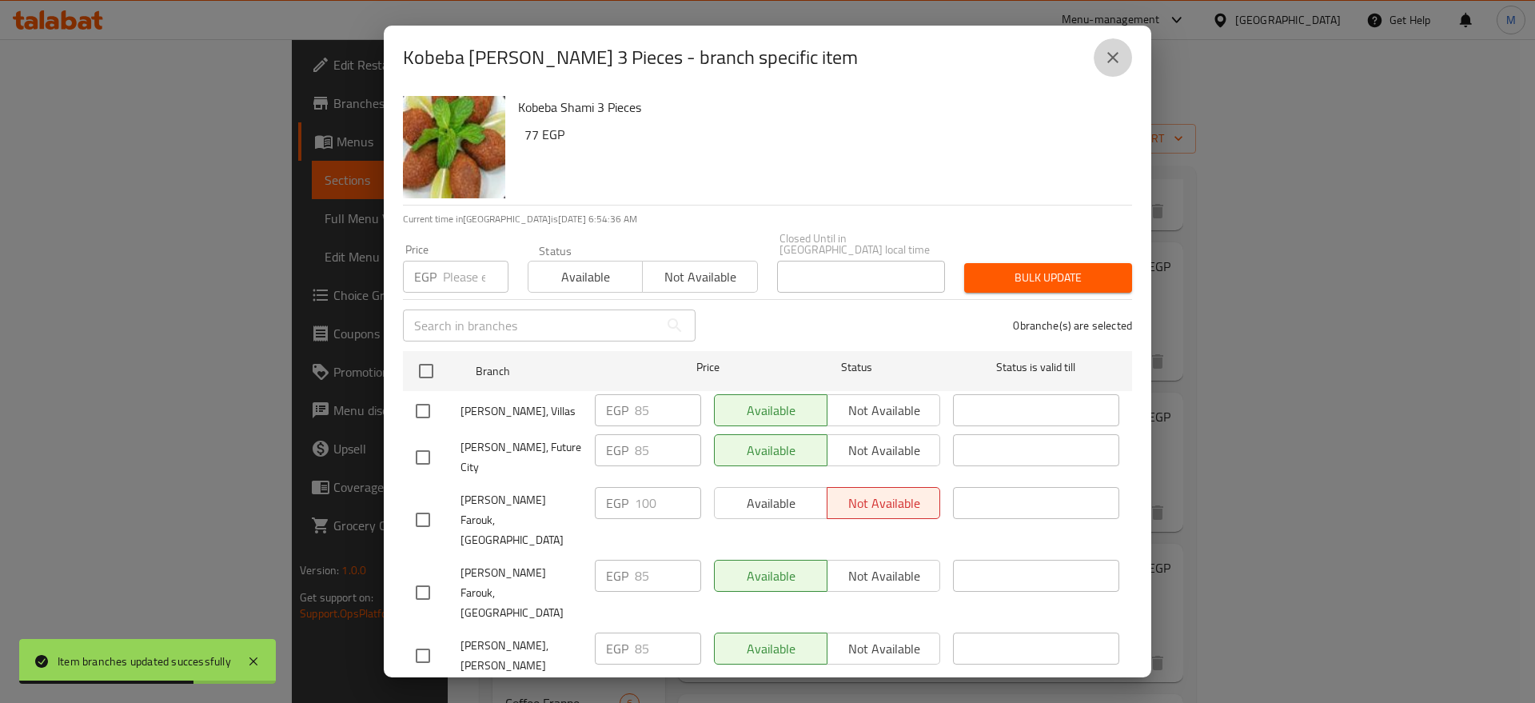
click at [1118, 67] on icon "close" at bounding box center [1112, 57] width 19 height 19
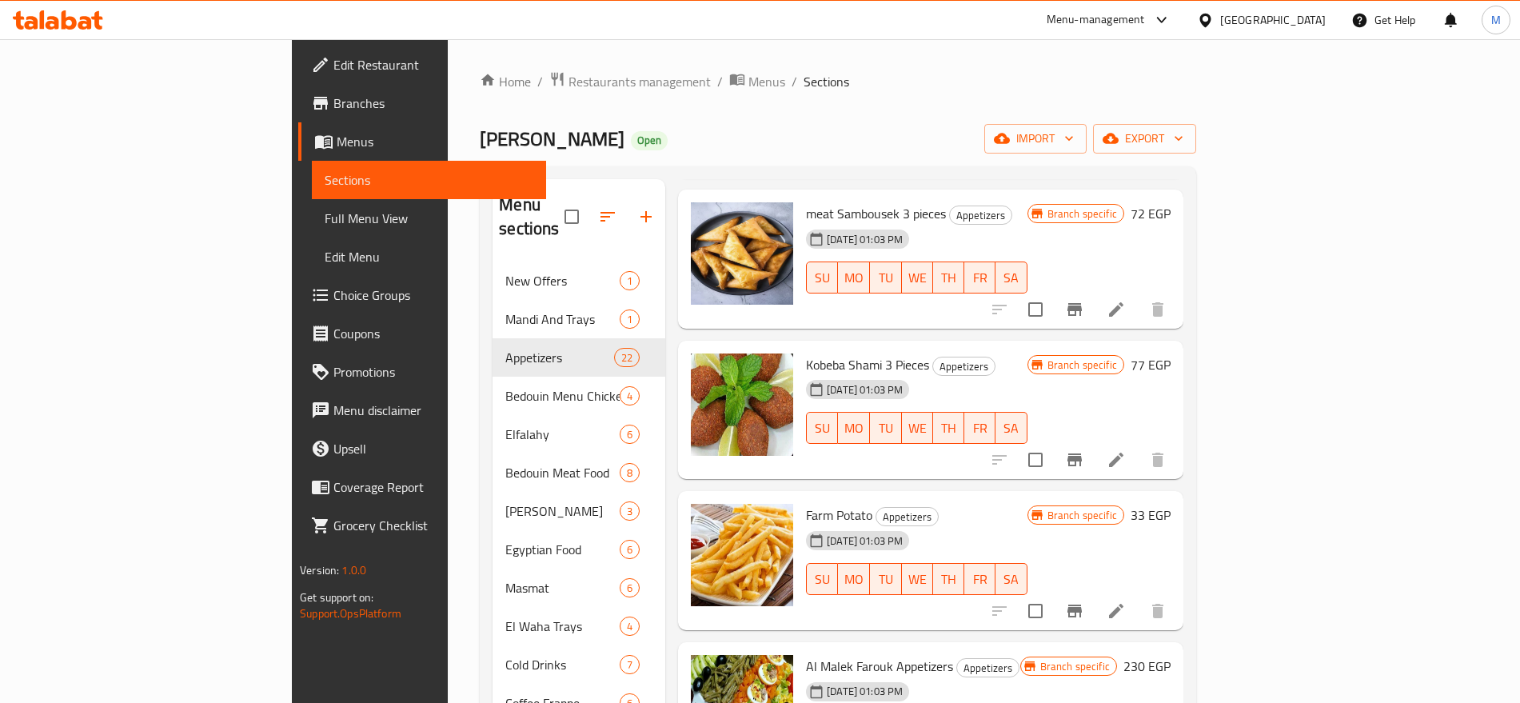
scroll to position [1054, 0]
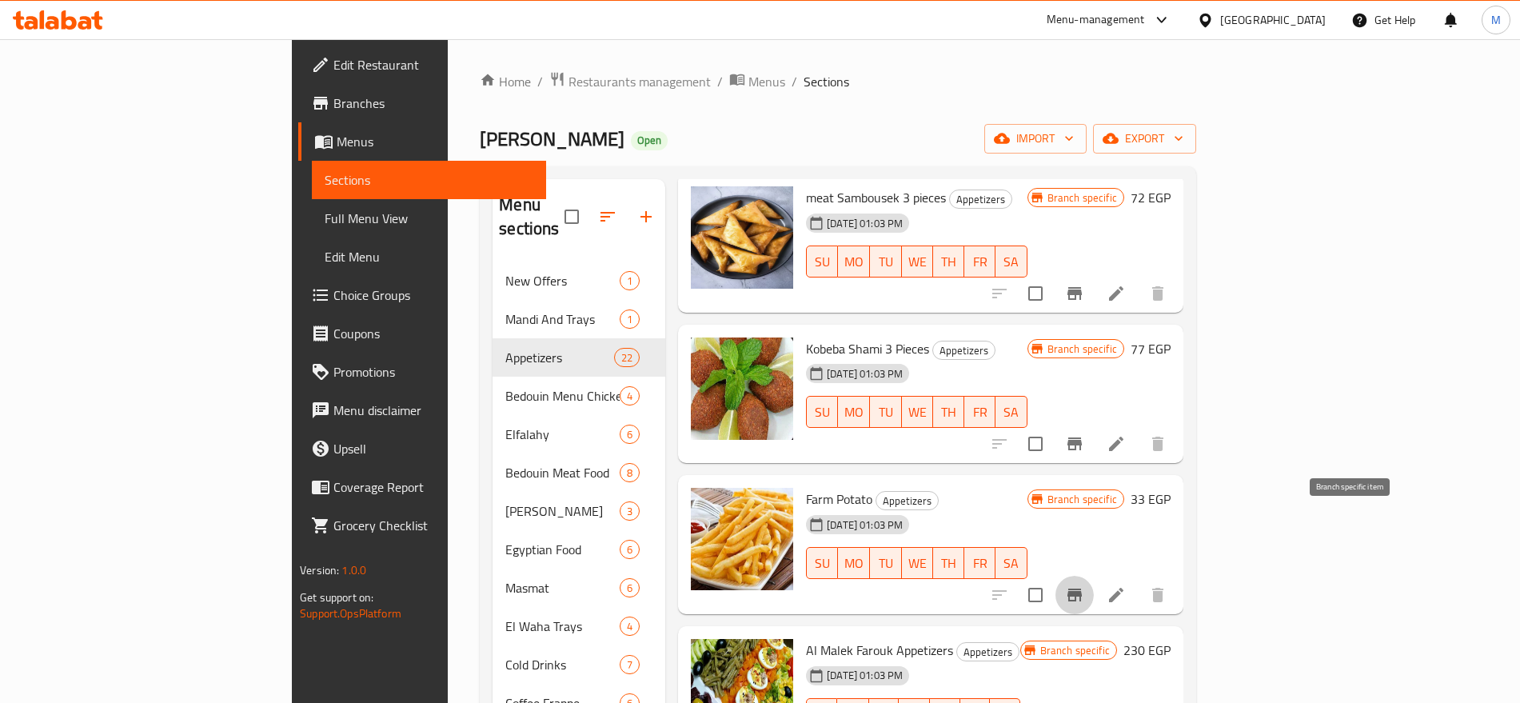
click at [1084, 585] on icon "Branch-specific-item" at bounding box center [1074, 594] width 19 height 19
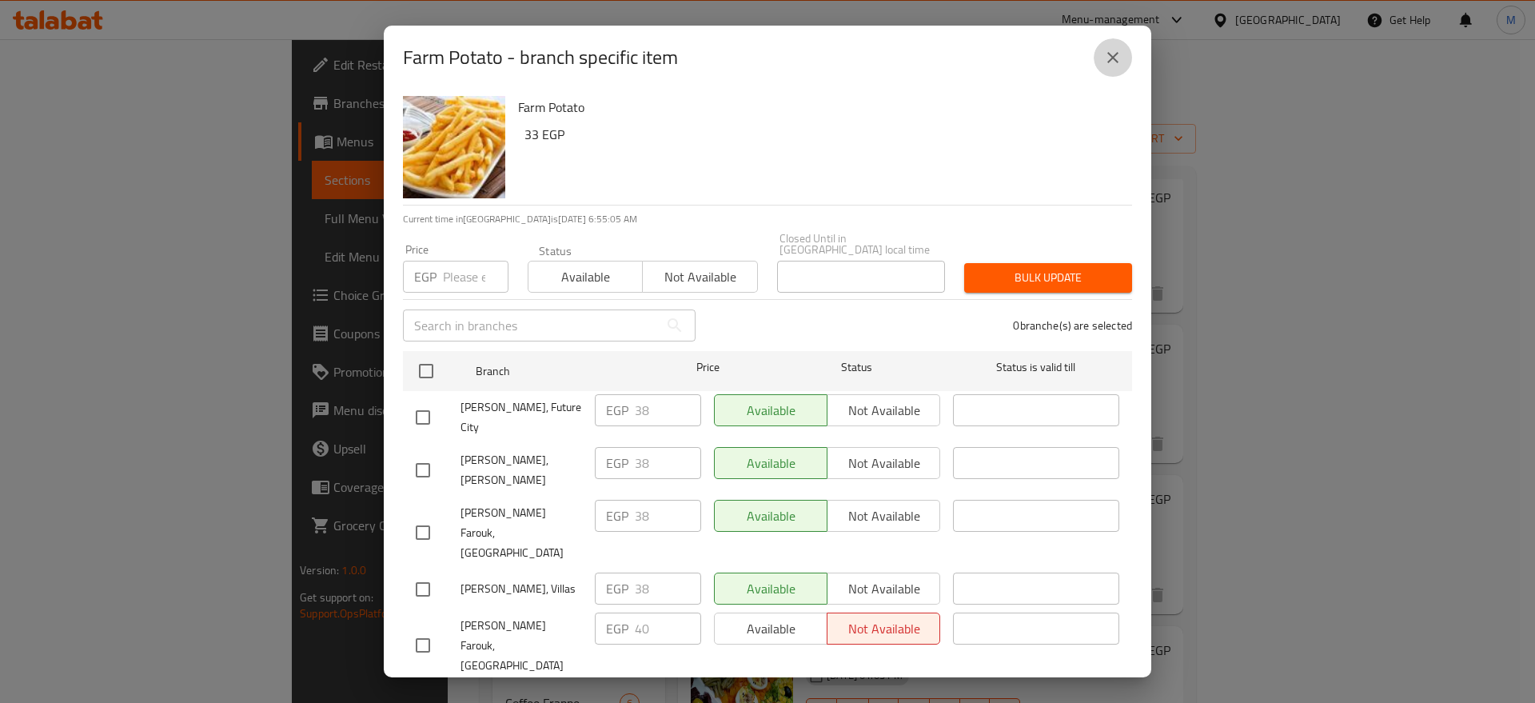
click at [1095, 63] on button "close" at bounding box center [1112, 57] width 38 height 38
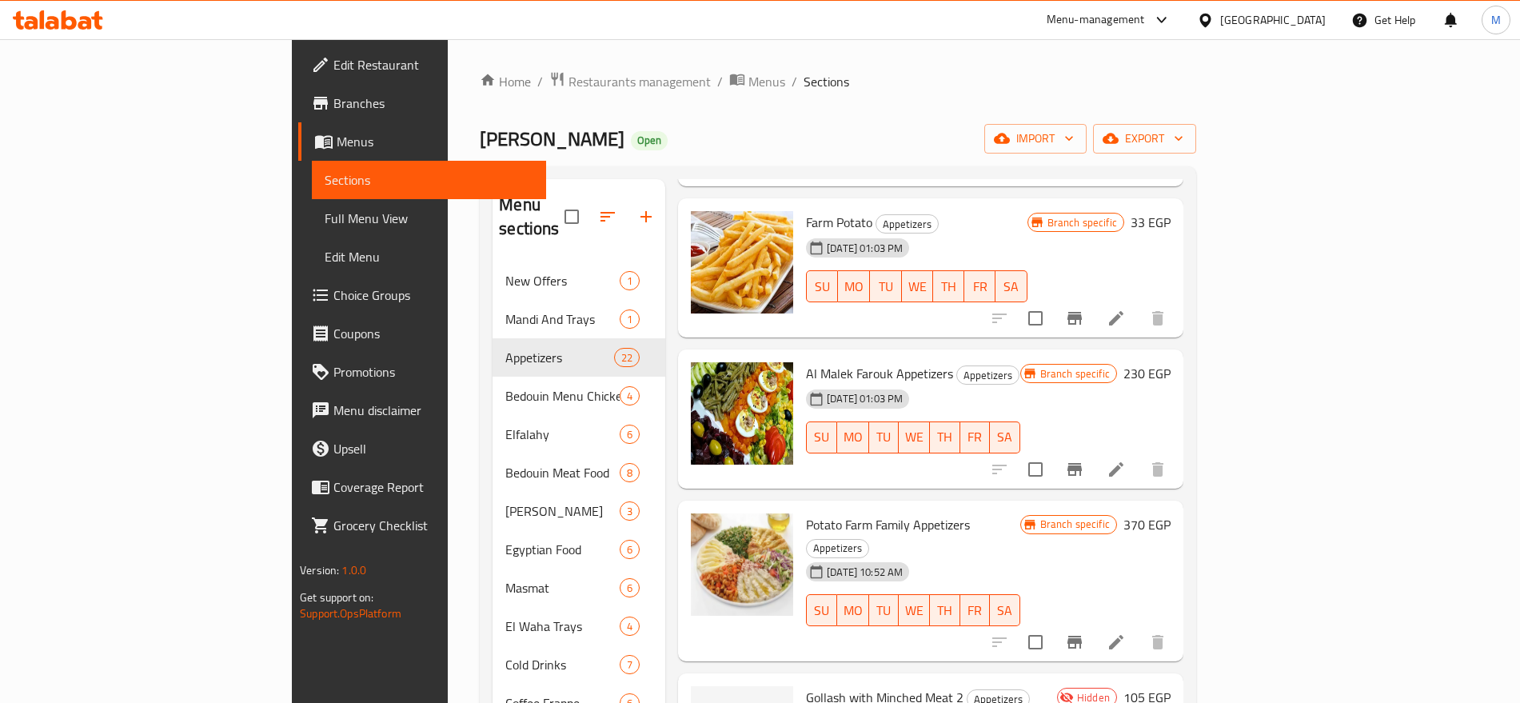
scroll to position [1383, 0]
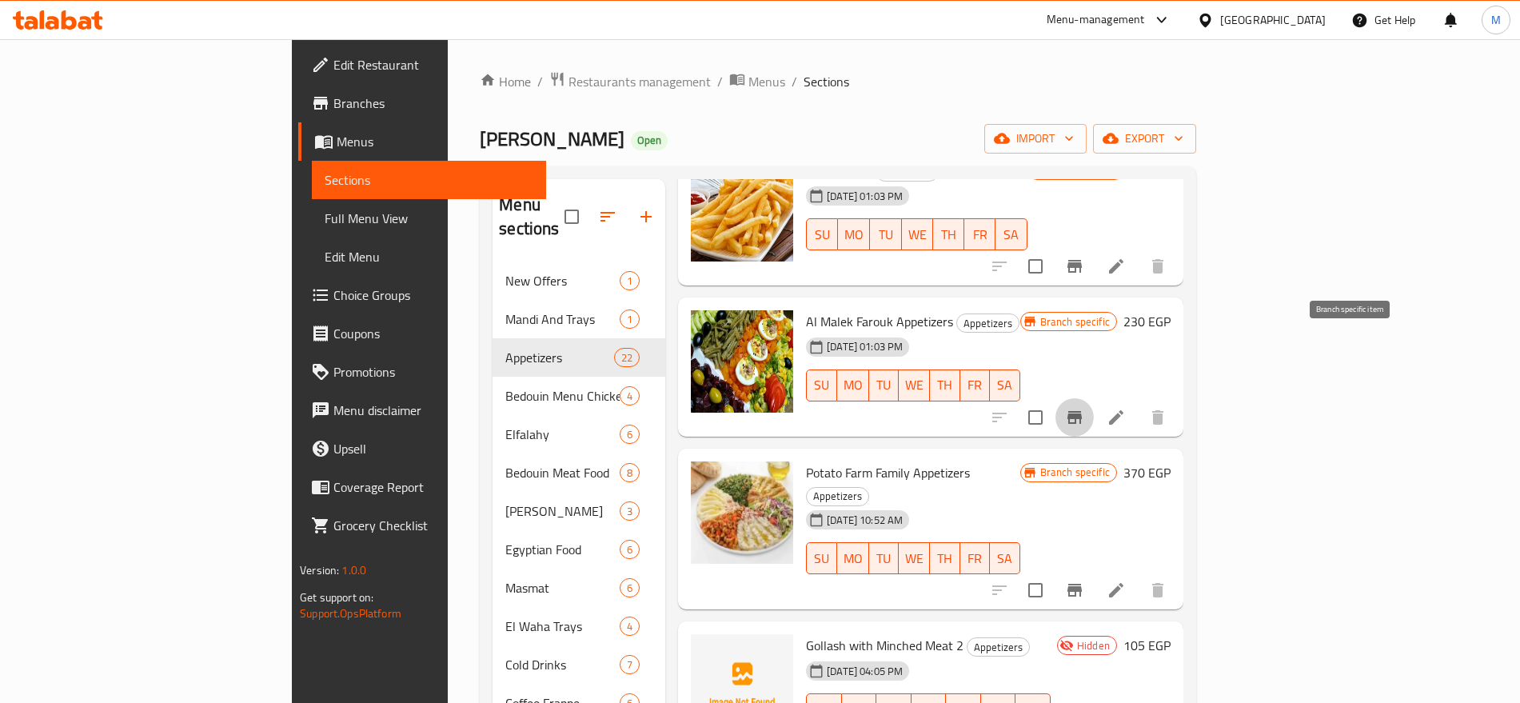
click at [1081, 411] on icon "Branch-specific-item" at bounding box center [1074, 417] width 14 height 13
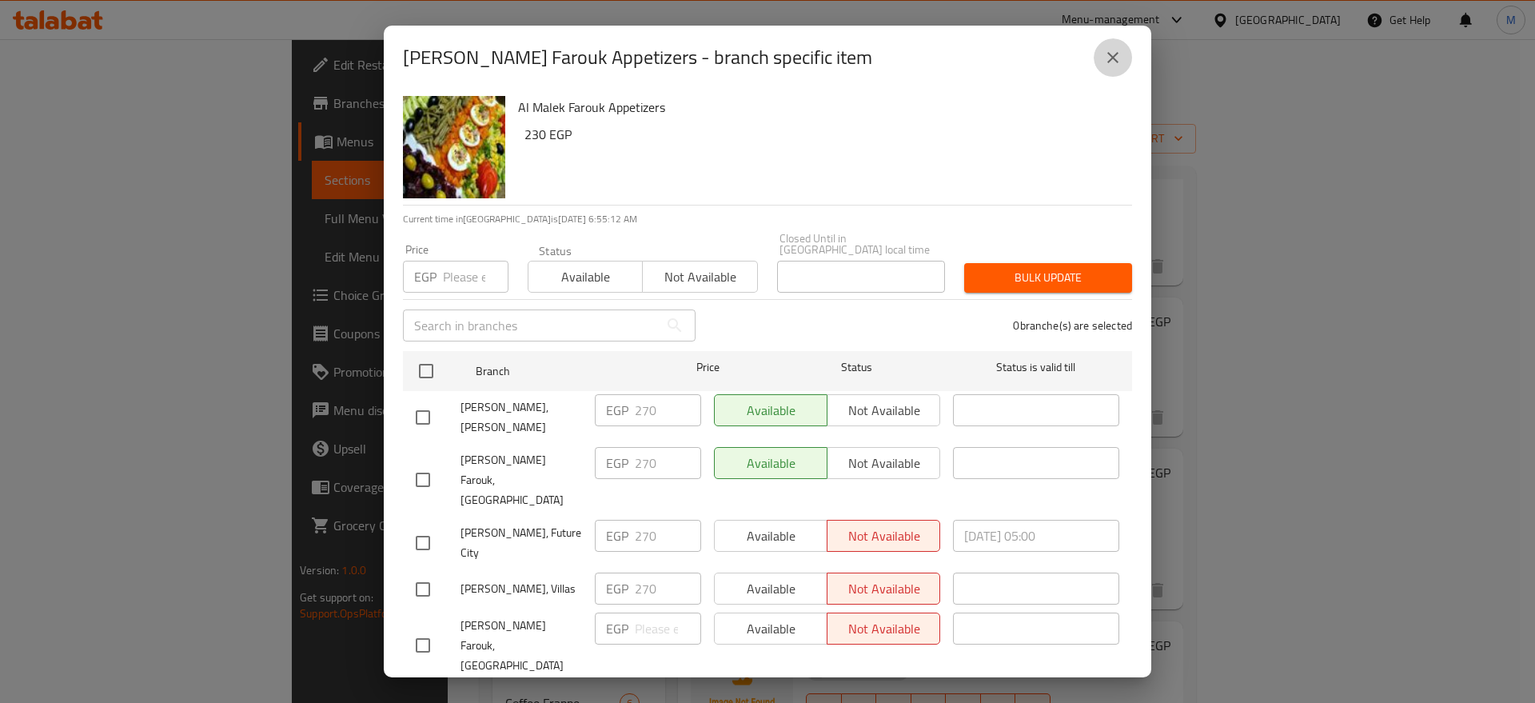
click at [1121, 49] on icon "close" at bounding box center [1112, 57] width 19 height 19
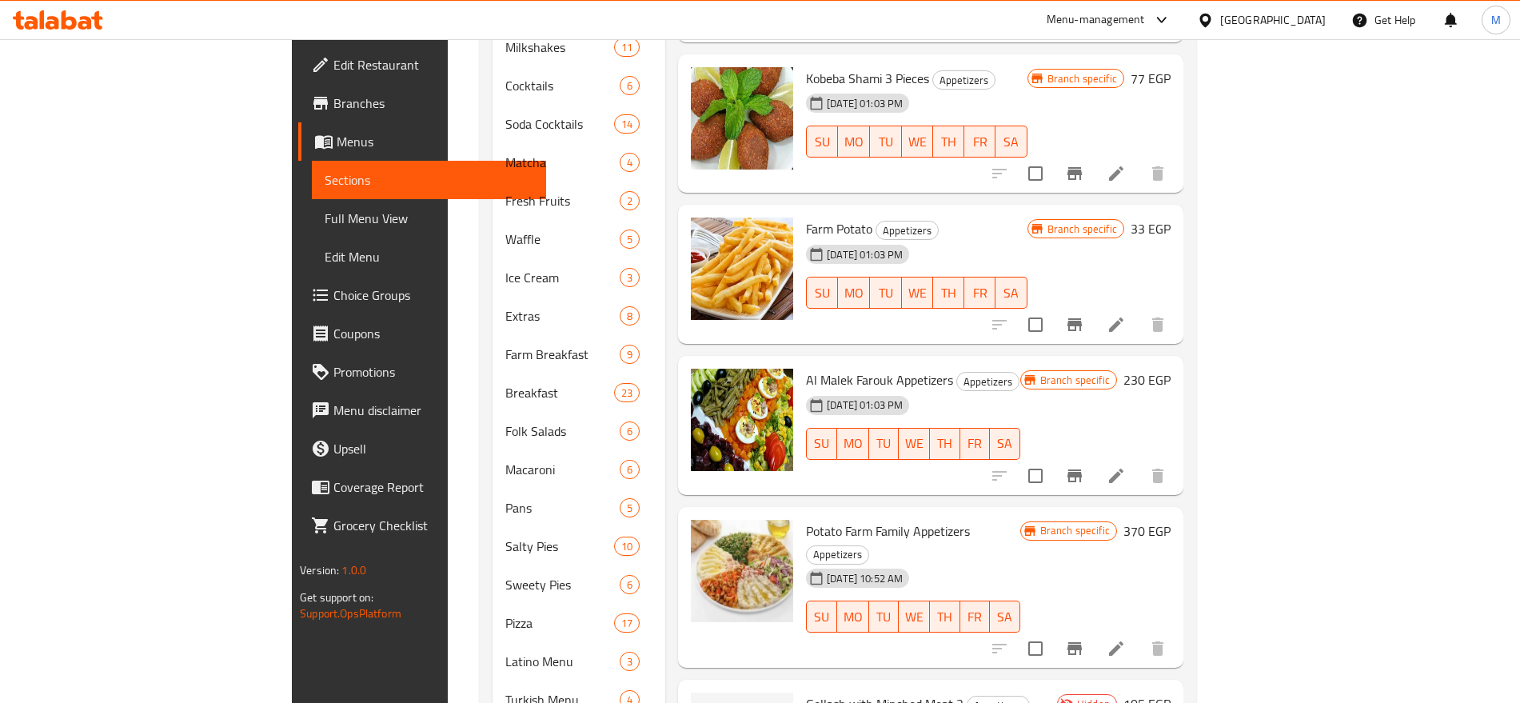
scroll to position [590, 0]
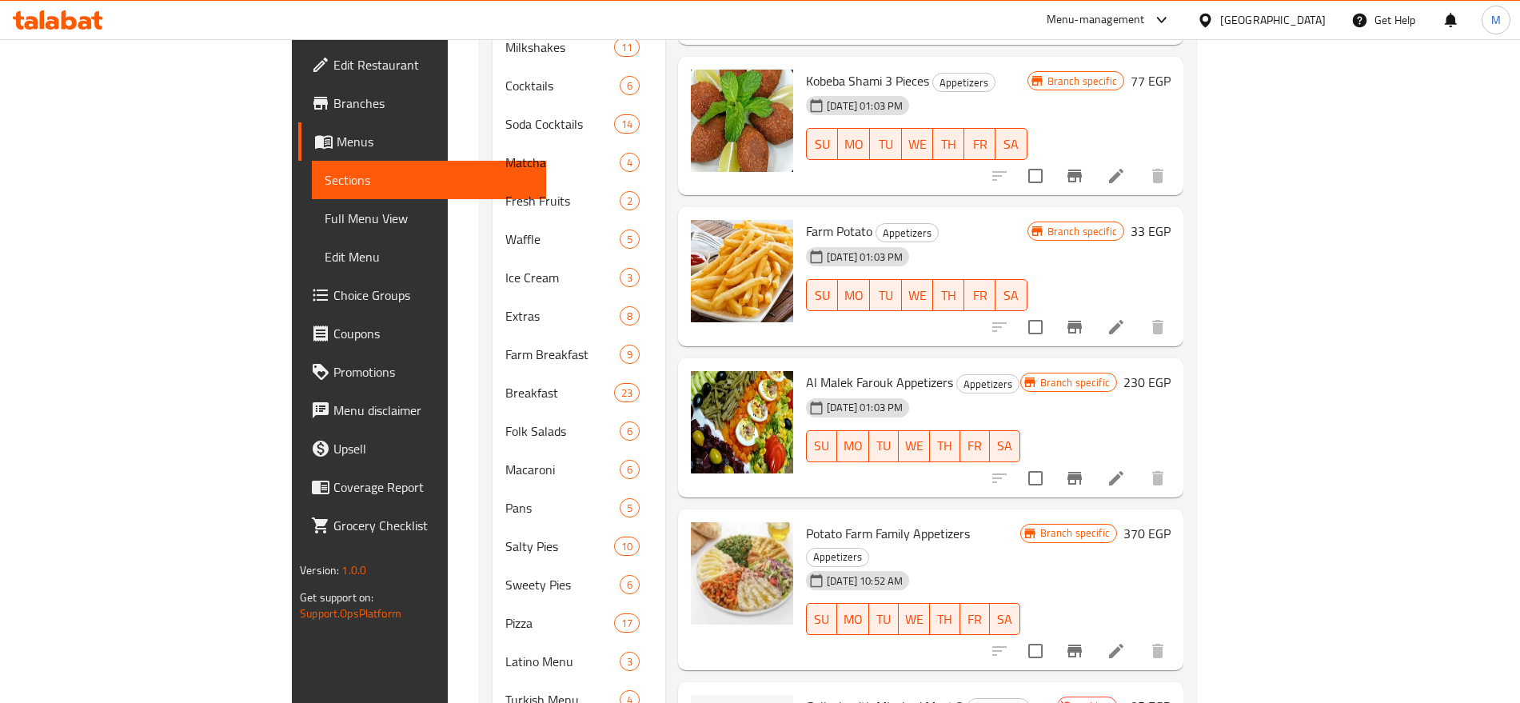
click at [819, 521] on span "Potato Farm Family Appetizers" at bounding box center [888, 533] width 164 height 24
copy span "Family"
click at [1093, 631] on button "Branch-specific-item" at bounding box center [1074, 650] width 38 height 38
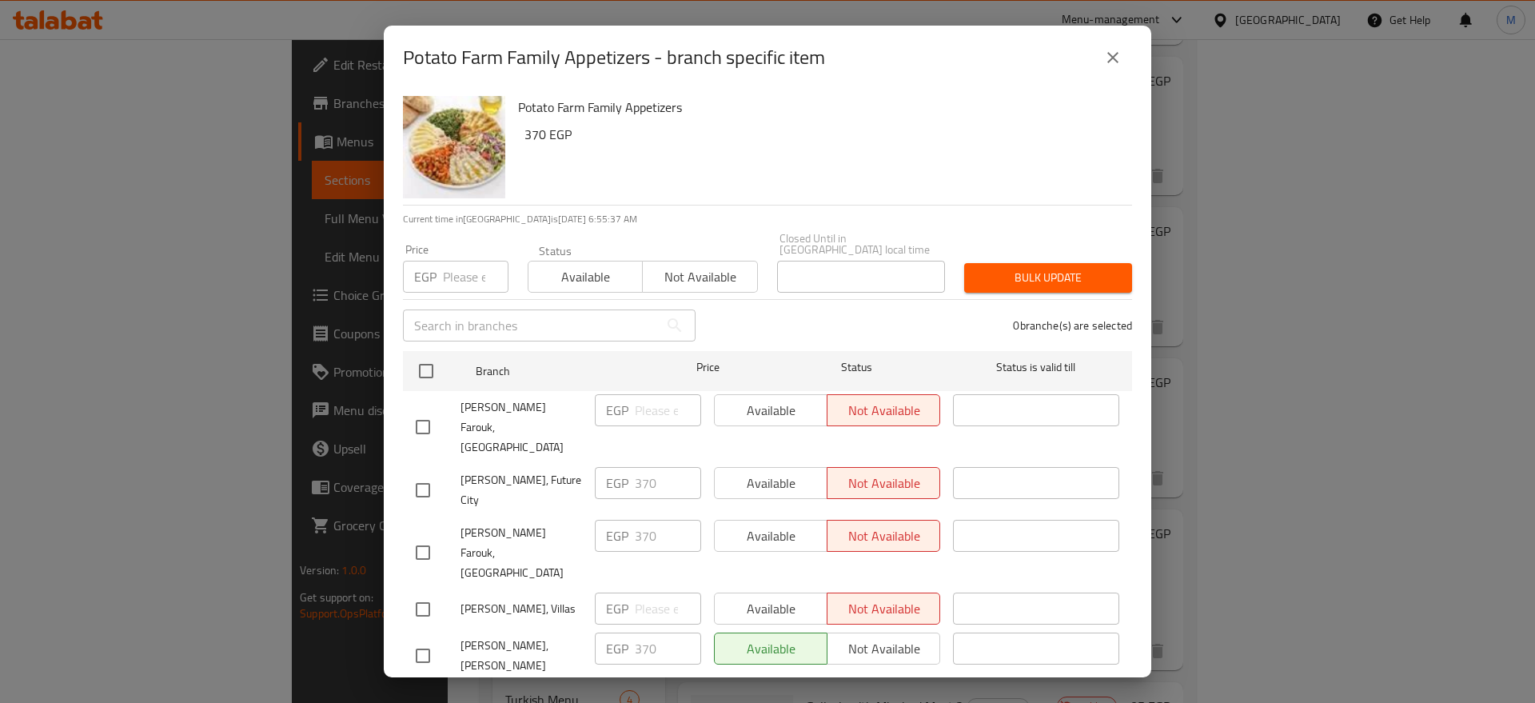
click at [1105, 40] on div "Potato Farm Family Appetizers - branch specific item" at bounding box center [767, 57] width 729 height 38
click at [1115, 58] on icon "close" at bounding box center [1112, 57] width 11 height 11
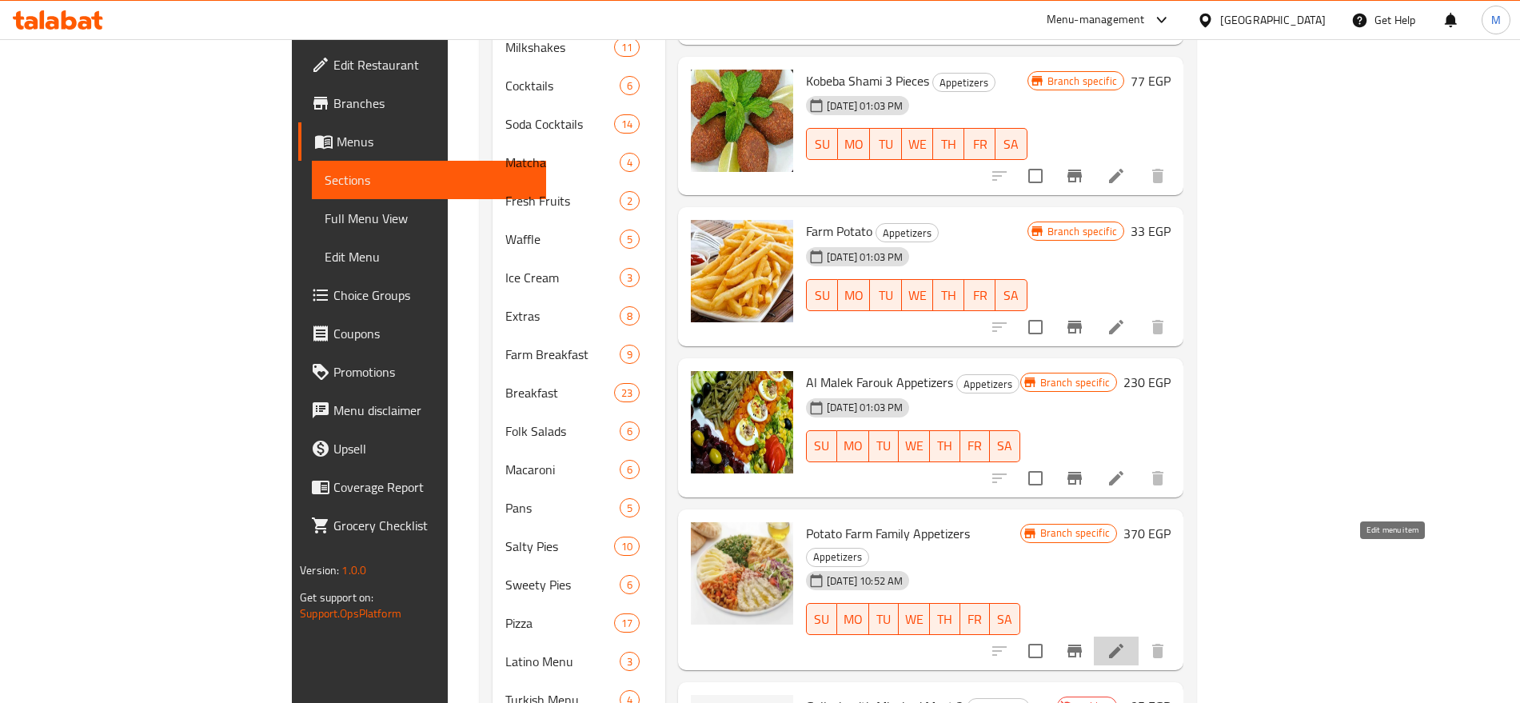
click at [1125, 641] on icon at bounding box center [1115, 650] width 19 height 19
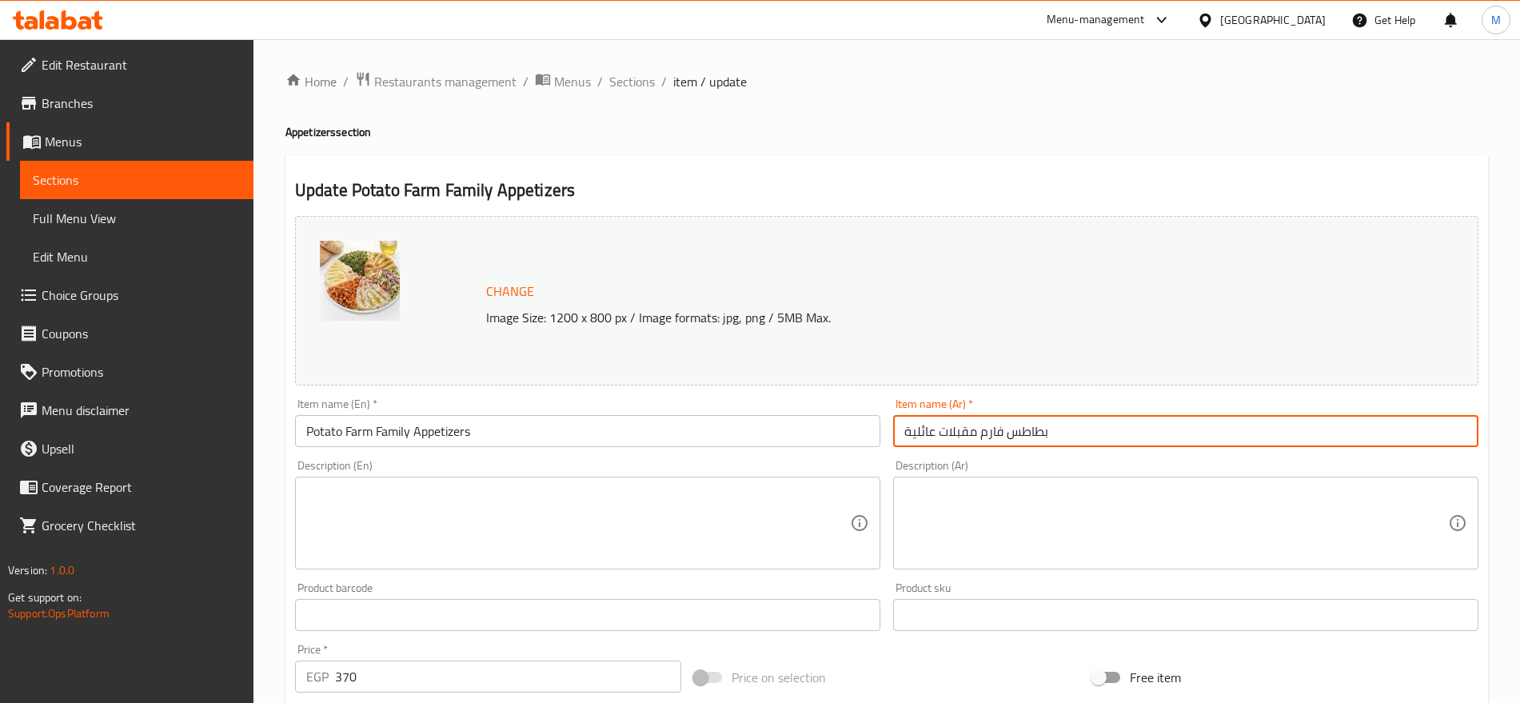
drag, startPoint x: 1053, startPoint y: 428, endPoint x: 976, endPoint y: 433, distance: 76.9
click at [976, 433] on input "بطاطس فارم مقبلات عائلية" at bounding box center [1185, 431] width 585 height 32
type input "مقبلات عائلية"
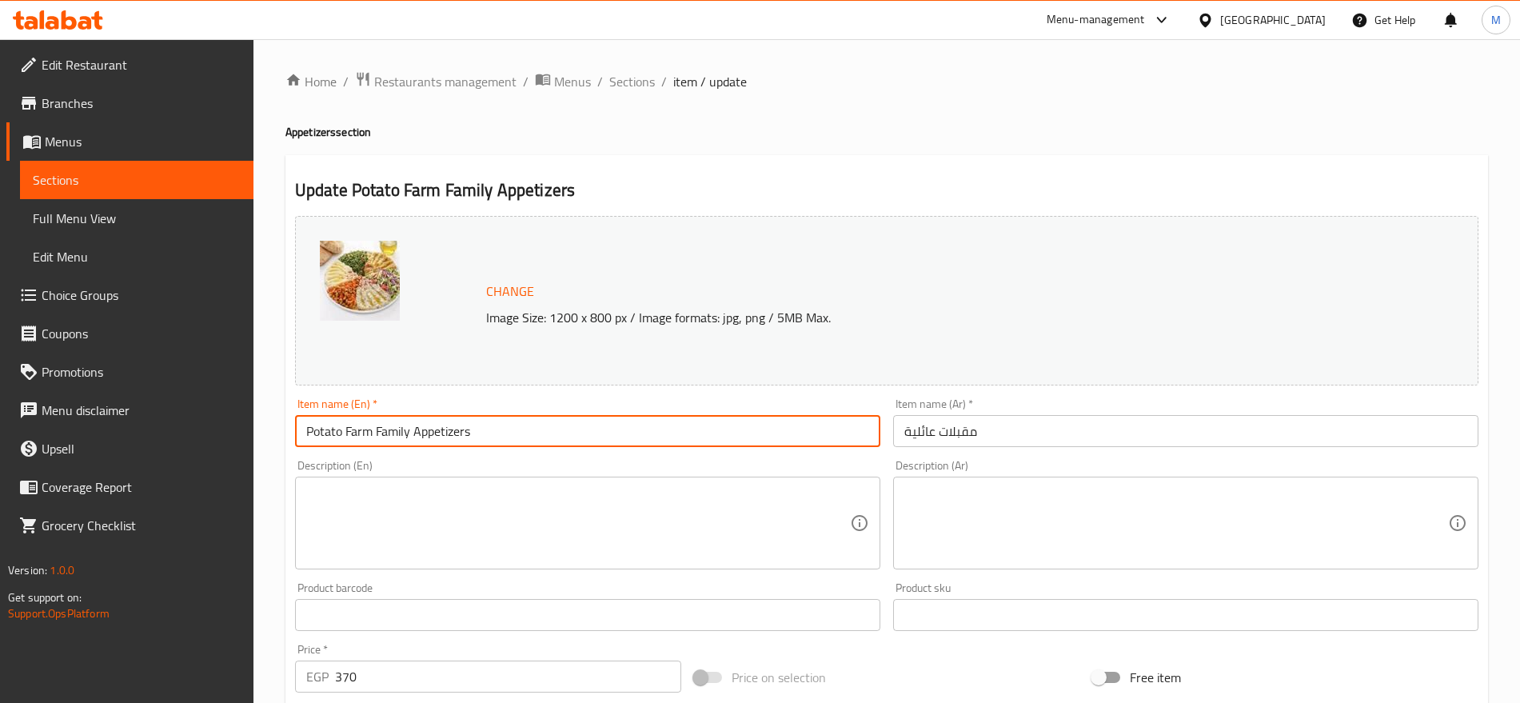
drag, startPoint x: 376, startPoint y: 433, endPoint x: 291, endPoint y: 454, distance: 87.2
click at [291, 454] on div "Change Image Size: 1200 x 800 px / Image formats: jpg, png / 5MB Max. Item name…" at bounding box center [887, 565] width 1196 height 712
type input "Family Appetizers"
click at [472, 440] on input "Family Appetizers" at bounding box center [587, 431] width 585 height 32
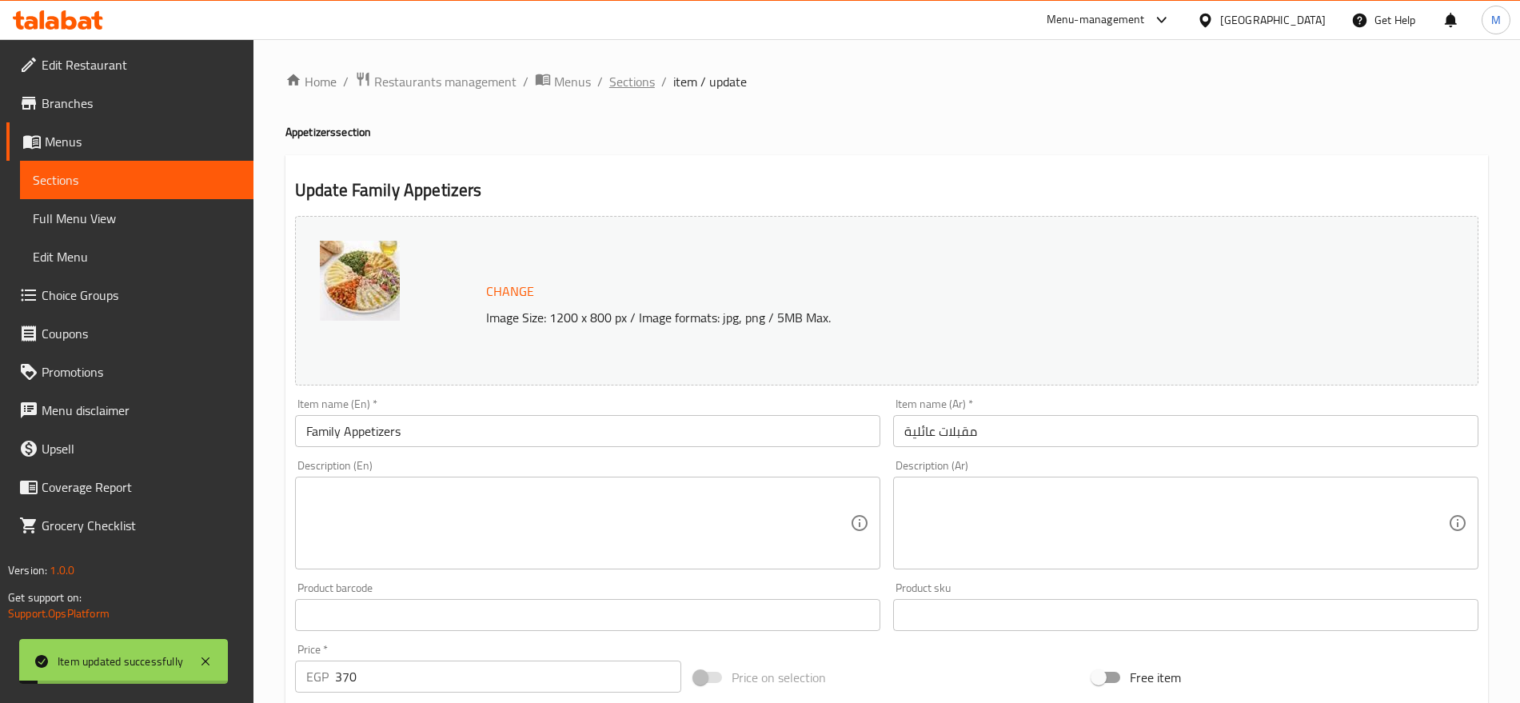
click at [619, 74] on span "Sections" at bounding box center [632, 81] width 46 height 19
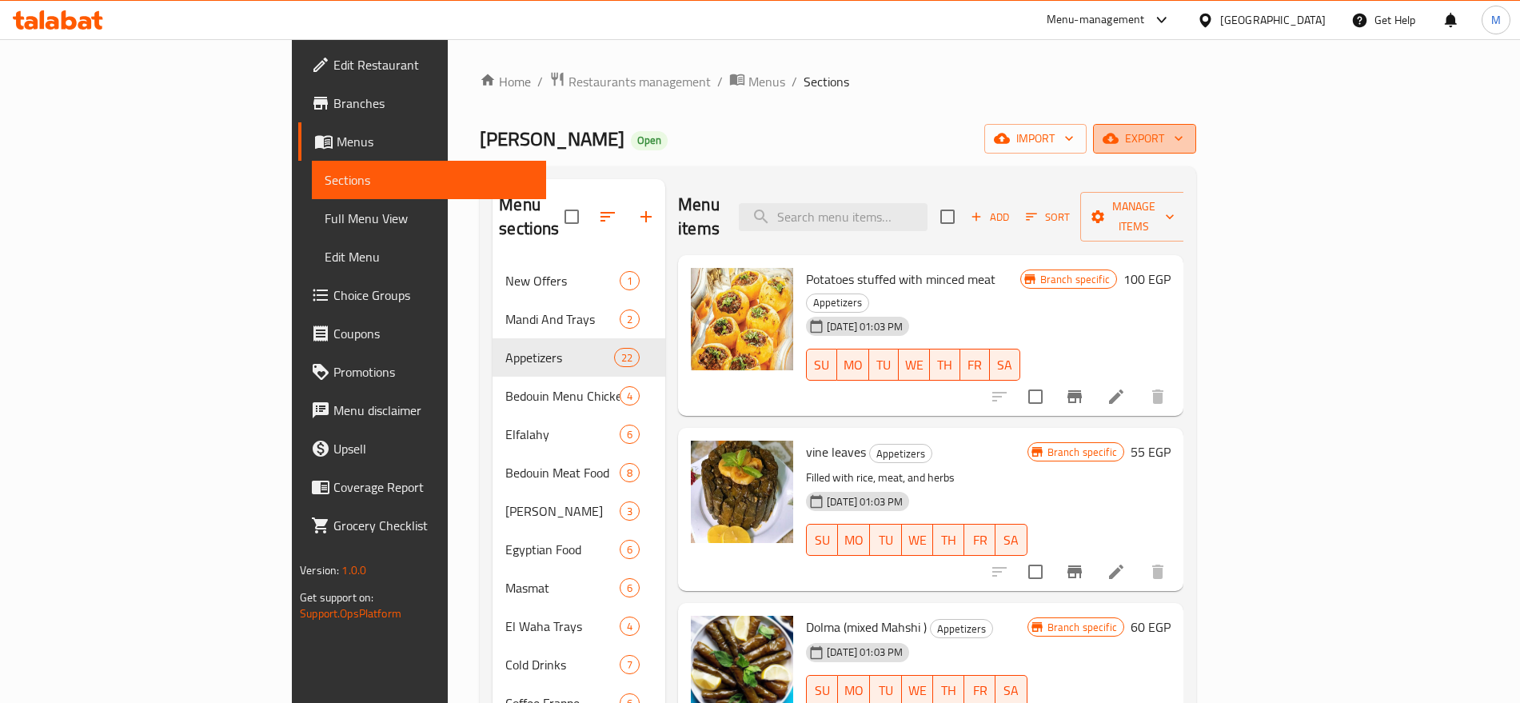
click at [1183, 137] on span "export" at bounding box center [1144, 139] width 78 height 20
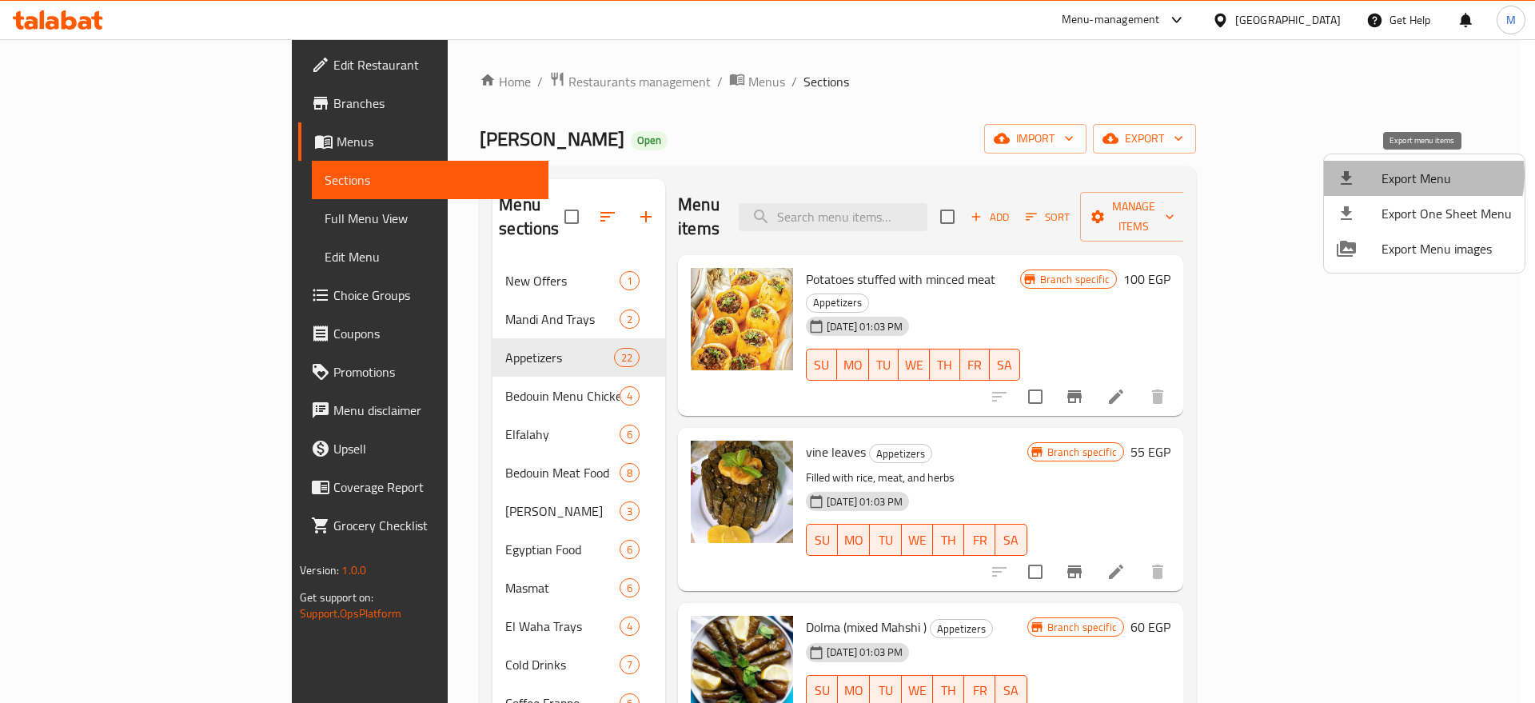
click at [1416, 175] on span "Export Menu" at bounding box center [1446, 178] width 130 height 19
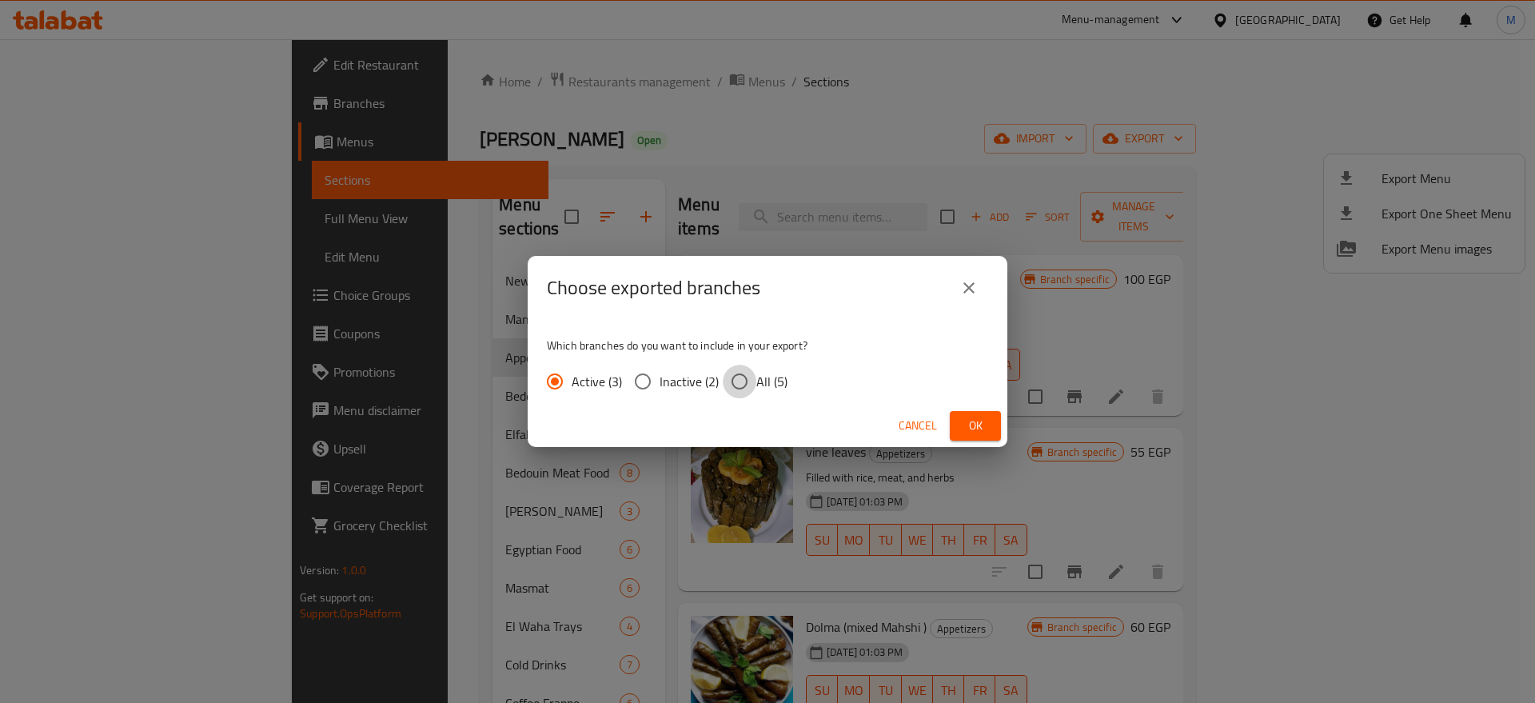
click at [741, 373] on input "All (5)" at bounding box center [740, 381] width 34 height 34
radio input "true"
click at [968, 416] on span "Ok" at bounding box center [975, 426] width 26 height 20
